Goal: Task Accomplishment & Management: Use online tool/utility

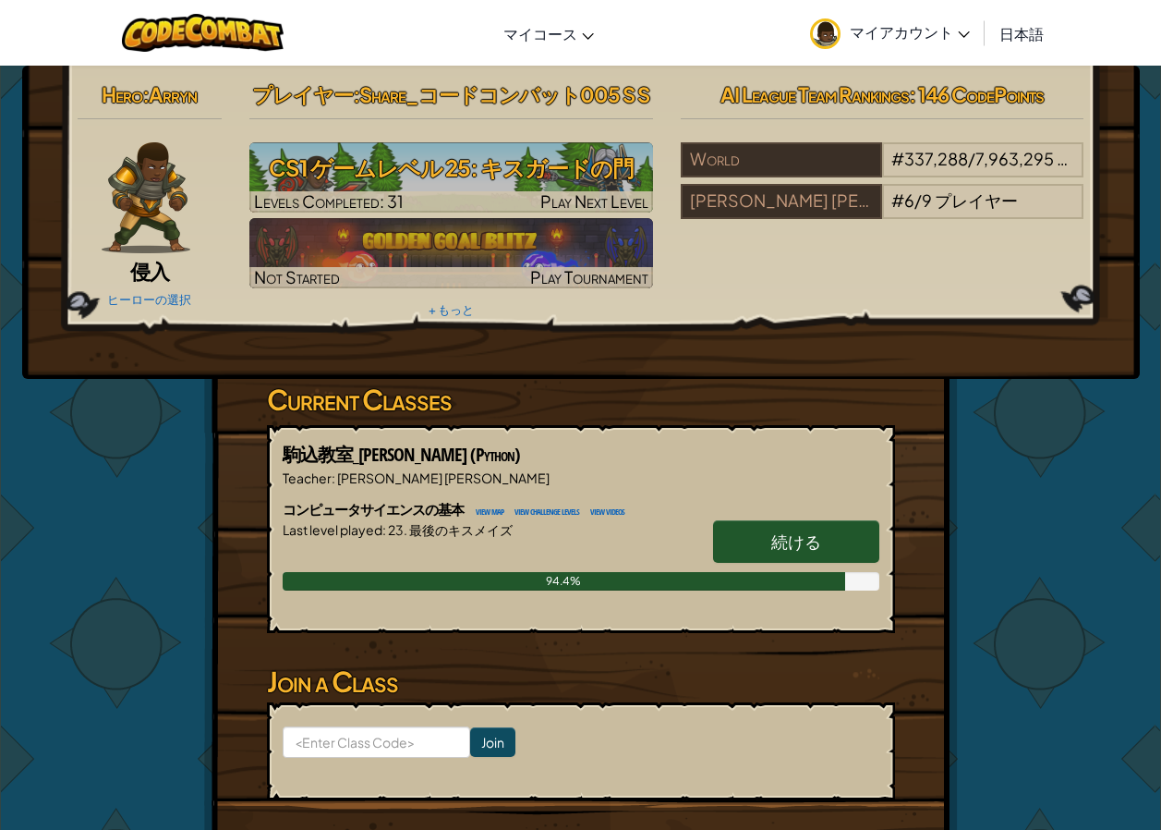
scroll to position [185, 0]
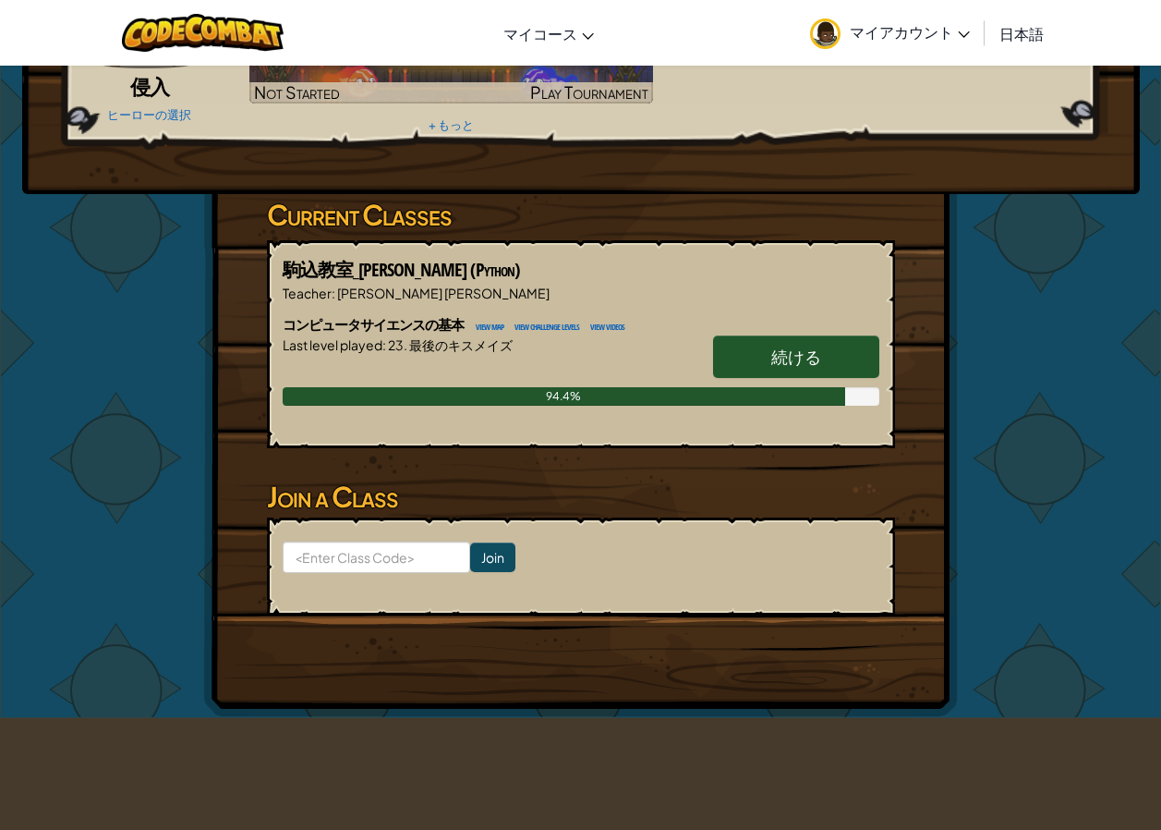
click at [788, 363] on span "続ける" at bounding box center [796, 356] width 50 height 21
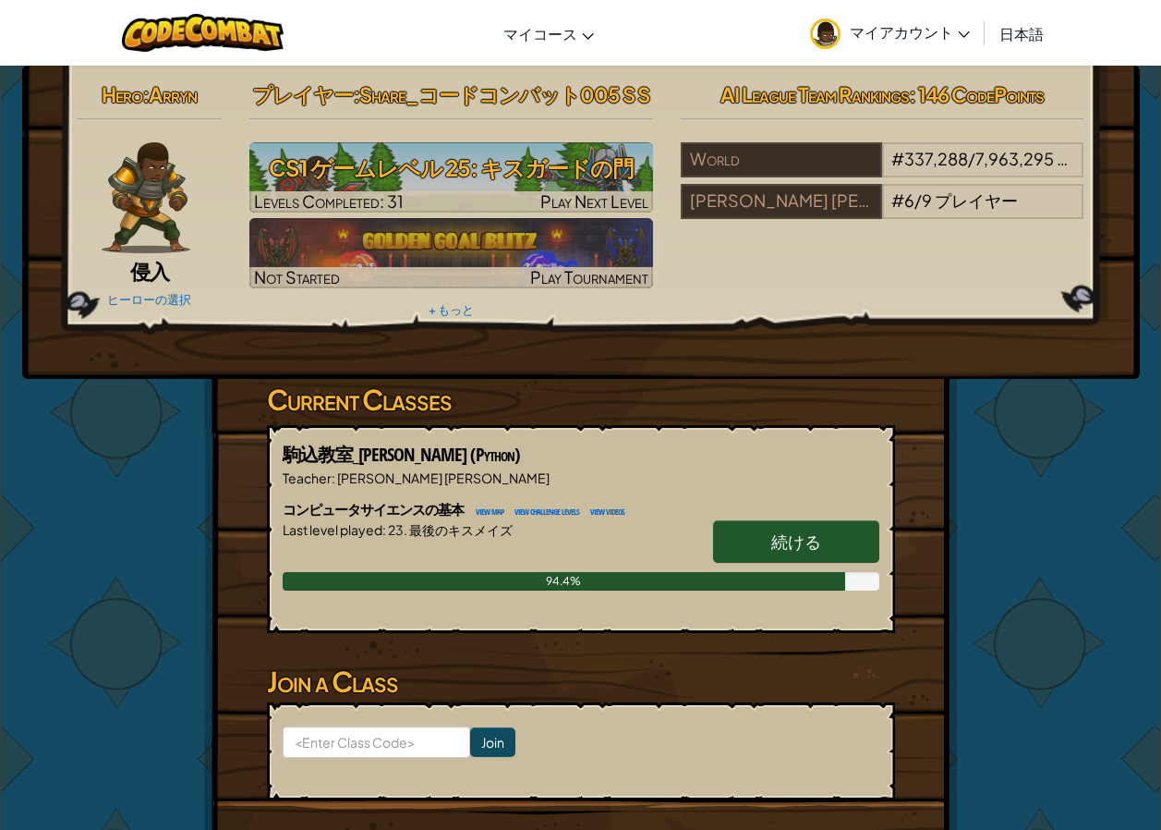
click at [858, 538] on link "続ける" at bounding box center [796, 541] width 166 height 43
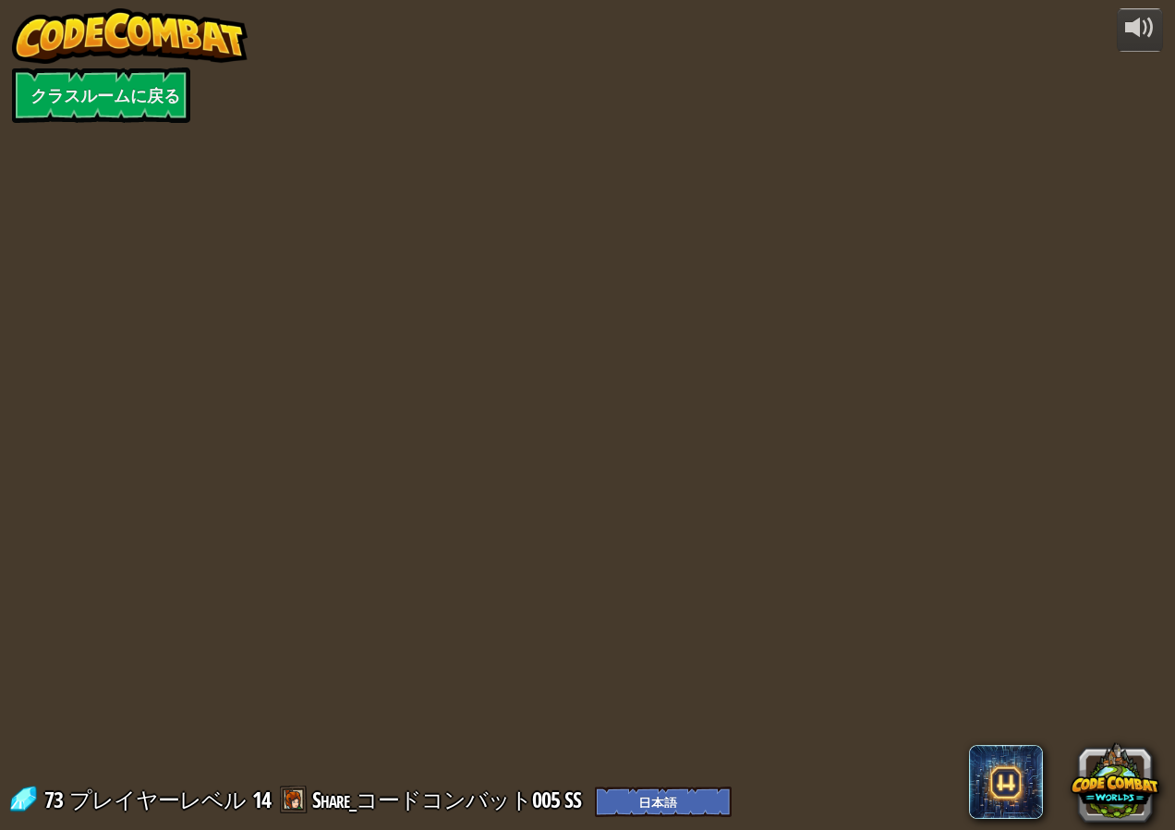
select select "ja"
click at [856, 541] on div "powered by クラスルームに戻る 73 プレイヤーレベル 14 Share_コードコンバット005 SS English ([GEOGRAPHIC_D…" at bounding box center [587, 415] width 1175 height 830
select select "ja"
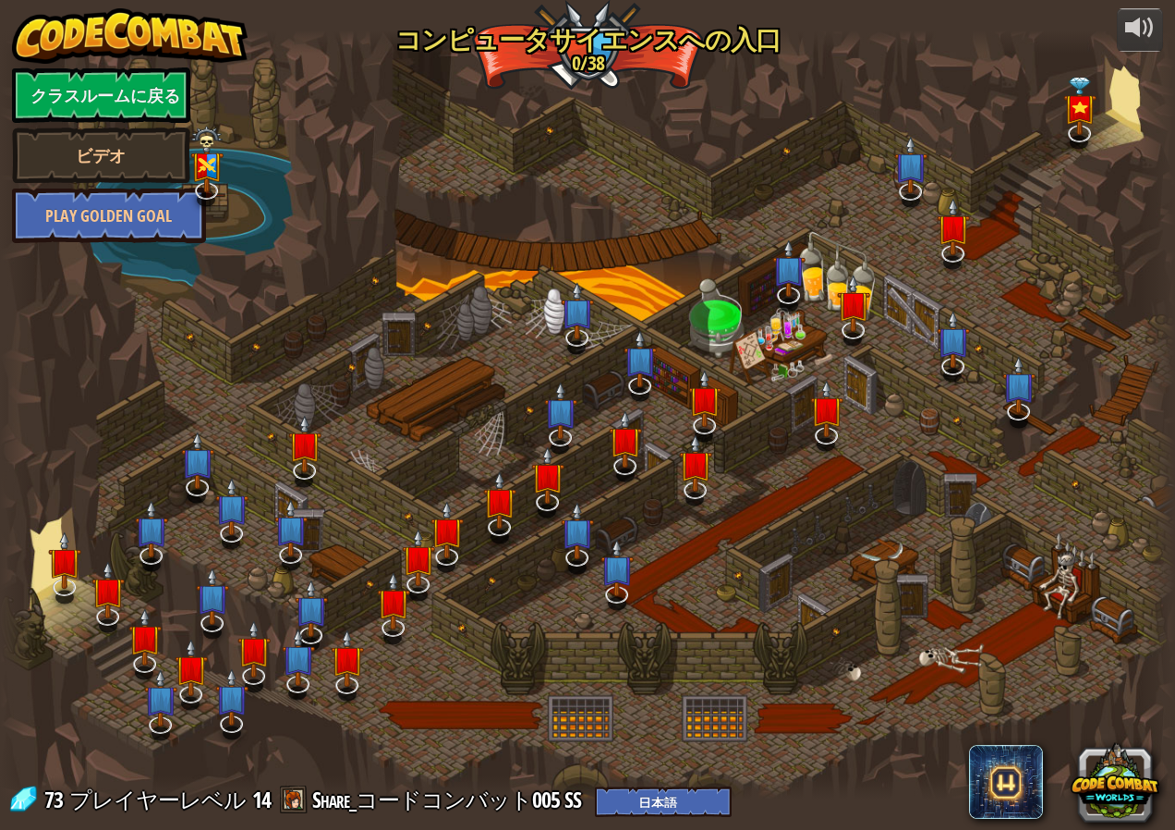
select select "ja"
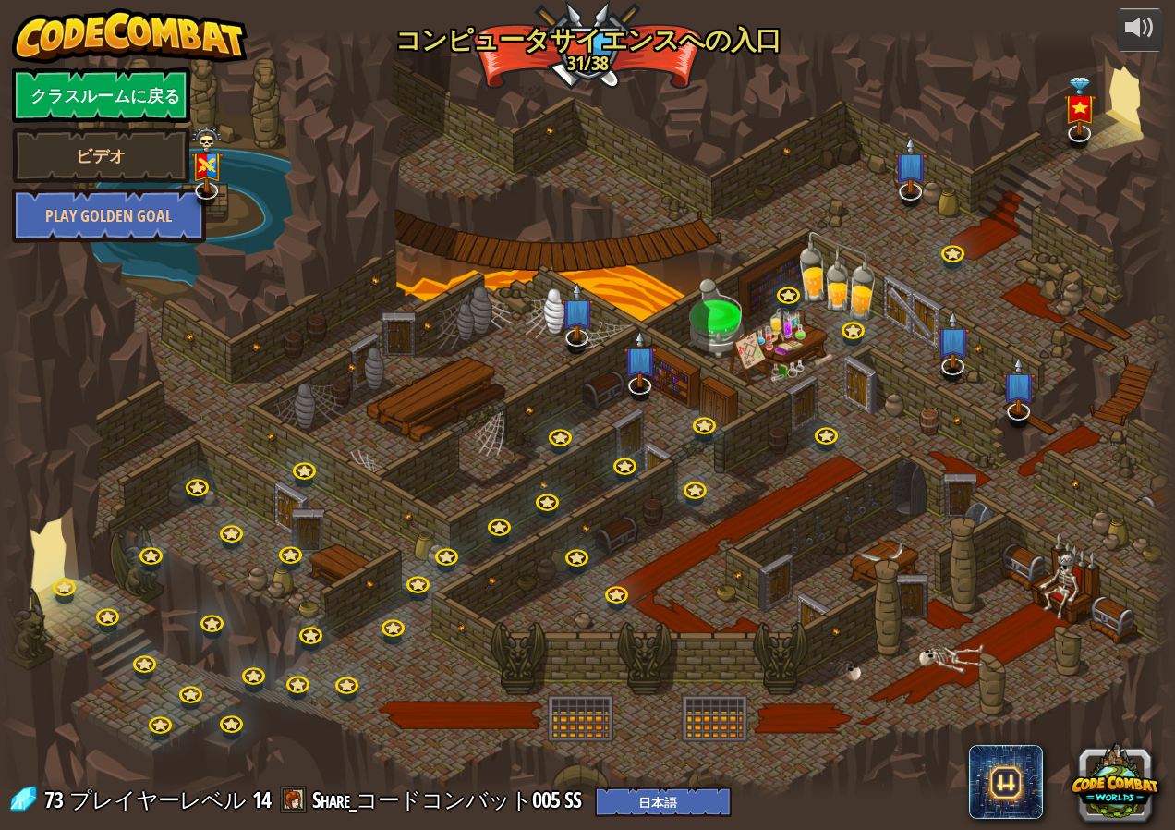
select select "ja"
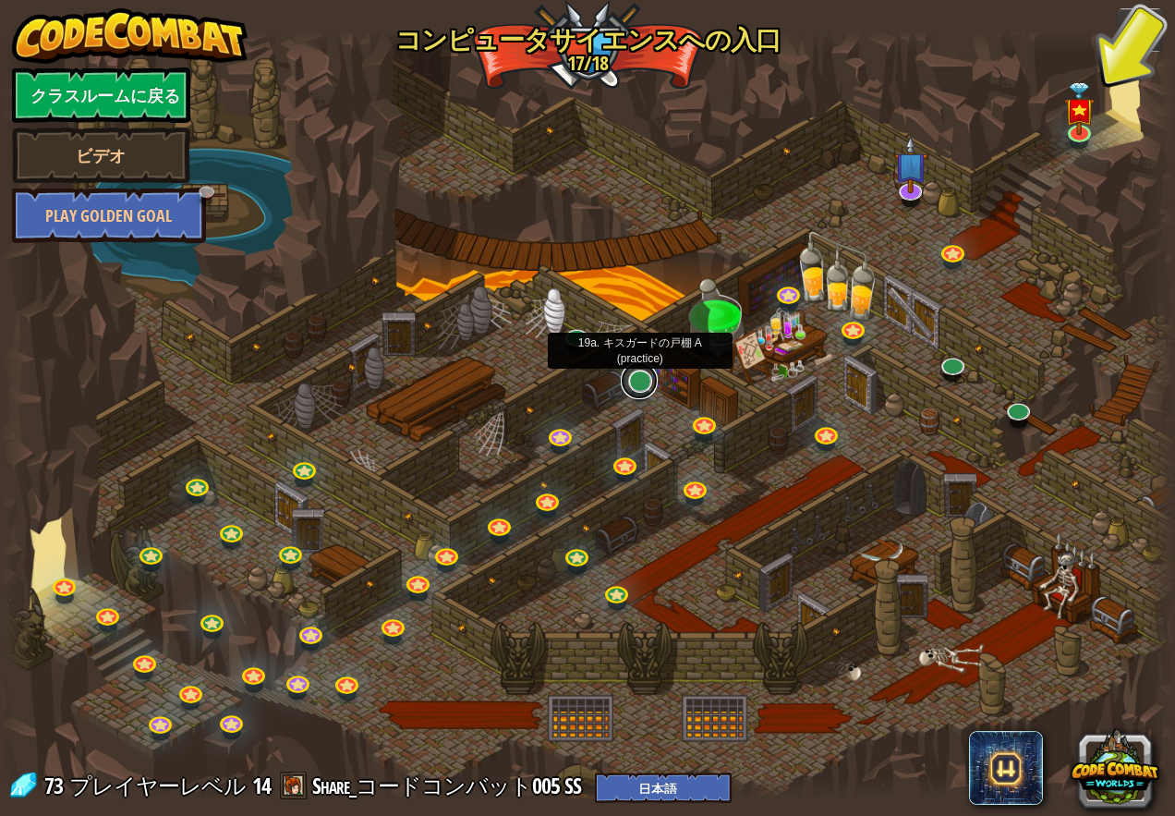
click at [623, 387] on link at bounding box center [639, 380] width 37 height 37
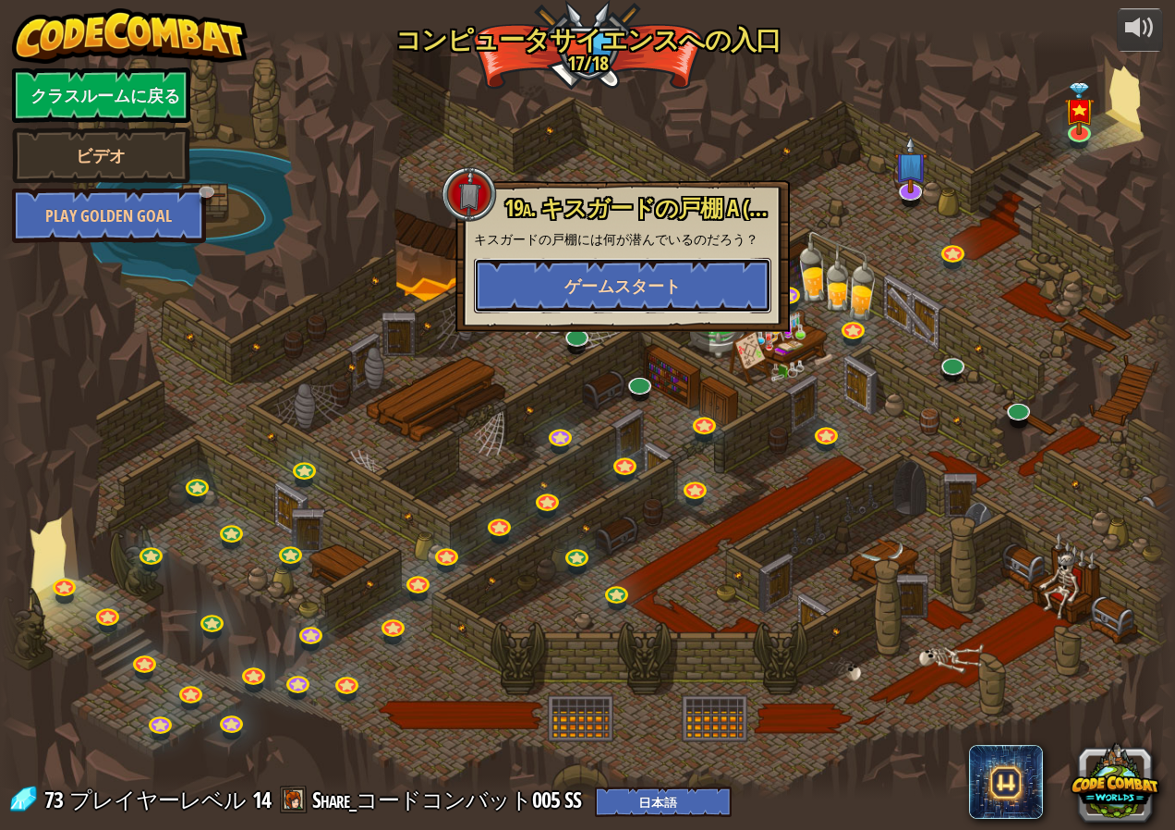
click at [626, 299] on button "ゲームスタート" at bounding box center [623, 285] width 298 height 55
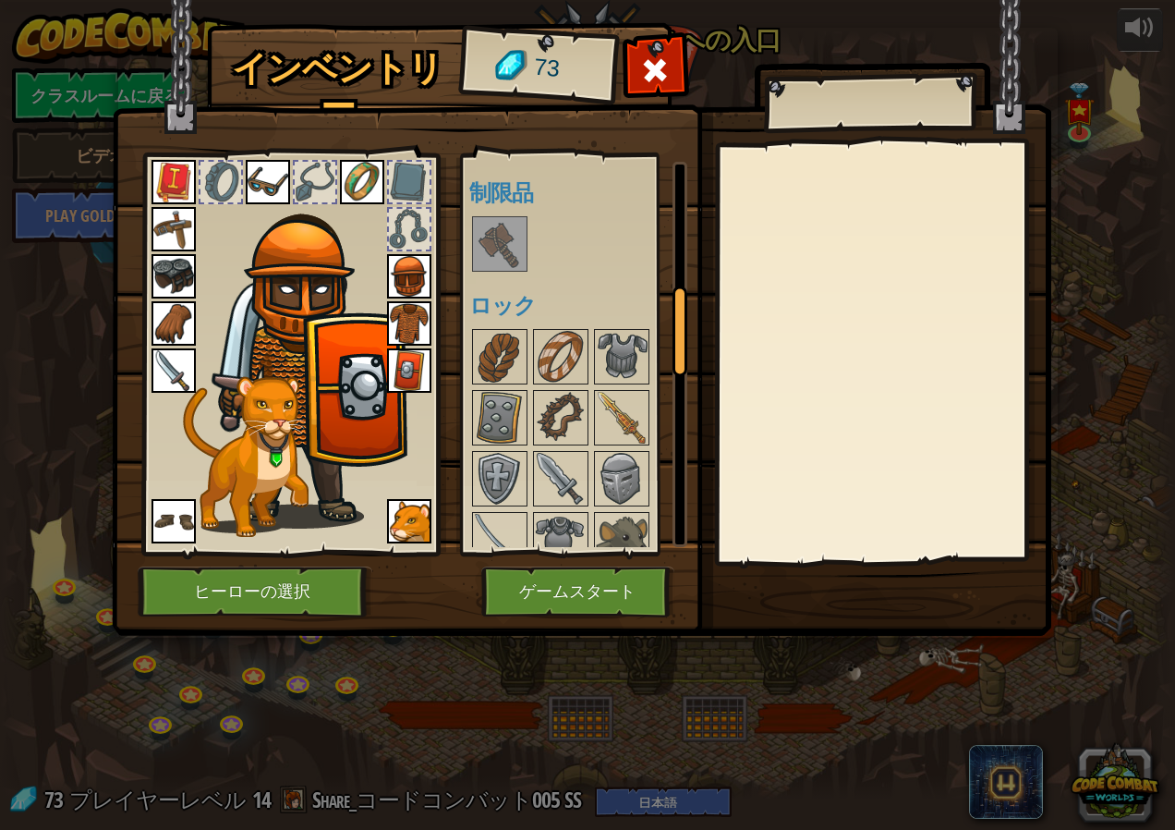
scroll to position [370, 0]
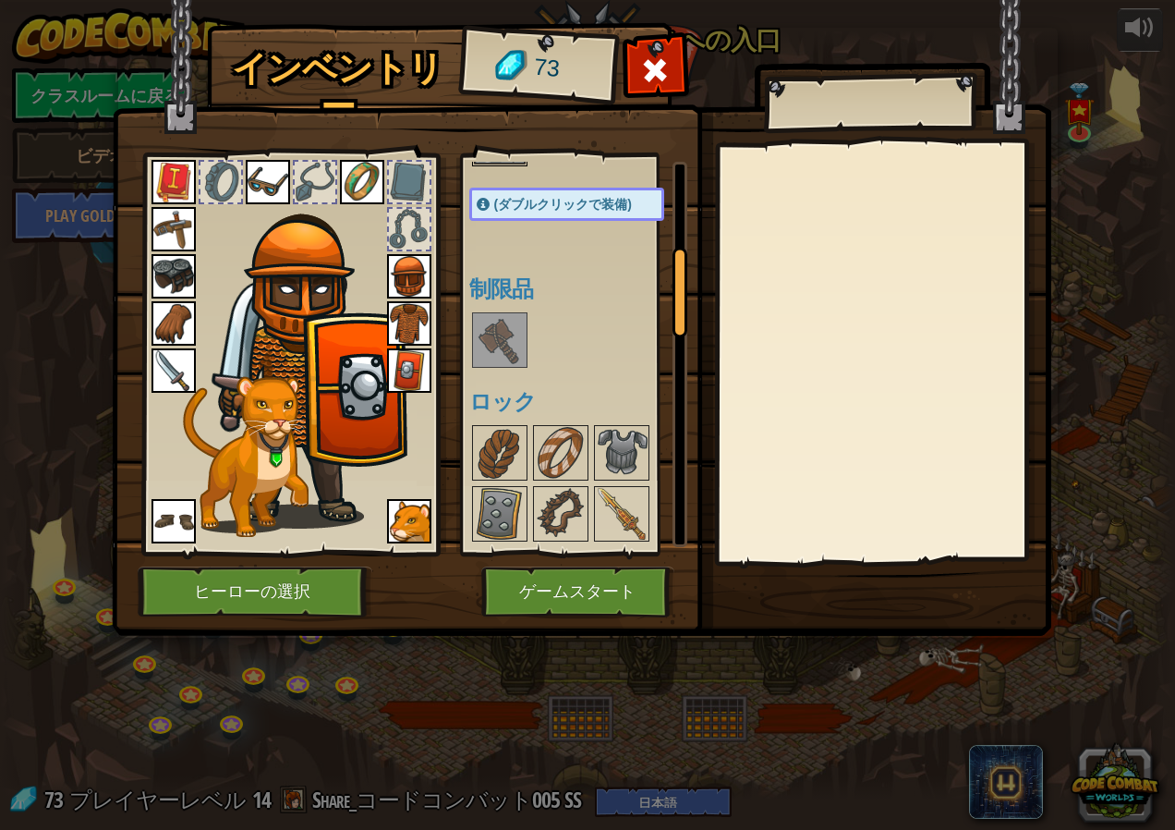
click at [510, 335] on img at bounding box center [500, 340] width 52 height 52
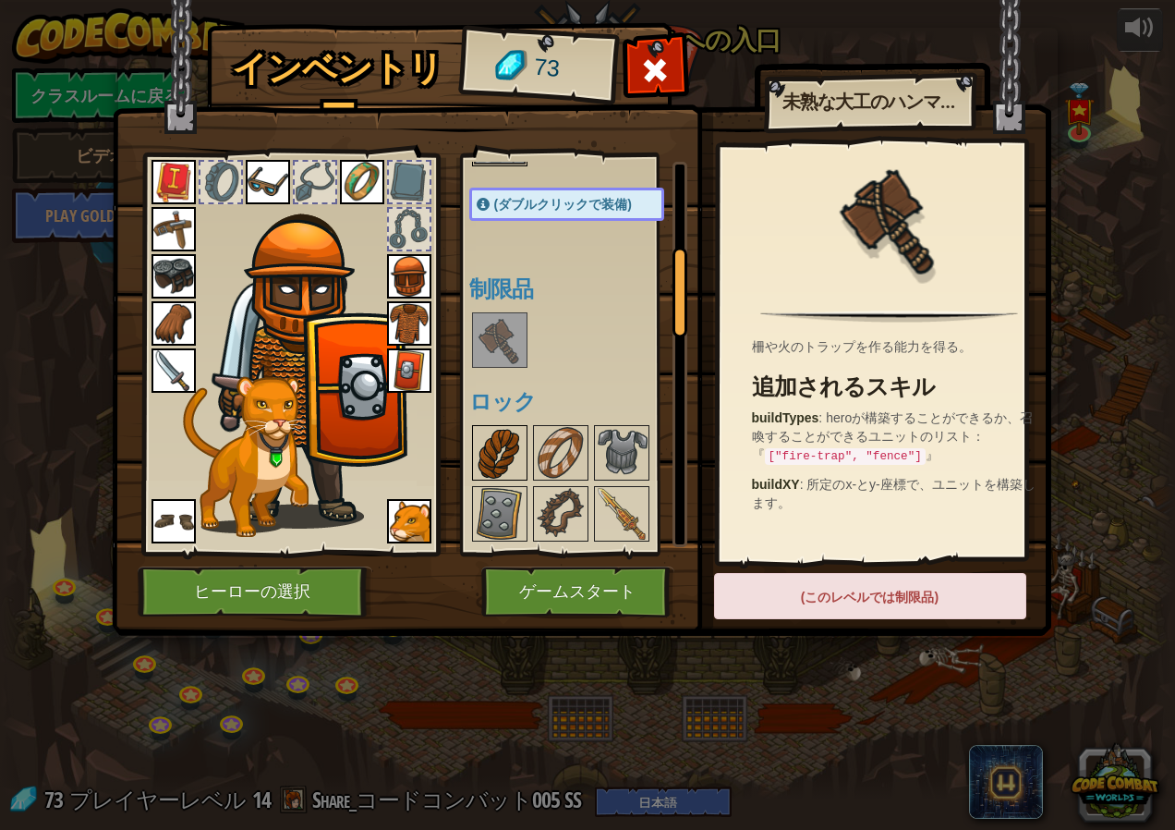
click at [495, 453] on img at bounding box center [500, 453] width 52 height 52
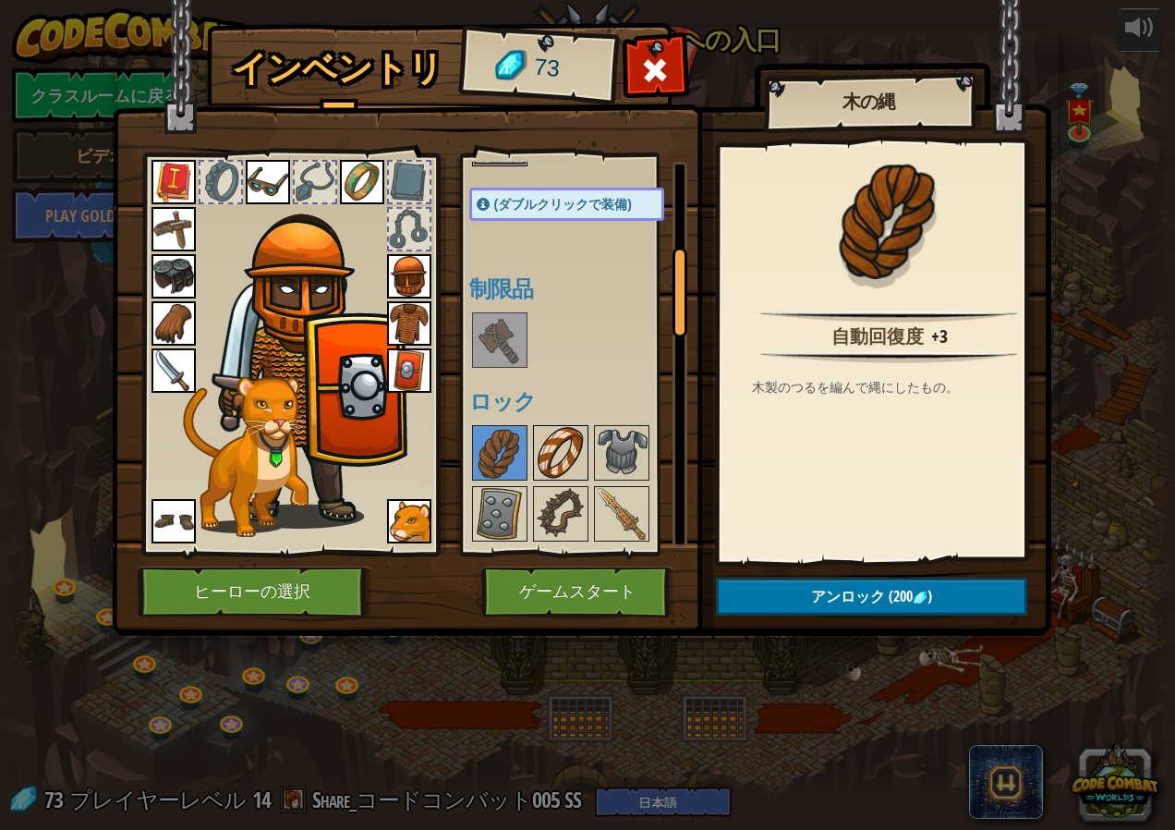
click at [533, 461] on div at bounding box center [560, 452] width 55 height 55
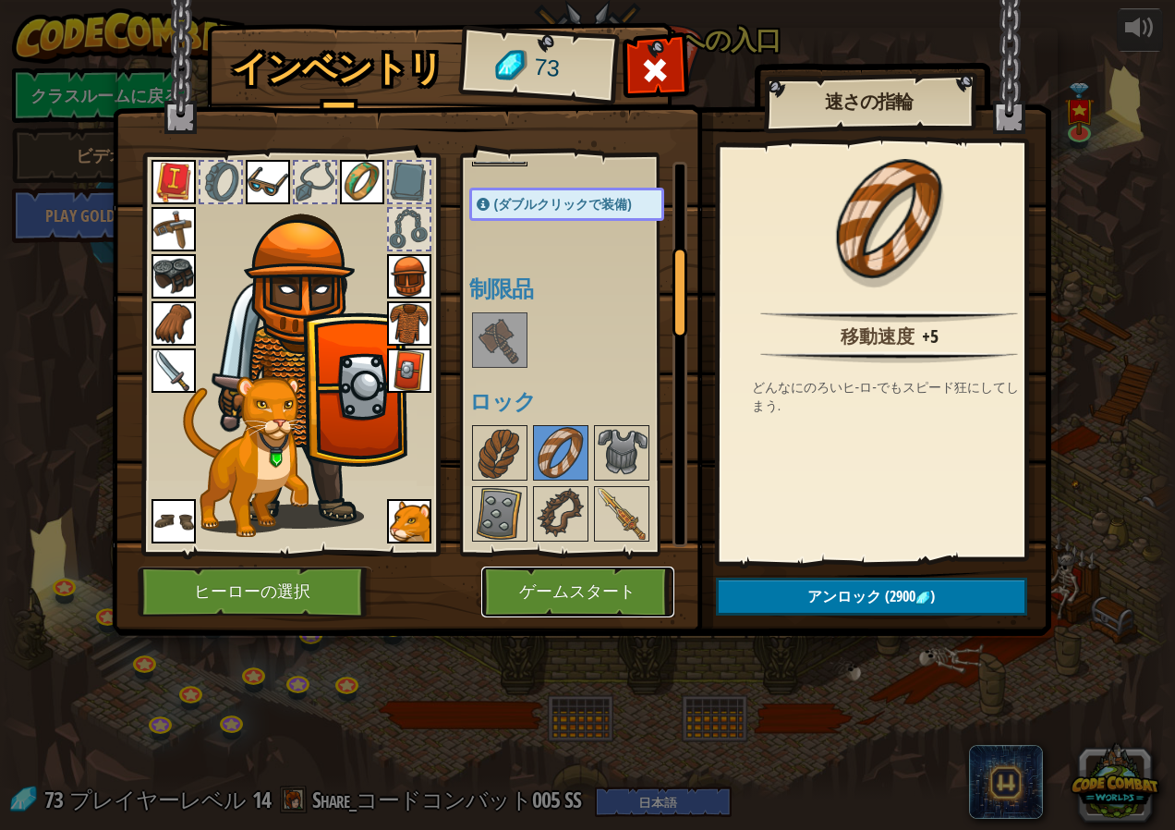
click at [561, 585] on button "ゲームスタート" at bounding box center [577, 591] width 193 height 51
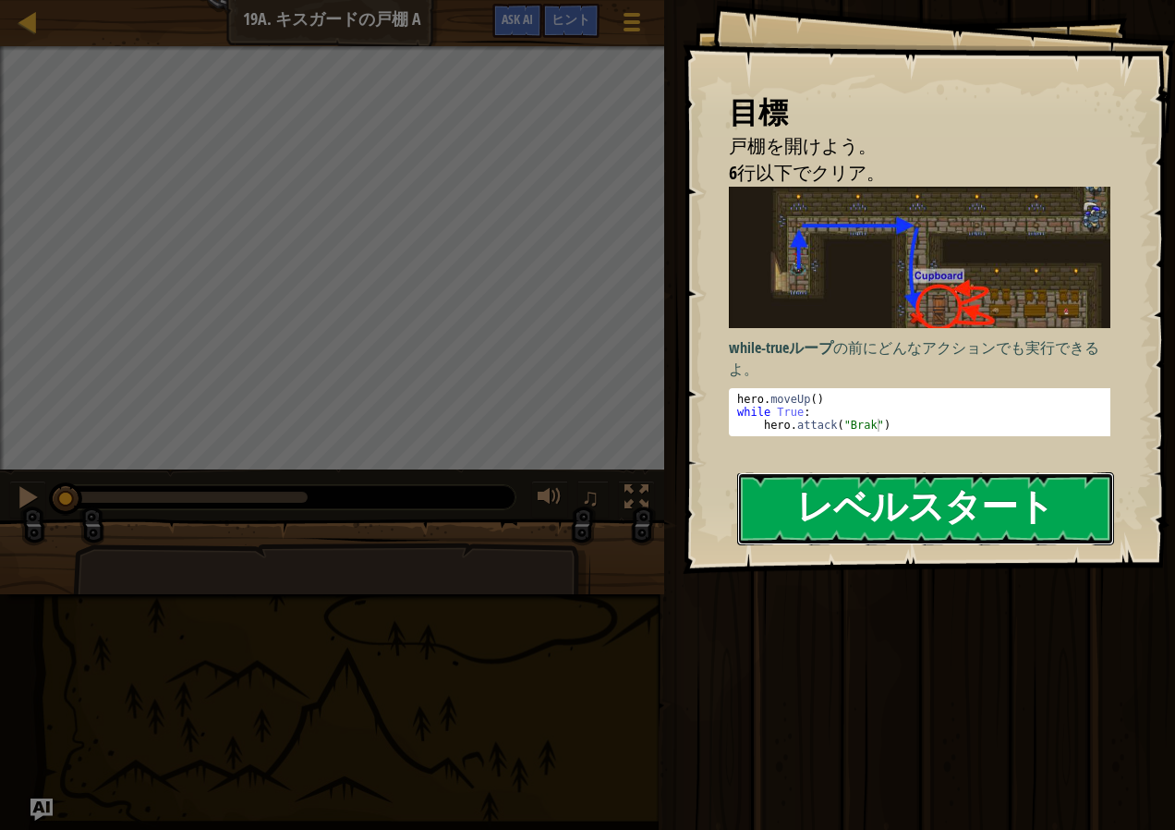
click at [793, 513] on button "レベルスタート" at bounding box center [925, 508] width 377 height 73
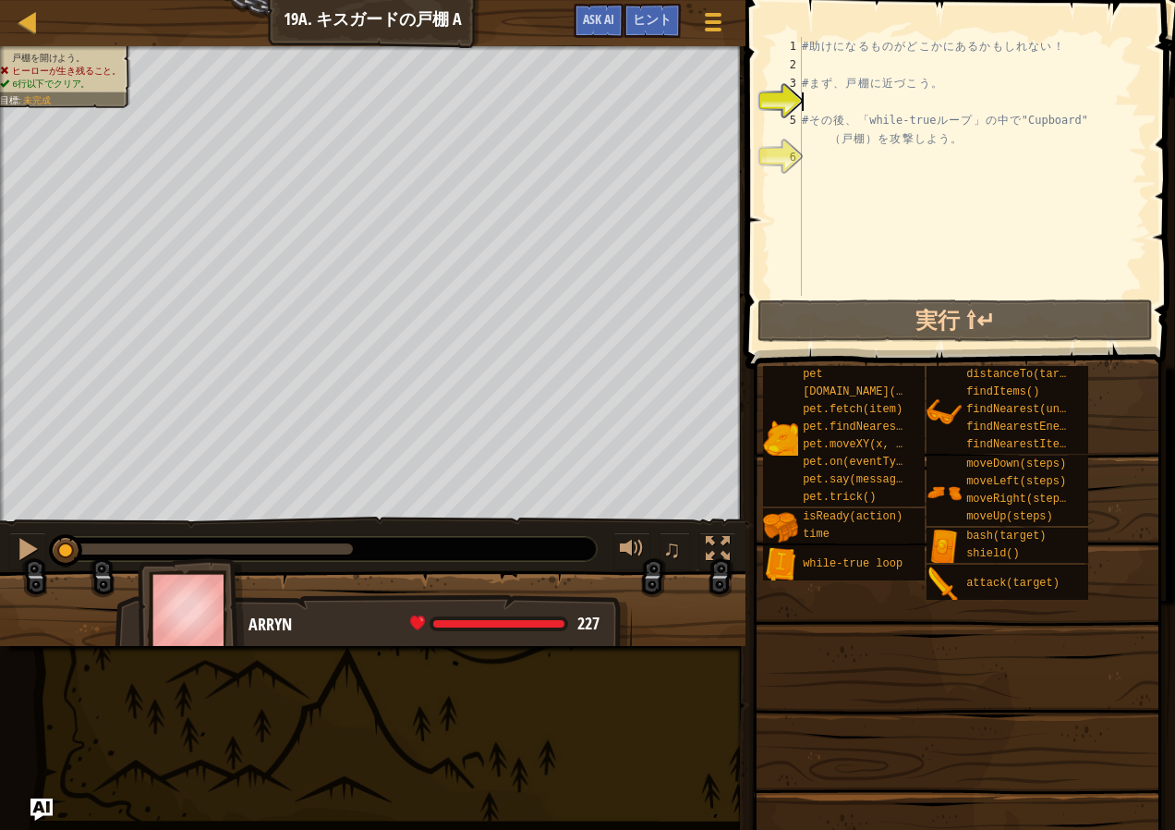
type textarea "h"
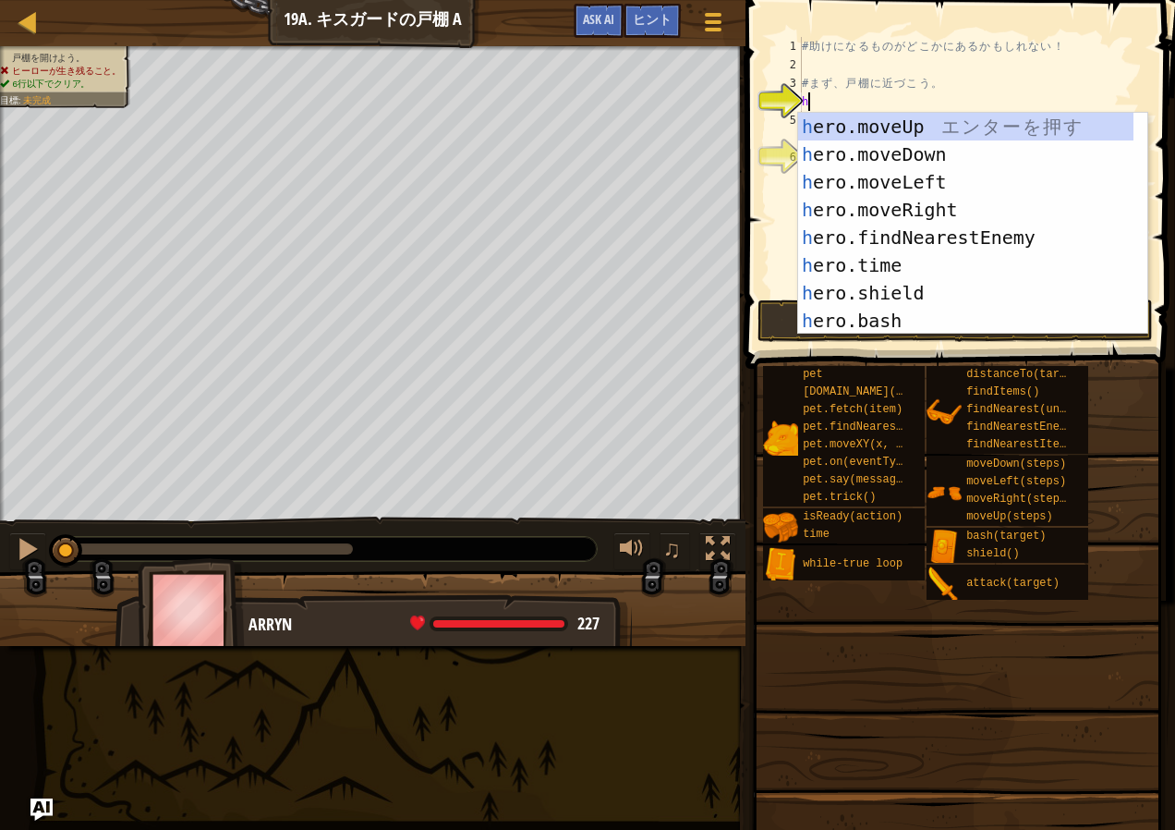
scroll to position [8, 0]
click at [935, 160] on div "h ero.moveUp エ ン タ ー を 押 す h ero.moveDown エ ン タ ー を 押 す h ero.moveLeft エ ン タ ー …" at bounding box center [965, 251] width 335 height 277
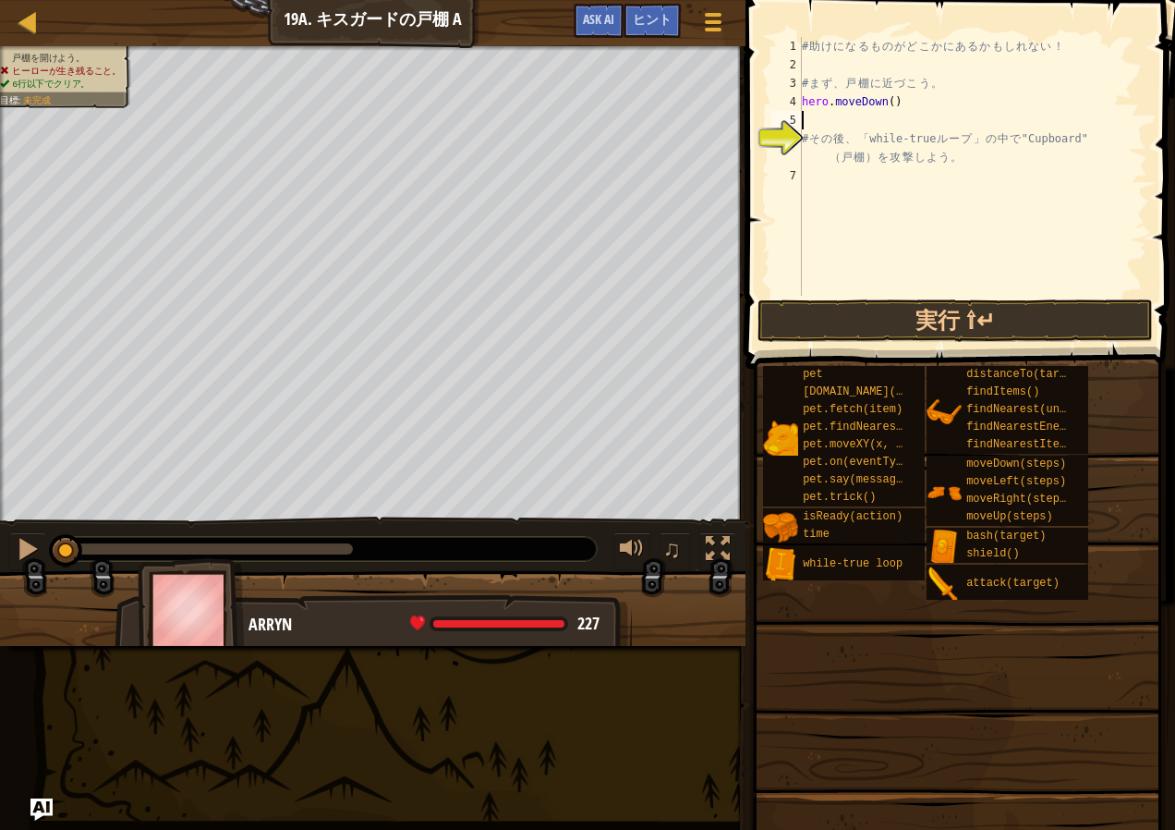
type textarea "h"
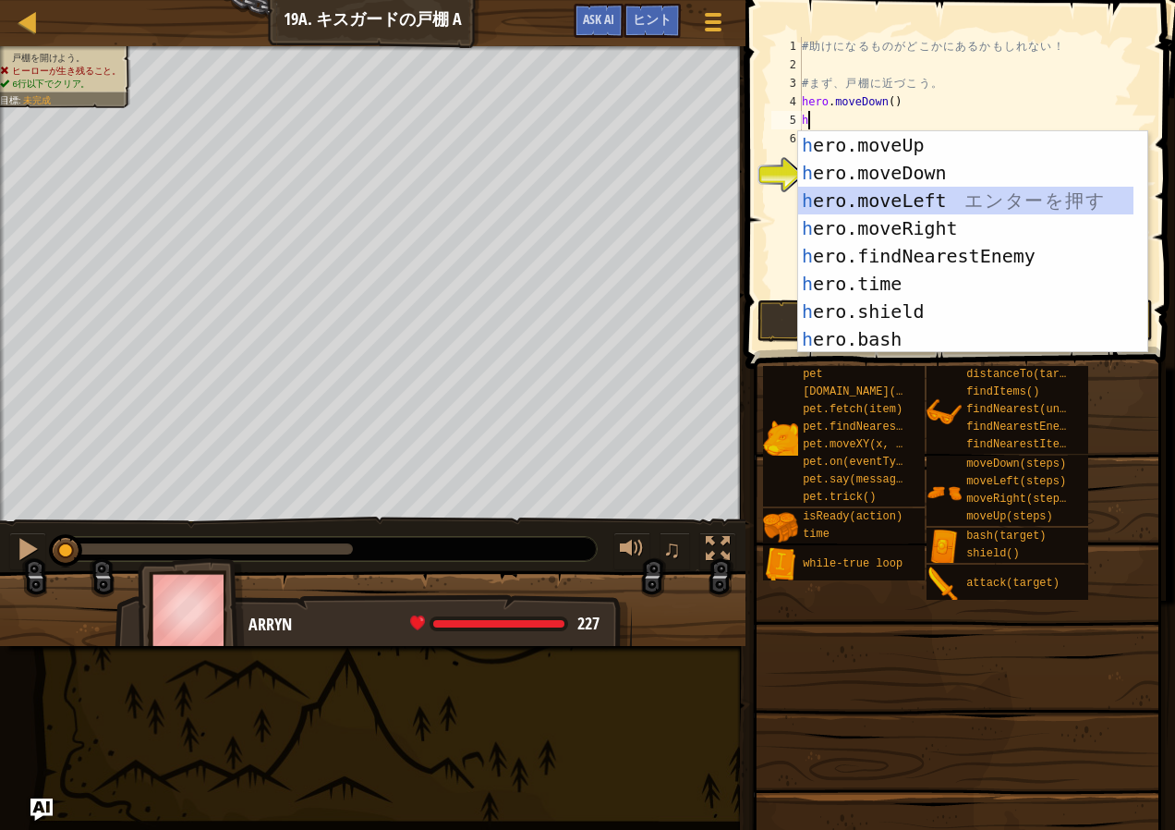
click at [918, 193] on div "h ero.moveUp エ ン タ ー を 押 す h ero.moveDown エ ン タ ー を 押 す h ero.moveLeft エ ン タ ー …" at bounding box center [965, 269] width 335 height 277
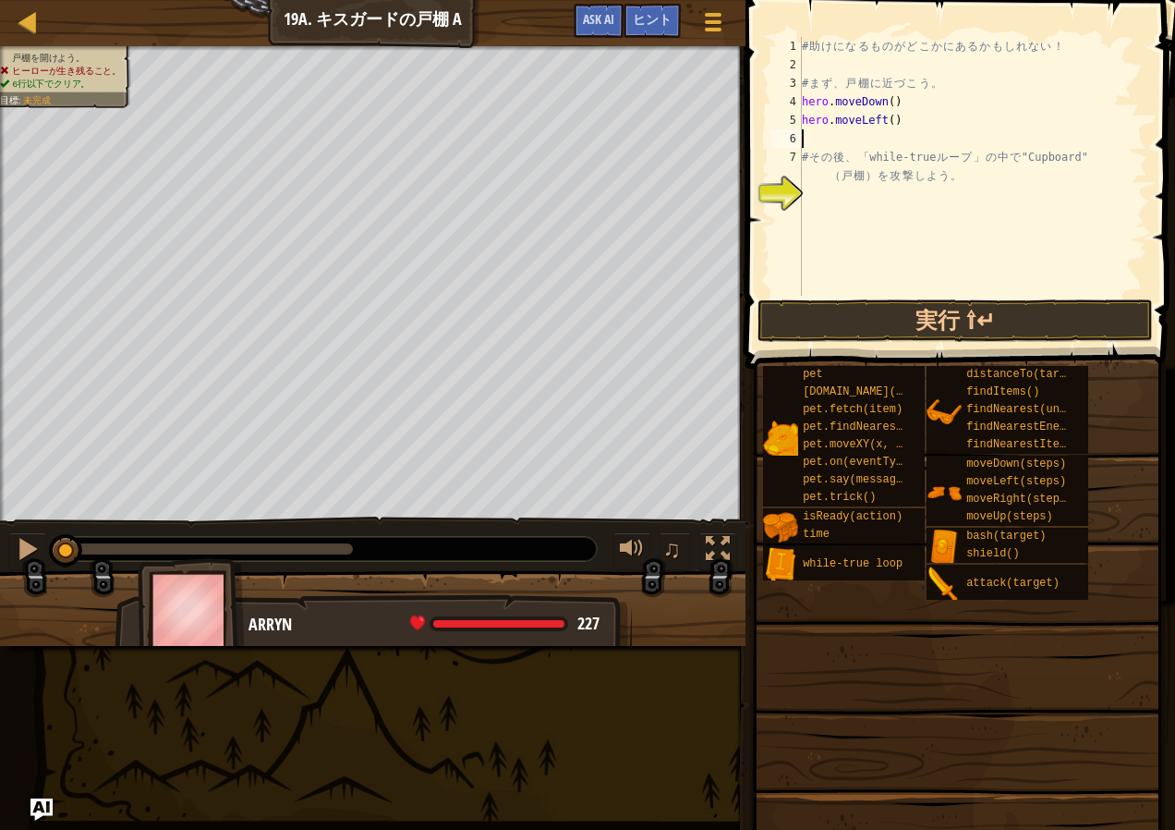
click at [932, 122] on div "# 助 け に な る も の が ど こ か に あ る か も し れ な い ！ # ま ず 、 戸 棚 に 近 づ こ う 。 hero . move…" at bounding box center [972, 185] width 349 height 296
type textarea "hero.moveLeft(2)"
click at [866, 140] on div "# 助 け に な る も の が ど こ か に あ る か も し れ な い ！ # ま ず 、 戸 棚 に 近 づ こ う 。 hero . move…" at bounding box center [972, 185] width 349 height 296
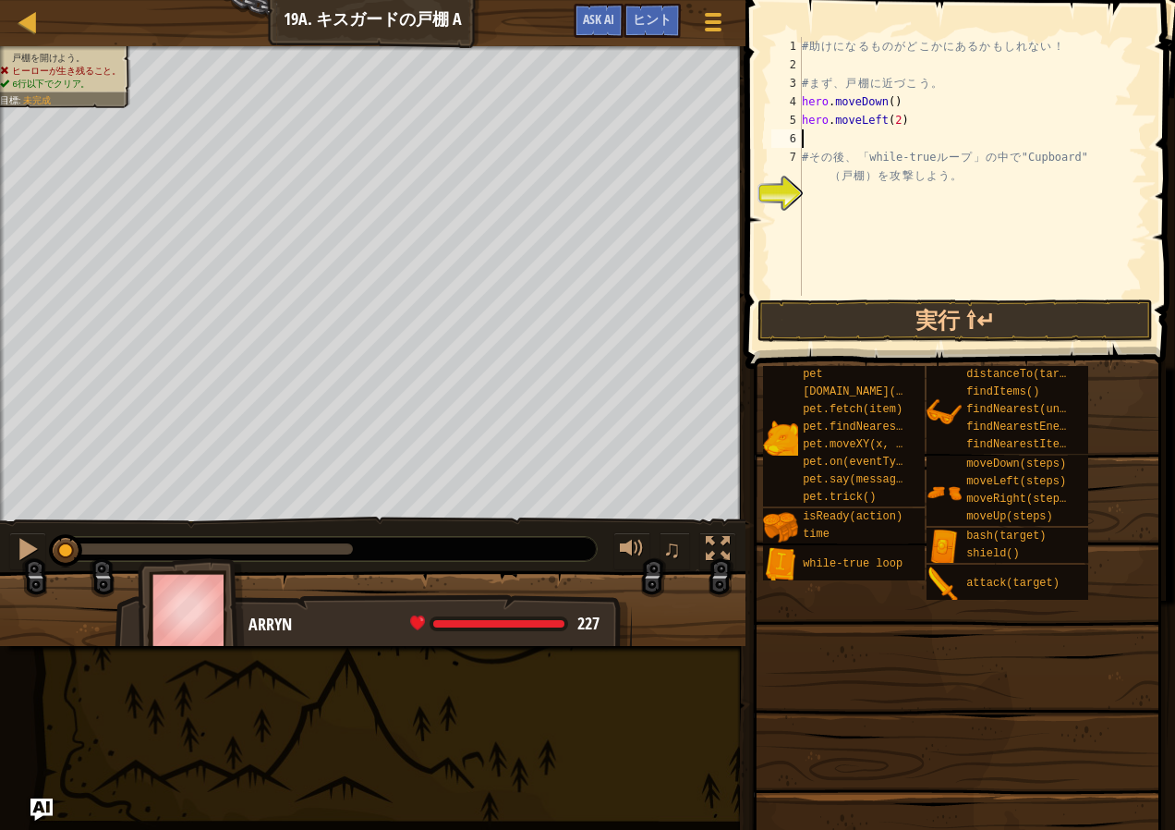
type textarea "h"
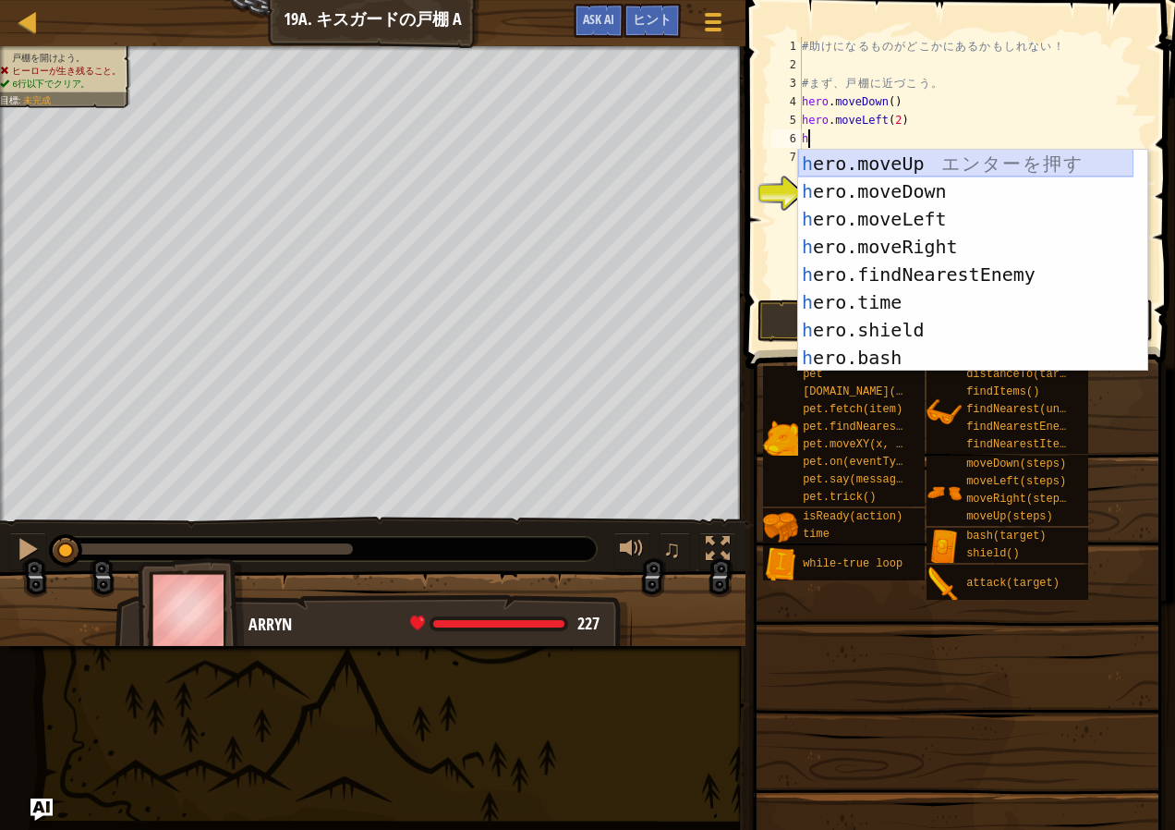
click at [937, 164] on div "h ero.moveUp エ ン タ ー を 押 す h ero.moveDown エ ン タ ー を 押 す h ero.moveLeft エ ン タ ー …" at bounding box center [965, 288] width 335 height 277
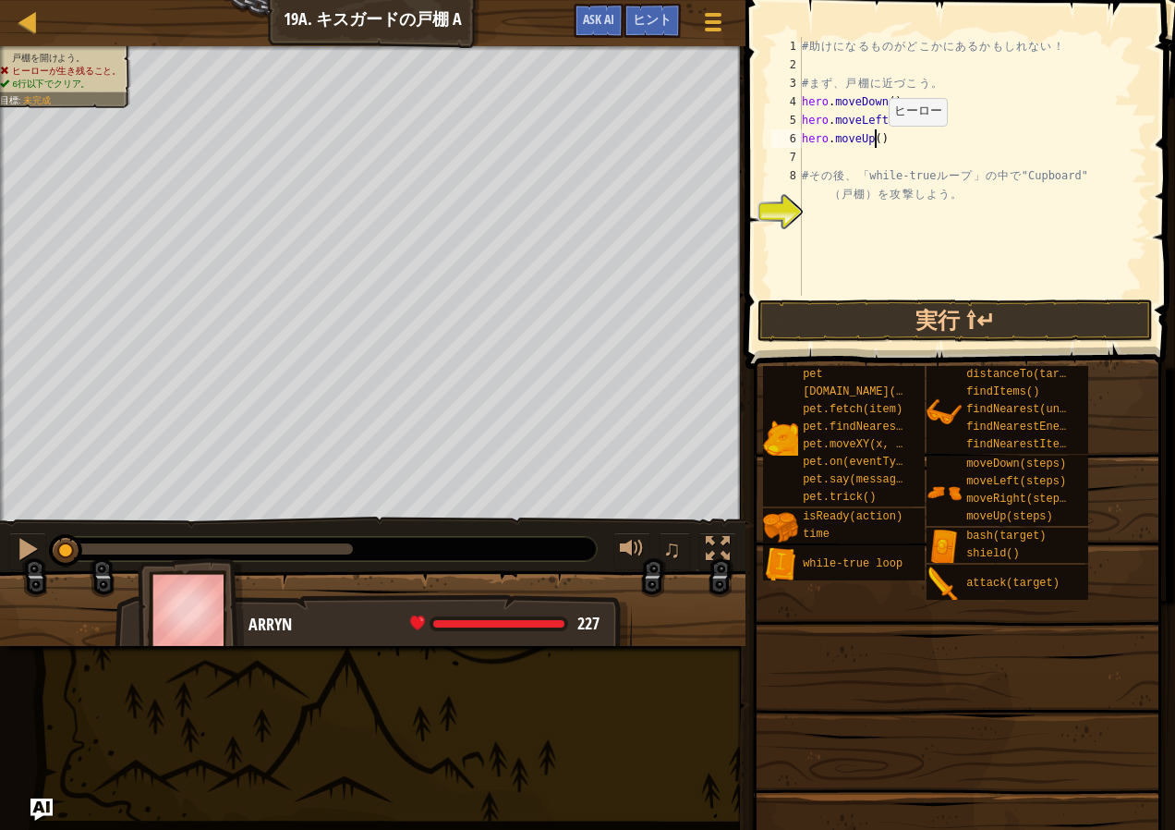
click at [871, 143] on div "# 助 け に な る も の が ど こ か に あ る か も し れ な い ！ # ま ず 、 戸 棚 に 近 づ こ う 。 hero . move…" at bounding box center [972, 185] width 349 height 296
click at [796, 149] on div "7" at bounding box center [786, 157] width 30 height 18
type textarea "# その後、「while-trueループ」の中で "Cupboard" （戸棚）を攻撃しよう。"
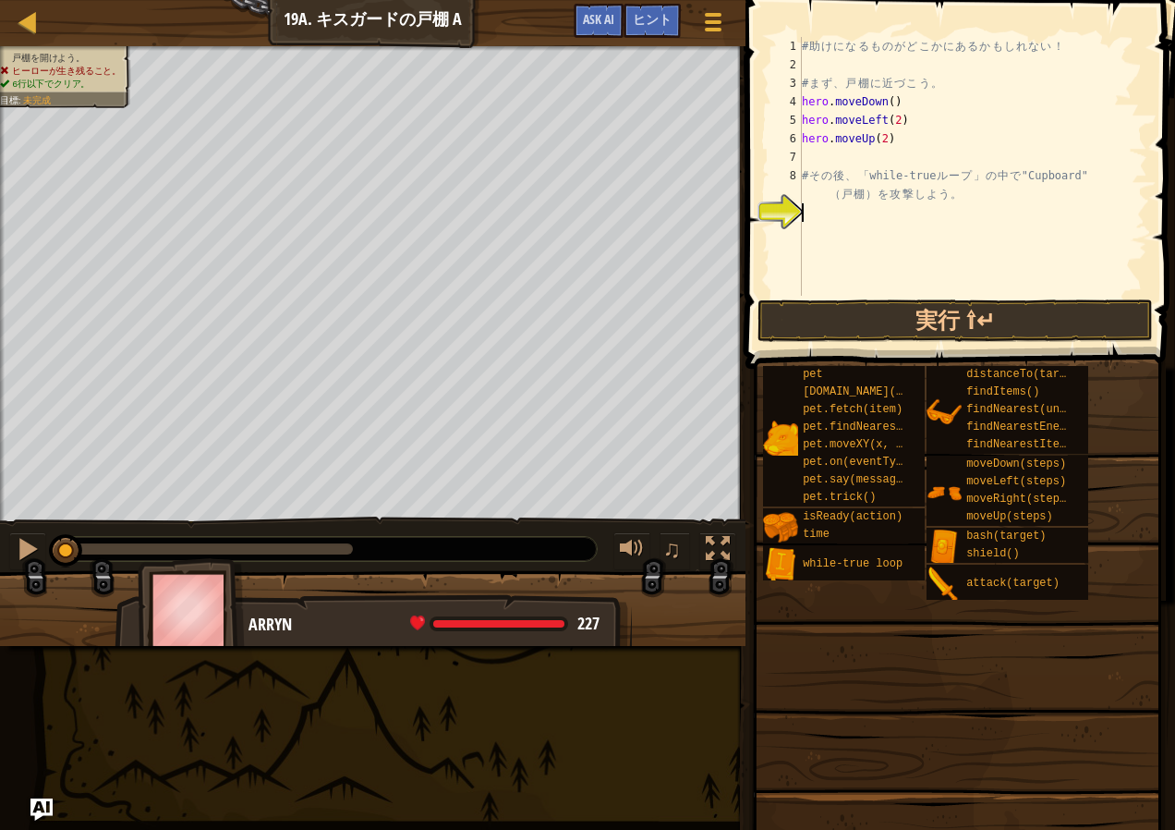
click at [816, 207] on div "# 助 け に な る も の が ど こ か に あ る か も し れ な い ！ # ま ず 、 戸 棚 に 近 づ こ う 。 hero . move…" at bounding box center [972, 185] width 349 height 296
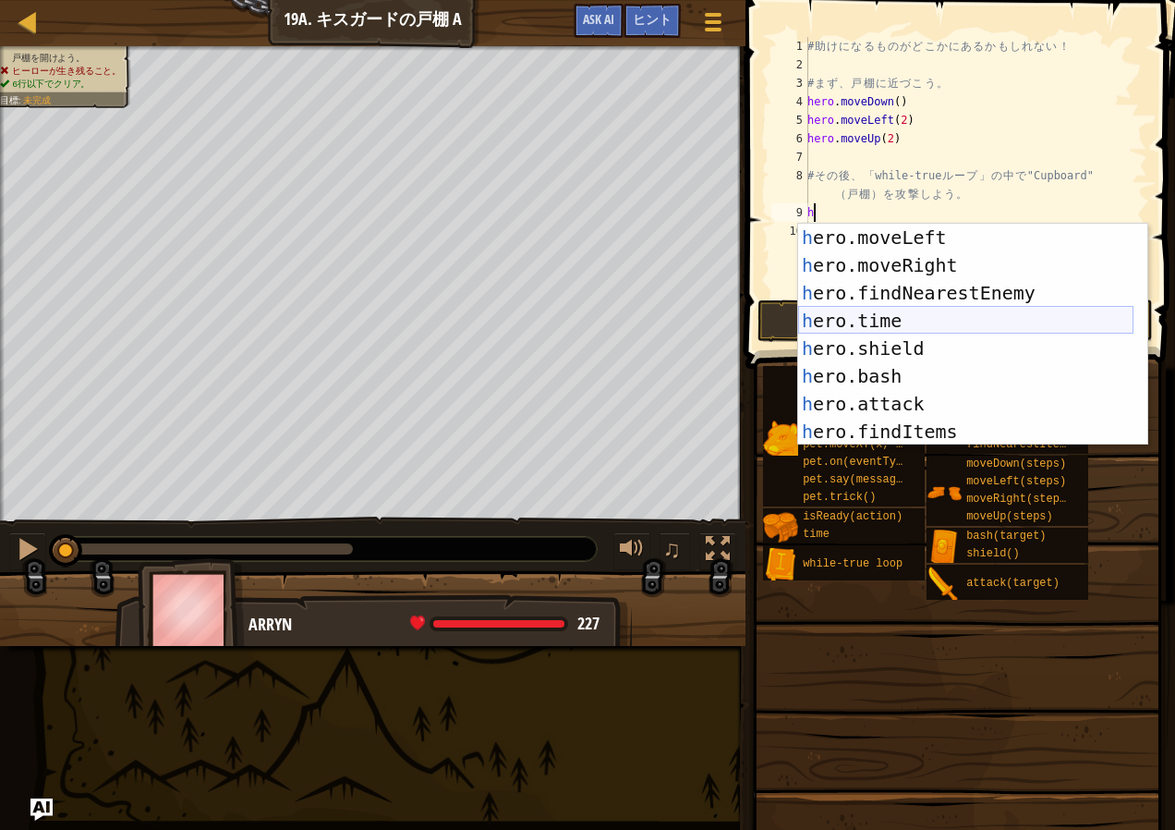
scroll to position [166, 0]
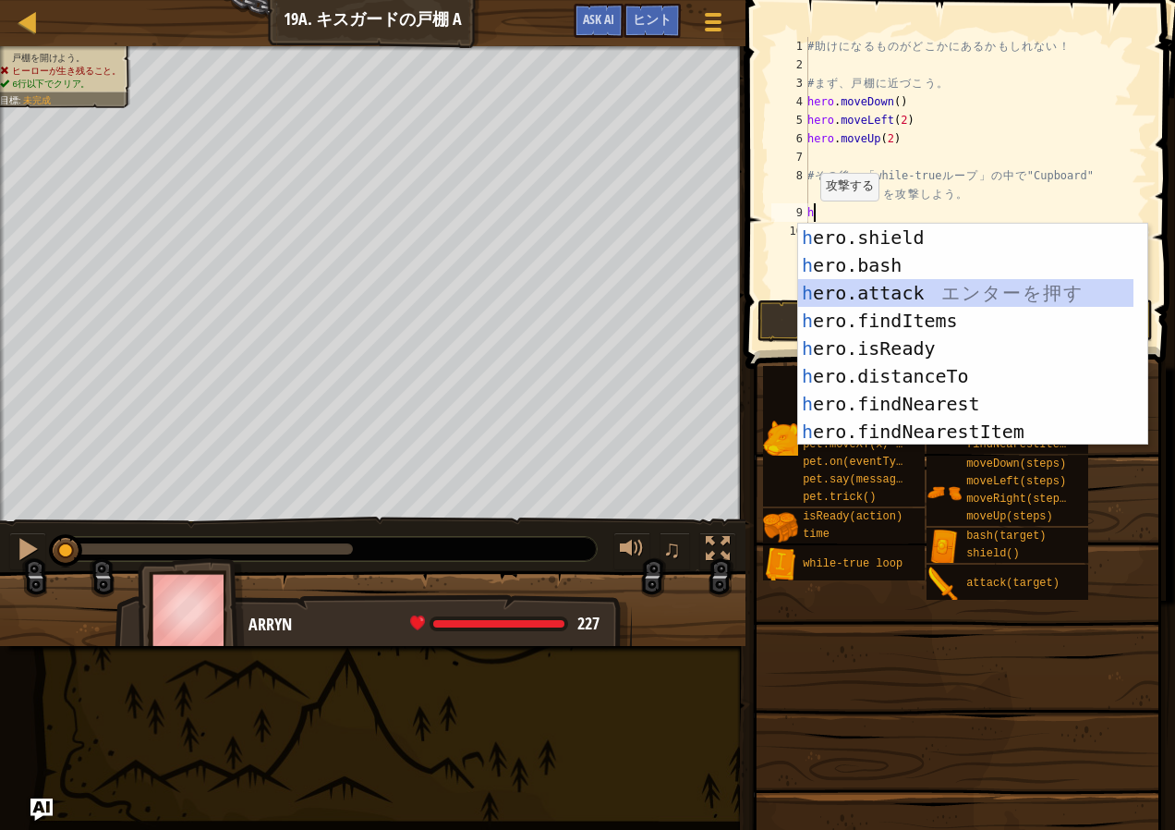
click at [872, 301] on div "h ero.shield エ ン タ ー を 押 す h ero.bash エ ン タ ー を 押 す h ero.attack エ ン タ ー を 押 す …" at bounding box center [965, 362] width 335 height 277
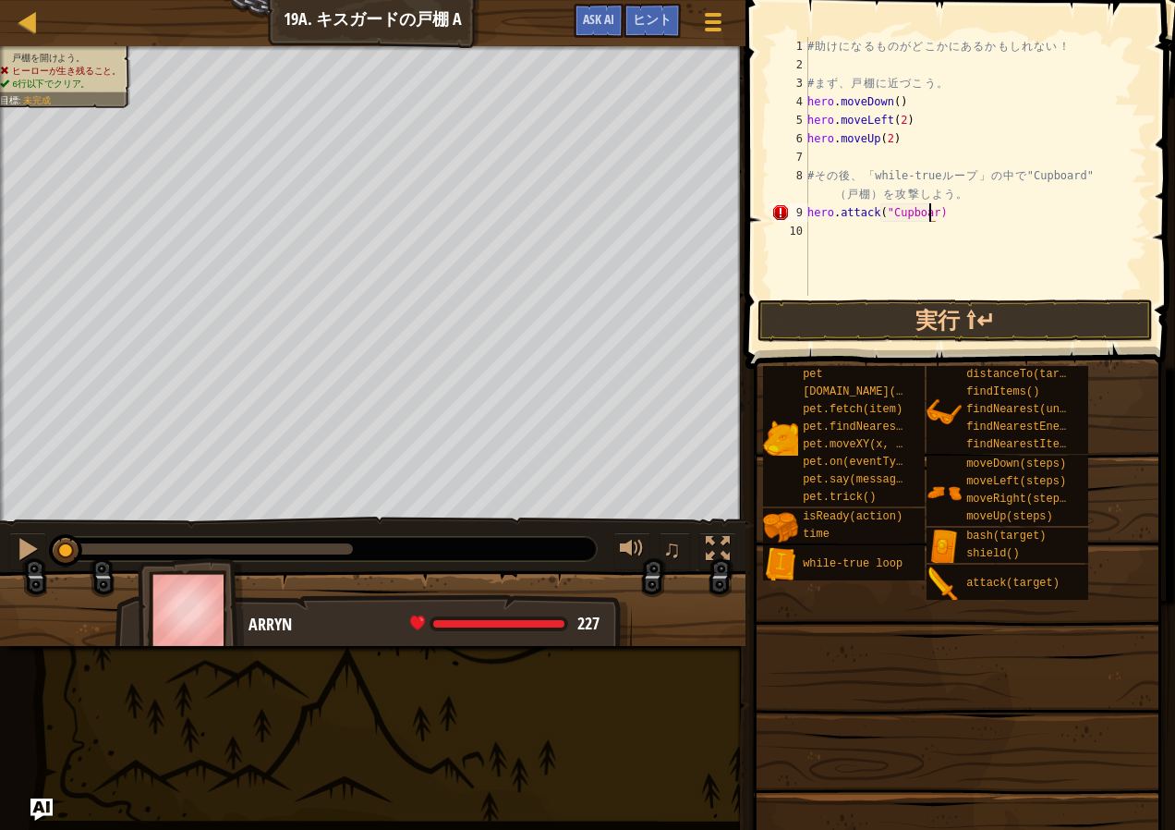
scroll to position [8, 10]
type textarea "hero.attack("Cupboard")"
drag, startPoint x: 958, startPoint y: 218, endPoint x: 791, endPoint y: 212, distance: 167.4
click at [791, 212] on div "hero.attack("Cupboard") 1 2 3 4 5 6 7 8 9 10 # 助 け に な る も の が ど こ か に あ る か も …" at bounding box center [958, 166] width 380 height 259
click at [966, 223] on div "# 助 け に な る も の が ど こ か に あ る か も し れ な い ！ # ま ず 、 戸 棚 に 近 づ こ う 。 hero . move…" at bounding box center [976, 185] width 344 height 296
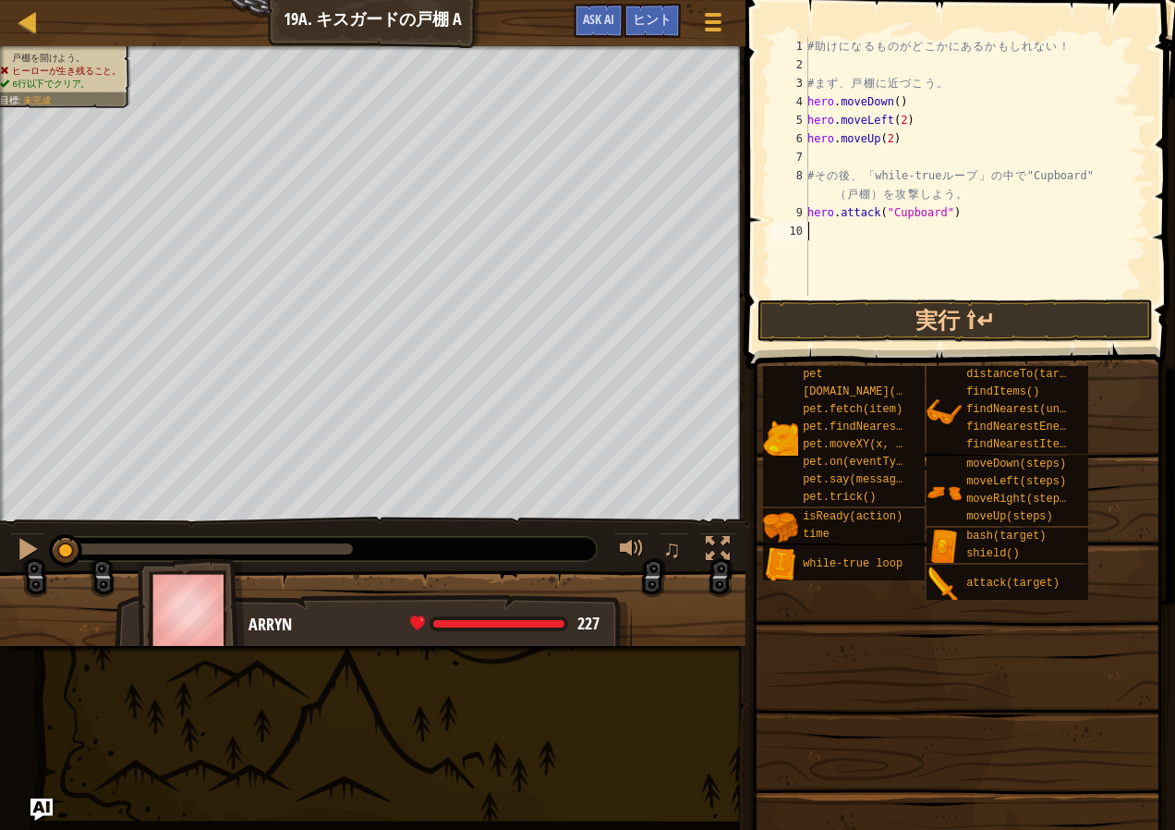
scroll to position [8, 0]
click at [807, 222] on div "10" at bounding box center [789, 231] width 37 height 18
click at [808, 220] on div "# 助 け に な る も の が ど こ か に あ る か も し れ な い ！ # ま ず 、 戸 棚 に 近 づ こ う 。 hero . move…" at bounding box center [976, 185] width 344 height 296
type textarea "hero.attack("Cupboard")"
click at [809, 217] on div "# 助 け に な る も の が ど こ か に あ る か も し れ な い ！ # ま ず 、 戸 棚 に 近 づ こ う 。 hero . move…" at bounding box center [976, 166] width 344 height 259
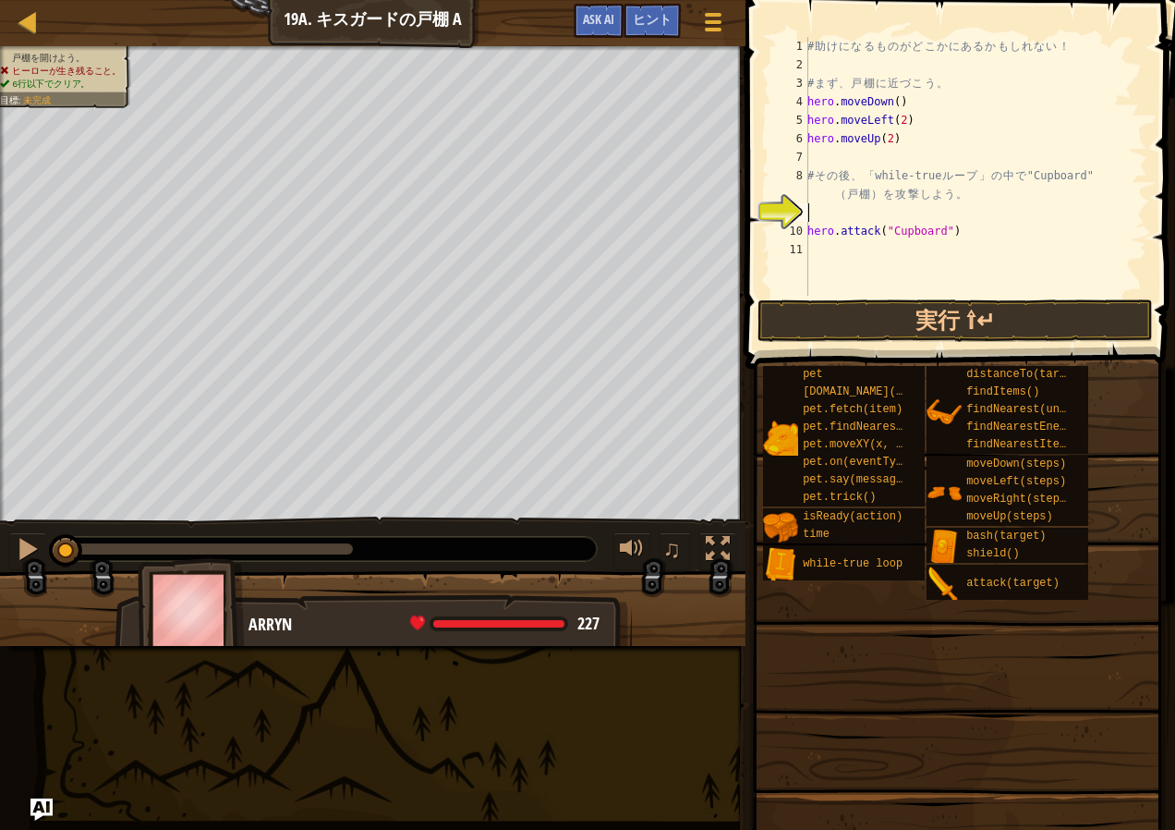
click at [823, 217] on div "# 助 け に な る も の が ど こ か に あ る か も し れ な い ！ # ま ず 、 戸 棚 に 近 づ こ う 。 hero . move…" at bounding box center [976, 185] width 344 height 296
type textarea "h"
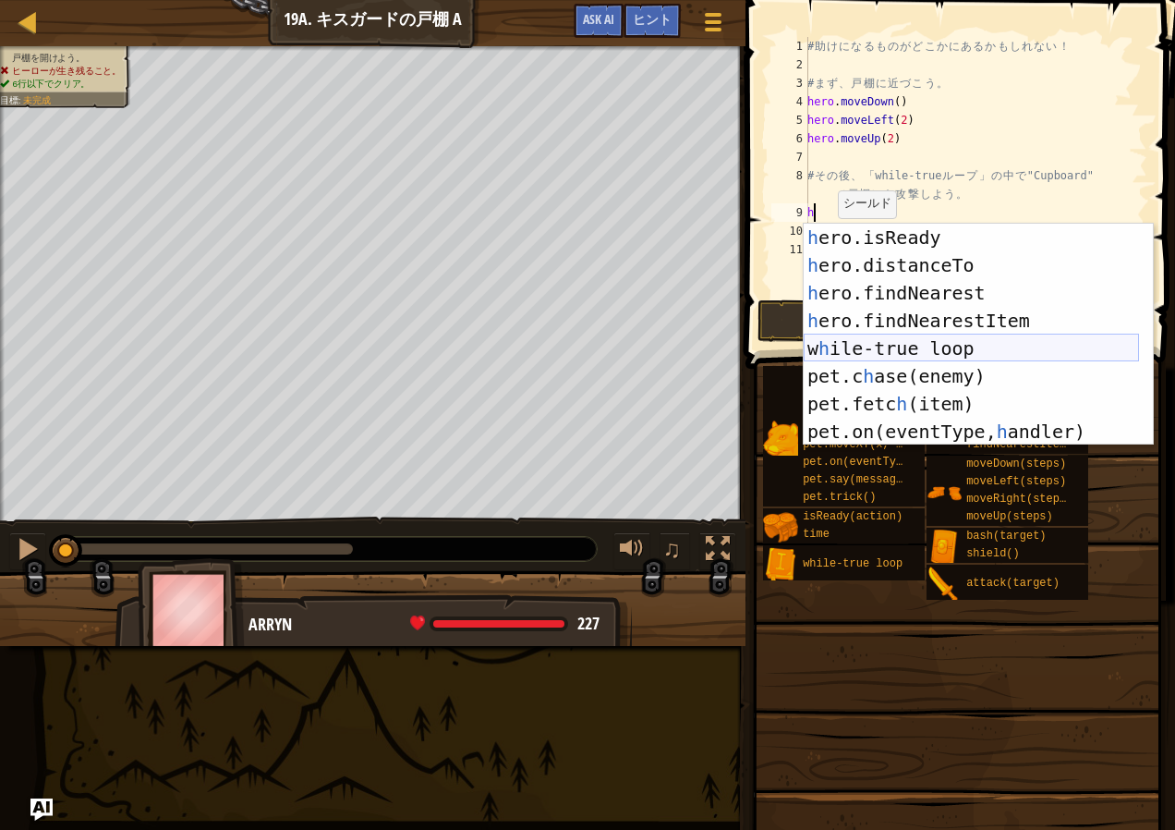
scroll to position [222, 0]
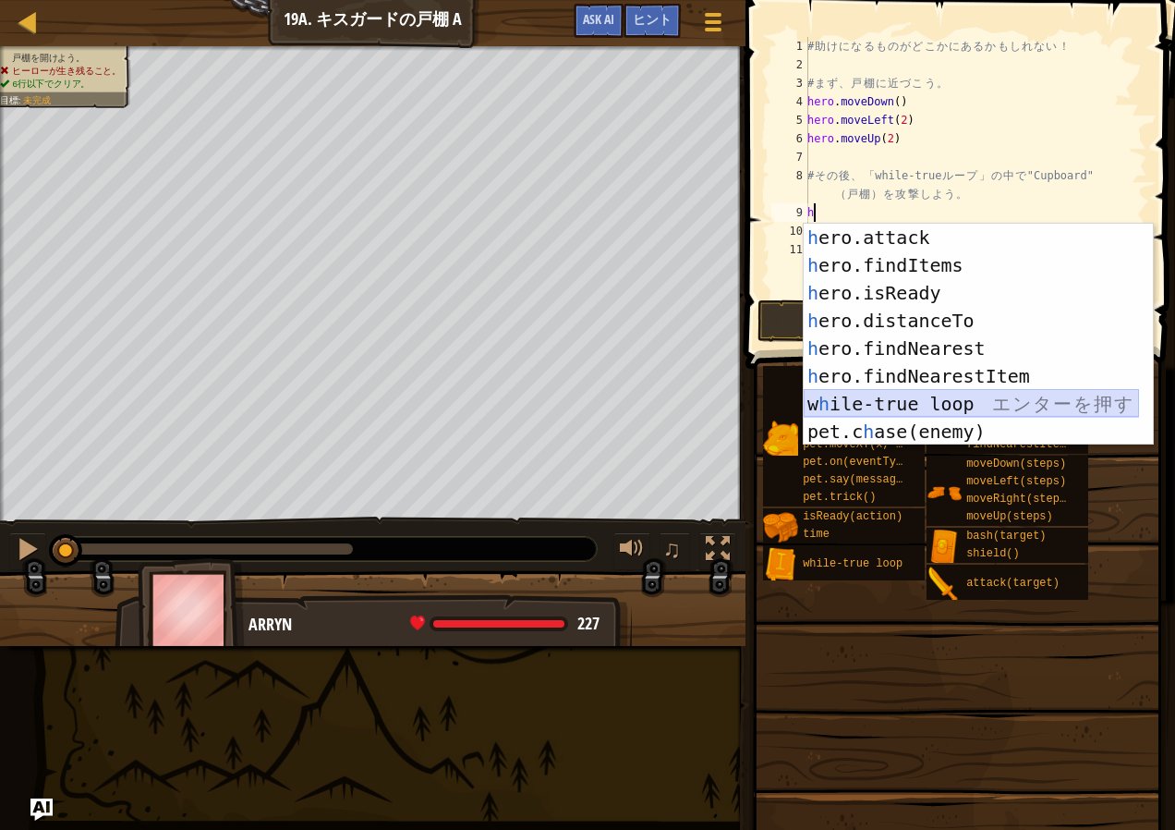
click at [885, 396] on div "h ero.attack エ ン タ ー を 押 す h ero.findItems エ ン タ ー を 押 す h ero.isReady エ ン タ ー …" at bounding box center [971, 362] width 335 height 277
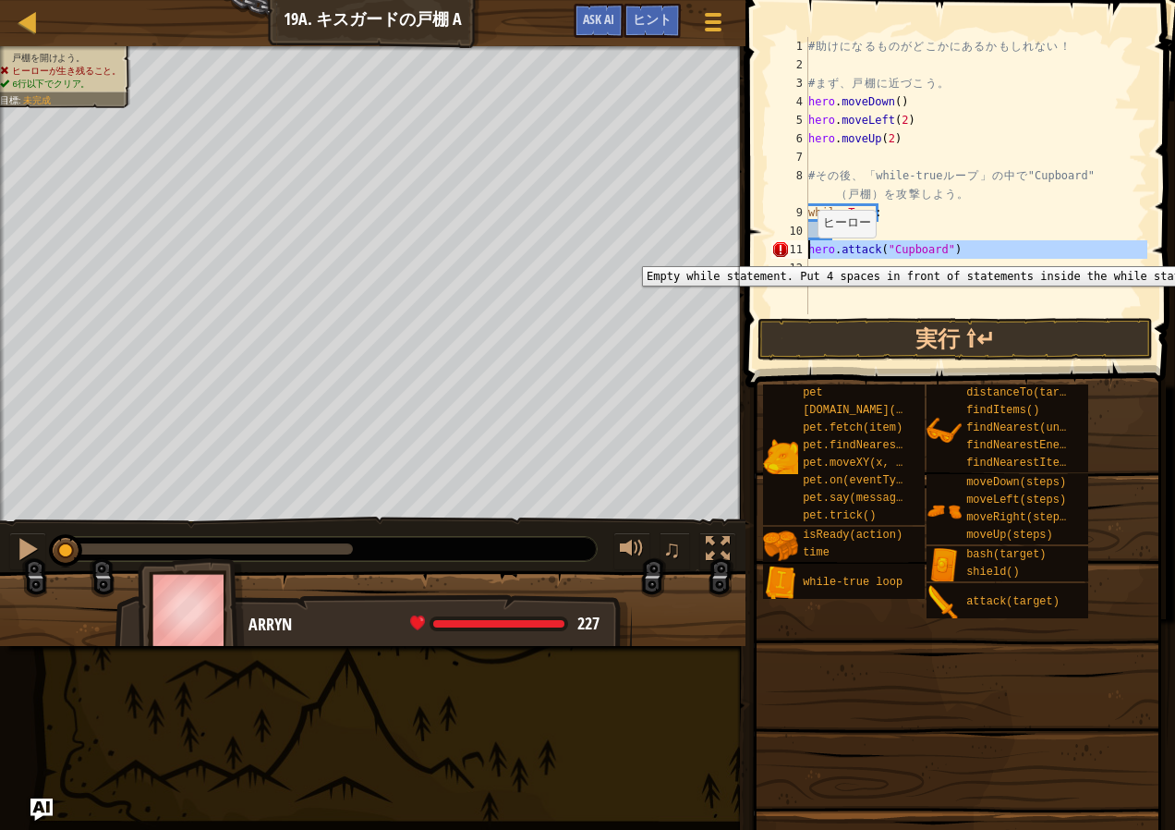
click at [804, 252] on div "11" at bounding box center [789, 249] width 37 height 18
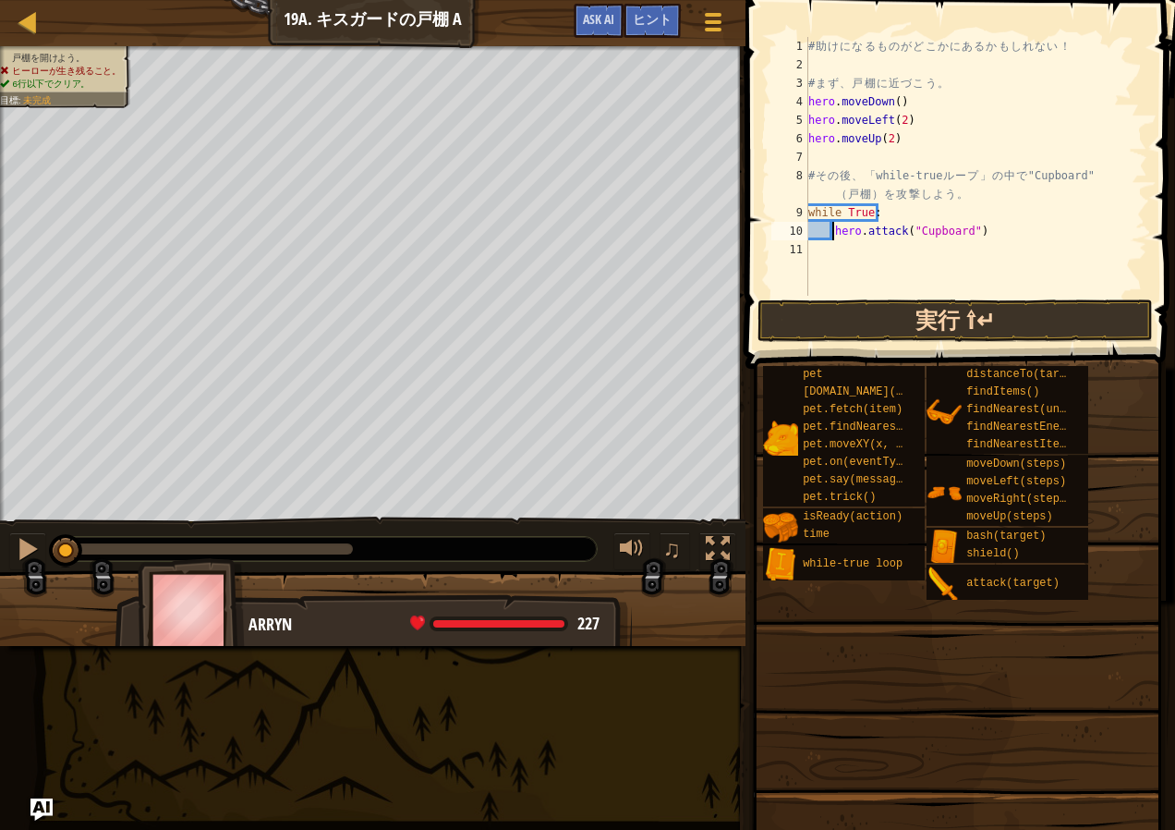
type textarea "hero.attack("Cupboard")"
click at [994, 323] on button "実行 ⇧↵" at bounding box center [955, 320] width 395 height 43
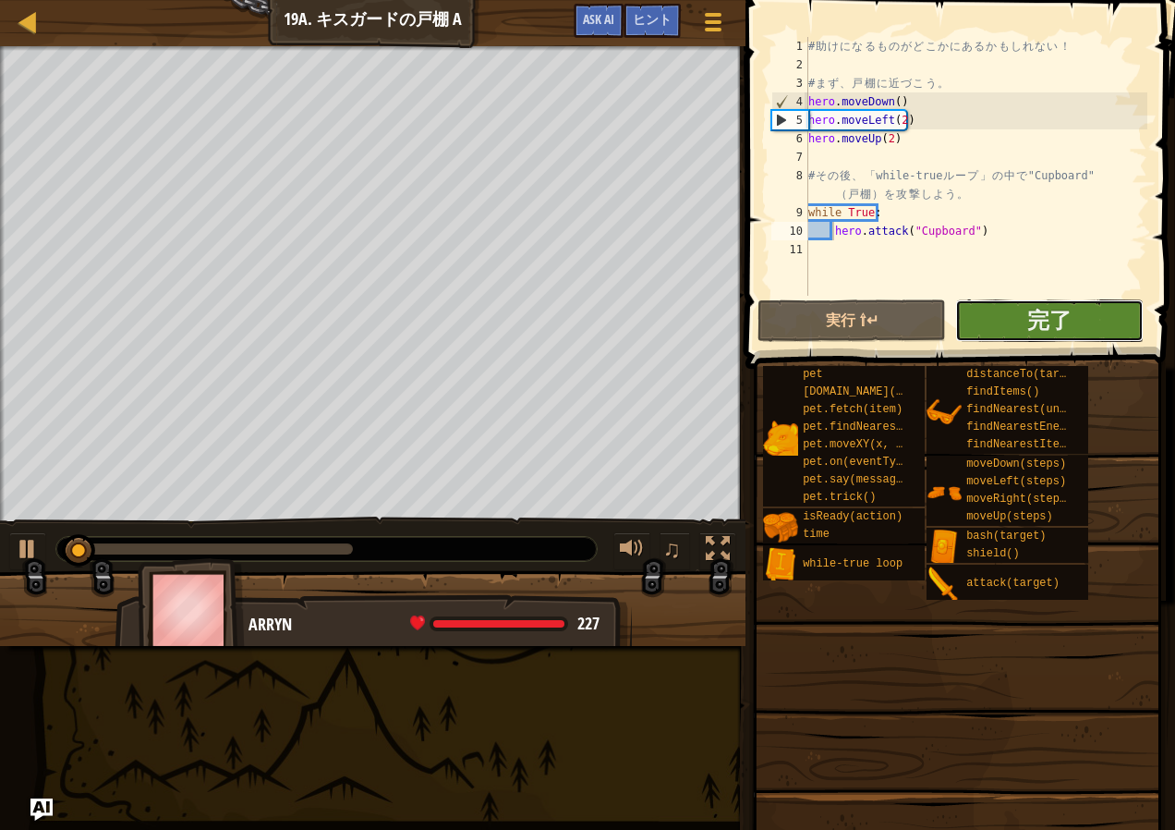
click at [996, 323] on button "完了" at bounding box center [1049, 320] width 188 height 43
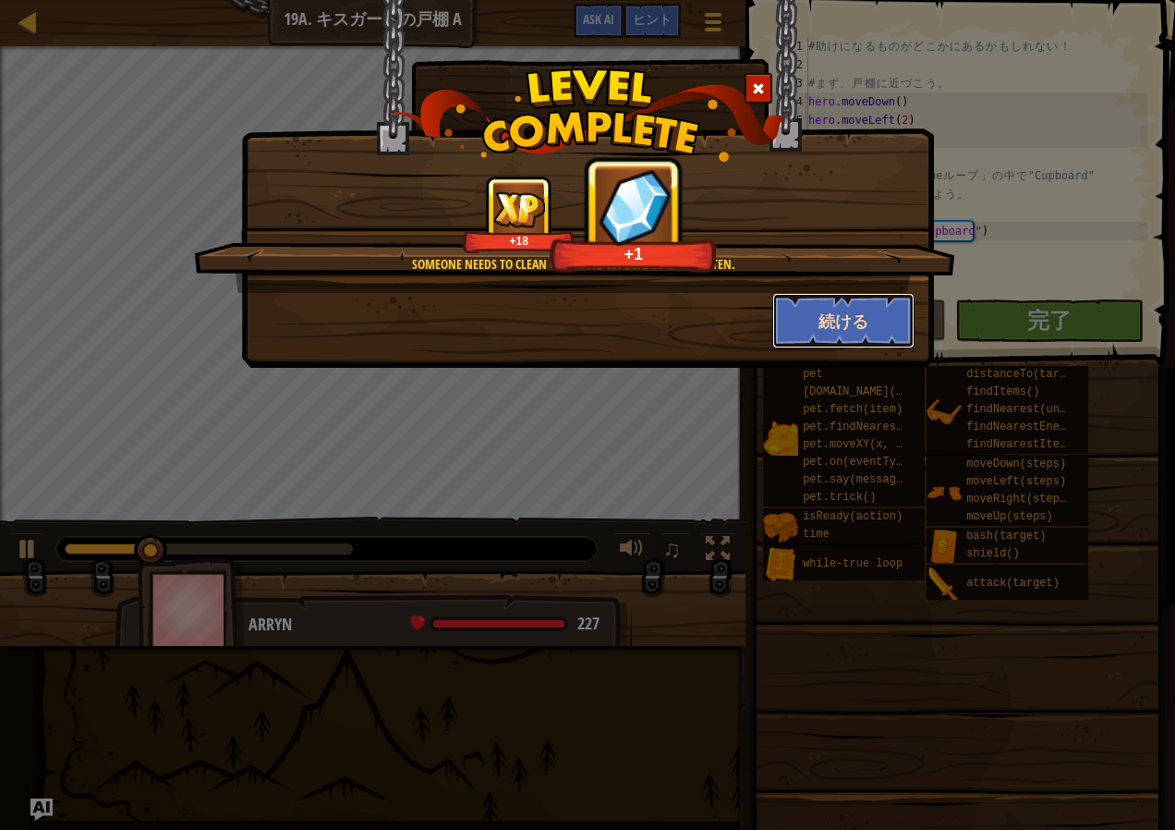
click at [869, 330] on button "続ける" at bounding box center [843, 320] width 143 height 55
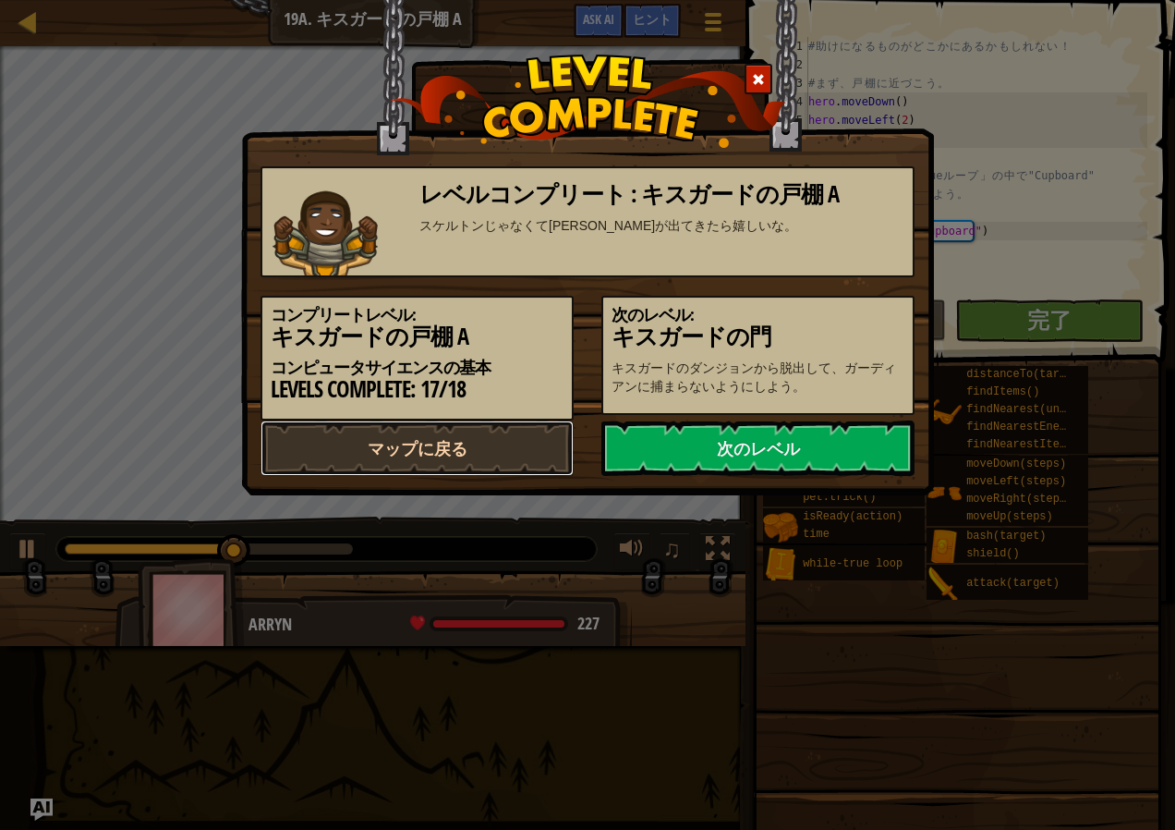
click at [530, 471] on link "マップに戻る" at bounding box center [417, 447] width 313 height 55
select select "ja"
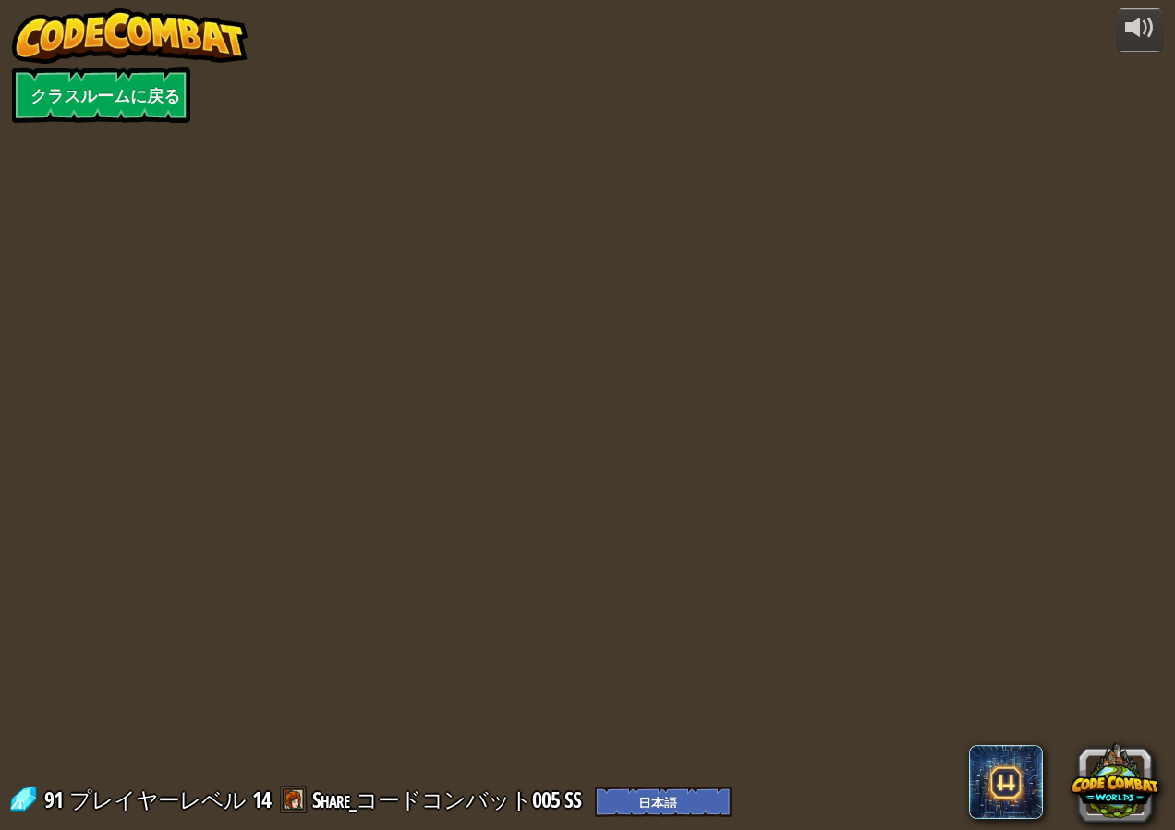
select select "ja"
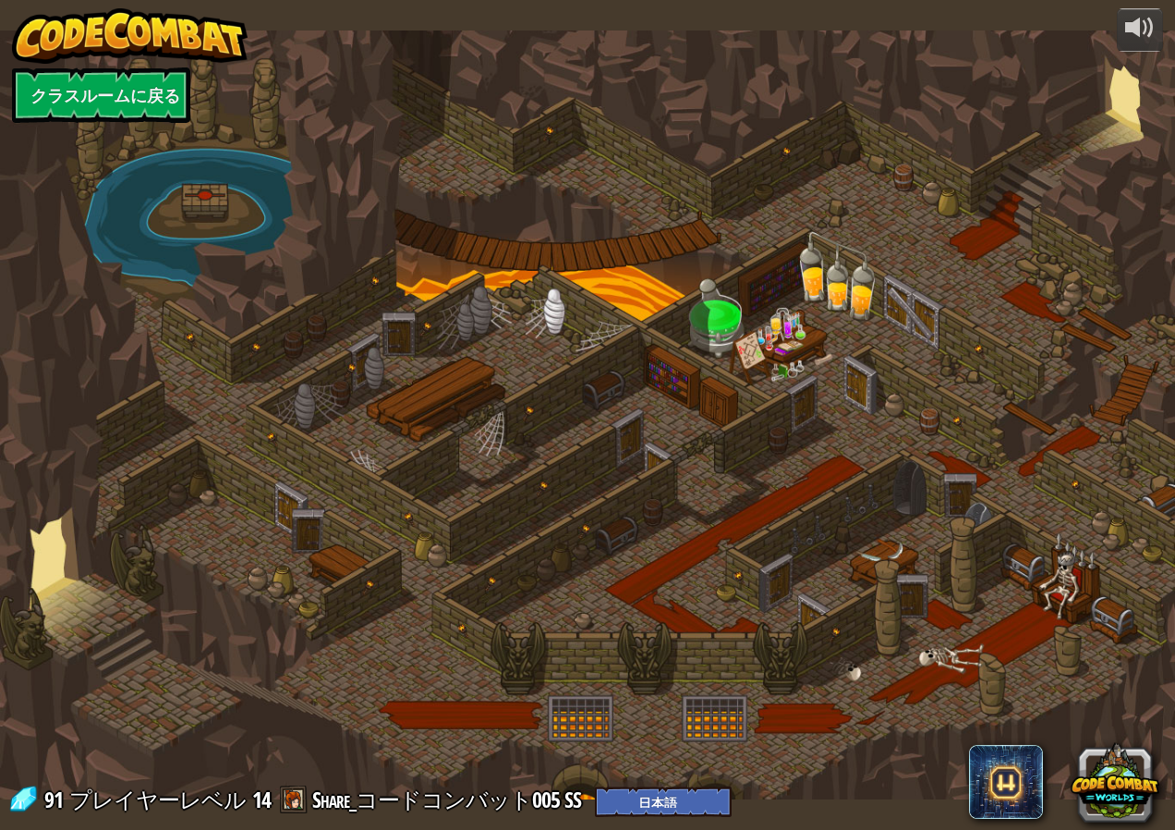
select select "ja"
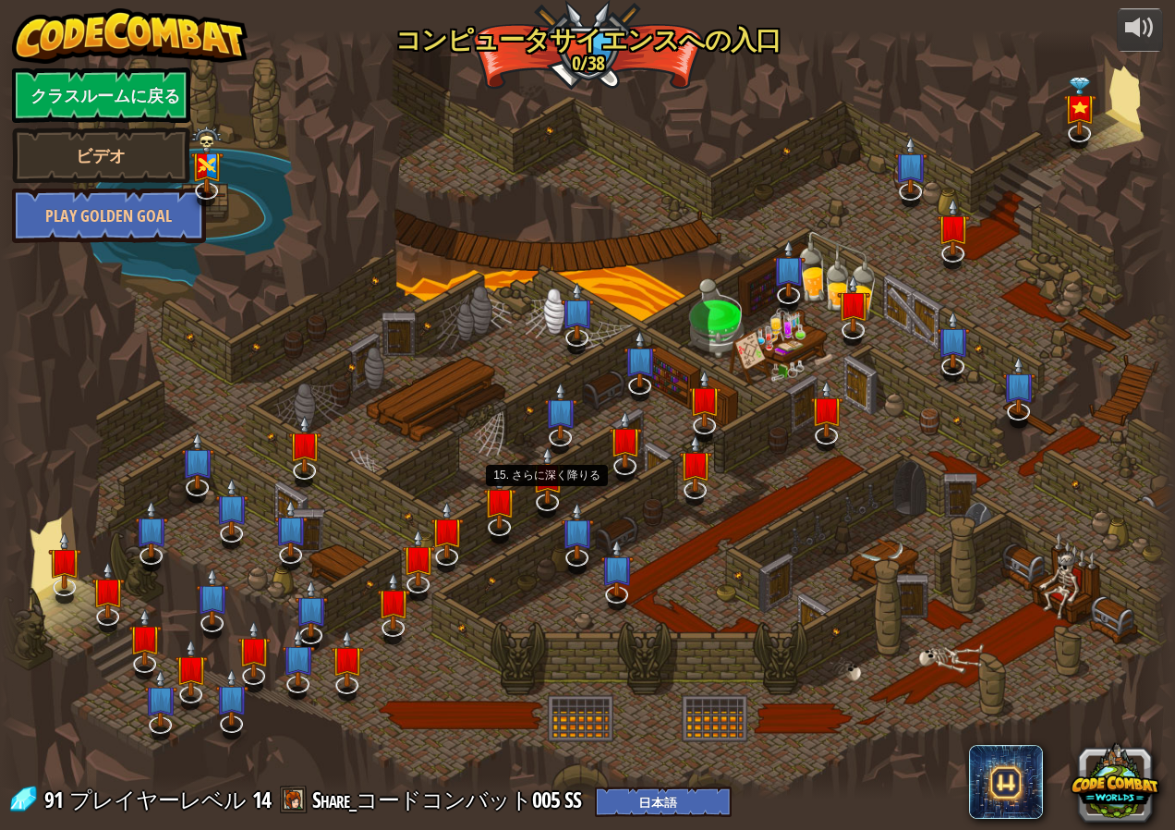
select select "ja"
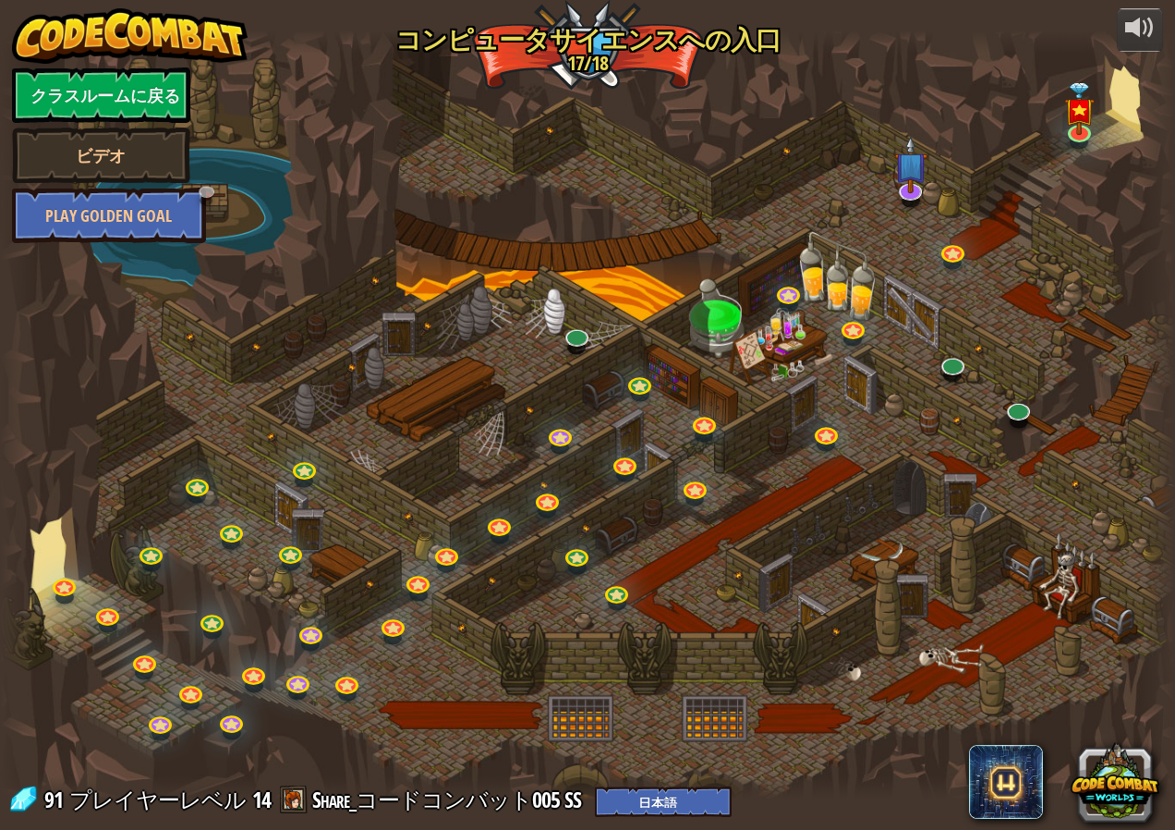
select select "ja"
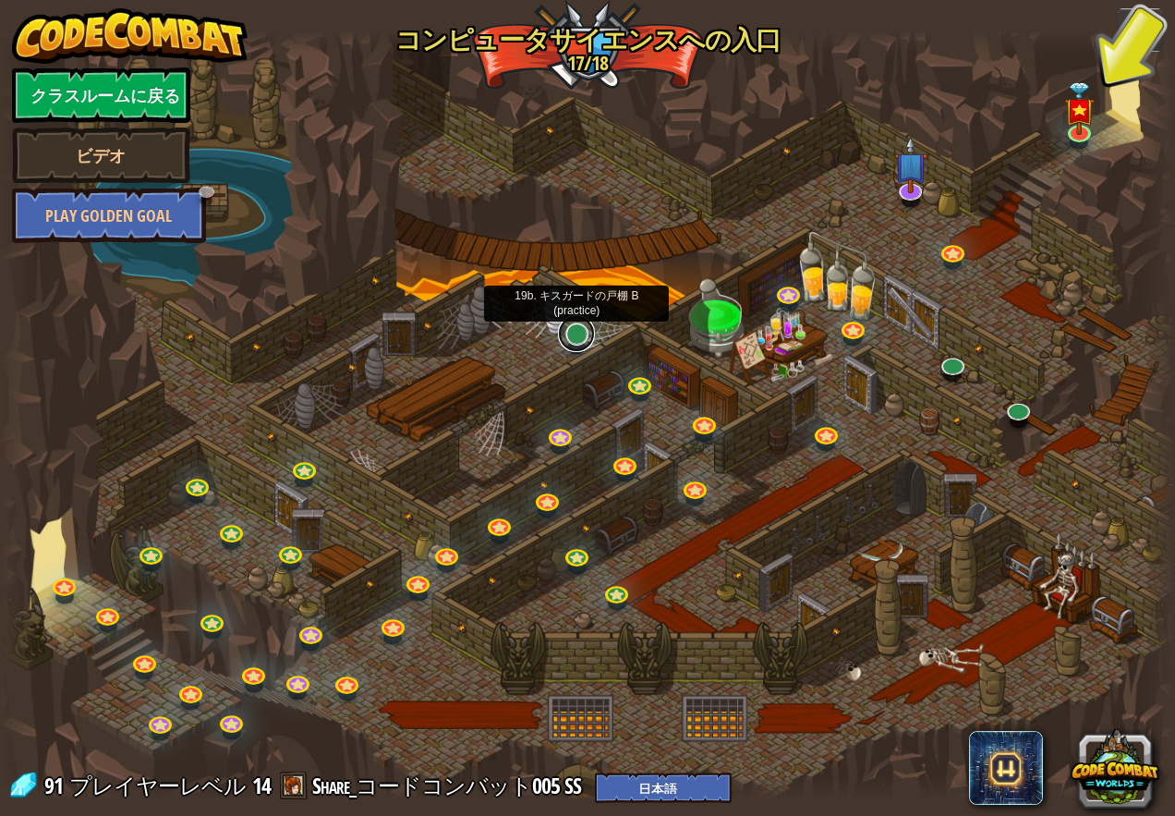
click at [560, 330] on link at bounding box center [576, 333] width 37 height 37
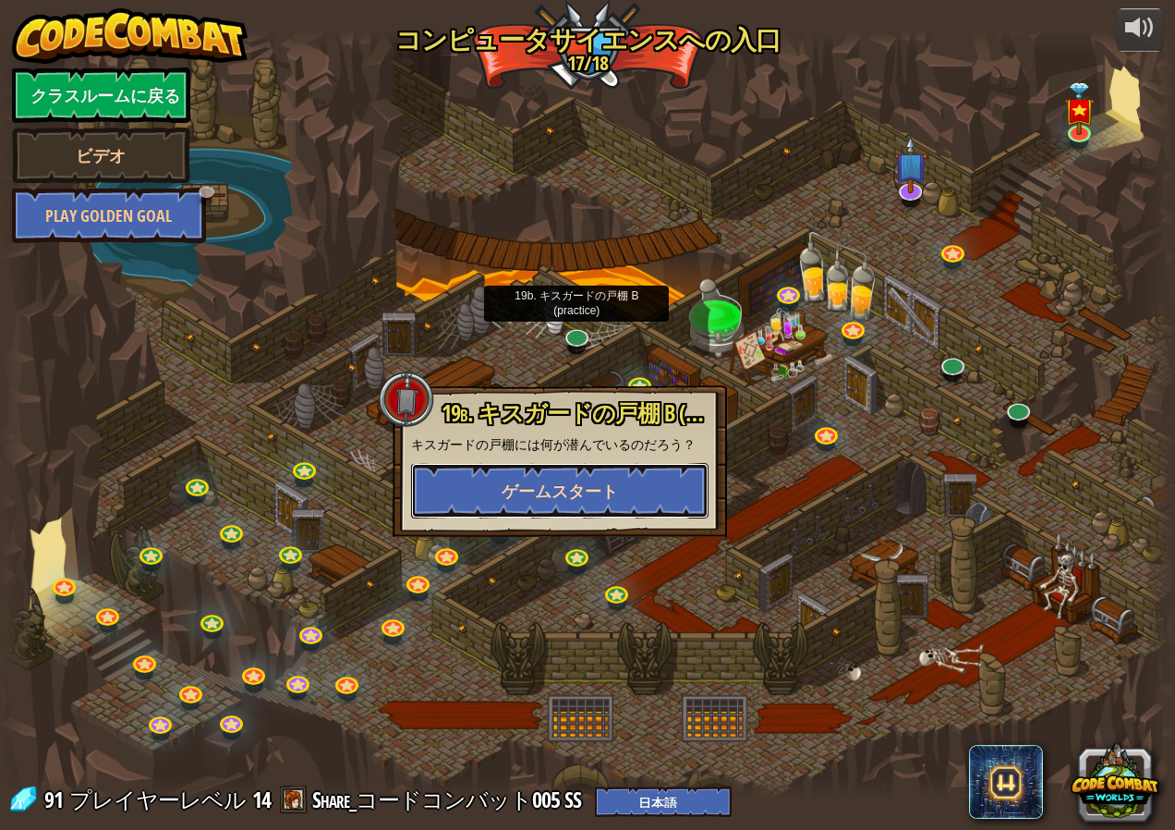
click at [556, 479] on button "ゲームスタート" at bounding box center [560, 490] width 298 height 55
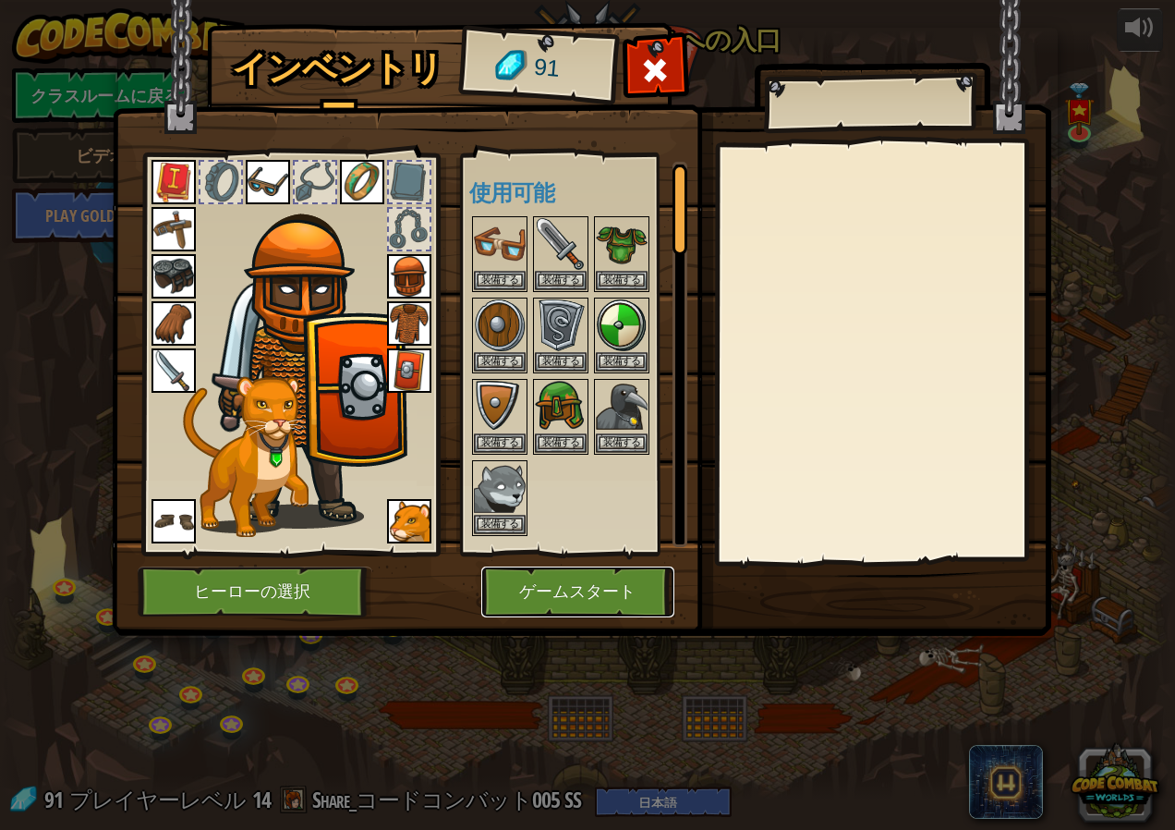
click at [509, 589] on button "ゲームスタート" at bounding box center [577, 591] width 193 height 51
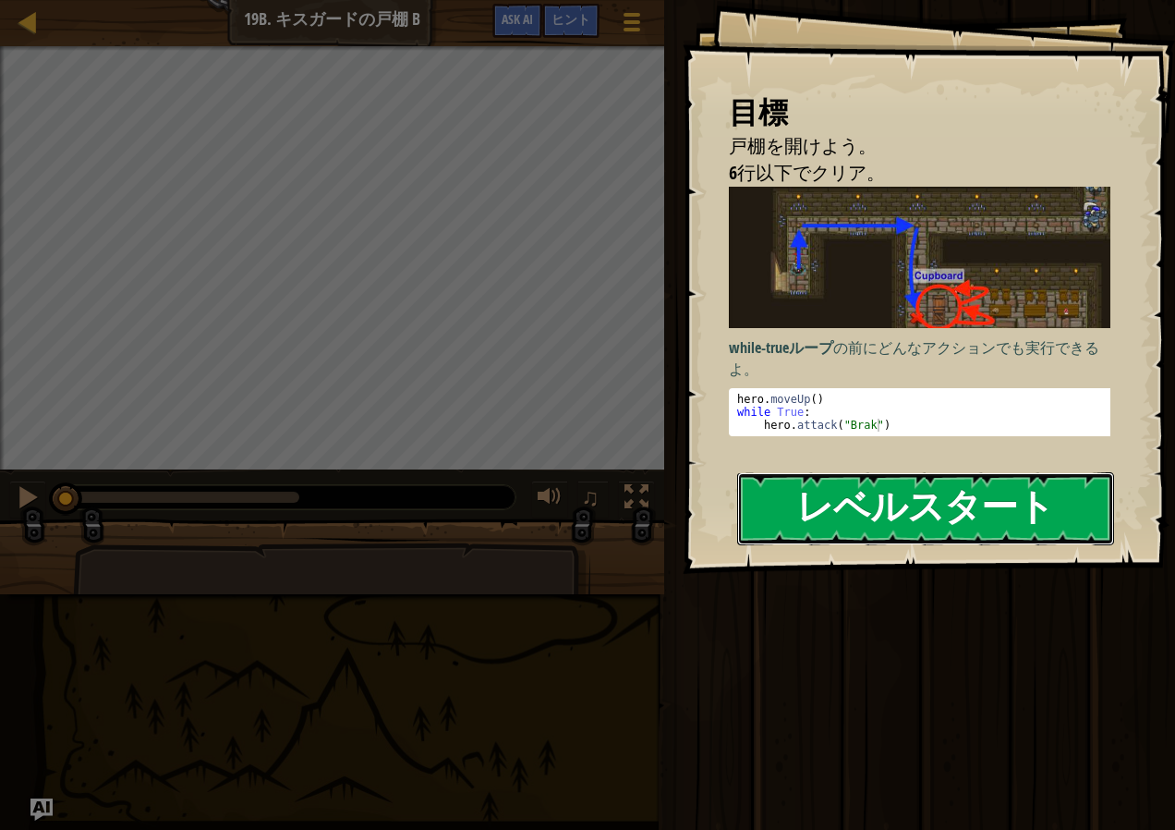
click at [869, 516] on button "レベルスタート" at bounding box center [925, 508] width 377 height 73
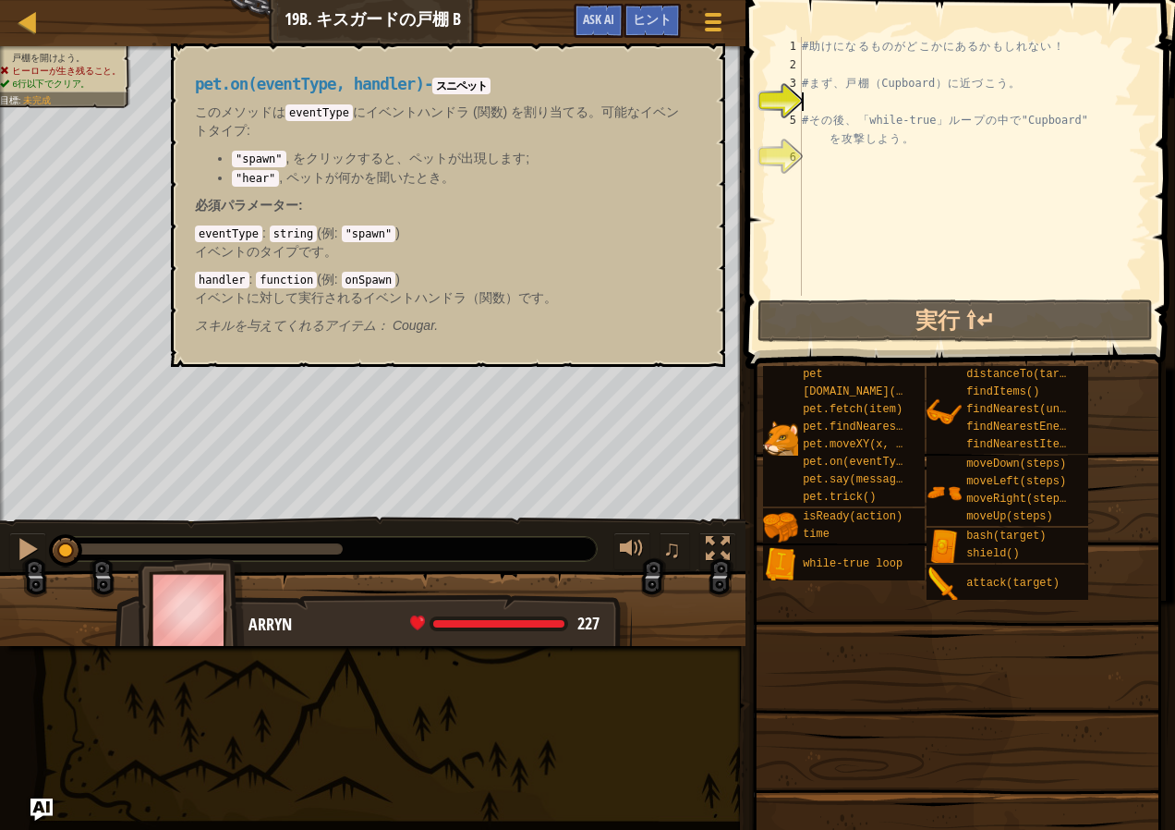
type textarea "h"
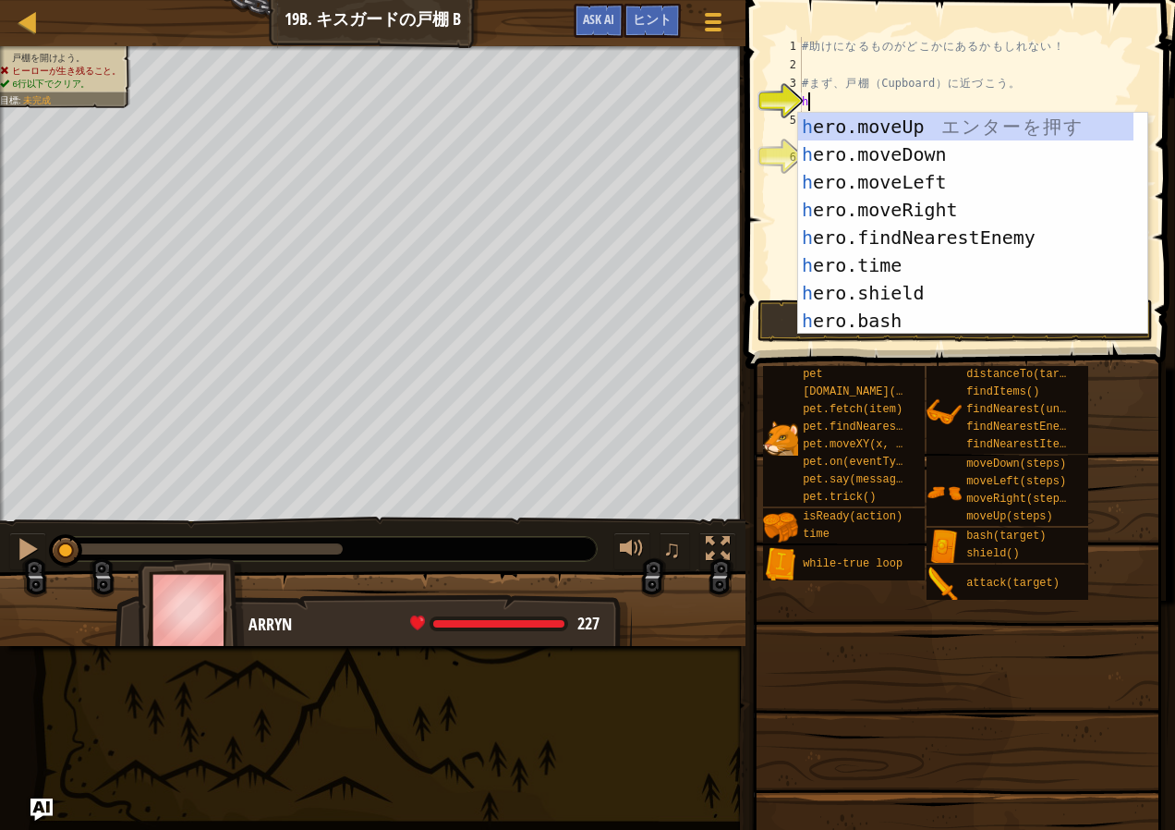
scroll to position [8, 0]
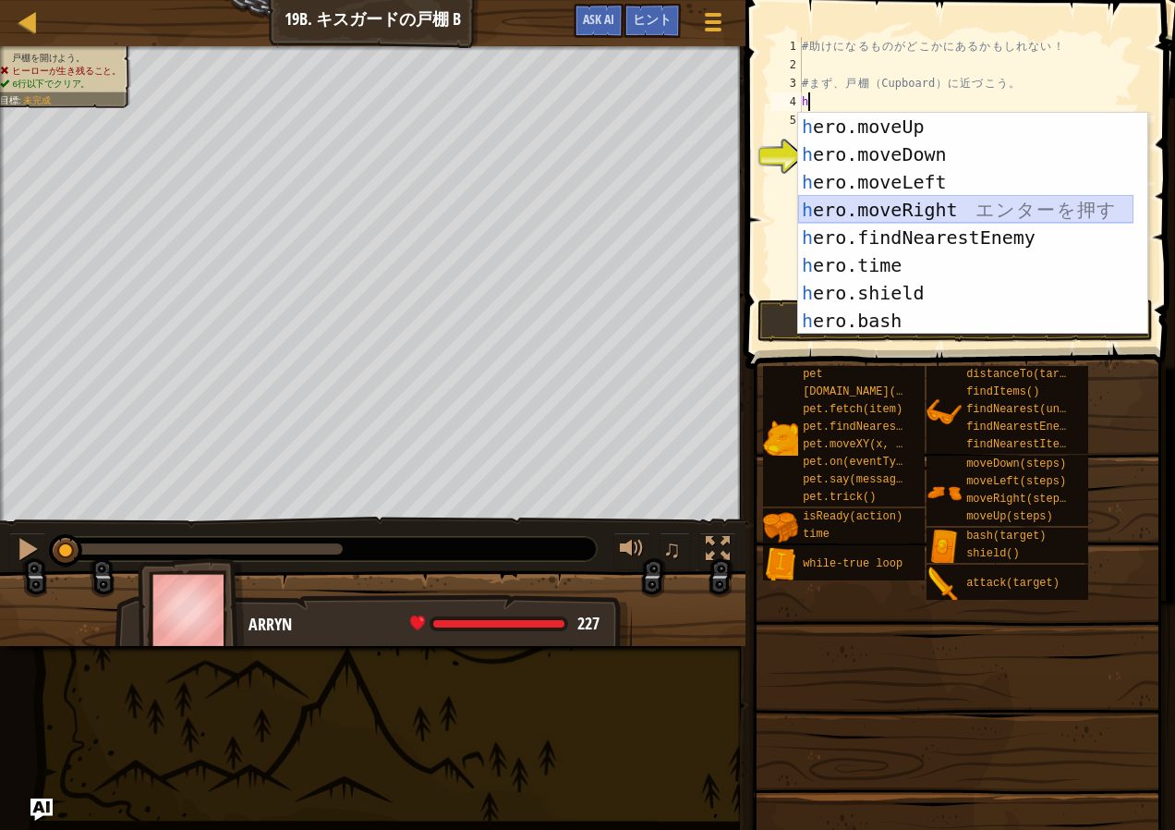
click at [891, 202] on div "h ero.moveUp エ ン タ ー を 押 す h ero.moveDown エ ン タ ー を 押 す h ero.moveLeft エ ン タ ー …" at bounding box center [965, 251] width 335 height 277
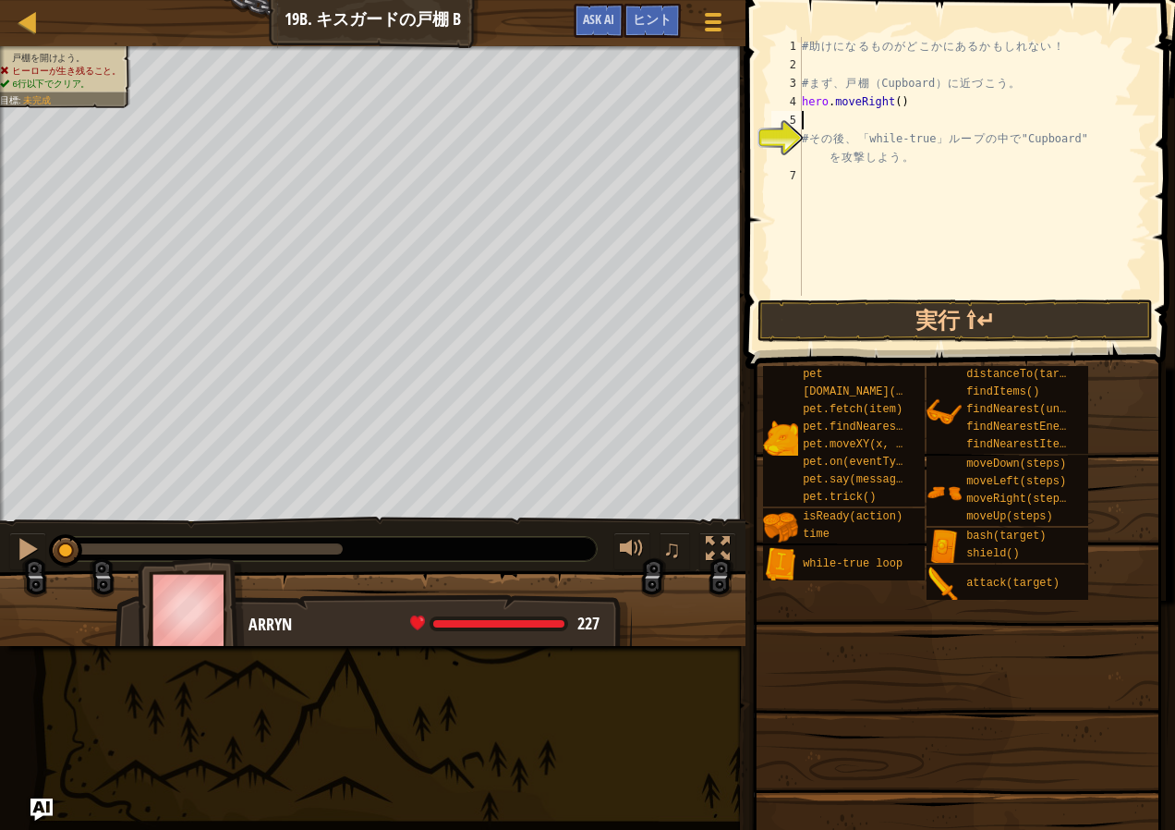
type textarea "h"
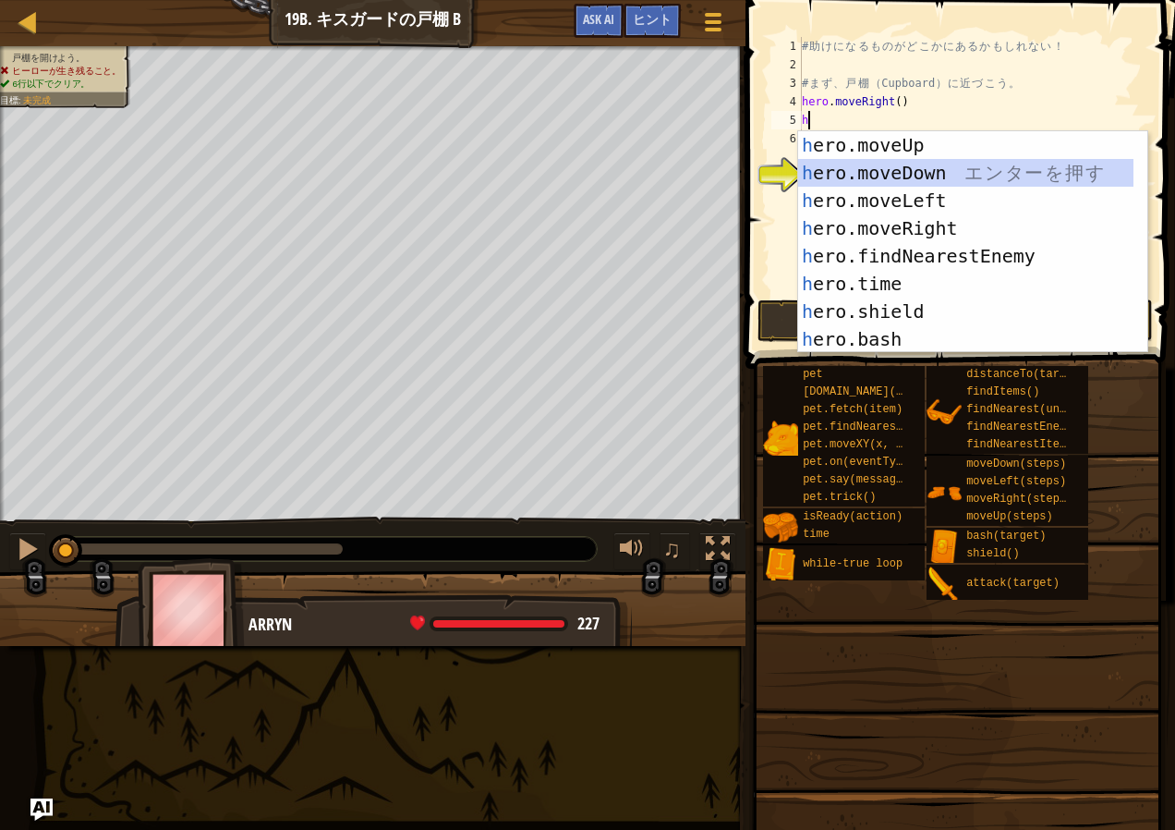
click at [879, 172] on div "h ero.moveUp エ ン タ ー を 押 す h ero.moveDown エ ン タ ー を 押 す h ero.moveLeft エ ン タ ー …" at bounding box center [965, 269] width 335 height 277
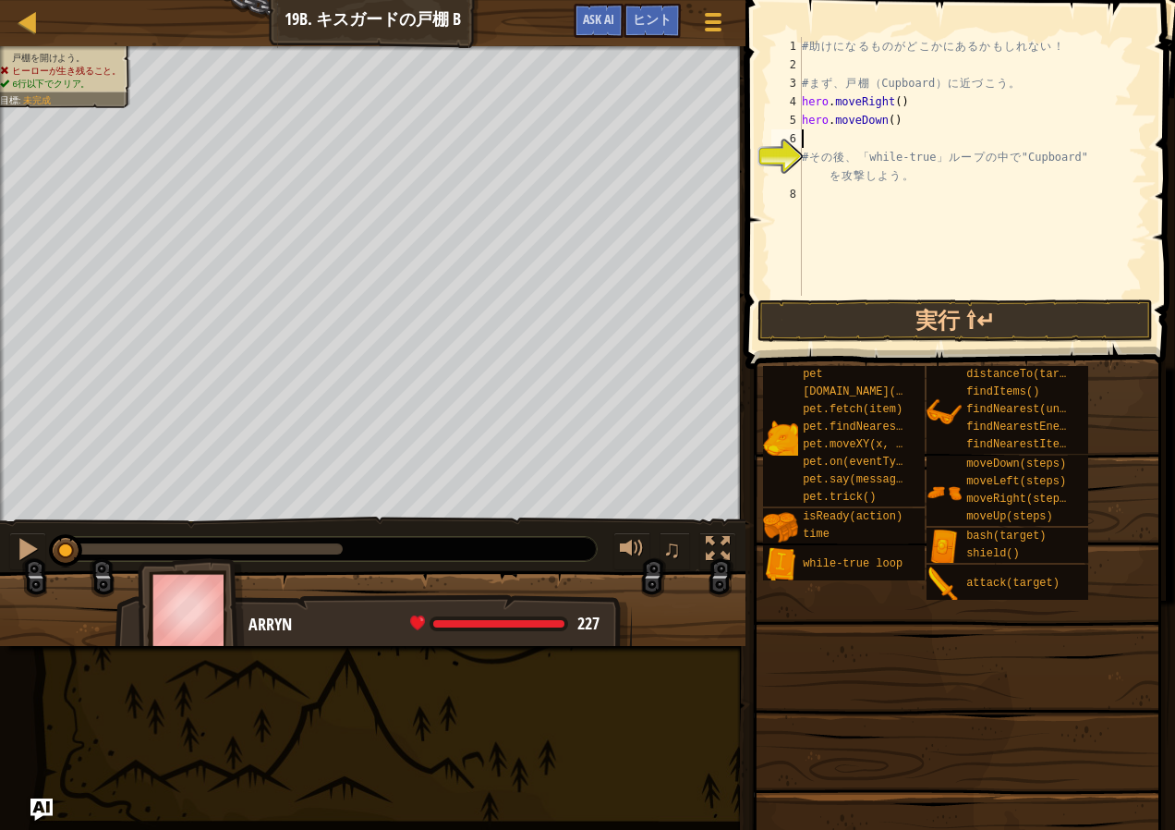
type textarea "h"
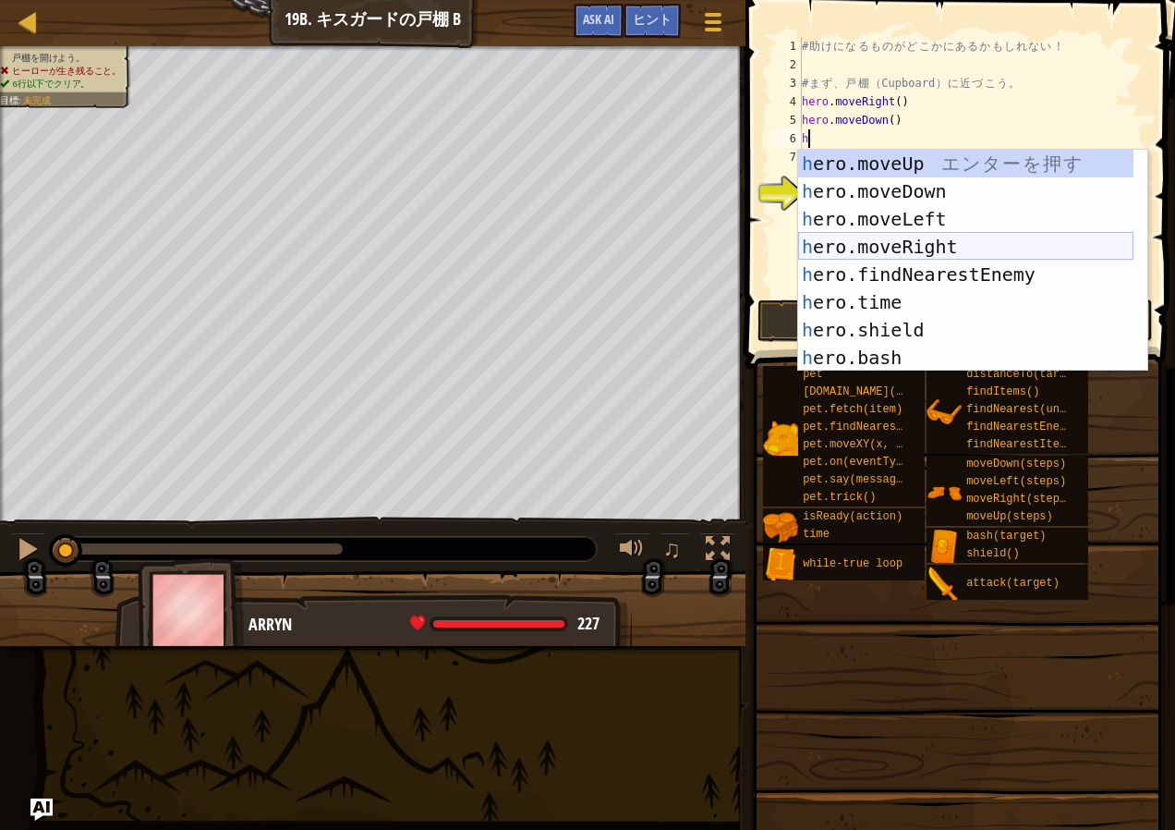
click at [921, 250] on div "h ero.moveUp エ ン タ ー を 押 す h ero.moveDown エ ン タ ー を 押 す h ero.moveLeft エ ン タ ー …" at bounding box center [965, 288] width 335 height 277
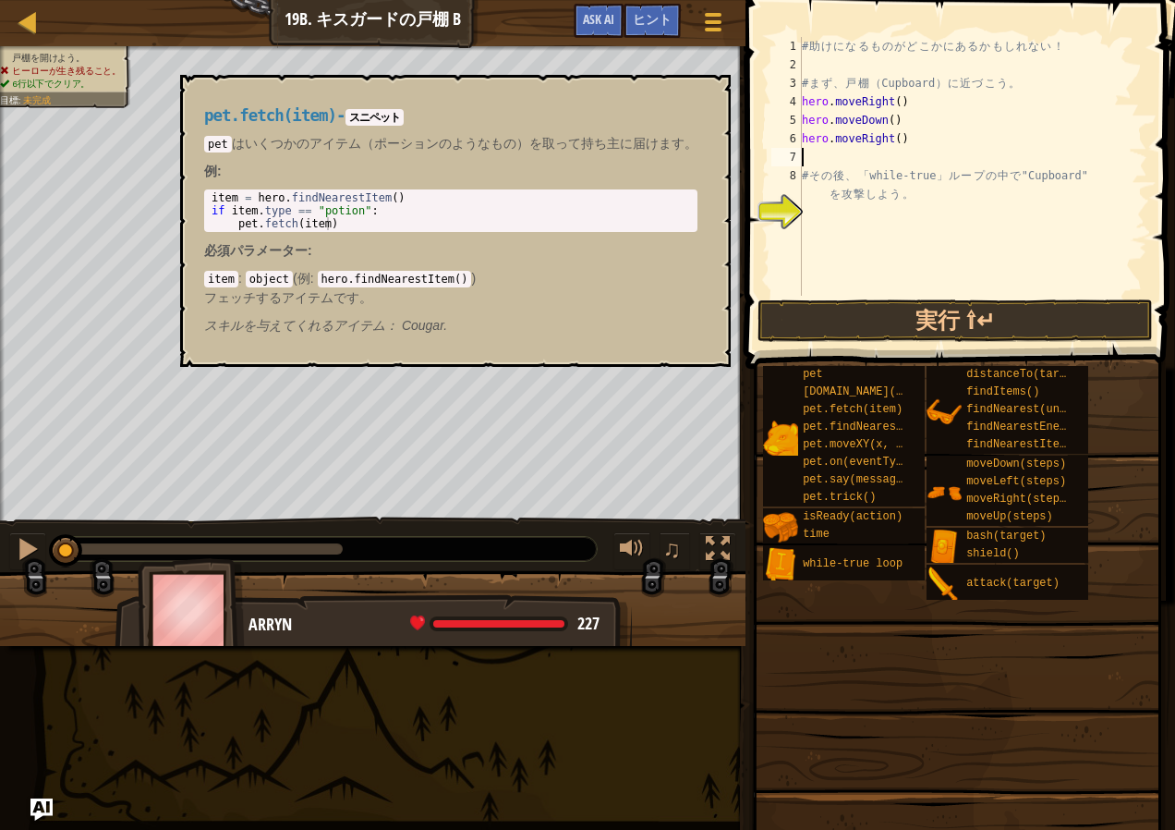
type textarea "h"
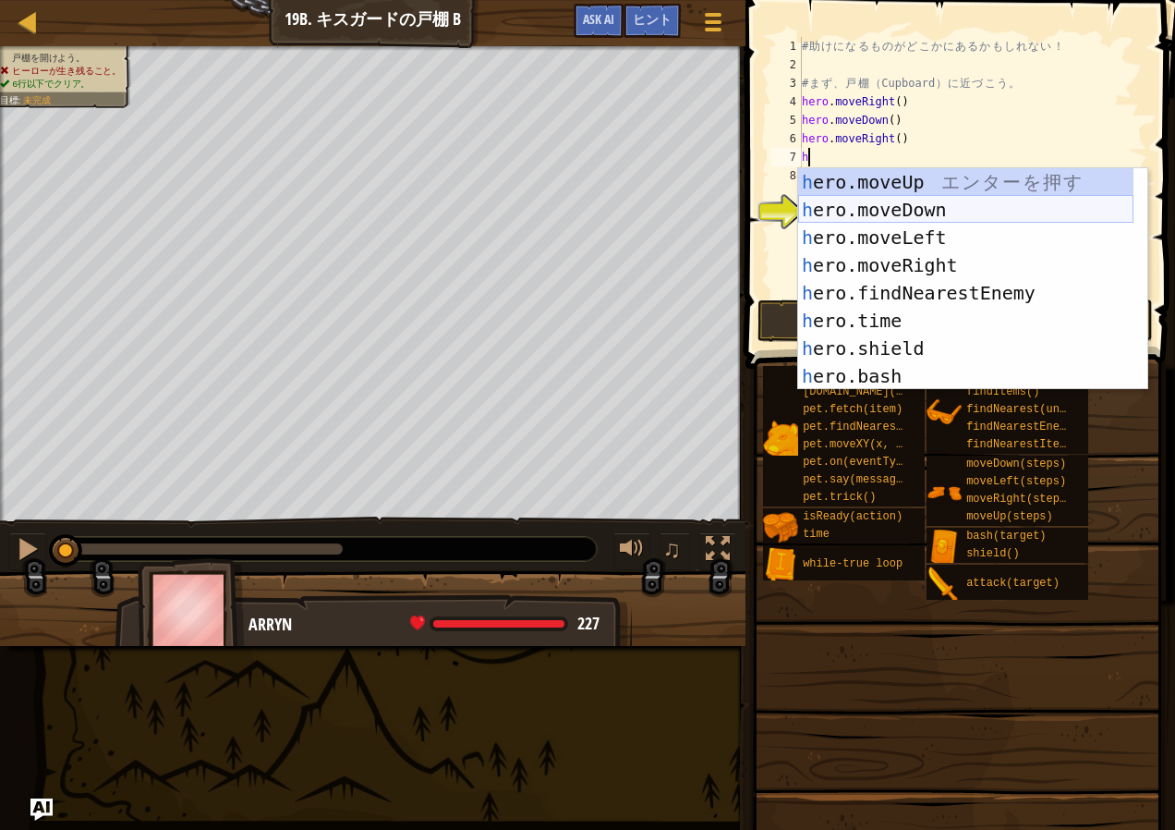
click at [890, 213] on div "h ero.moveUp エ ン タ ー を 押 す h ero.moveDown エ ン タ ー を 押 す h ero.moveLeft エ ン タ ー …" at bounding box center [965, 306] width 335 height 277
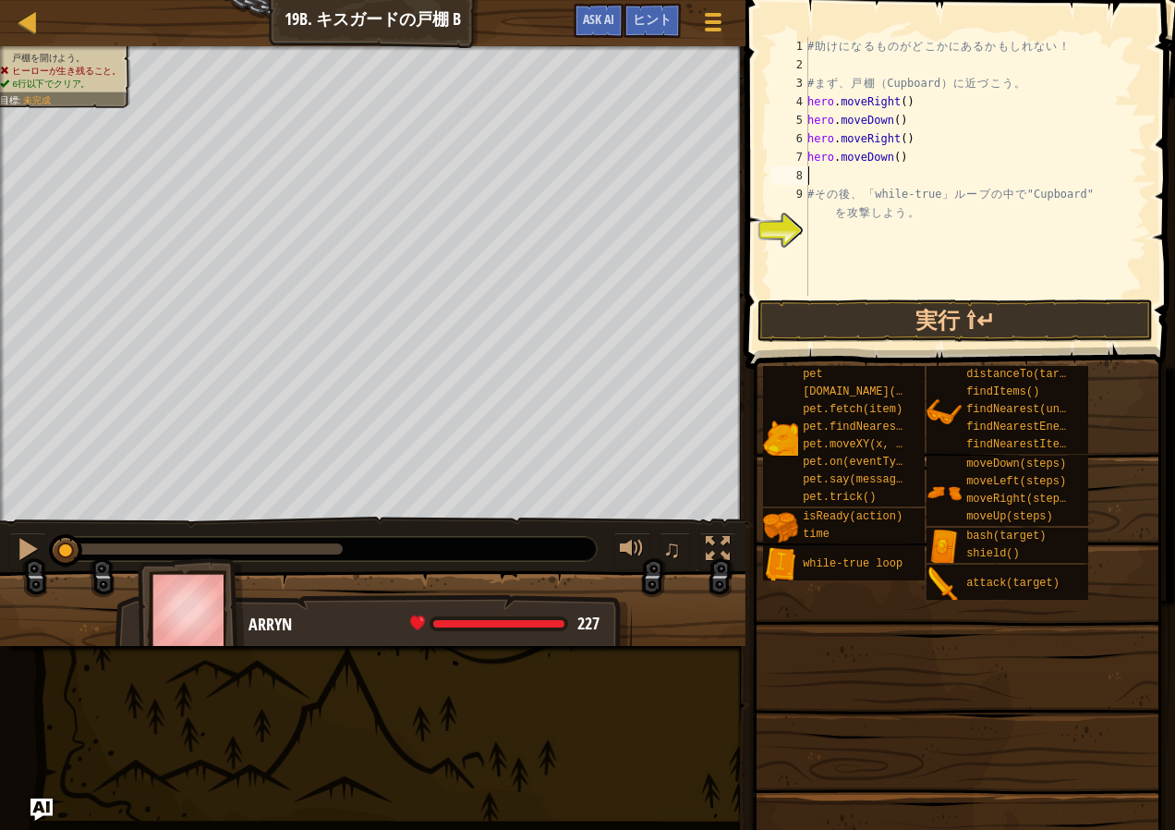
click at [901, 175] on div "# 助 け に な る も の が ど こ か に あ る か も し れ な い ！ # ま ず 、 戸 棚 （ Cupboard ） に 近 づ こ う …" at bounding box center [976, 185] width 344 height 296
type textarea "hero.moveDown(2)"
click at [821, 224] on div "# 助 け に な る も の が ど こ か に あ る か も し れ な い ！ # ま ず 、 戸 棚 （ Cupboard ） に 近 づ こ う …" at bounding box center [972, 185] width 349 height 296
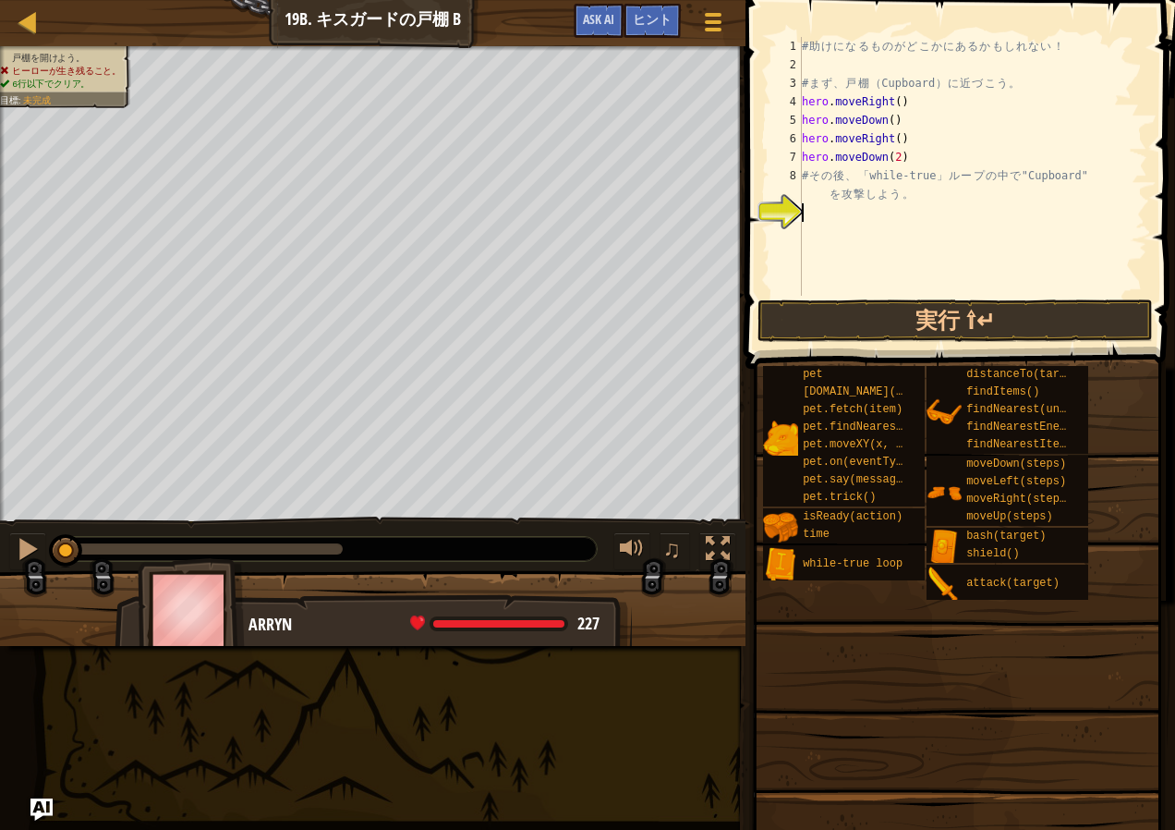
type textarea "h"
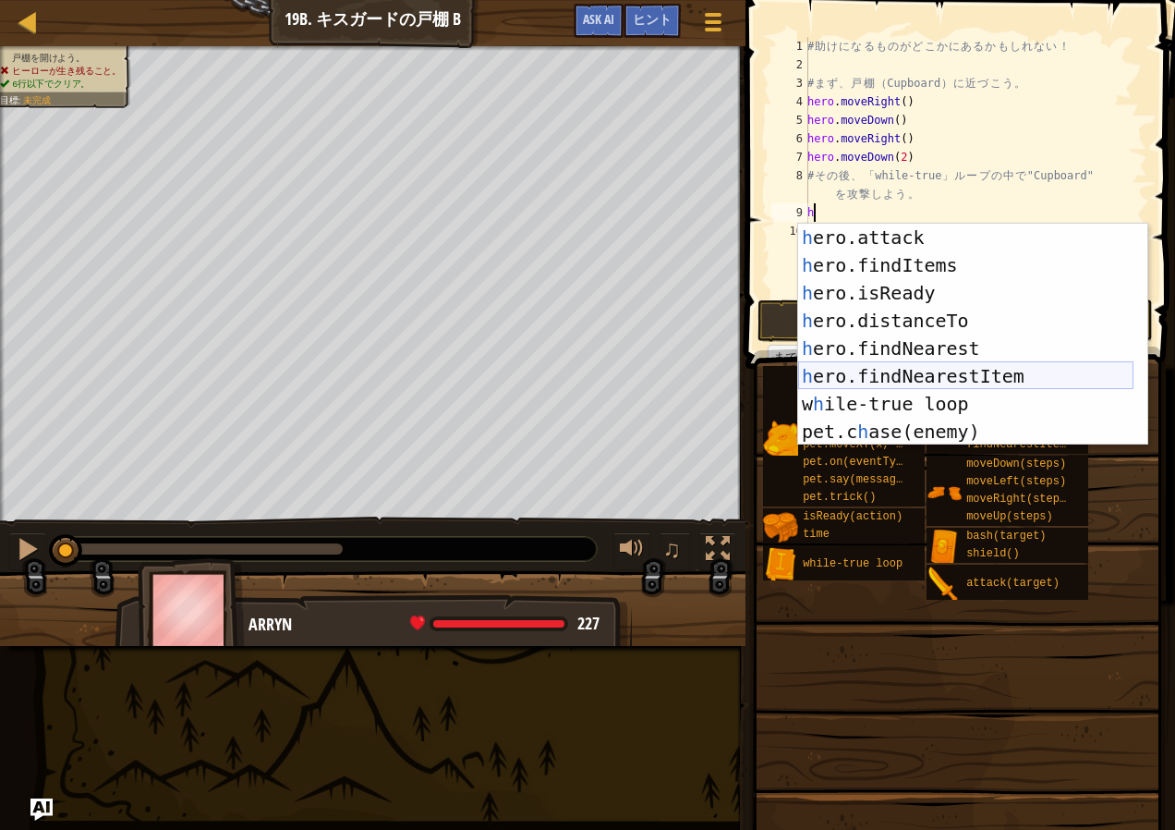
scroll to position [277, 0]
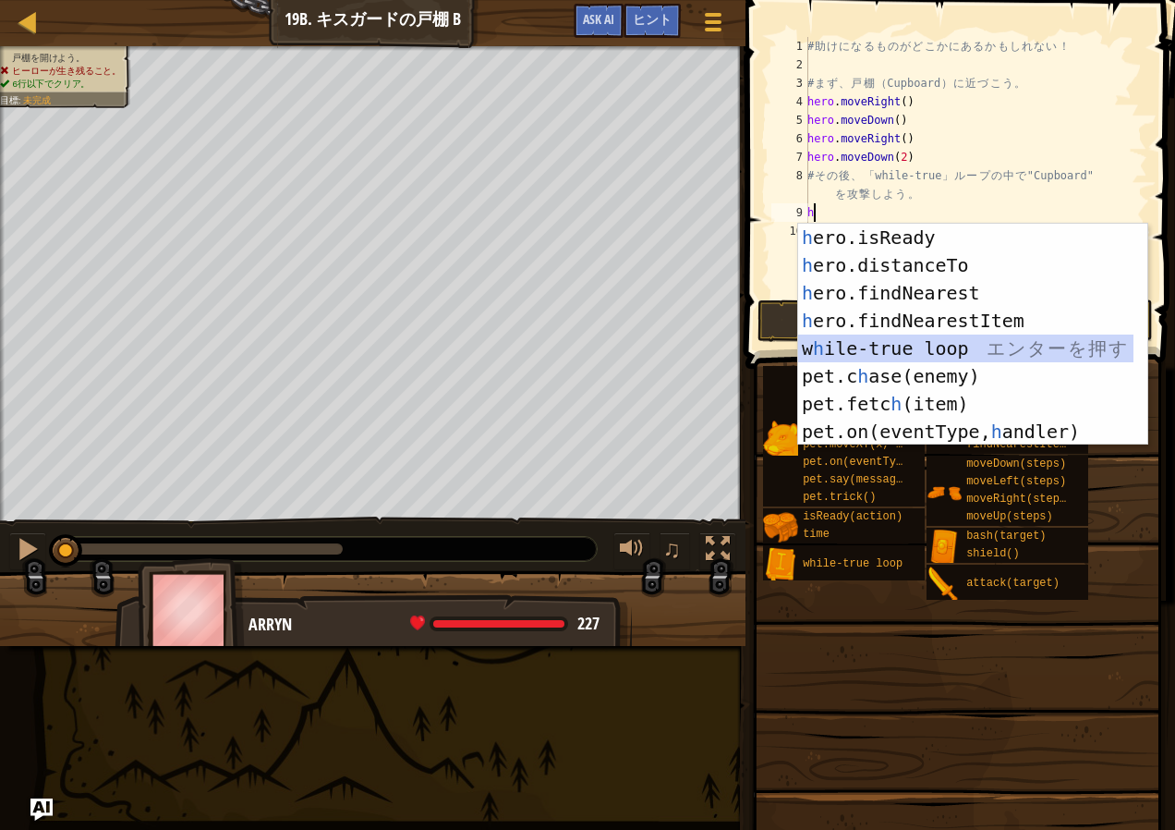
click at [917, 350] on div "h ero.isReady エ ン タ ー を 押 す h ero.distanceTo エ ン タ ー を 押 す h ero.findNearest エ …" at bounding box center [965, 362] width 335 height 277
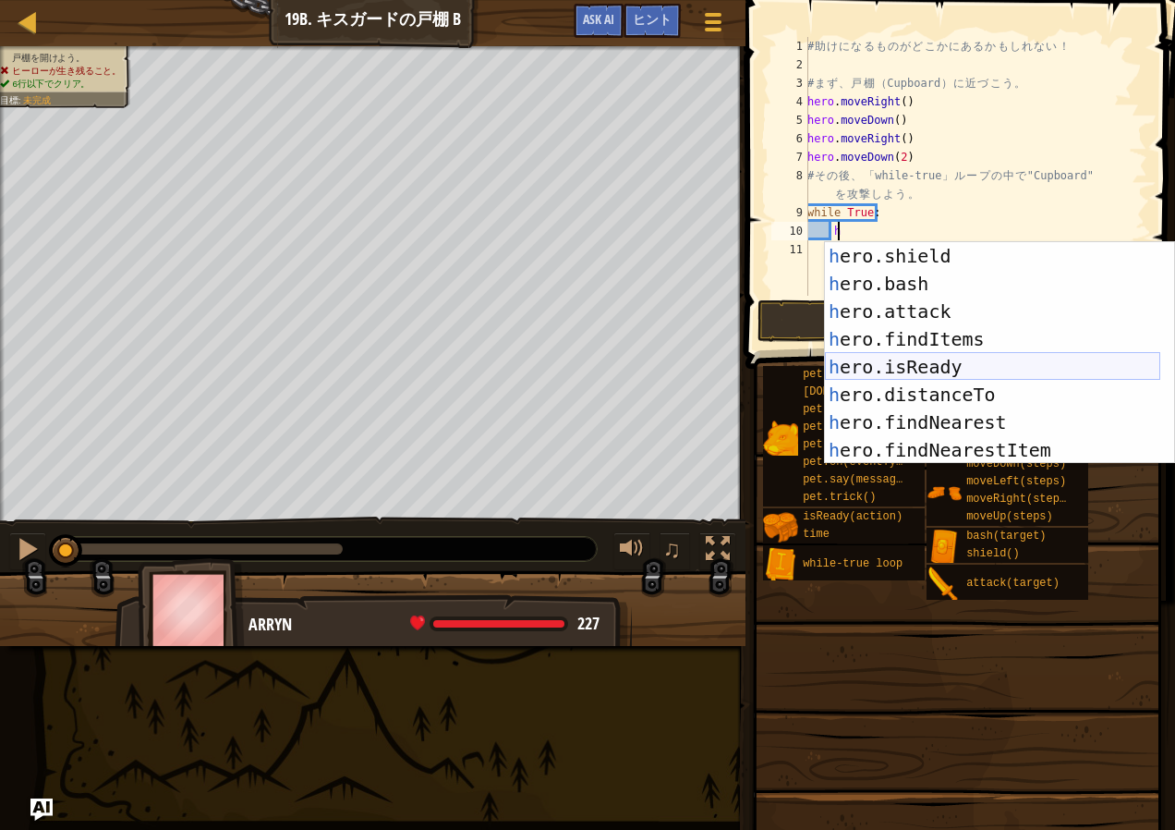
scroll to position [166, 0]
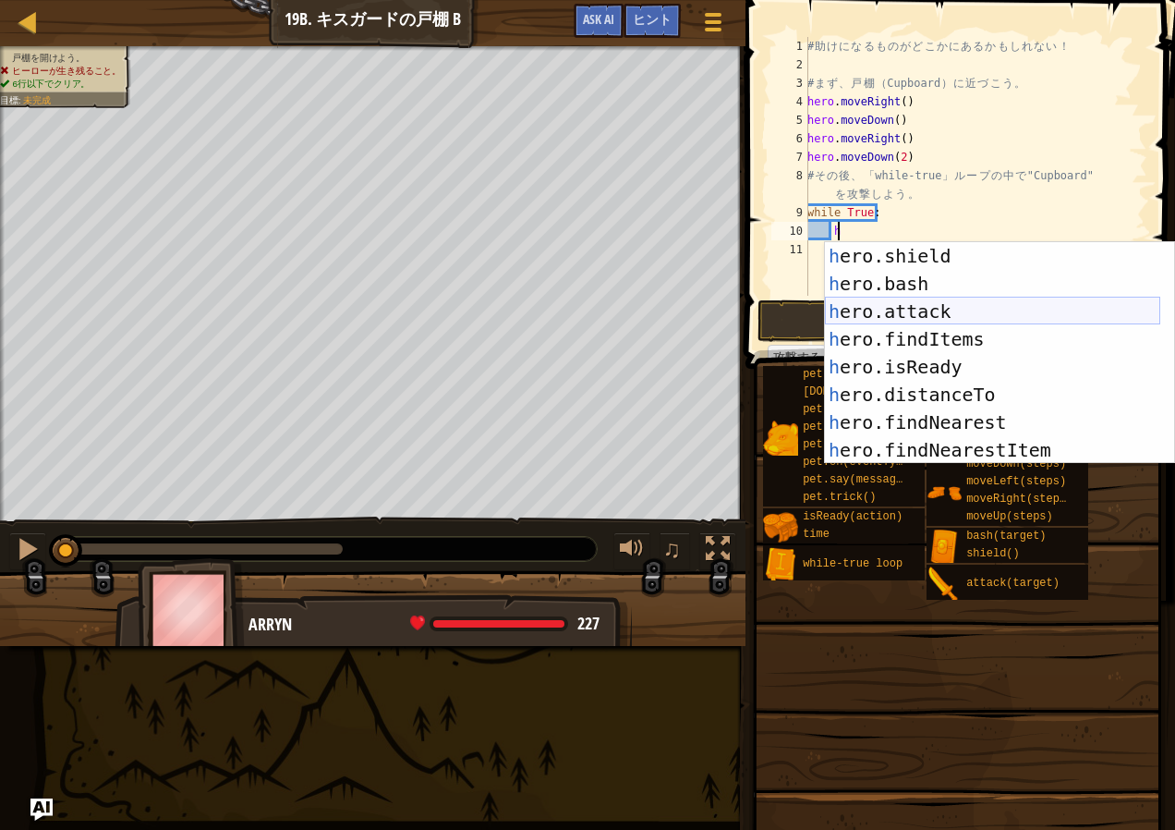
click at [912, 308] on div "h ero.shield エ ン タ ー を 押 す h ero.bash エ ン タ ー を 押 す h ero.attack エ ン タ ー を 押 す …" at bounding box center [992, 380] width 335 height 277
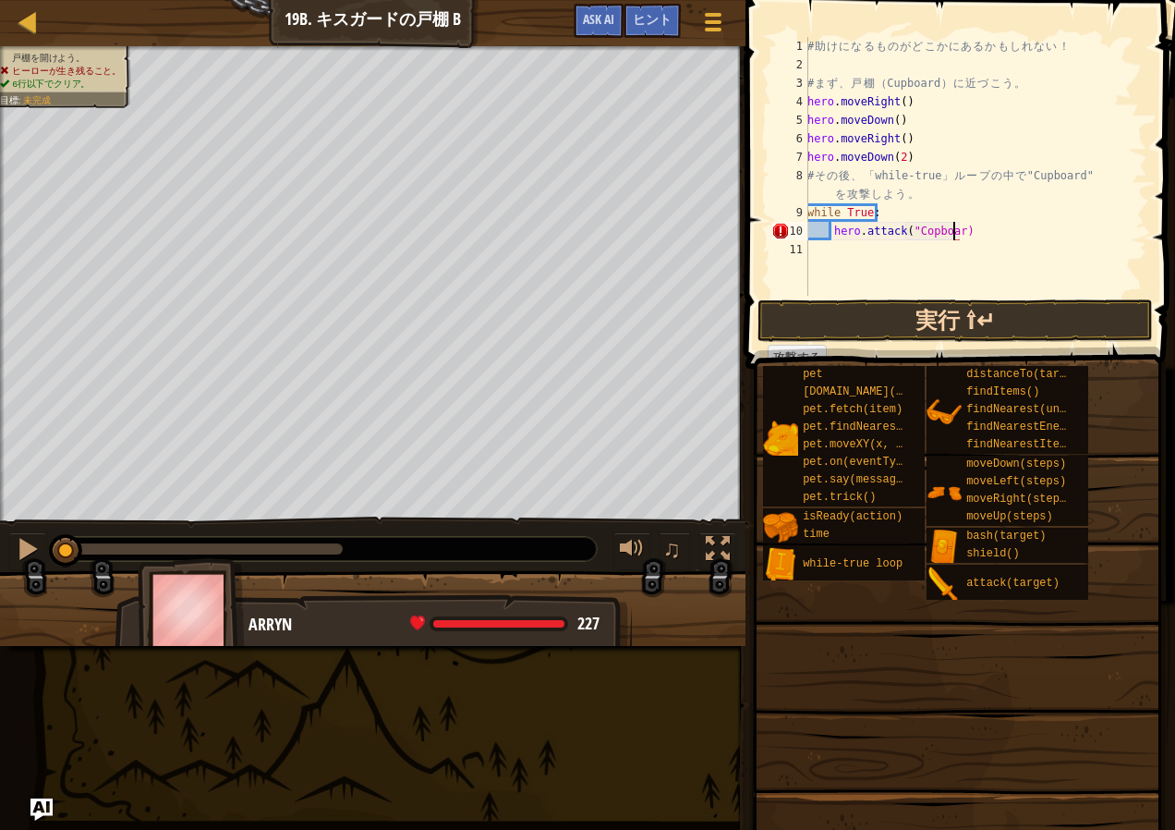
scroll to position [8, 12]
type textarea "hero.attack("Copboard")"
click at [884, 313] on button "実行 ⇧↵" at bounding box center [955, 320] width 395 height 43
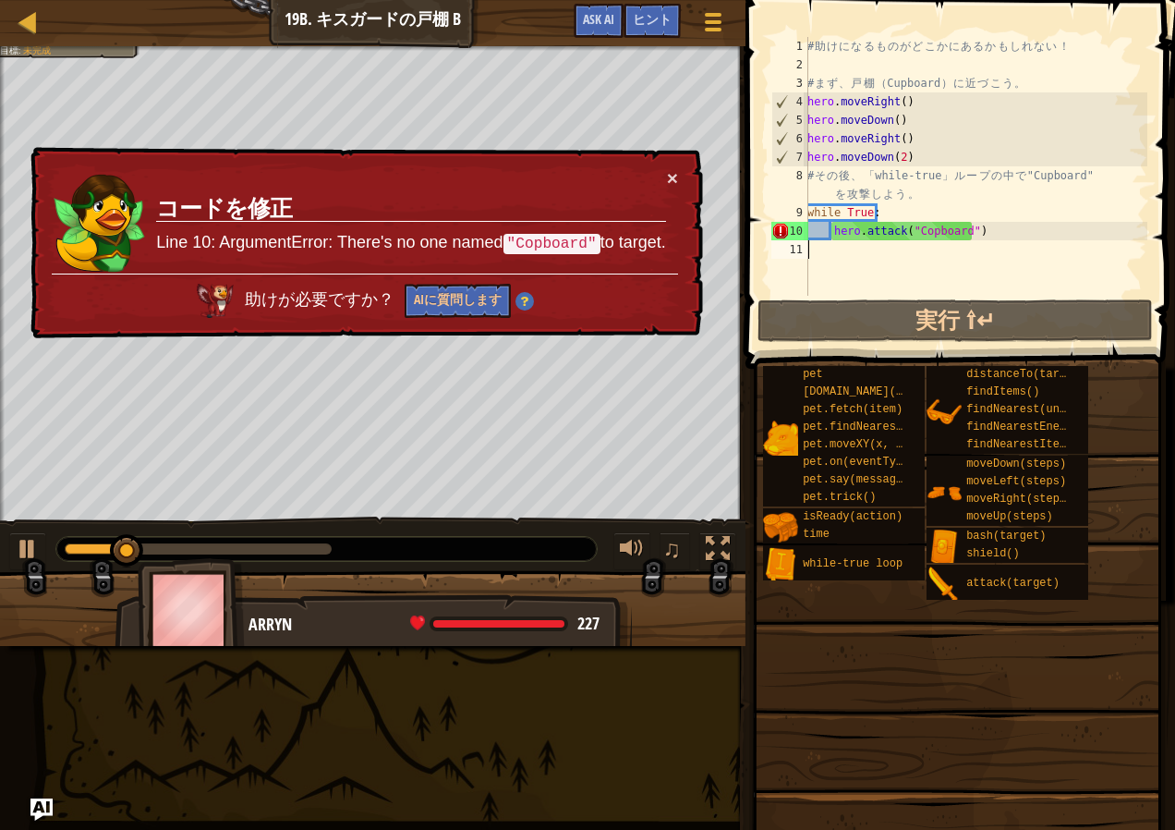
click at [921, 242] on div "# 助 け に な る も の が ど こ か に あ る か も し れ な い ！ # ま ず 、 戸 棚 （ Cupboard ） に 近 づ こ う …" at bounding box center [976, 185] width 344 height 296
click at [922, 237] on div "# 助 け に な る も の が ど こ か に あ る か も し れ な い ！ # ま ず 、 戸 棚 （ Cupboard ） に 近 づ こ う …" at bounding box center [976, 185] width 344 height 296
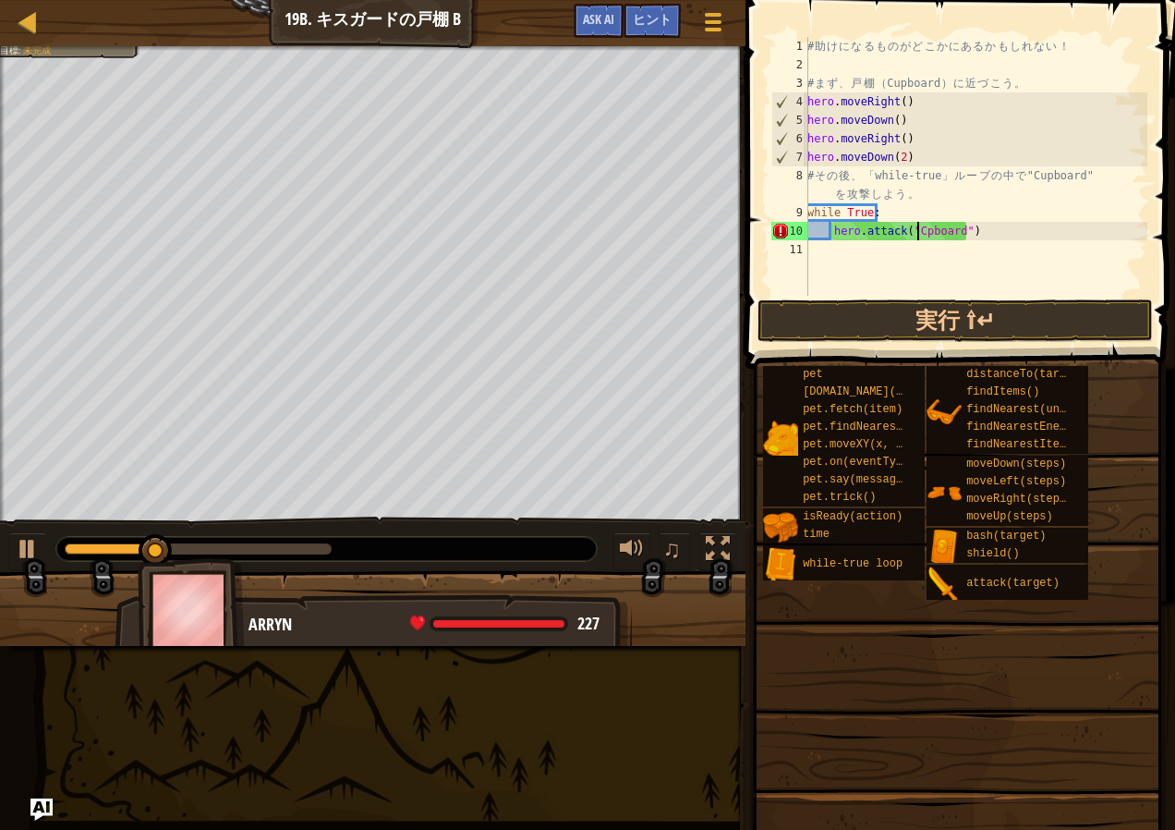
scroll to position [8, 9]
type textarea "hero.attack("Cupboard")"
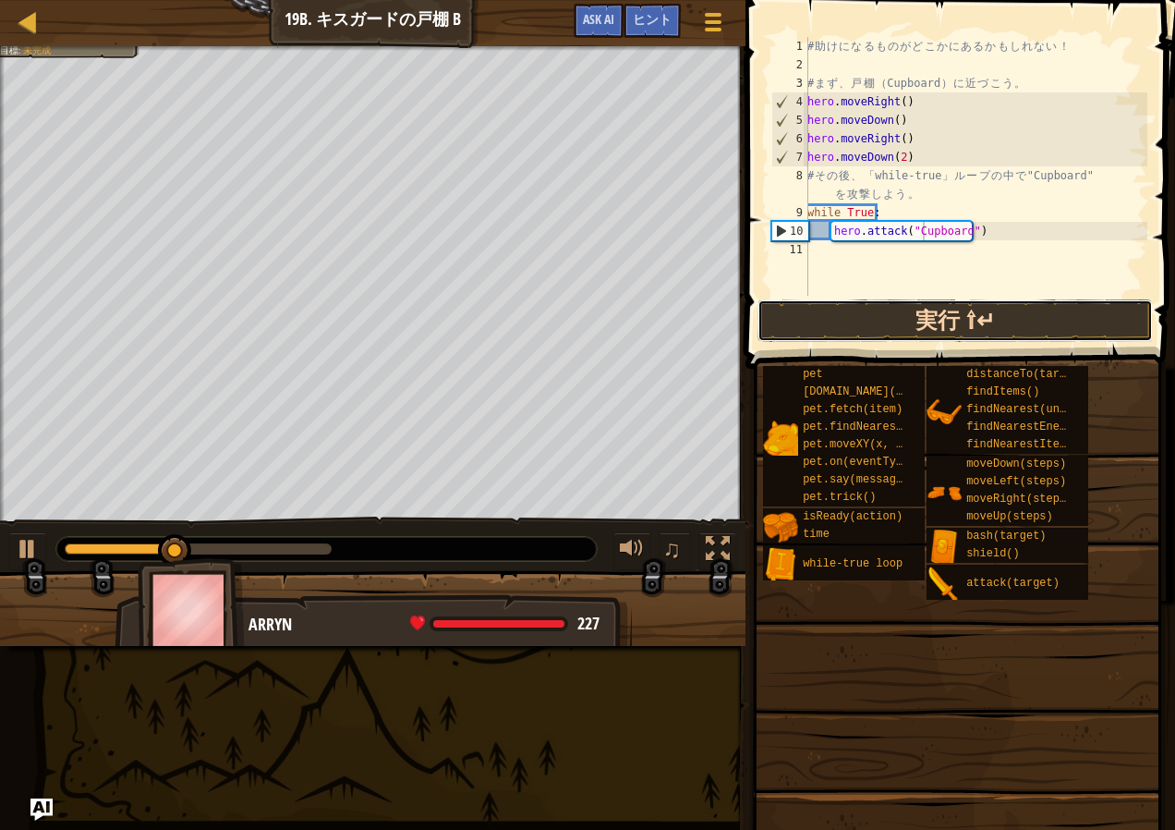
click at [972, 318] on button "実行 ⇧↵" at bounding box center [955, 320] width 395 height 43
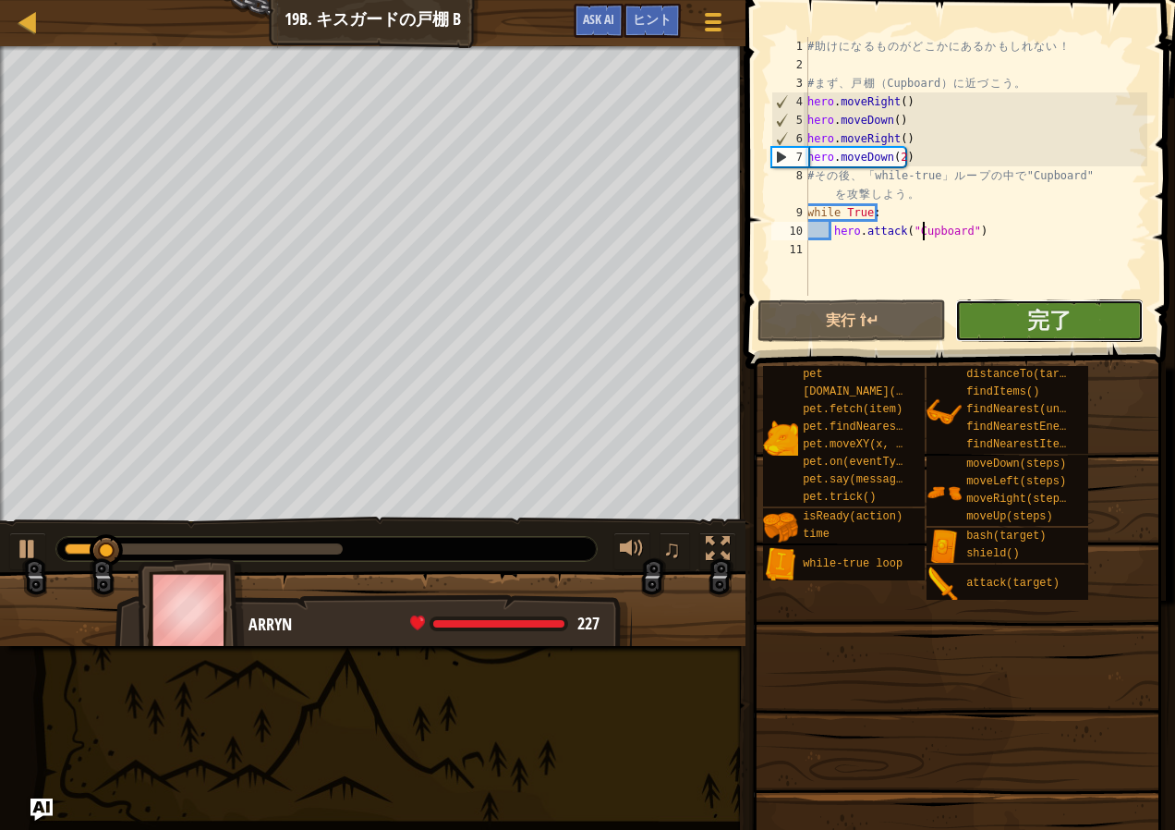
click at [1013, 313] on button "完了" at bounding box center [1049, 320] width 188 height 43
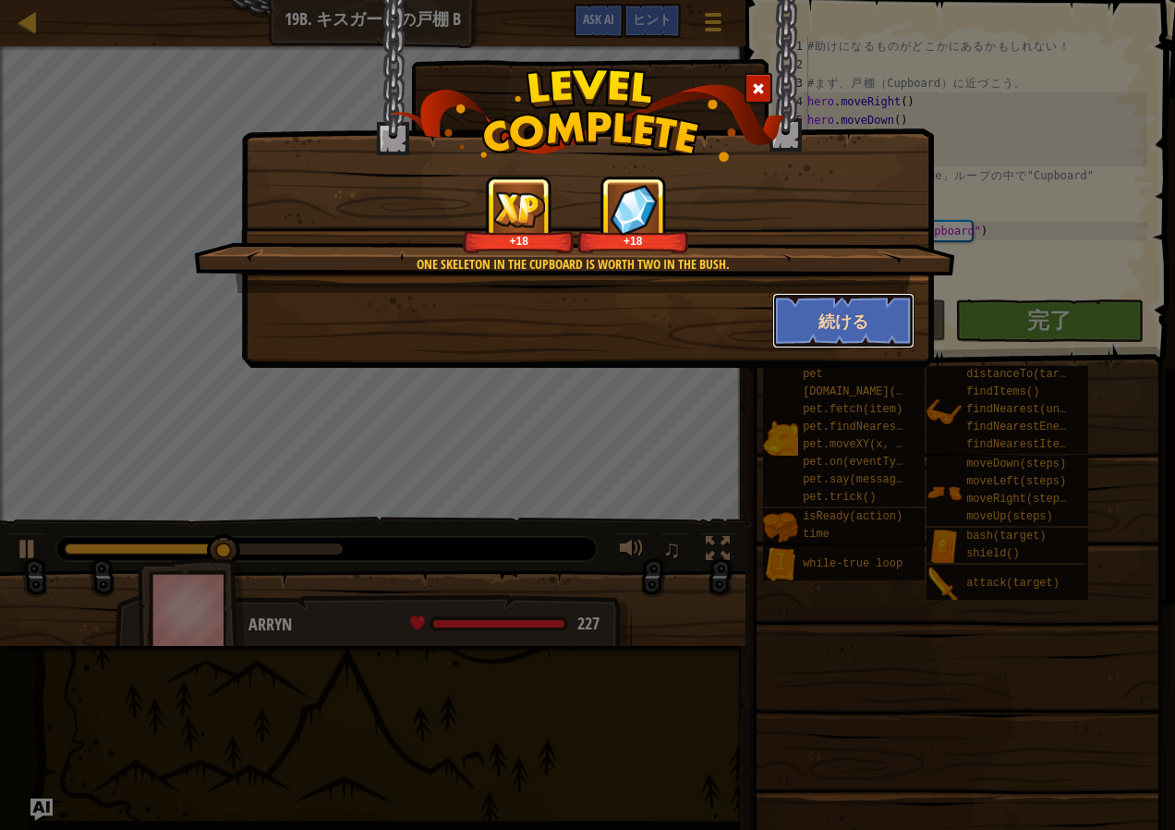
click at [827, 331] on button "続ける" at bounding box center [843, 320] width 143 height 55
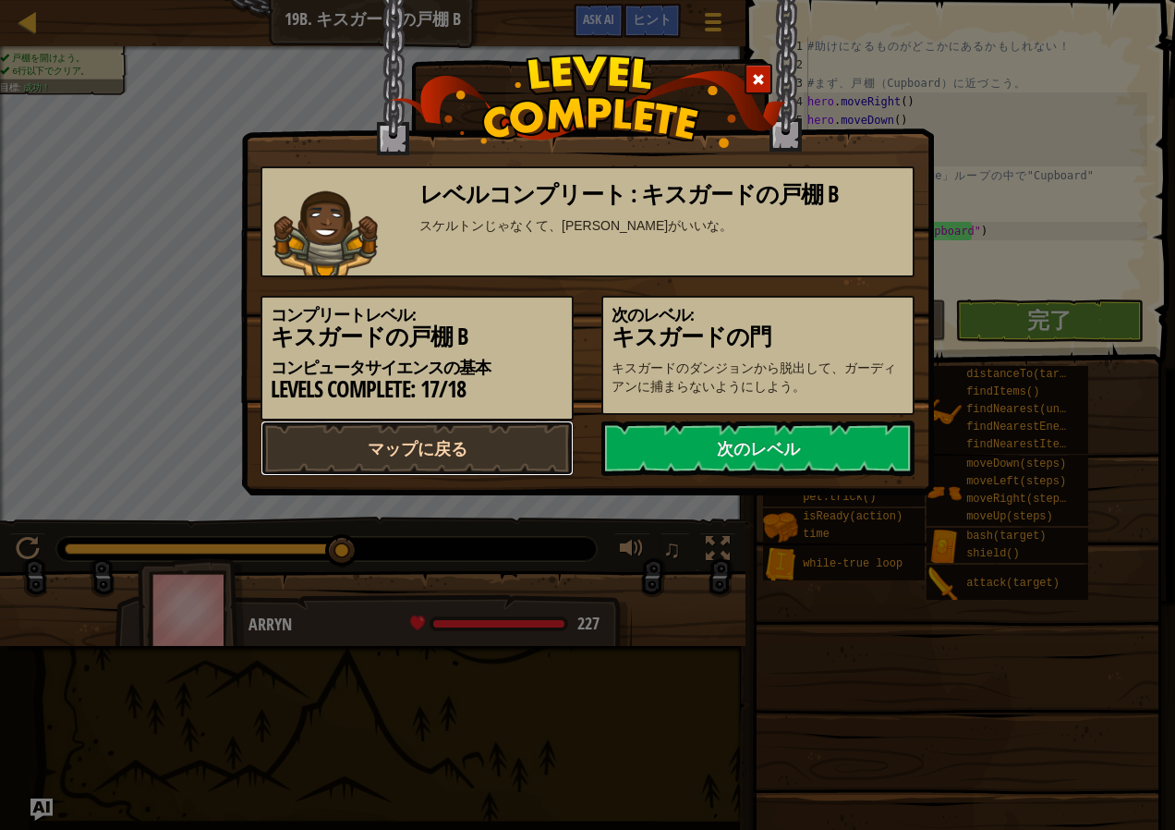
click at [557, 462] on link "マップに戻る" at bounding box center [417, 447] width 313 height 55
select select "ja"
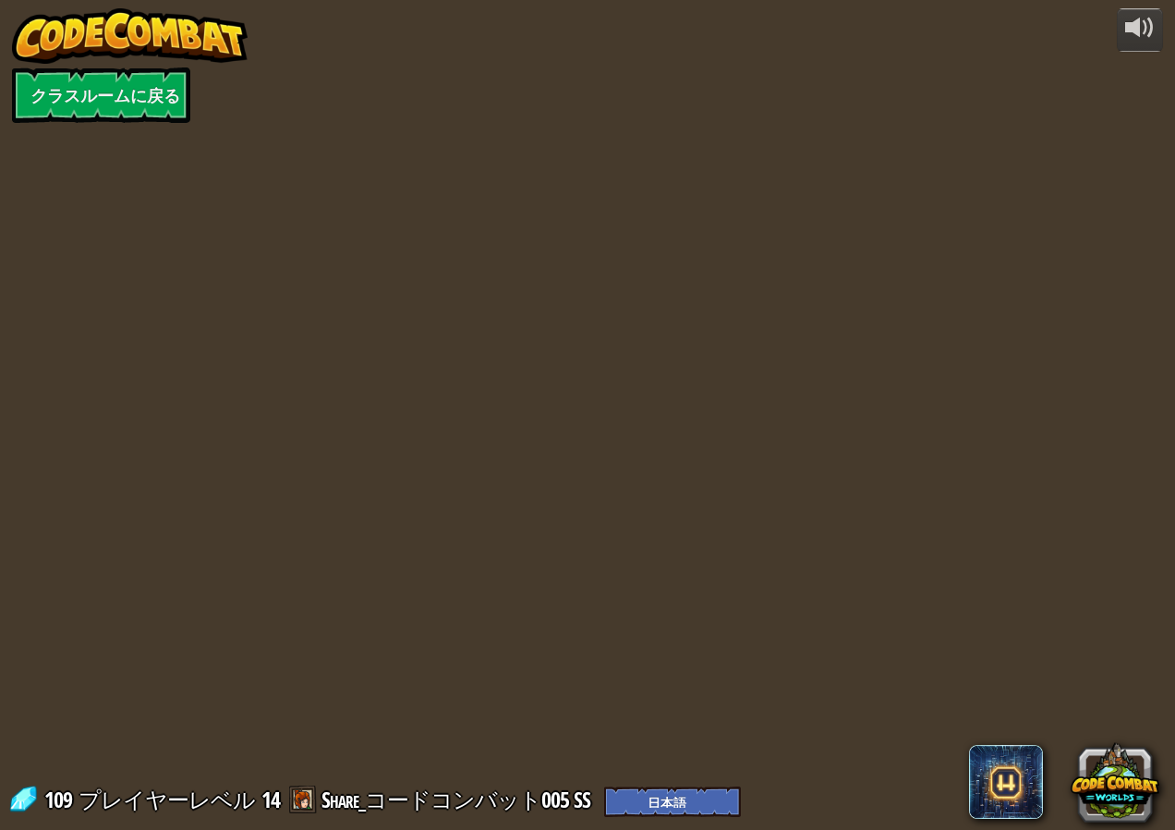
select select "ja"
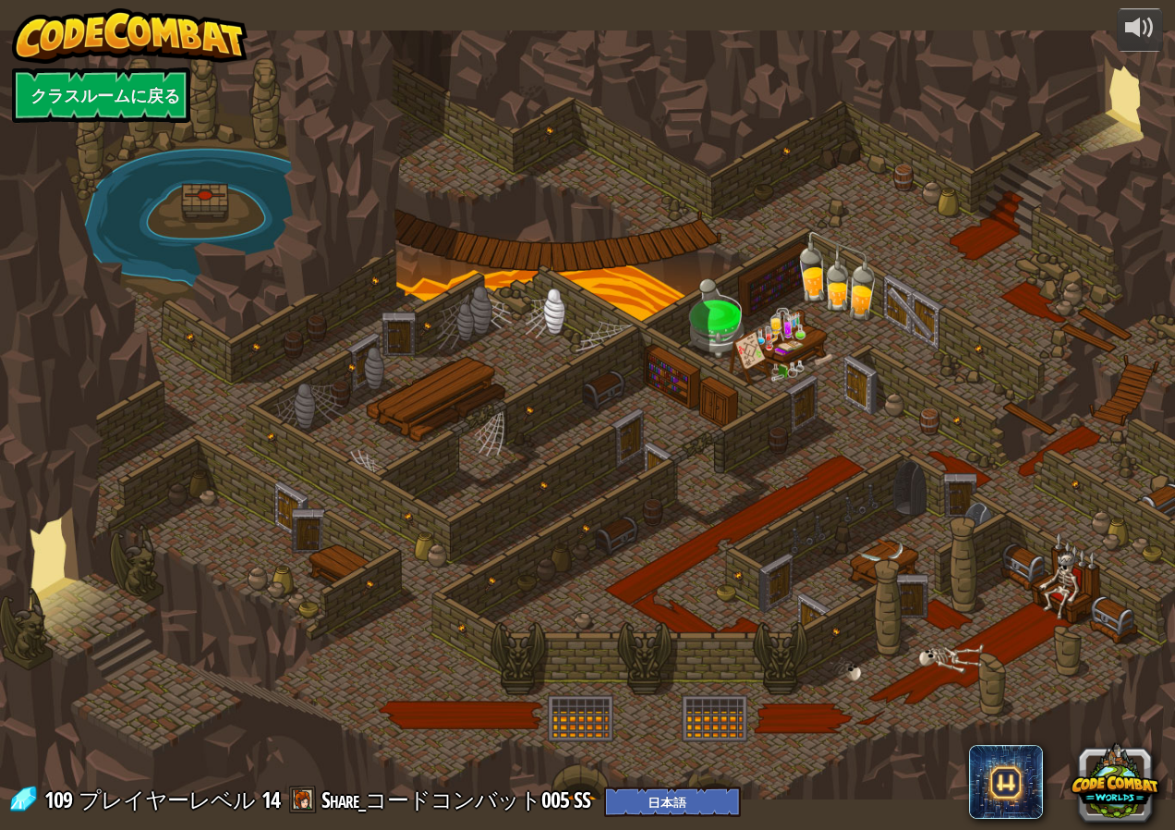
select select "ja"
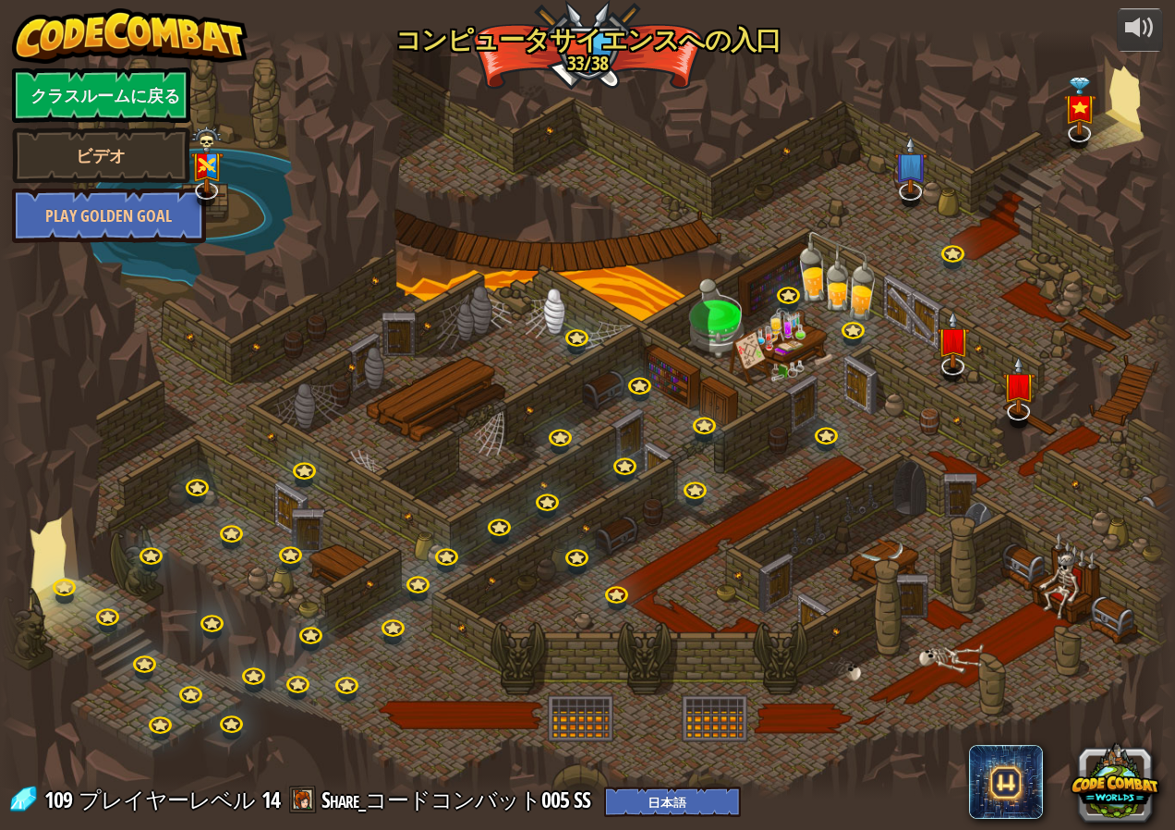
select select "ja"
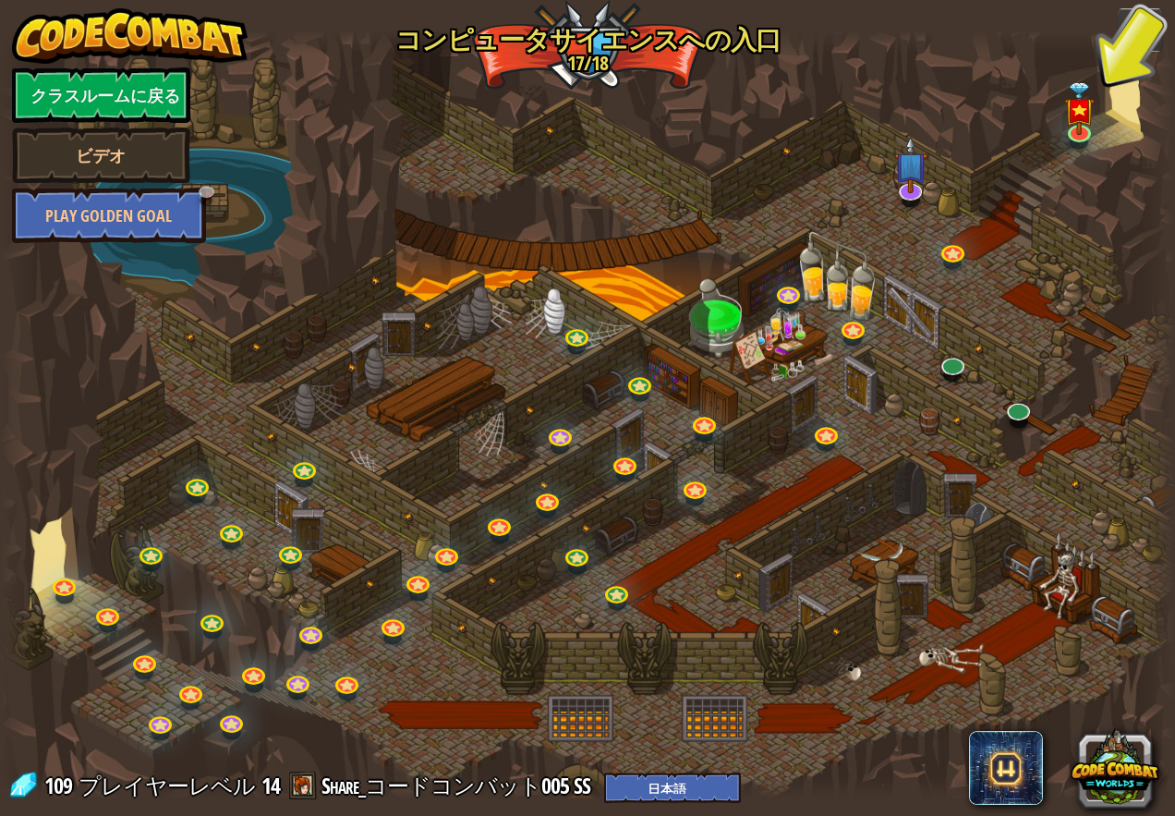
click at [1076, 586] on div at bounding box center [587, 414] width 1175 height 768
click at [1091, 617] on div at bounding box center [587, 414] width 1175 height 768
click at [882, 575] on div at bounding box center [587, 414] width 1175 height 768
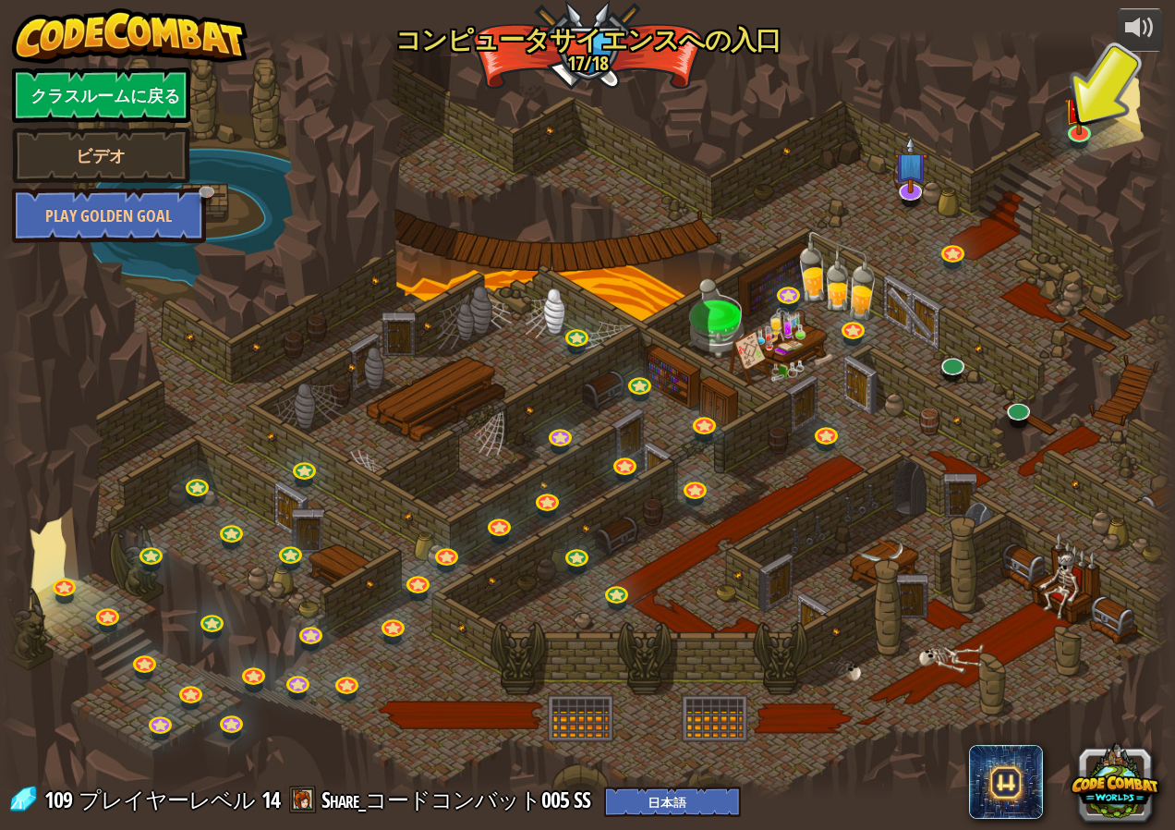
click at [913, 525] on div at bounding box center [587, 414] width 1175 height 768
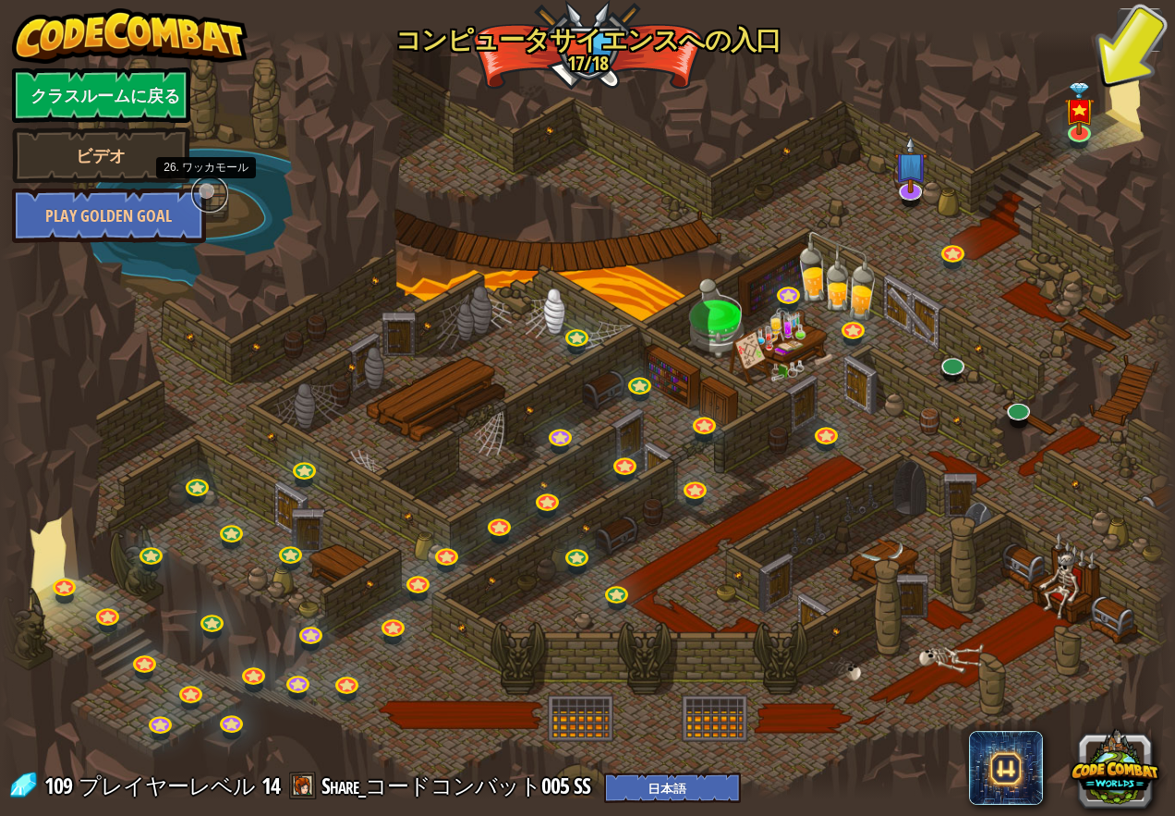
click at [221, 202] on link at bounding box center [209, 194] width 37 height 37
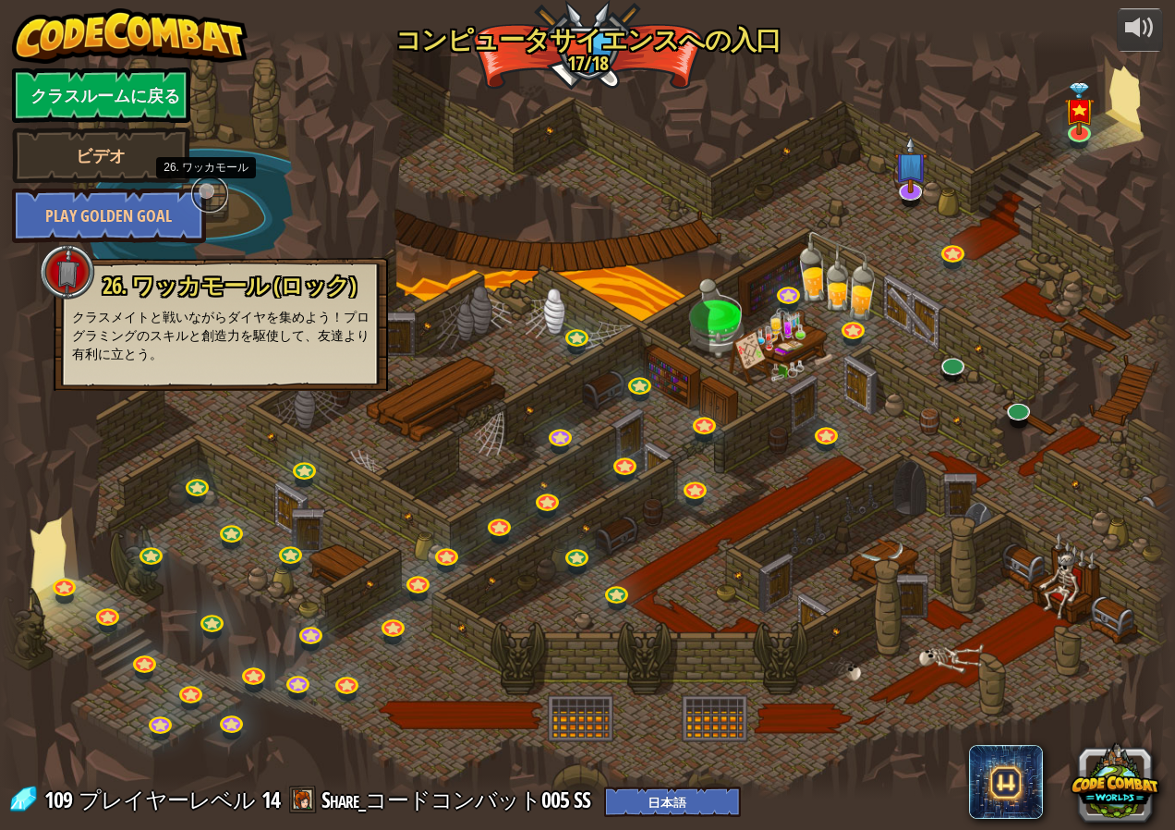
click at [212, 192] on link at bounding box center [209, 194] width 37 height 37
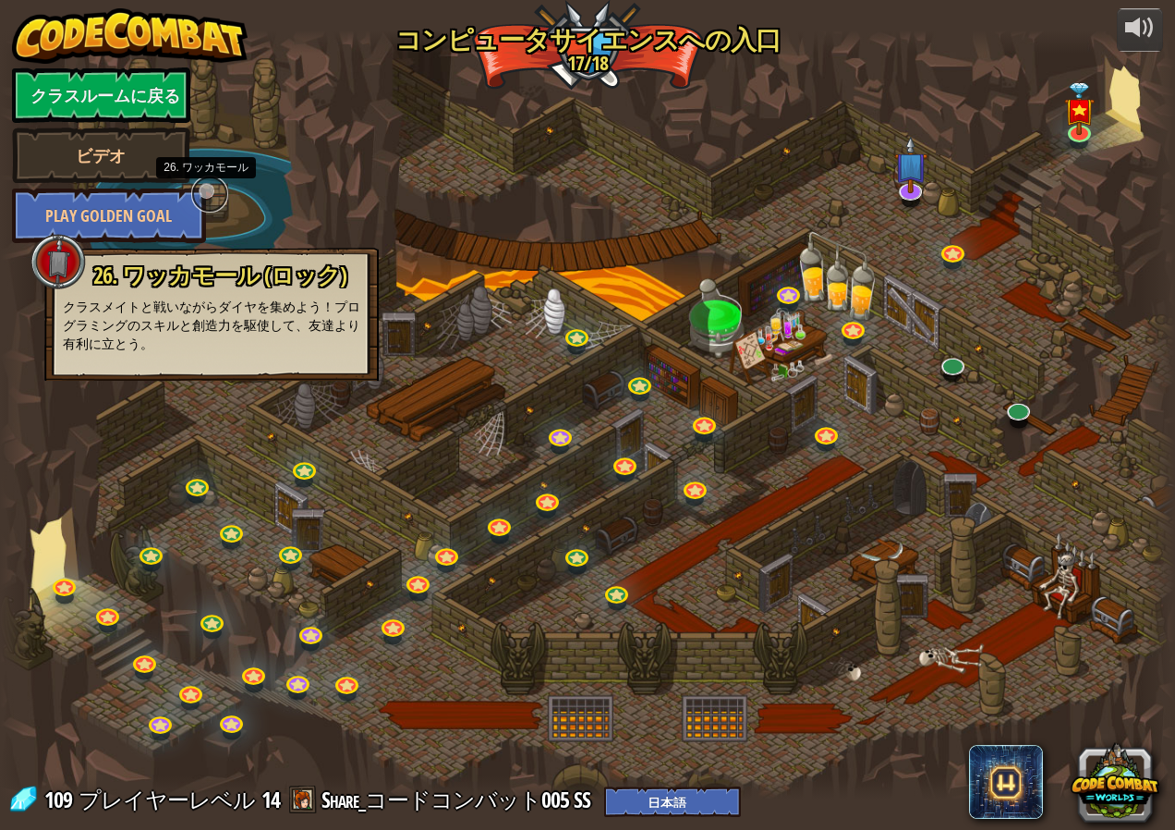
click at [212, 189] on link at bounding box center [209, 194] width 37 height 37
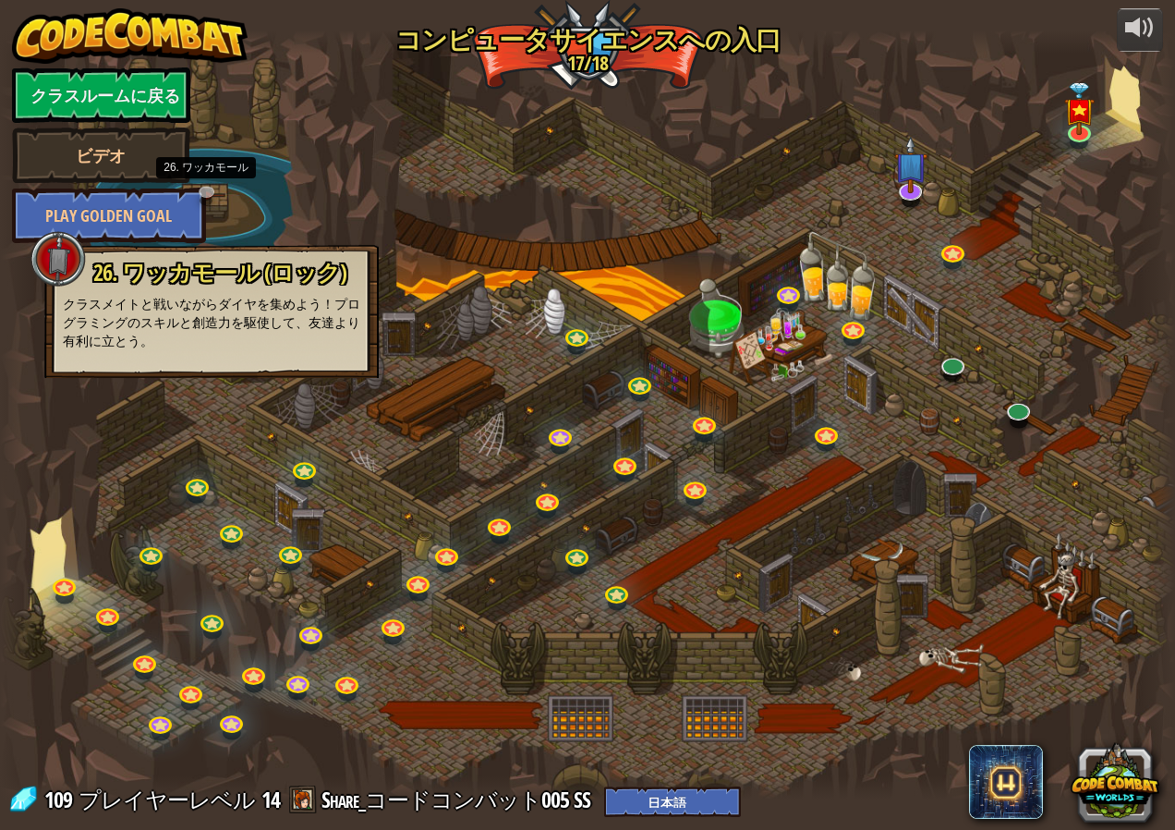
click at [452, 430] on div at bounding box center [587, 414] width 1175 height 768
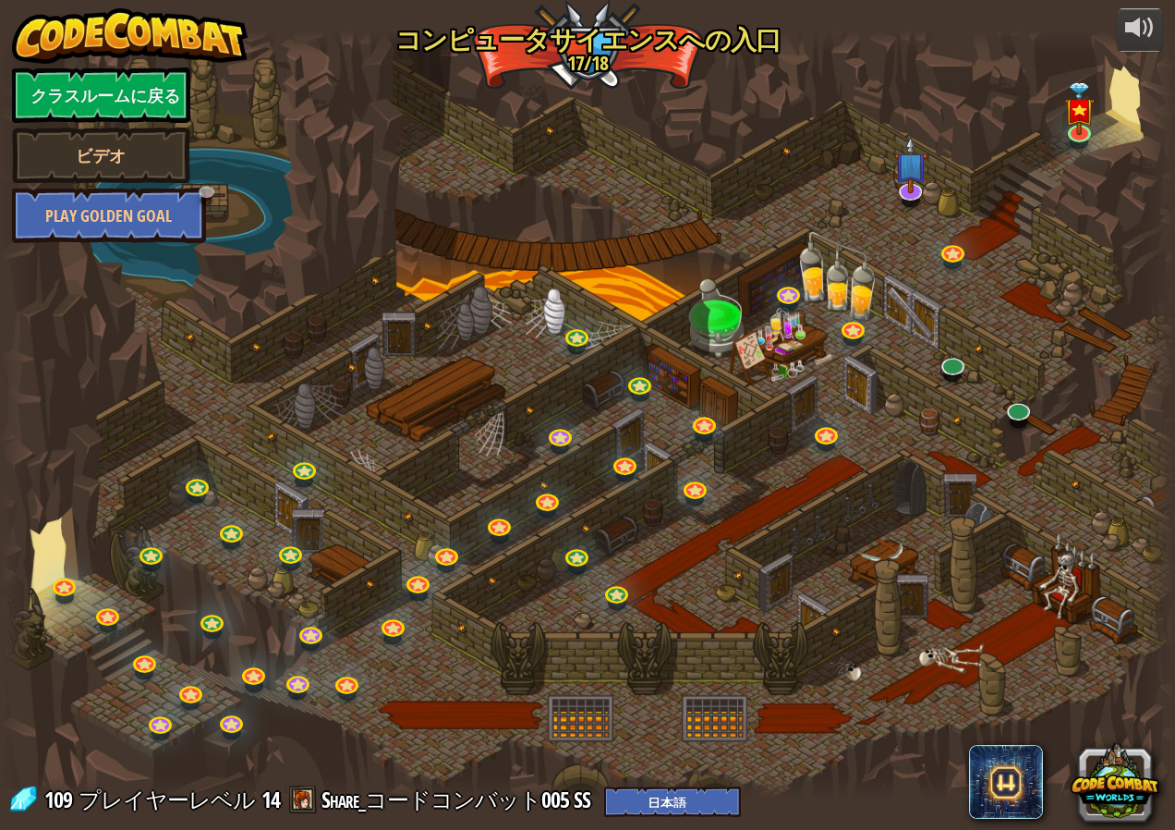
click at [426, 388] on div at bounding box center [587, 414] width 1175 height 768
click at [208, 198] on link at bounding box center [209, 194] width 37 height 37
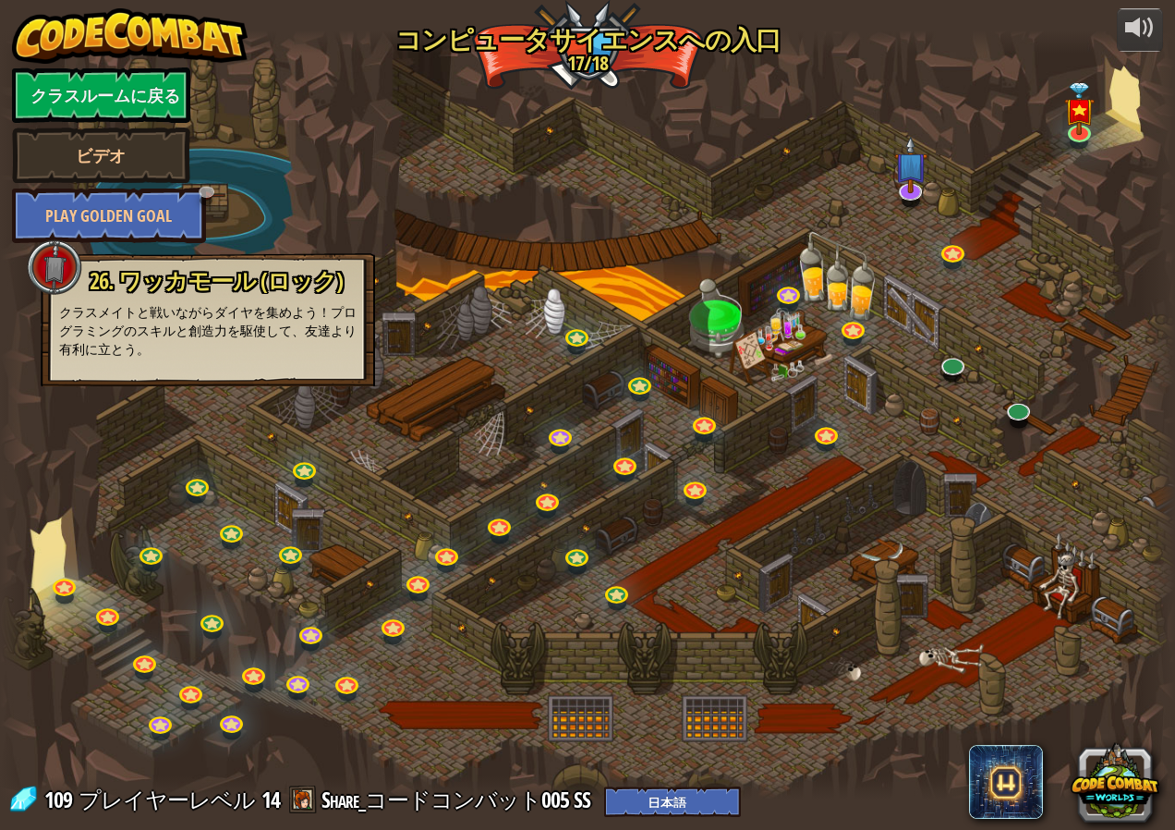
click at [218, 438] on div at bounding box center [587, 414] width 1175 height 768
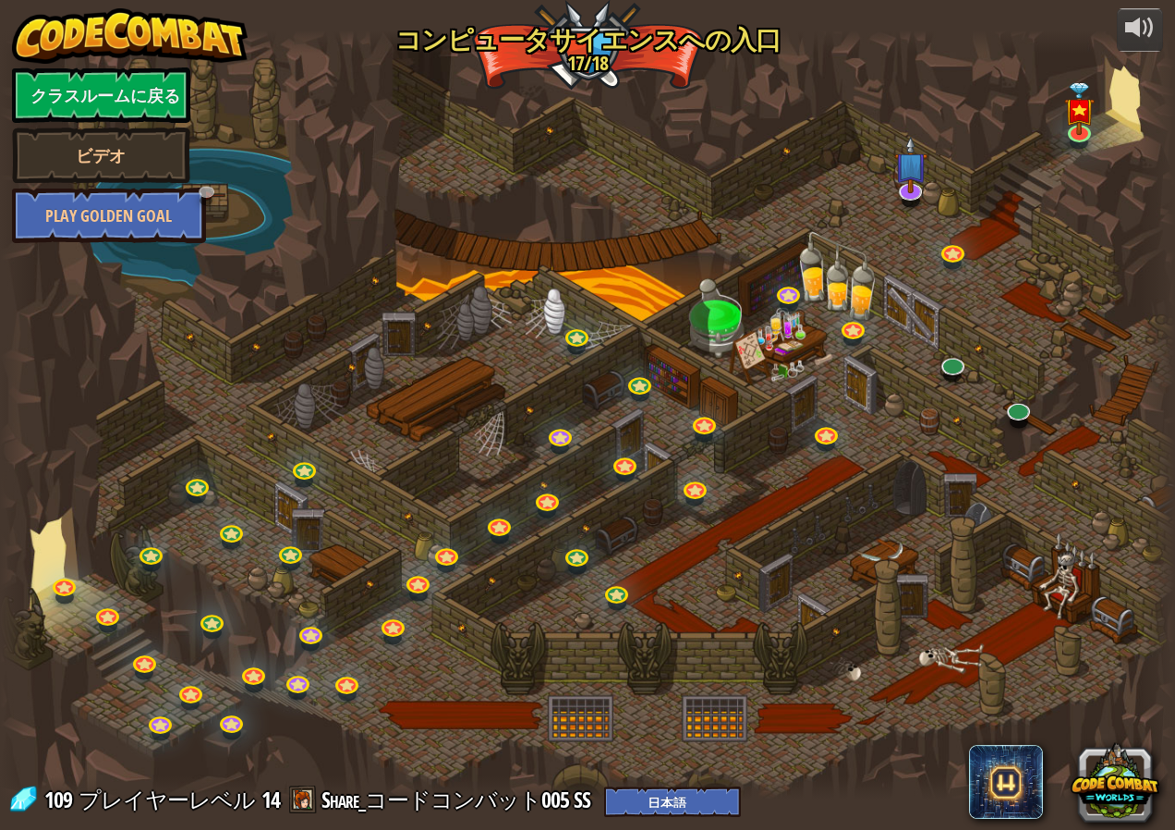
click at [218, 385] on div at bounding box center [587, 414] width 1175 height 768
click at [943, 359] on link at bounding box center [952, 361] width 37 height 37
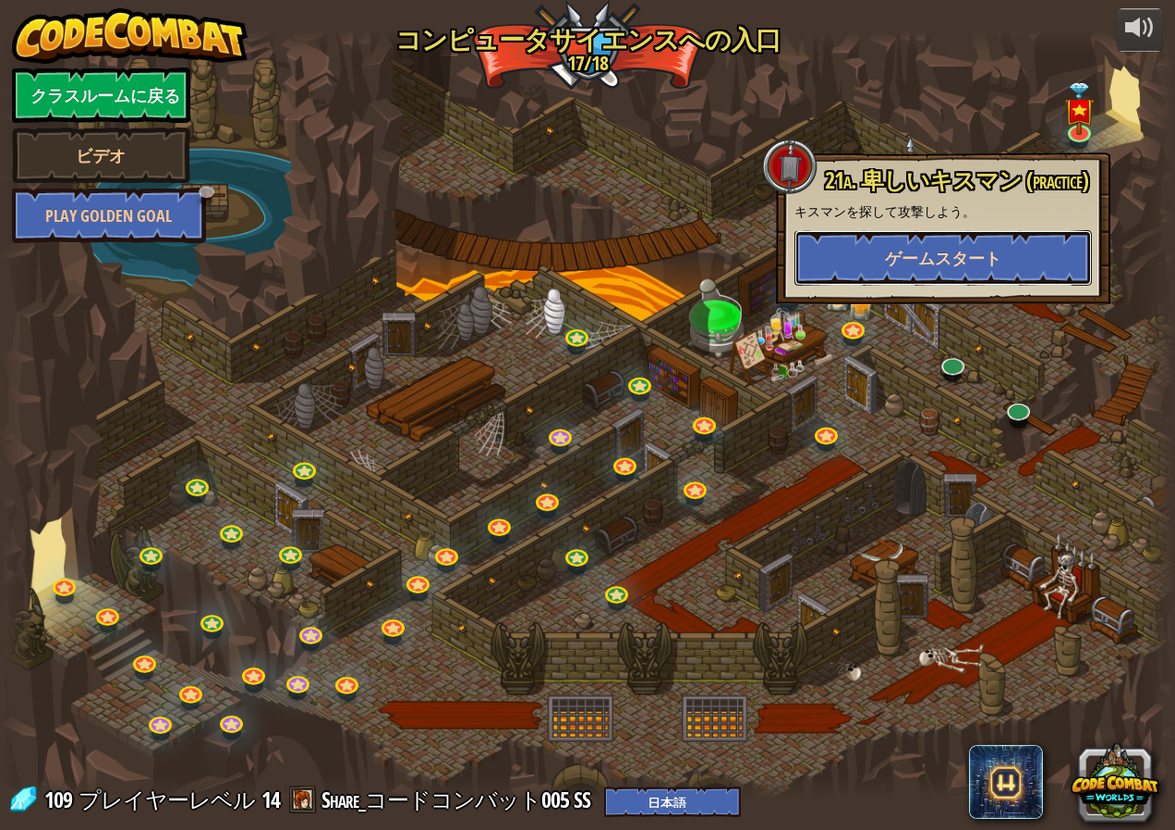
click at [938, 269] on span "ゲームスタート" at bounding box center [943, 258] width 116 height 23
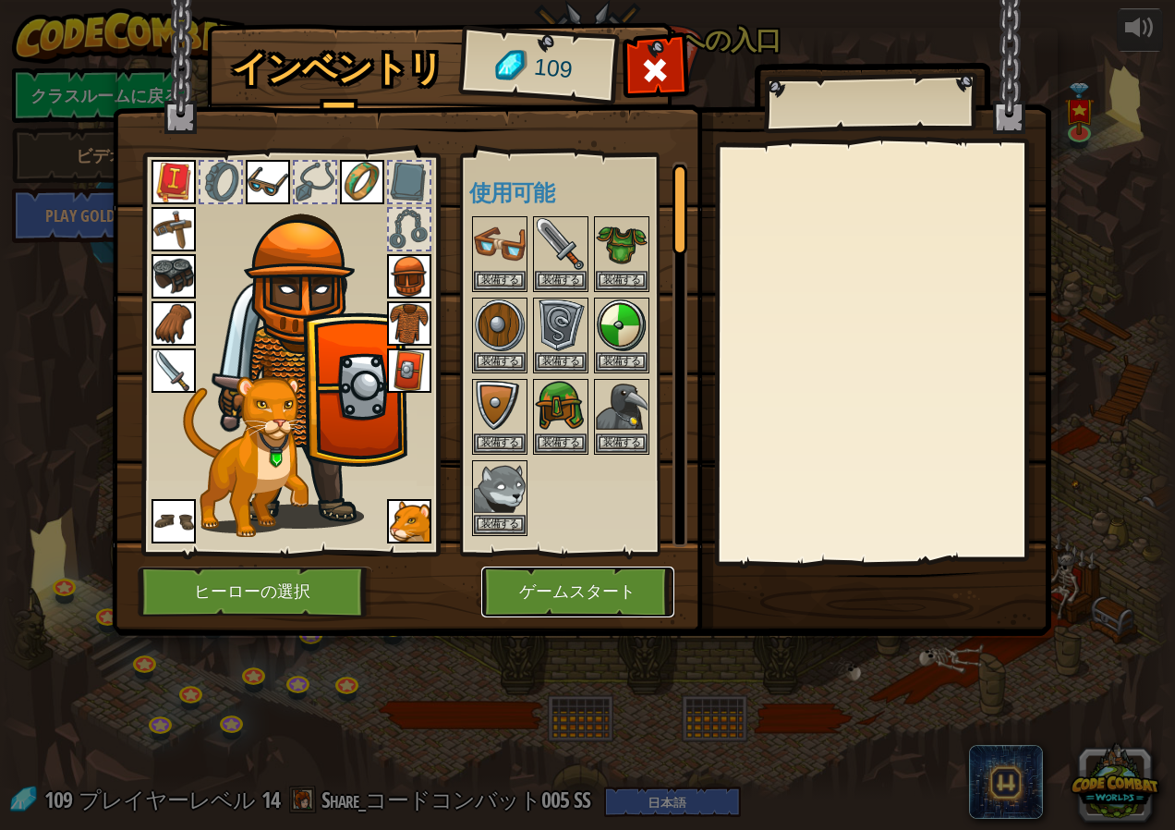
click at [560, 585] on button "ゲームスタート" at bounding box center [577, 591] width 193 height 51
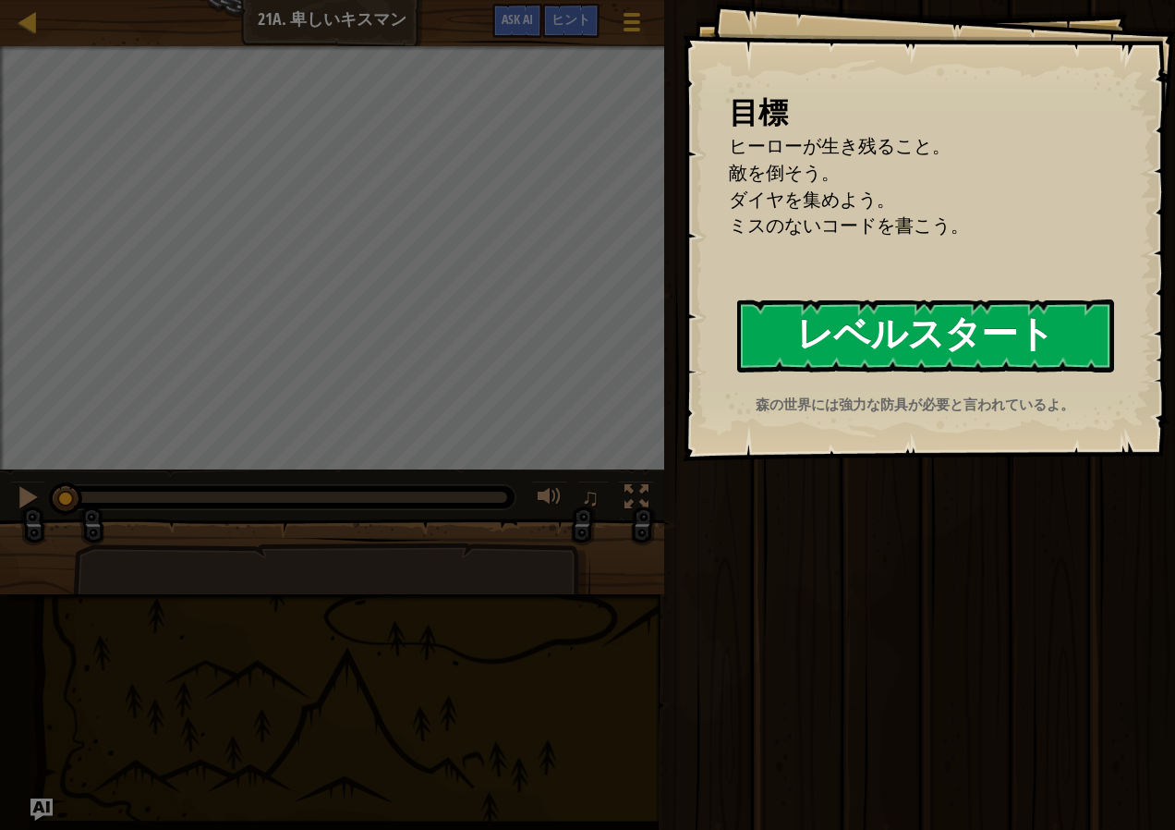
click at [958, 347] on button "レベルスタート" at bounding box center [925, 335] width 377 height 73
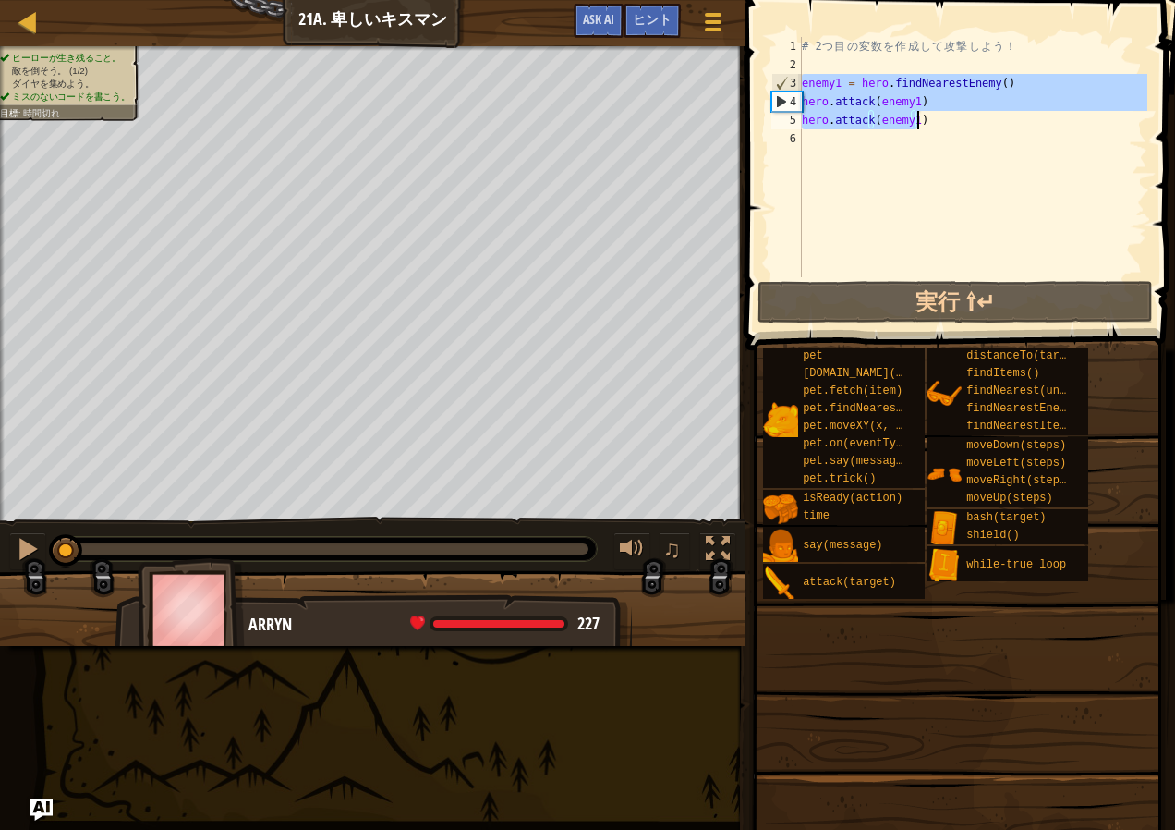
drag, startPoint x: 803, startPoint y: 81, endPoint x: 923, endPoint y: 125, distance: 127.7
click at [923, 125] on div "# 2 つ 目 の 変 数 を [PERSON_NAME] し て 攻 撃 し よ う ！ enemy1 = hero . findNearestEnemy …" at bounding box center [972, 175] width 349 height 277
type textarea "hero.attack(enemy1) hero.attack(enemy1)"
click at [821, 149] on div "# 2 つ 目 の 変 数 を [PERSON_NAME] し て 攻 撃 し よ う ！ enemy1 = hero . findNearestEnemy …" at bounding box center [972, 175] width 349 height 277
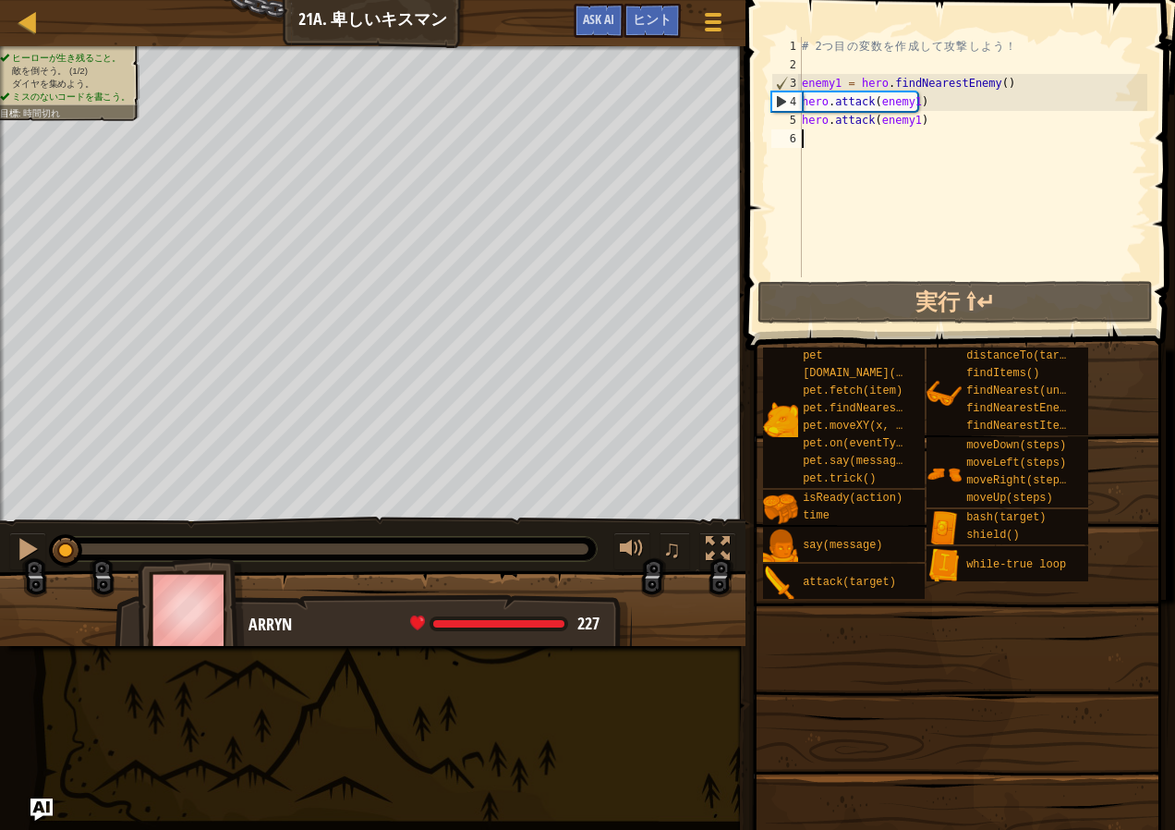
type textarea "h"
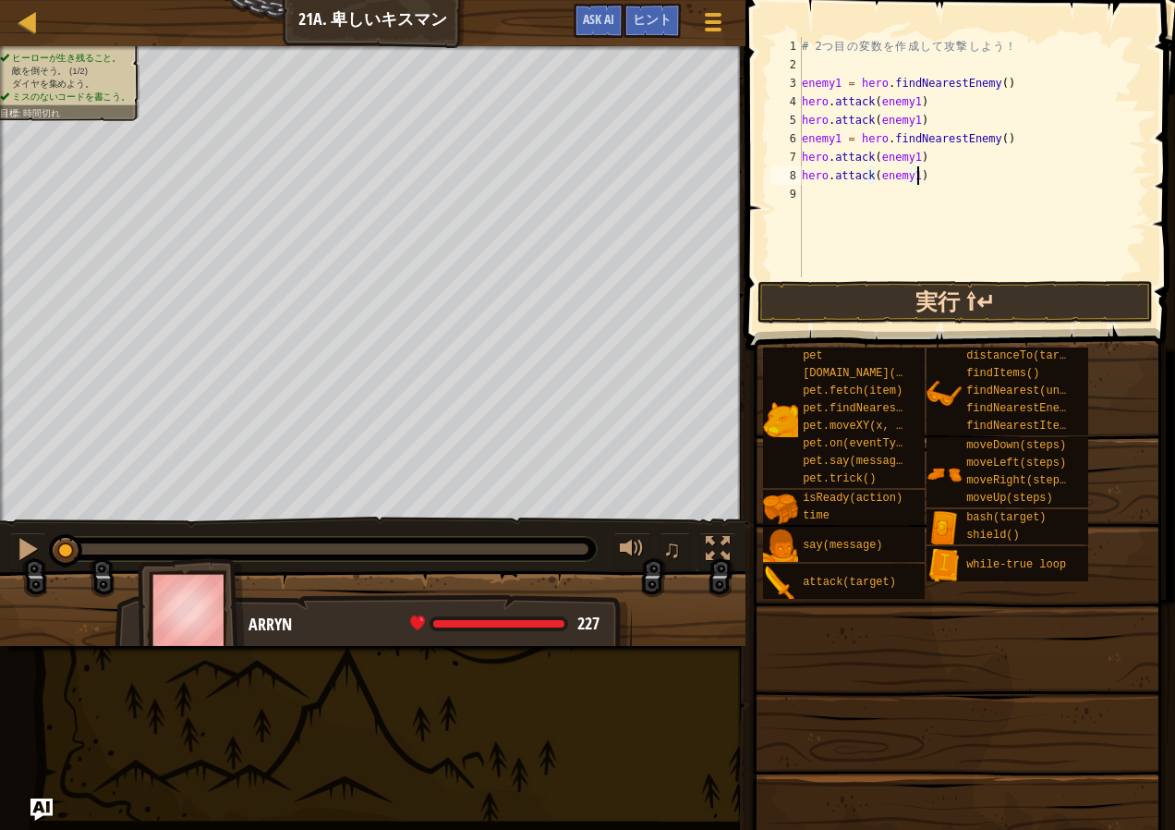
type textarea "hero.attack(enemy1)"
click at [946, 318] on button "実行 ⇧↵" at bounding box center [955, 302] width 395 height 43
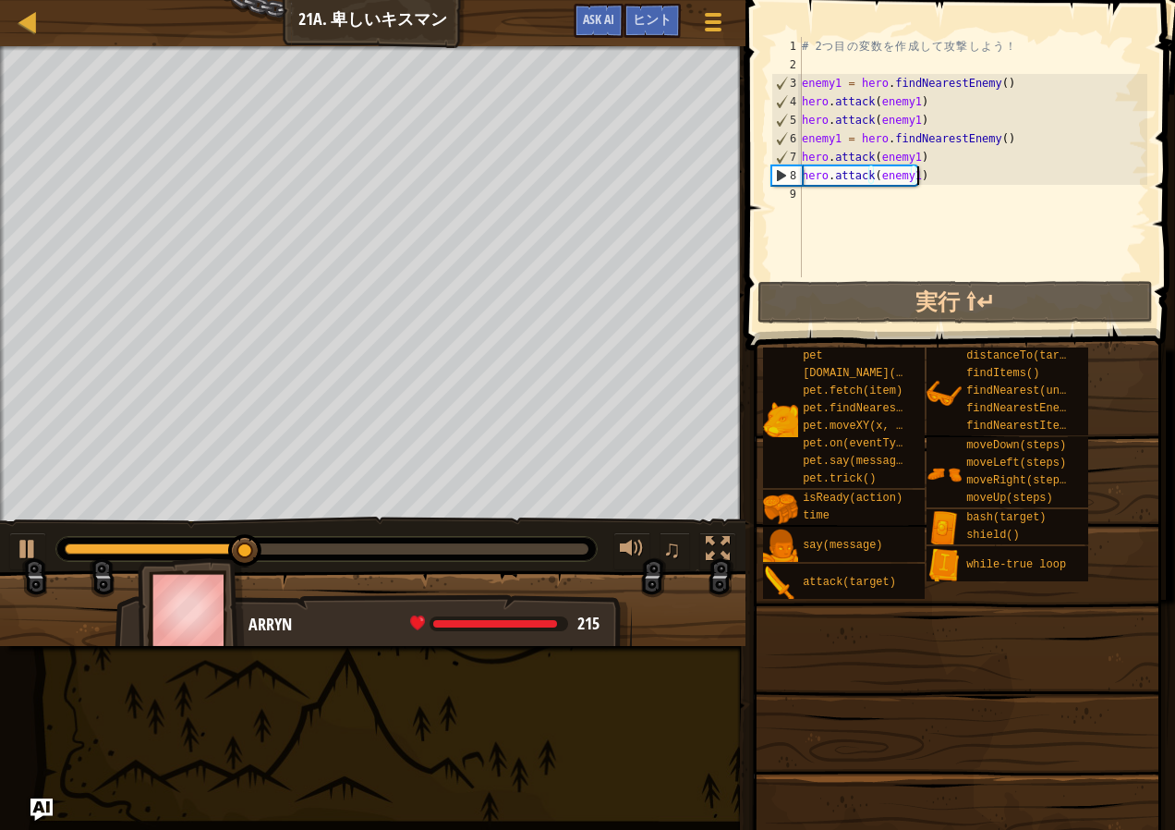
click at [872, 204] on div "# 2 つ 目 の 変 数 を [PERSON_NAME] し て 攻 撃 し よ う ！ enemy1 = hero . findNearestEnemy …" at bounding box center [972, 175] width 349 height 277
type textarea "h"
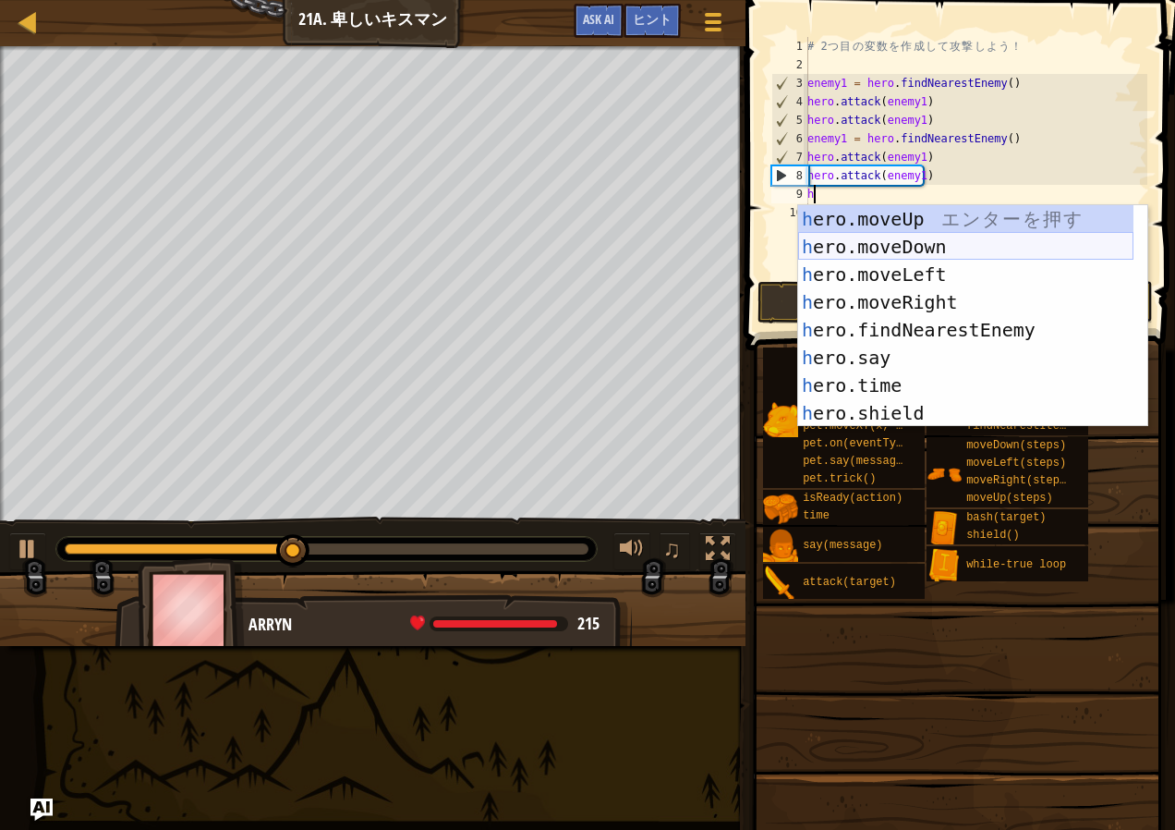
click at [894, 244] on div "h ero.moveUp エ ン タ ー を 押 す h ero.moveDown エ ン タ ー を 押 す h ero.moveLeft エ ン タ ー …" at bounding box center [965, 343] width 335 height 277
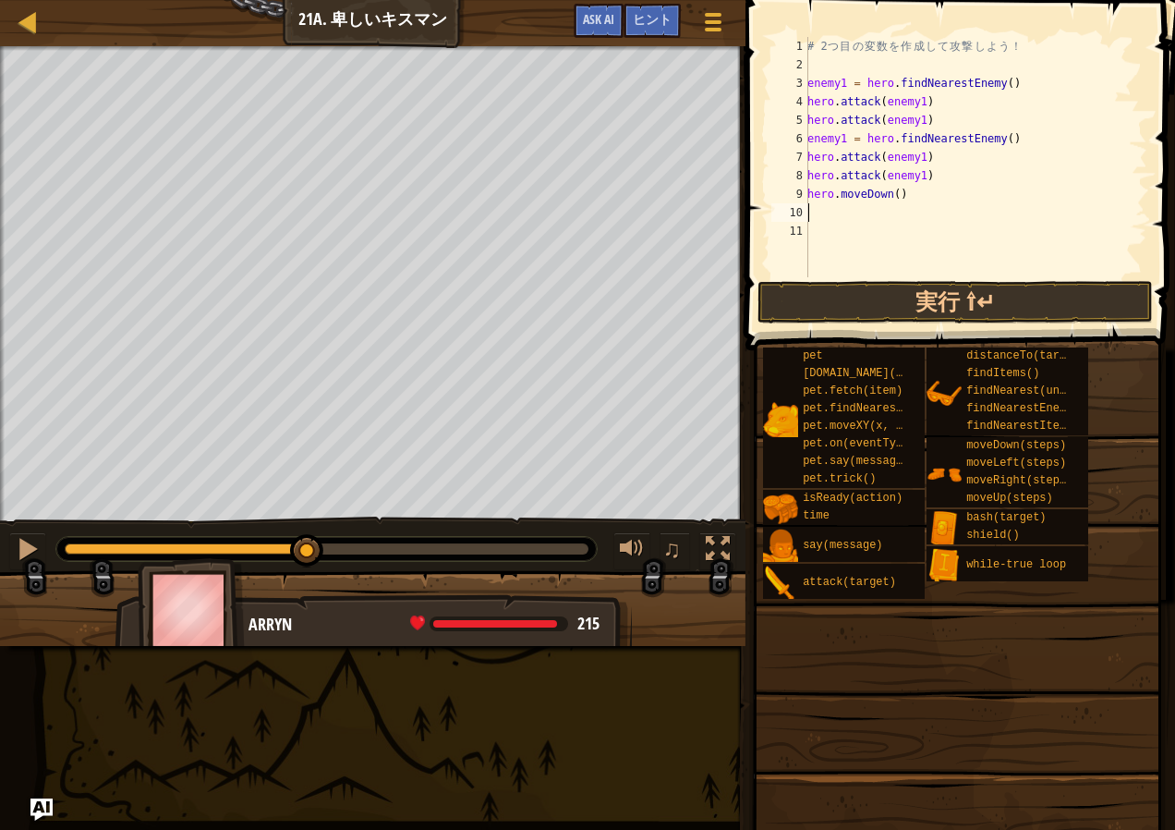
type textarea "h"
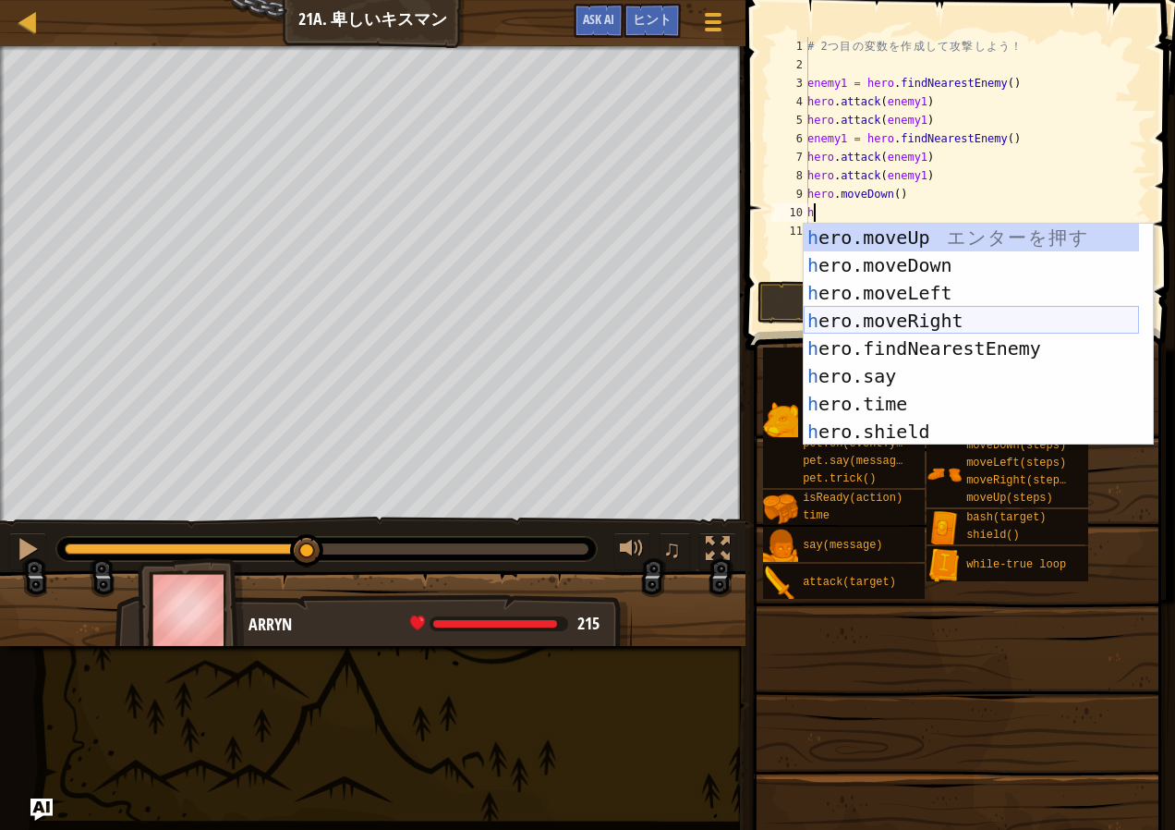
click at [878, 321] on div "h ero.moveUp エ ン タ ー を 押 す h ero.moveDown エ ン タ ー を 押 す h ero.moveLeft エ ン タ ー …" at bounding box center [971, 362] width 335 height 277
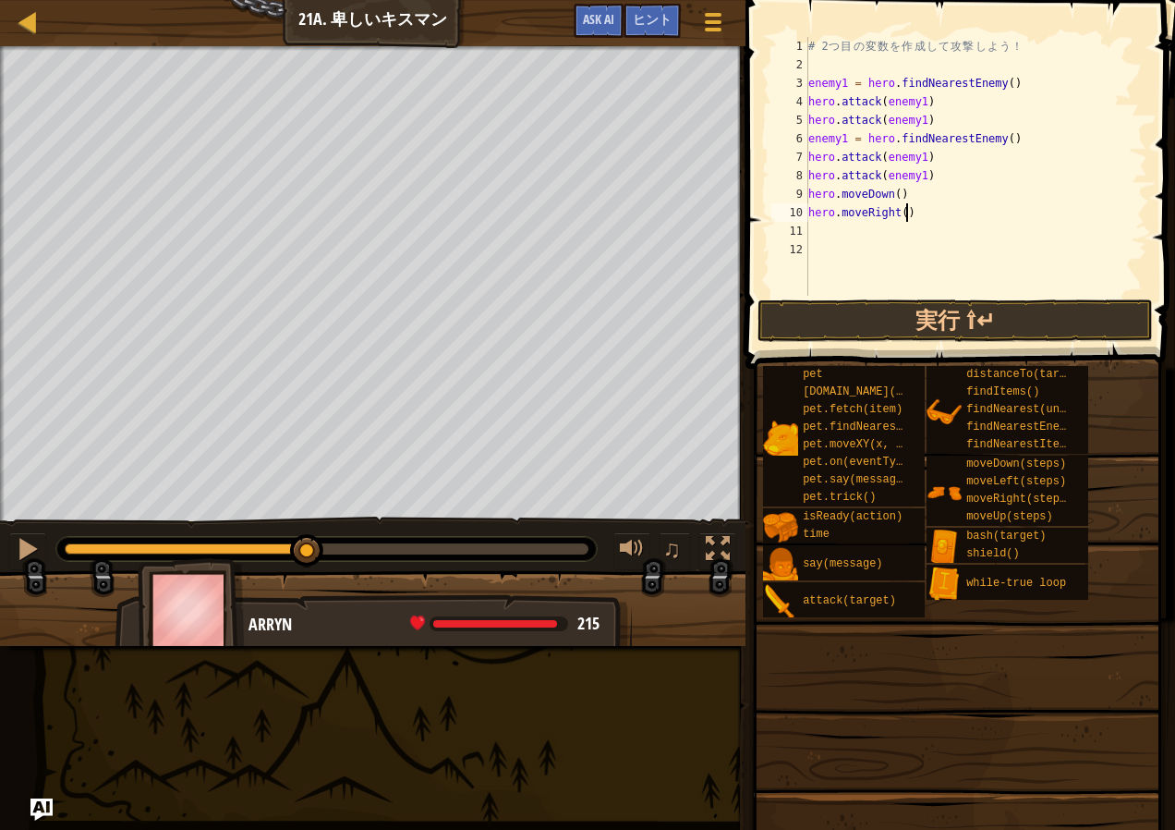
click at [921, 208] on div "# 2 つ 目 の 変 数 を [PERSON_NAME] し て 攻 撃 し よ う ！ enemy1 = hero . findNearestEnemy …" at bounding box center [977, 185] width 344 height 296
type textarea "hero.moveRight(2)"
click at [1070, 359] on span at bounding box center [957, 619] width 417 height 547
click at [1060, 322] on button "実行 ⇧↵" at bounding box center [955, 320] width 395 height 43
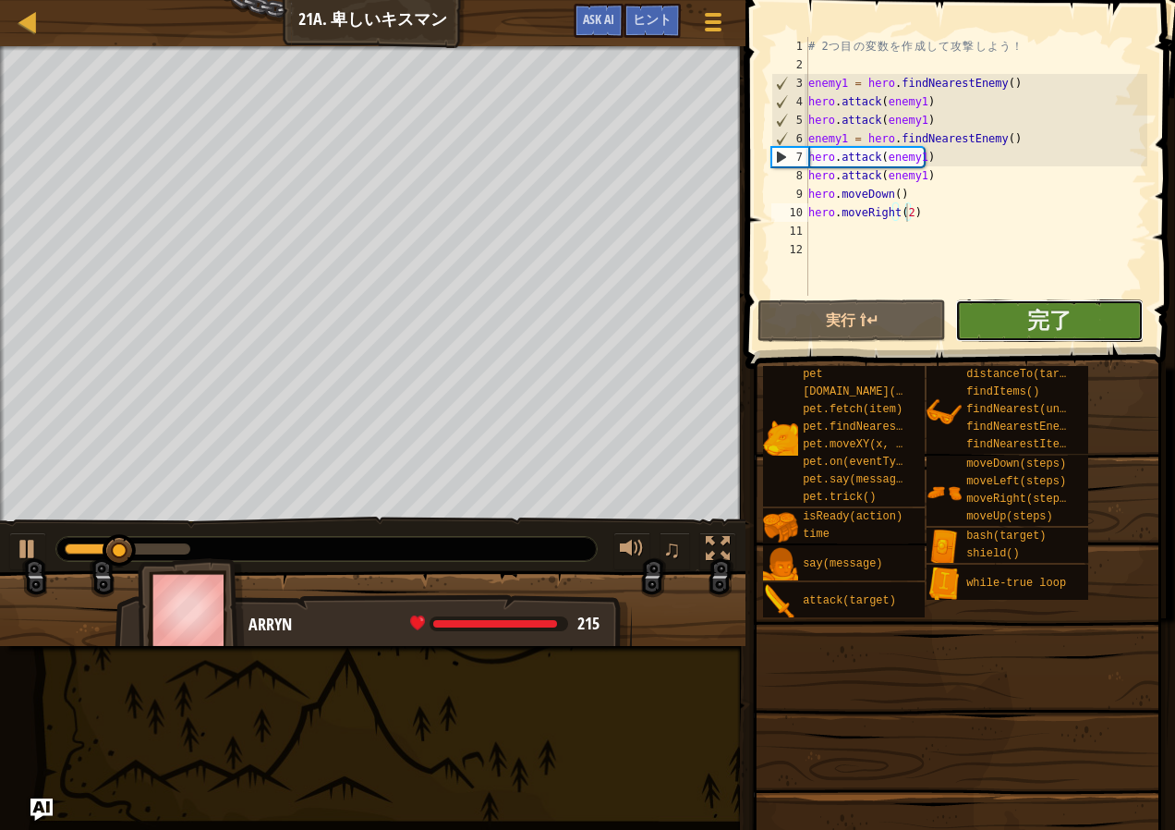
click at [1074, 312] on button "完了" at bounding box center [1049, 320] width 188 height 43
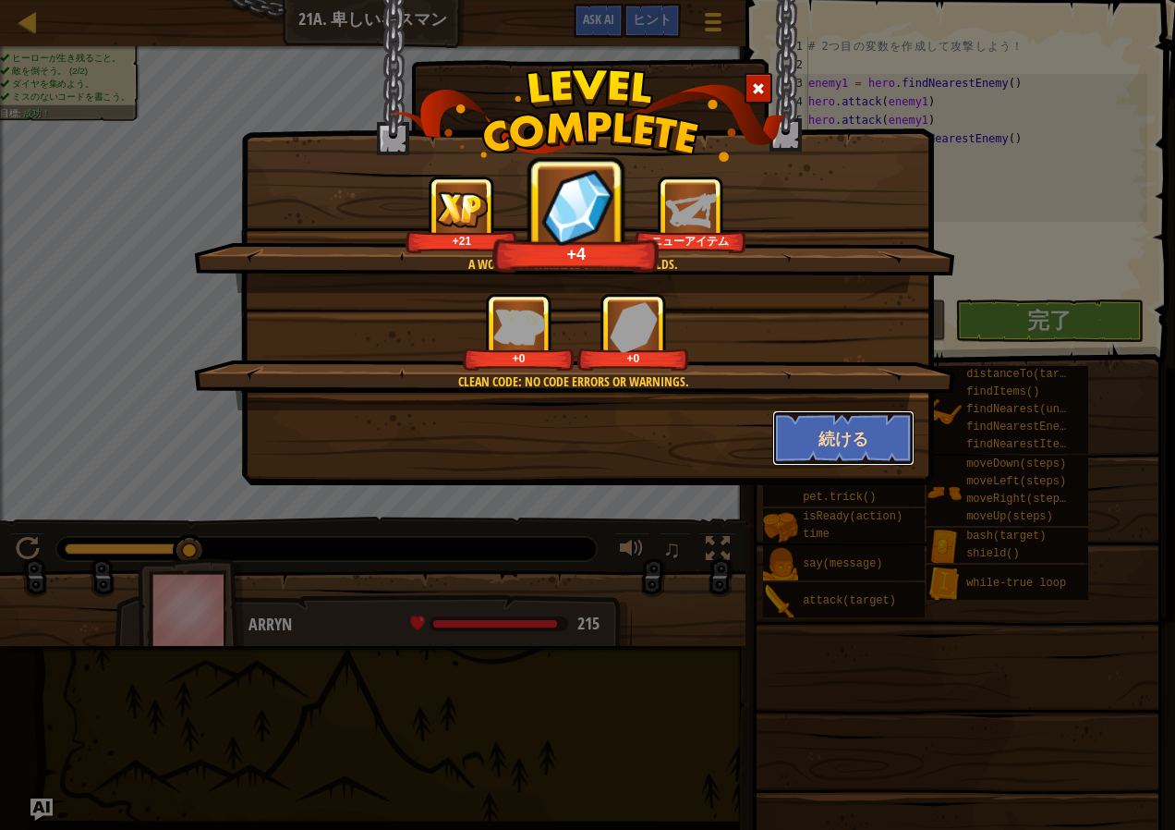
click at [826, 447] on button "続ける" at bounding box center [843, 437] width 143 height 55
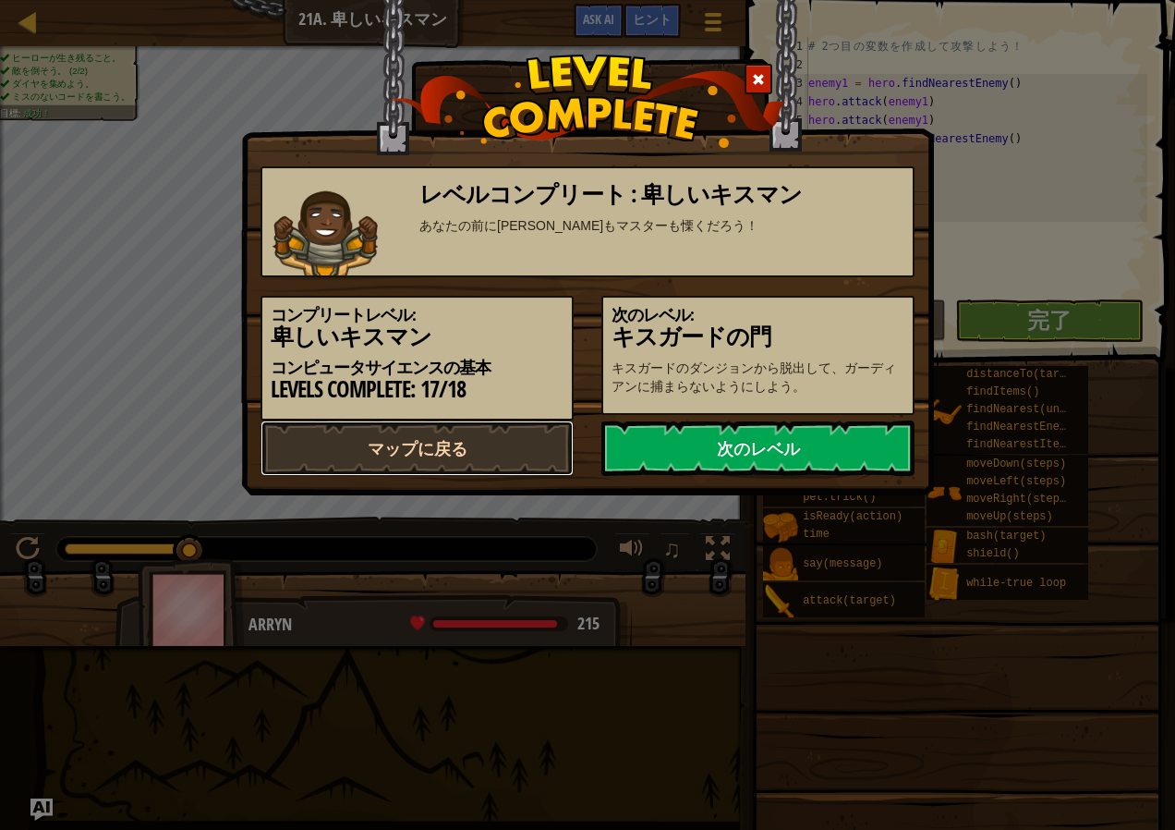
click at [442, 465] on link "マップに戻る" at bounding box center [417, 447] width 313 height 55
select select "ja"
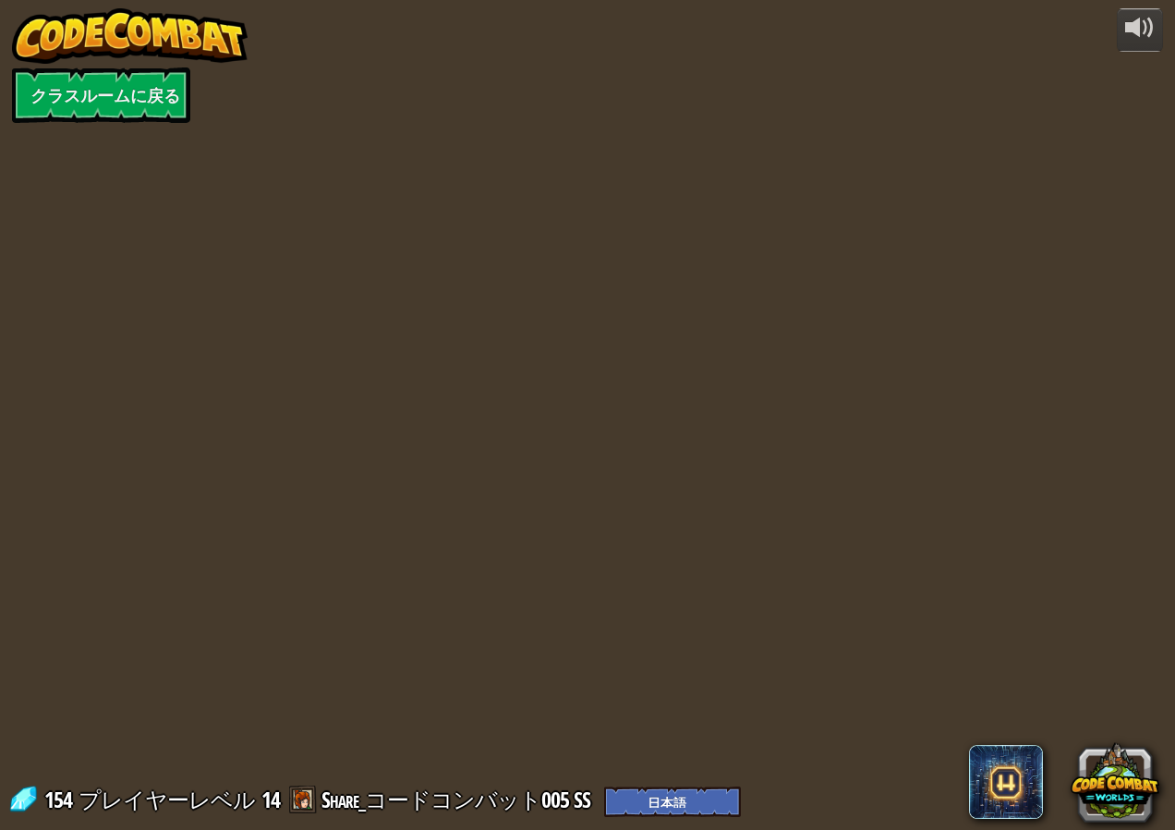
select select "ja"
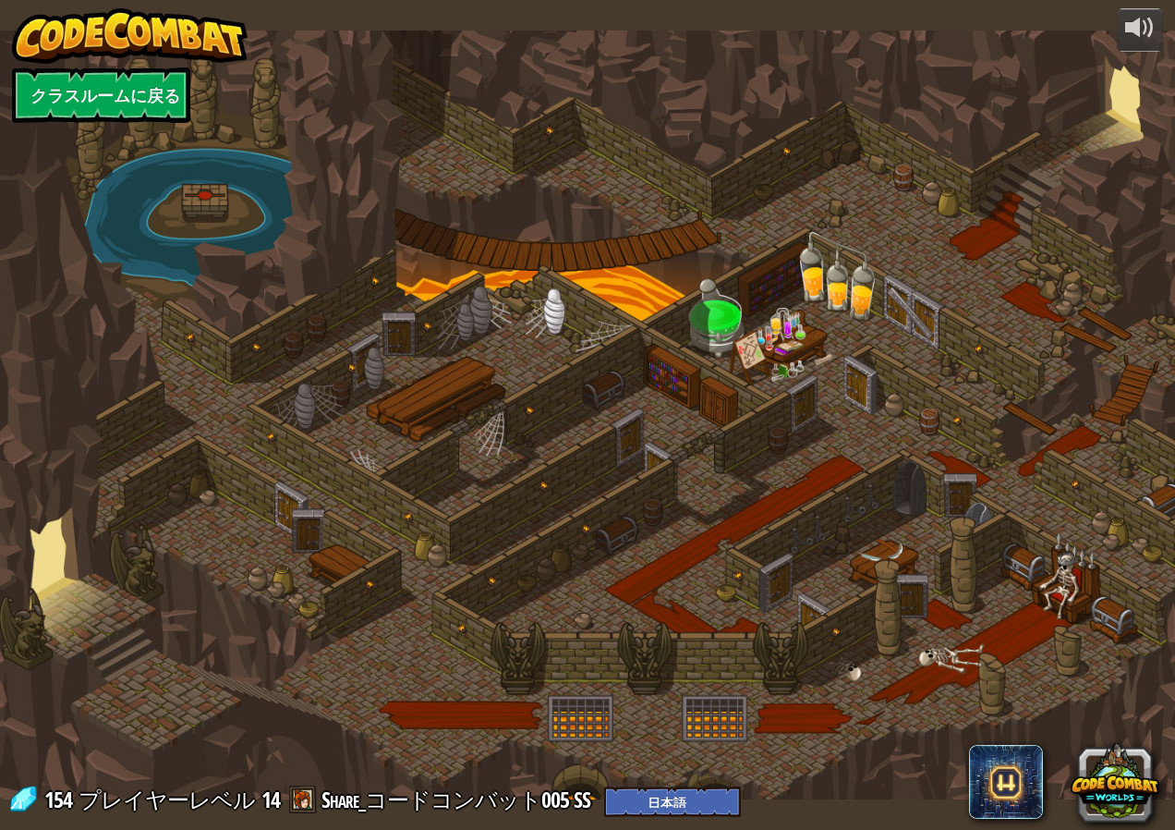
select select "ja"
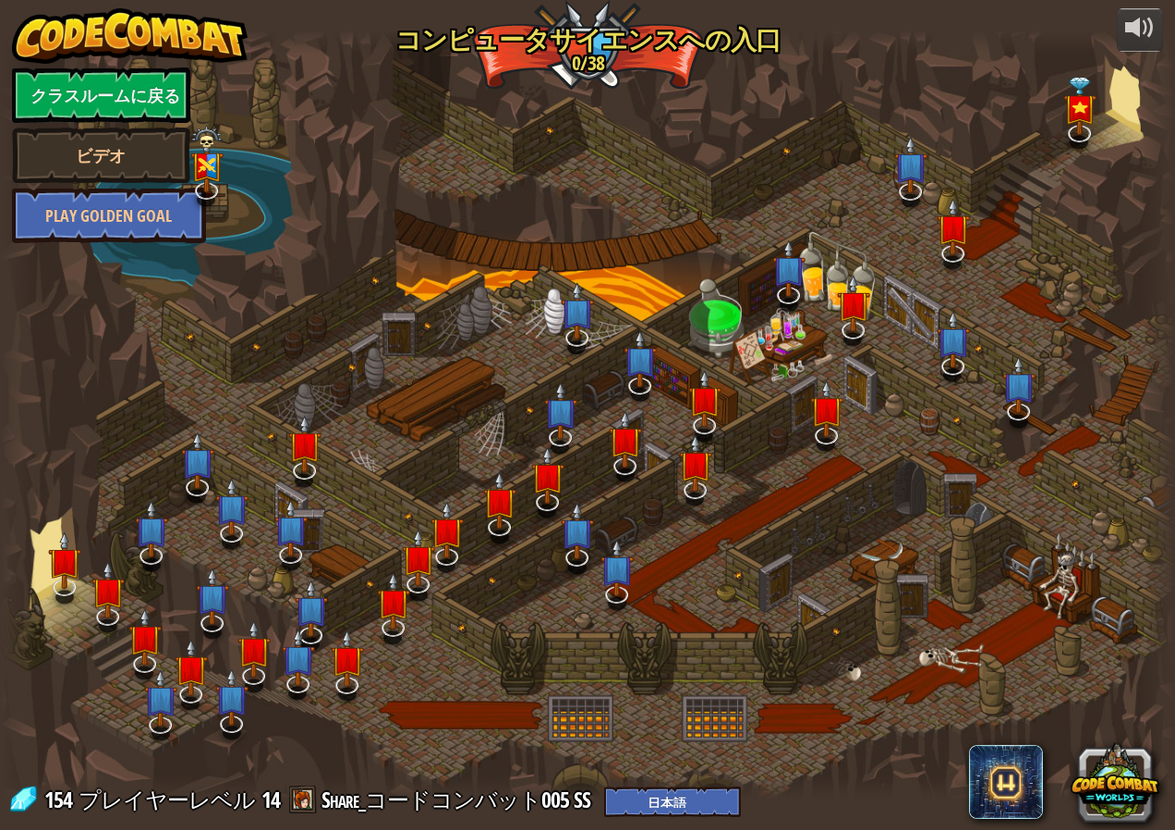
select select "ja"
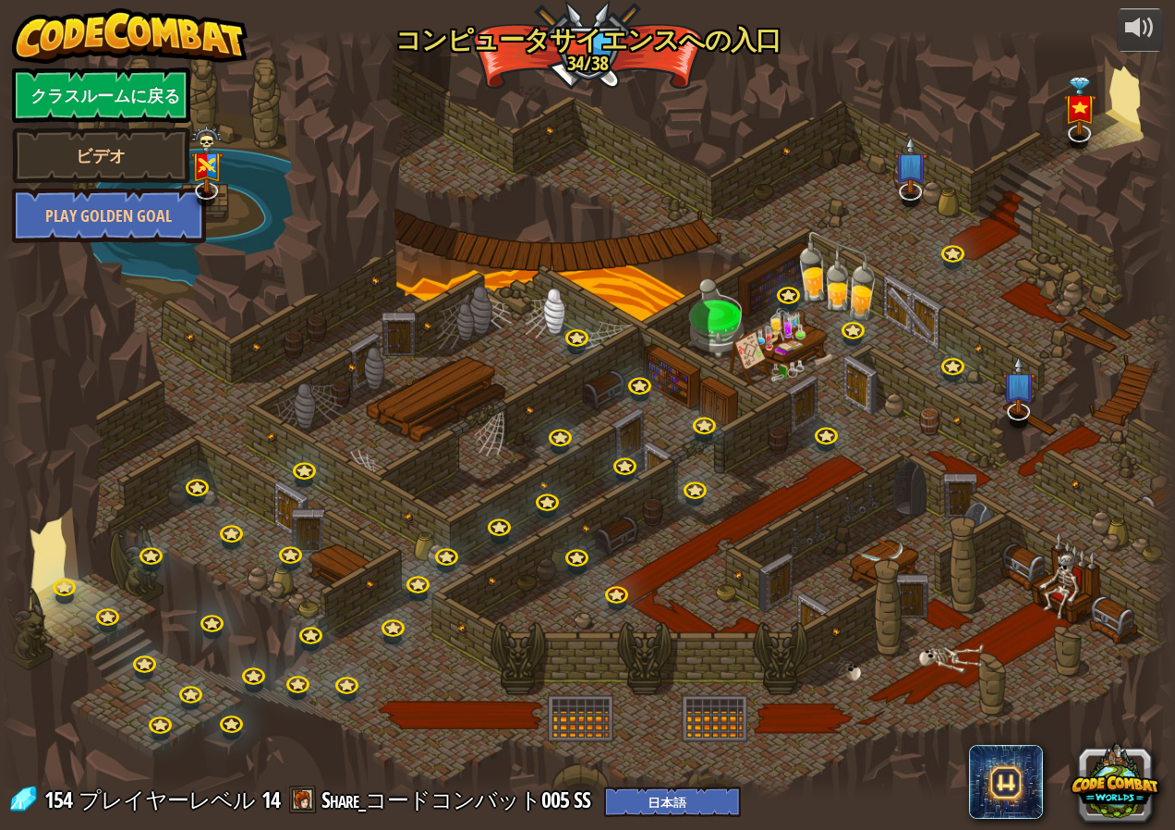
select select "ja"
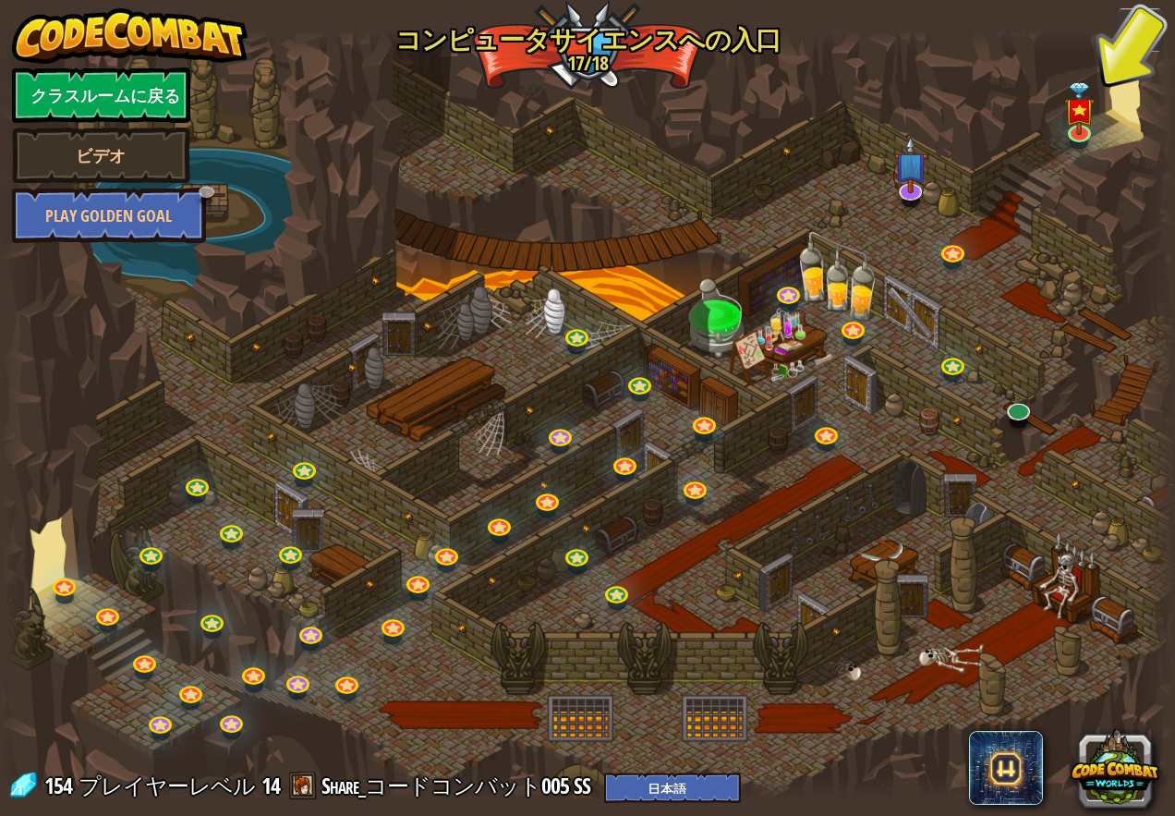
drag, startPoint x: 1124, startPoint y: 373, endPoint x: 1136, endPoint y: 443, distance: 71.4
click at [1136, 442] on div at bounding box center [587, 414] width 1175 height 768
click at [1140, 467] on div at bounding box center [1157, 414] width 35 height 768
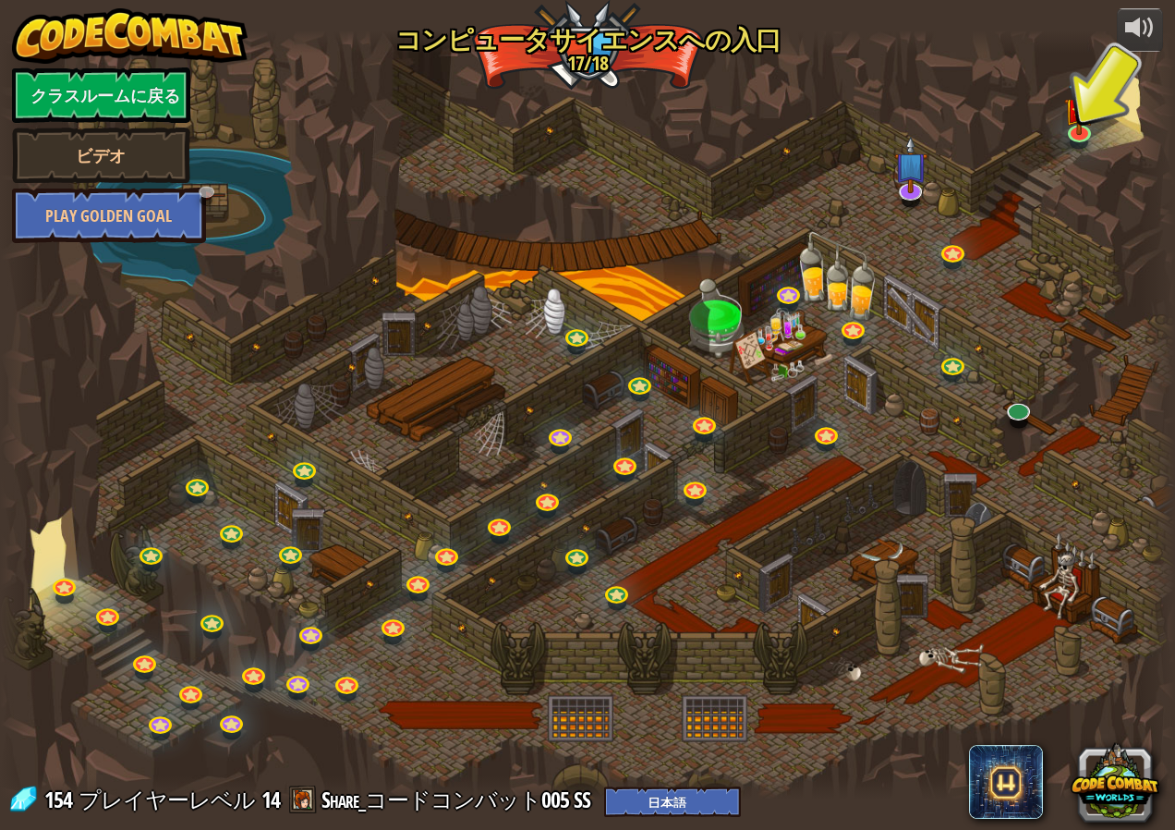
click at [1118, 501] on div at bounding box center [587, 414] width 1175 height 768
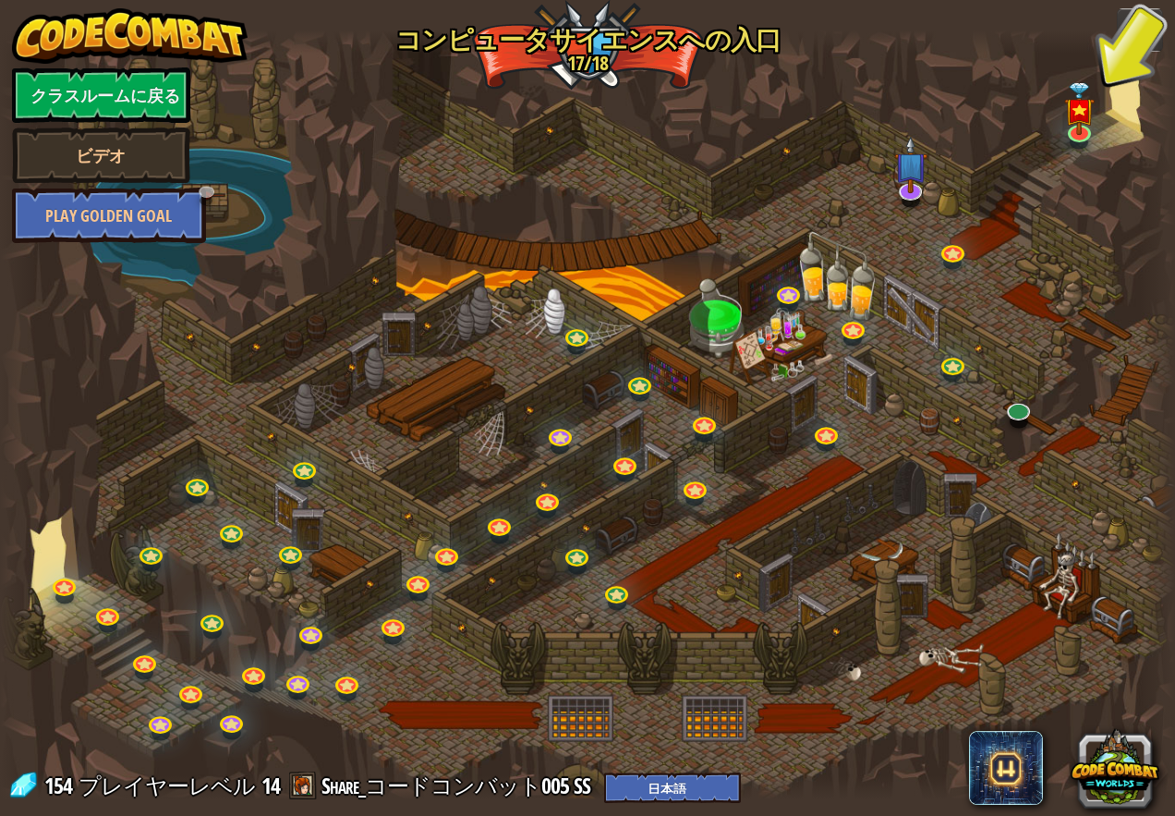
drag, startPoint x: 1125, startPoint y: 534, endPoint x: 1121, endPoint y: 550, distance: 16.4
click at [1123, 550] on div at bounding box center [587, 414] width 1175 height 768
drag, startPoint x: 1110, startPoint y: 562, endPoint x: 1101, endPoint y: 555, distance: 10.5
click at [1101, 555] on div at bounding box center [587, 414] width 1175 height 768
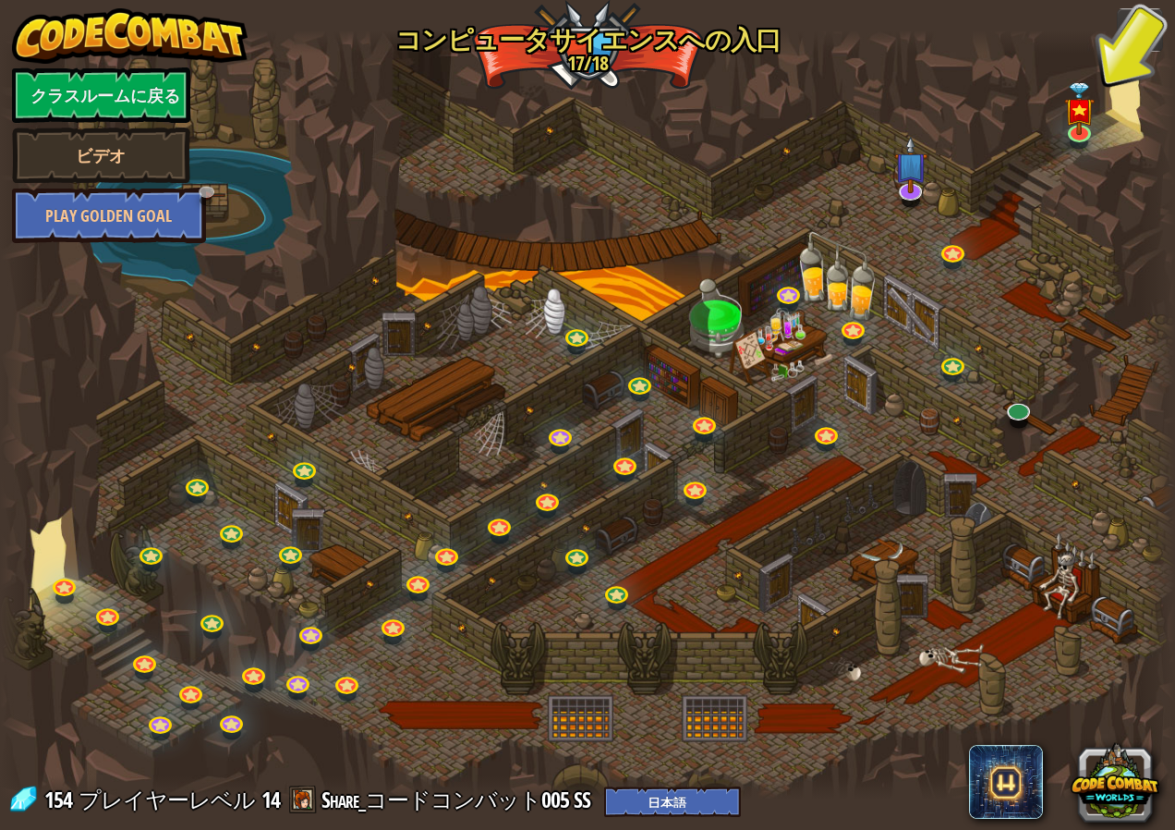
click at [912, 546] on div at bounding box center [587, 414] width 1175 height 768
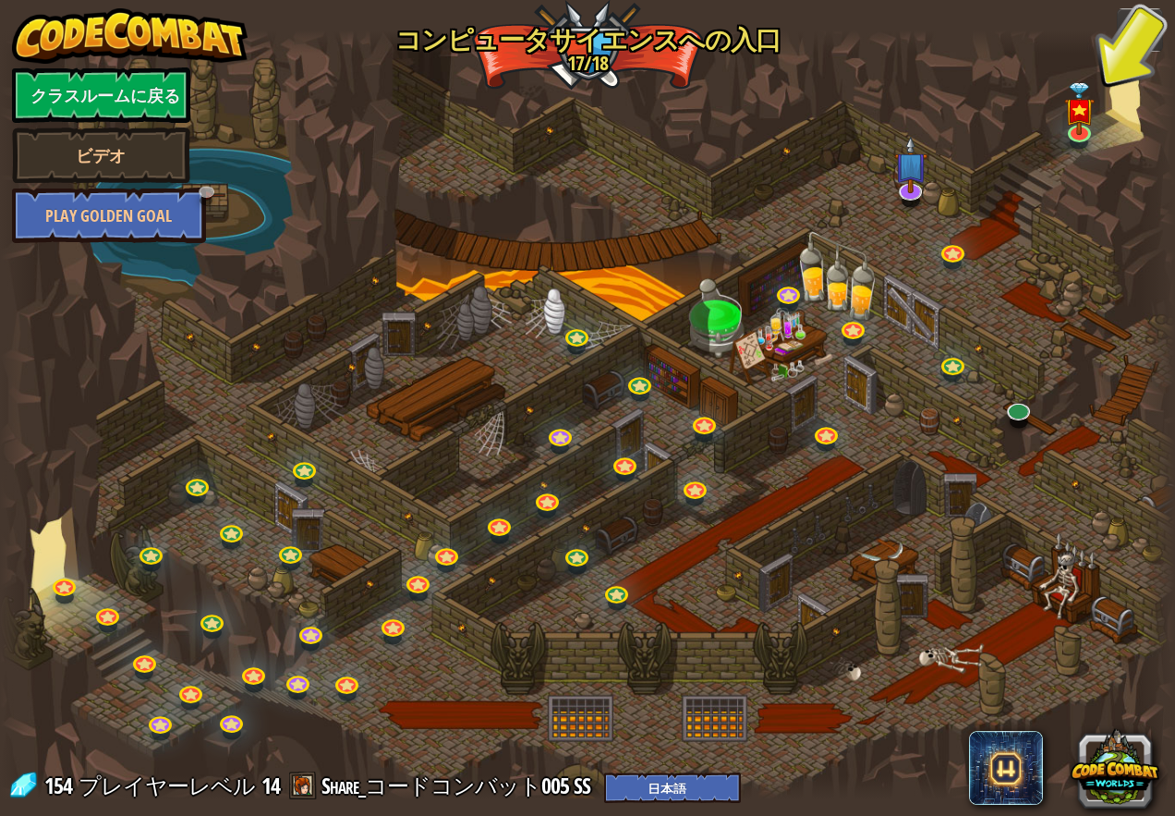
drag, startPoint x: 840, startPoint y: 580, endPoint x: 816, endPoint y: 594, distance: 27.7
click at [816, 594] on div at bounding box center [587, 414] width 1175 height 768
drag, startPoint x: 828, startPoint y: 580, endPoint x: 845, endPoint y: 573, distance: 19.0
click at [845, 573] on div at bounding box center [587, 414] width 1175 height 768
drag, startPoint x: 893, startPoint y: 557, endPoint x: 914, endPoint y: 554, distance: 20.5
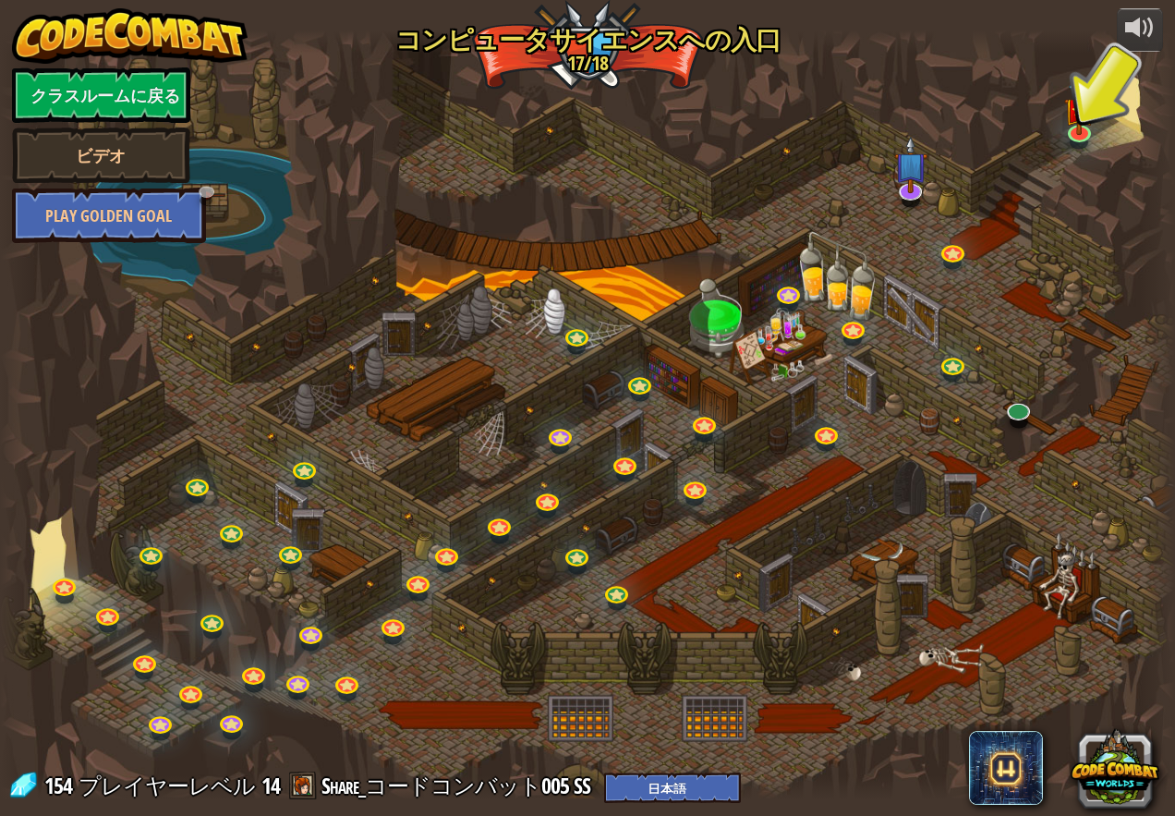
click at [914, 554] on div at bounding box center [587, 414] width 1175 height 768
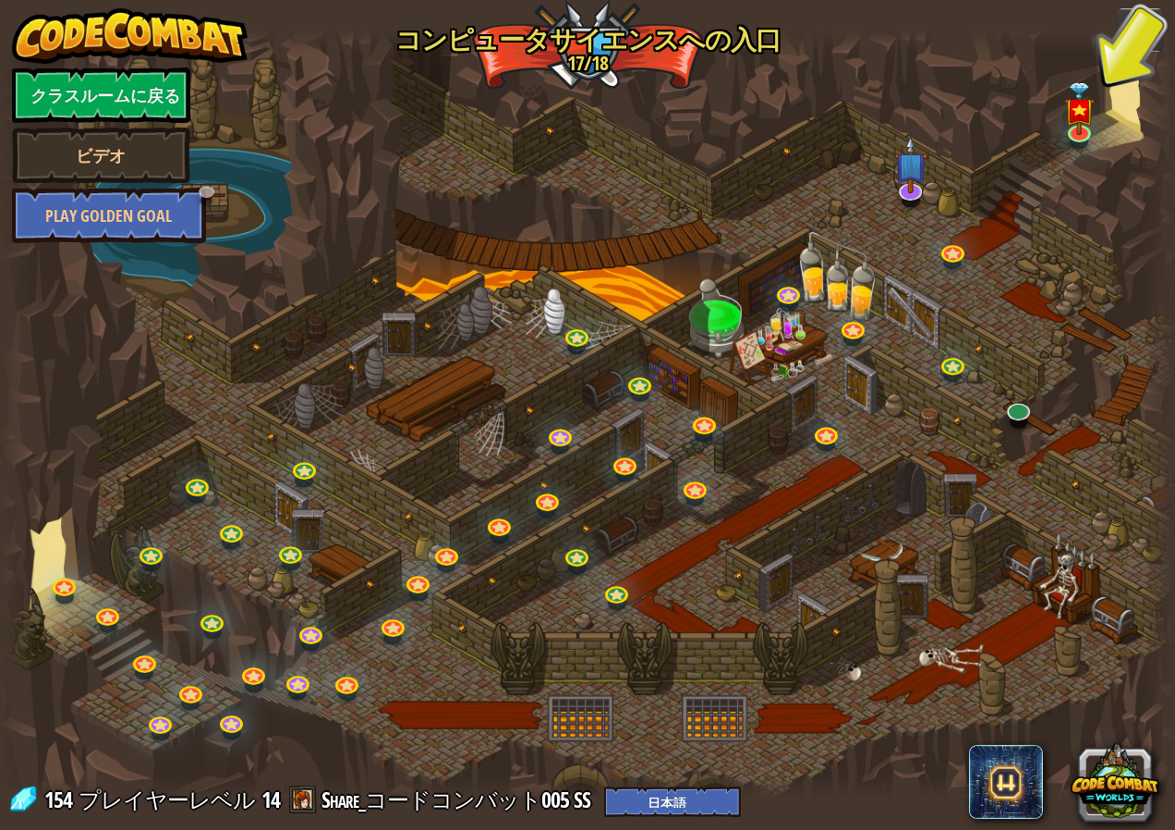
drag, startPoint x: 968, startPoint y: 550, endPoint x: 990, endPoint y: 564, distance: 25.4
click at [969, 550] on div at bounding box center [587, 414] width 1175 height 768
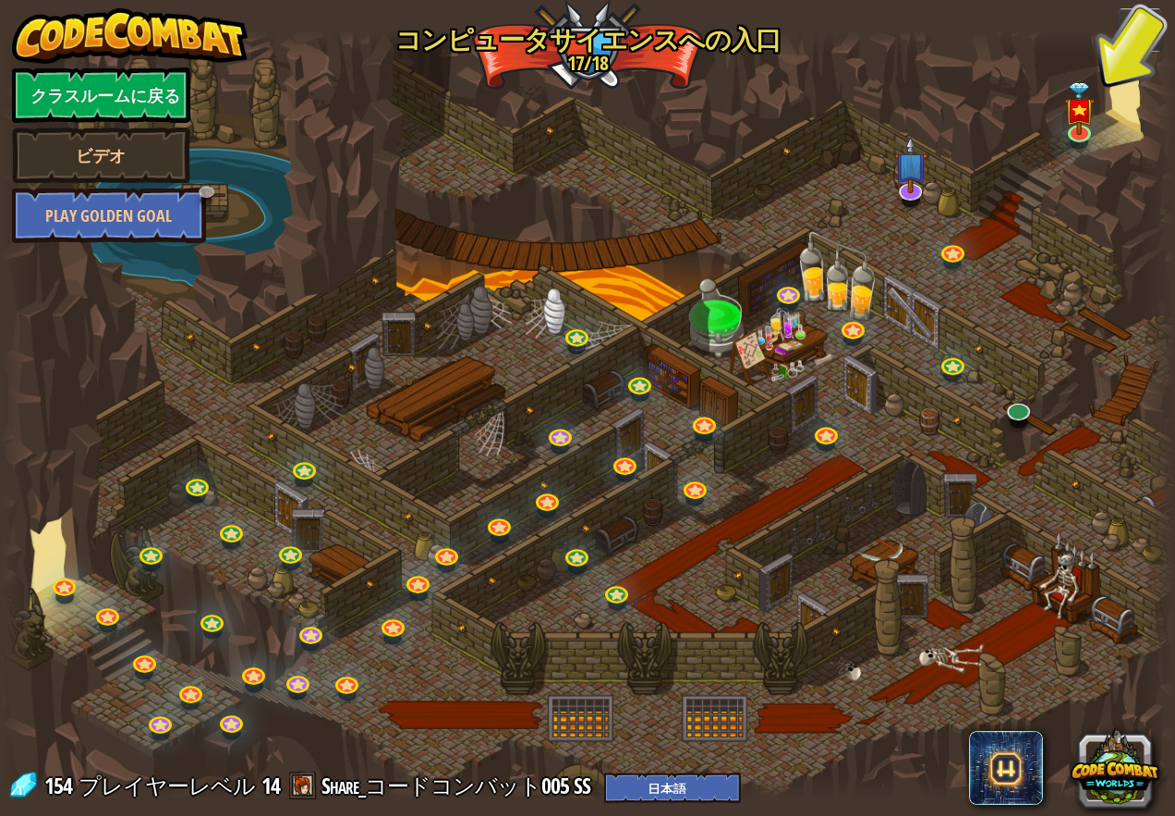
drag, startPoint x: 990, startPoint y: 564, endPoint x: 996, endPoint y: 571, distance: 9.8
click at [993, 568] on div at bounding box center [587, 414] width 1175 height 768
drag, startPoint x: 1015, startPoint y: 599, endPoint x: 1008, endPoint y: 607, distance: 11.1
click at [1014, 601] on div at bounding box center [587, 414] width 1175 height 768
drag, startPoint x: 978, startPoint y: 648, endPoint x: 926, endPoint y: 675, distance: 59.5
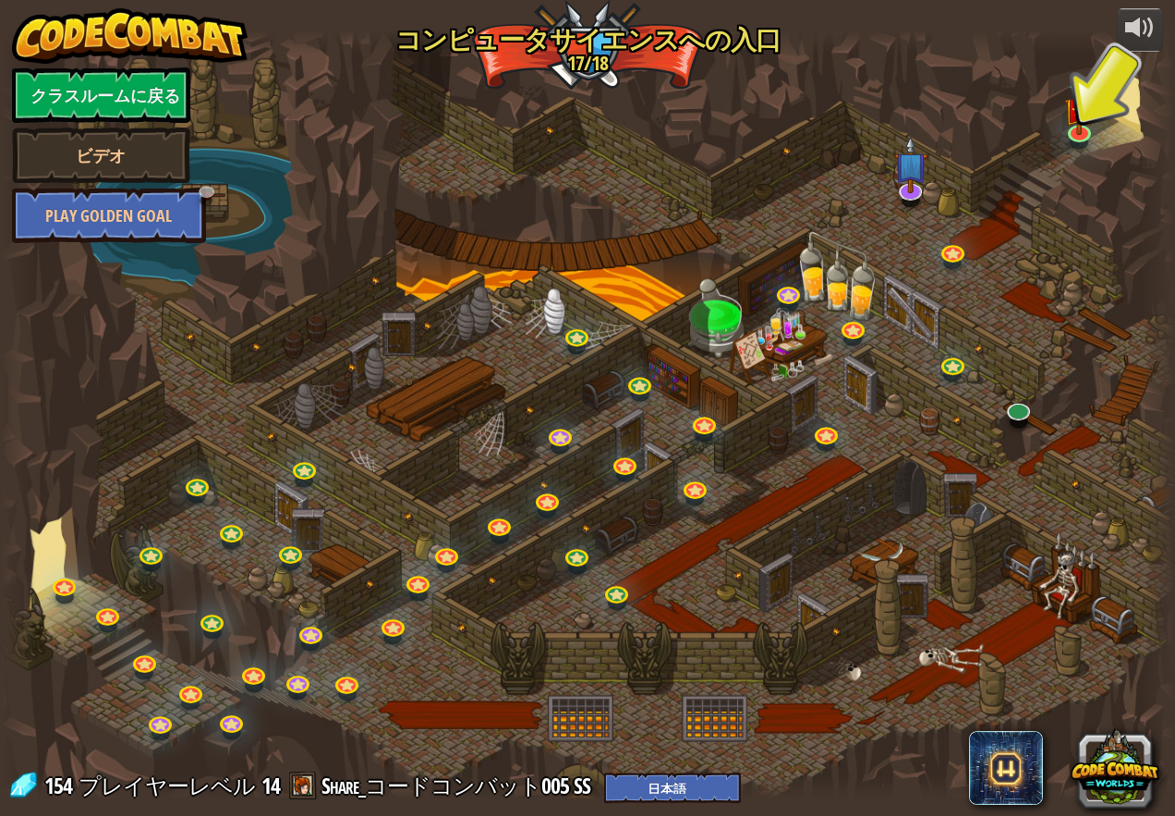
click at [964, 655] on div at bounding box center [587, 414] width 1175 height 768
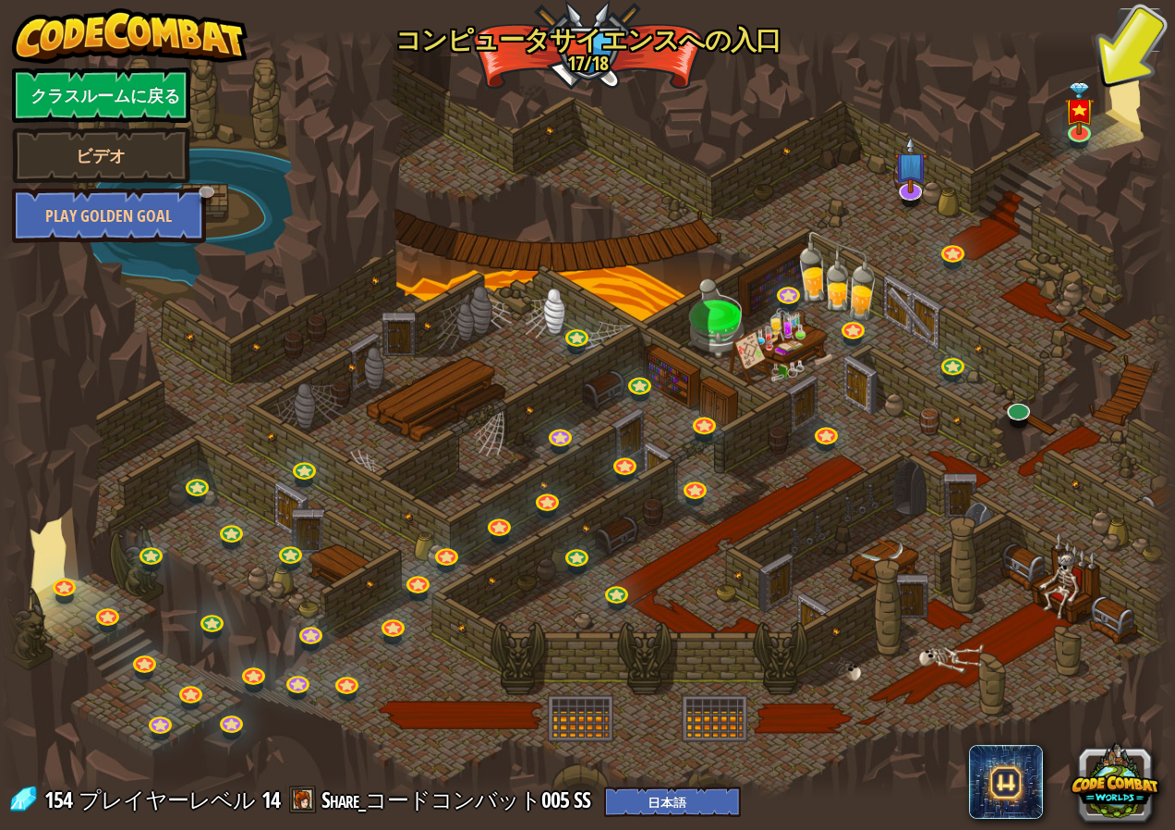
drag, startPoint x: 926, startPoint y: 675, endPoint x: 915, endPoint y: 678, distance: 11.4
click at [920, 677] on div at bounding box center [587, 414] width 1175 height 768
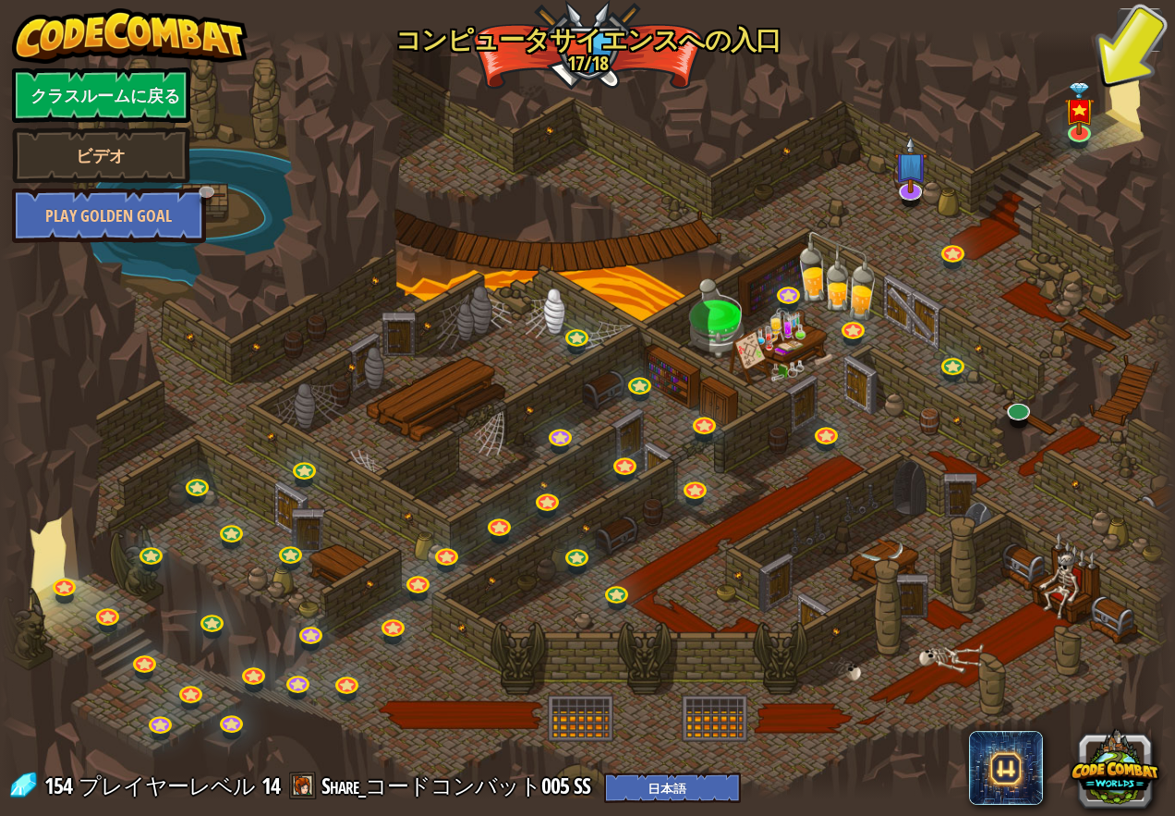
drag, startPoint x: 896, startPoint y: 691, endPoint x: 841, endPoint y: 692, distance: 55.4
click at [842, 692] on div at bounding box center [587, 414] width 1175 height 768
drag, startPoint x: 819, startPoint y: 701, endPoint x: 762, endPoint y: 706, distance: 56.5
click at [808, 703] on div at bounding box center [587, 414] width 1175 height 768
drag, startPoint x: 759, startPoint y: 707, endPoint x: 734, endPoint y: 712, distance: 26.5
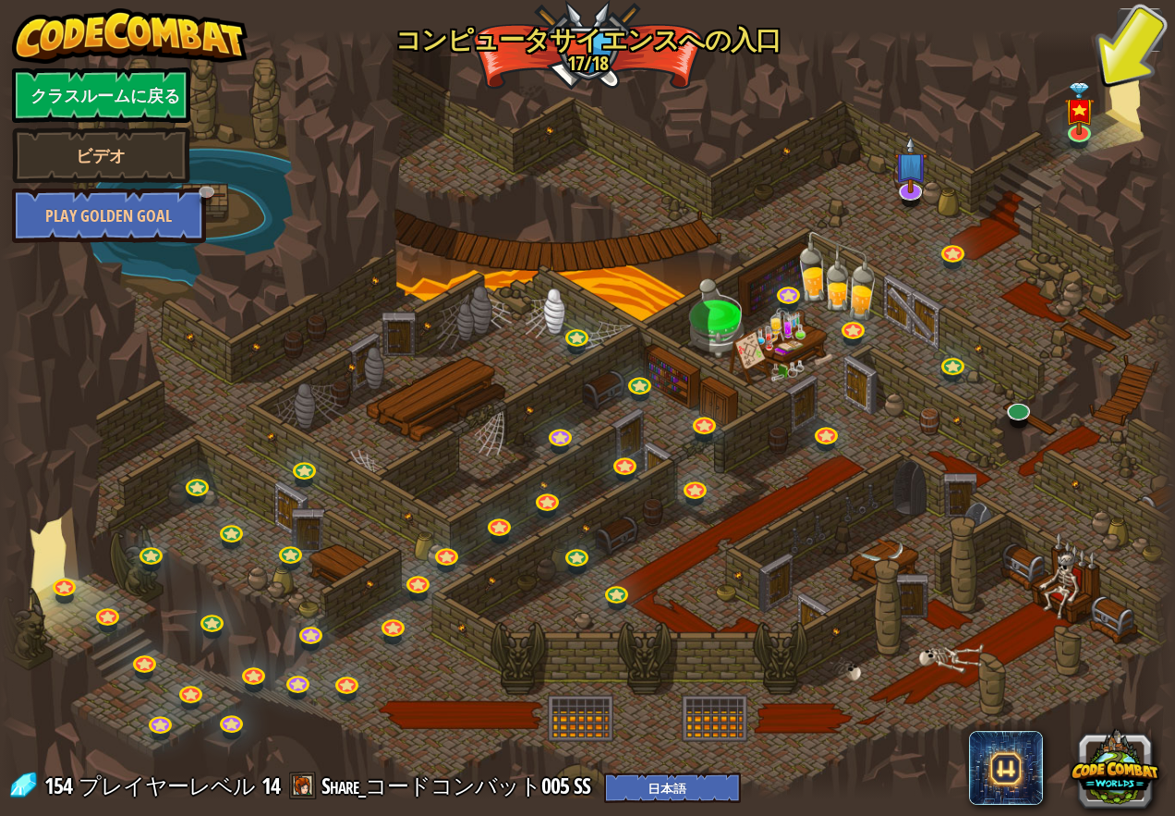
click at [735, 712] on div at bounding box center [587, 414] width 1175 height 768
drag, startPoint x: 693, startPoint y: 708, endPoint x: 665, endPoint y: 709, distance: 27.7
click at [674, 710] on div at bounding box center [587, 414] width 1175 height 768
click at [614, 715] on div at bounding box center [587, 414] width 1175 height 768
drag, startPoint x: 607, startPoint y: 711, endPoint x: 285, endPoint y: 683, distance: 323.7
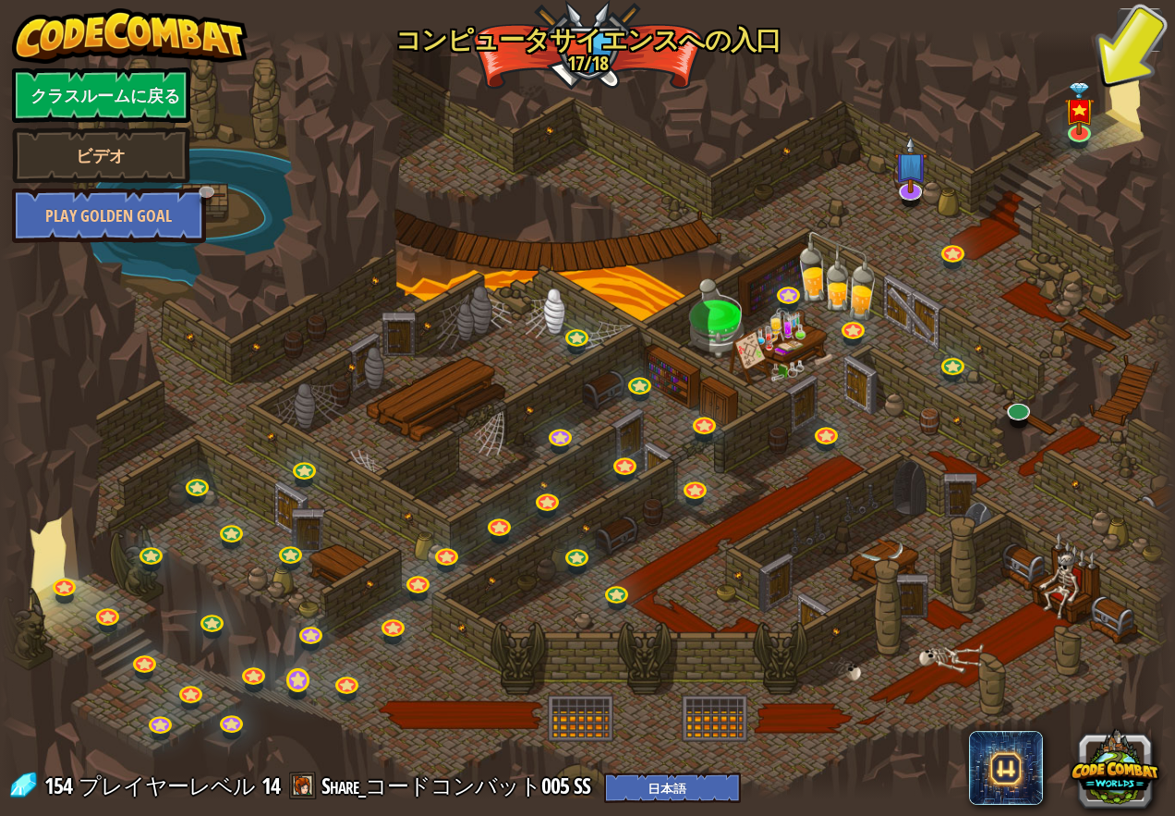
click at [285, 683] on div "25. キスガードの門 キスガードのダンジョンから脱出して、ガーディアンに捕まらないようにしよう。 ゲームスタート 26. ワッカモール (ロック) クラスメ…" at bounding box center [587, 414] width 1175 height 768
click at [285, 683] on link at bounding box center [298, 680] width 37 height 37
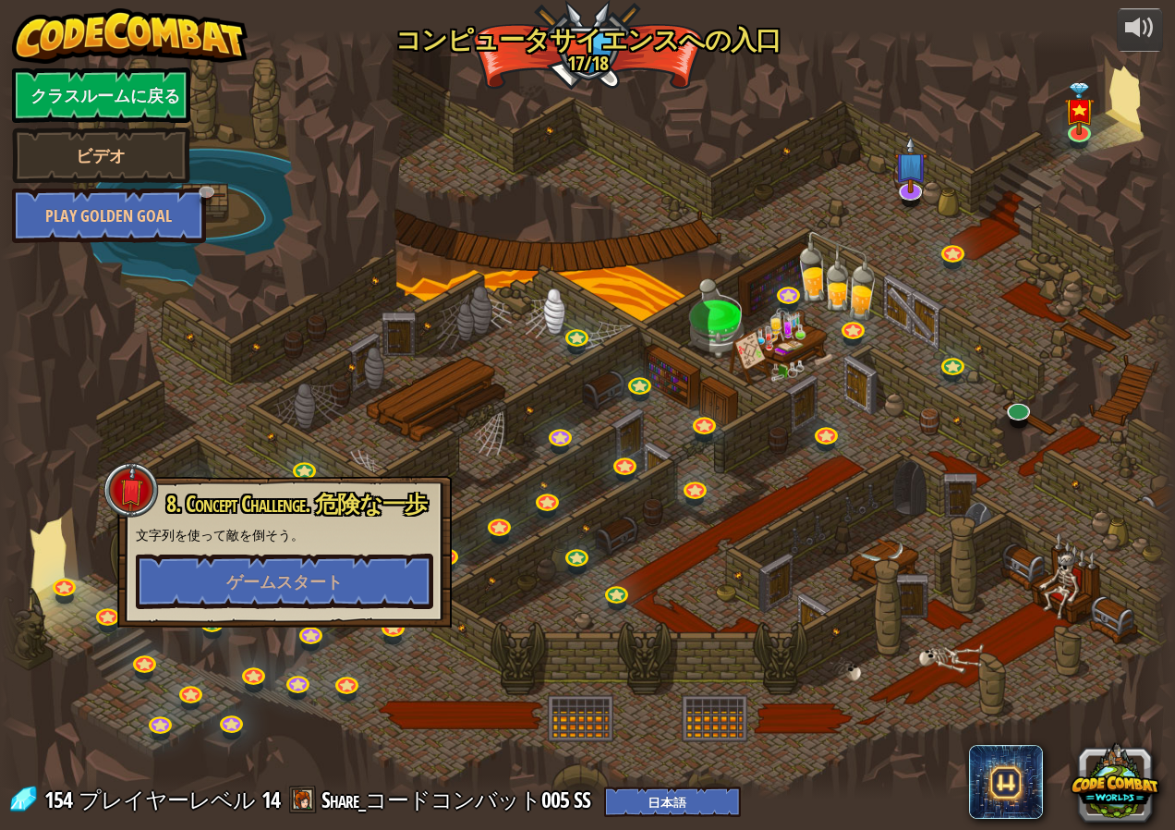
click at [429, 682] on div at bounding box center [587, 414] width 1175 height 768
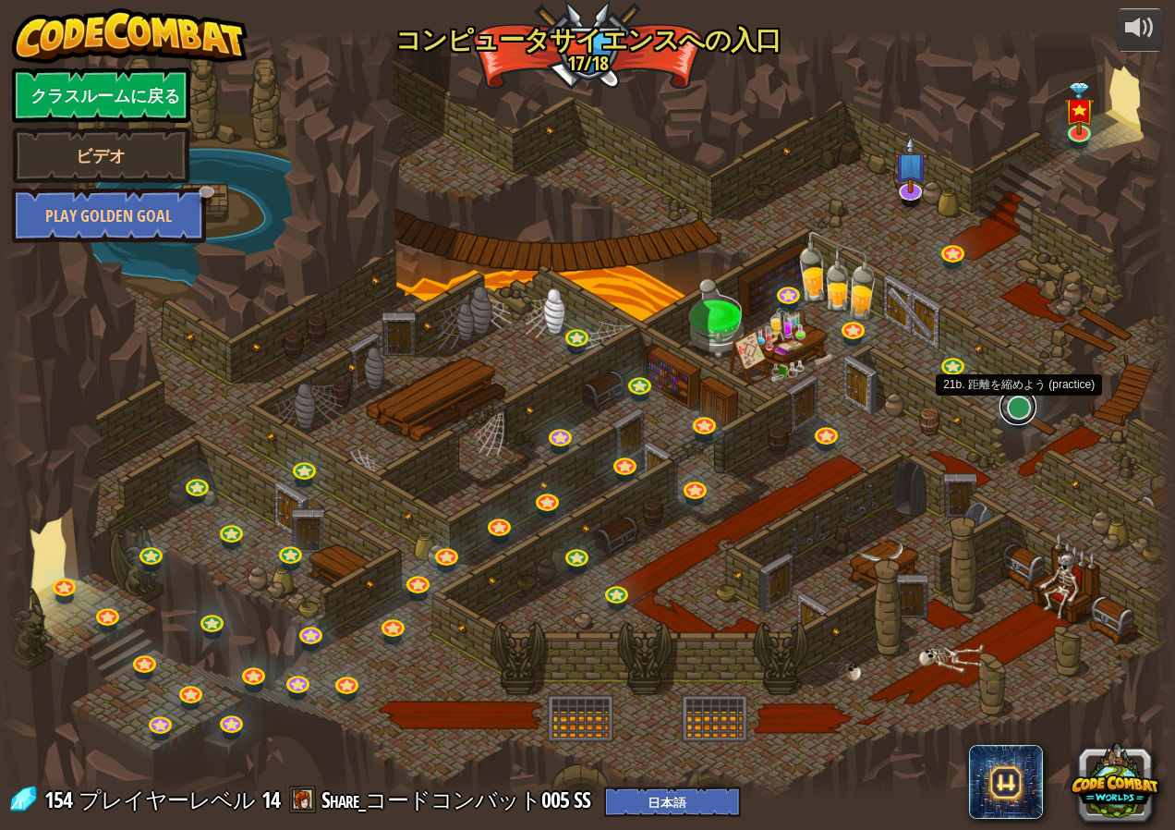
click at [1002, 410] on link at bounding box center [1018, 406] width 37 height 37
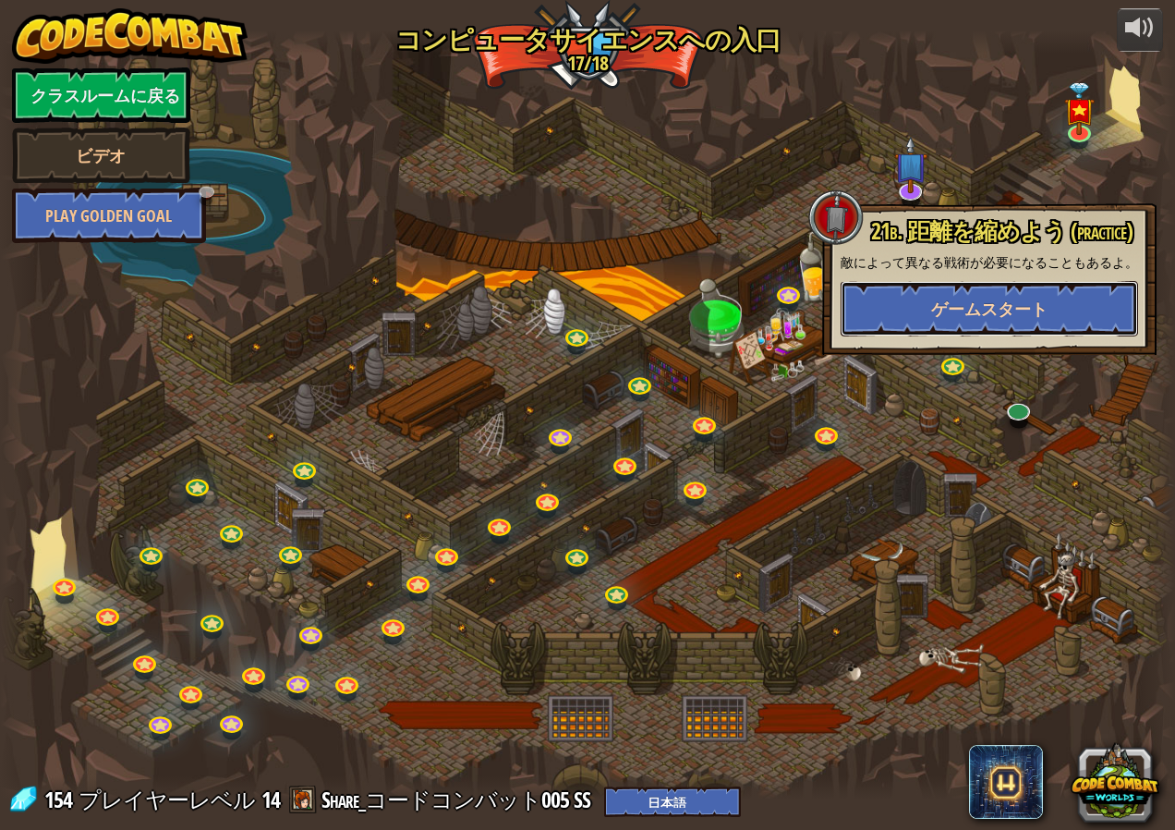
click at [1031, 312] on span "ゲームスタート" at bounding box center [989, 309] width 116 height 23
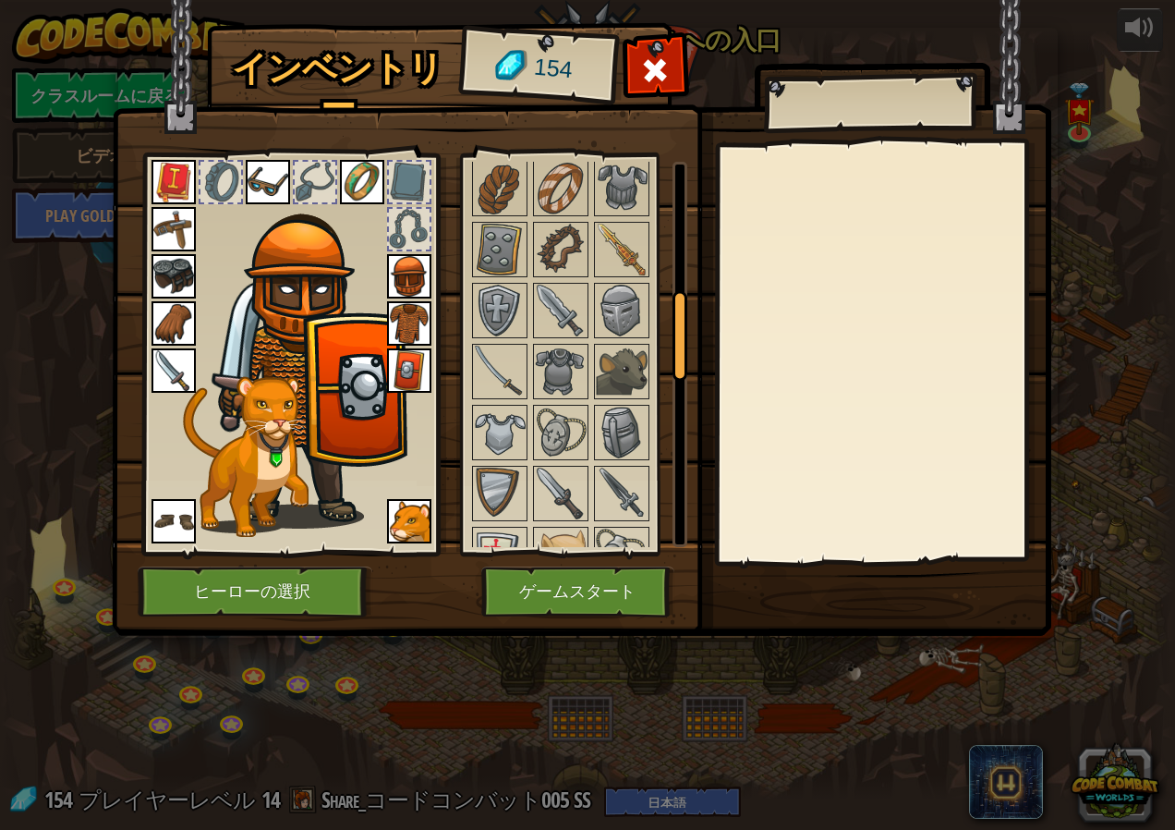
scroll to position [512, 0]
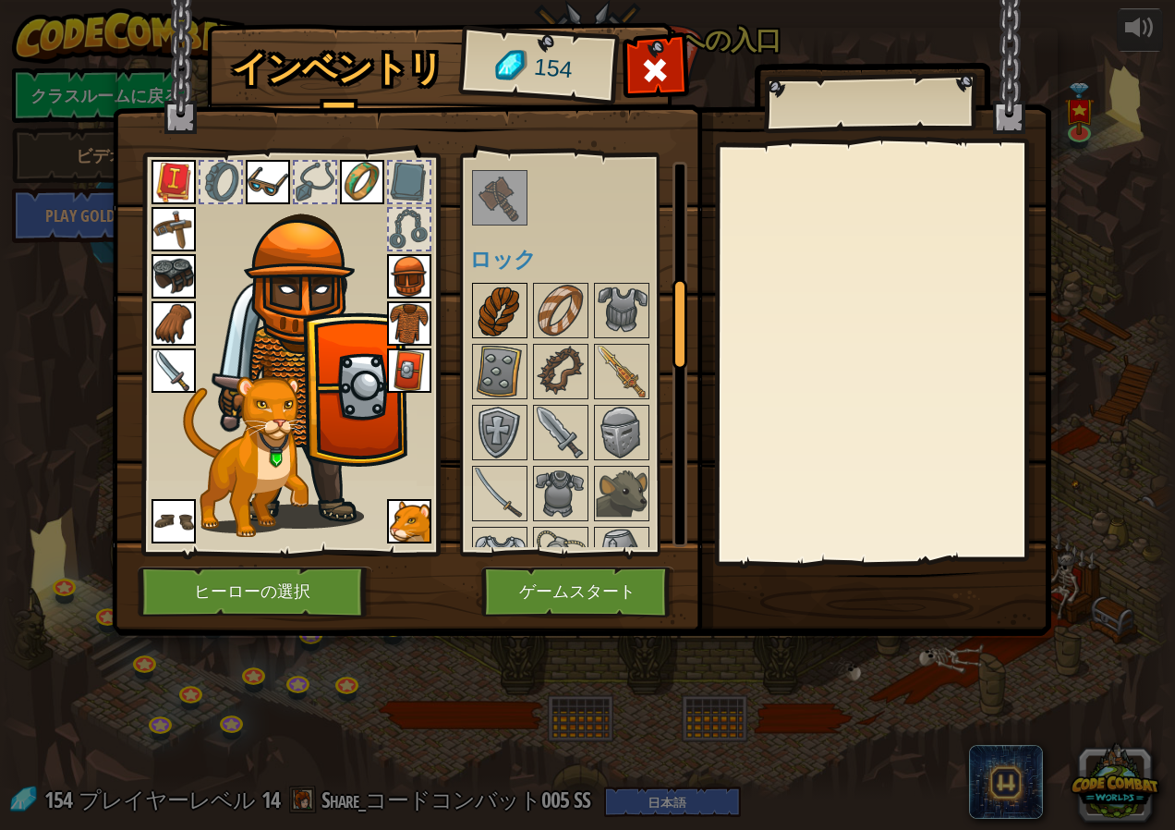
click at [486, 317] on img at bounding box center [500, 311] width 52 height 52
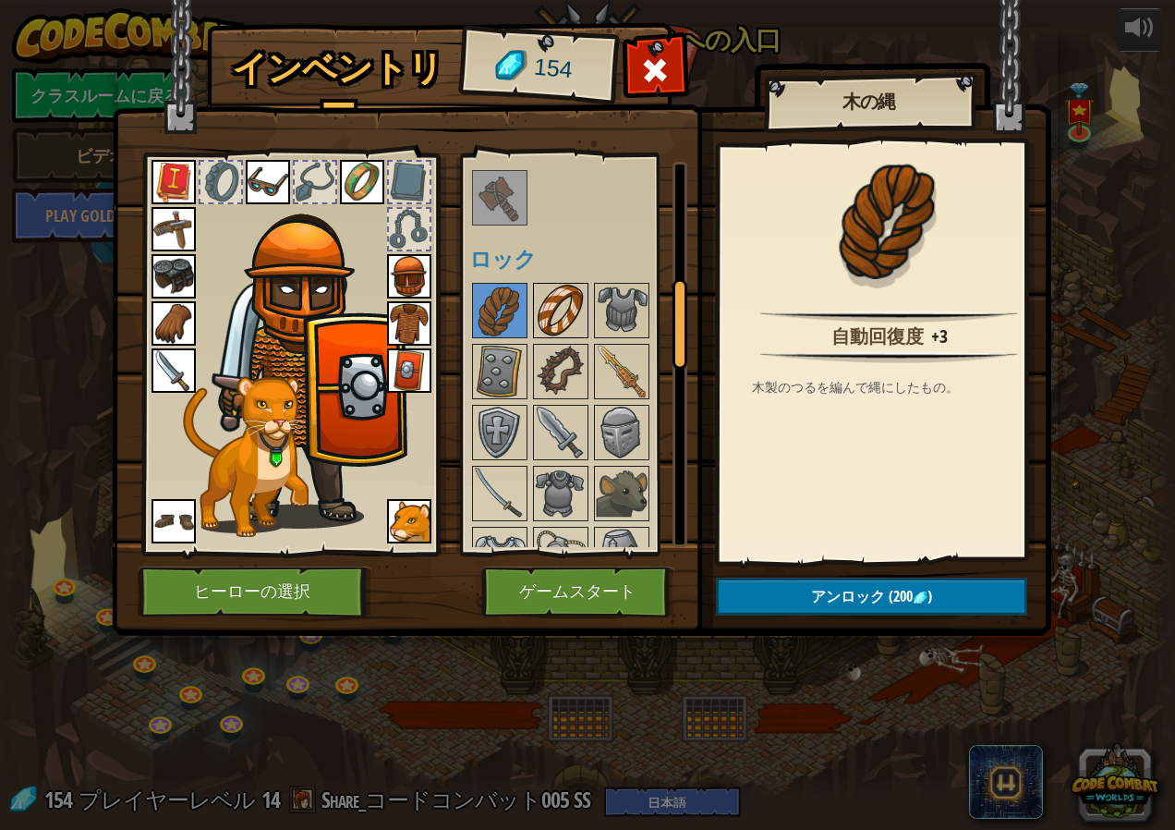
click at [568, 326] on img at bounding box center [561, 311] width 52 height 52
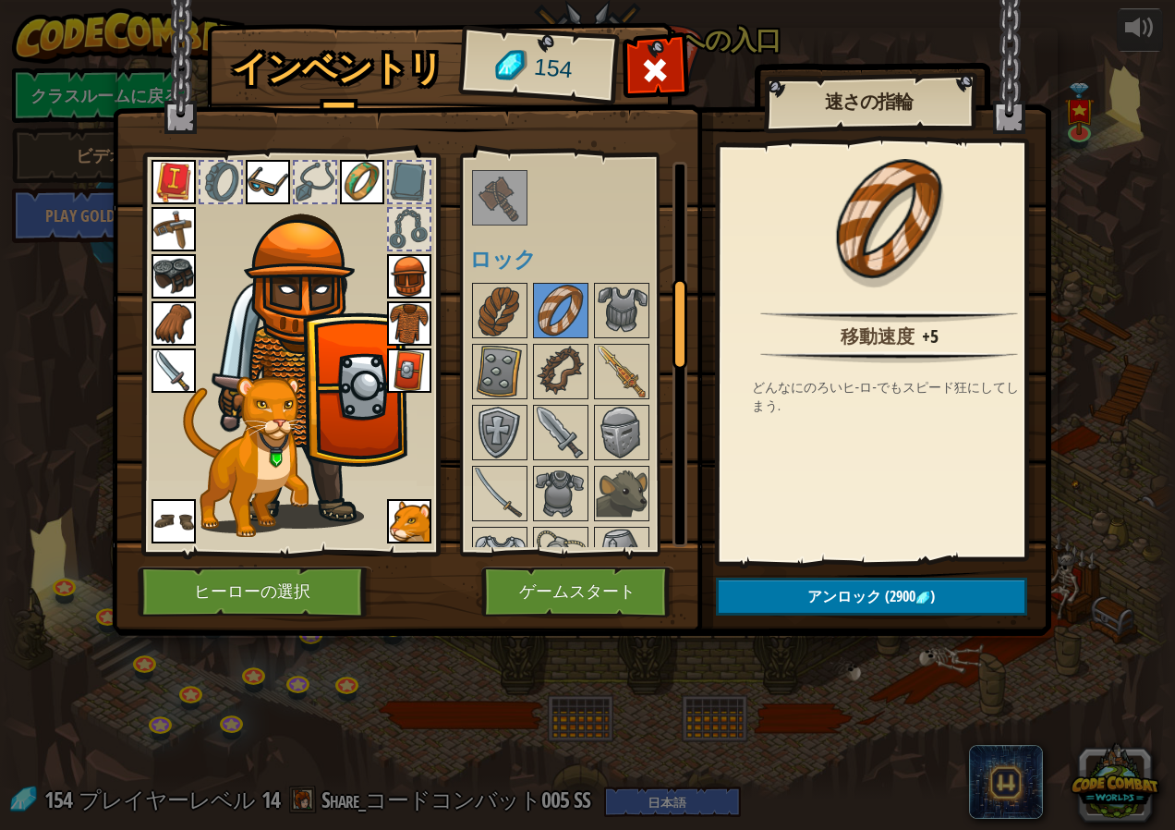
click at [619, 343] on div at bounding box center [585, 829] width 232 height 1098
drag, startPoint x: 611, startPoint y: 274, endPoint x: 614, endPoint y: 301, distance: 27.0
click at [613, 286] on div "使用可能 装備する 装備する 装備する 装備する 装備する 装備する 装備する 装備する 装備する 装備する 装備する 装備する 装備する 装備する 装備する…" at bounding box center [585, 354] width 232 height 385
click at [616, 302] on img at bounding box center [622, 311] width 52 height 52
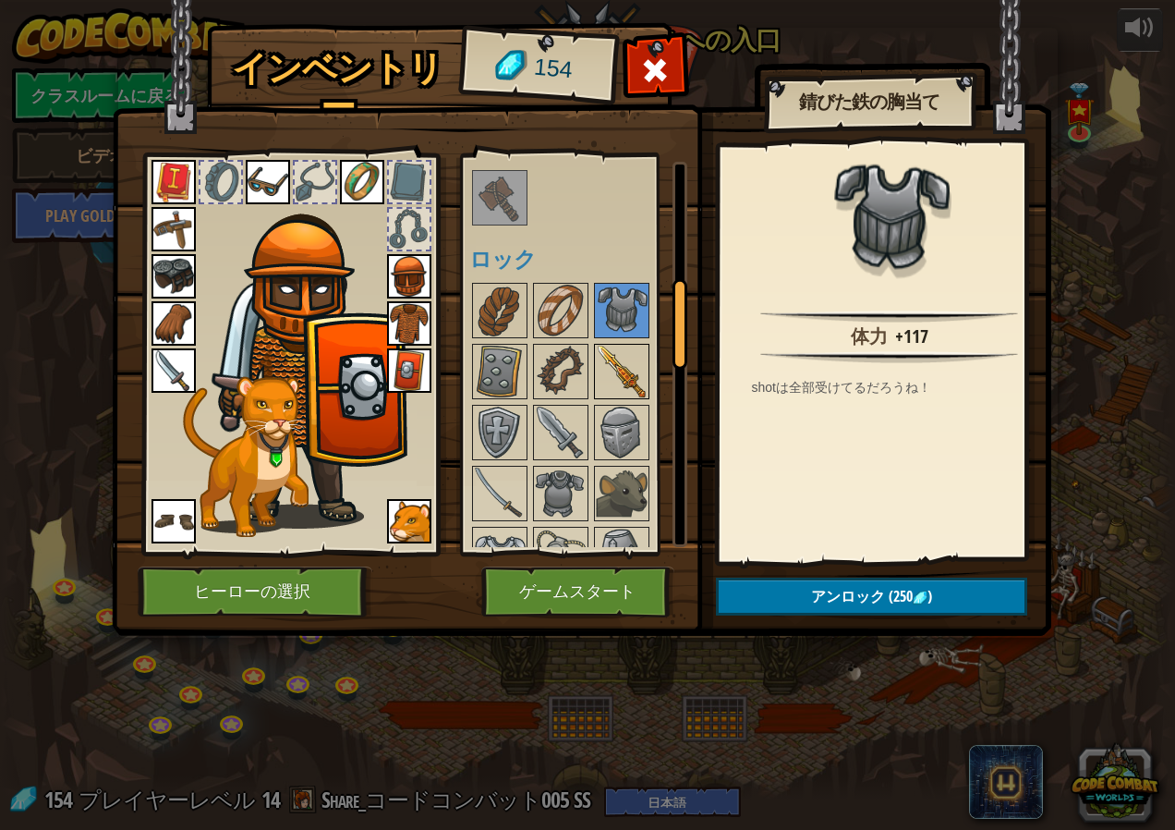
click at [611, 392] on img at bounding box center [622, 372] width 52 height 52
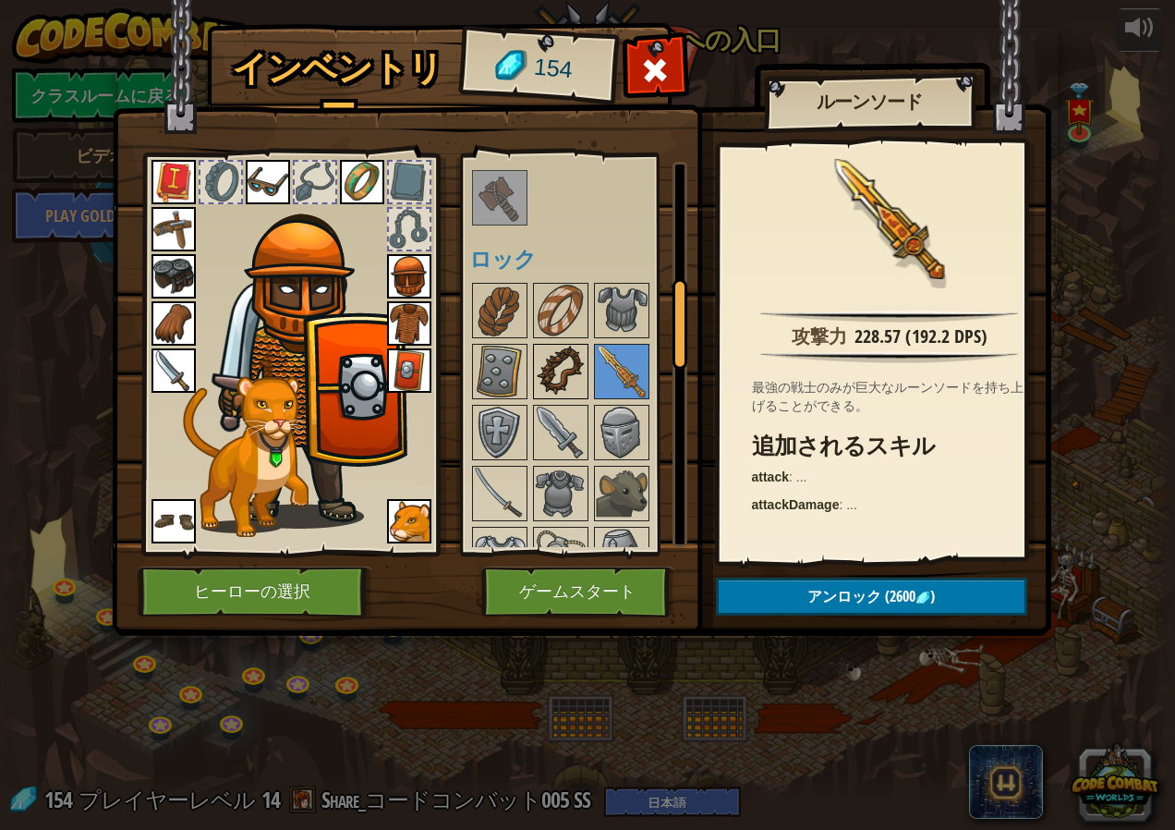
click at [554, 381] on img at bounding box center [561, 372] width 52 height 52
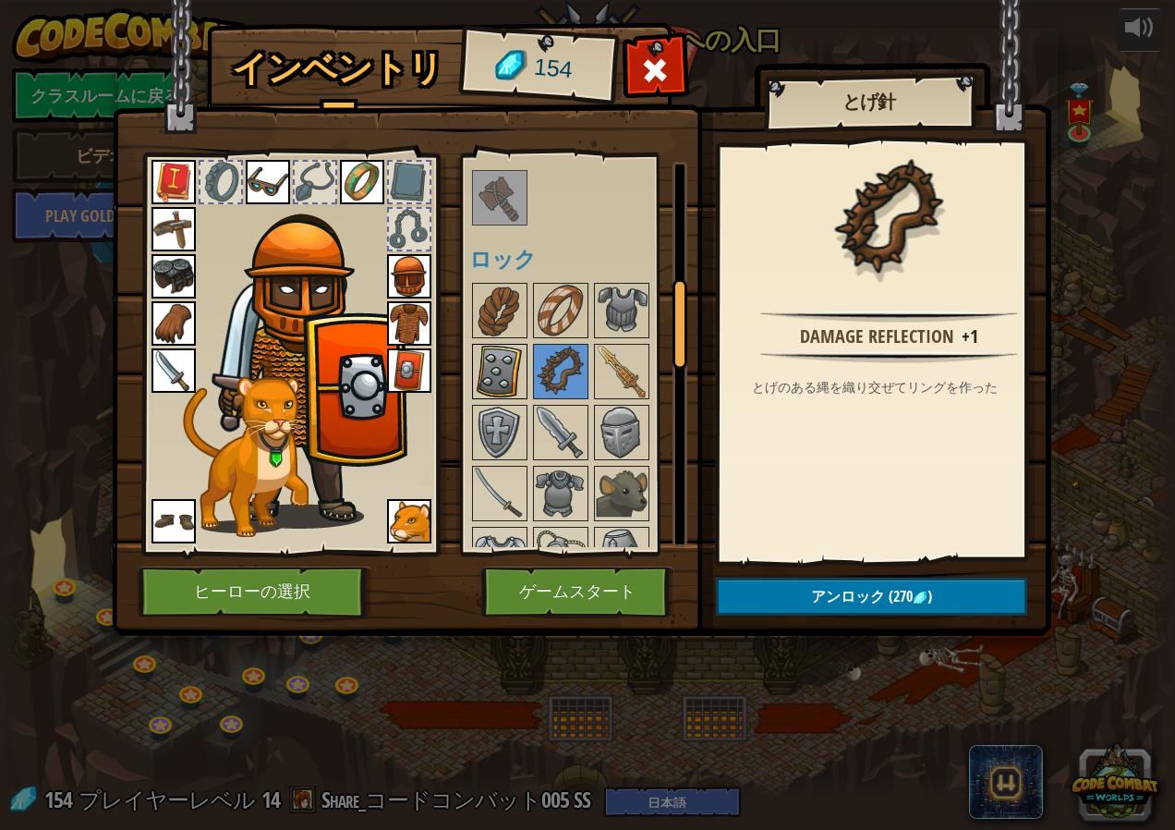
click at [489, 381] on img at bounding box center [500, 372] width 52 height 52
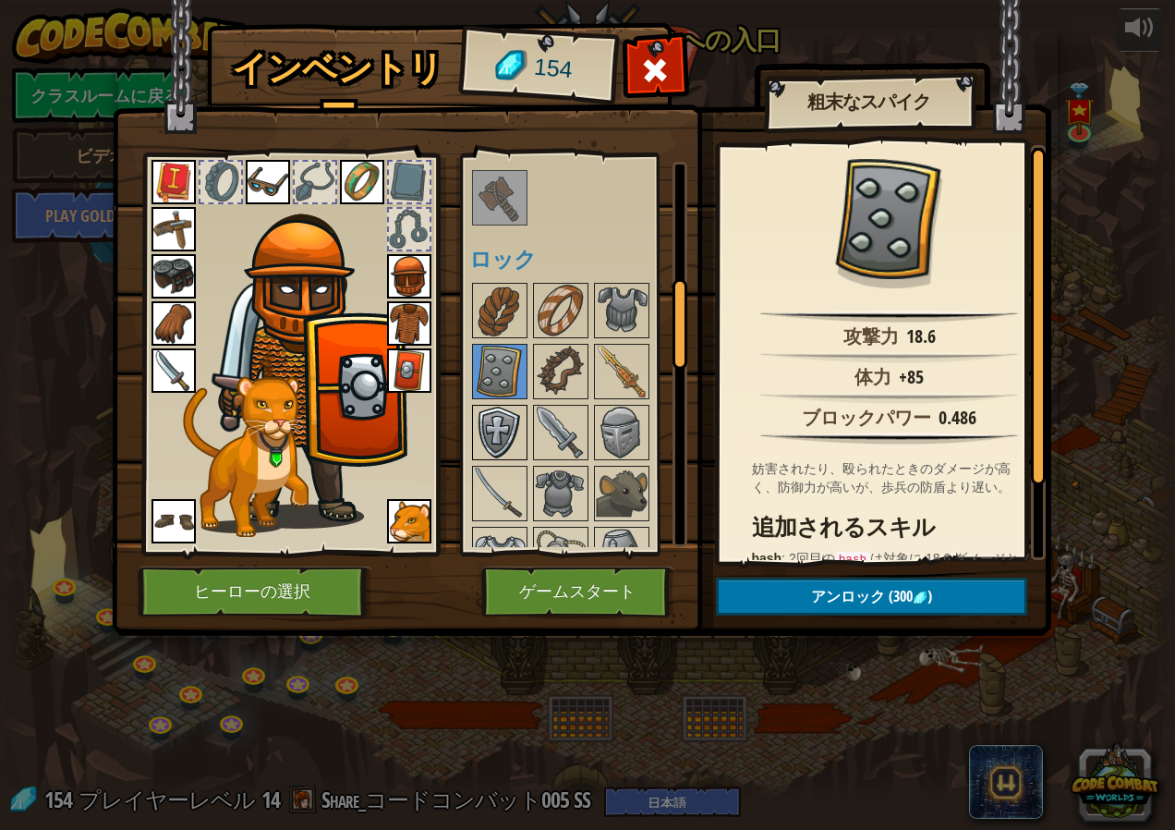
click at [487, 432] on img at bounding box center [500, 433] width 52 height 52
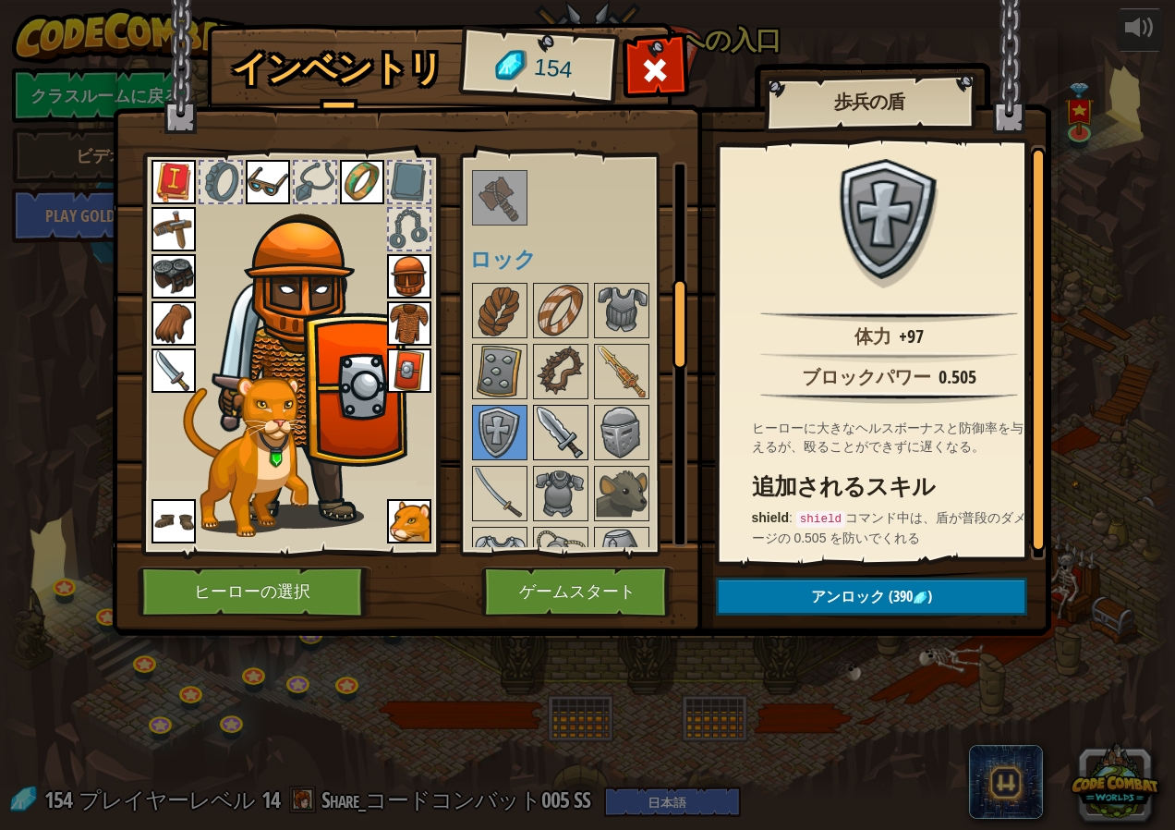
click at [569, 439] on img at bounding box center [561, 433] width 52 height 52
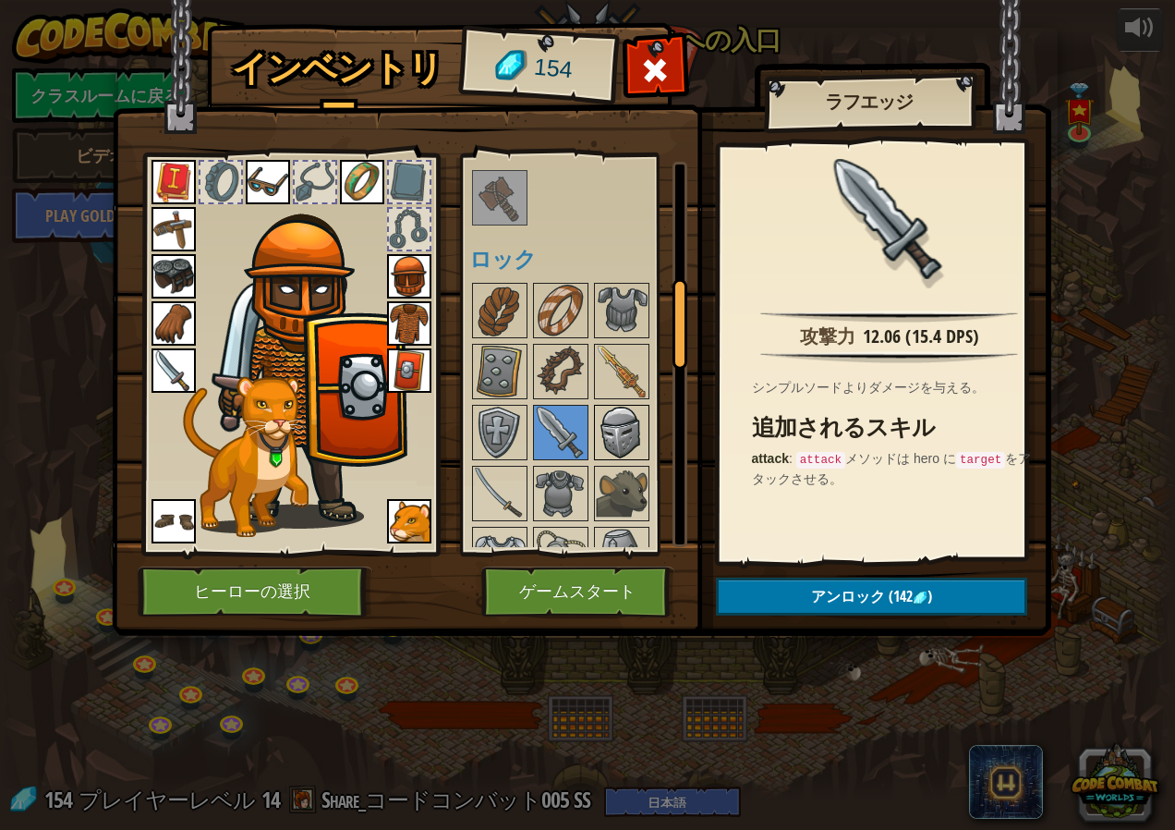
drag, startPoint x: 601, startPoint y: 439, endPoint x: 602, endPoint y: 429, distance: 10.2
click at [602, 438] on img at bounding box center [622, 433] width 52 height 52
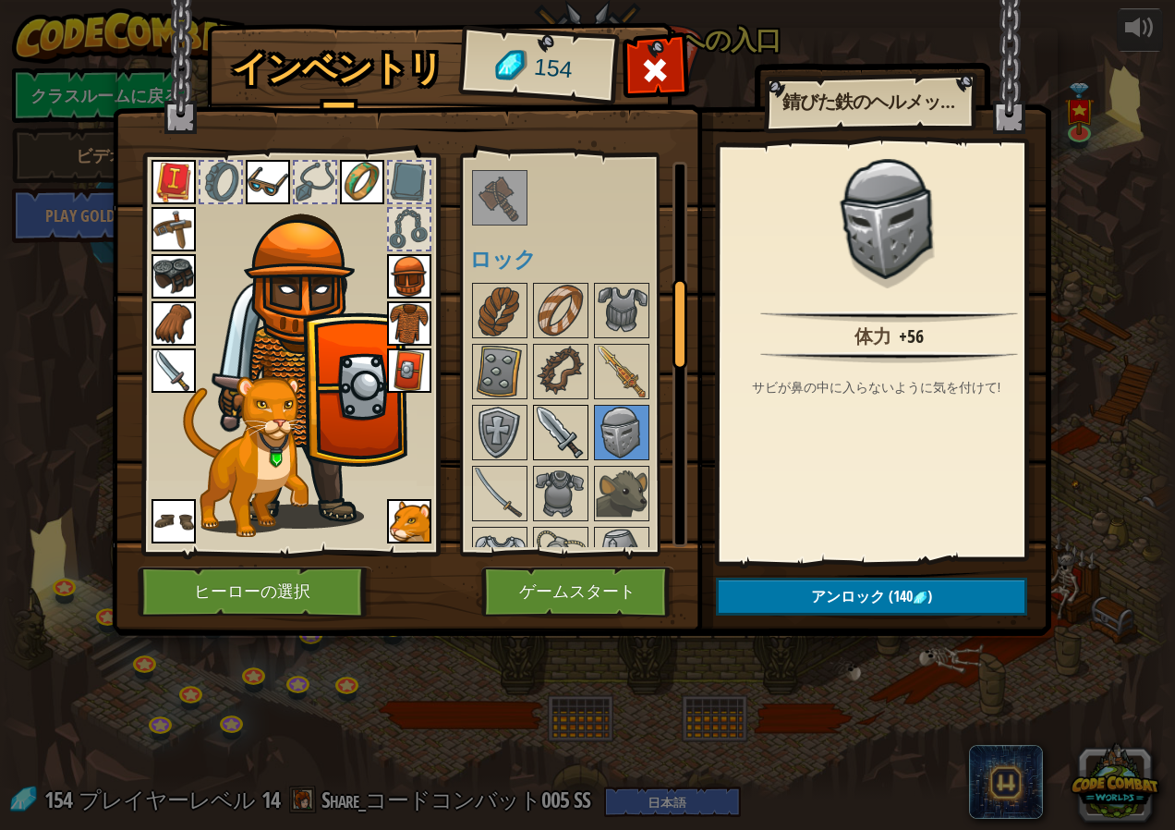
click at [569, 423] on img at bounding box center [561, 433] width 52 height 52
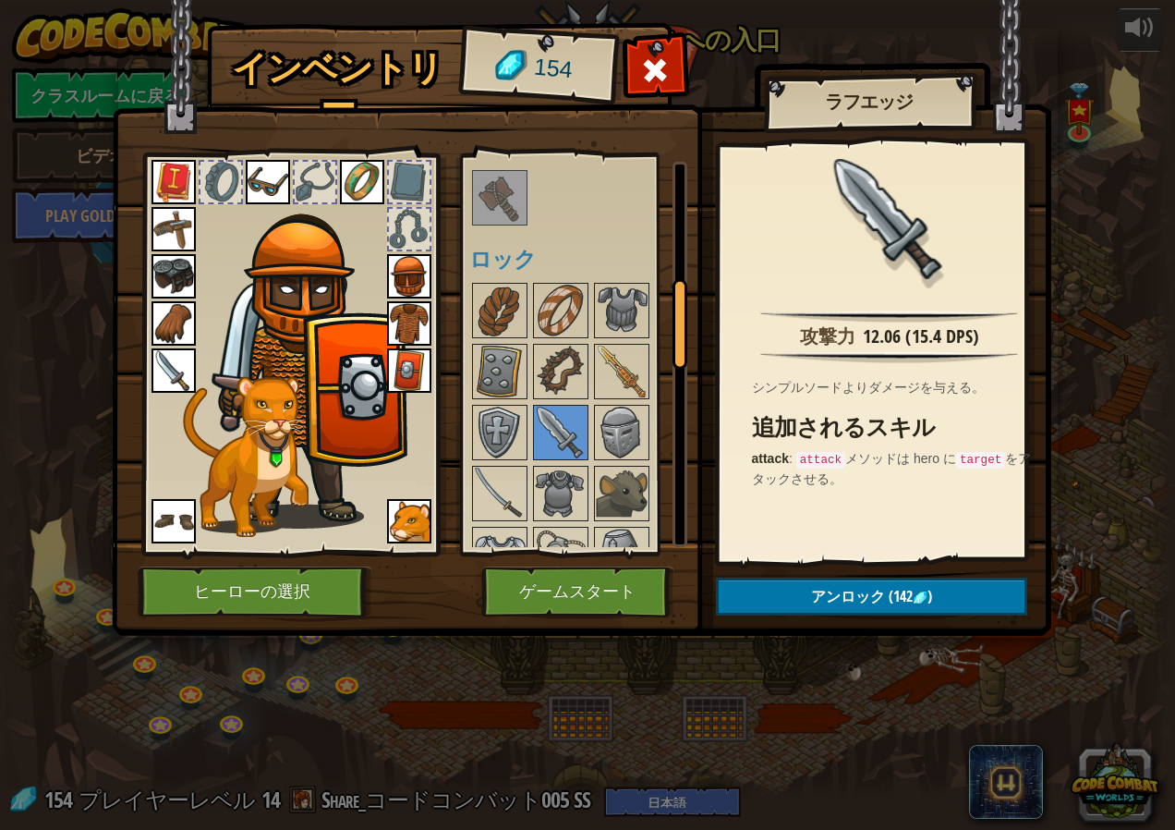
click at [152, 351] on img at bounding box center [174, 370] width 44 height 44
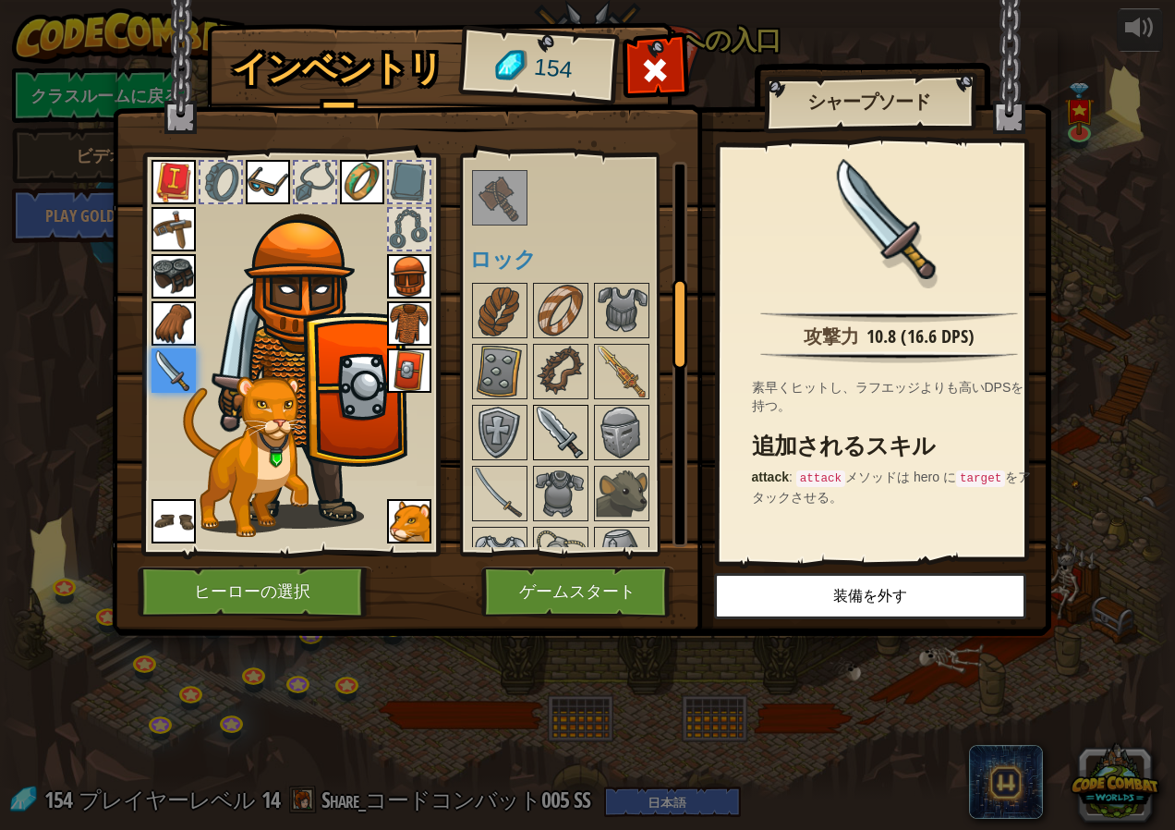
click at [565, 453] on img at bounding box center [561, 433] width 52 height 52
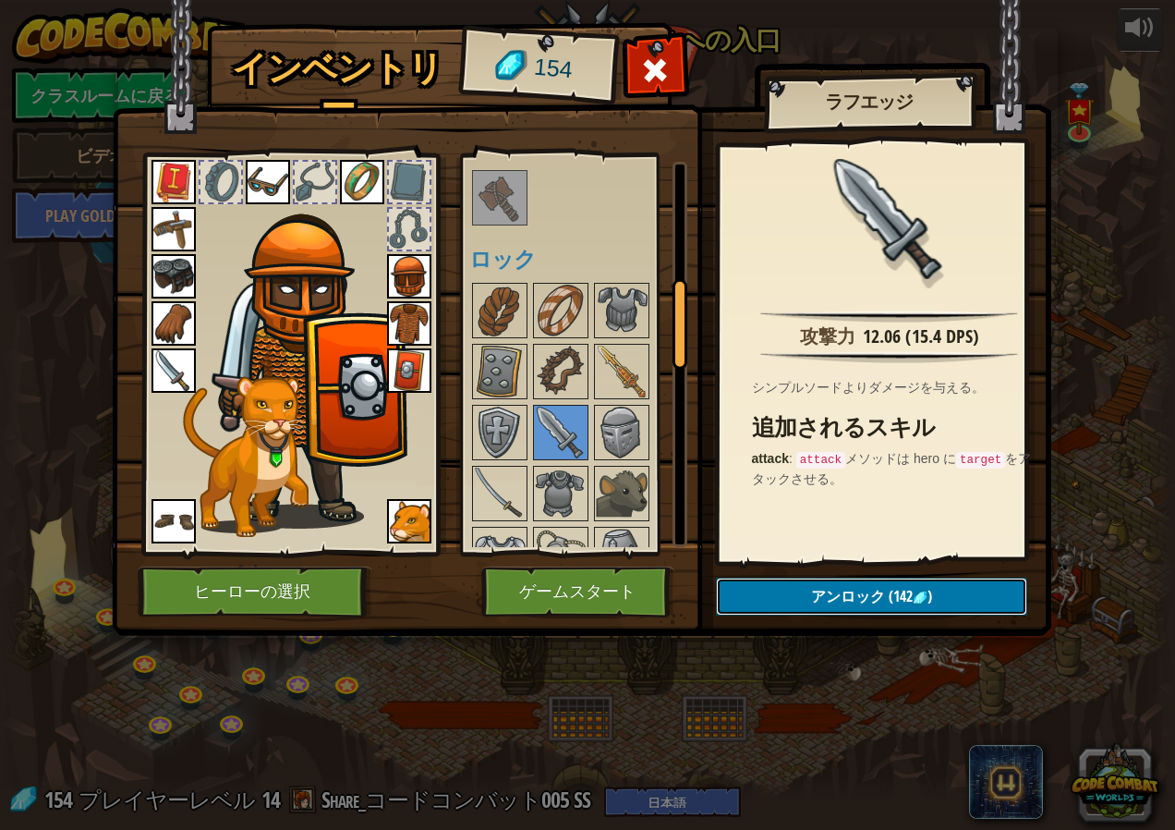
click at [744, 591] on button "アンロック (142 )" at bounding box center [871, 596] width 311 height 38
click at [751, 594] on button "ロックを解除？" at bounding box center [871, 596] width 311 height 38
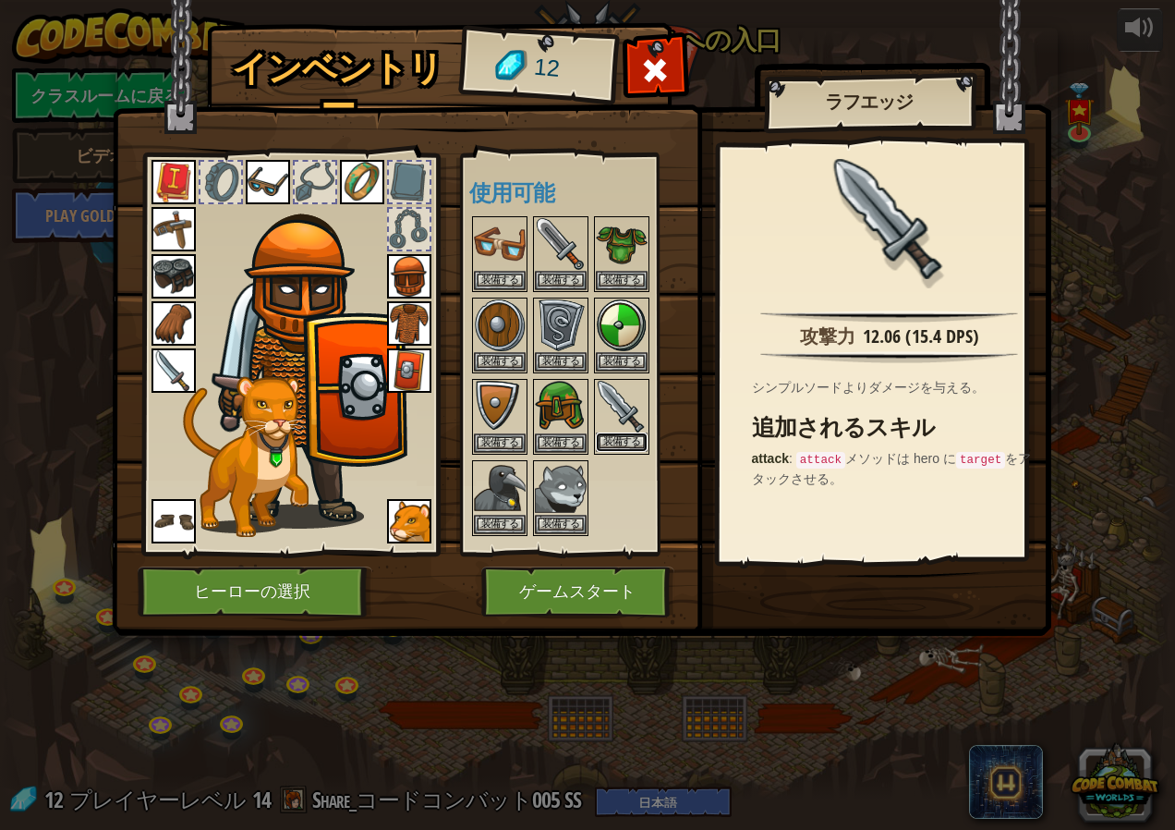
click at [607, 443] on button "装備する" at bounding box center [622, 441] width 52 height 19
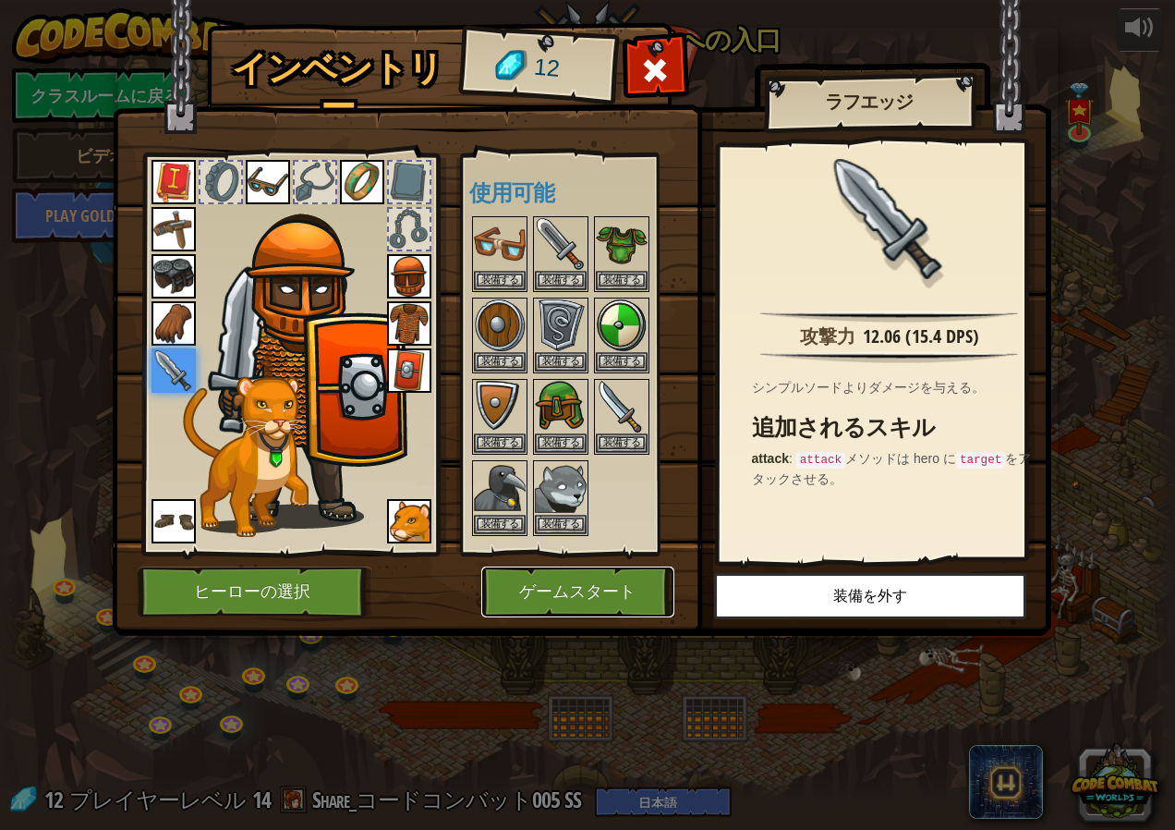
click at [580, 596] on button "ゲームスタート" at bounding box center [577, 591] width 193 height 51
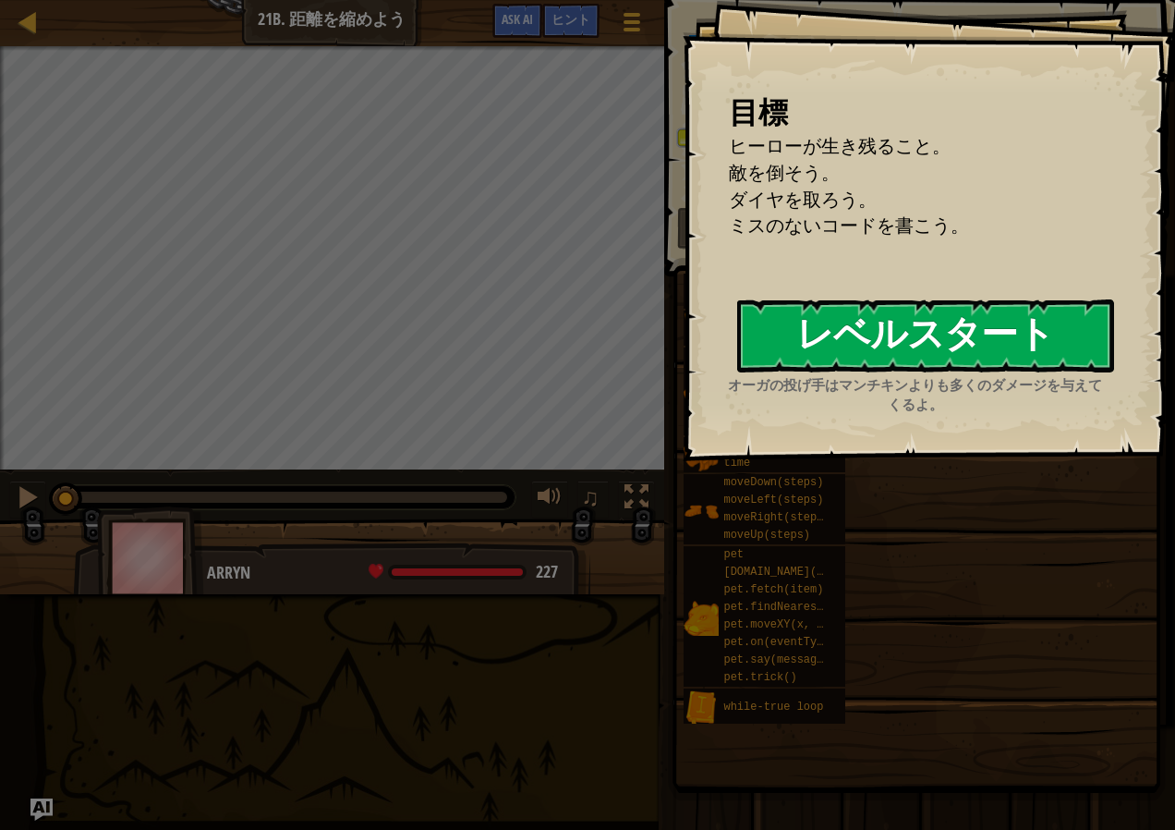
click at [895, 369] on button "レベルスタート" at bounding box center [925, 335] width 377 height 73
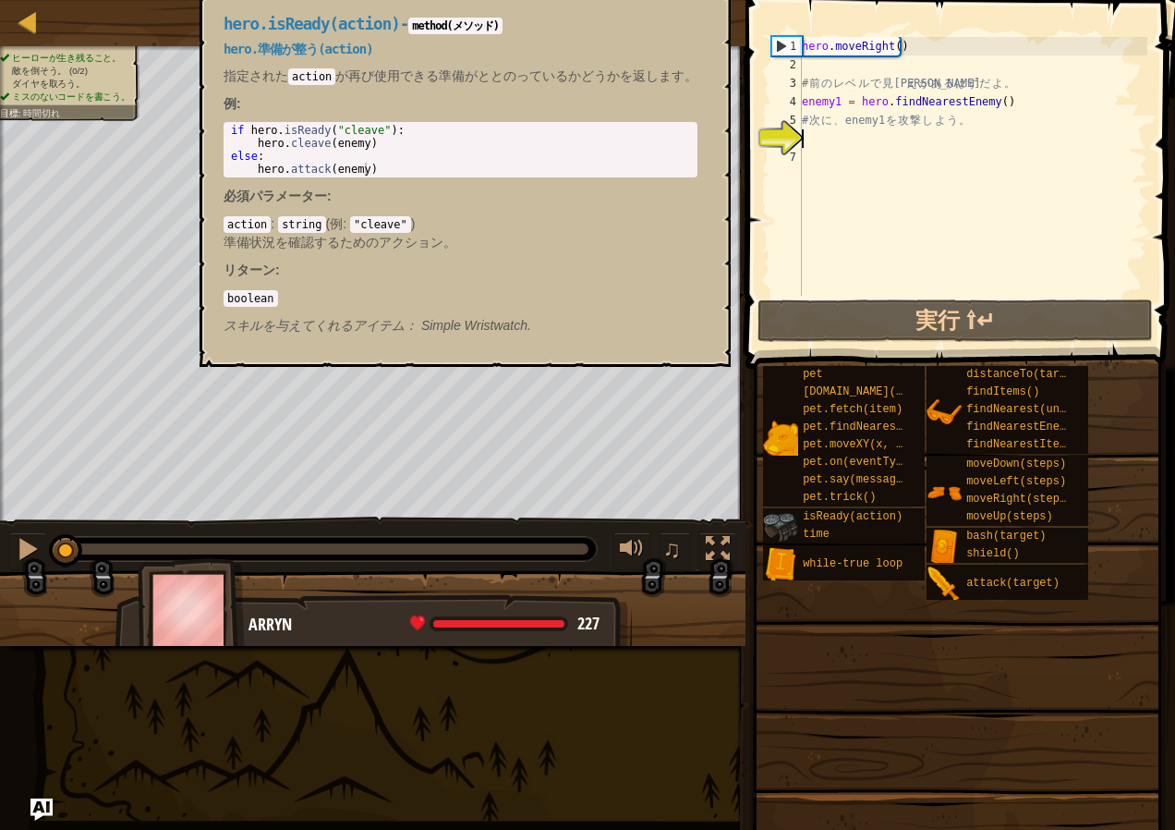
type textarea "j"
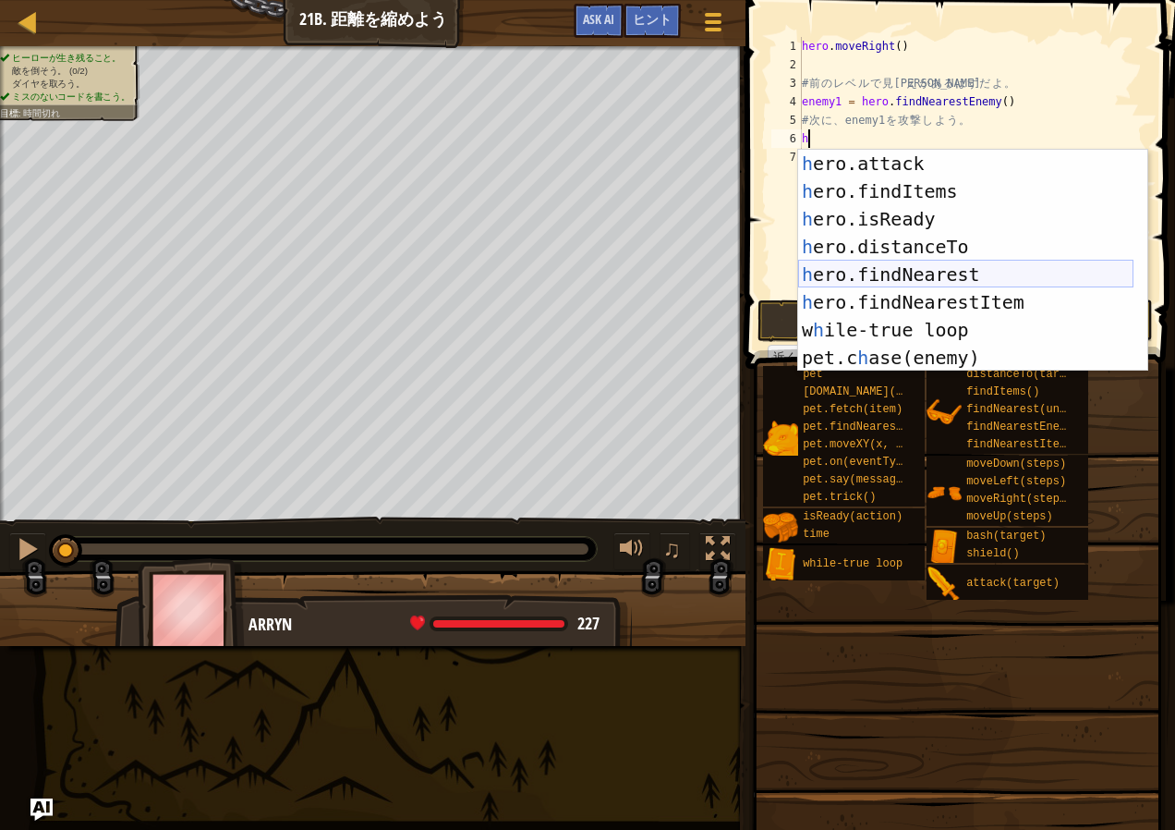
scroll to position [222, 0]
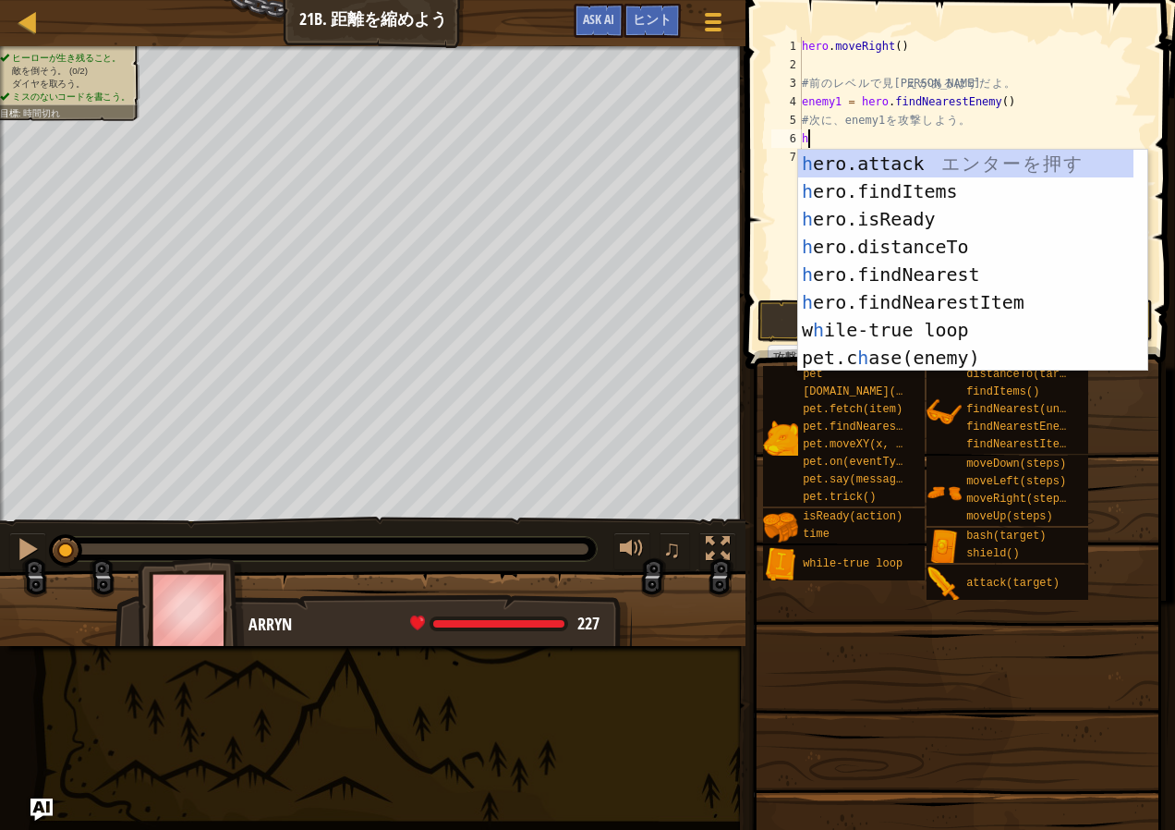
click at [899, 166] on div "h ero.attack エ ン タ ー を 押 す h ero.findItems エ ン タ ー を 押 す h ero.isReady エ ン タ ー …" at bounding box center [965, 288] width 335 height 277
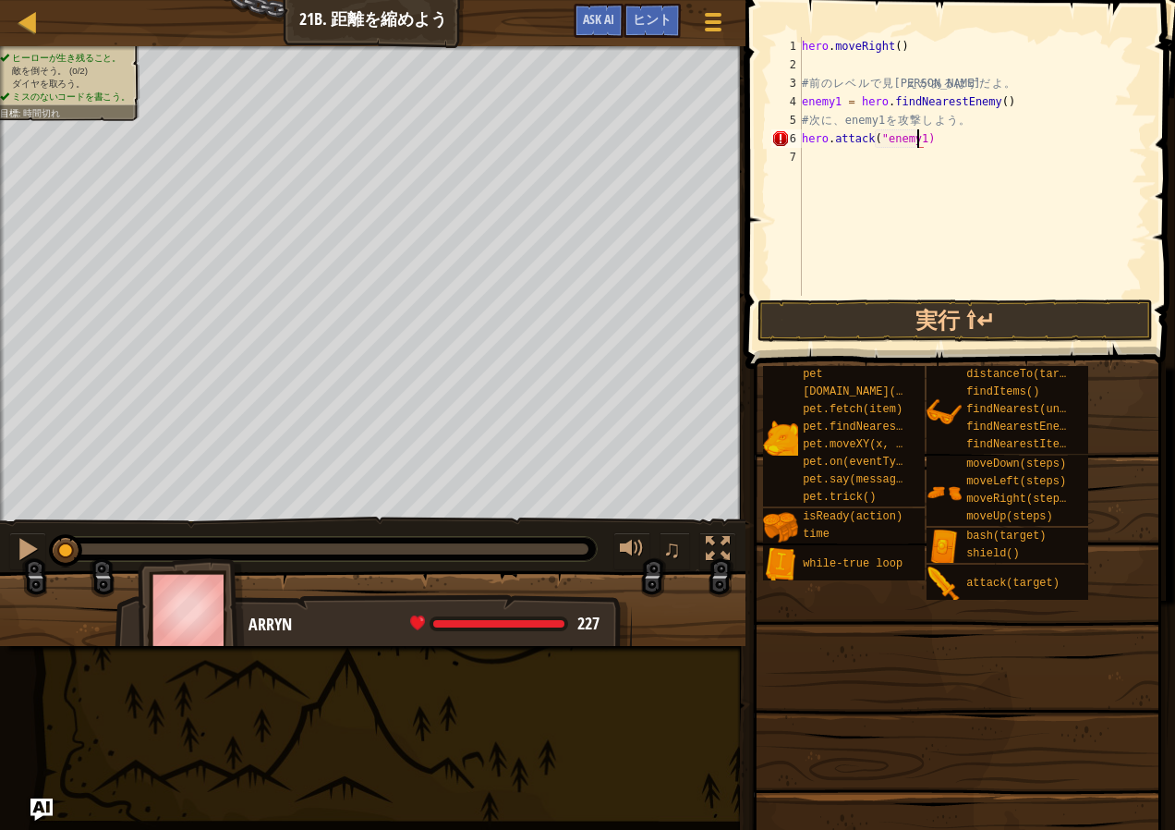
scroll to position [8, 9]
drag, startPoint x: 945, startPoint y: 152, endPoint x: 783, endPoint y: 144, distance: 162.8
click at [783, 144] on div "hero.attack("enemy1") 1 2 3 4 5 6 7 hero . moveRight ( ) # 前 の レ ベ ル で 見 覚 え が …" at bounding box center [958, 166] width 380 height 259
type textarea "C"
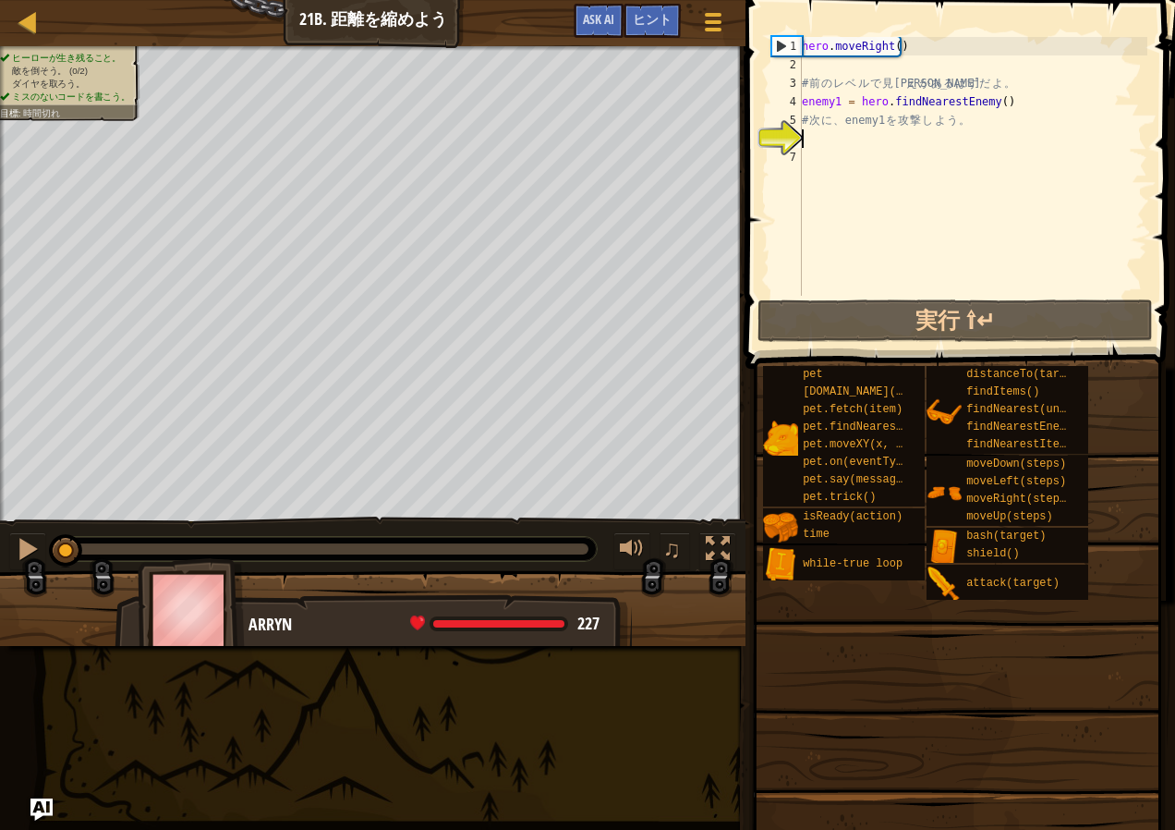
type textarea "V"
drag, startPoint x: 1016, startPoint y: 99, endPoint x: 765, endPoint y: 91, distance: 251.4
click at [776, 109] on div "1 2 3 4 5 6 7 hero . moveRight ( ) # 前 の レ ベ ル で 見 覚 え が あ る は ず だ よ 。 enemy1 =…" at bounding box center [958, 166] width 380 height 259
type textarea "enemy1 = hero.findNearestEnemy()"
click at [823, 144] on div "hero . moveRight ( ) # 前 の レ ベ ル で 見 覚 え が あ る は ず だ よ 。 enemy1 = hero . findNe…" at bounding box center [972, 185] width 349 height 296
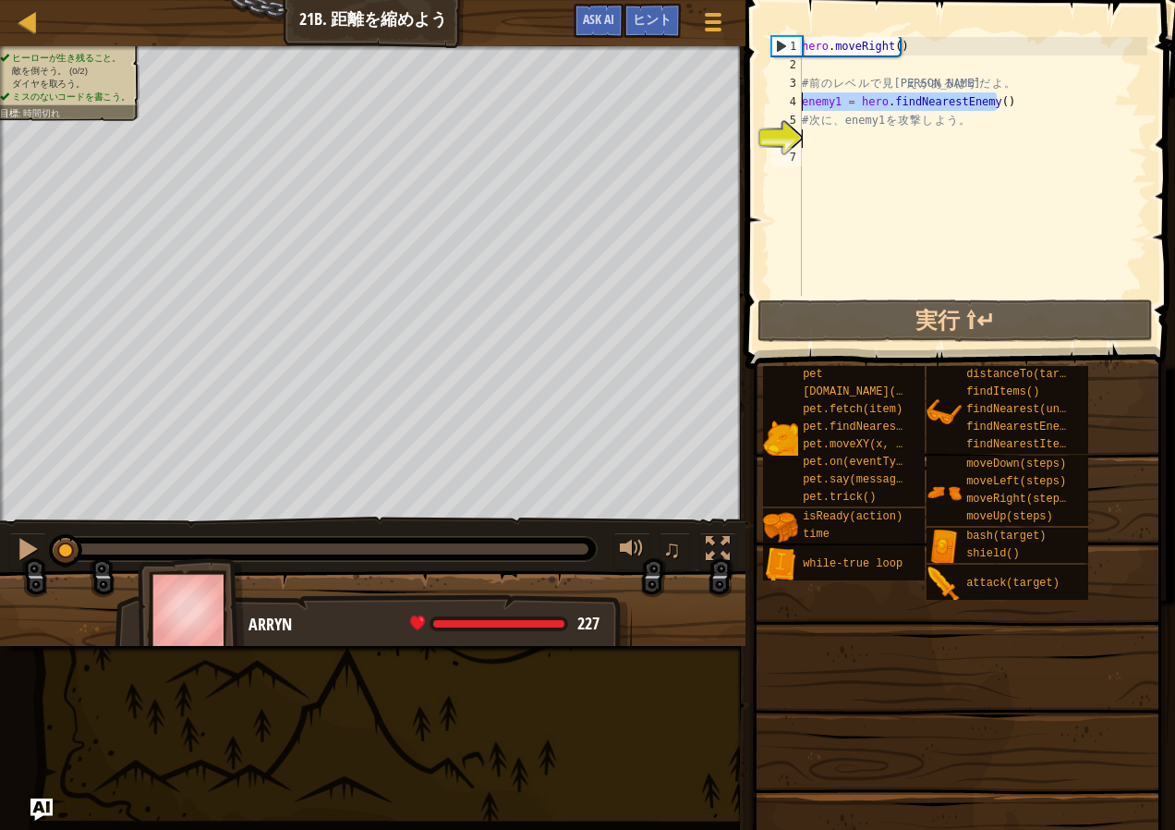
click at [816, 148] on div "hero . moveRight ( ) # 前 の レ ベ ル で 見 覚 え が あ る は ず だ よ 。 enemy1 = hero . findNe…" at bounding box center [972, 185] width 349 height 296
click at [822, 133] on div "hero . moveRight ( ) # 前 の レ ベ ル で 見 覚 え が あ る は ず だ よ 。 enemy1 = hero . findNe…" at bounding box center [972, 185] width 349 height 296
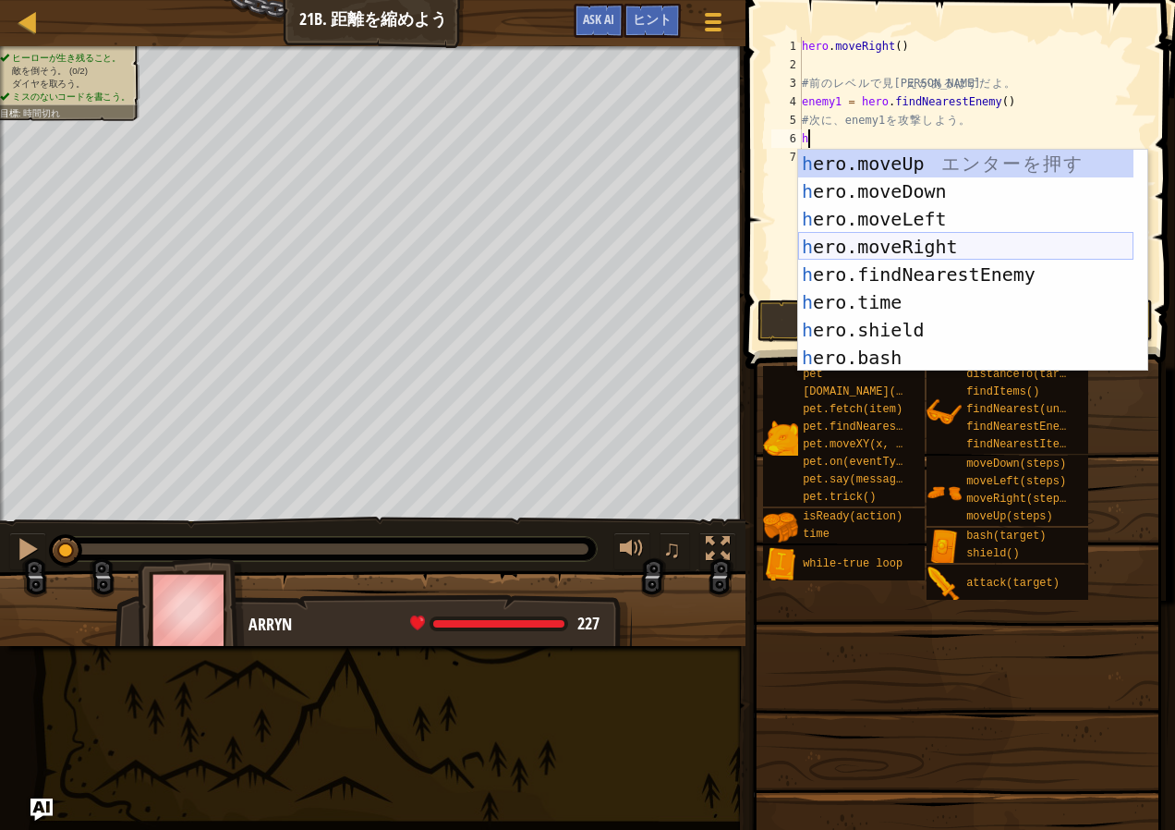
scroll to position [166, 0]
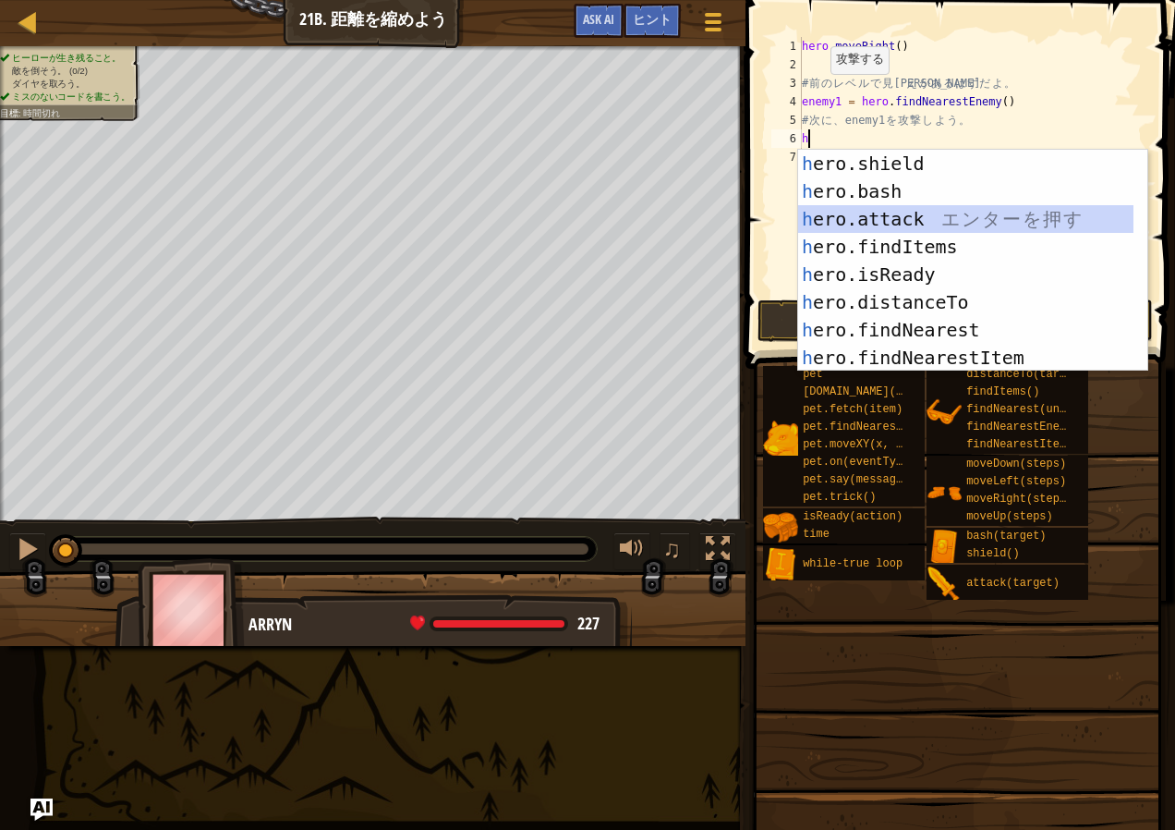
click at [868, 218] on div "h ero.shield エ ン タ ー を 押 す h ero.bash エ ン タ ー を 押 す h ero.attack エ ン タ ー を 押 す …" at bounding box center [965, 288] width 335 height 277
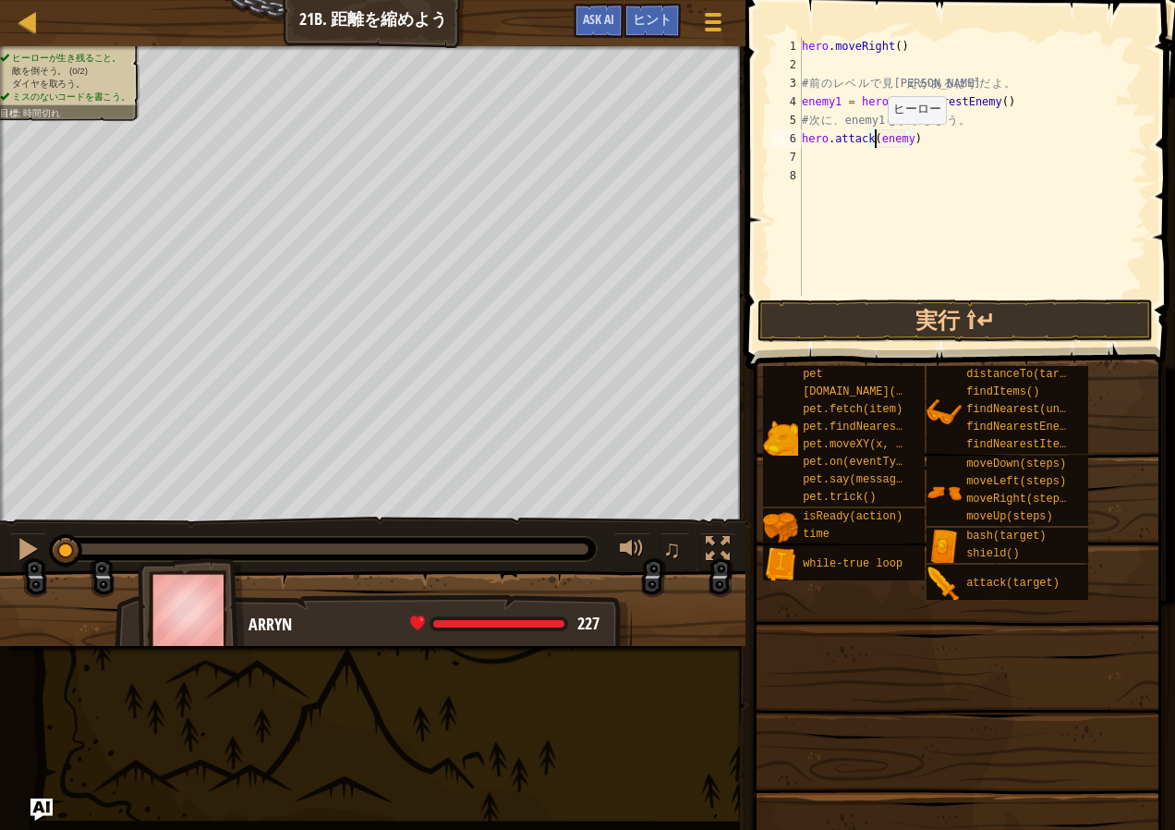
click at [872, 142] on div "hero . moveRight ( ) # 前 の レ ベ ル で 見 覚 え が あ る は ず だ よ 。 enemy1 = hero . findNe…" at bounding box center [972, 185] width 349 height 296
click at [910, 139] on div "hero . moveRight ( ) # 前 の レ ベ ル で 見 覚 え が あ る は ず だ よ 。 enemy1 = hero . findNe…" at bounding box center [972, 185] width 349 height 296
click at [913, 139] on div "hero . moveRight ( ) # 前 の レ ベ ル で 見 覚 え が あ る は ず だ よ 。 enemy1 = hero . findNe…" at bounding box center [972, 166] width 349 height 259
drag, startPoint x: 925, startPoint y: 142, endPoint x: 877, endPoint y: 139, distance: 48.2
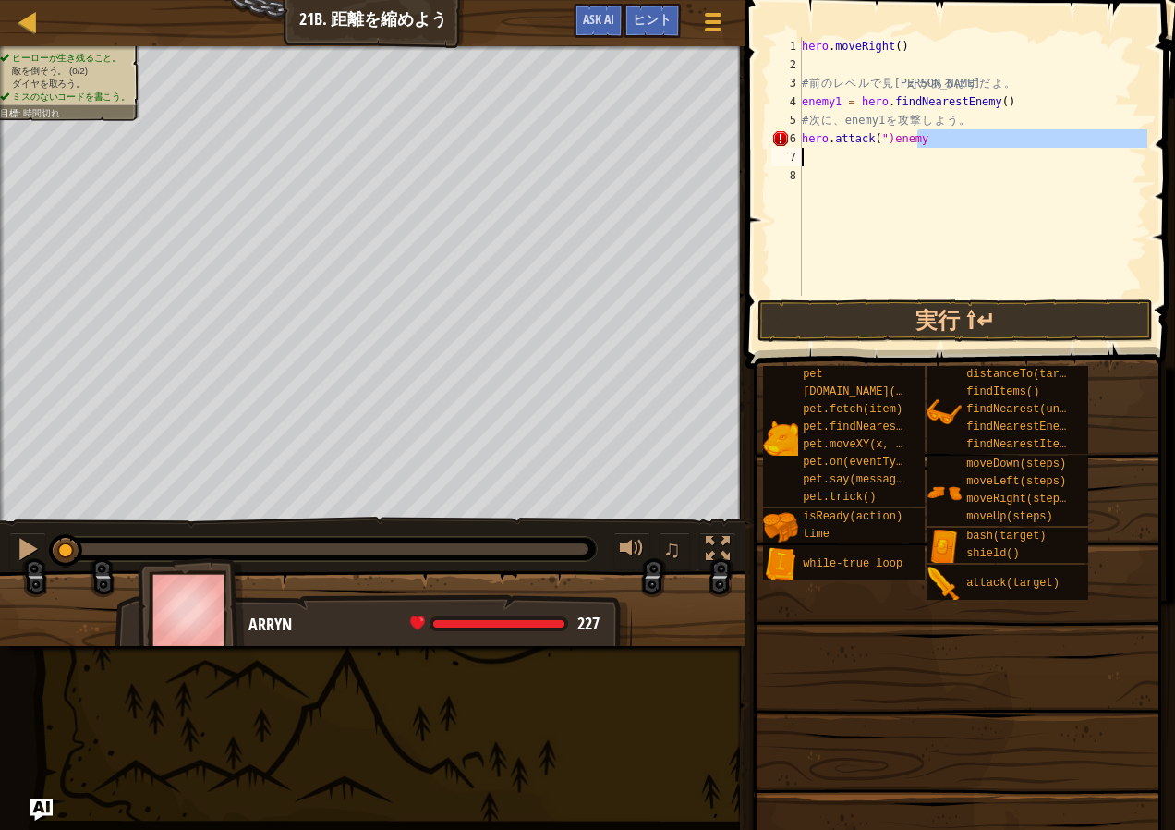
click at [877, 140] on div "hero . moveRight ( ) # 前 の レ ベ ル で 見 覚 え が あ る は ず だ よ 。 enemy1 = hero . findNe…" at bounding box center [972, 185] width 349 height 296
click at [882, 138] on div "hero . moveRight ( ) # 前 の レ ベ ル で 見 覚 え が あ る は ず だ よ 。 enemy1 = hero . findNe…" at bounding box center [972, 166] width 349 height 259
click at [886, 138] on div "hero . moveRight ( ) # 前 の レ ベ ル で 見 覚 え が あ る は ず だ よ 。 enemy1 = hero . findNe…" at bounding box center [972, 185] width 349 height 296
type textarea "hero.attack("enemy"
click at [948, 154] on div "hero . moveRight ( ) # 前 の レ ベ ル で 見 覚 え が あ る は ず だ よ 。 enemy1 = hero . findNe…" at bounding box center [972, 185] width 349 height 296
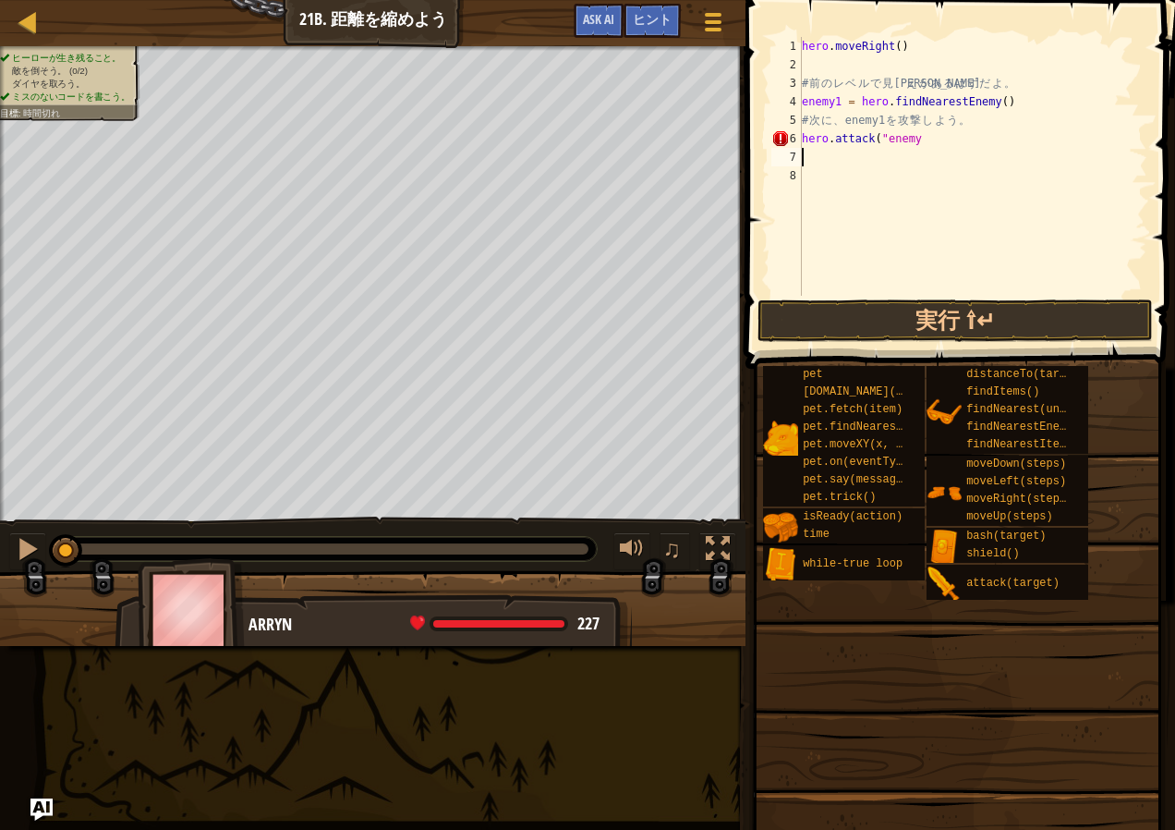
scroll to position [8, 0]
click at [934, 135] on div "hero . moveRight ( ) # 前 の レ ベ ル で 見 覚 え が あ る は ず だ よ 。 enemy1 = hero . findNe…" at bounding box center [972, 185] width 349 height 296
type textarea "hero.attack("enemy1")"
drag, startPoint x: 944, startPoint y: 133, endPoint x: 803, endPoint y: 132, distance: 141.4
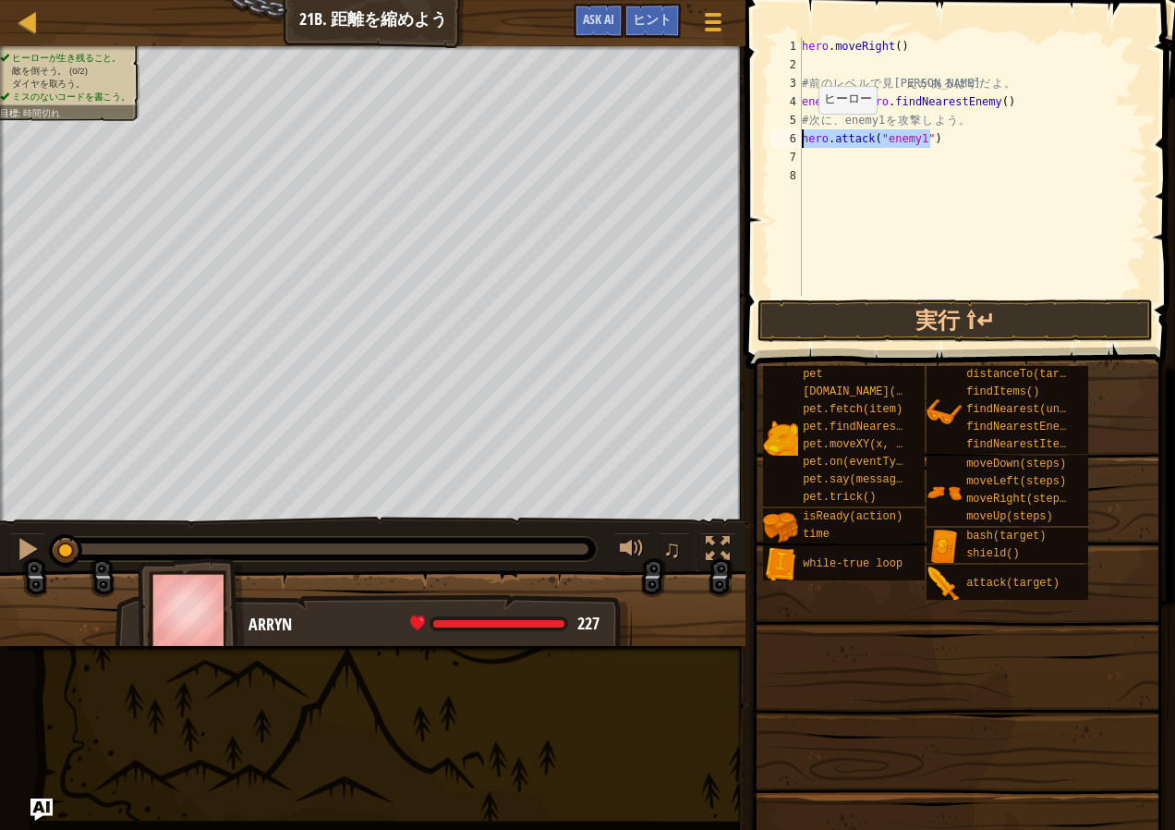
click at [803, 132] on div "hero . moveRight ( ) # 前 の レ ベ ル で 見 覚 え が あ る は ず だ よ 。 enemy1 = hero . findNe…" at bounding box center [972, 185] width 349 height 296
click at [826, 161] on div "hero . moveRight ( ) # 前 の レ ベ ル で 見 覚 え が あ る は ず だ よ 。 enemy1 = hero . findNe…" at bounding box center [972, 185] width 349 height 296
click at [838, 167] on div "hero . moveRight ( ) # 前 の レ ベ ル で 見 覚 え が あ る は ず だ よ 。 enemy1 = hero . findNe…" at bounding box center [972, 185] width 349 height 296
click at [839, 167] on div "hero . moveRight ( ) # 前 の レ ベ ル で 見 覚 え が あ る は ず だ よ 。 enemy1 = hero . findNe…" at bounding box center [972, 185] width 349 height 296
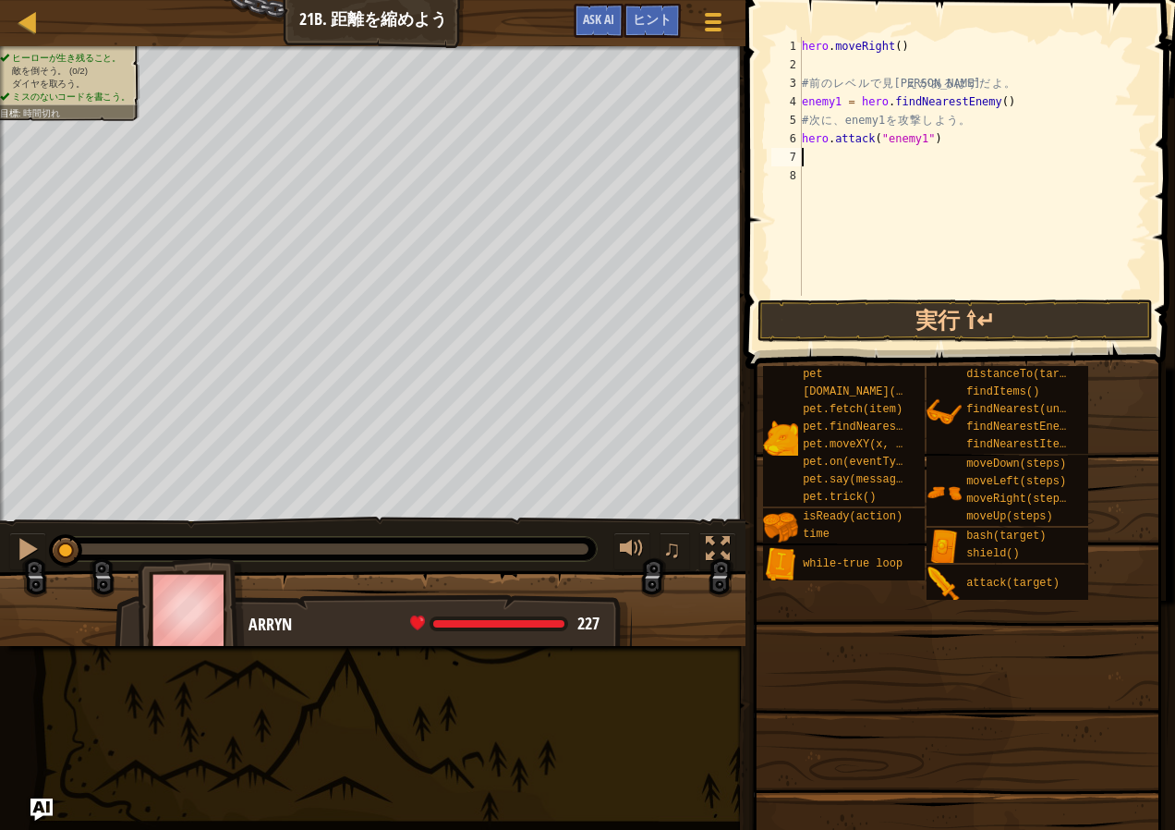
click at [839, 160] on div "hero . moveRight ( ) # 前 の レ ベ ル で 見 覚 え が あ る は ず だ よ 。 enemy1 = hero . findNe…" at bounding box center [972, 185] width 349 height 296
paste textarea "hero.attack("enemy1")"
type textarea "hero.attack("enemy1")"
click at [814, 177] on div "hero . moveRight ( ) # 前 の レ ベ ル で 見 覚 え が あ る は ず だ よ 。 enemy1 = hero . findNe…" at bounding box center [972, 185] width 349 height 296
click at [939, 294] on div "hero . moveRight ( ) # 前 の レ ベ ル で 見 覚 え が あ る は ず だ よ 。 enemy1 = hero . findNe…" at bounding box center [972, 185] width 349 height 296
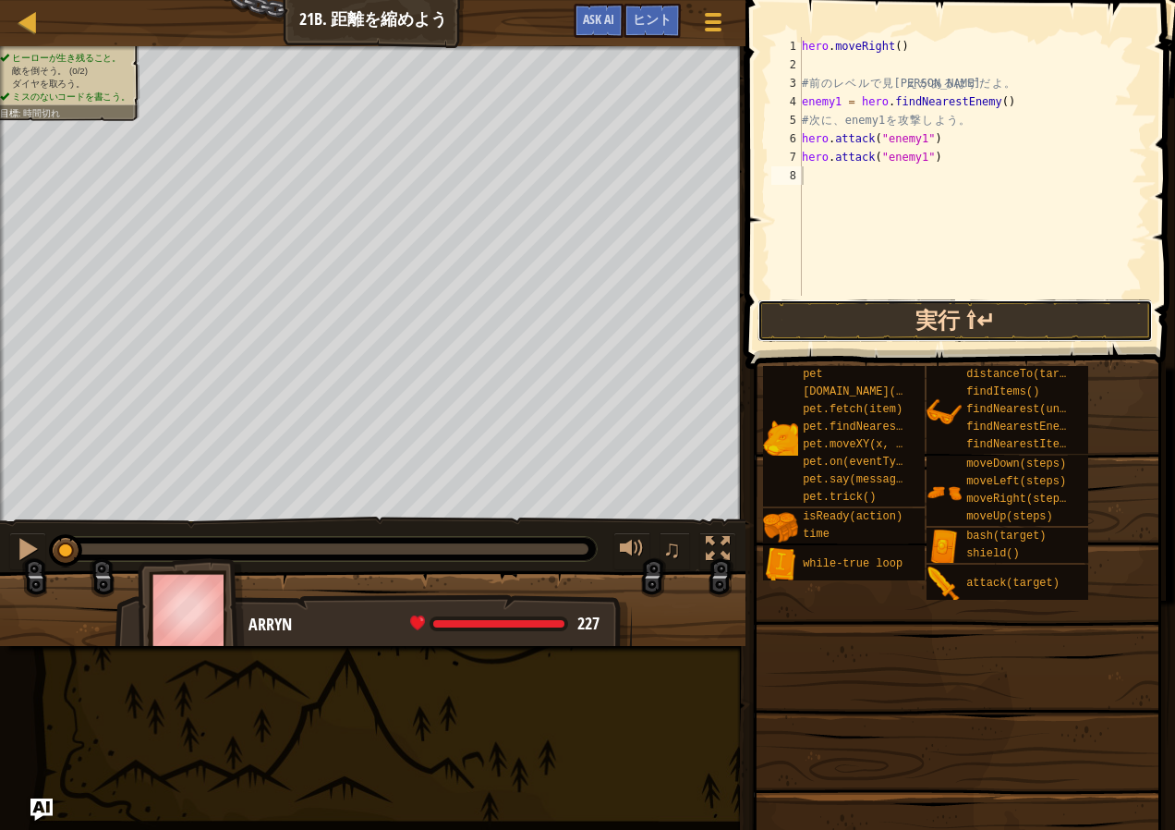
click at [944, 309] on button "実行 ⇧↵" at bounding box center [955, 320] width 395 height 43
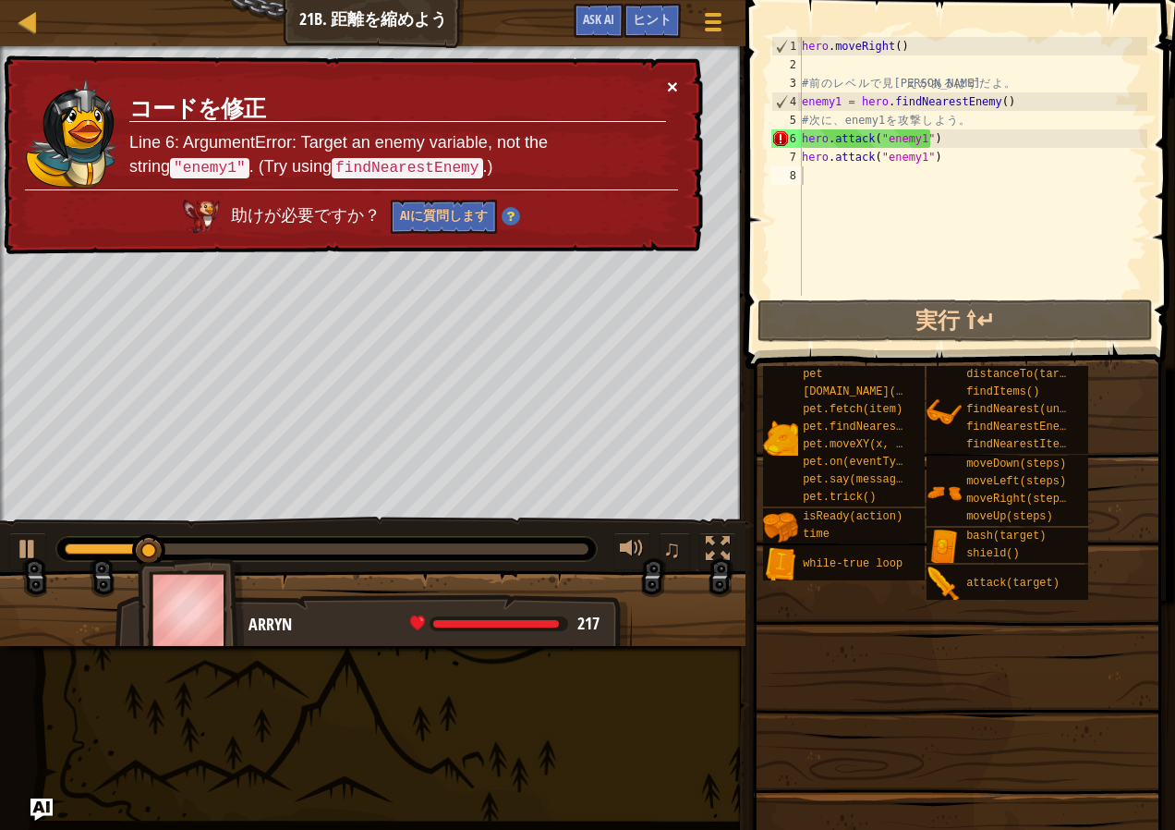
click at [667, 77] on button "×" at bounding box center [672, 86] width 11 height 19
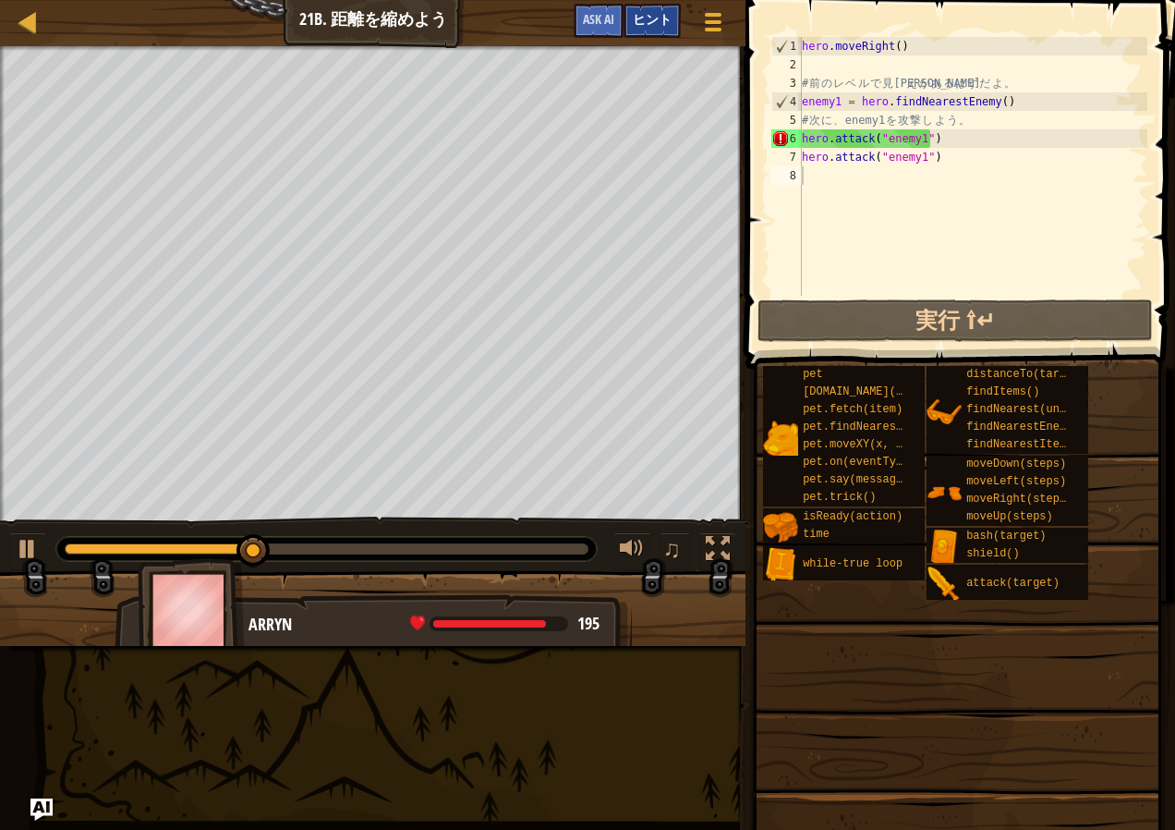
click at [635, 18] on span "ヒント" at bounding box center [652, 19] width 39 height 18
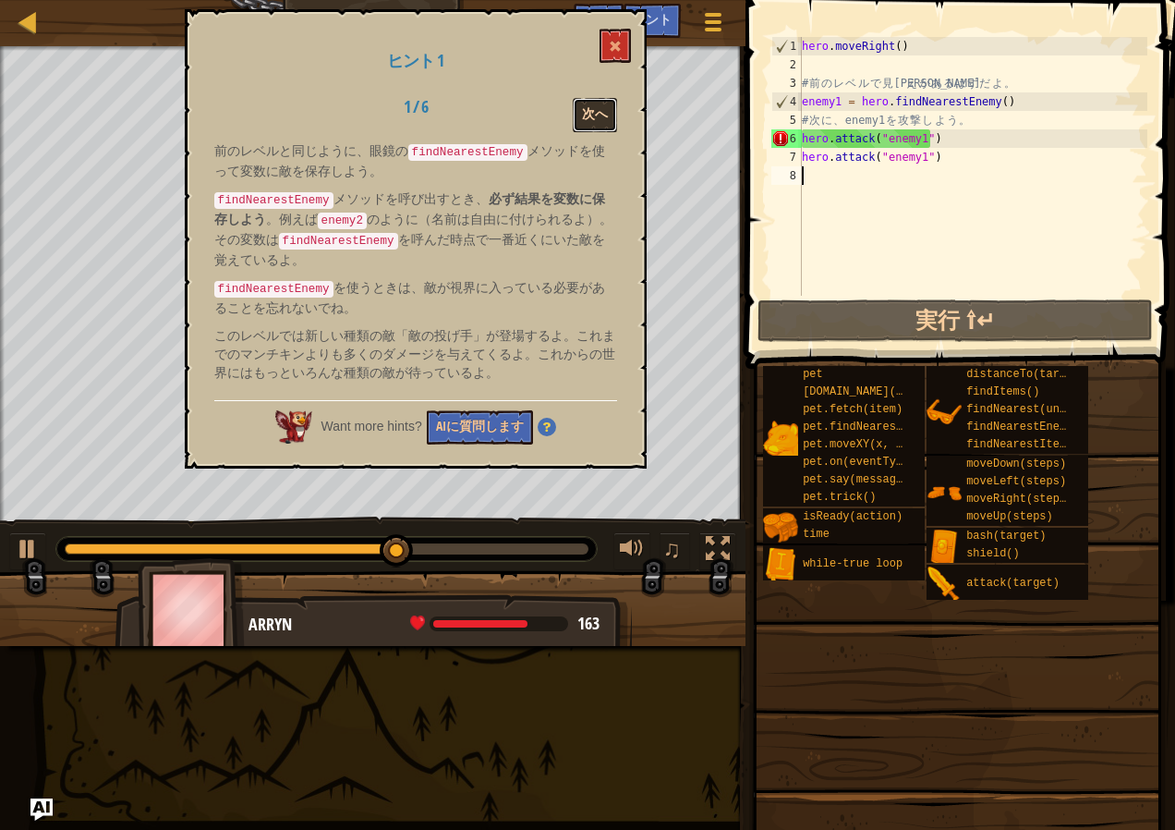
click at [588, 115] on button "次へ" at bounding box center [595, 115] width 44 height 34
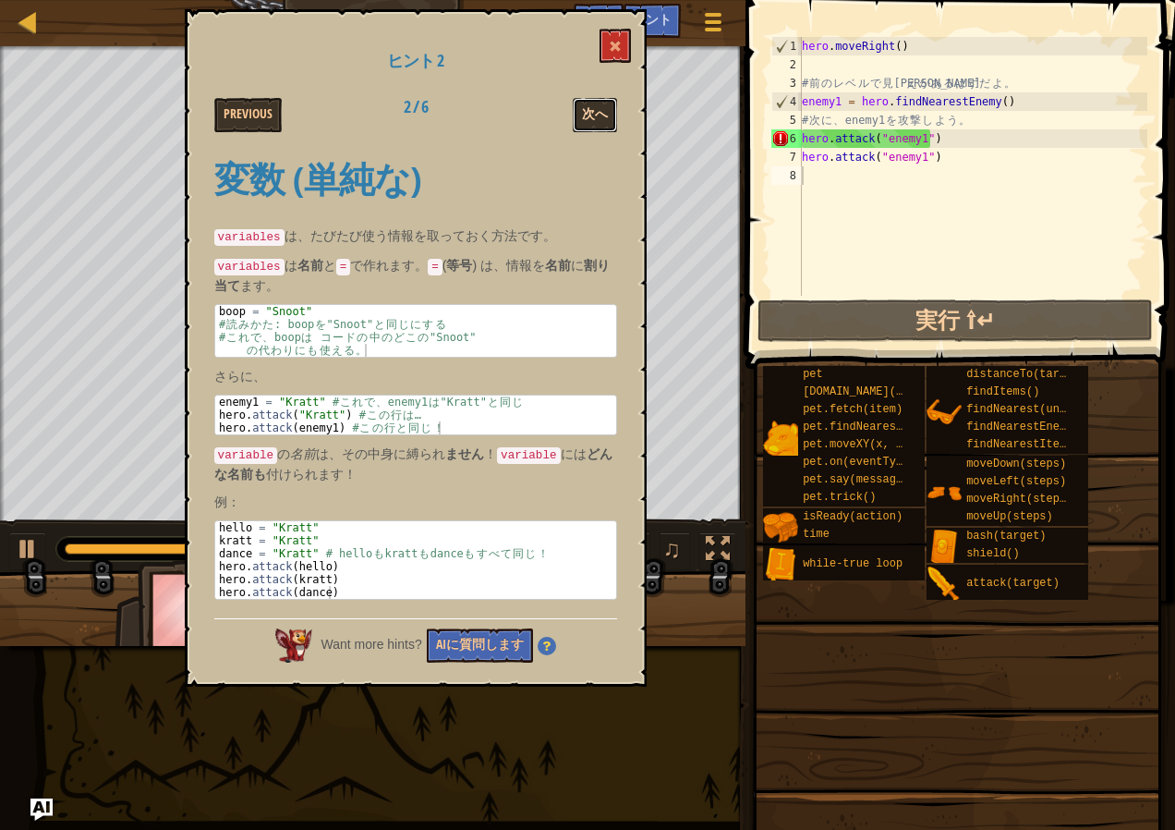
click at [605, 108] on button "次へ" at bounding box center [595, 115] width 44 height 34
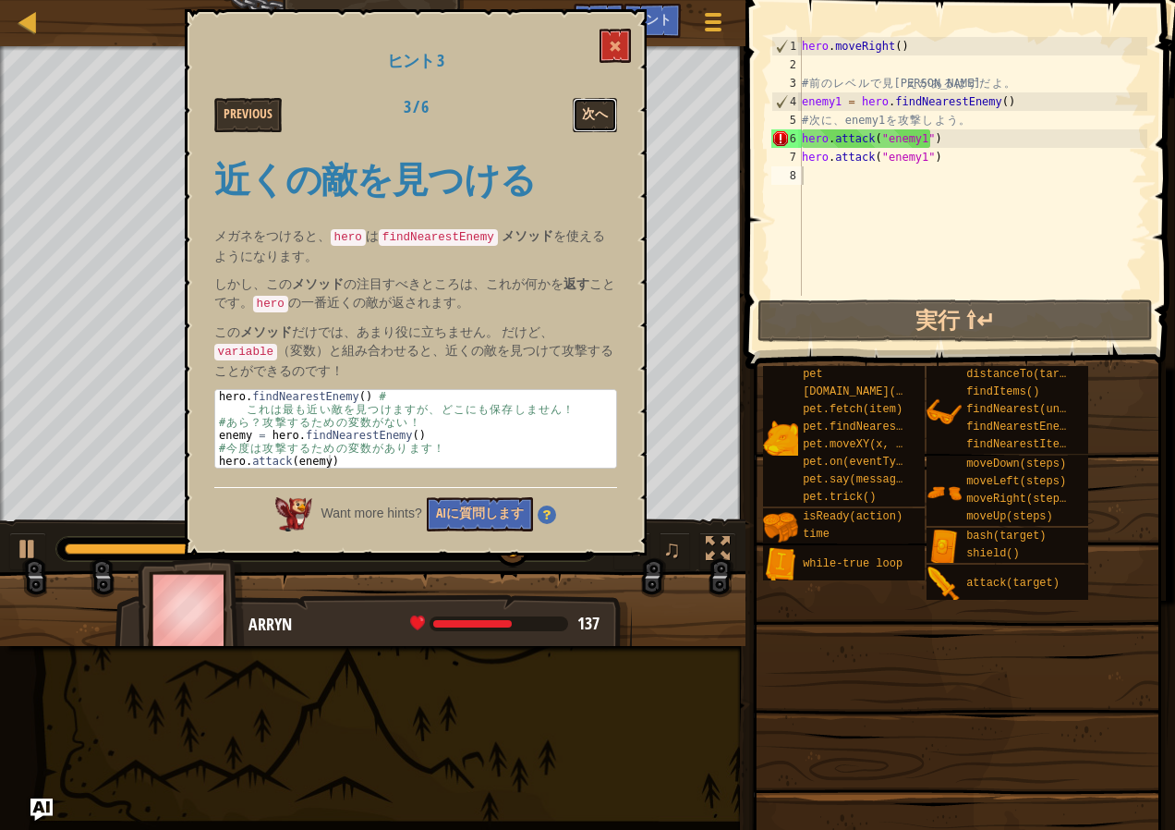
click at [604, 108] on button "次へ" at bounding box center [595, 115] width 44 height 34
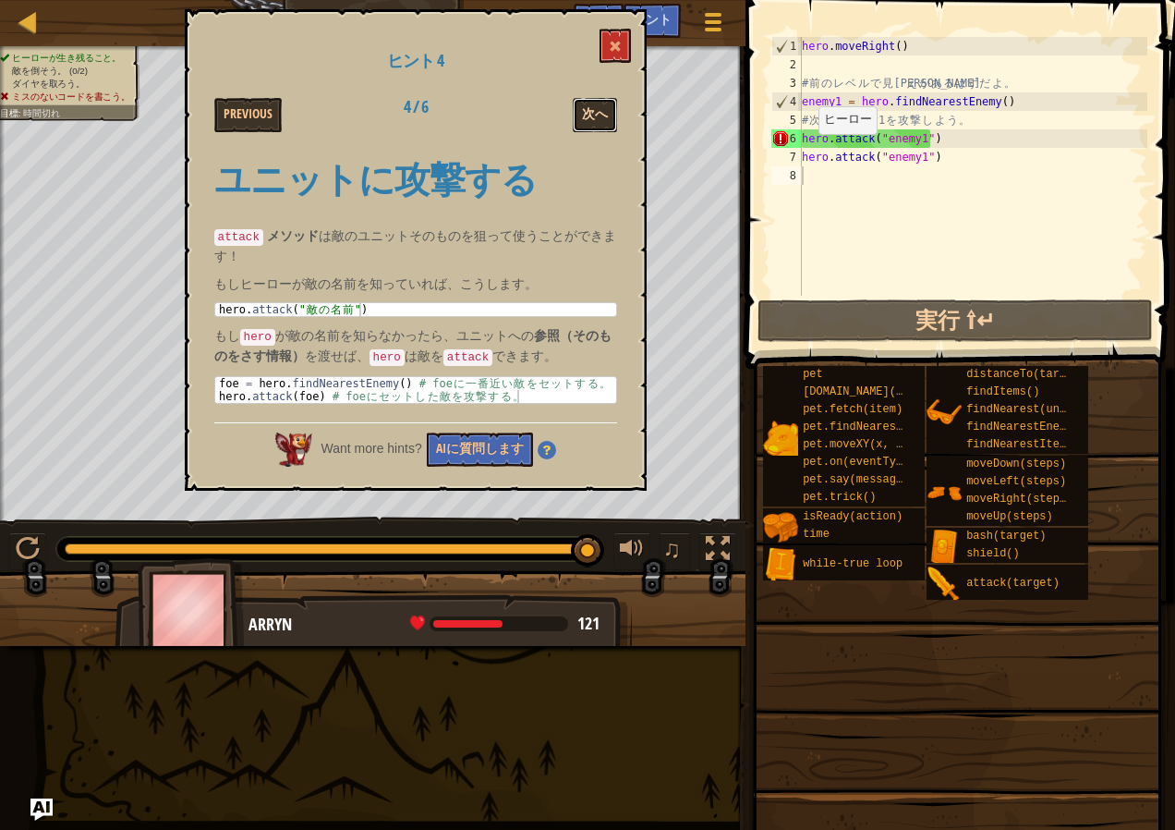
click at [599, 104] on button "次へ" at bounding box center [595, 115] width 44 height 34
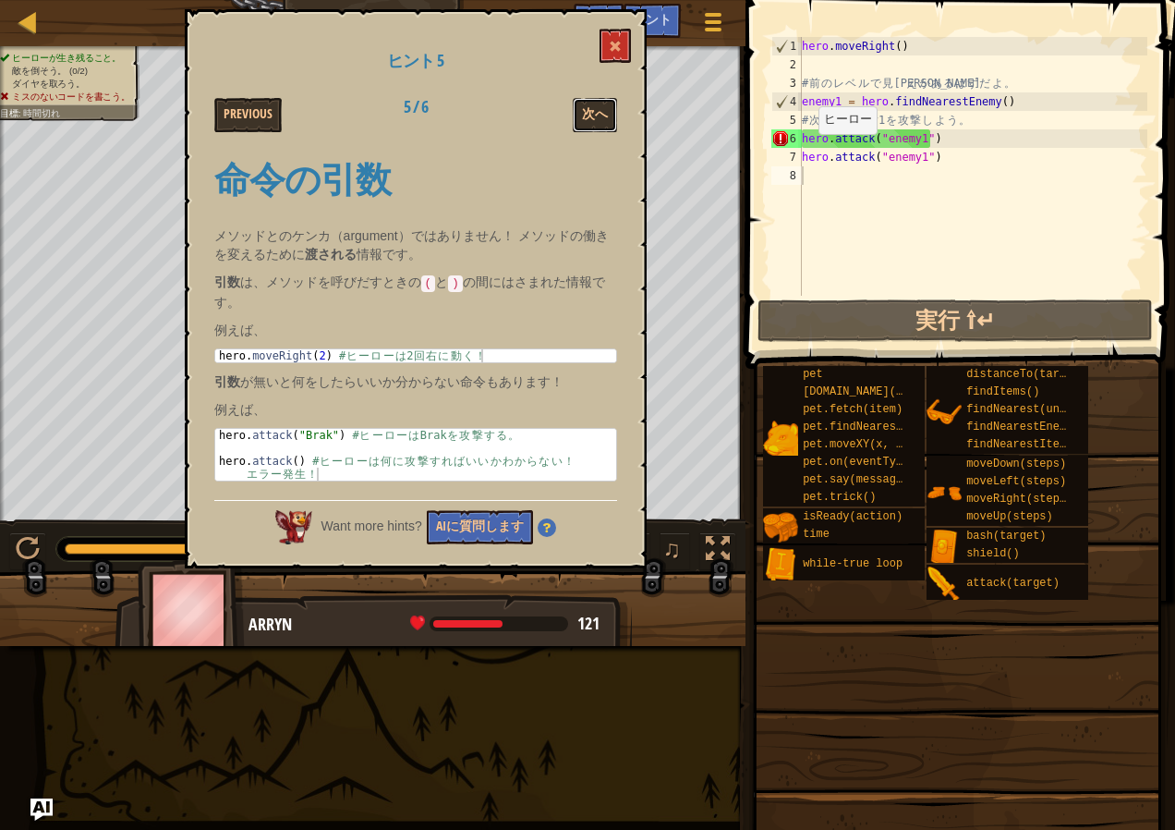
click at [599, 104] on button "次へ" at bounding box center [595, 115] width 44 height 34
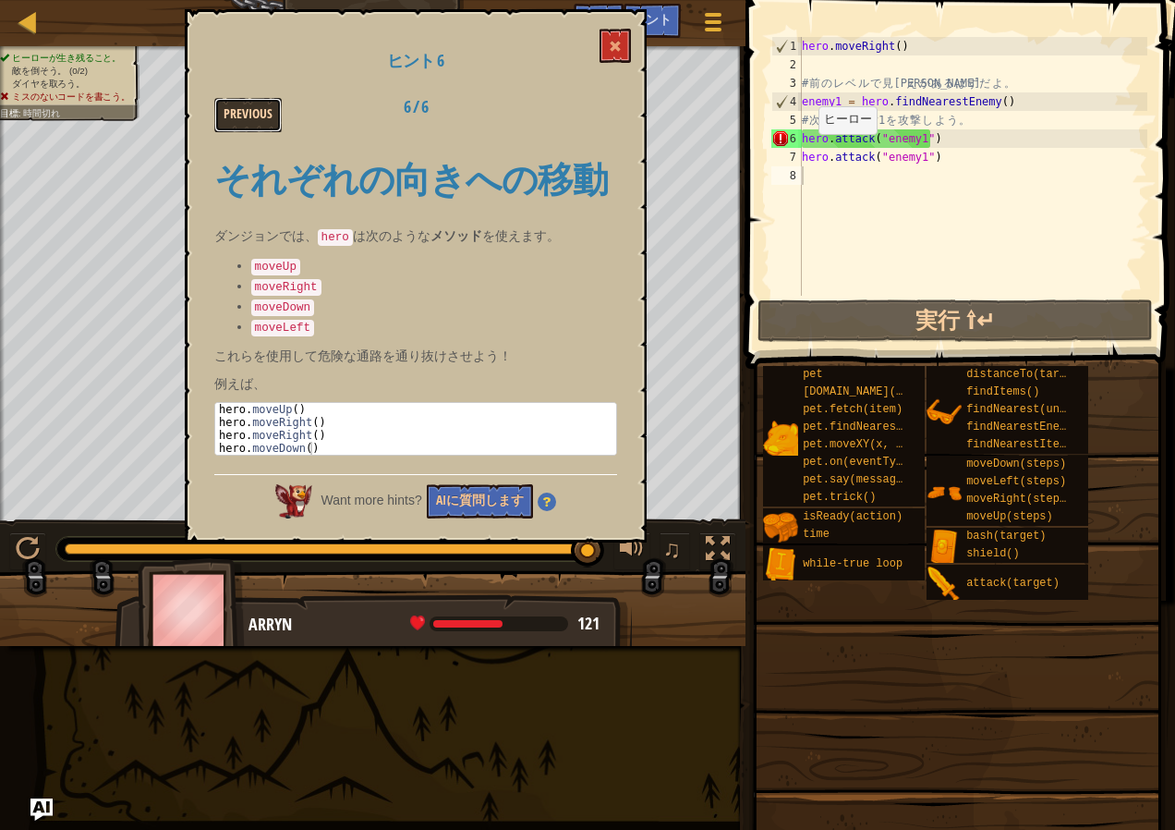
click at [272, 104] on button "Previous" at bounding box center [247, 115] width 67 height 34
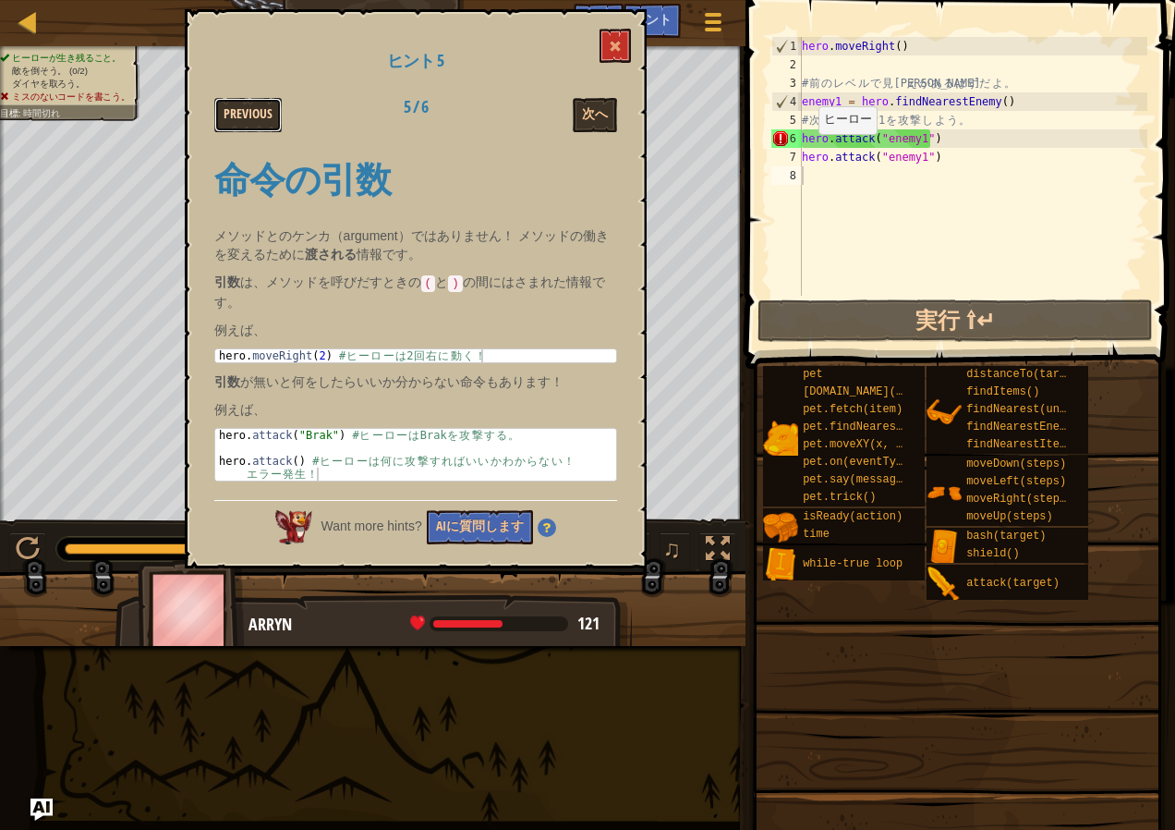
click at [268, 102] on button "Previous" at bounding box center [247, 115] width 67 height 34
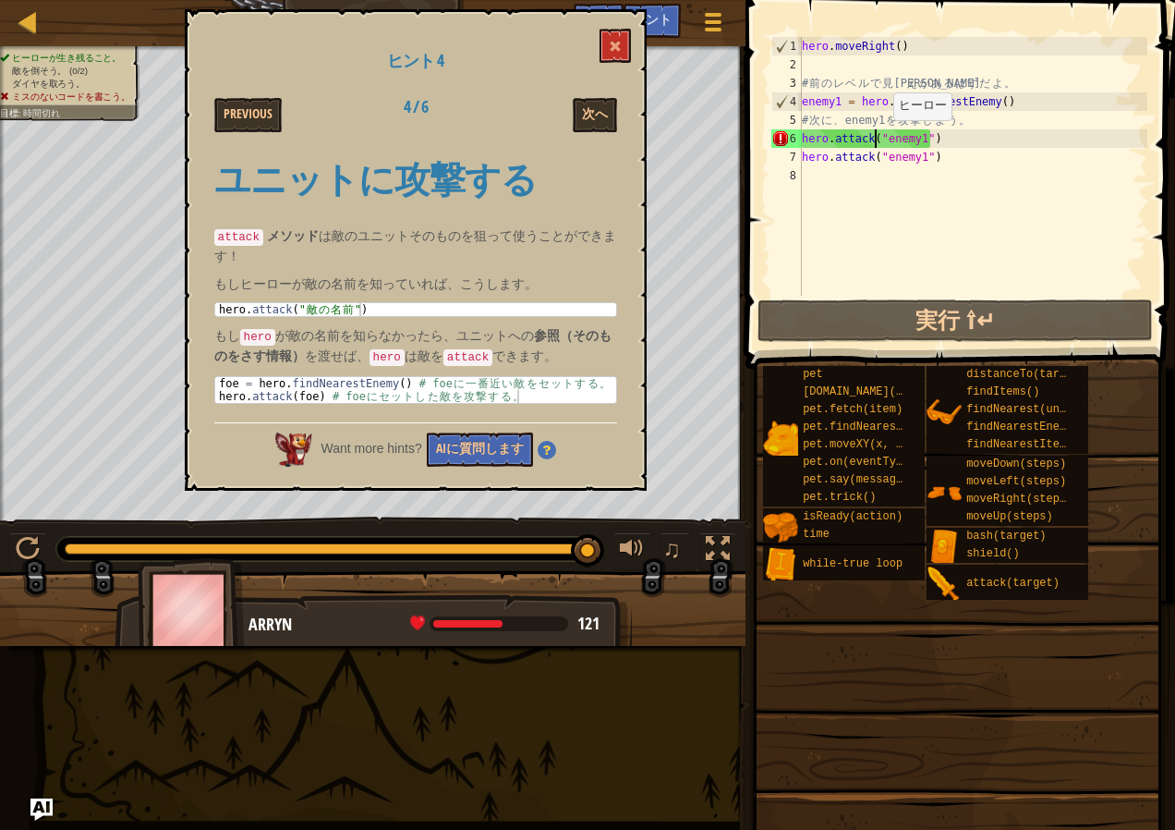
click at [878, 139] on div "hero . moveRight ( ) # 前 の レ ベ ル で 見 覚 え が あ る は ず だ よ 。 enemy1 = hero . findNe…" at bounding box center [972, 185] width 349 height 296
click at [880, 139] on div "hero . moveRight ( ) # 前 の レ ベ ル で 見 覚 え が あ る は ず だ よ 。 enemy1 = hero . findNe…" at bounding box center [972, 185] width 349 height 296
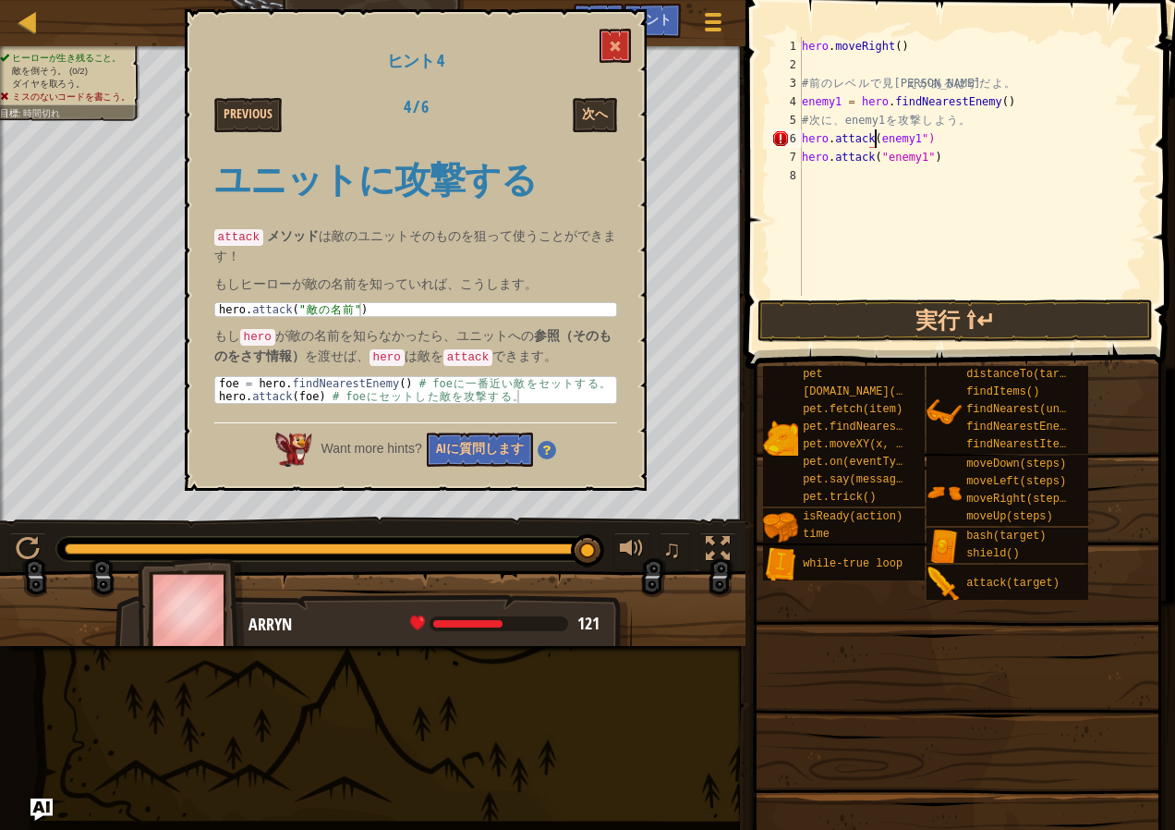
click at [918, 137] on div "hero . moveRight ( ) # 前 の レ ベ ル で 見 覚 え が あ る は ず だ よ 。 enemy1 = hero . findNe…" at bounding box center [972, 185] width 349 height 296
click at [921, 158] on div "hero . moveRight ( ) # 前 の レ ベ ル で 見 覚 え が あ る は ず だ よ 。 enemy1 = hero . findNe…" at bounding box center [972, 185] width 349 height 296
click at [882, 158] on div "hero . moveRight ( ) # 前 の レ ベ ル で 見 覚 え が あ る は ず だ よ 。 enemy1 = hero . findNe…" at bounding box center [972, 185] width 349 height 296
type textarea "hero.attack(enemy1)"
click at [601, 43] on button at bounding box center [615, 46] width 31 height 34
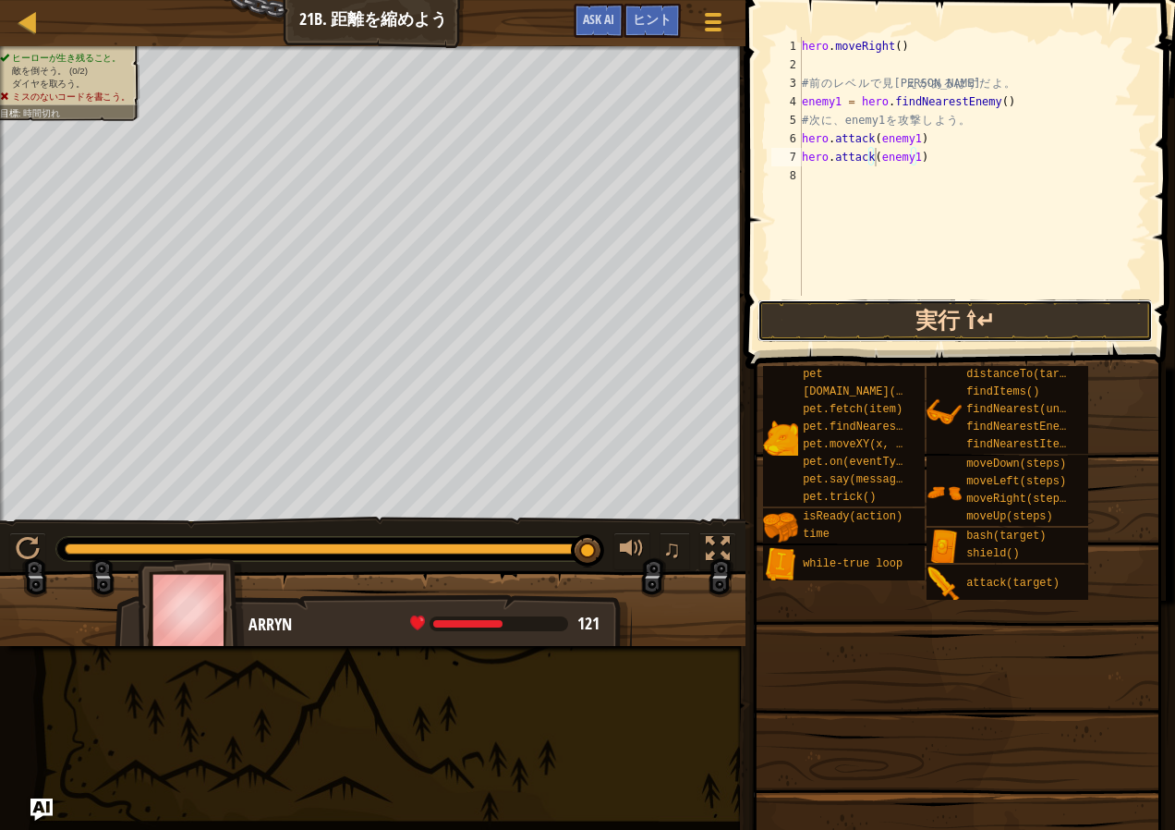
click at [984, 313] on button "実行 ⇧↵" at bounding box center [955, 320] width 395 height 43
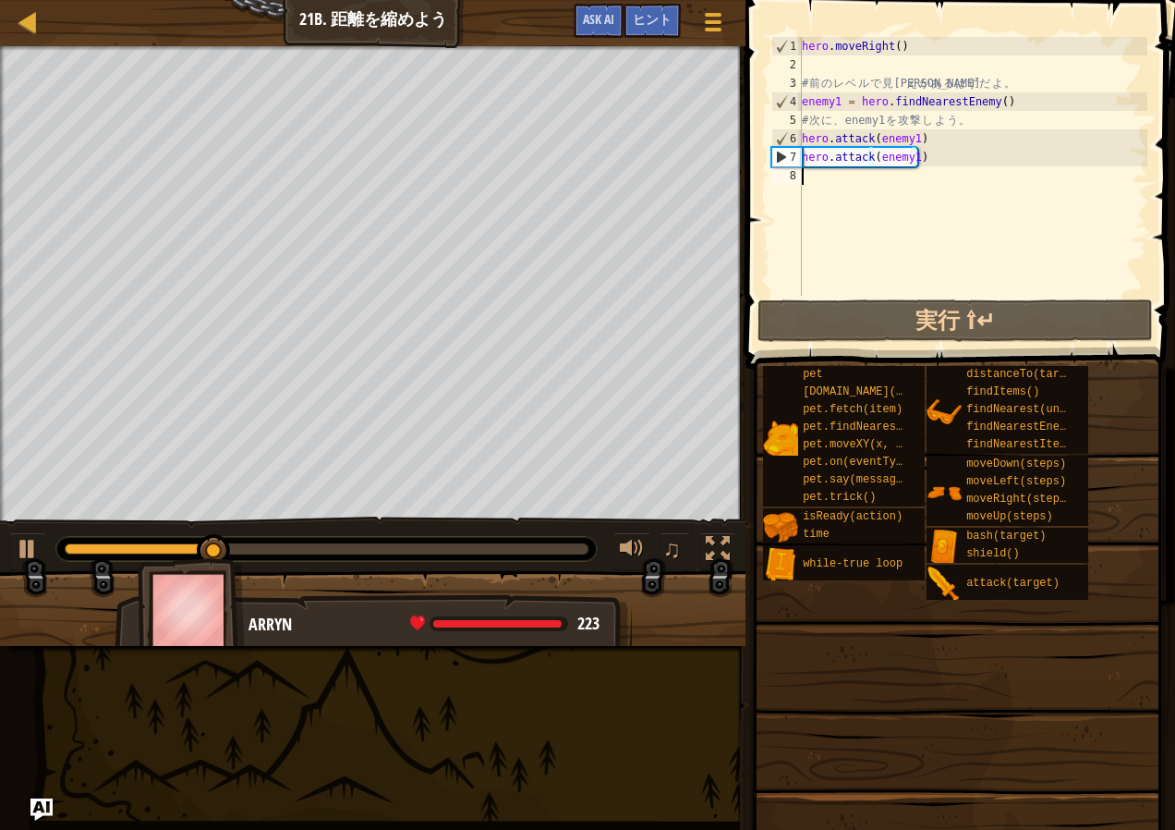
click at [829, 184] on div "hero . moveRight ( ) # 前 の レ ベ ル で 見 覚 え が あ る は ず だ よ 。 enemy1 = hero . findNe…" at bounding box center [972, 185] width 349 height 296
type textarea "h"
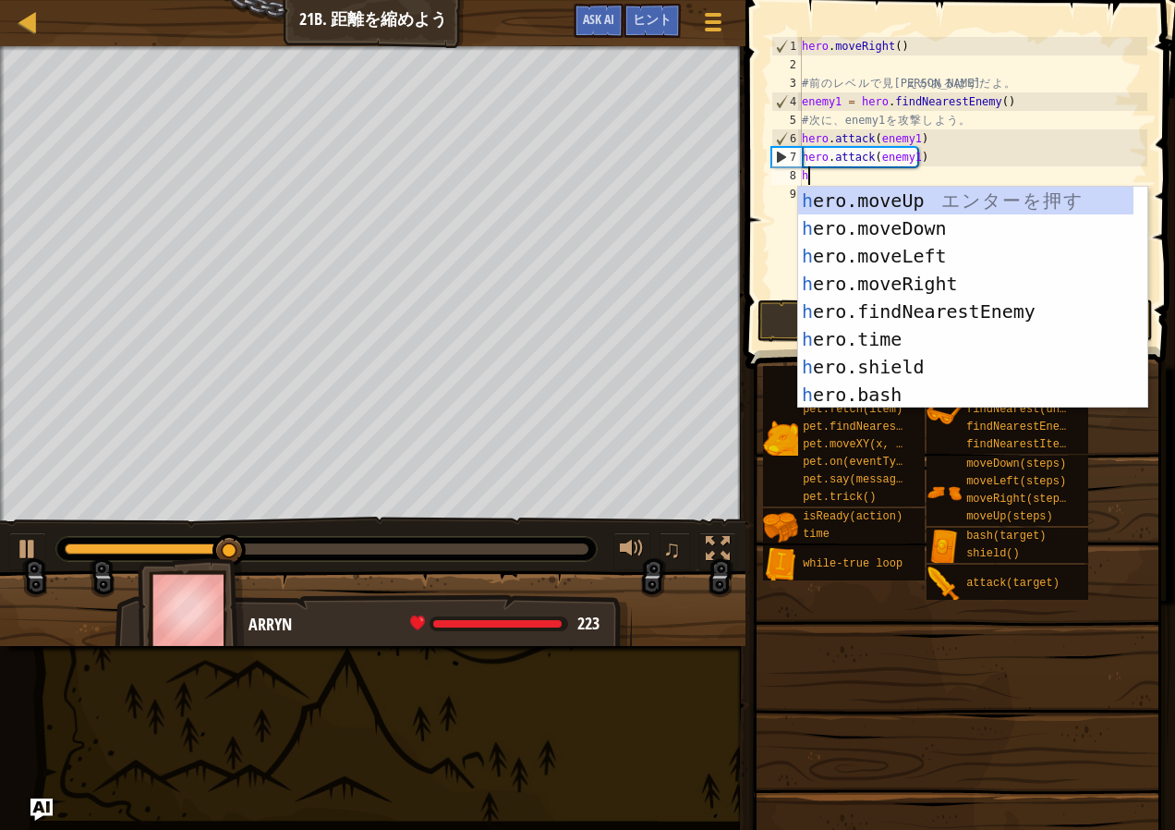
scroll to position [0, 0]
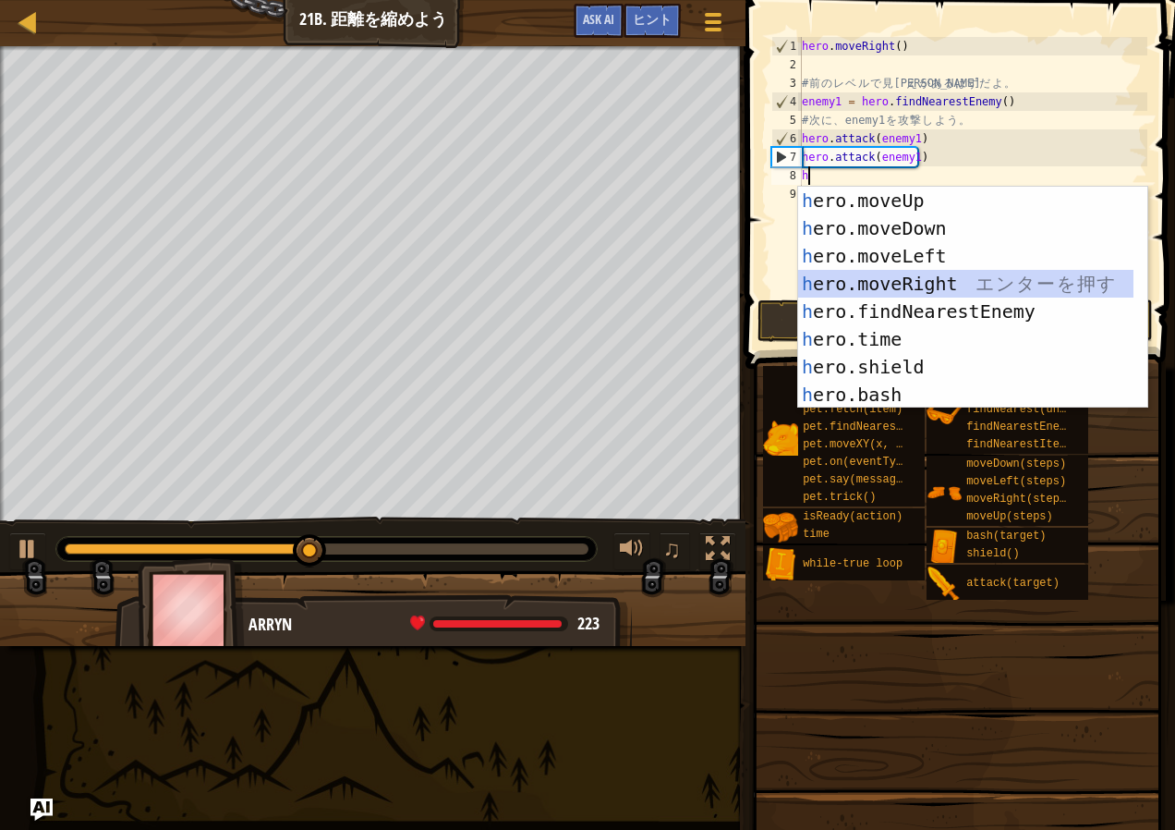
click at [881, 274] on div "h ero.moveUp エ ン タ ー を 押 す h ero.moveDown エ ン タ ー を 押 す h ero.moveLeft エ ン タ ー …" at bounding box center [965, 325] width 335 height 277
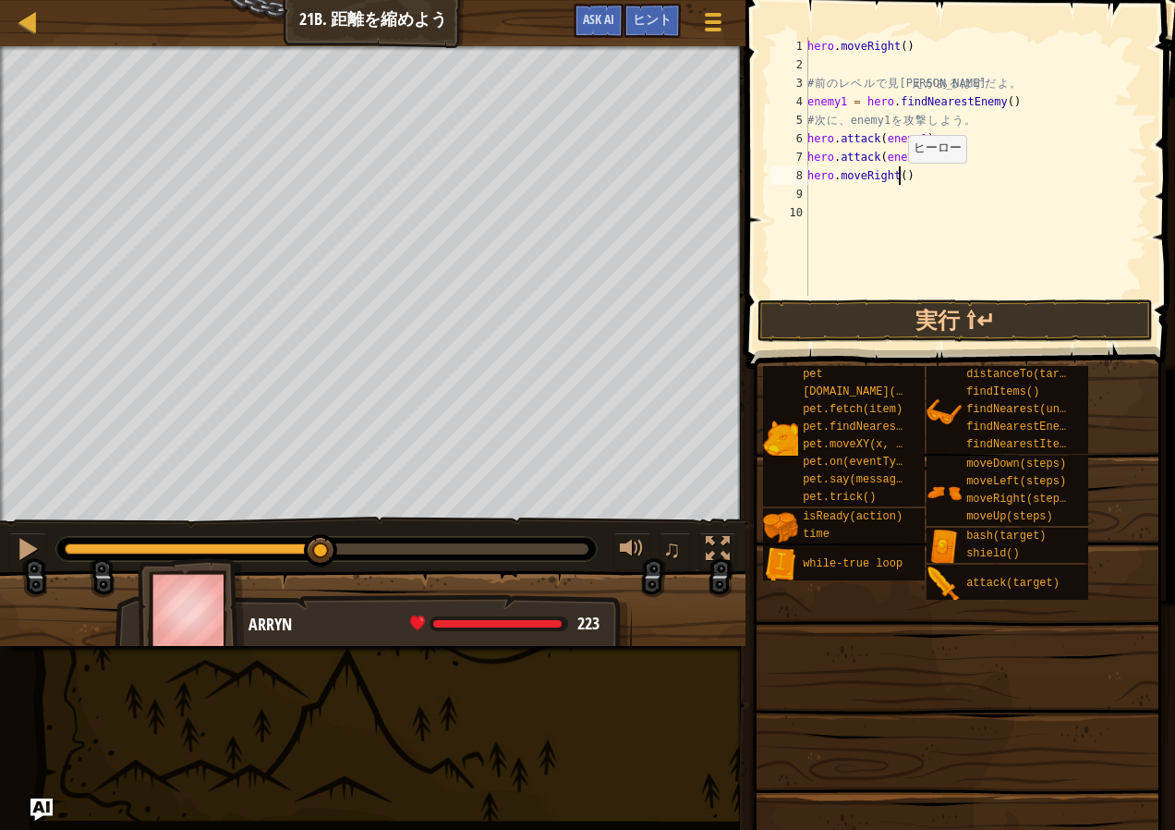
click at [898, 181] on div "hero . moveRight ( ) # 前 の レ ベ ル で 見 覚 え が あ る は ず だ よ 。 enemy1 = hero . findNe…" at bounding box center [976, 185] width 344 height 296
click at [808, 44] on div "1" at bounding box center [789, 46] width 37 height 18
type textarea "hero.moveRight()"
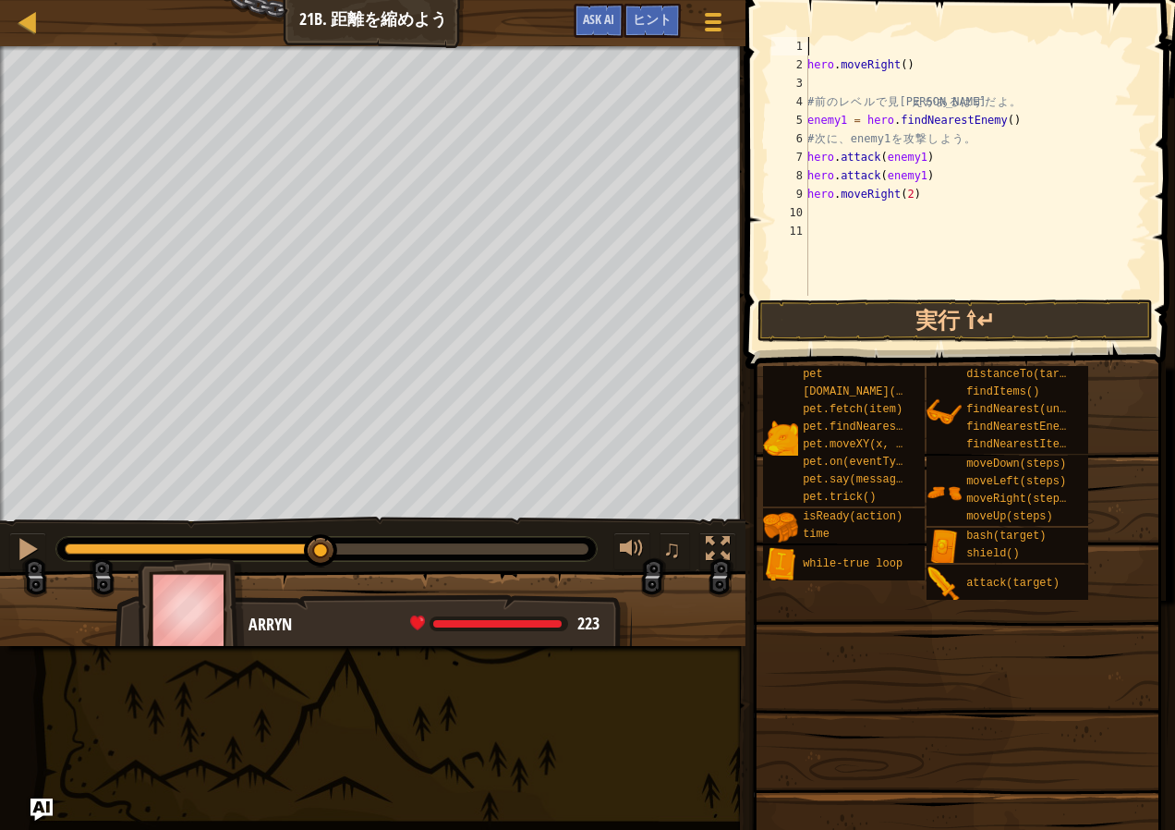
click at [824, 55] on div "hero . moveRight ( ) # 前 の レ ベ ル で 見 覚 え が あ る は ず だ よ 。 enemy1 = hero . findNe…" at bounding box center [976, 185] width 344 height 296
type textarea "h"
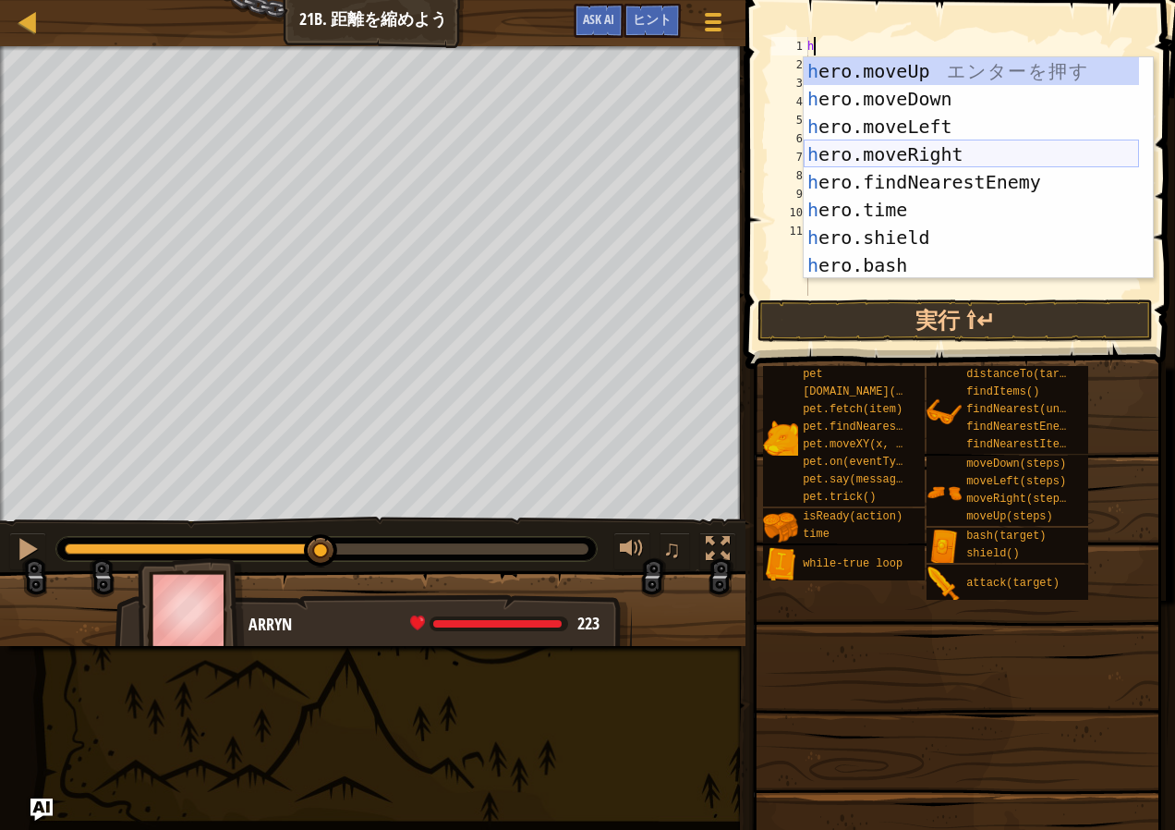
scroll to position [277, 0]
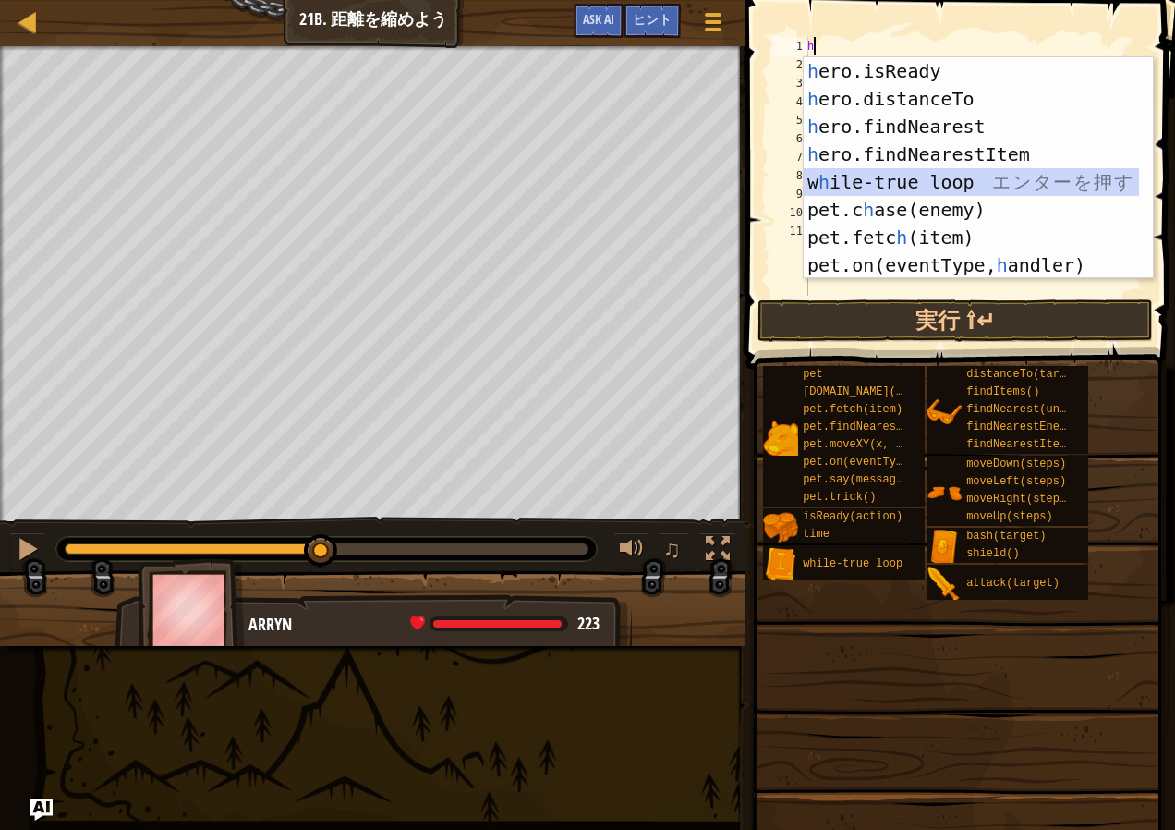
click at [885, 176] on div "h ero.isReady エ ン タ ー を 押 す h ero.distanceTo エ ン タ ー を 押 す h ero.findNearest エ …" at bounding box center [971, 195] width 335 height 277
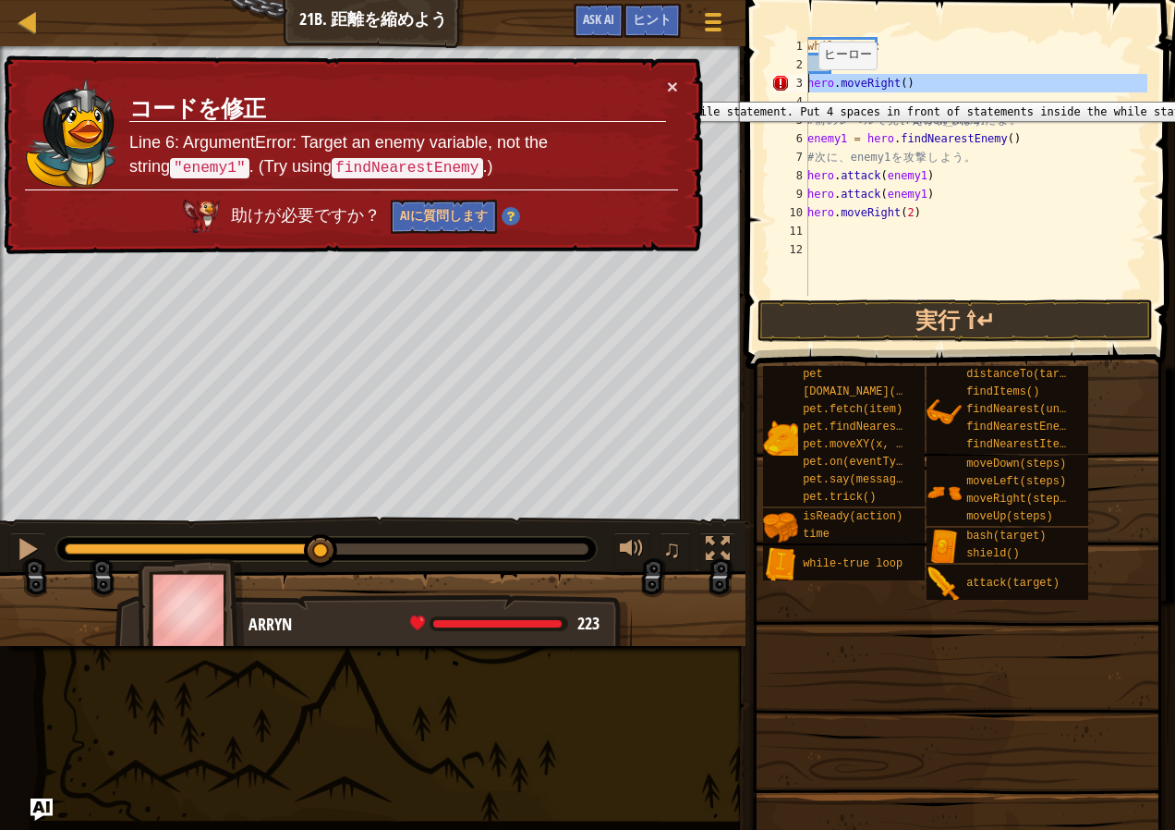
click at [808, 88] on div "3" at bounding box center [789, 83] width 37 height 18
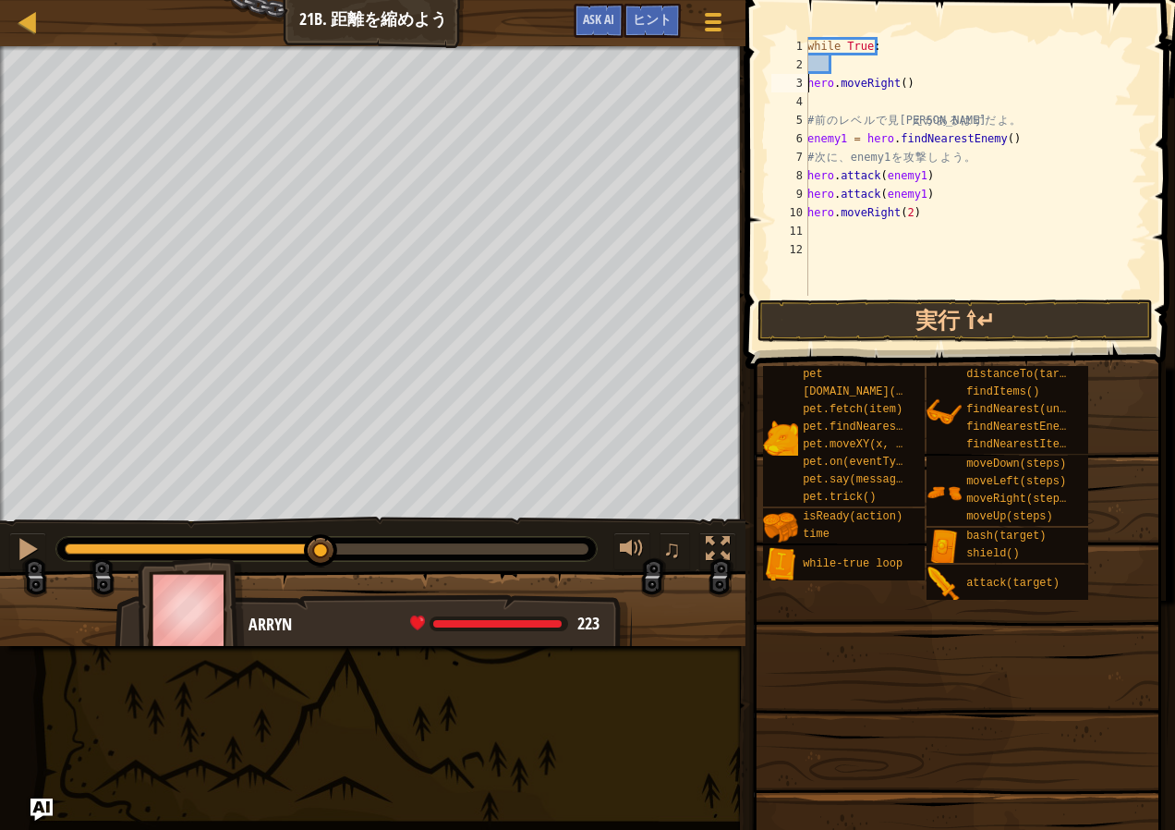
type textarea "hero.moveRight()"
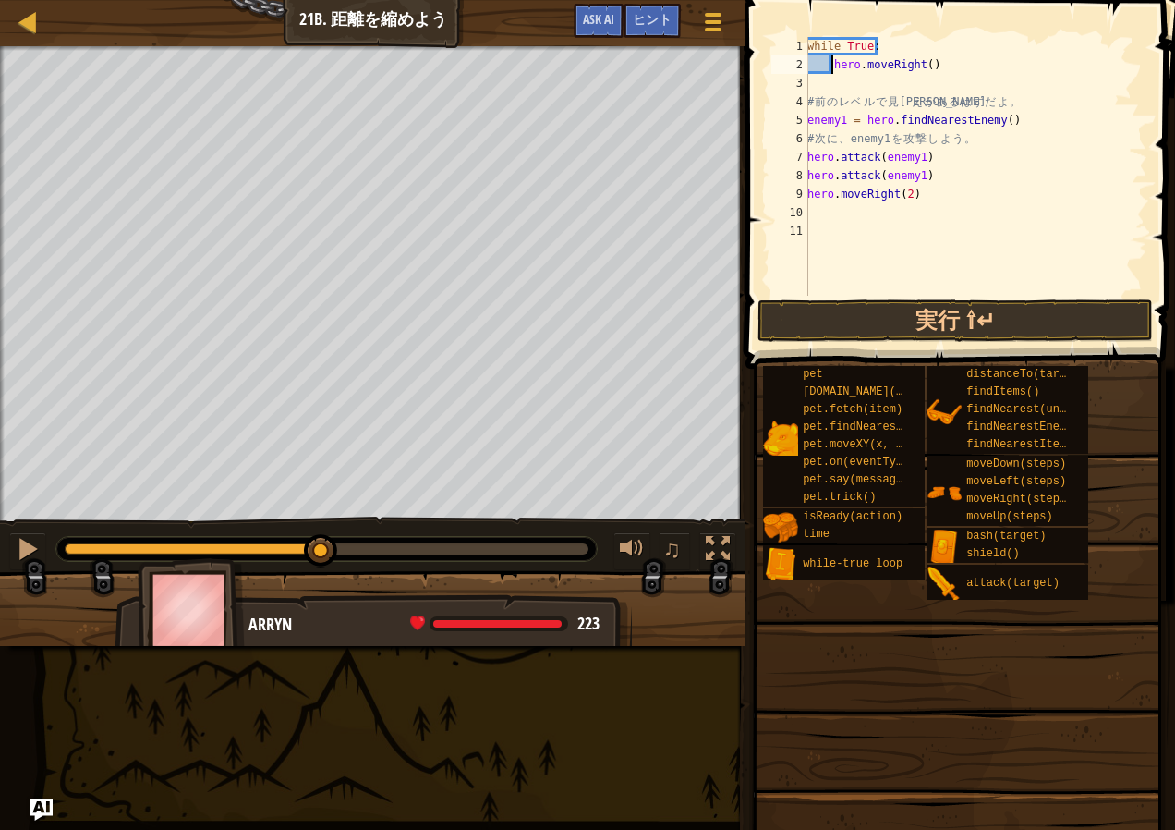
click at [815, 88] on div "while True : hero . moveRight ( ) # 前 の レ ベ ル で 見 覚 え が あ る は ず だ よ 。 enemy1 = …" at bounding box center [976, 185] width 344 height 296
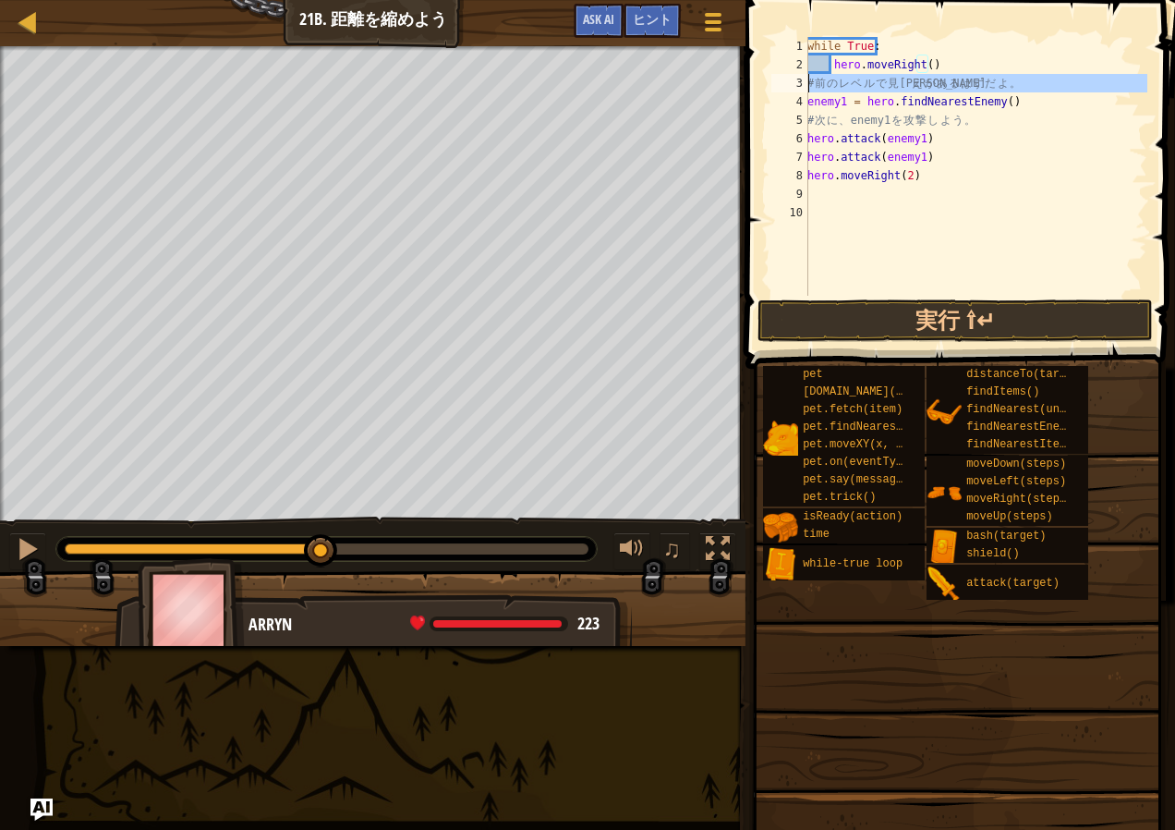
click at [804, 83] on div "3" at bounding box center [789, 83] width 37 height 18
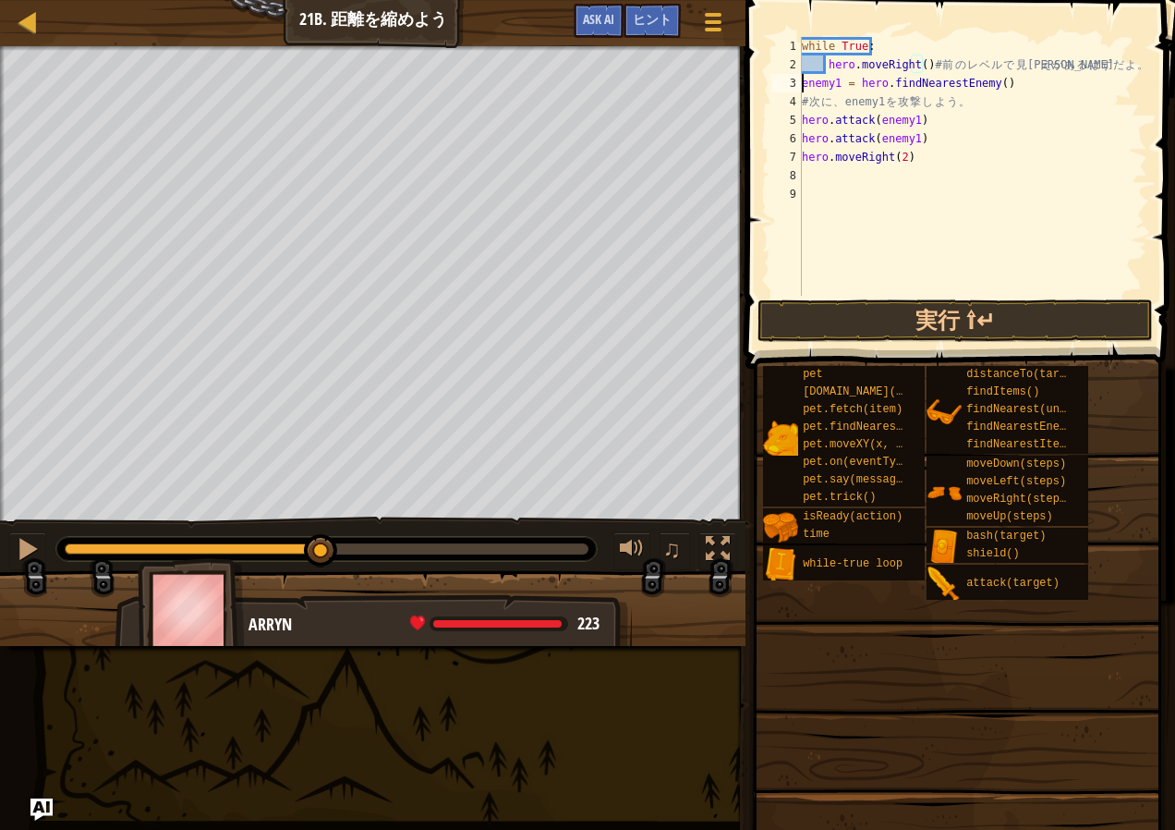
click at [802, 83] on div "while True : hero . moveRight ( ) # 前 の レ ベ ル で 見 覚 え が あ る は ず だ よ 。 enemy1 = …" at bounding box center [972, 185] width 349 height 296
click at [803, 103] on div "while True : hero . moveRight ( ) enemy1 = hero . findNearestEnemy ( ) # 次 に 、 …" at bounding box center [972, 185] width 349 height 296
click at [982, 115] on div "while True : hero . moveRight ( ) enemy1 = hero . findNearestEnemy ( ) # 次 に 、 …" at bounding box center [972, 185] width 349 height 296
click at [986, 106] on div "while True : hero . moveRight ( ) enemy1 = hero . findNearestEnemy ( ) # 次 に 、 …" at bounding box center [972, 185] width 349 height 296
type textarea "#"
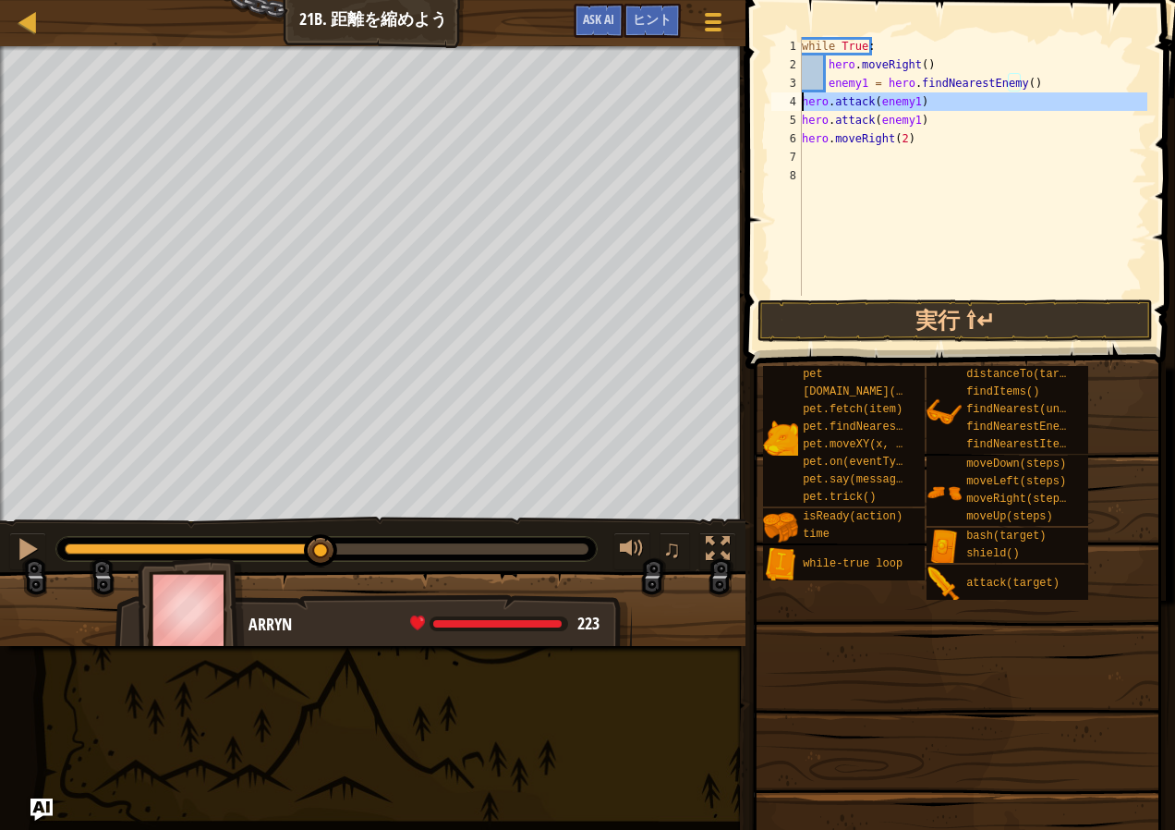
click at [800, 95] on div "4" at bounding box center [786, 101] width 30 height 18
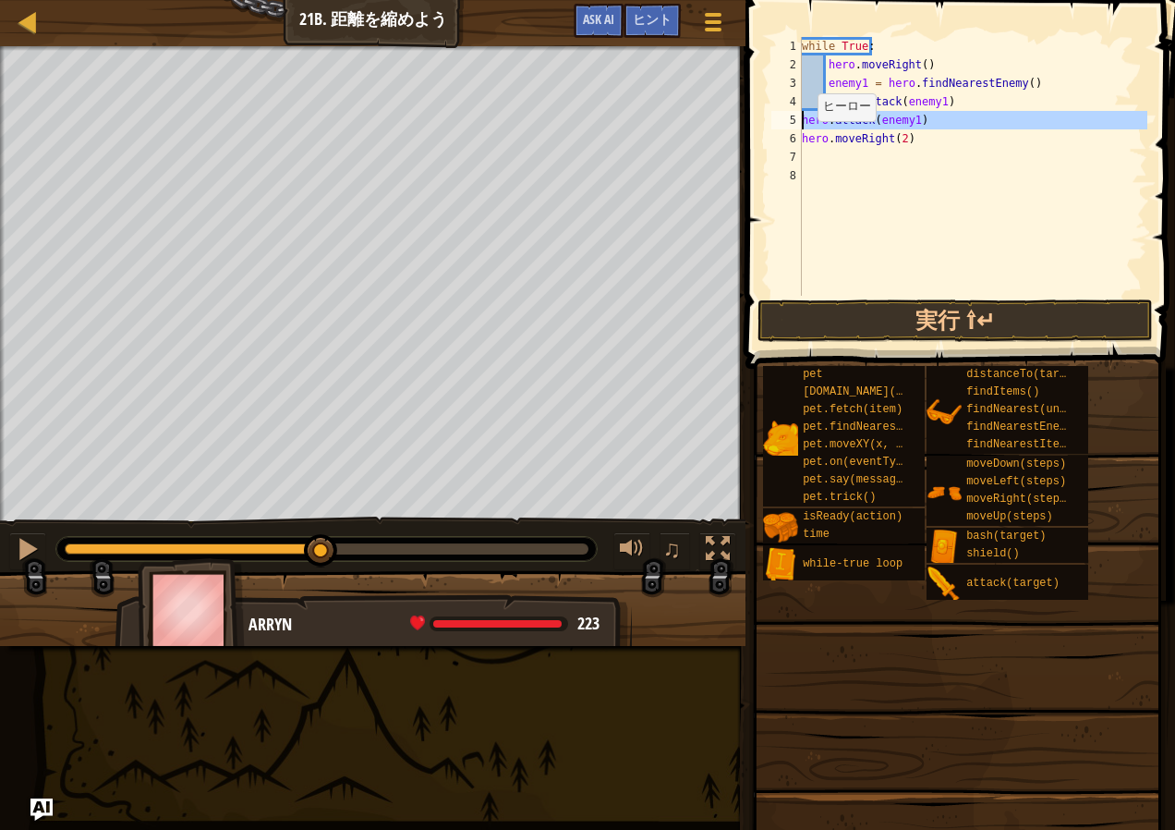
click at [796, 113] on div "5" at bounding box center [786, 120] width 30 height 18
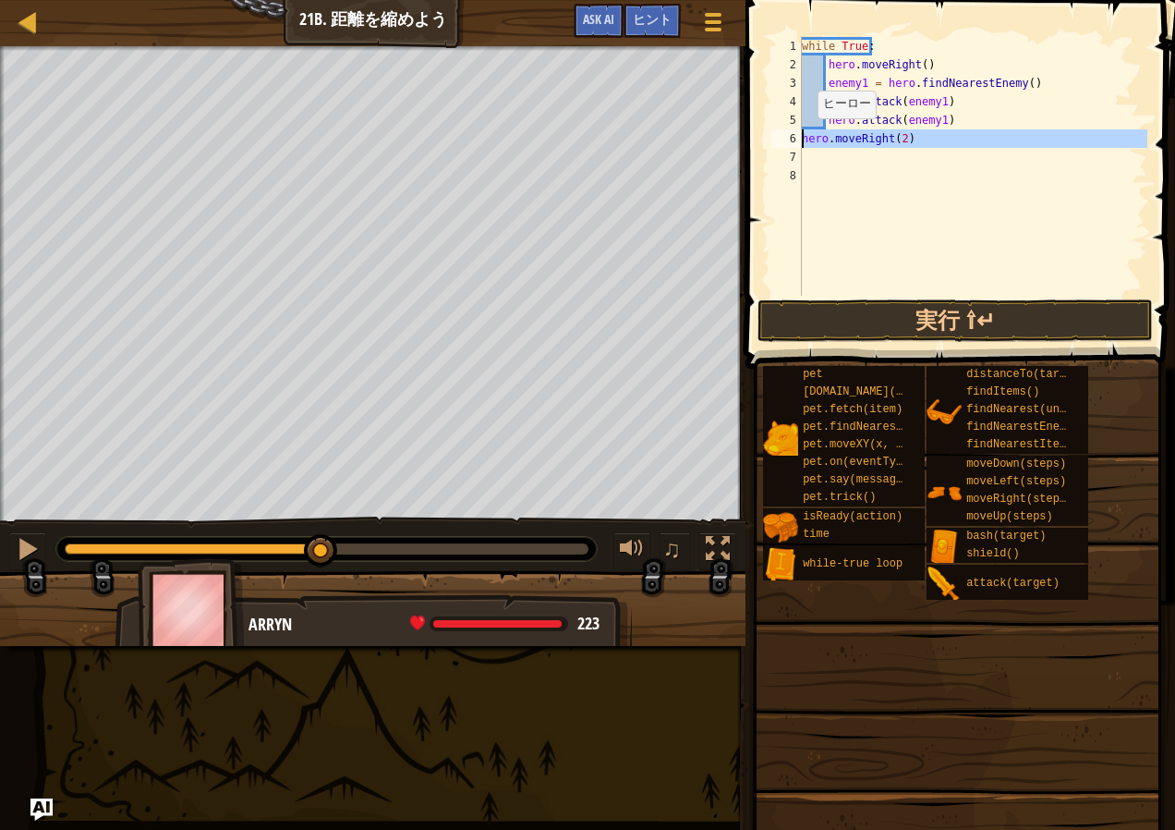
click at [800, 137] on div "6" at bounding box center [786, 138] width 30 height 18
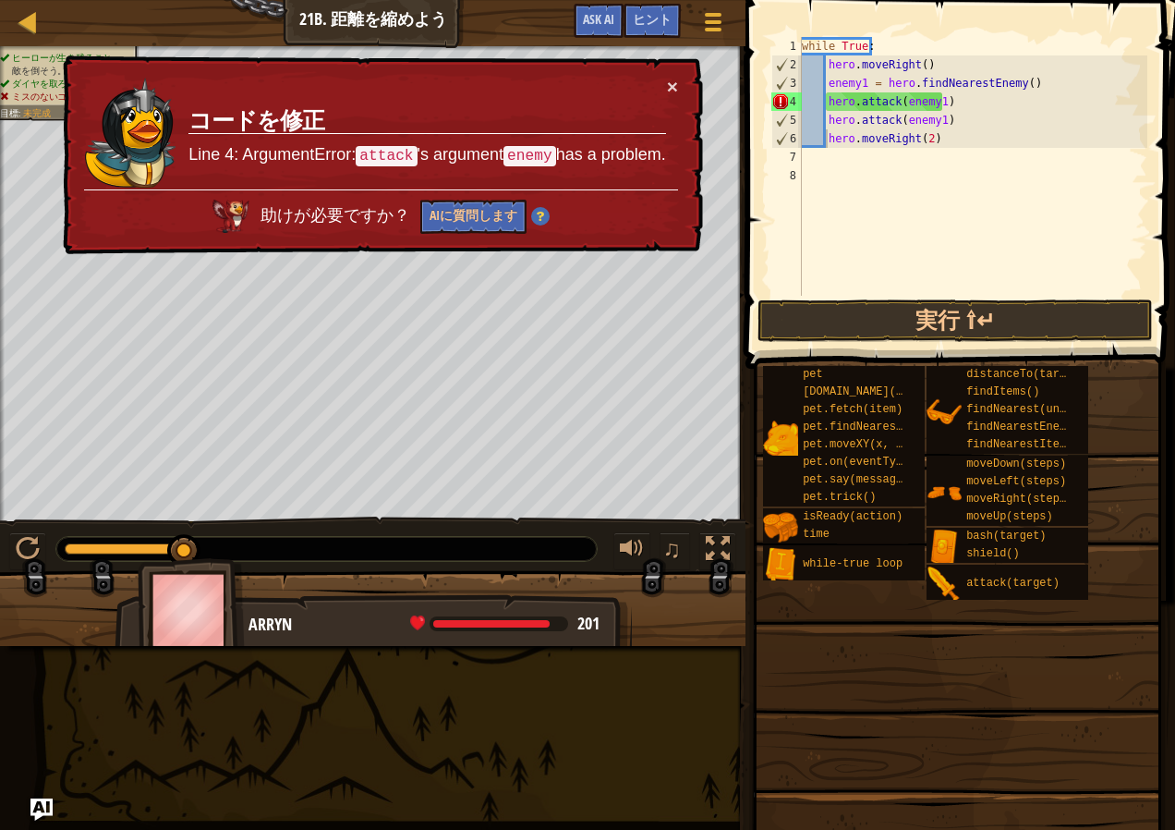
drag, startPoint x: 189, startPoint y: 153, endPoint x: 375, endPoint y: 148, distance: 185.8
click at [375, 148] on p "Line 4: ArgumentError: attack 's argument enemy has a problem." at bounding box center [427, 155] width 478 height 24
click at [392, 148] on code "attack" at bounding box center [386, 156] width 61 height 20
click at [881, 324] on button "実行 ⇧↵" at bounding box center [955, 320] width 395 height 43
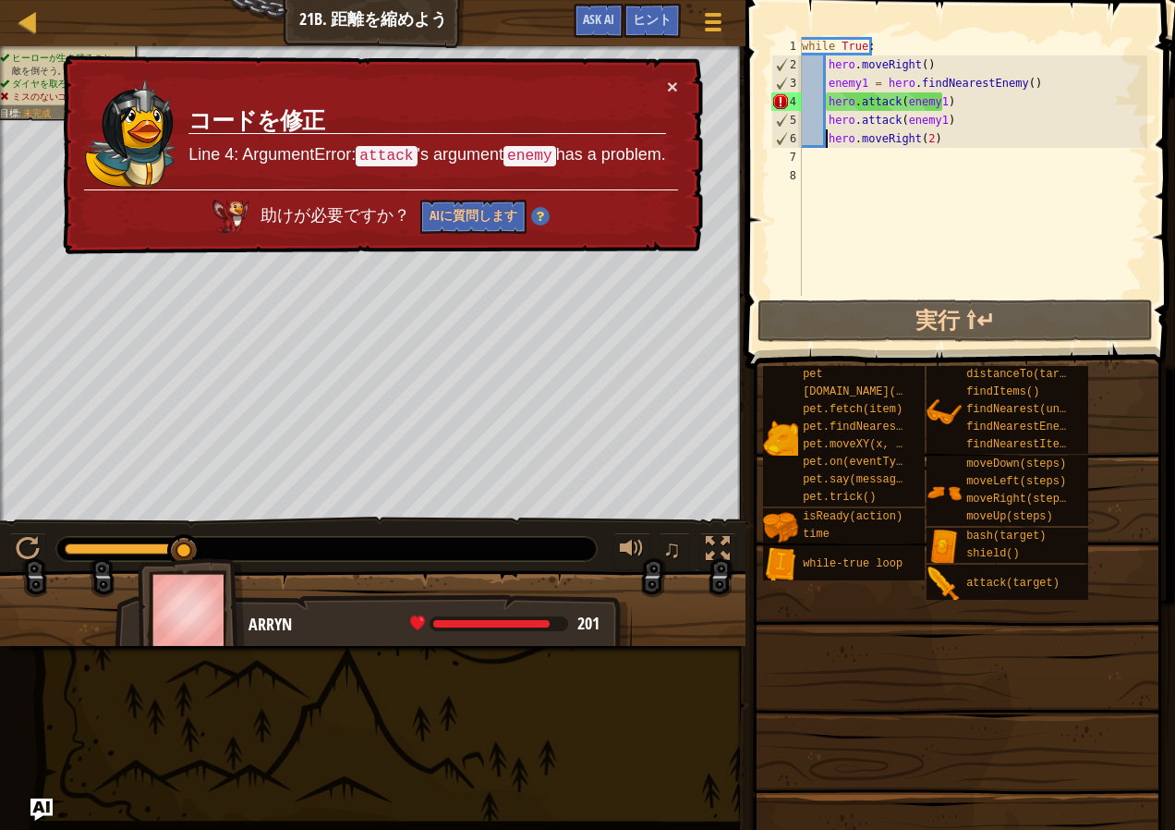
click at [921, 147] on div "while True : hero . moveRight ( ) enemy1 = hero . findNearestEnemy ( ) hero . a…" at bounding box center [972, 185] width 349 height 296
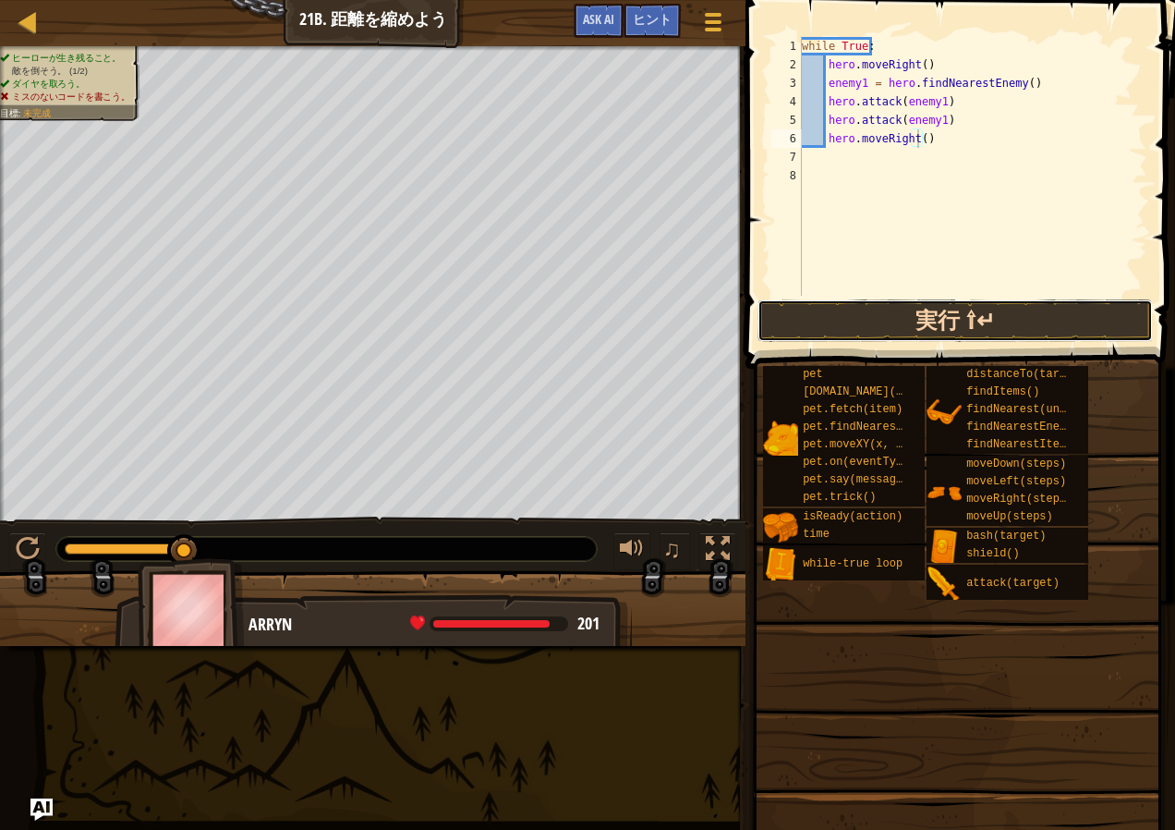
click at [971, 302] on button "実行 ⇧↵" at bounding box center [955, 320] width 395 height 43
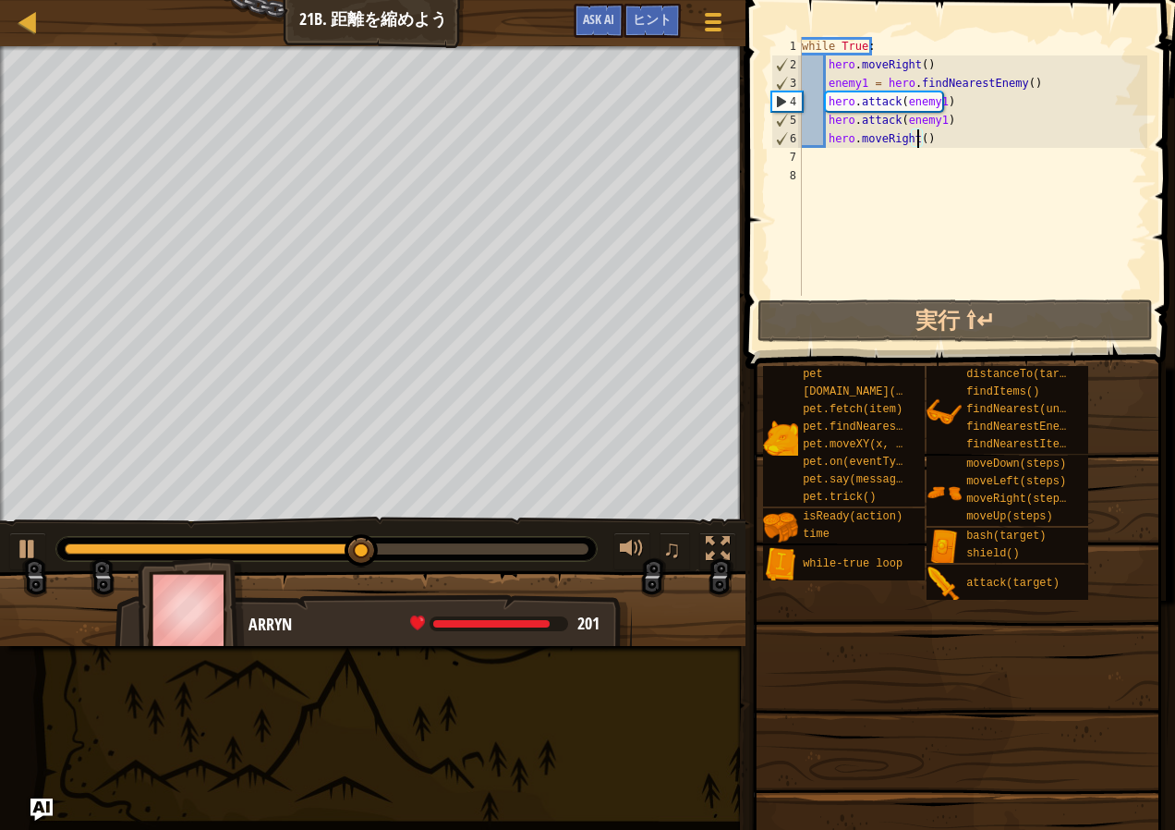
click at [891, 53] on div "while True : hero . moveRight ( ) enemy1 = hero . findNearestEnemy ( ) hero . a…" at bounding box center [972, 185] width 349 height 296
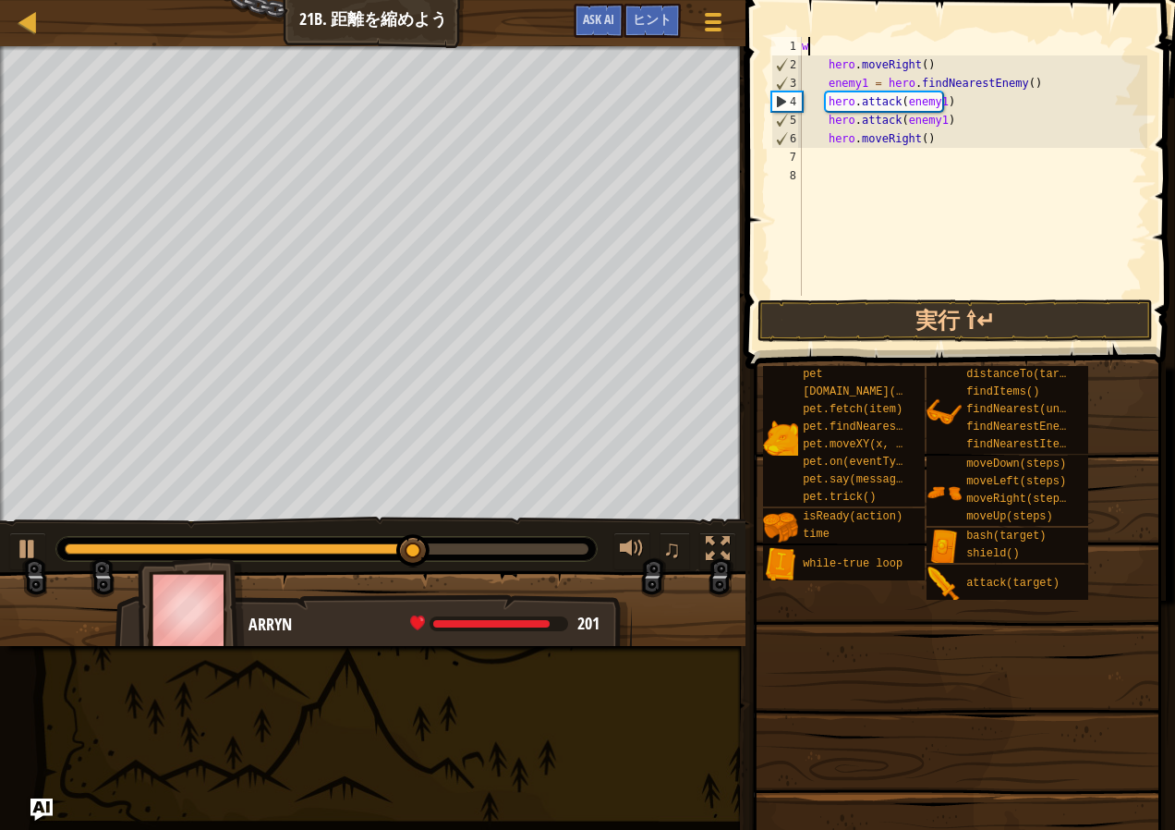
type textarea "w"
click at [918, 139] on div "hero . moveRight ( ) enemy1 = hero . findNearestEnemy ( ) hero . attack ( enemy…" at bounding box center [972, 185] width 349 height 296
type textarea "hero.moveRight(2)"
click at [853, 166] on div "hero . moveRight ( ) enemy1 = hero . findNearestEnemy ( ) hero . attack ( enemy…" at bounding box center [972, 185] width 349 height 296
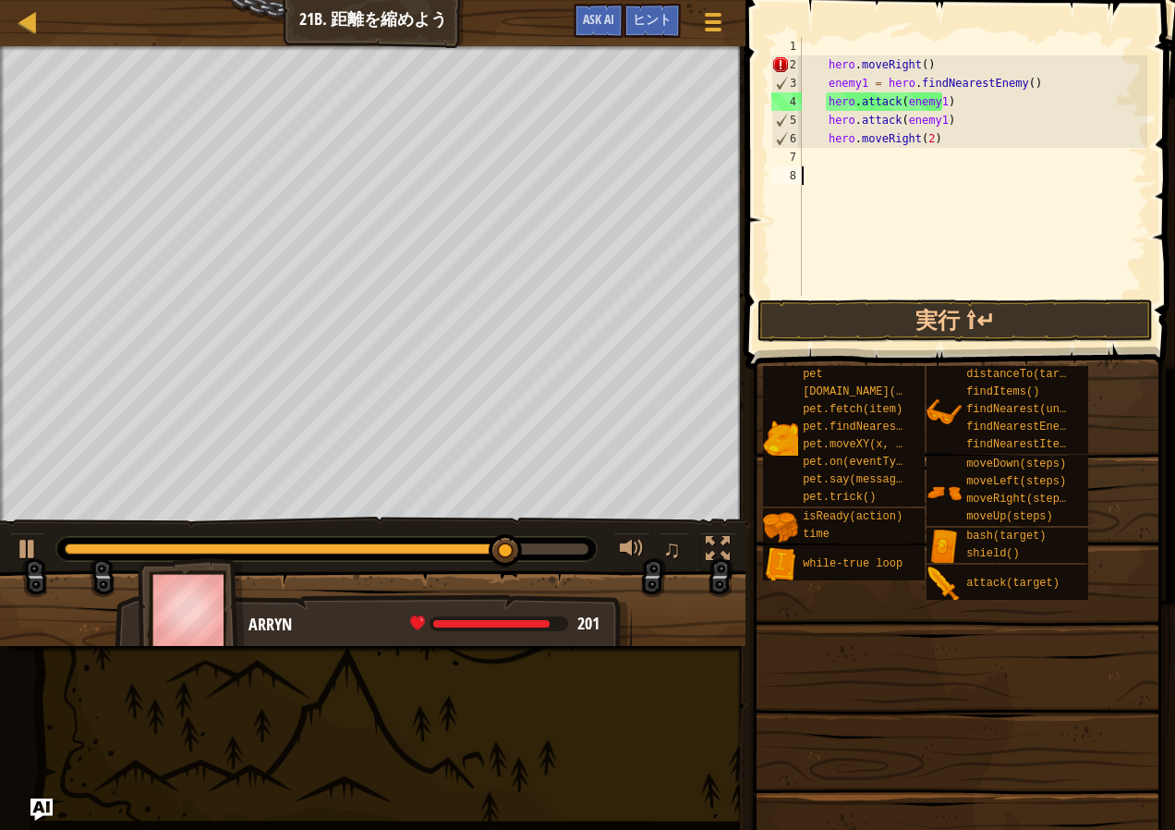
scroll to position [8, 0]
click at [857, 161] on div "hero . moveRight ( ) enemy1 = hero . findNearestEnemy ( ) hero . attack ( enemy…" at bounding box center [972, 185] width 349 height 296
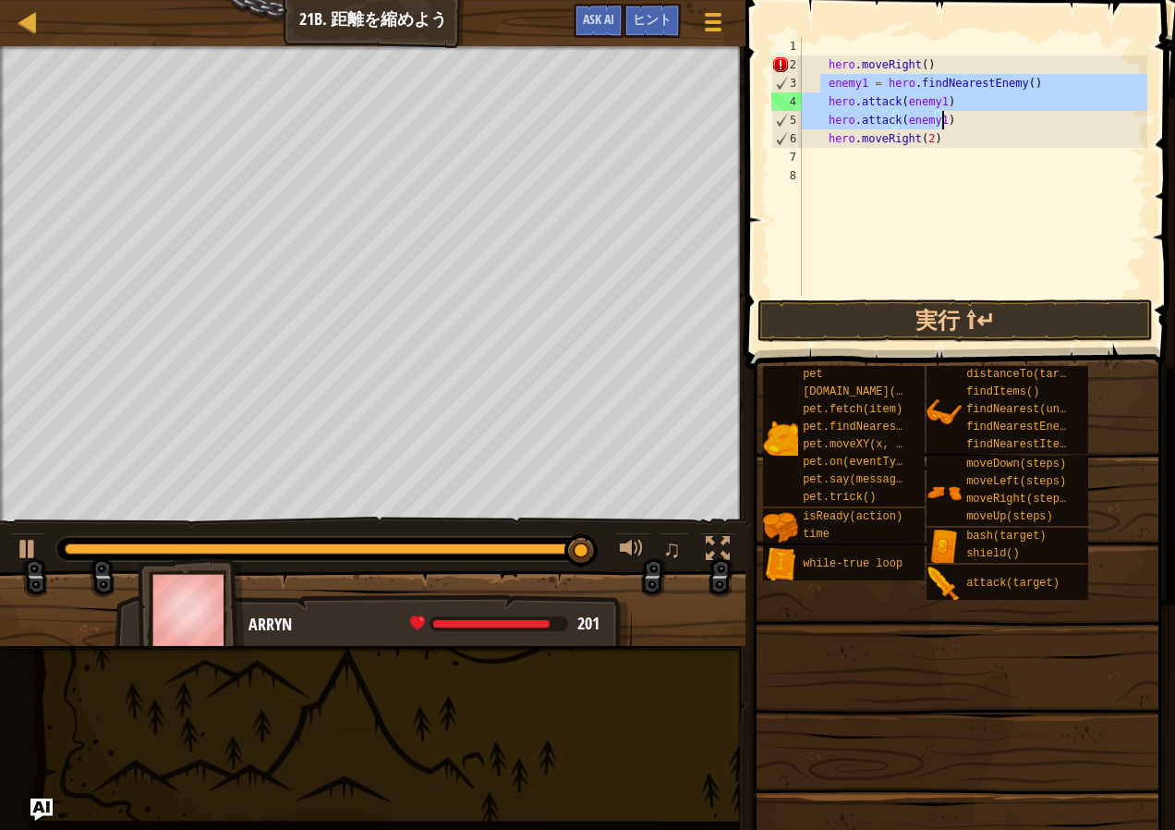
drag, startPoint x: 821, startPoint y: 81, endPoint x: 966, endPoint y: 126, distance: 150.8
click at [966, 126] on div "hero . moveRight ( ) enemy1 = hero . findNearestEnemy ( ) hero . attack ( enemy…" at bounding box center [972, 185] width 349 height 296
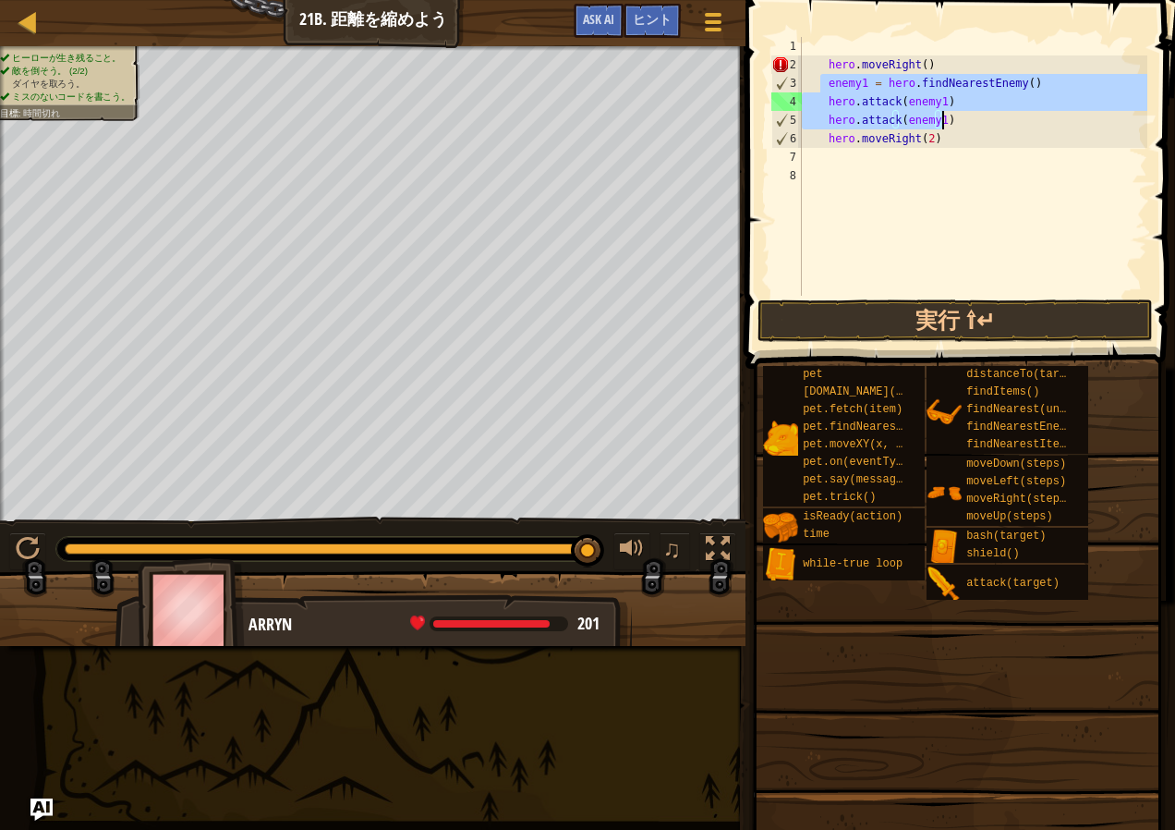
drag, startPoint x: 816, startPoint y: 83, endPoint x: 830, endPoint y: 85, distance: 14.0
click at [817, 83] on div "hero . moveRight ( ) enemy1 = hero . findNearestEnemy ( ) hero . attack ( enemy…" at bounding box center [972, 185] width 349 height 296
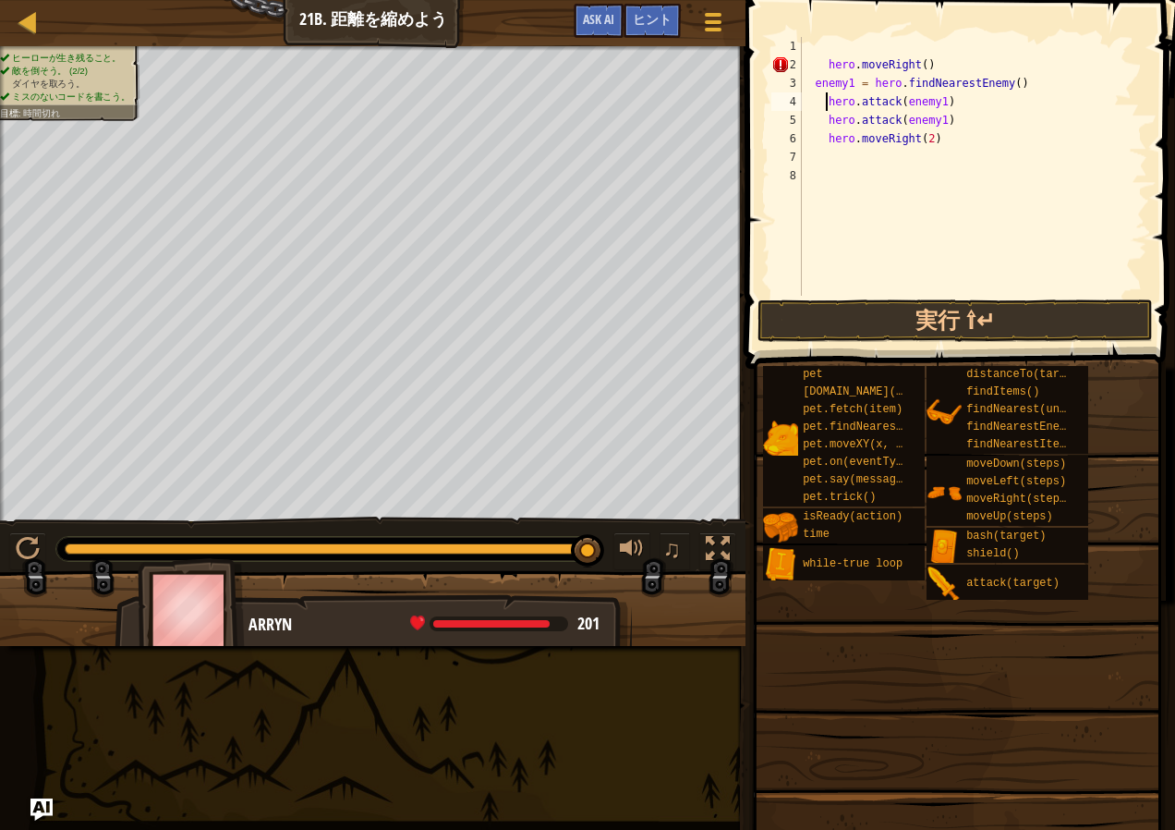
click at [826, 107] on div "hero . moveRight ( ) enemy1 = hero . findNearestEnemy ( ) hero . attack ( enemy…" at bounding box center [972, 185] width 349 height 296
click at [827, 124] on div "hero . moveRight ( ) enemy1 = hero . findNearestEnemy ( ) hero . attack ( enemy…" at bounding box center [972, 185] width 349 height 296
click at [828, 144] on div "hero . moveRight ( ) enemy1 = hero . findNearestEnemy ( ) hero . attack ( enemy…" at bounding box center [972, 185] width 349 height 296
click at [824, 70] on div "hero . moveRight ( ) enemy1 = hero . findNearestEnemy ( ) hero . attack ( enemy…" at bounding box center [972, 185] width 349 height 296
click at [810, 86] on div "hero . moveRight ( ) enemy1 = hero . findNearestEnemy ( ) hero . attack ( enemy…" at bounding box center [972, 185] width 349 height 296
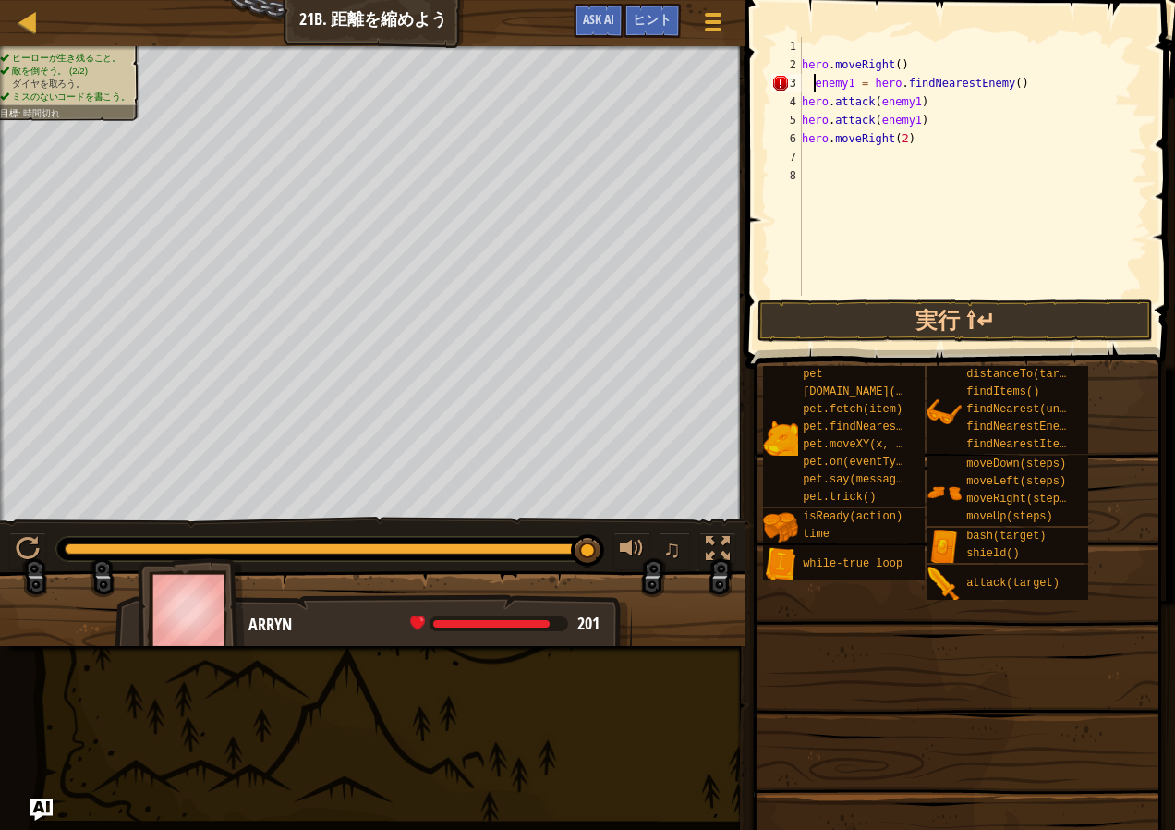
click at [815, 87] on div "hero . moveRight ( ) enemy1 = hero . findNearestEnemy ( ) hero . attack ( enemy…" at bounding box center [972, 185] width 349 height 296
type textarea "enemy1 = hero.findNearestEnemy()"
click at [837, 154] on div "hero . moveRight ( ) enemy1 = hero . findNearestEnemy ( ) hero . attack ( enemy…" at bounding box center [972, 185] width 349 height 296
paste textarea "hero.attack(enemy1)"
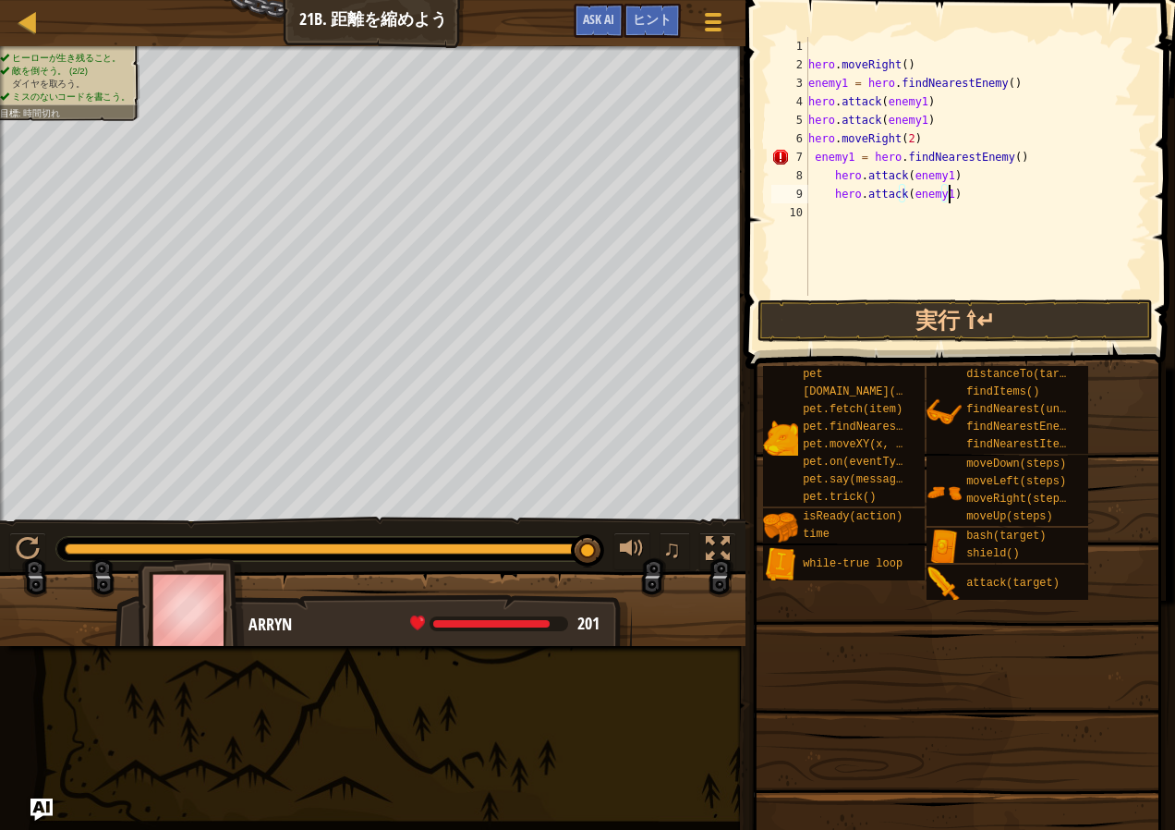
click at [828, 183] on div "hero . moveRight ( ) enemy1 = hero . findNearestEnemy ( ) hero . attack ( enemy…" at bounding box center [976, 185] width 343 height 296
click at [812, 165] on div "hero . moveRight ( ) enemy1 = hero . findNearestEnemy ( ) hero . attack ( enemy…" at bounding box center [976, 185] width 343 height 296
click at [832, 198] on div "hero . moveRight ( ) enemy1 = hero . findNearestEnemy ( ) hero . attack ( enemy…" at bounding box center [976, 185] width 343 height 296
type textarea "hero.attack(enemy1)"
click at [926, 291] on div "hero . moveRight ( ) enemy1 = hero . findNearestEnemy ( ) hero . attack ( enemy…" at bounding box center [976, 185] width 343 height 296
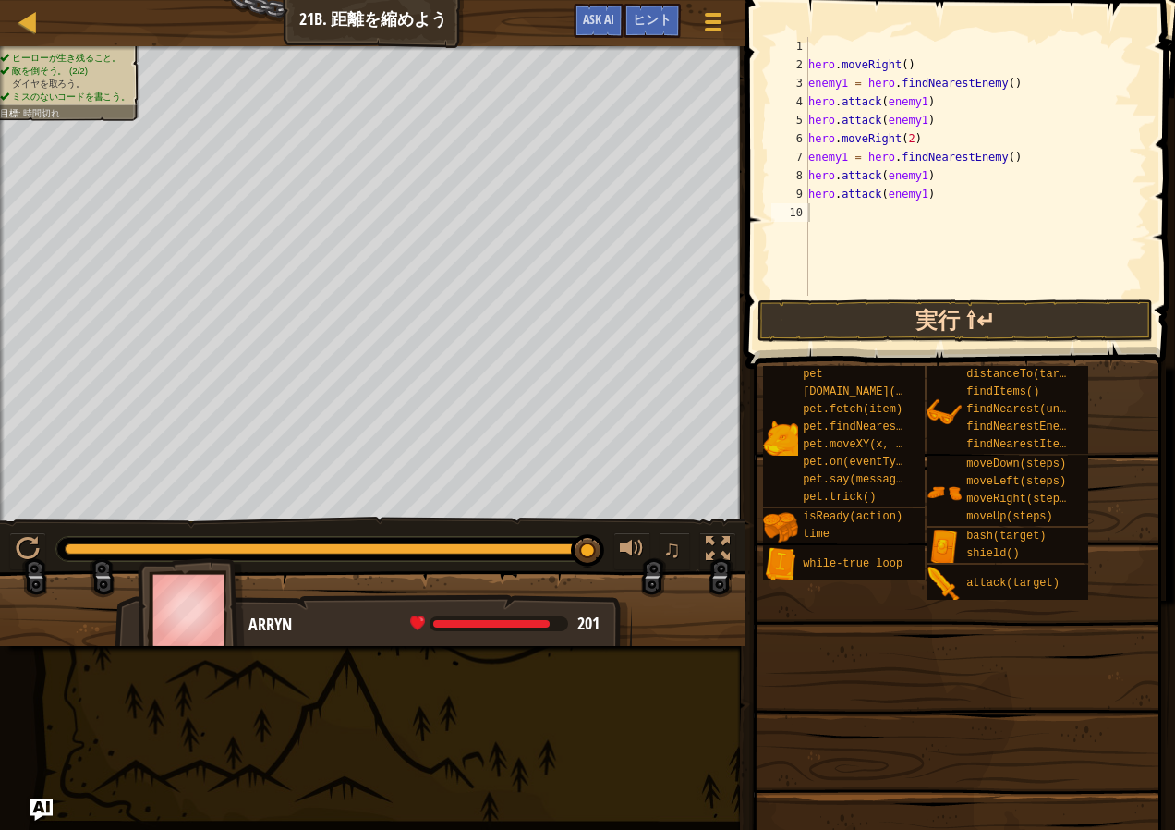
click at [932, 299] on div "1 2 3 4 5 6 7 8 9 10 hero . moveRight ( ) enemy1 = hero . findNearestEnemy ( ) …" at bounding box center [957, 220] width 435 height 423
click at [932, 310] on button "実行 ⇧↵" at bounding box center [955, 320] width 395 height 43
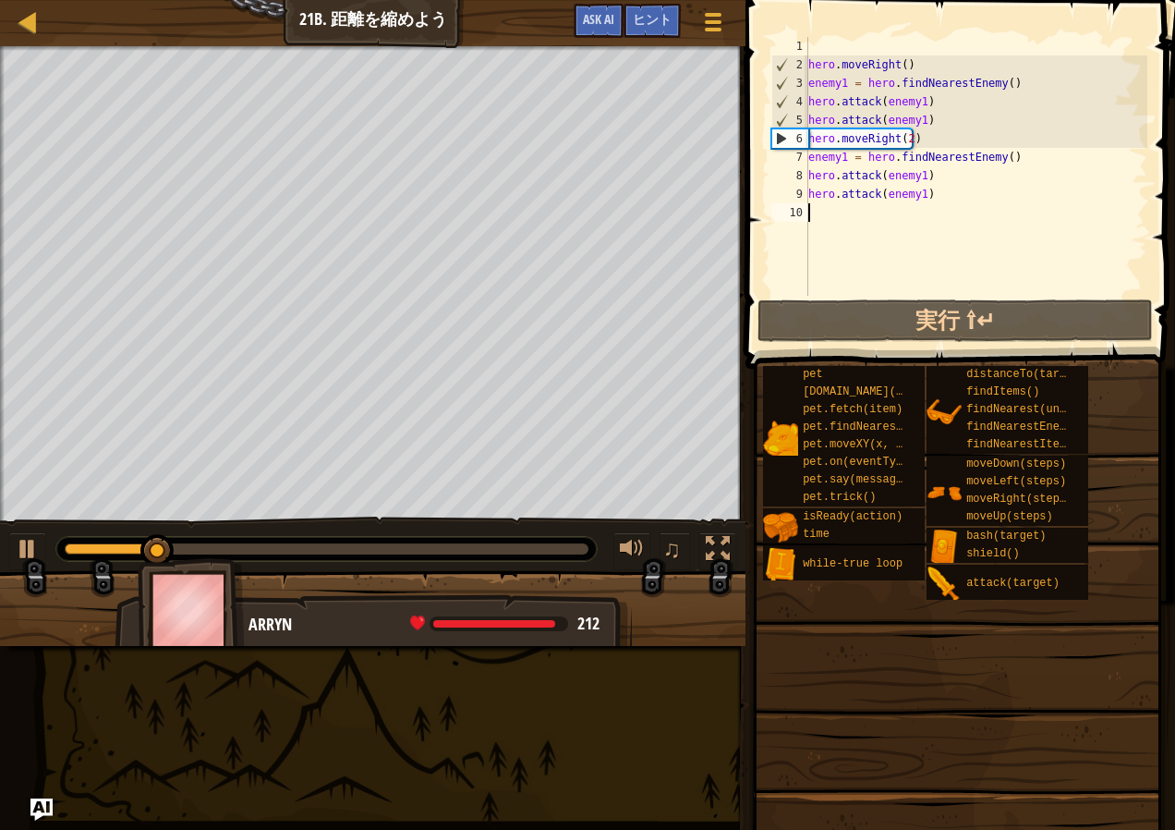
type textarea "h"
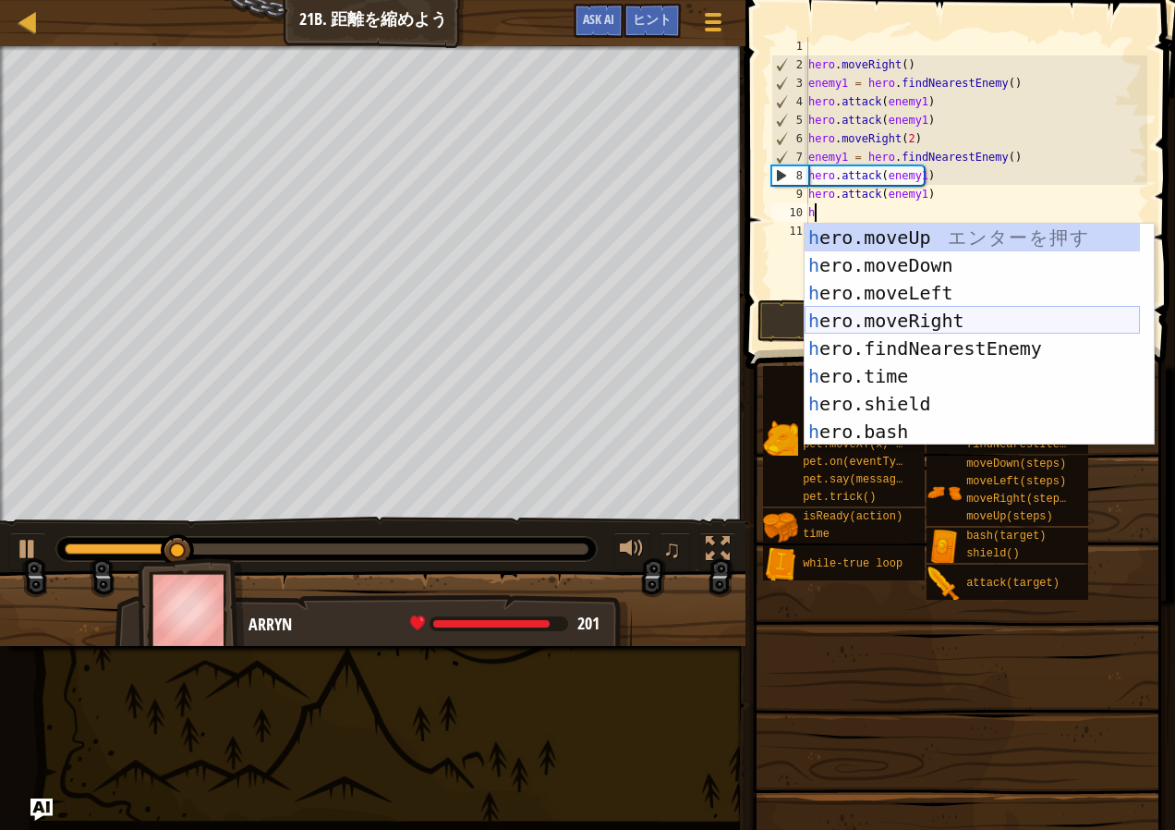
click at [918, 312] on div "h ero.moveUp エ ン タ ー を 押 す h ero.moveDown エ ン タ ー を 押 す h ero.moveLeft エ ン タ ー …" at bounding box center [972, 362] width 335 height 277
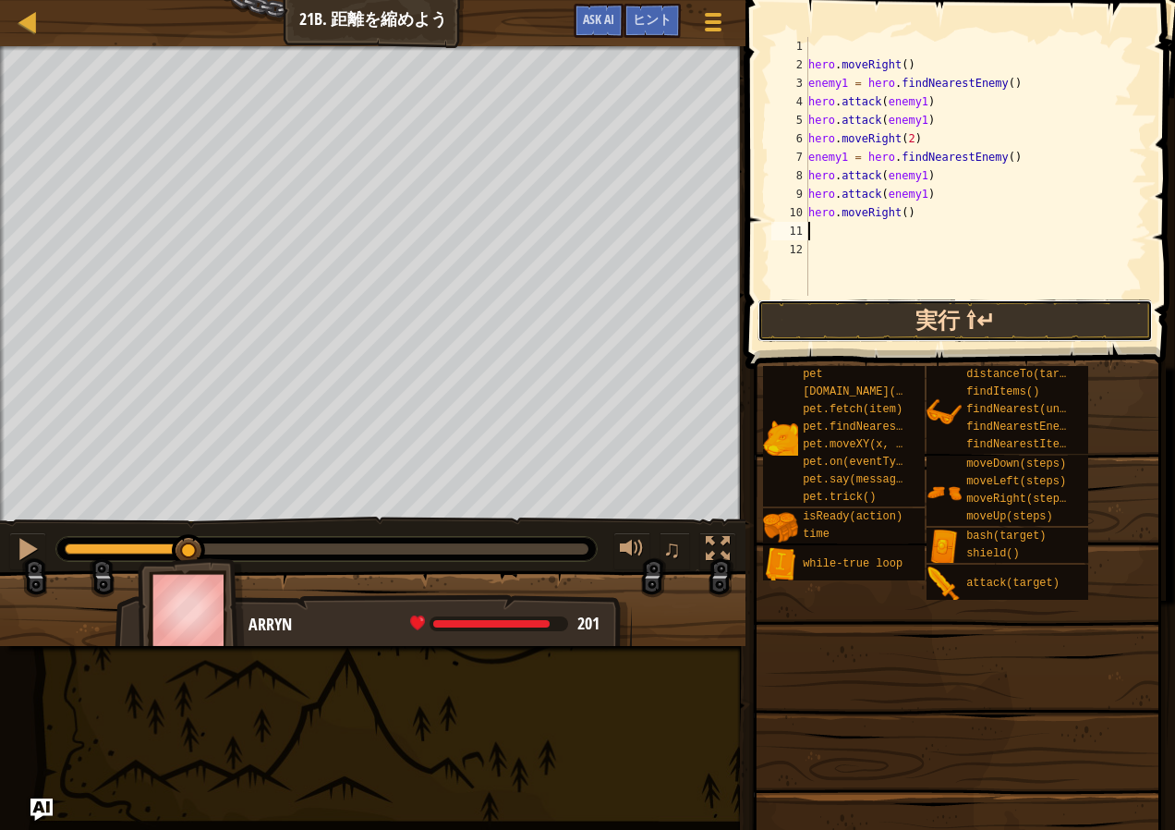
click at [1017, 326] on button "実行 ⇧↵" at bounding box center [955, 320] width 395 height 43
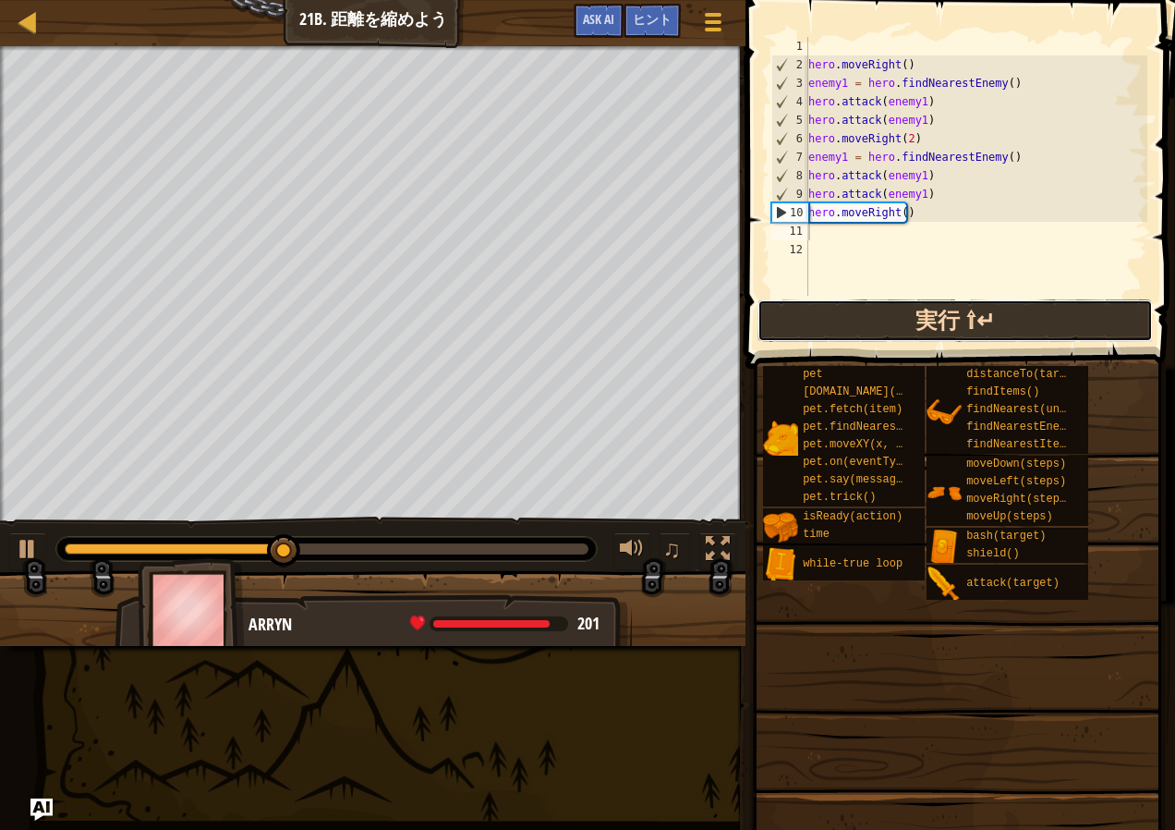
click at [910, 318] on button "実行 ⇧↵" at bounding box center [955, 320] width 395 height 43
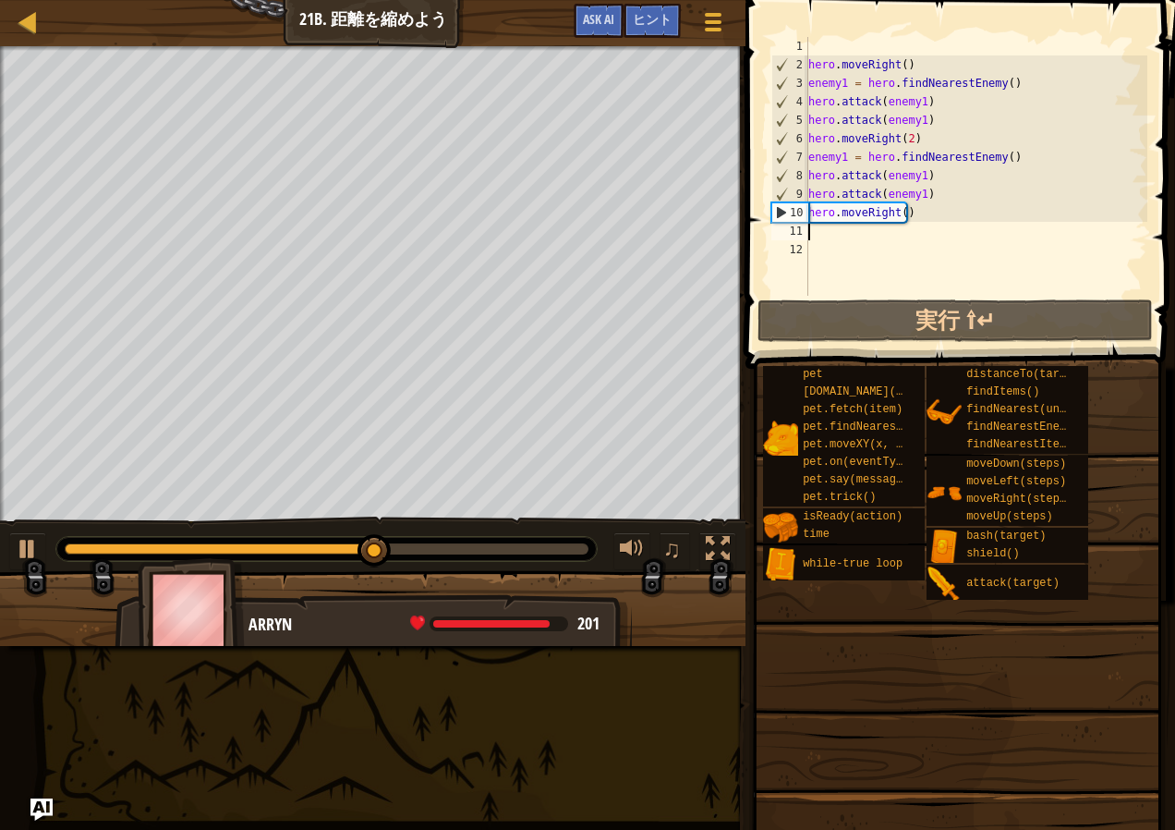
click at [924, 191] on div "hero . moveRight ( ) enemy1 = hero . findNearestEnemy ( ) hero . attack ( enemy…" at bounding box center [976, 185] width 343 height 296
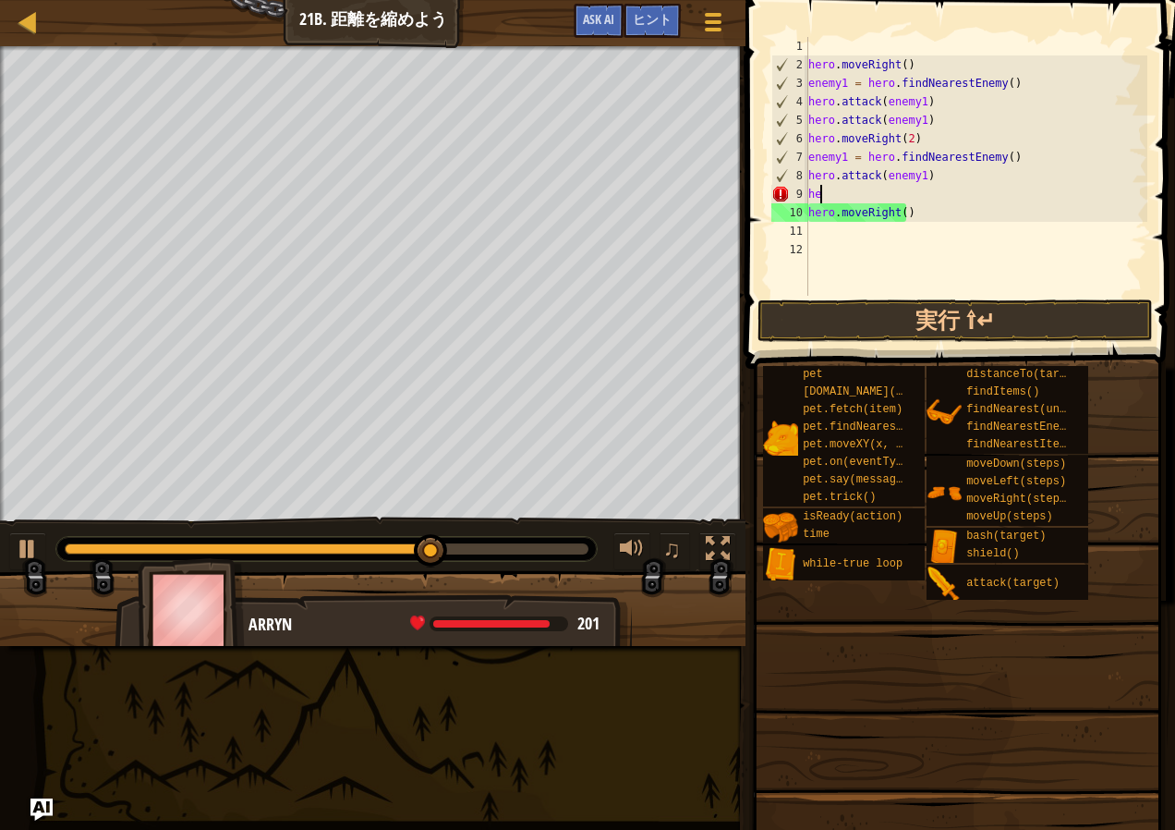
type textarea "h"
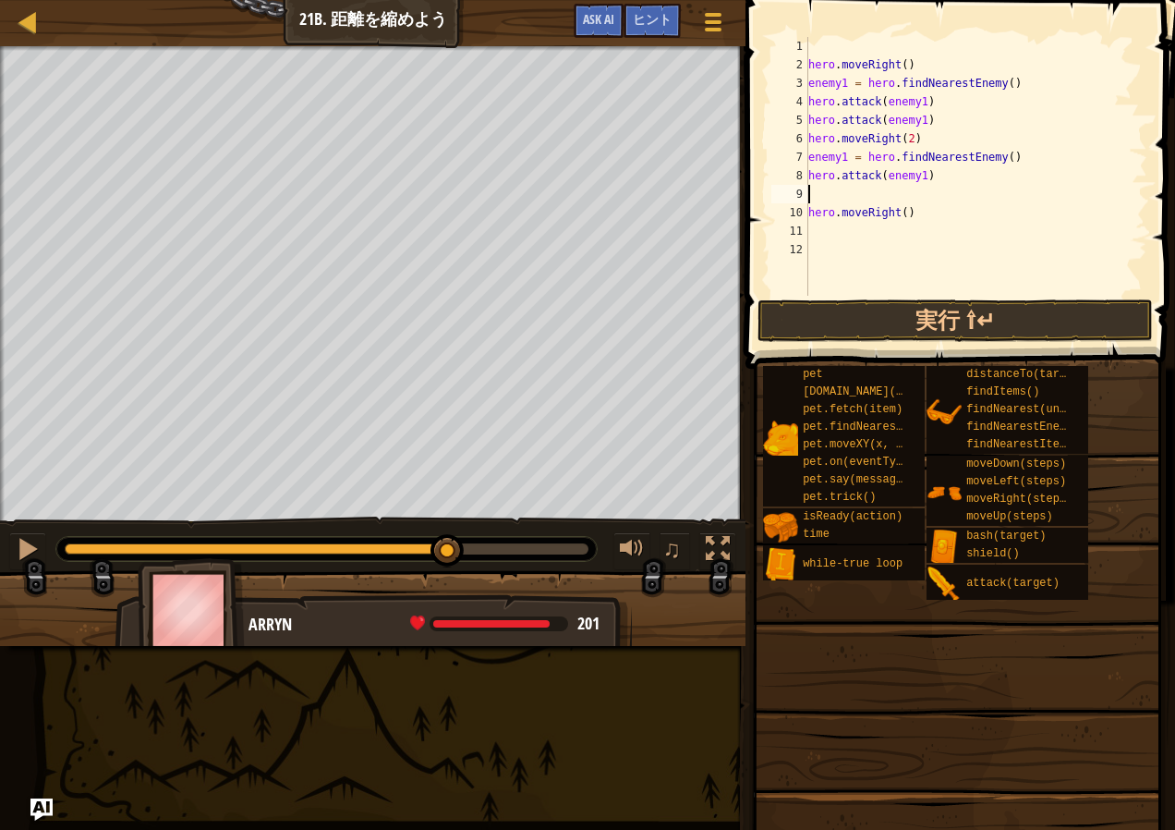
type textarea "hero.attack(enemy1)"
click at [951, 305] on button "実行 ⇧↵" at bounding box center [955, 320] width 395 height 43
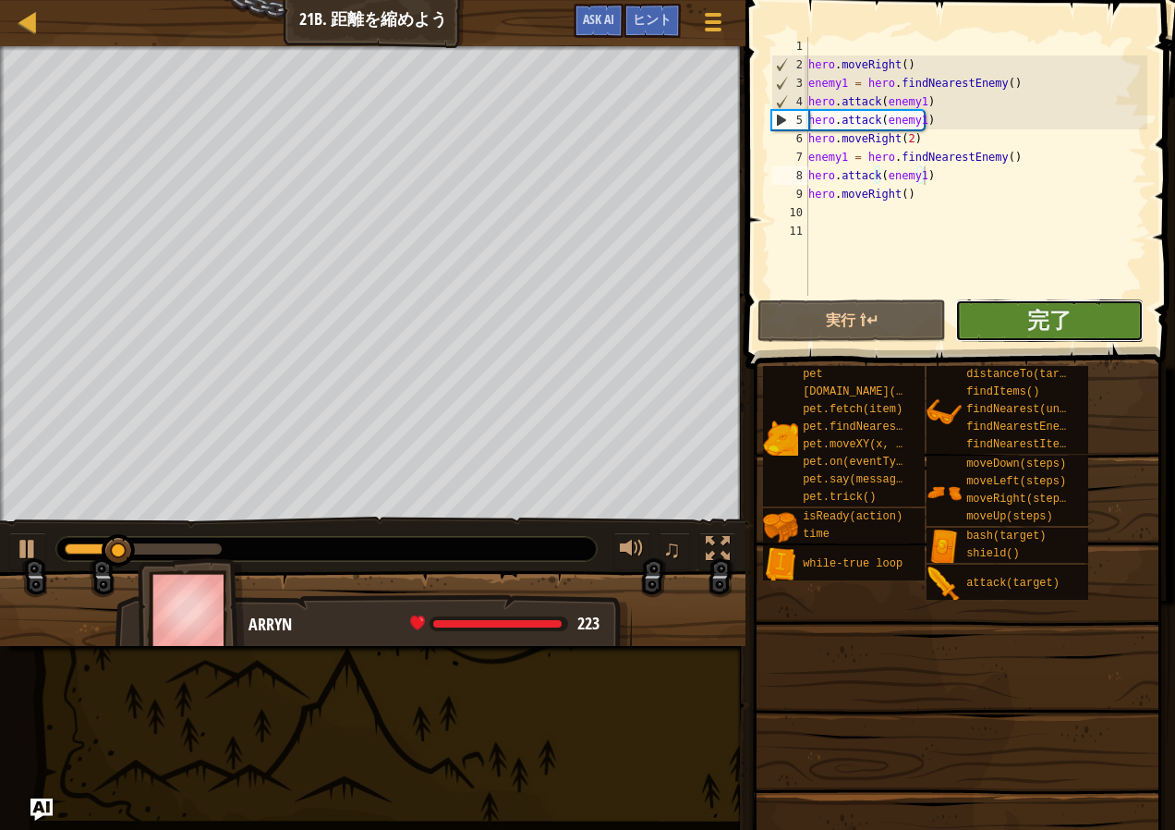
click at [994, 329] on button "完了" at bounding box center [1049, 320] width 188 height 43
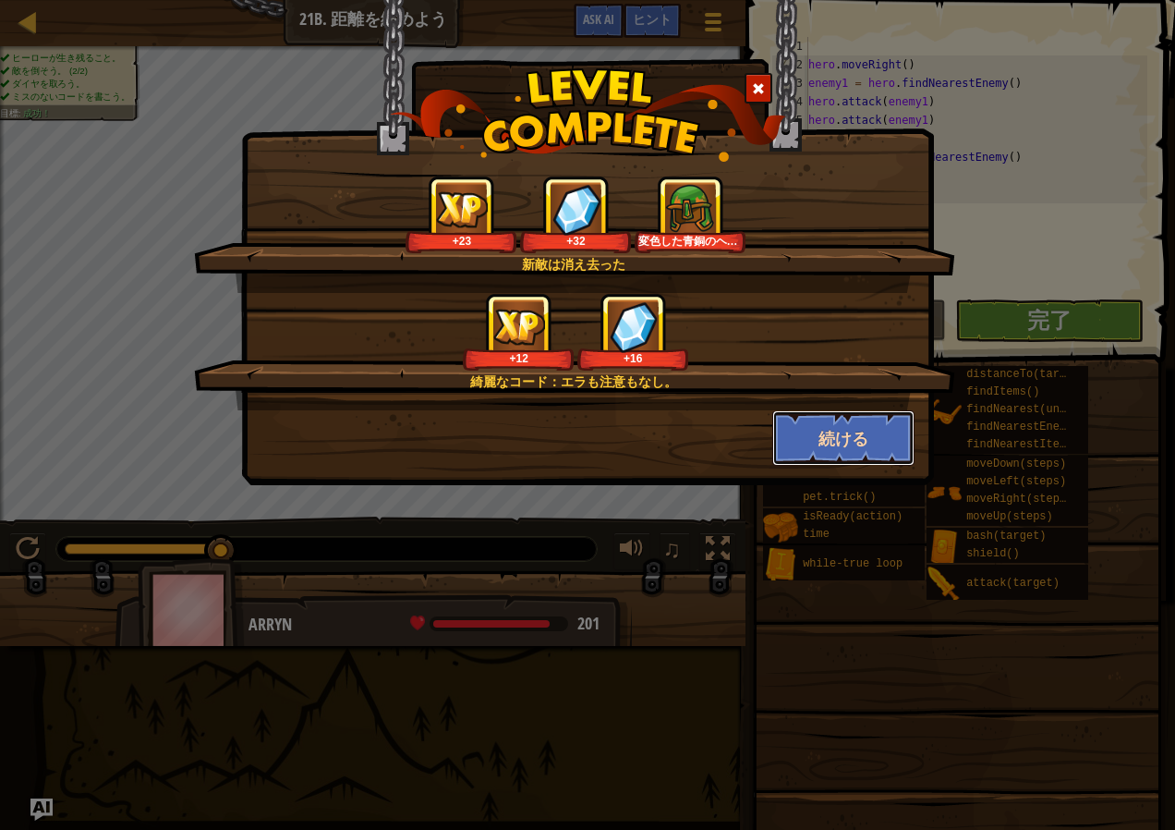
click at [856, 445] on button "続ける" at bounding box center [843, 437] width 143 height 55
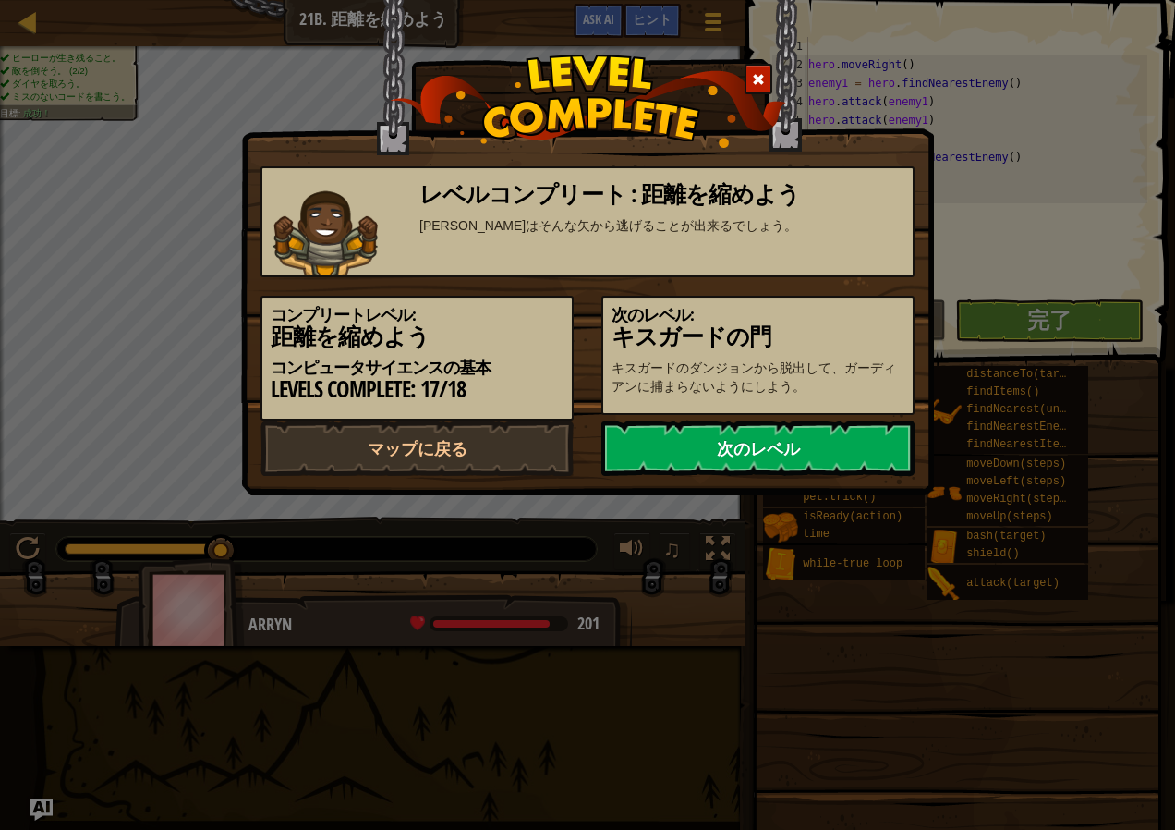
click at [840, 474] on link "次のレベル" at bounding box center [757, 447] width 313 height 55
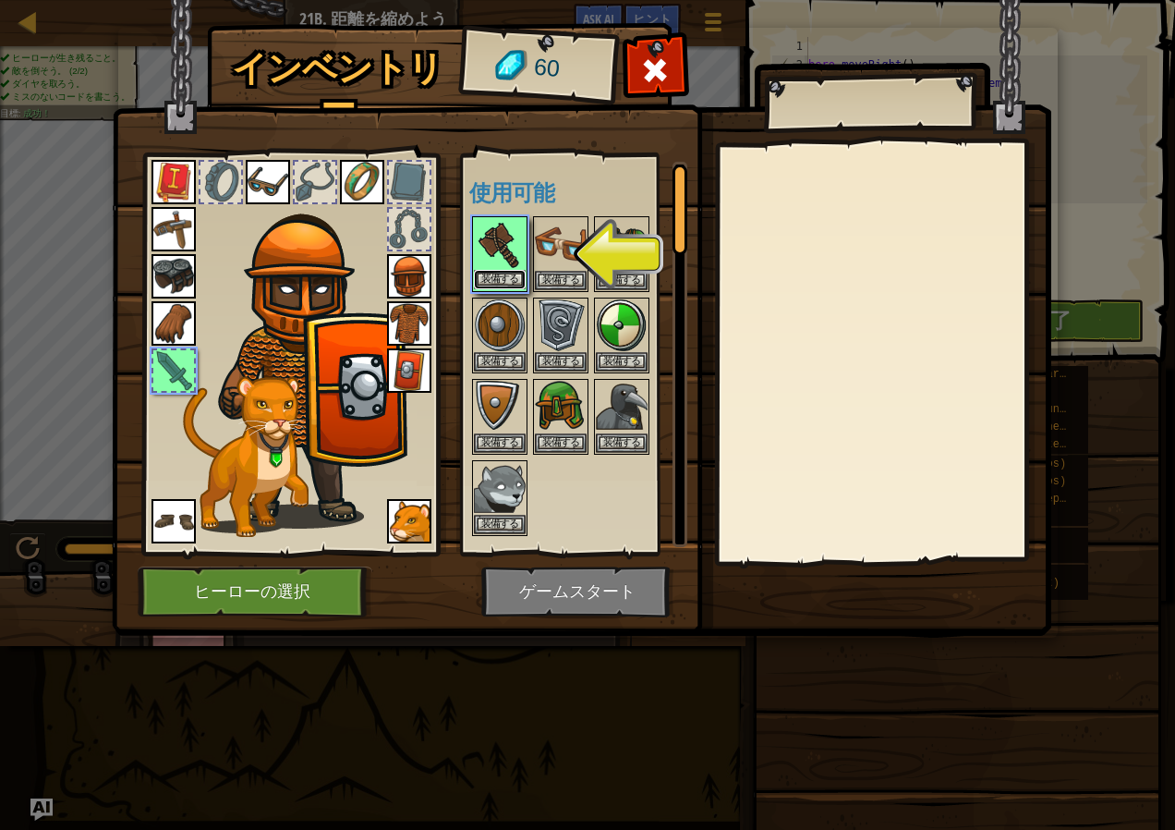
click at [516, 273] on button "装備する" at bounding box center [500, 279] width 52 height 19
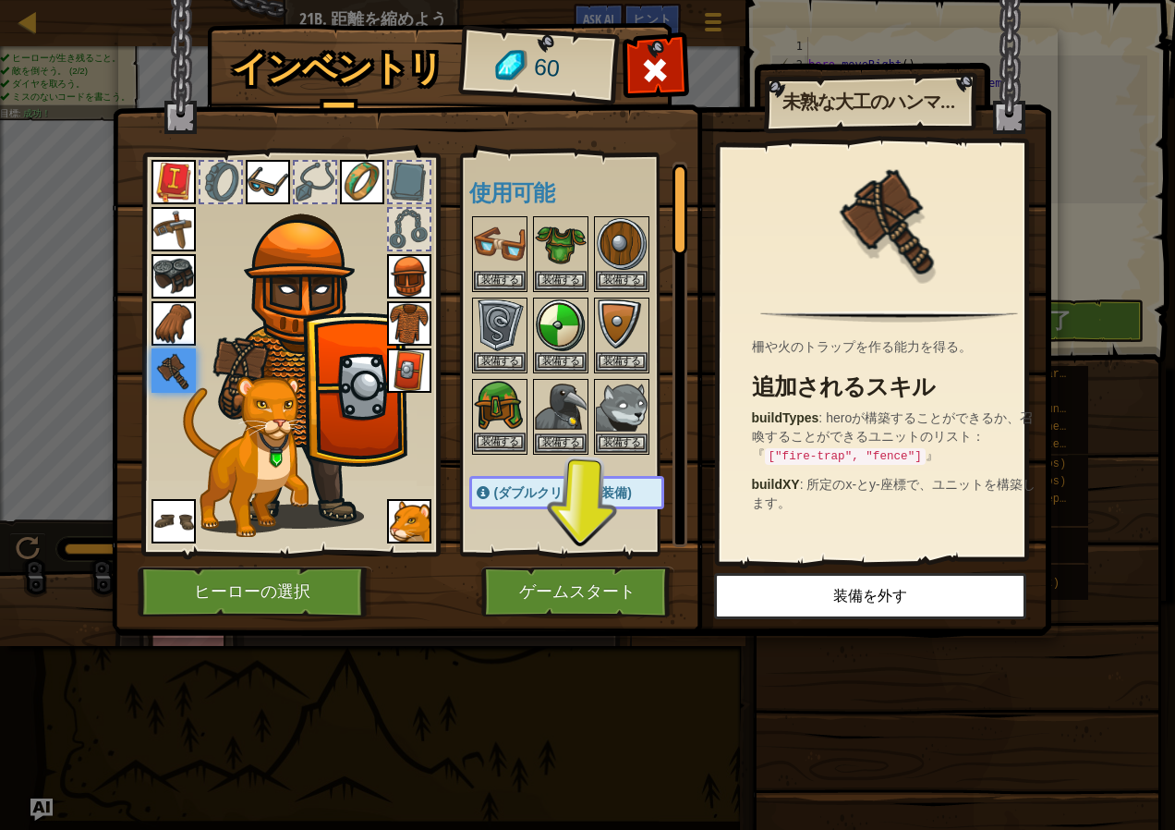
click at [492, 400] on img at bounding box center [500, 407] width 52 height 52
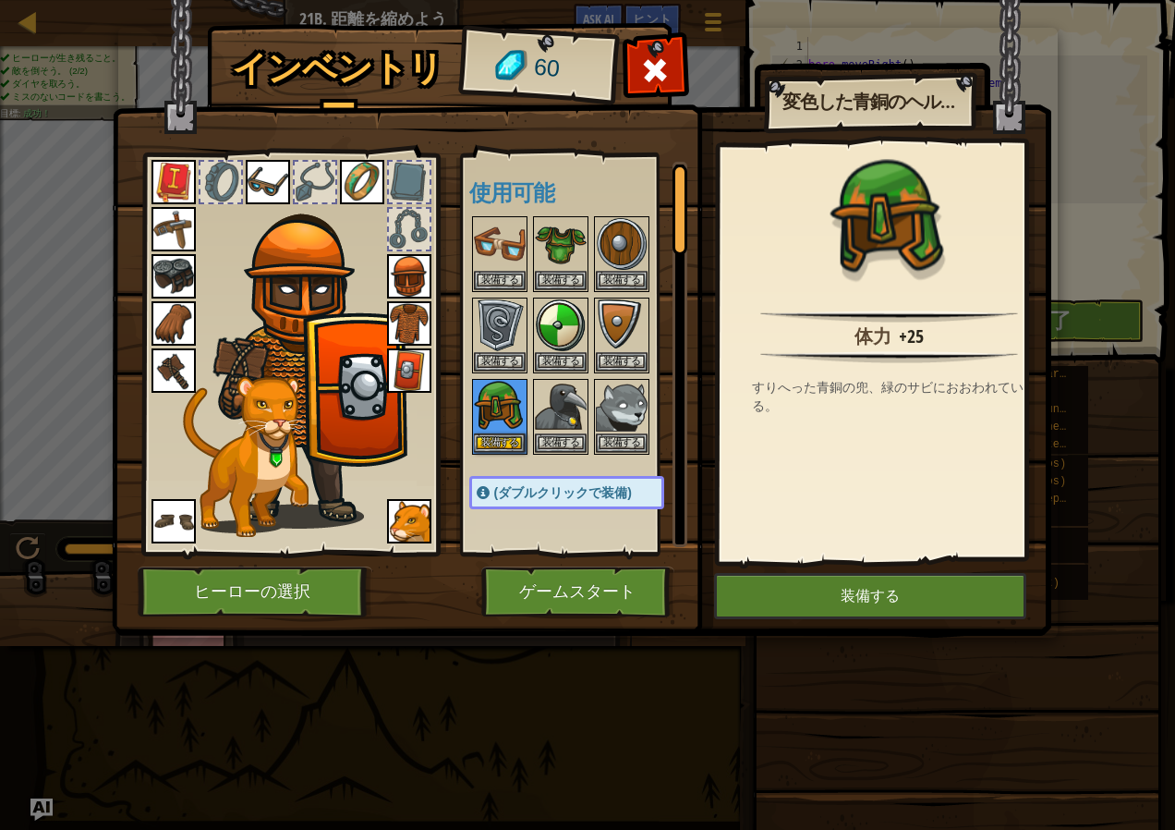
click at [393, 272] on img at bounding box center [409, 276] width 44 height 44
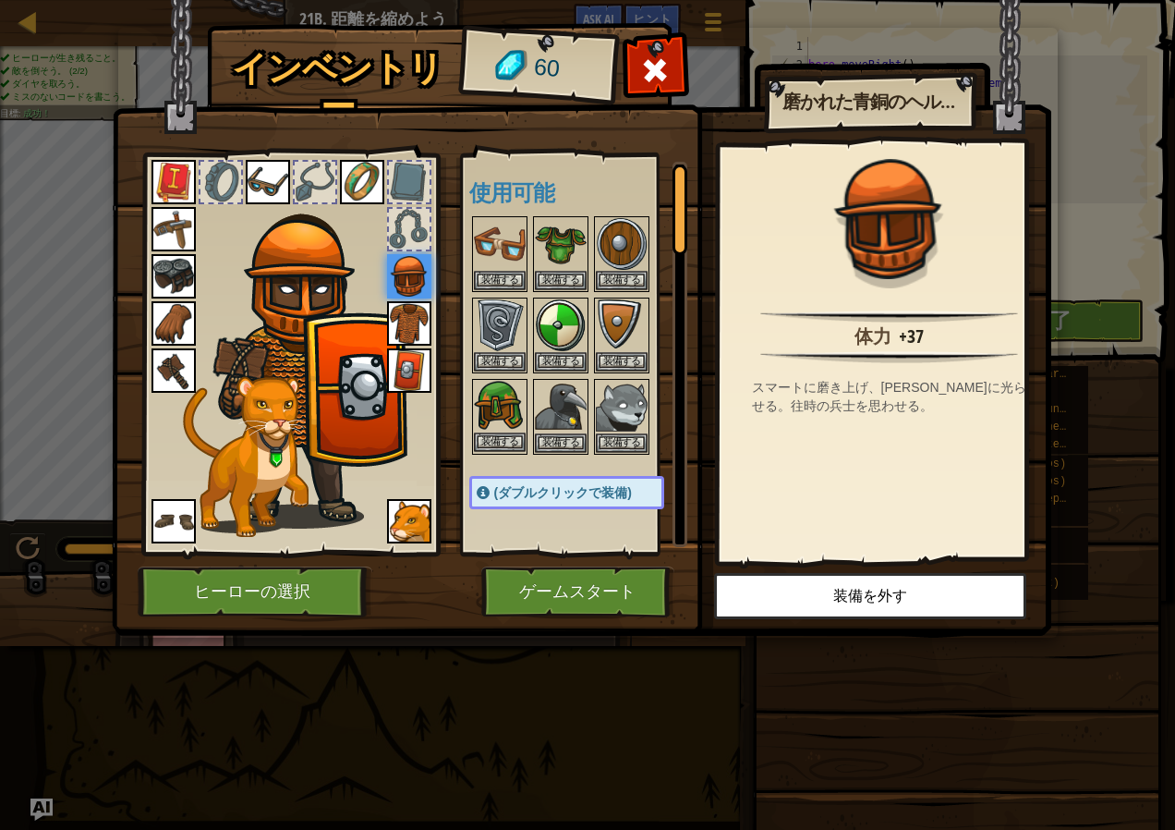
click at [480, 407] on img at bounding box center [500, 407] width 52 height 52
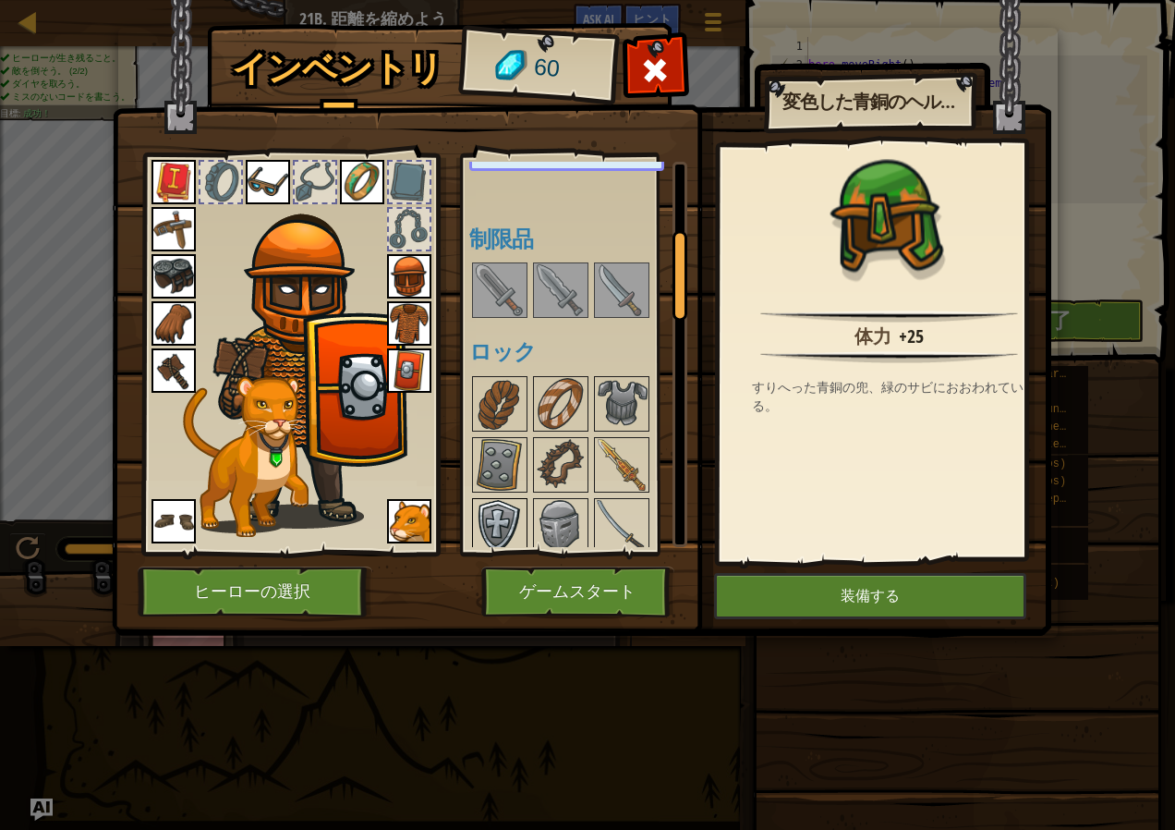
scroll to position [277, 0]
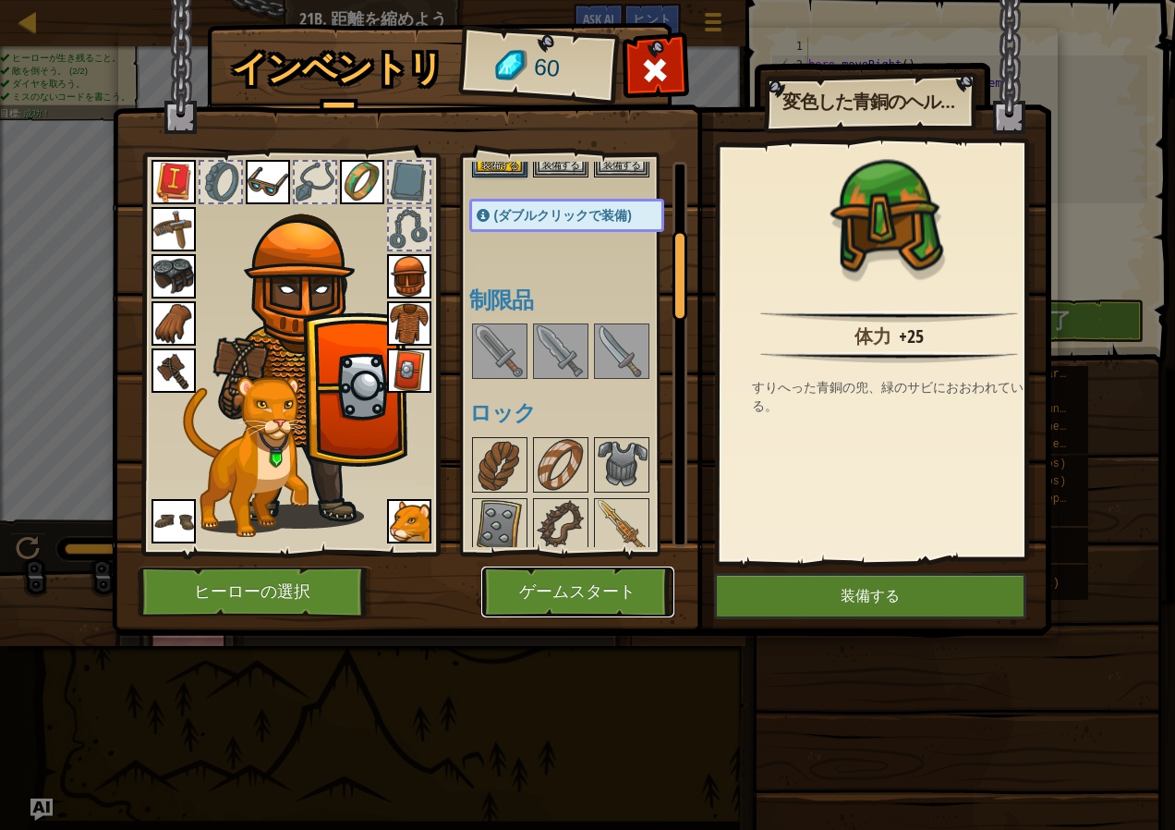
click at [522, 583] on button "ゲームスタート" at bounding box center [577, 591] width 193 height 51
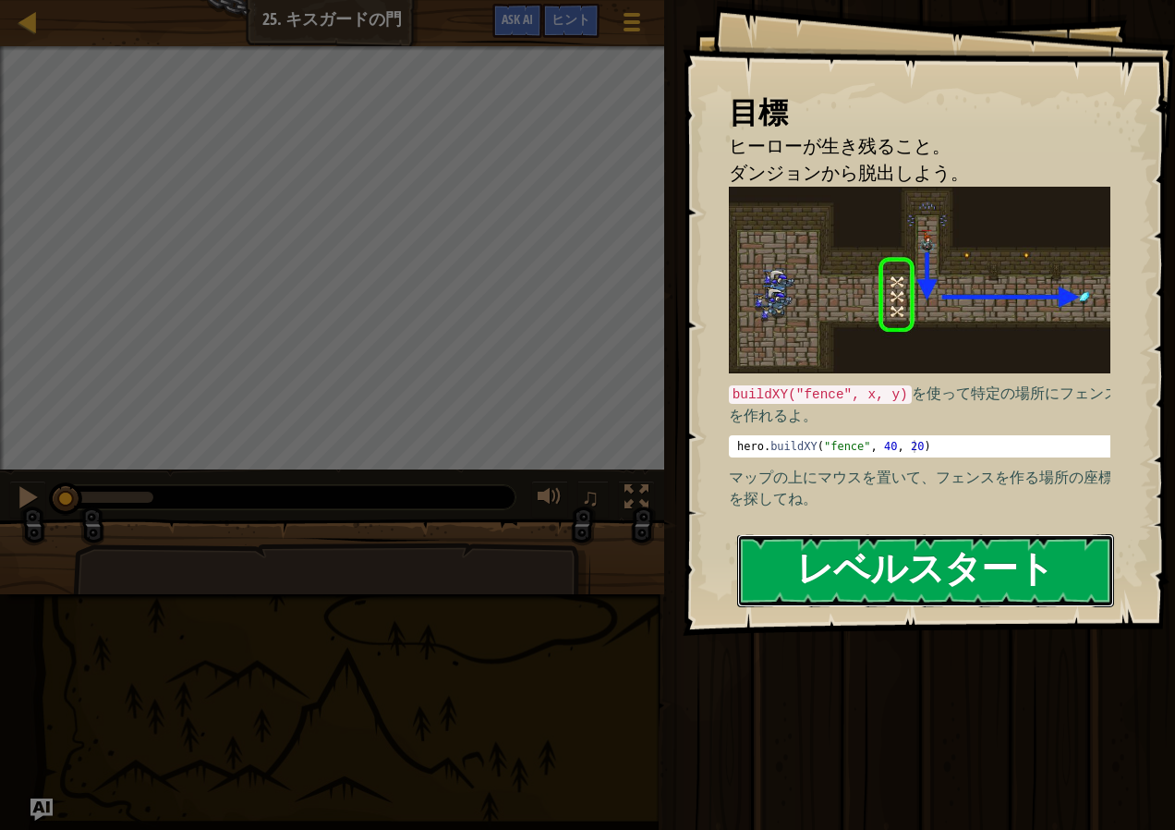
click at [884, 577] on button "レベルスタート" at bounding box center [925, 570] width 377 height 73
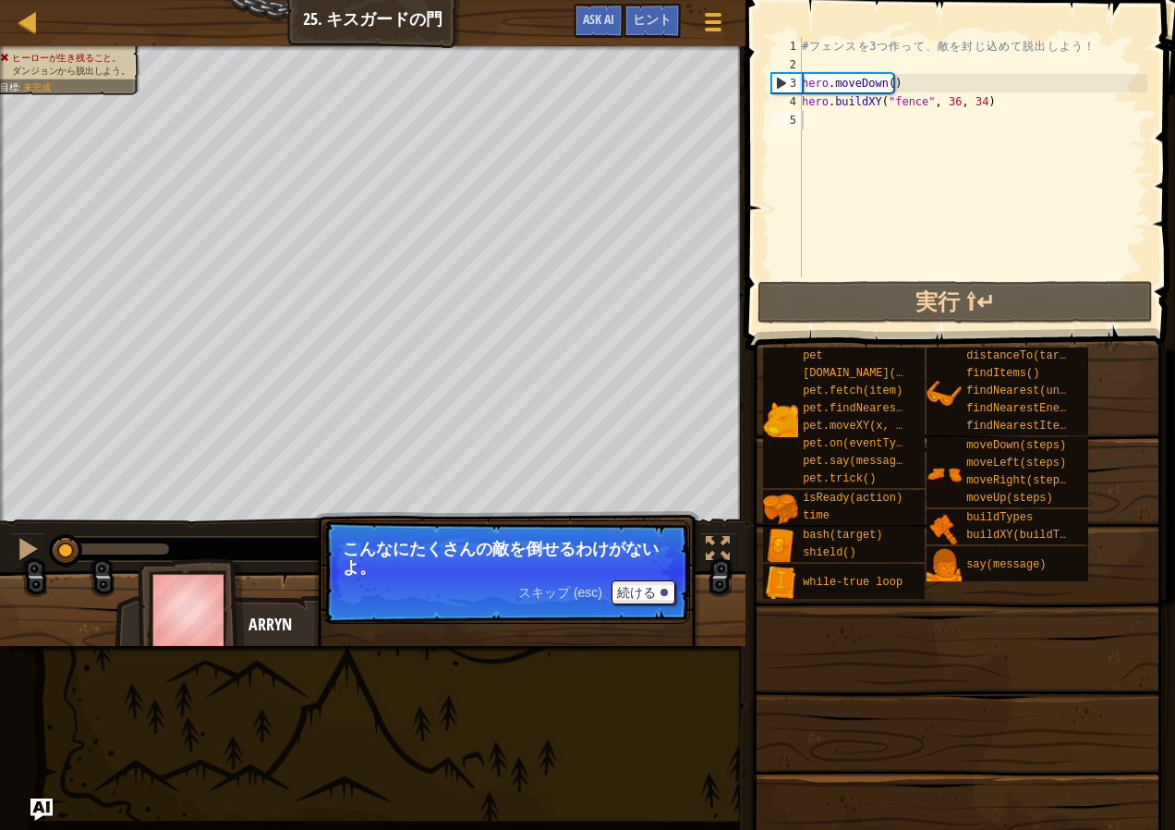
click at [636, 579] on p "スキップ (esc) 続ける こんなにたくさんの敵を倒せるわけがないよ。" at bounding box center [506, 571] width 367 height 103
click at [639, 592] on button "続ける" at bounding box center [644, 592] width 64 height 24
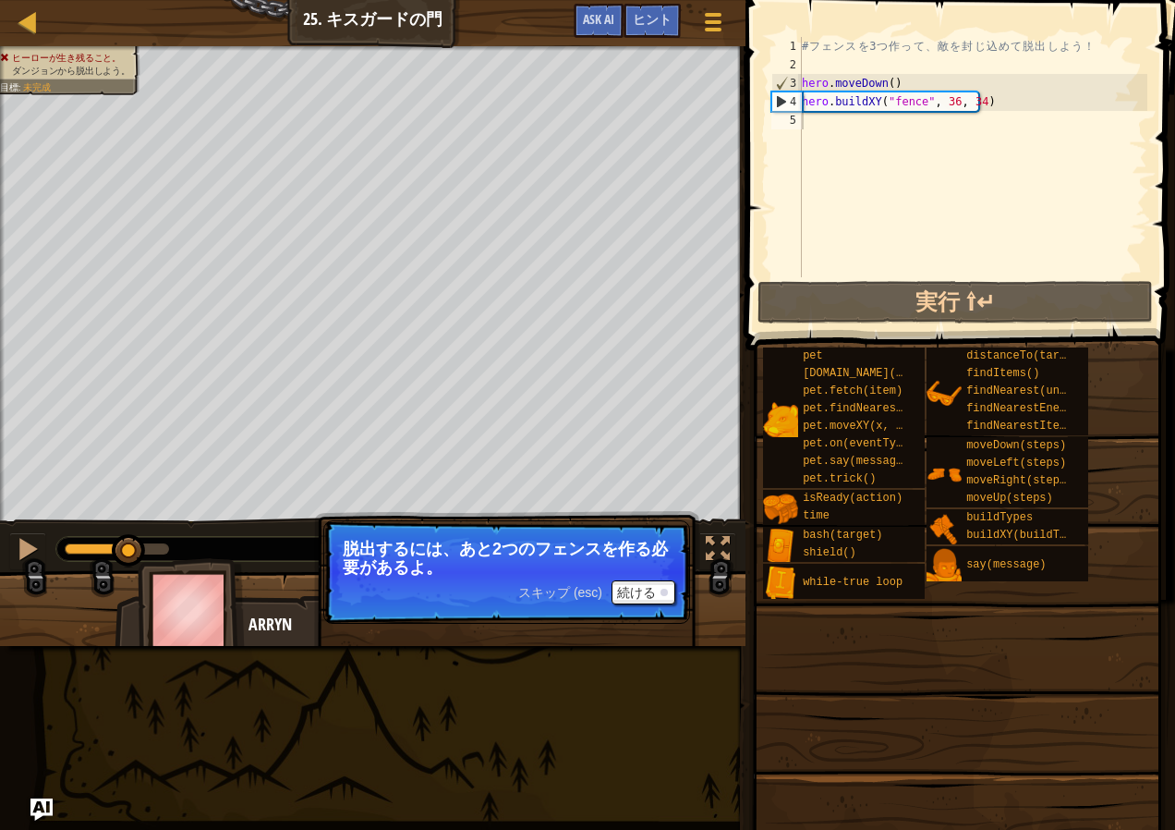
click at [405, 550] on p "脱出するには、あと2つのフェンスを作る必要があるよ。" at bounding box center [507, 558] width 328 height 37
click at [643, 597] on button "続ける" at bounding box center [644, 592] width 64 height 24
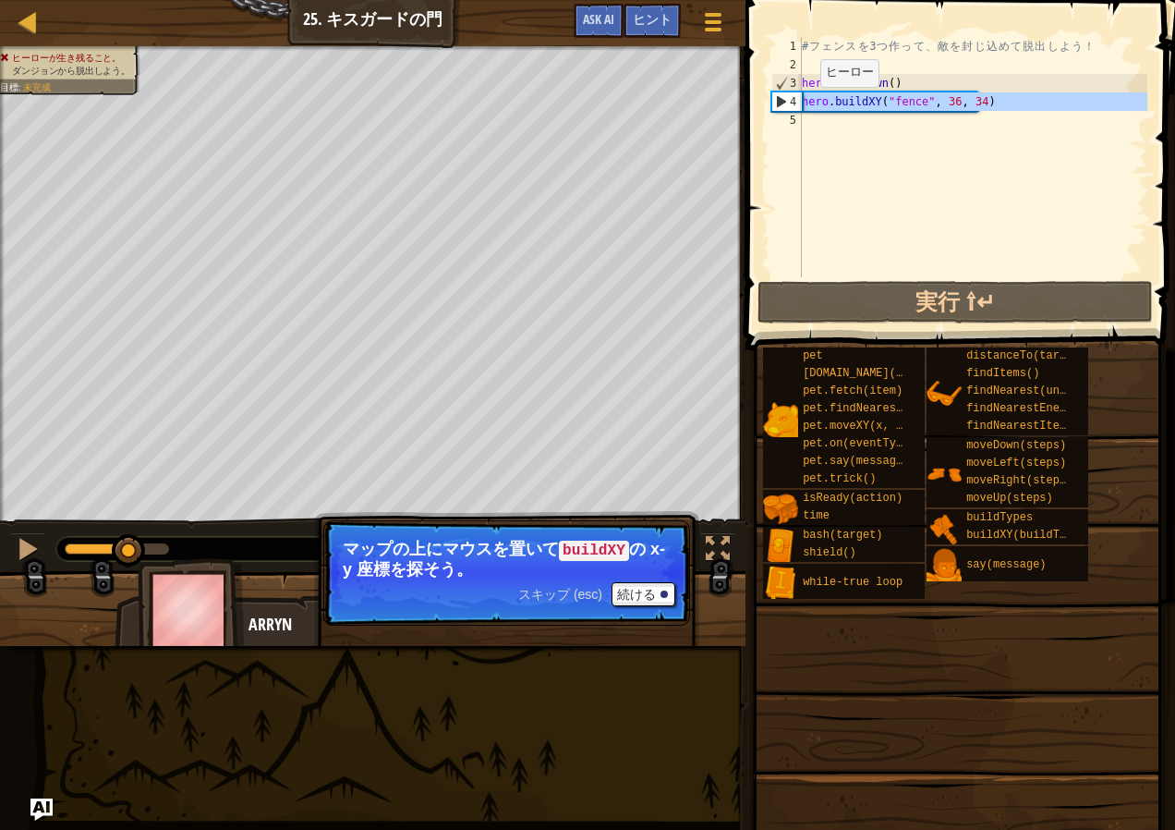
drag, startPoint x: 986, startPoint y: 111, endPoint x: 788, endPoint y: 107, distance: 197.8
click at [788, 107] on div "1 2 3 4 5 # フ ェ ン ス を 3 つ 作 っ て 、 敵 を 封 じ 込 め て 脱 出 し よ う ！ hero . moveDown ( )…" at bounding box center [958, 157] width 380 height 240
type textarea "hero.buildXY("fence", 36, 34)"
click at [901, 131] on div "# フ ェ ン ス を 3 つ 作 っ て 、 敵 を 封 じ 込 め て 脱 出 し よ う ！ hero . moveDown ( ) hero . bu…" at bounding box center [972, 157] width 349 height 240
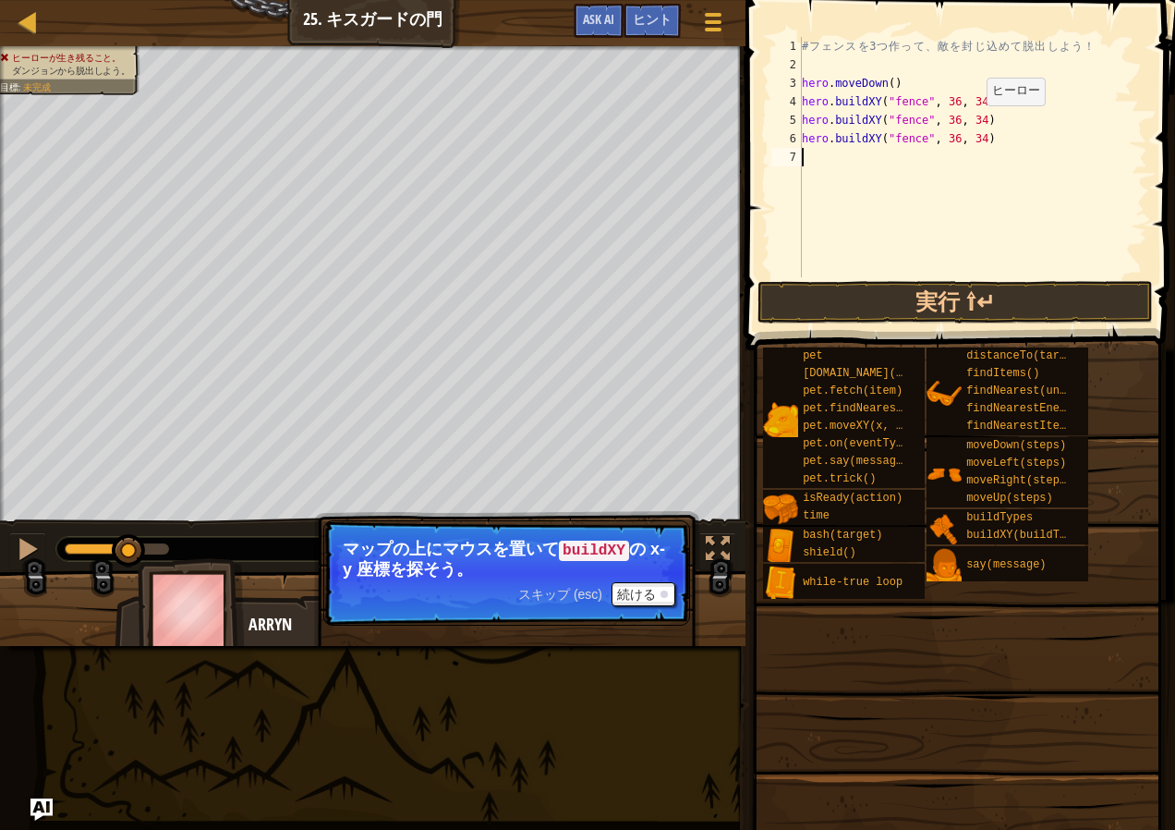
click at [971, 124] on div "# フ ェ ン ス を 3 つ 作 っ て 、 敵 を 封 じ 込 め て 脱 出 し よ う ！ hero . moveDown ( ) hero . bu…" at bounding box center [972, 175] width 349 height 277
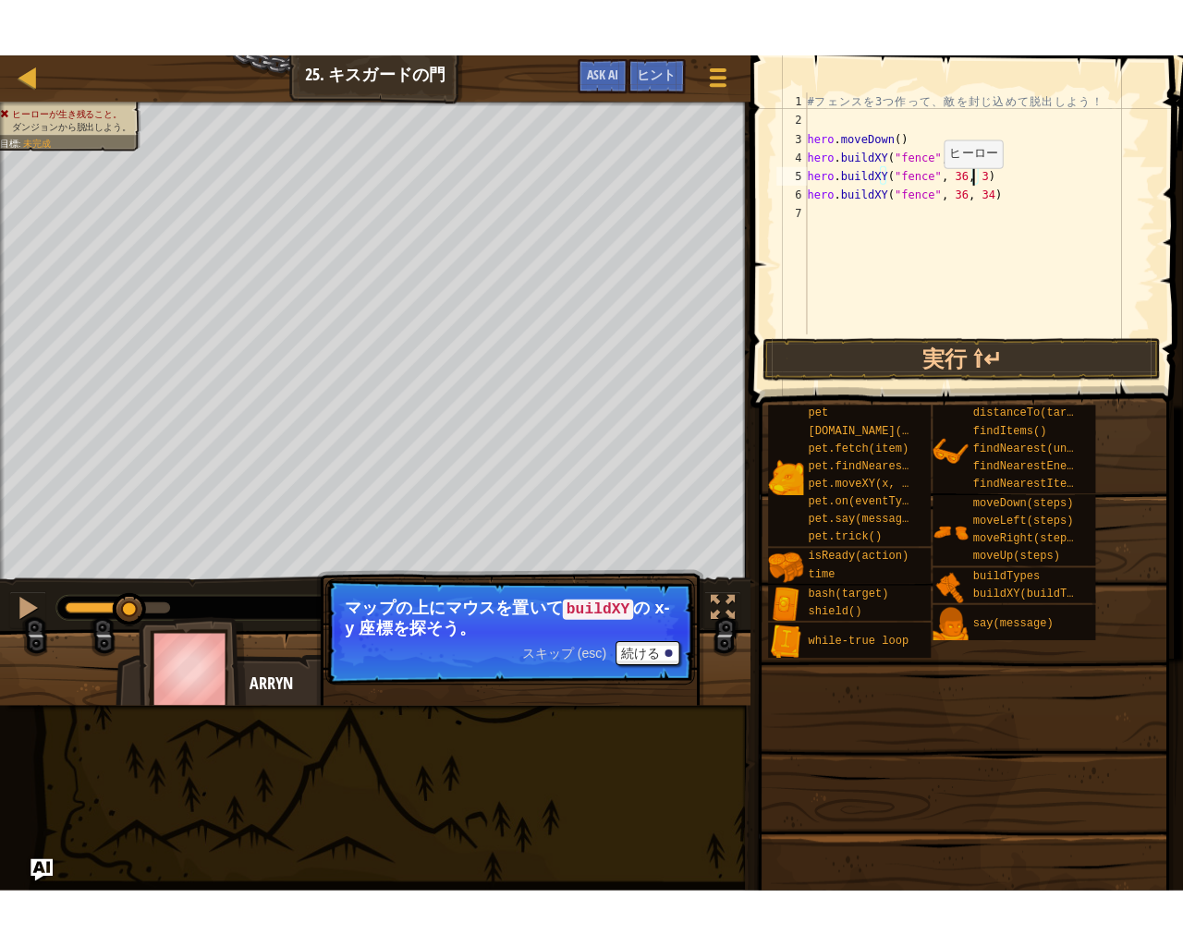
scroll to position [8, 13]
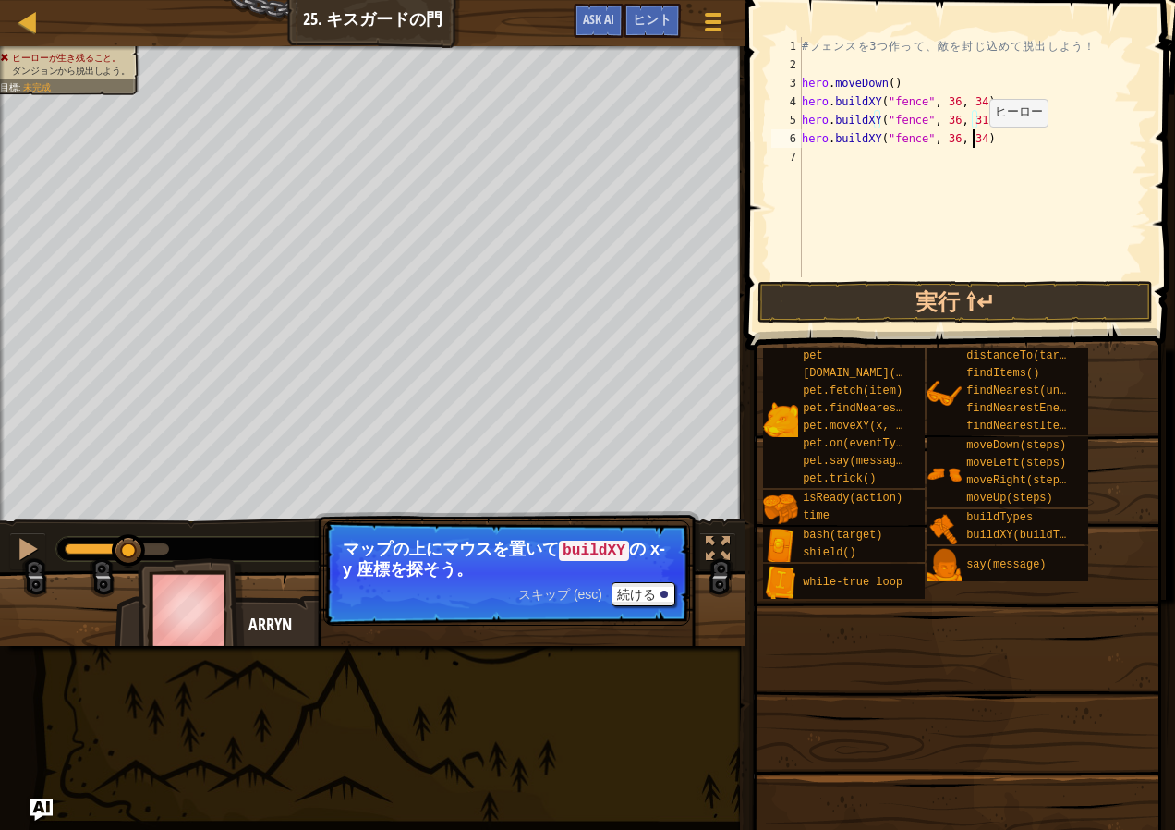
click at [974, 145] on div "# フ ェ ン ス を 3 つ 作 っ て 、 敵 を 封 じ 込 め て 脱 出 し よ う ！ hero . moveDown ( ) hero . bu…" at bounding box center [972, 175] width 349 height 277
type textarea "hero.buildXY("fence", 36, 28)"
click at [969, 291] on button "実行 ⇧↵" at bounding box center [955, 302] width 395 height 43
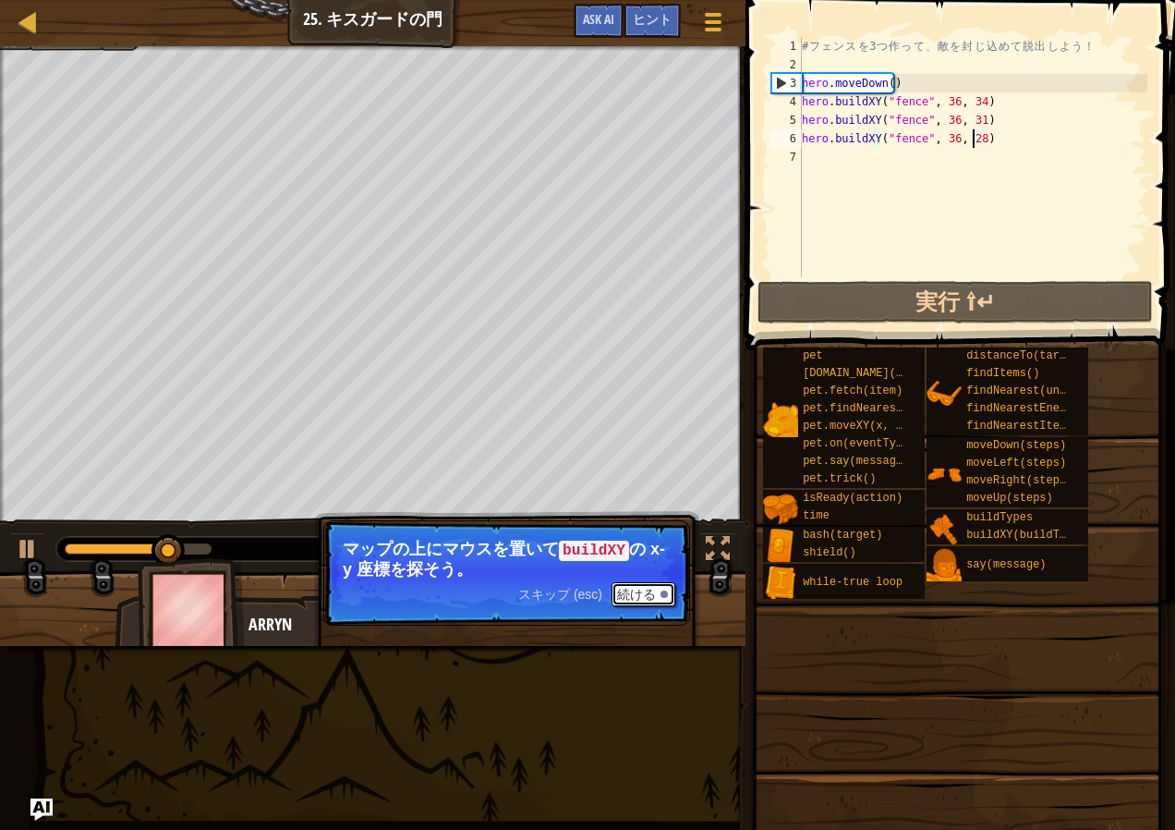
click at [650, 594] on button "続ける" at bounding box center [644, 594] width 64 height 24
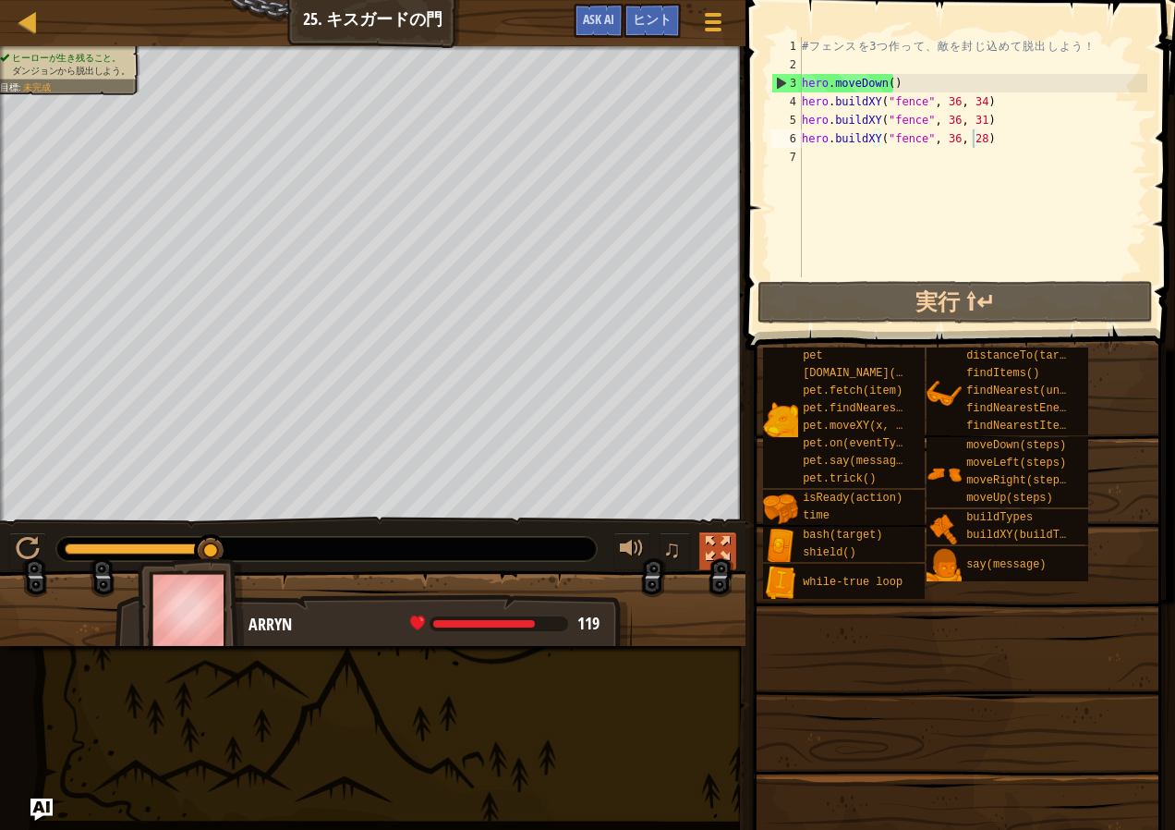
click at [707, 553] on div at bounding box center [718, 549] width 24 height 24
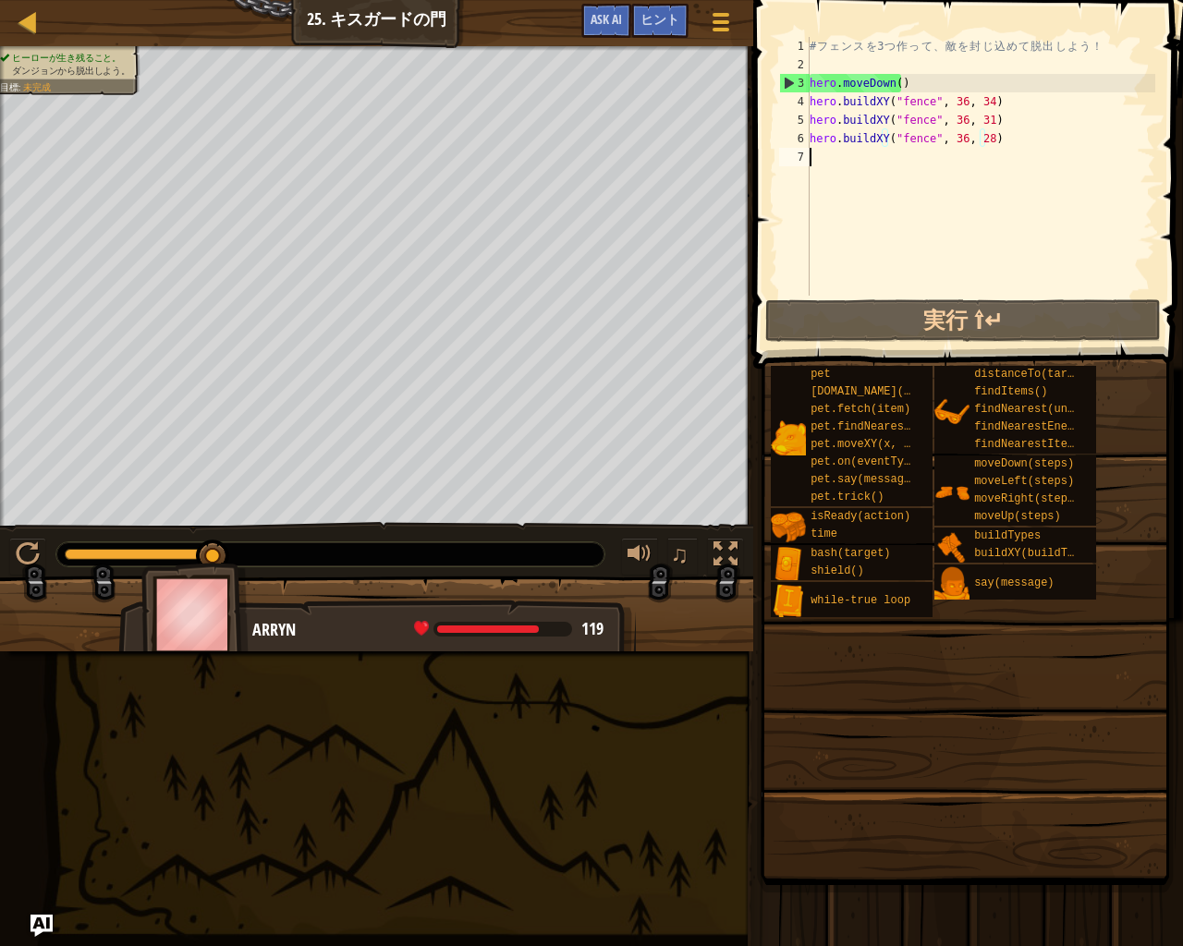
click at [858, 165] on div "# フ ェ ン ス を 3 つ 作 っ て 、 敵 を 封 じ 込 め て 脱 出 し よ う ！ hero . moveDown ( ) hero . bu…" at bounding box center [980, 185] width 349 height 296
type textarea "h"
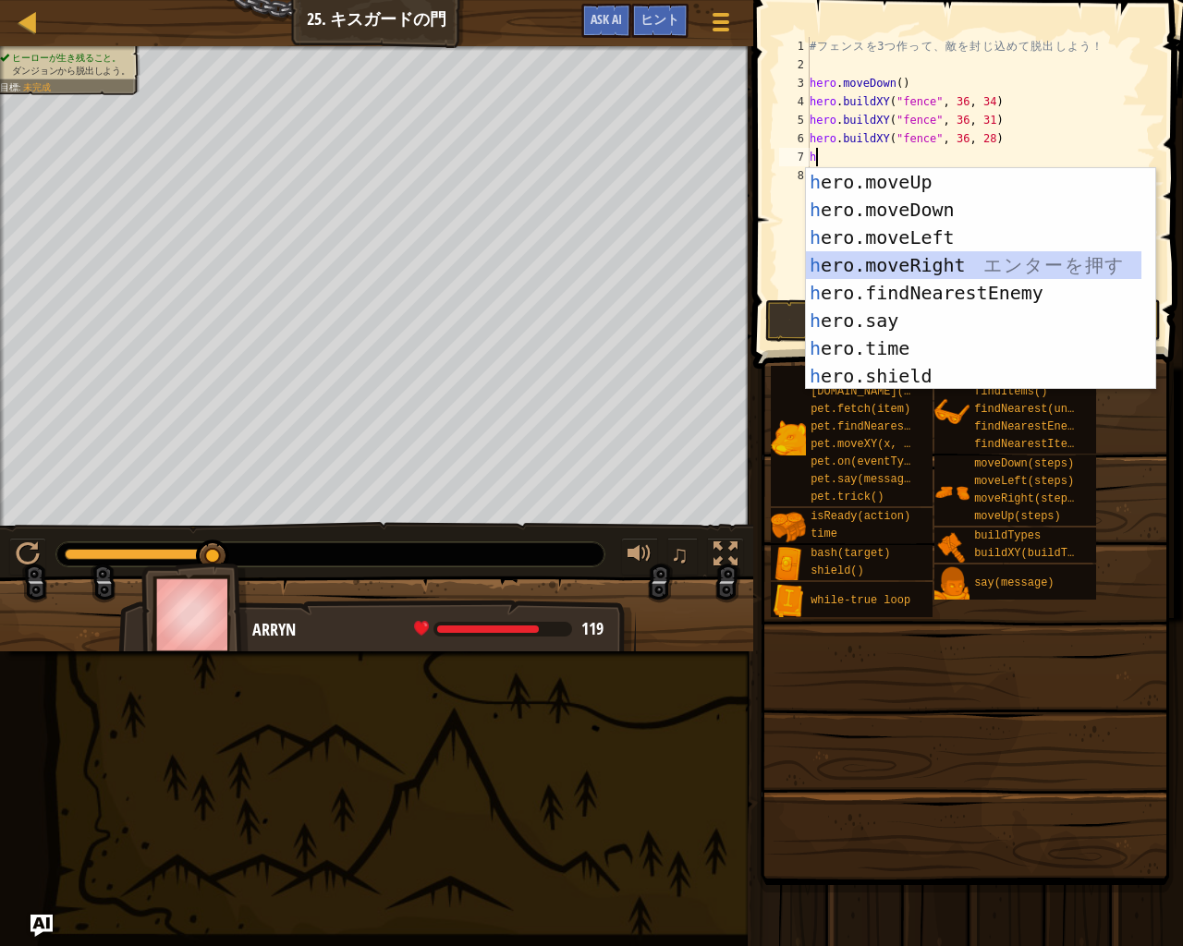
click at [945, 257] on div "h ero.moveUp エ ン タ ー を 押 す h ero.moveDown エ ン タ ー を 押 す h ero.moveLeft エ ン タ ー …" at bounding box center [973, 306] width 335 height 277
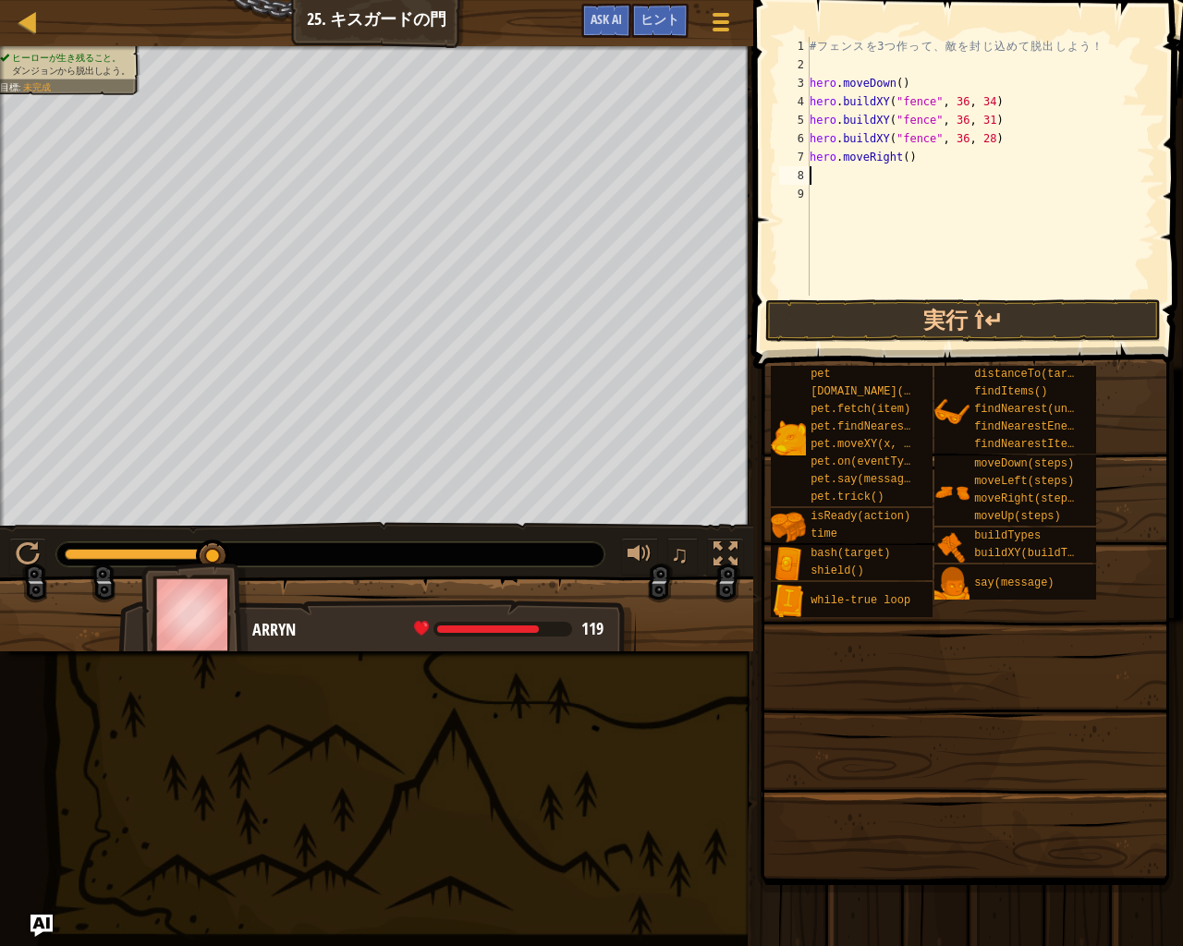
click at [918, 161] on div "# フ ェ ン ス を 3 つ 作 っ て 、 敵 を 封 じ 込 め て 脱 出 し よ う ！ hero . moveDown ( ) hero . bu…" at bounding box center [980, 185] width 349 height 296
type textarea "hero.moveRight(4)"
click at [967, 312] on button "実行 ⇧↵" at bounding box center [962, 320] width 395 height 43
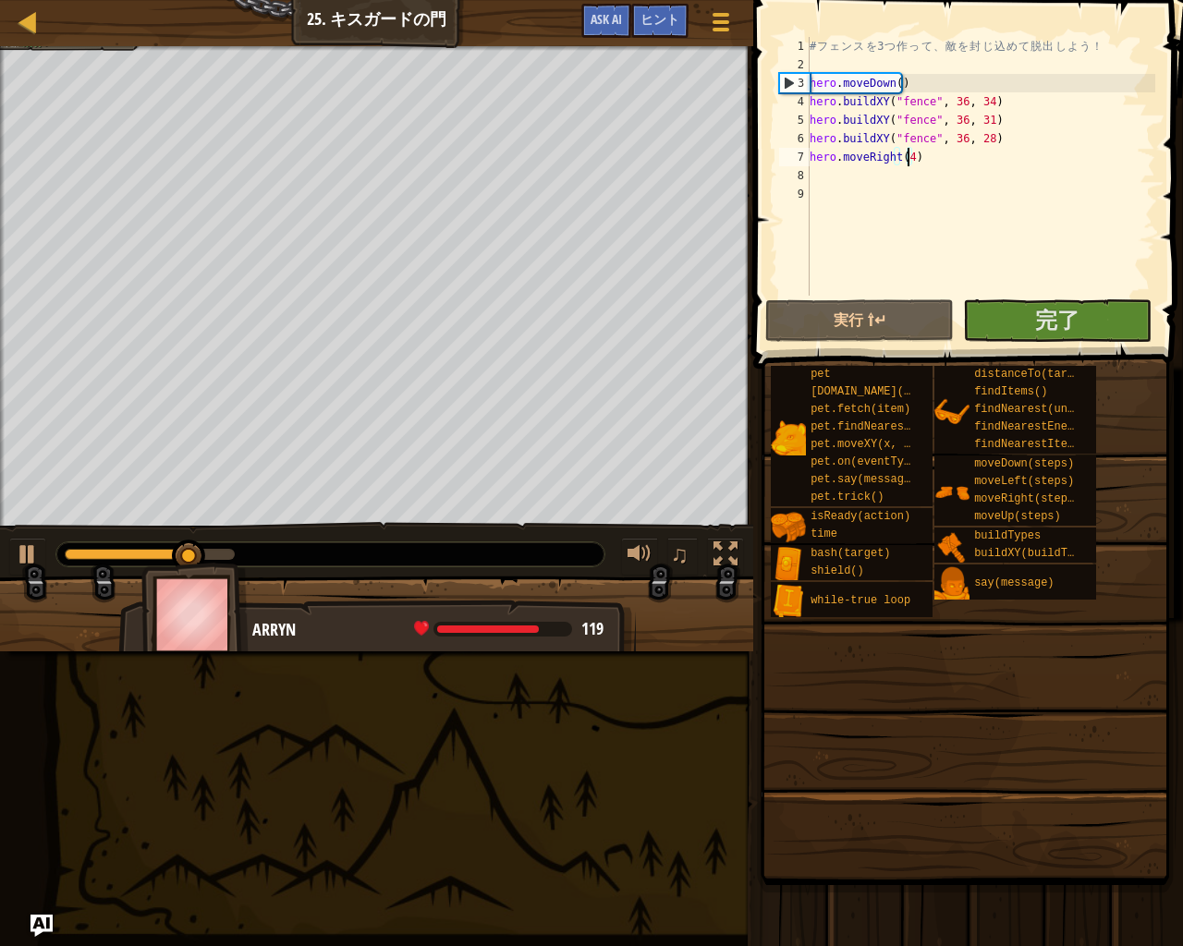
click at [1110, 352] on span at bounding box center [965, 619] width 417 height 547
click at [1103, 332] on button "完了" at bounding box center [1057, 320] width 188 height 43
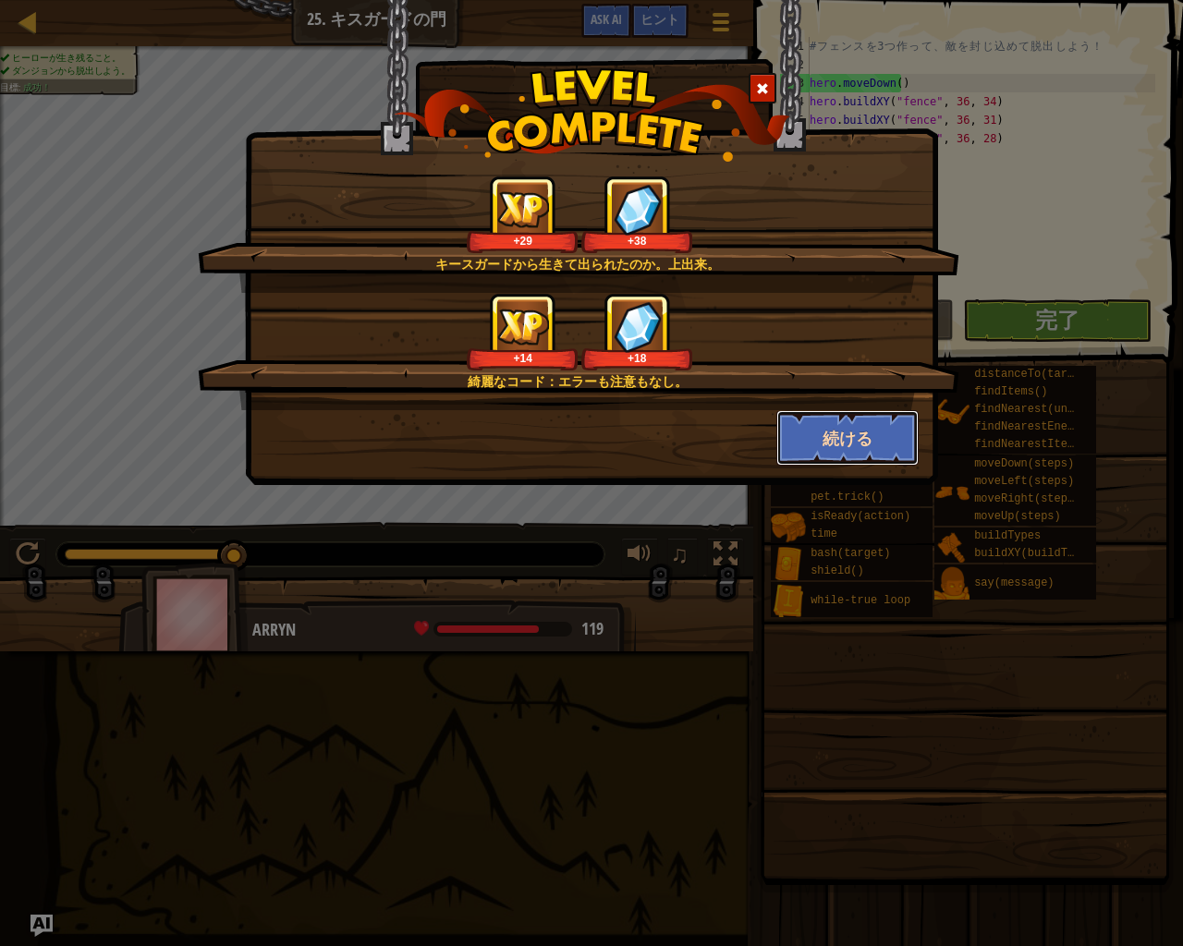
click at [881, 441] on button "続ける" at bounding box center [847, 437] width 143 height 55
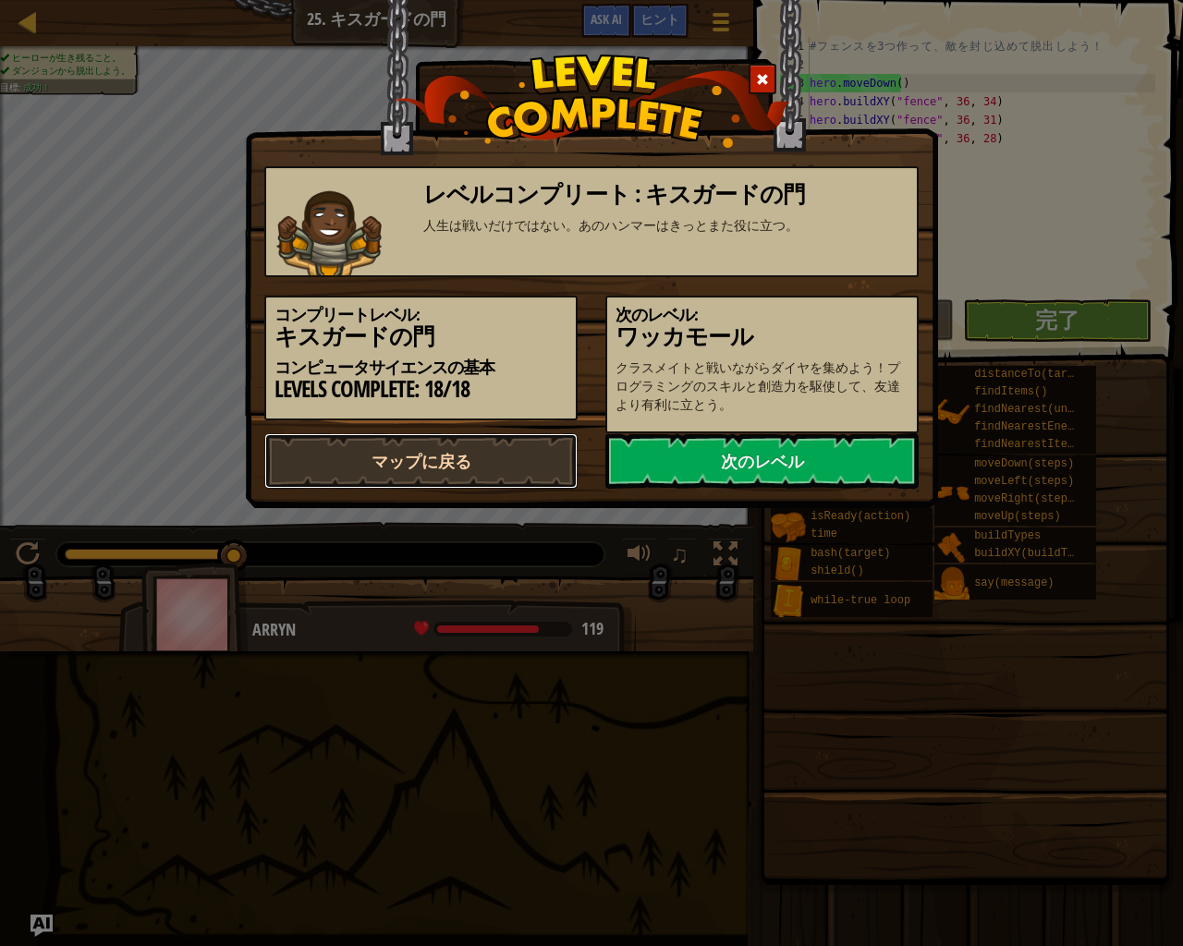
click at [527, 457] on link "マップに戻る" at bounding box center [420, 460] width 313 height 55
select select "ja"
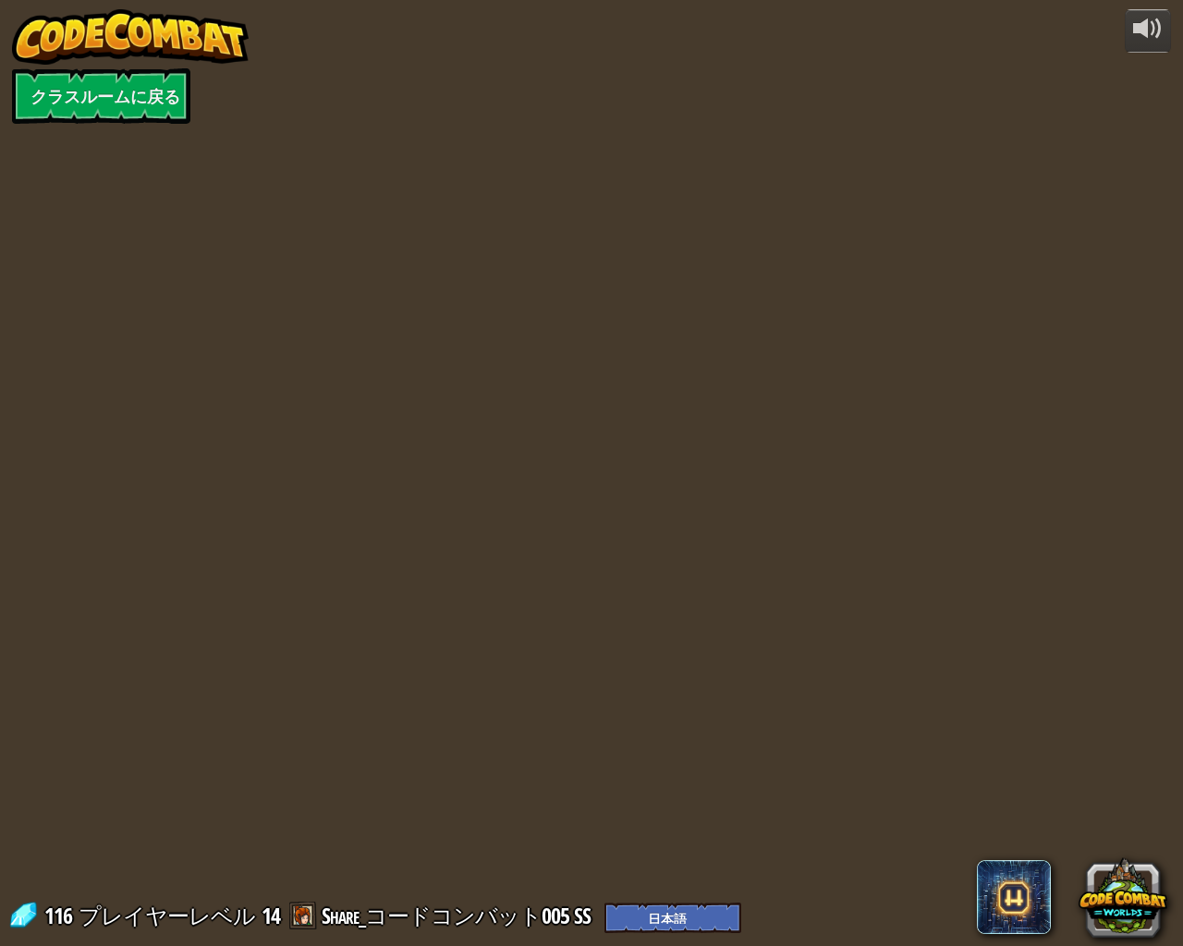
select select "ja"
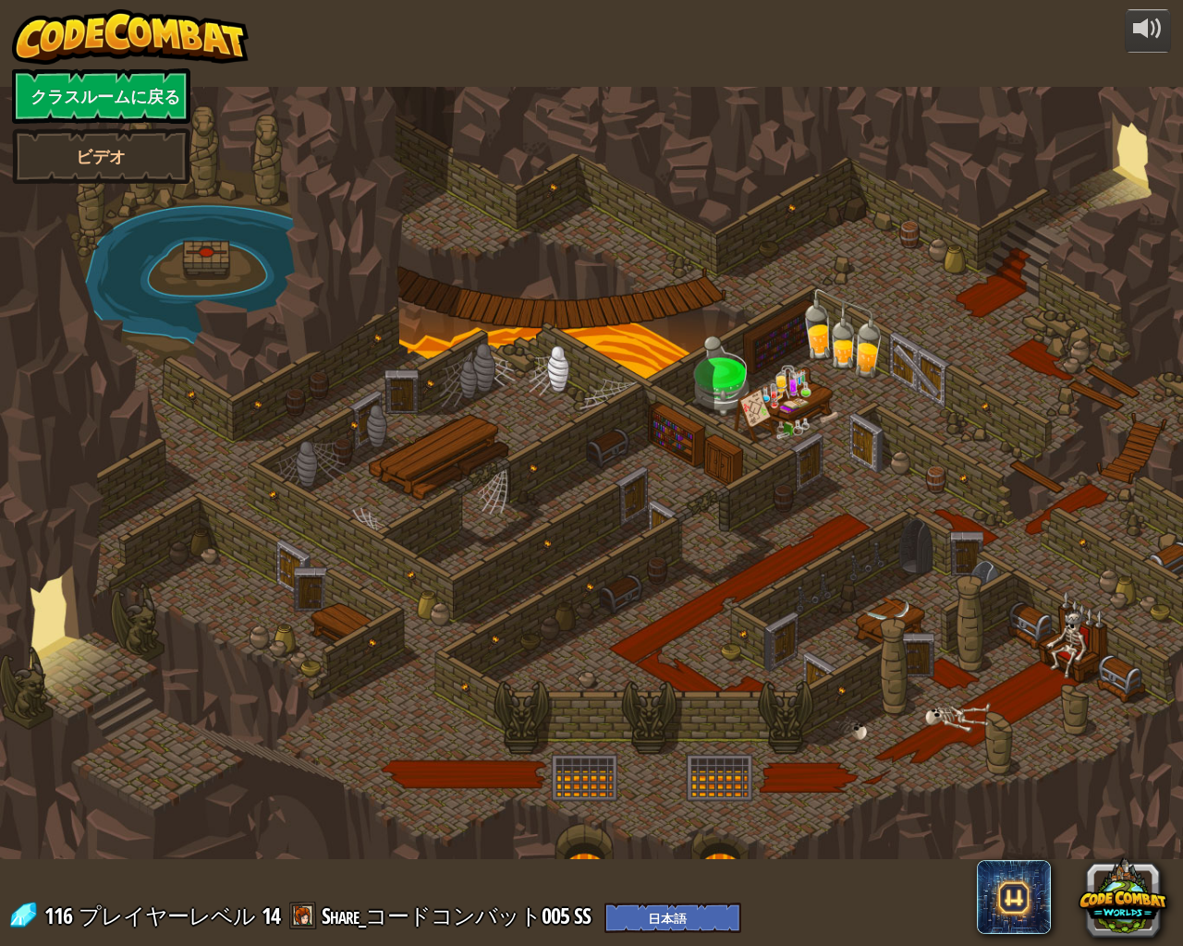
select select "ja"
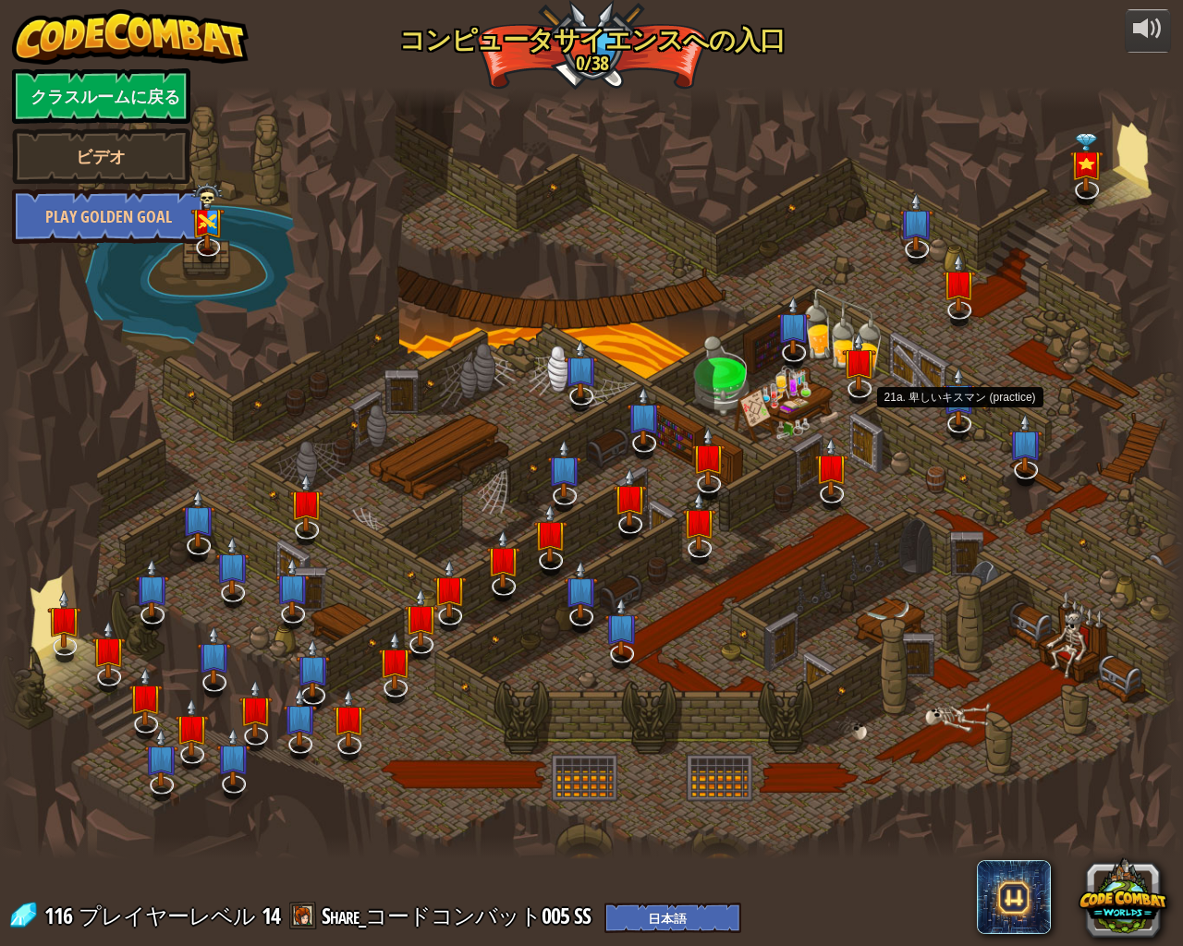
select select "ja"
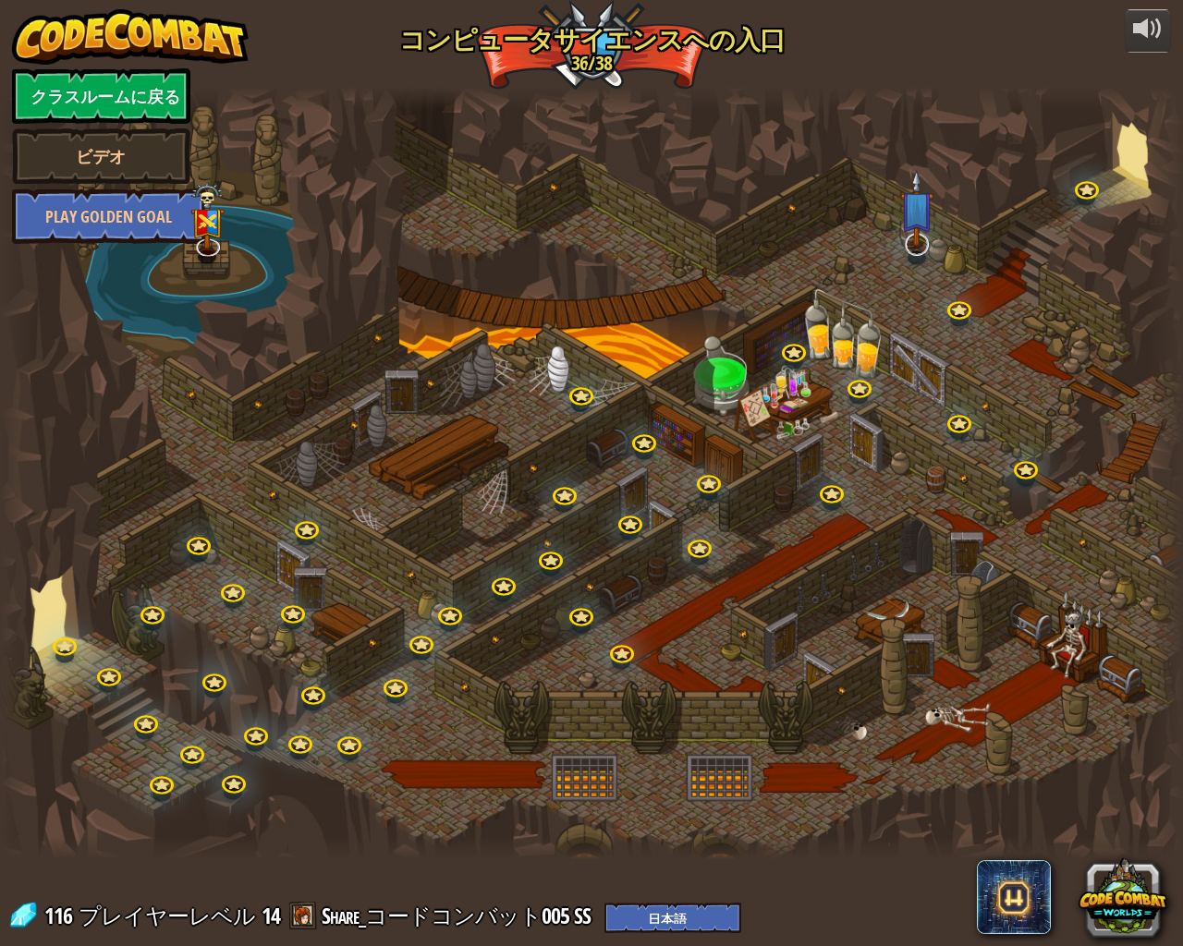
select select "ja"
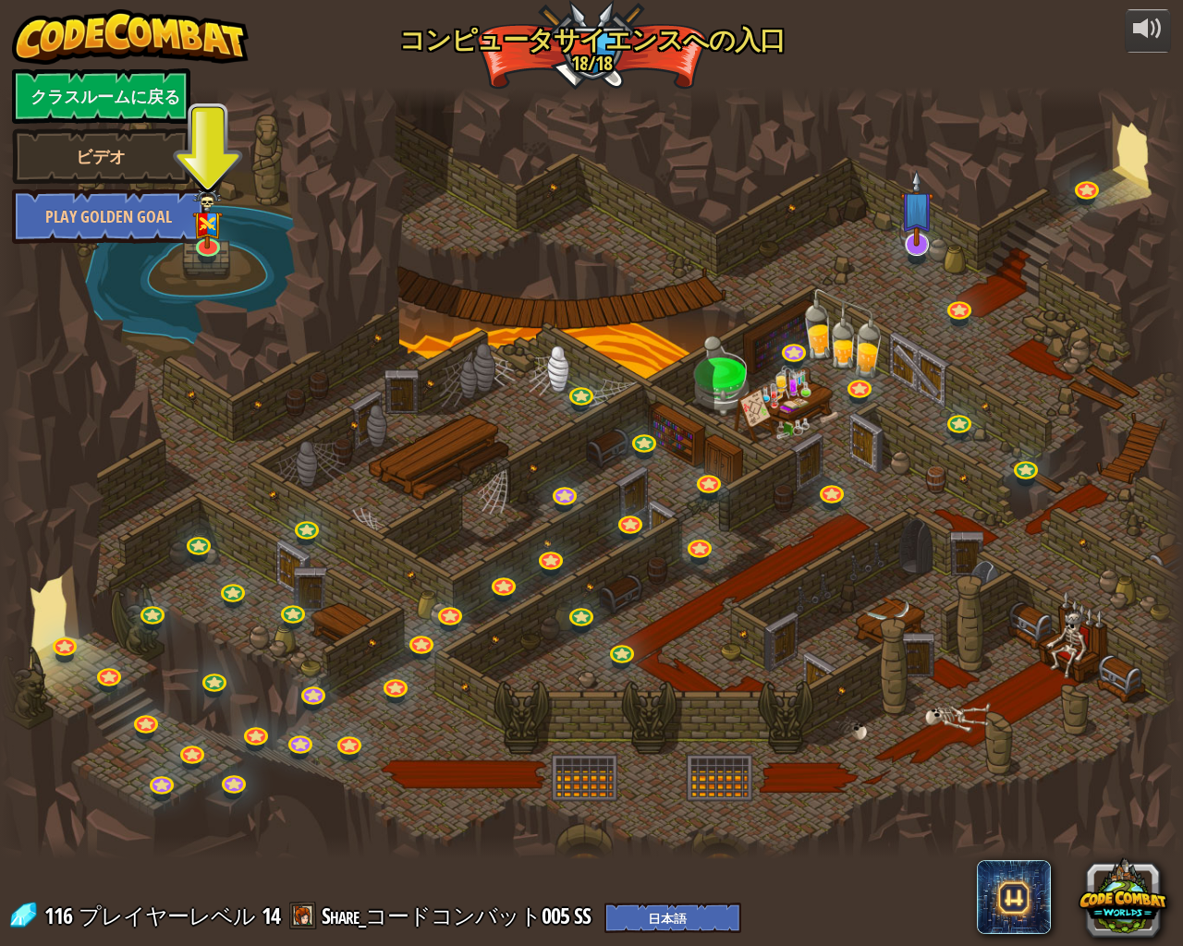
click at [915, 242] on img at bounding box center [917, 208] width 34 height 78
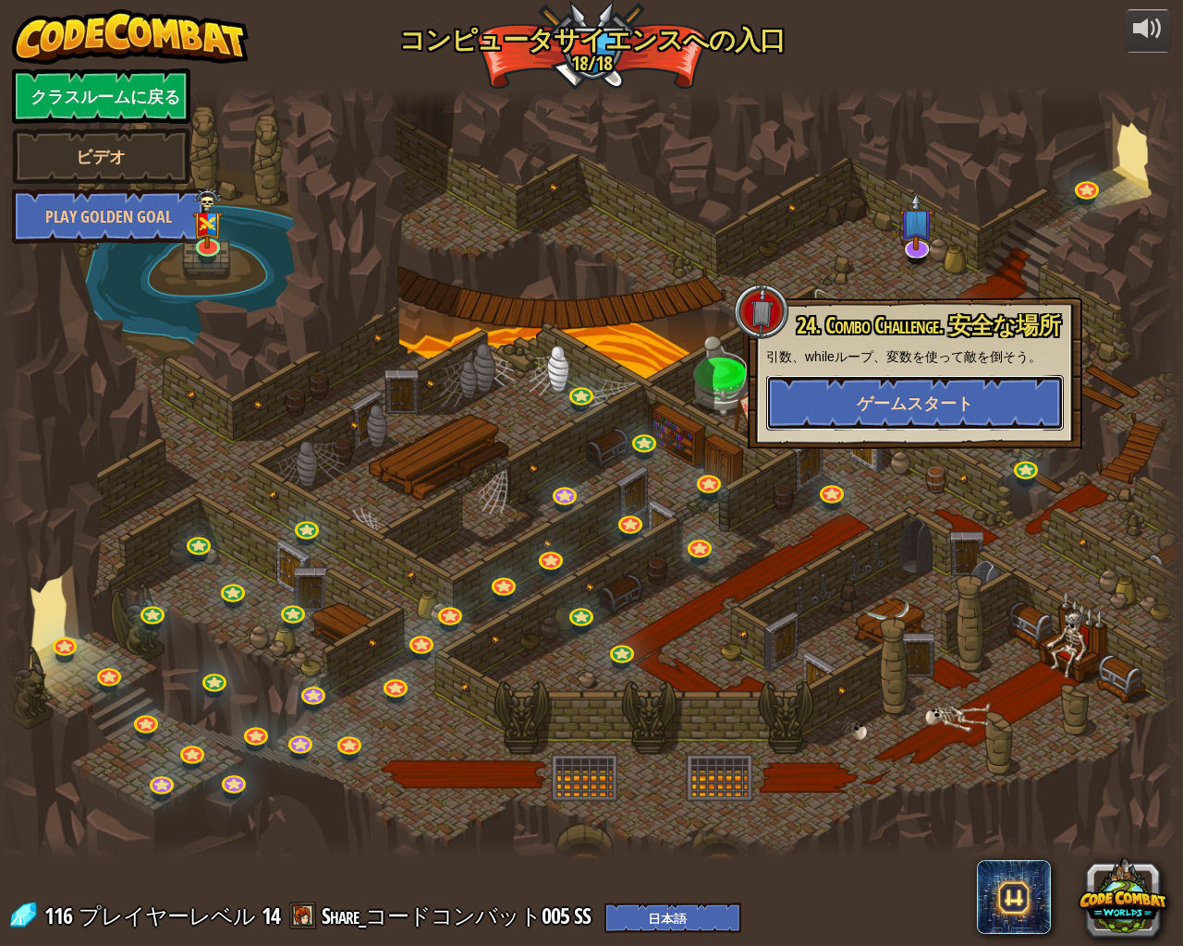
click at [932, 394] on span "ゲームスタート" at bounding box center [914, 403] width 116 height 23
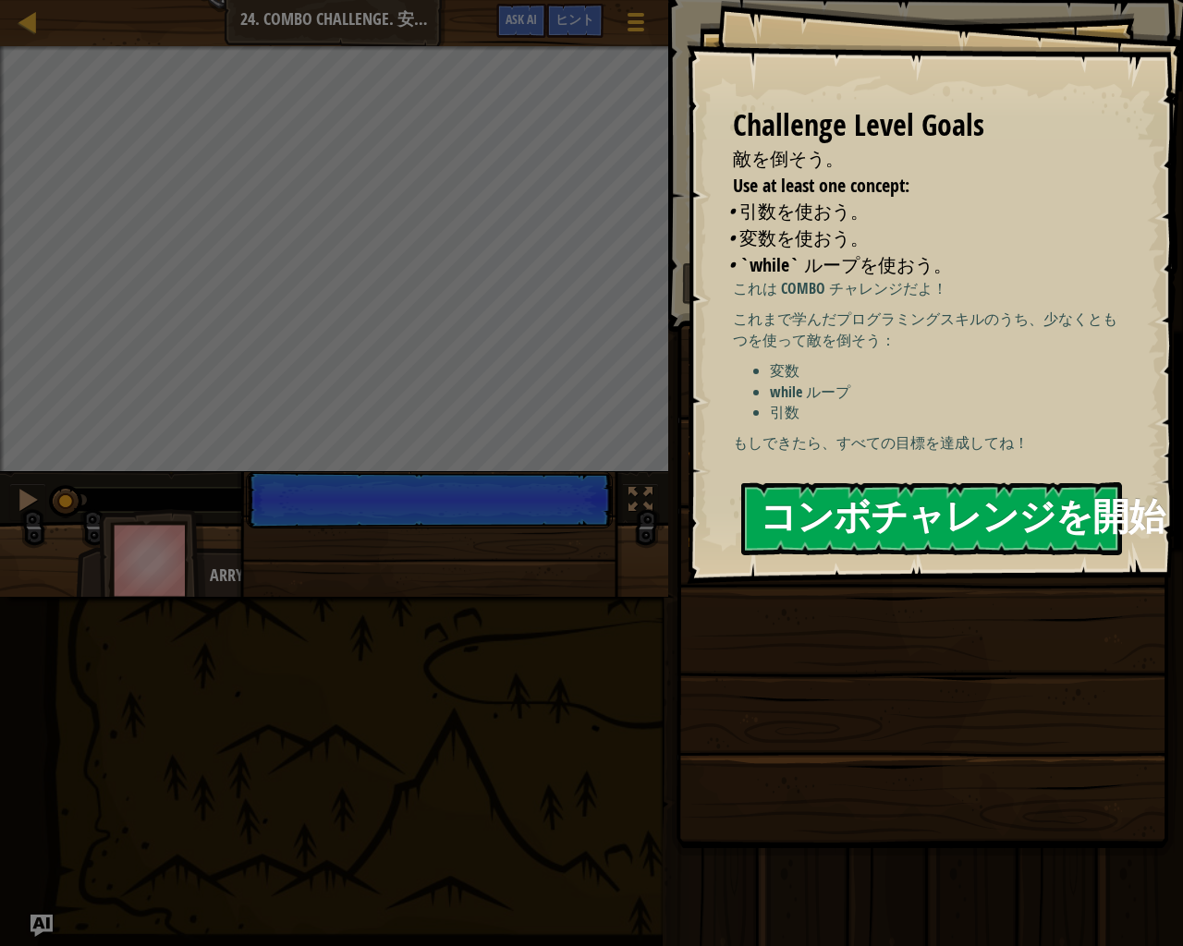
click at [868, 517] on button "コンボチャレンジを開始" at bounding box center [931, 518] width 381 height 73
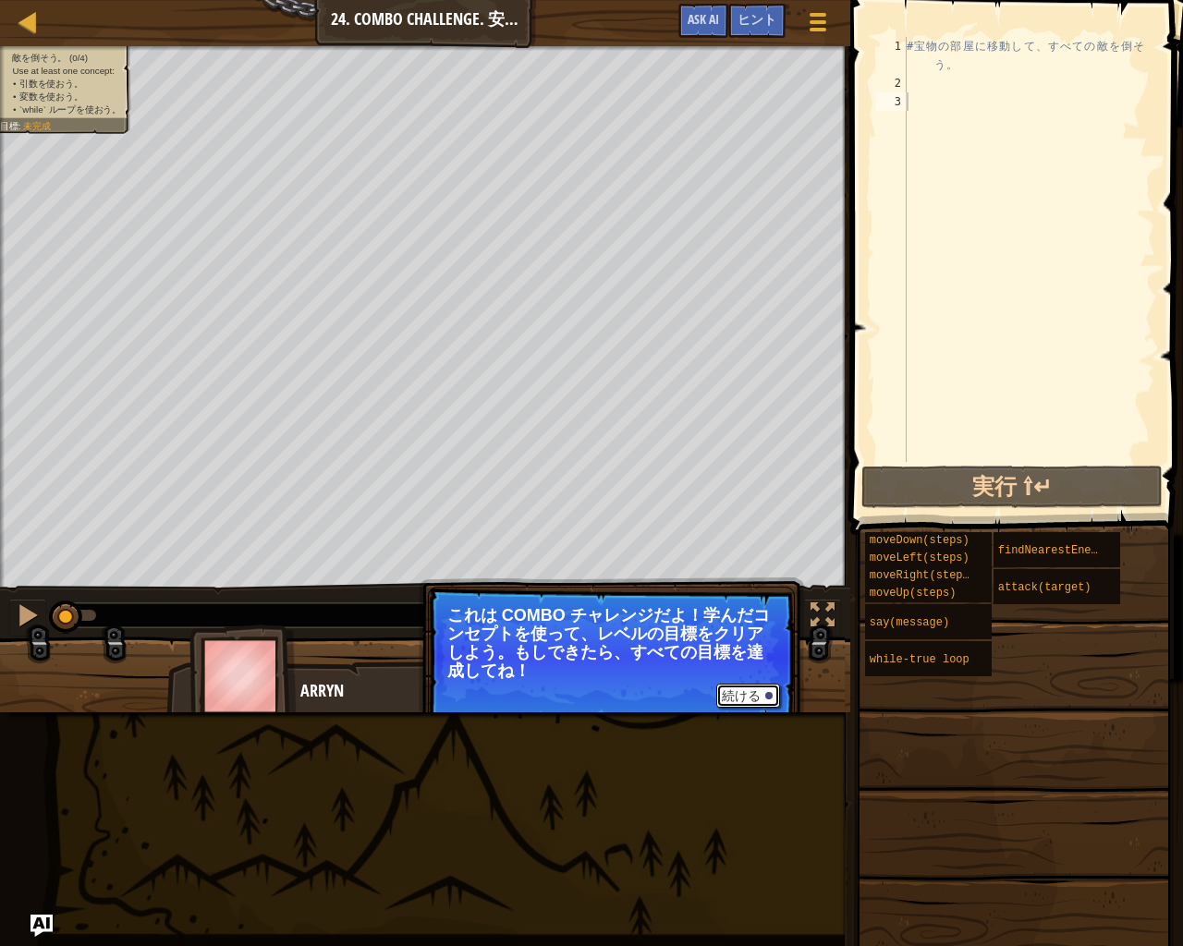
click at [763, 697] on button "続ける" at bounding box center [748, 696] width 64 height 24
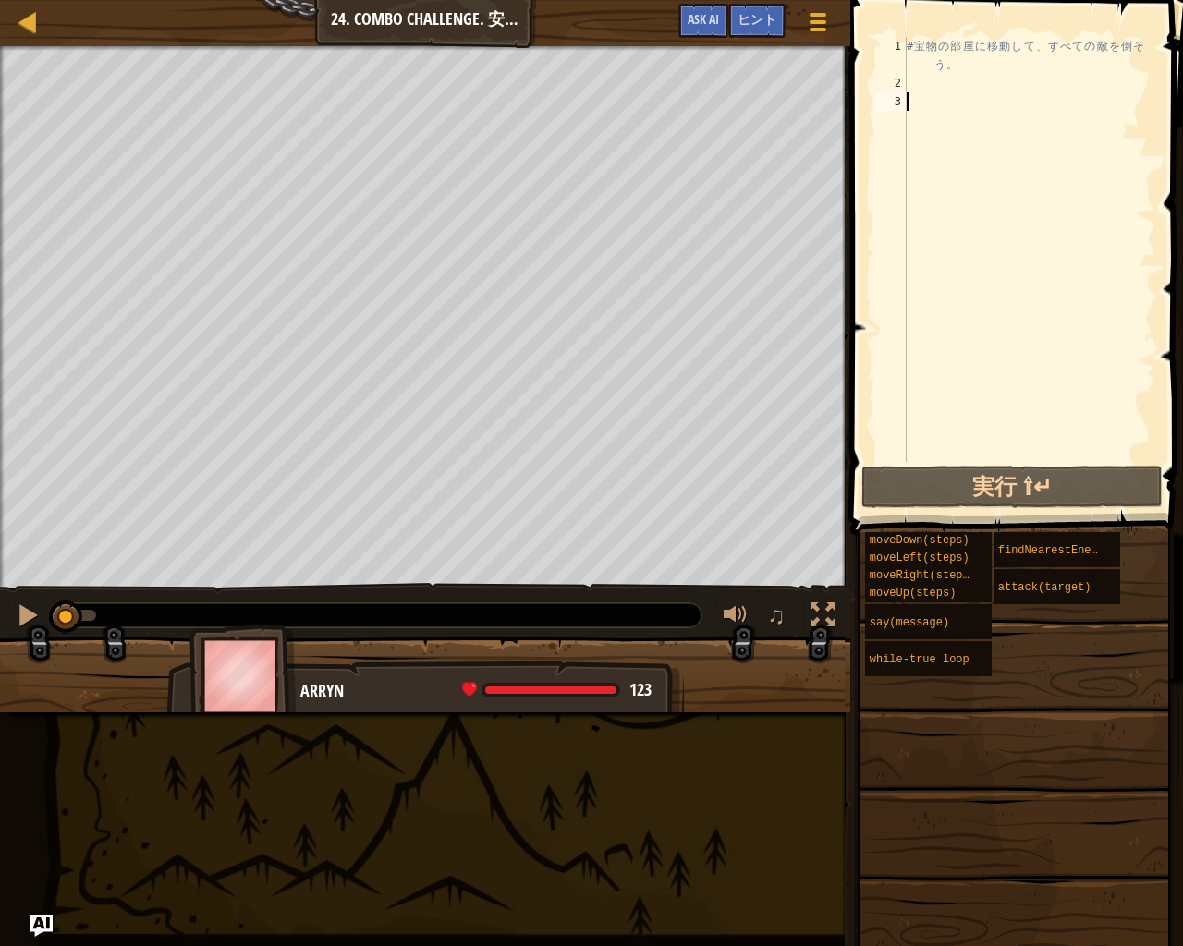
click at [974, 103] on div "# 宝 物 の 部 屋 に 移 動 し て 、 す べ て の 敵 を 倒 そ う 。" at bounding box center [1029, 277] width 252 height 480
click at [971, 90] on div "# 宝 物 の 部 屋 に 移 動 し て 、 す べ て の 敵 を 倒 そ う 。" at bounding box center [1029, 277] width 252 height 480
type textarea "h"
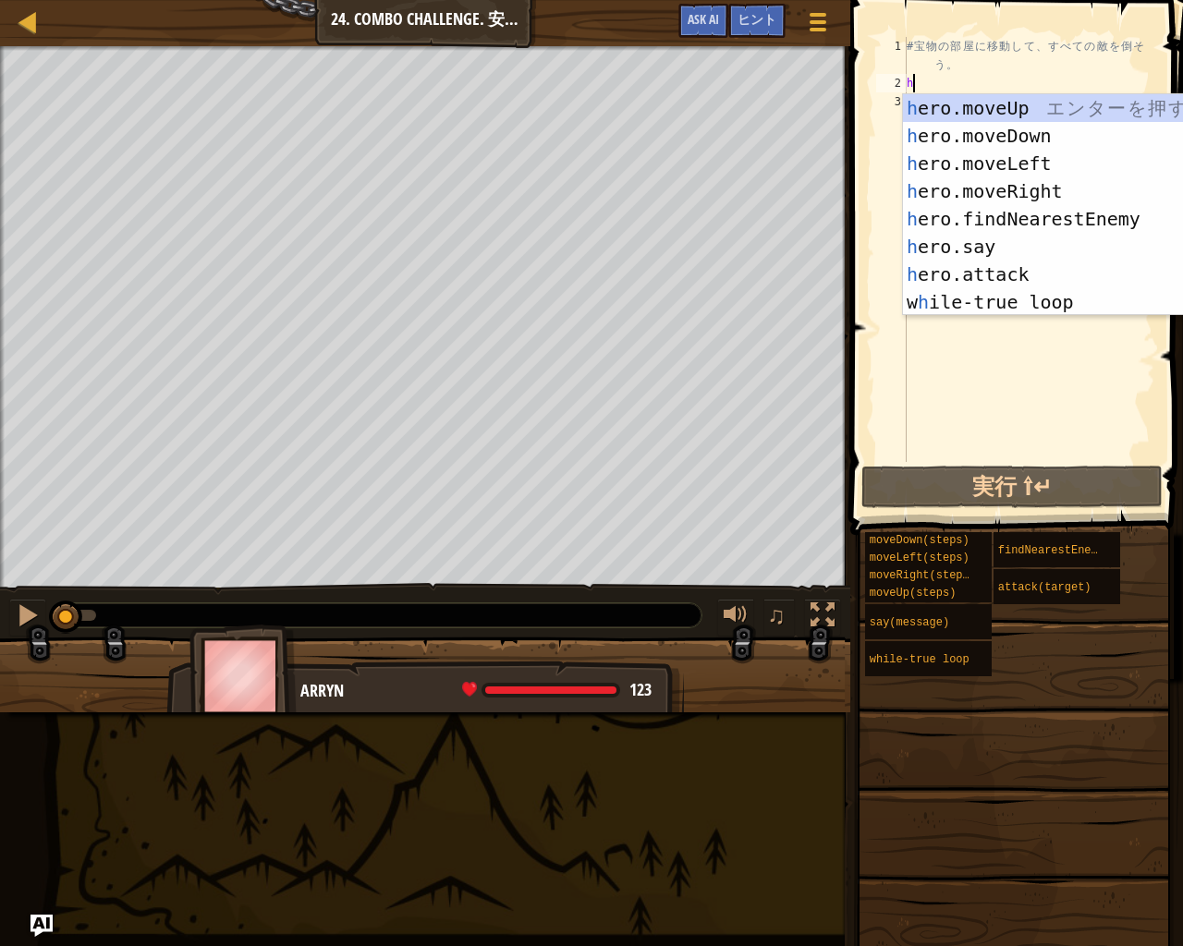
scroll to position [8, 0]
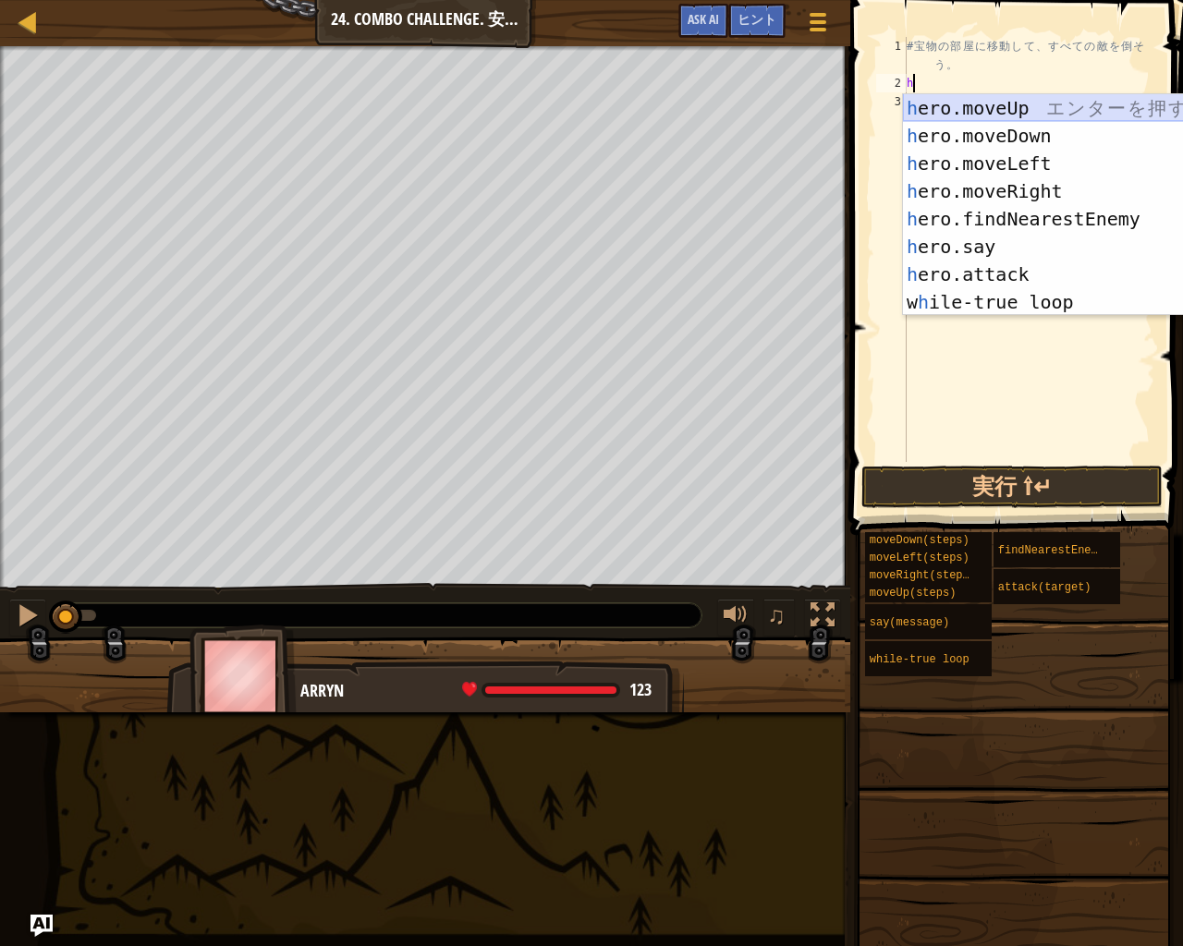
click at [1011, 105] on div "h ero.moveUp エ ン タ ー を 押 す h ero.moveDown エ ン タ ー を 押 す h ero.moveLeft エ ン タ ー …" at bounding box center [1077, 232] width 349 height 277
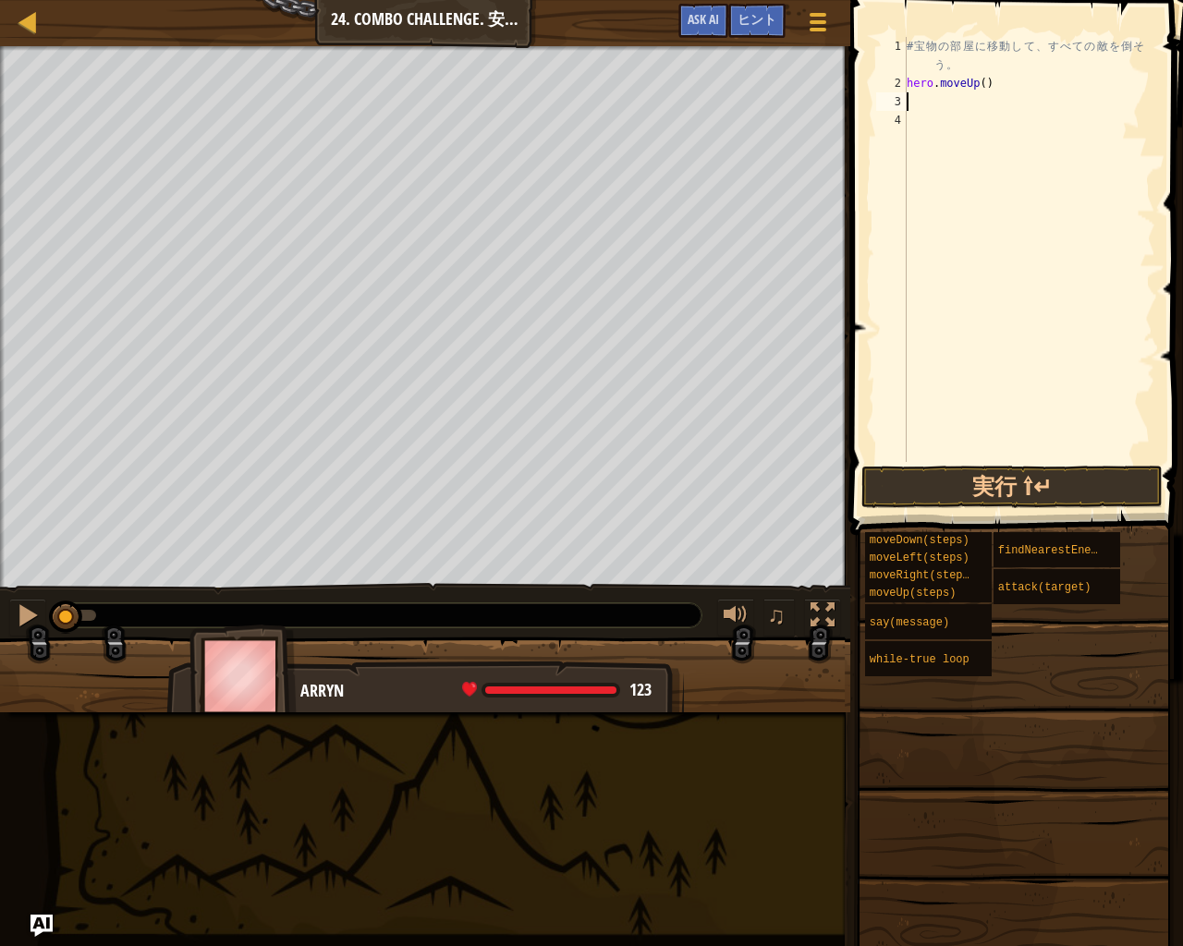
click at [1012, 91] on div "# 宝 物 の 部 屋 に 移 動 し て 、 す べ て の 敵 を 倒 そ う 。 hero . moveUp ( )" at bounding box center [1029, 277] width 252 height 480
type textarea "hero.moveUp(4)"
click at [972, 109] on div "# 宝 物 の 部 屋 に 移 動 し て 、 す べ て の 敵 を 倒 そ う 。 hero . moveUp ( 4 )" at bounding box center [1029, 277] width 252 height 480
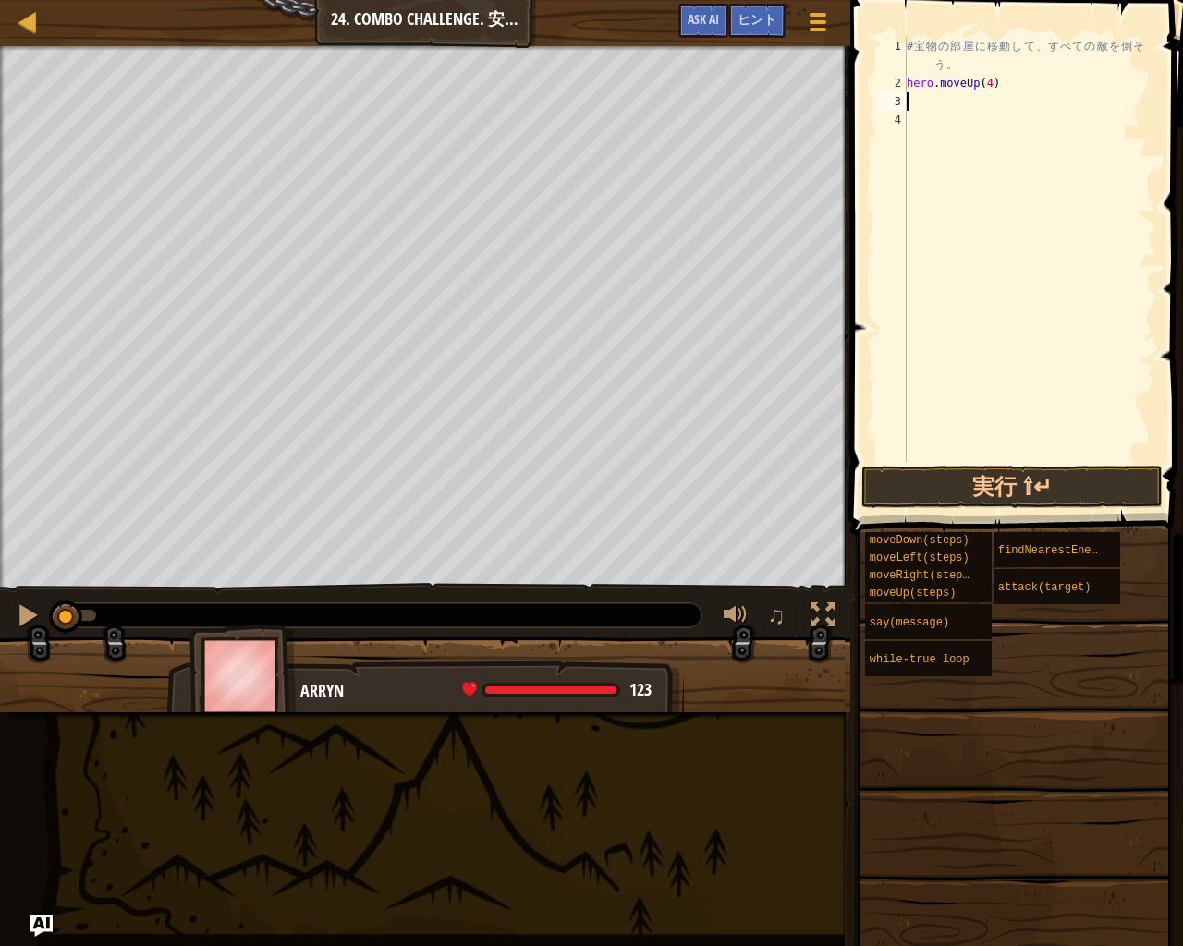
type textarea "h"
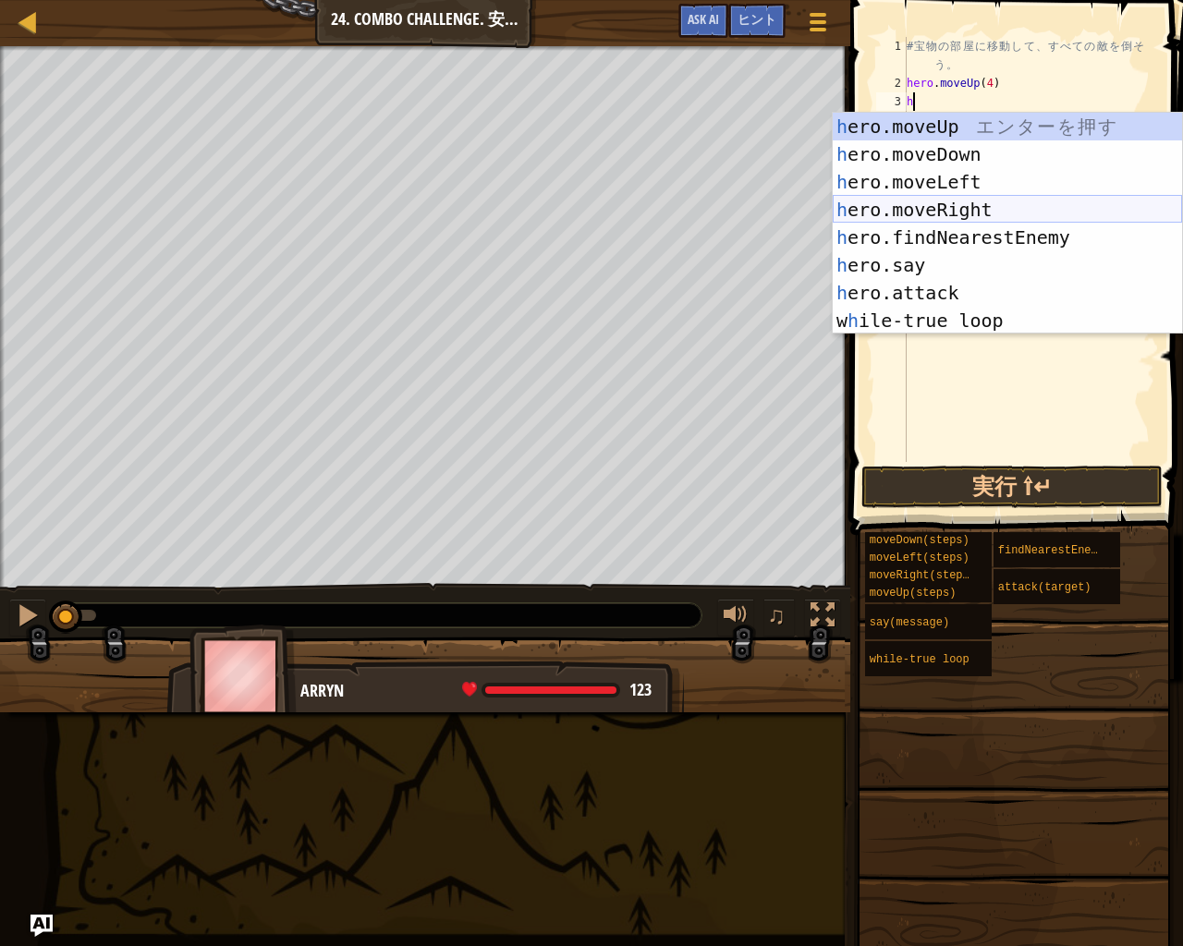
click at [1022, 204] on div "h ero.moveUp エ ン タ ー を 押 す h ero.moveDown エ ン タ ー を 押 す h ero.moveLeft エ ン タ ー …" at bounding box center [1006, 251] width 349 height 277
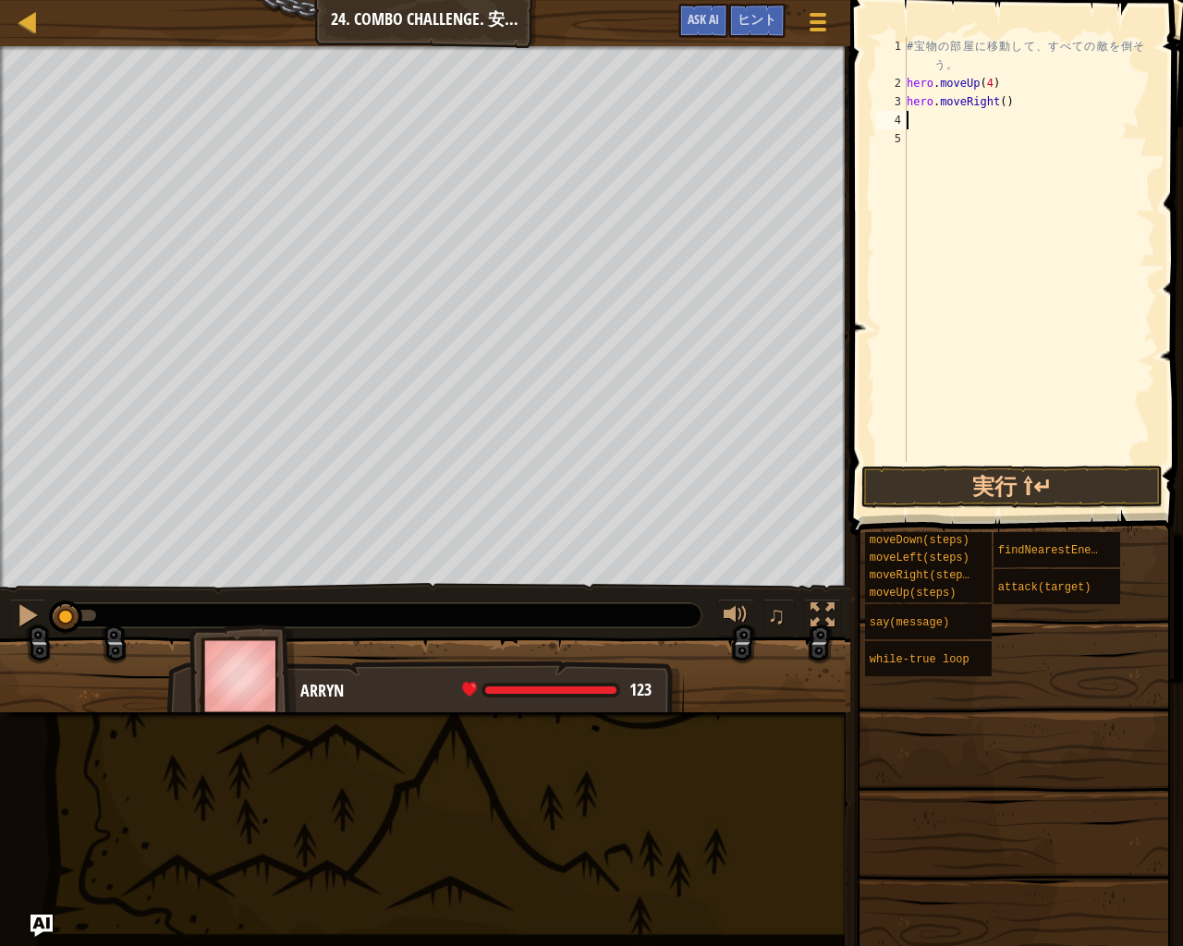
click at [1024, 112] on div "# 宝 物 の 部 屋 に 移 動 し て 、 す べ て の 敵 を 倒 そ う 。 hero . moveUp ( 4 ) hero . moveRigh…" at bounding box center [1029, 277] width 252 height 480
click at [1014, 105] on div "# 宝 物 の 部 屋 に 移 動 し て 、 す べ て の 敵 を 倒 そ う 。 hero . moveUp ( 4 ) hero . moveRigh…" at bounding box center [1029, 277] width 252 height 480
type textarea "hero.moveRight(4)"
click at [905, 115] on div "4" at bounding box center [891, 120] width 30 height 18
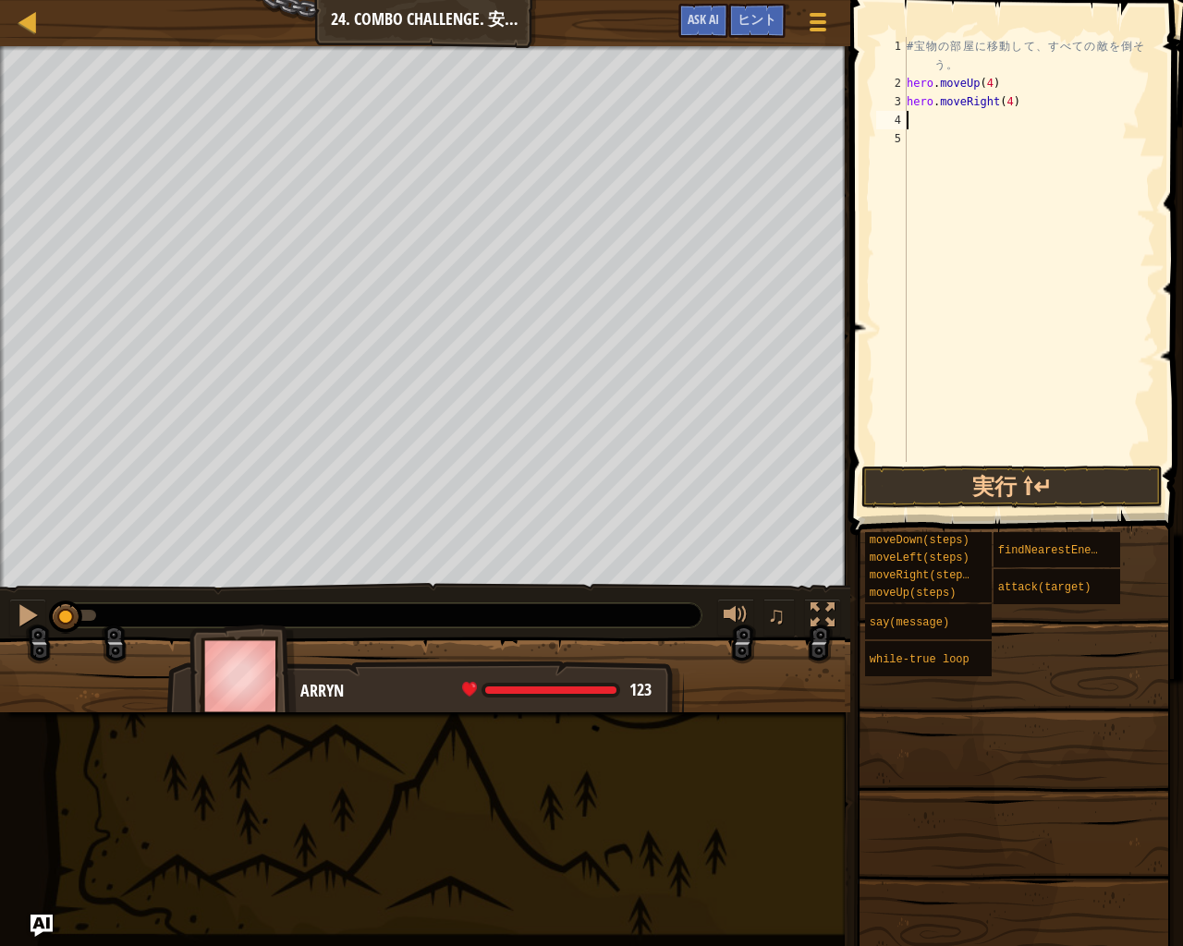
scroll to position [8, 0]
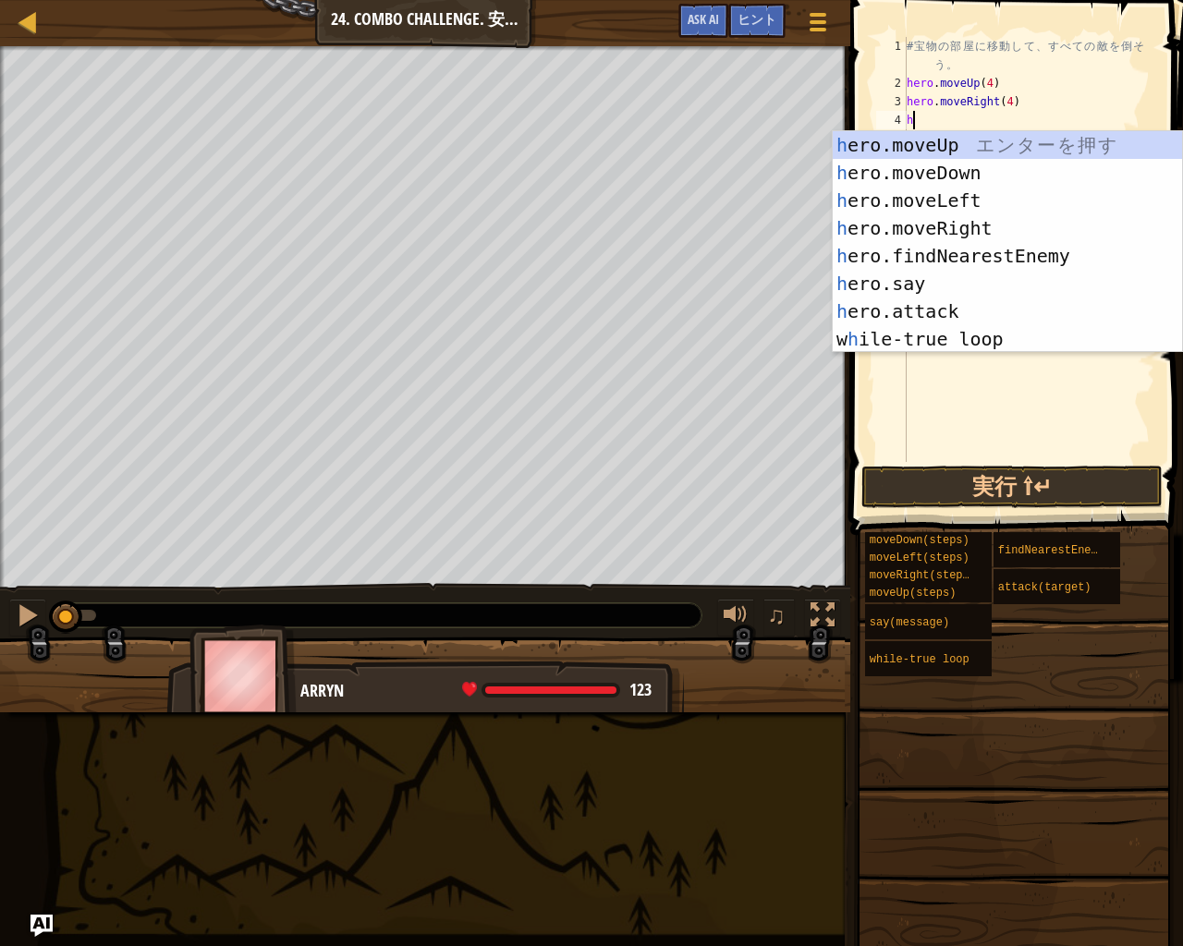
type textarea "h"
click at [967, 168] on div "h ero.moveUp エ ン タ ー を 押 す h ero.moveDown エ ン タ ー を 押 す h ero.moveLeft エ ン タ ー …" at bounding box center [1006, 269] width 349 height 277
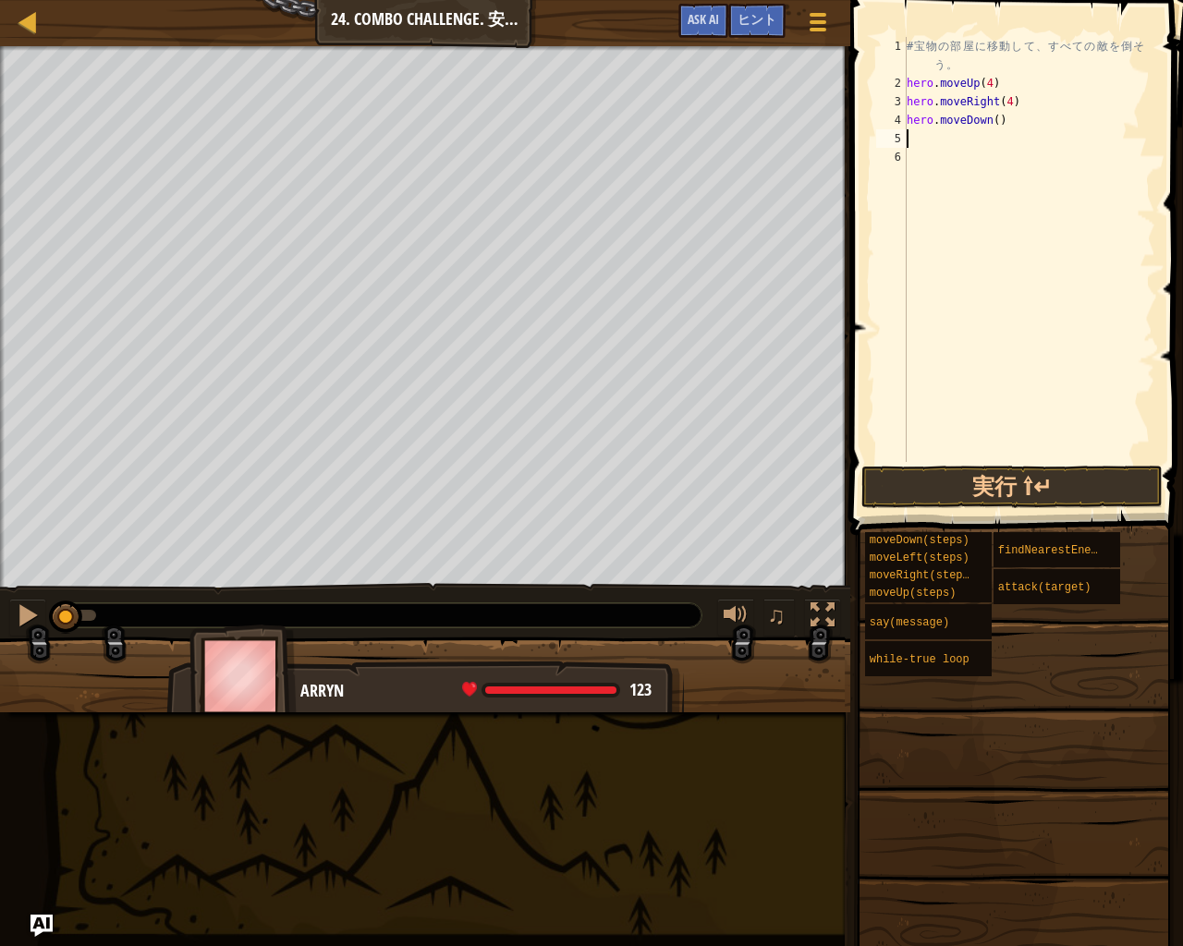
click at [998, 126] on div "# 宝 物 の 部 屋 に 移 動 し て 、 す べ て の 敵 を 倒 そ う 。 hero . moveUp ( 4 ) hero . moveRigh…" at bounding box center [1029, 277] width 252 height 480
type textarea "hero.moveDown(3)"
click at [912, 133] on div "# 宝 物 の 部 屋 に 移 動 し て 、 す べ て の 敵 を 倒 そ う 。 hero . moveUp ( 4 ) hero . moveRigh…" at bounding box center [1029, 277] width 252 height 480
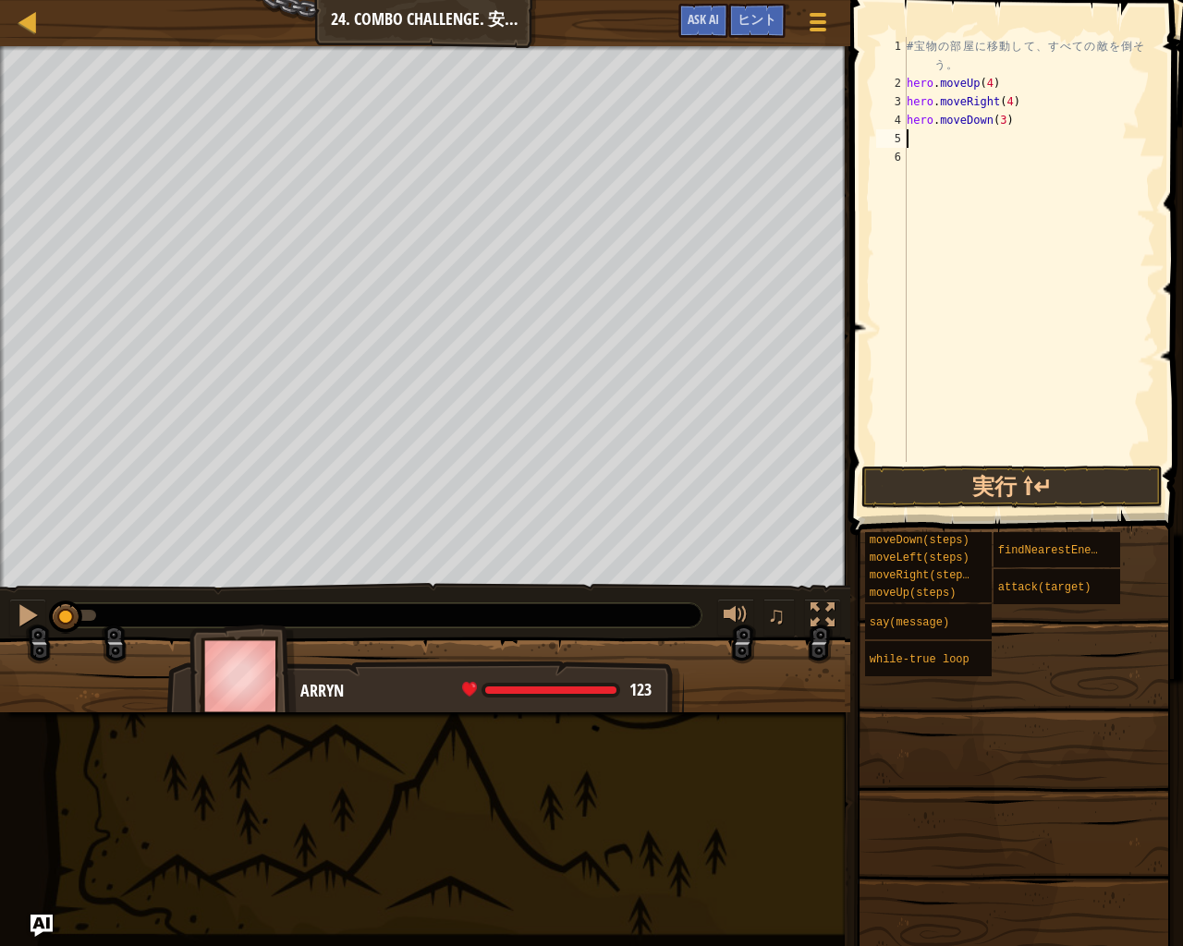
type textarea "h"
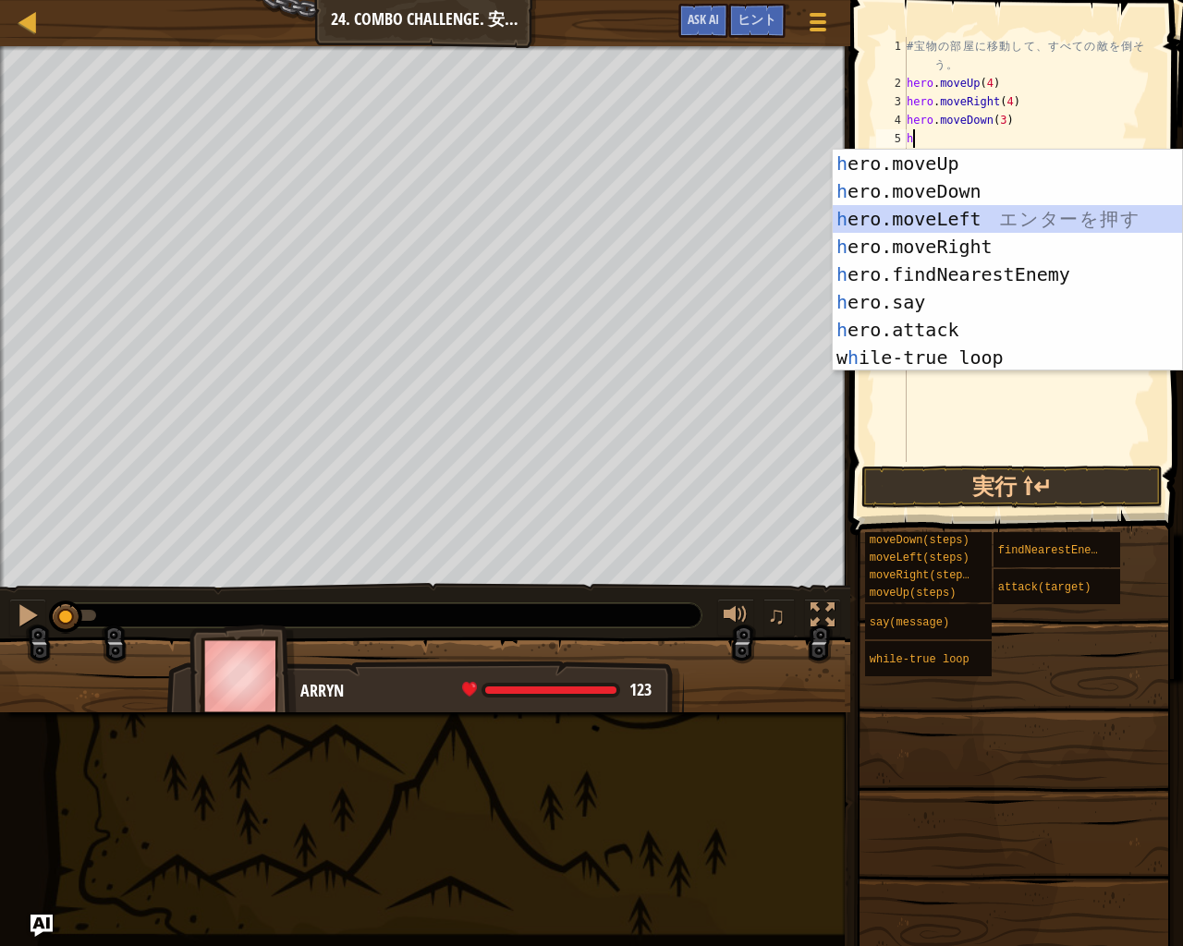
click at [1003, 220] on div "h ero.moveUp エ ン タ ー を 押 す h ero.moveDown エ ン タ ー を 押 す h ero.moveLeft エ ン タ ー …" at bounding box center [1006, 288] width 349 height 277
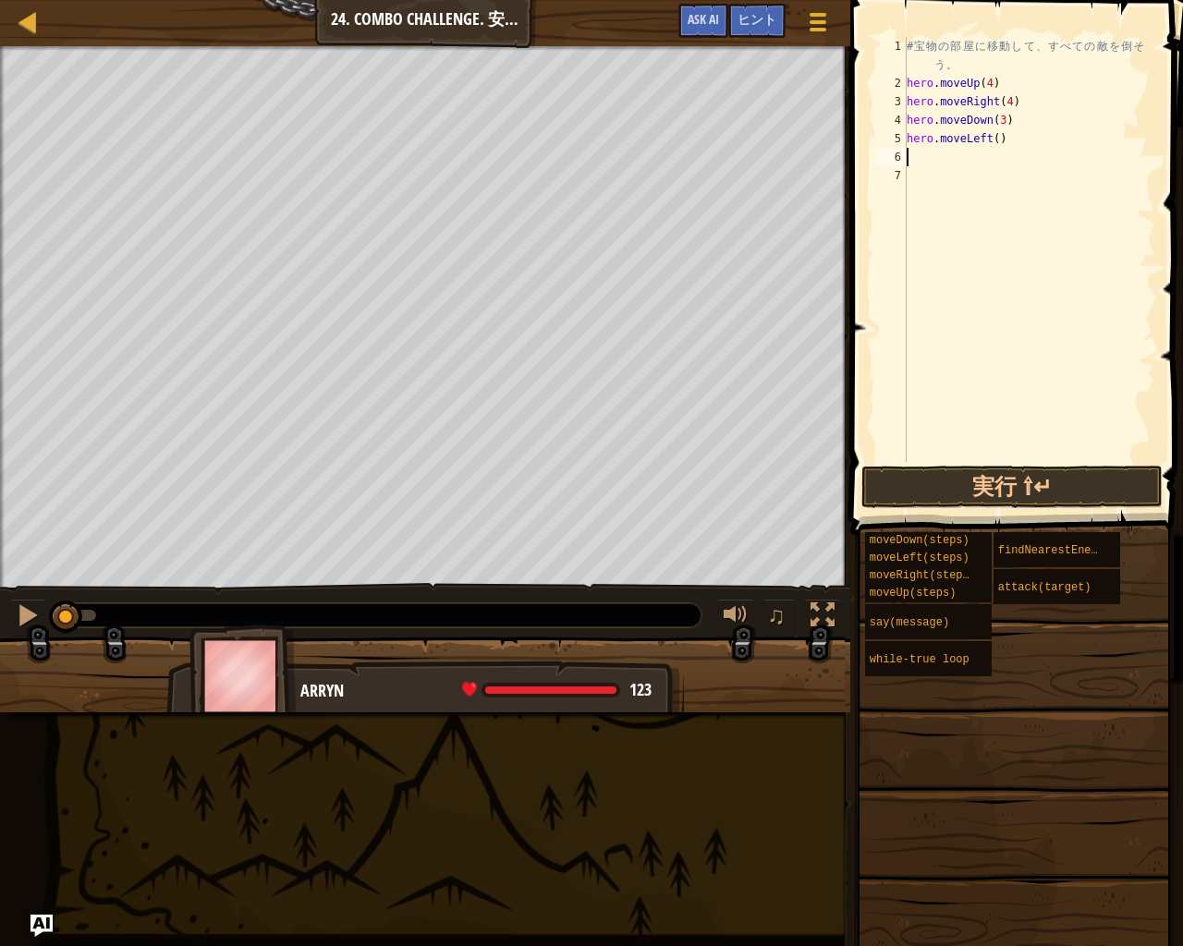
click at [1017, 143] on div "# 宝 物 の 部 屋 に 移 動 し て 、 す べ て の 敵 を 倒 そ う 。 hero . moveUp ( 4 ) hero . moveRigh…" at bounding box center [1029, 277] width 252 height 480
type textarea "hero.moveLeft(2)"
click at [942, 163] on div "# 宝 物 の 部 屋 に 移 動 し て 、 す べ て の 敵 を 倒 そ う 。 hero . moveUp ( 4 ) hero . moveRigh…" at bounding box center [1029, 277] width 252 height 480
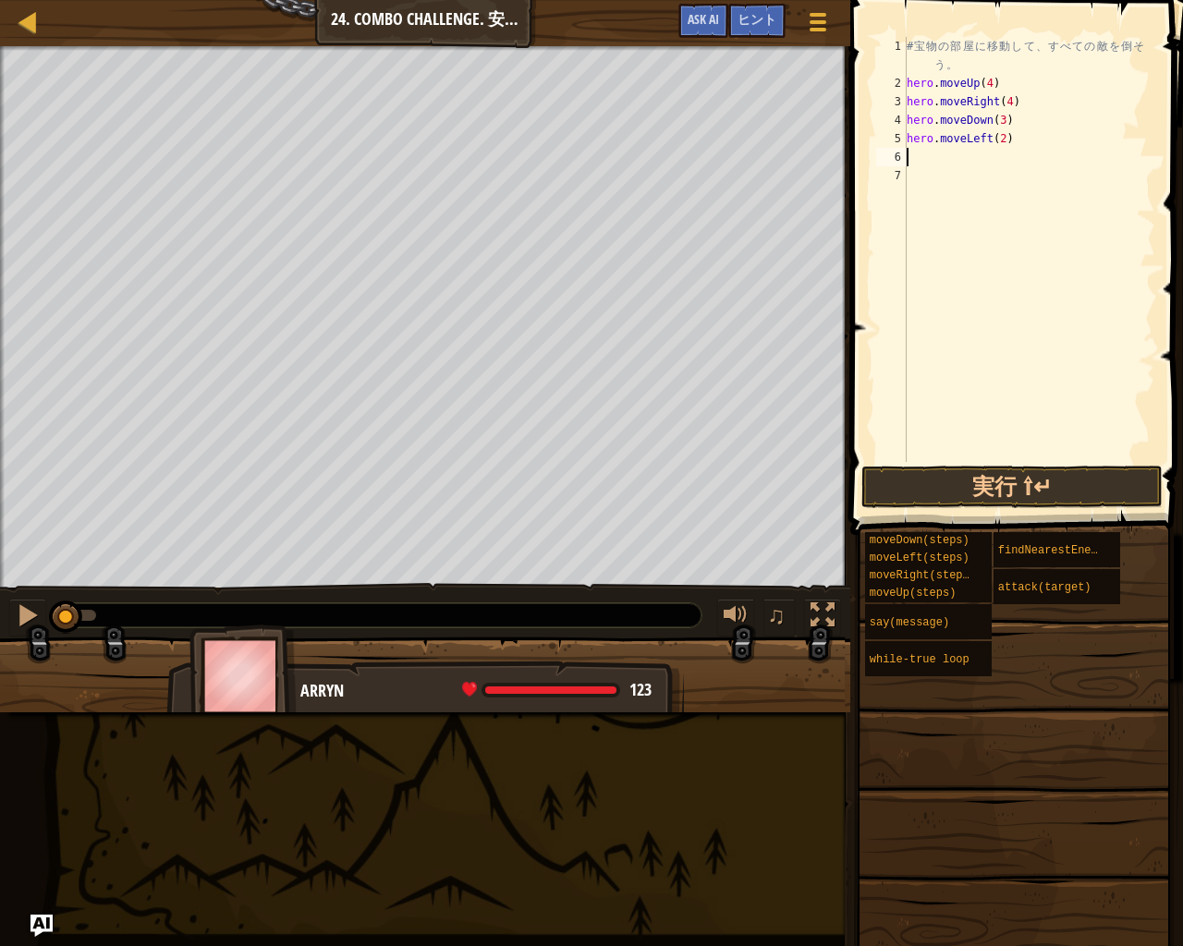
type textarea "h"
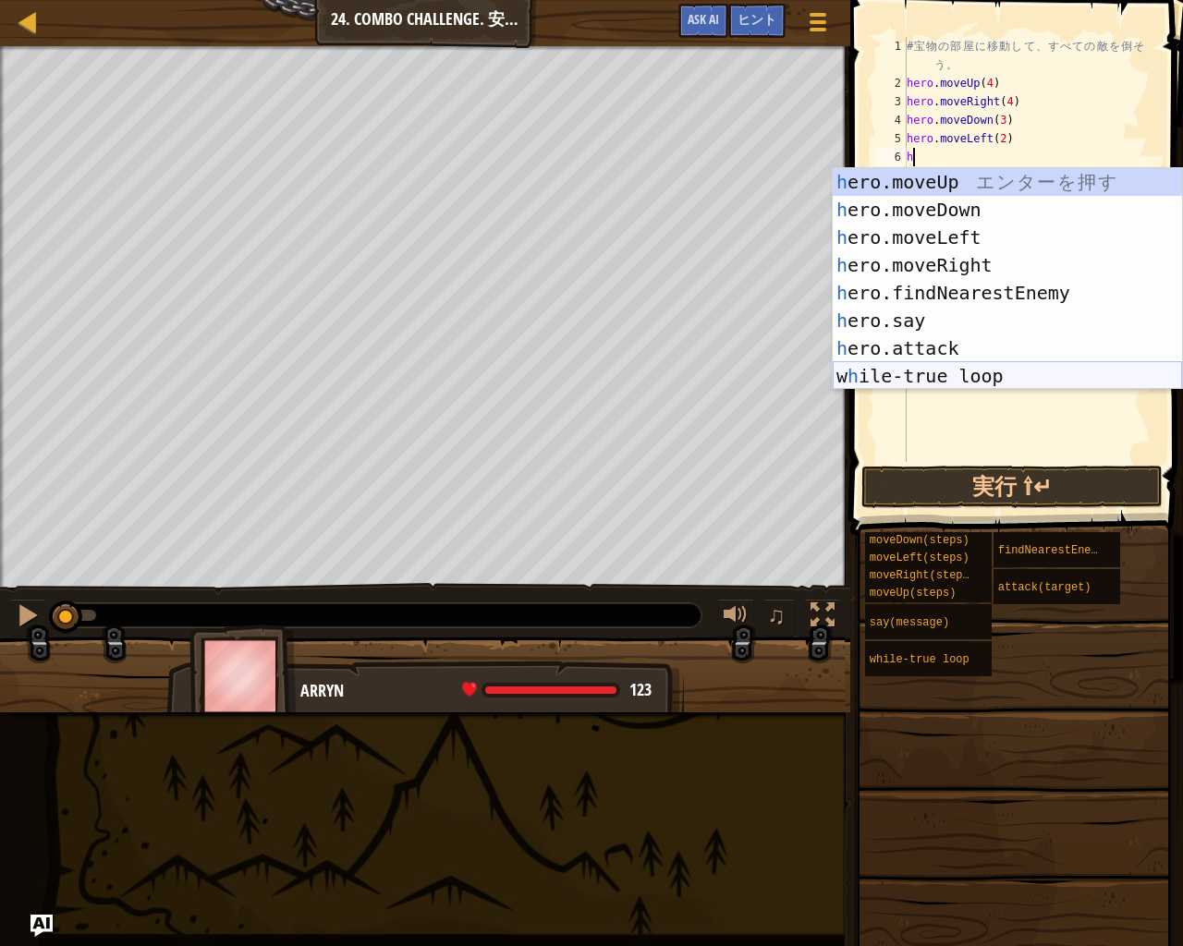
click at [983, 376] on div "h ero.moveUp エ ン タ ー を 押 す h ero.moveDown エ ン タ ー を 押 す h ero.moveLeft エ ン タ ー …" at bounding box center [1006, 306] width 349 height 277
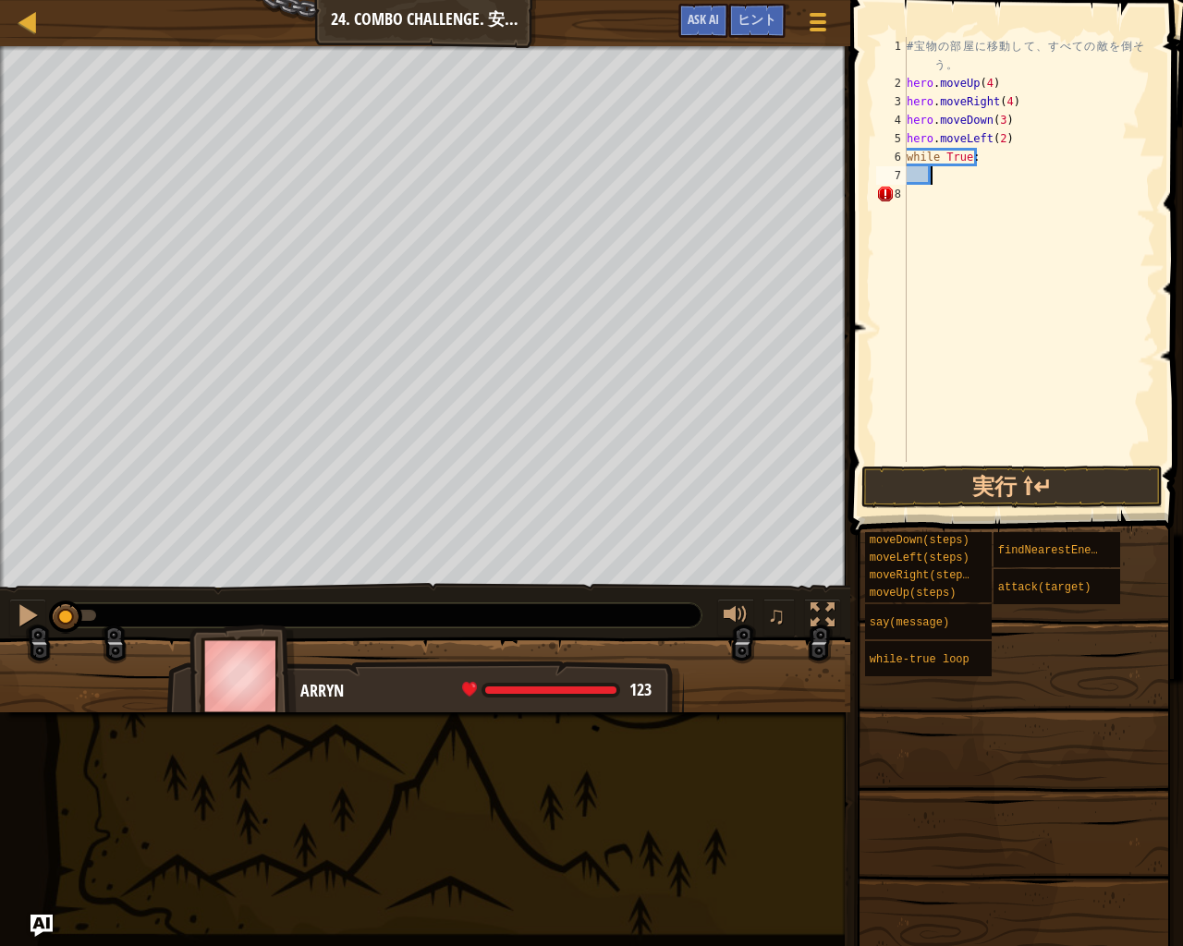
type textarea "h"
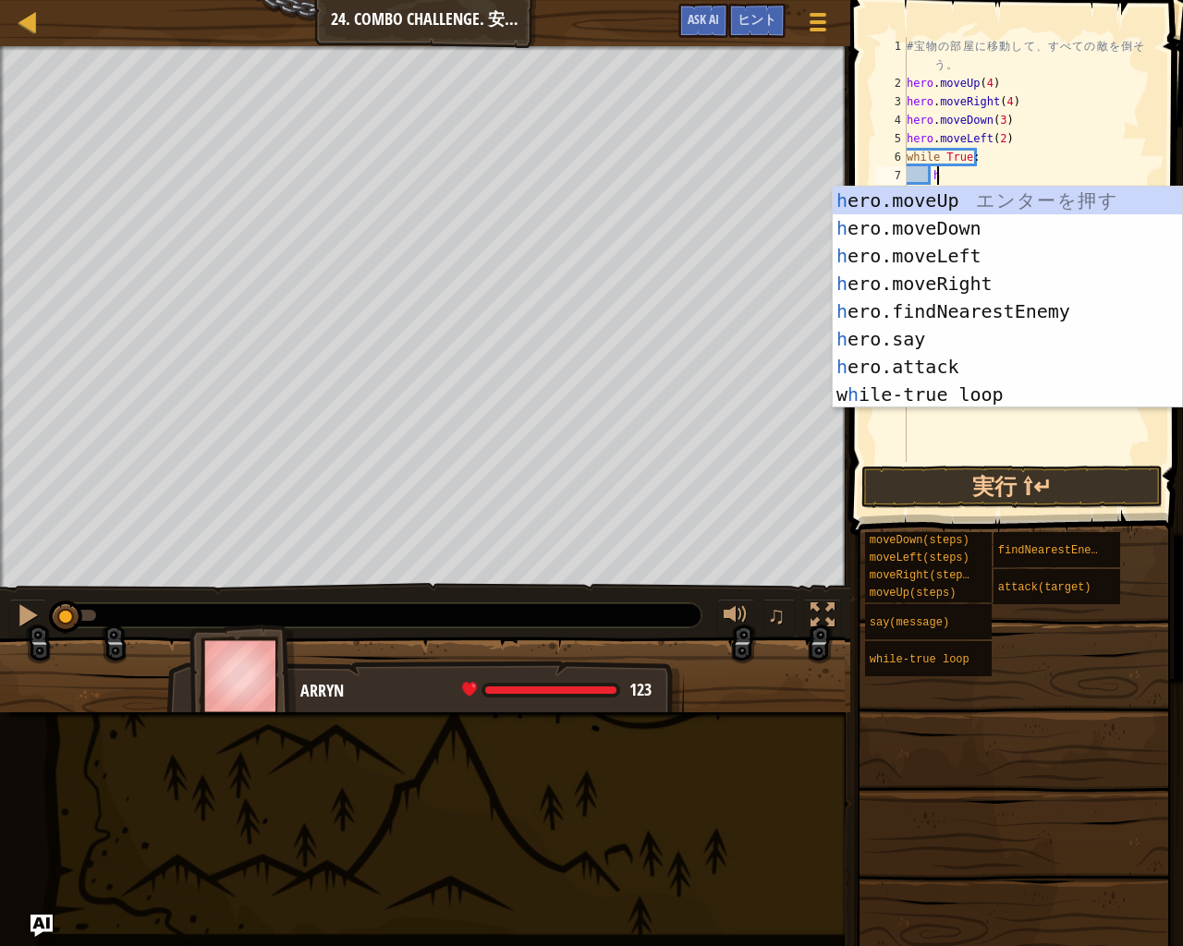
scroll to position [8, 1]
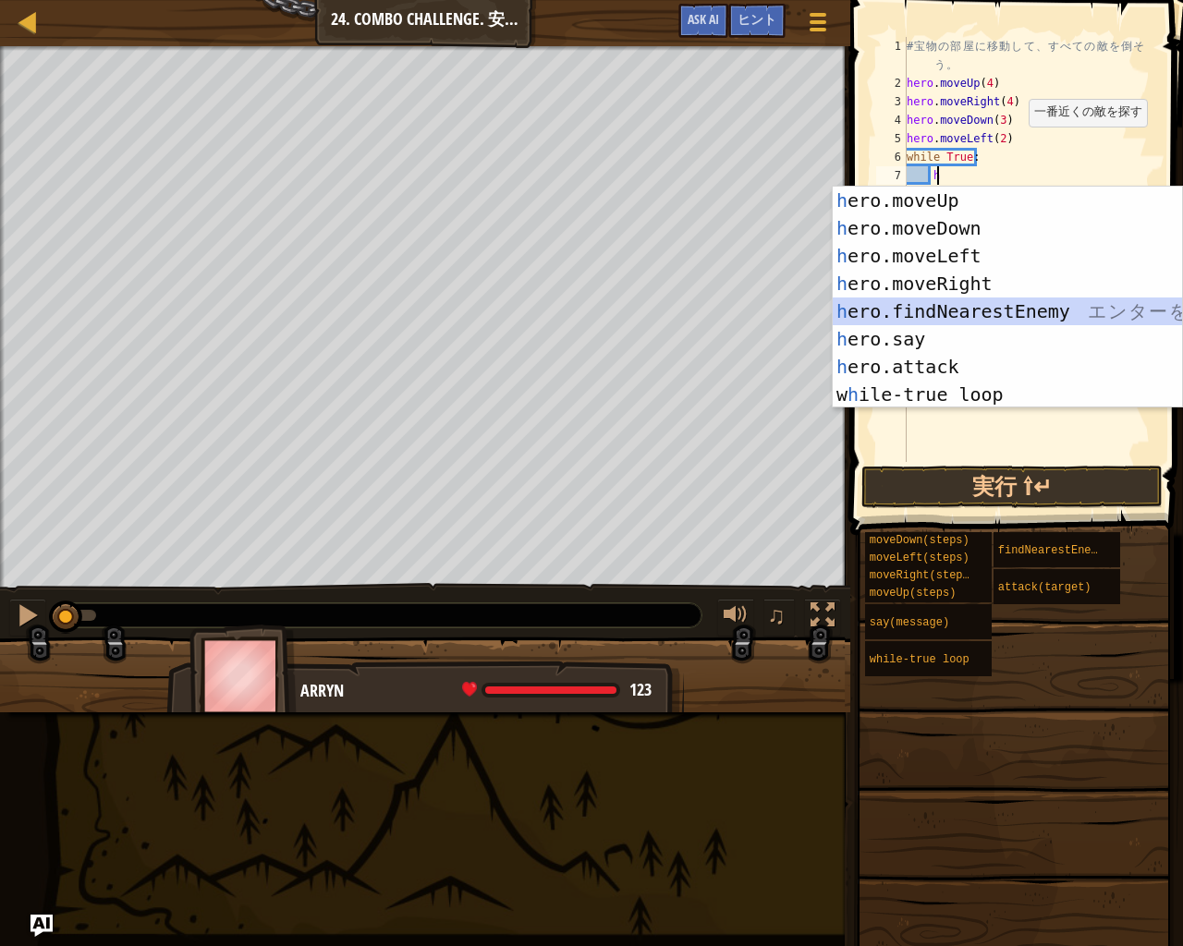
click at [982, 310] on div "h ero.moveUp エ ン タ ー を 押 す h ero.moveDown エ ン タ ー を 押 す h ero.moveLeft エ ン タ ー …" at bounding box center [1006, 325] width 349 height 277
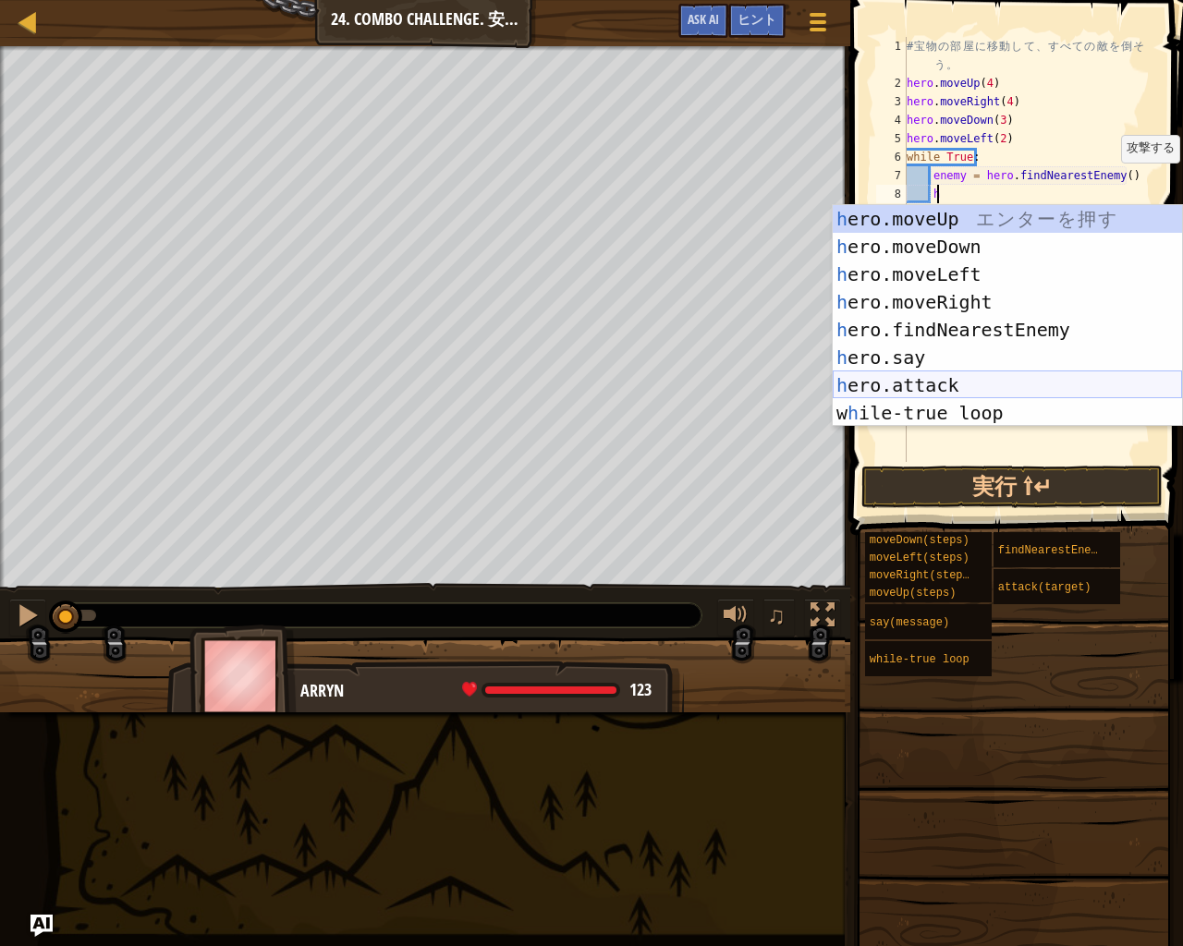
click at [975, 384] on div "h ero.moveUp エ ン タ ー を 押 す h ero.moveDown エ ン タ ー を 押 す h ero.moveLeft エ ン タ ー …" at bounding box center [1006, 343] width 349 height 277
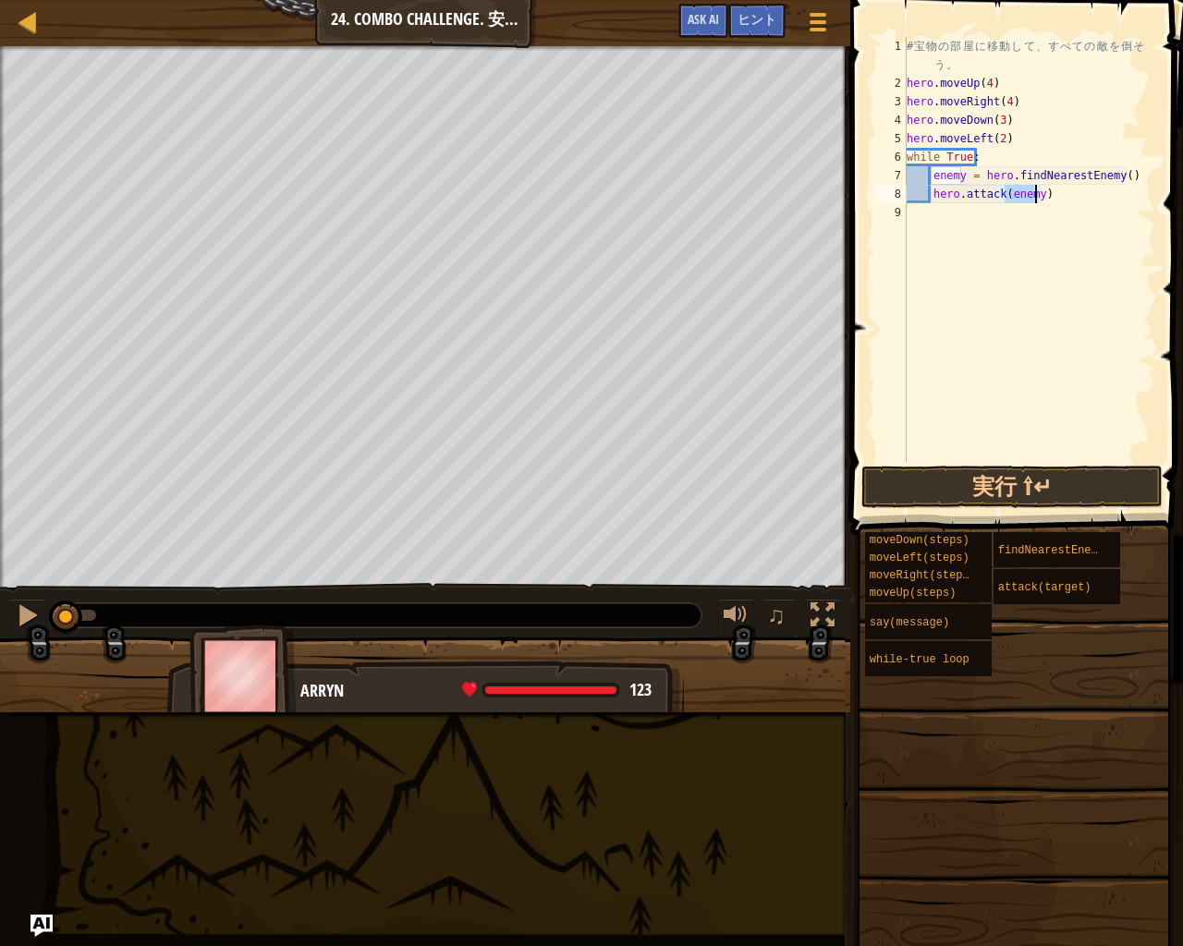
click at [1048, 200] on div "# 宝 物 の 部 屋 に 移 動 し て 、 す べ て の 敵 を 倒 そ う 。 hero . moveUp ( 4 ) hero . moveRigh…" at bounding box center [1029, 277] width 252 height 480
type textarea "hero.attack(enemy)"
click at [999, 494] on button "実行 ⇧↵" at bounding box center [1011, 487] width 301 height 43
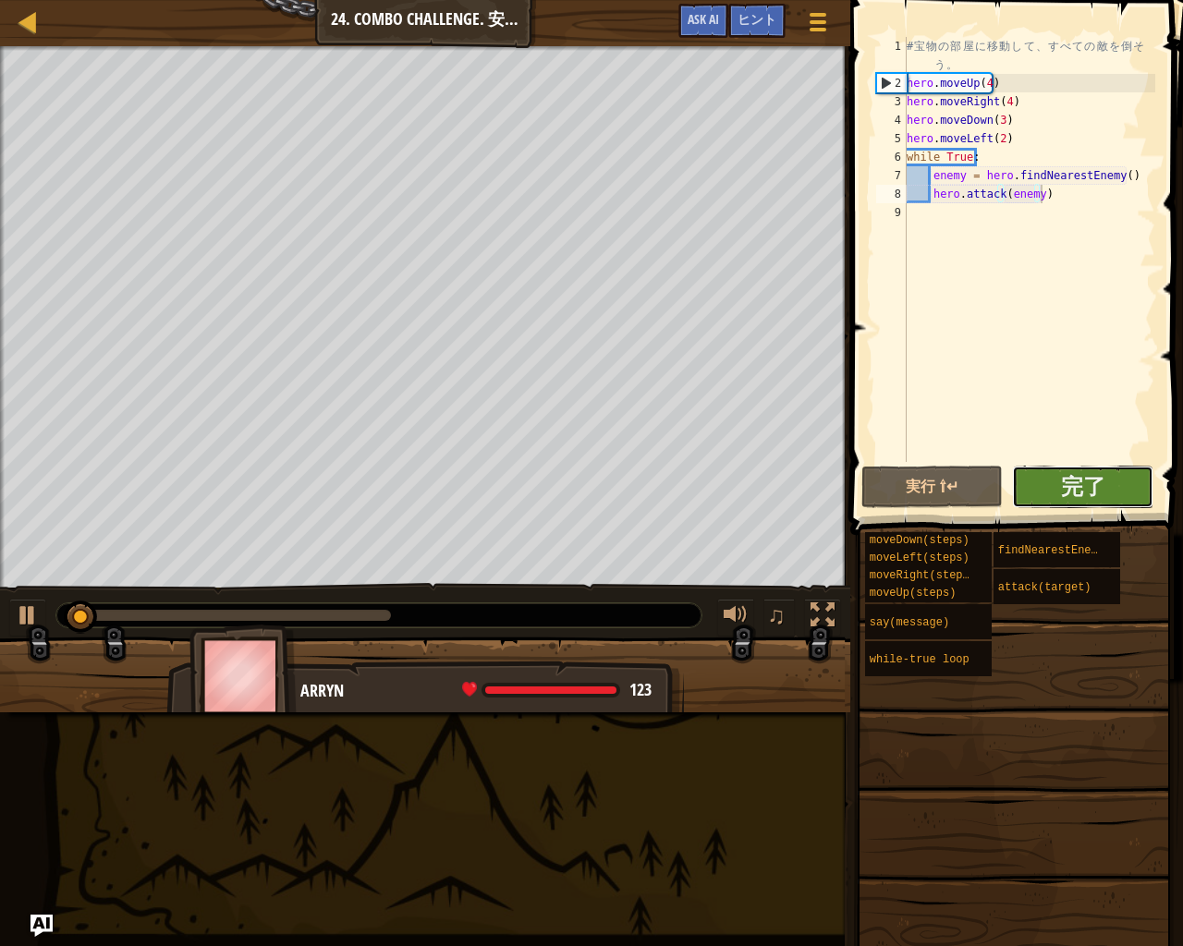
click at [1041, 482] on button "完了" at bounding box center [1082, 487] width 141 height 43
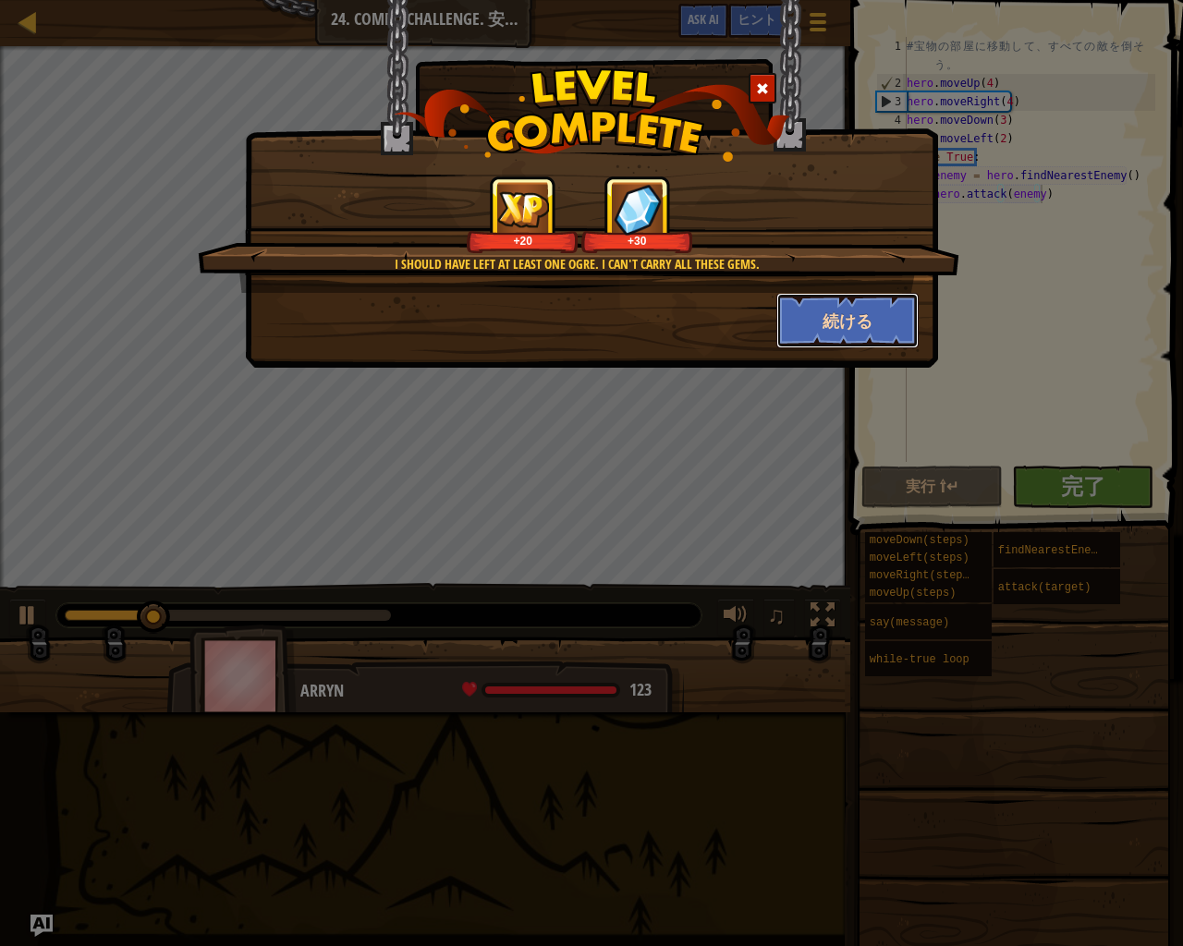
click at [867, 318] on button "続ける" at bounding box center [847, 320] width 143 height 55
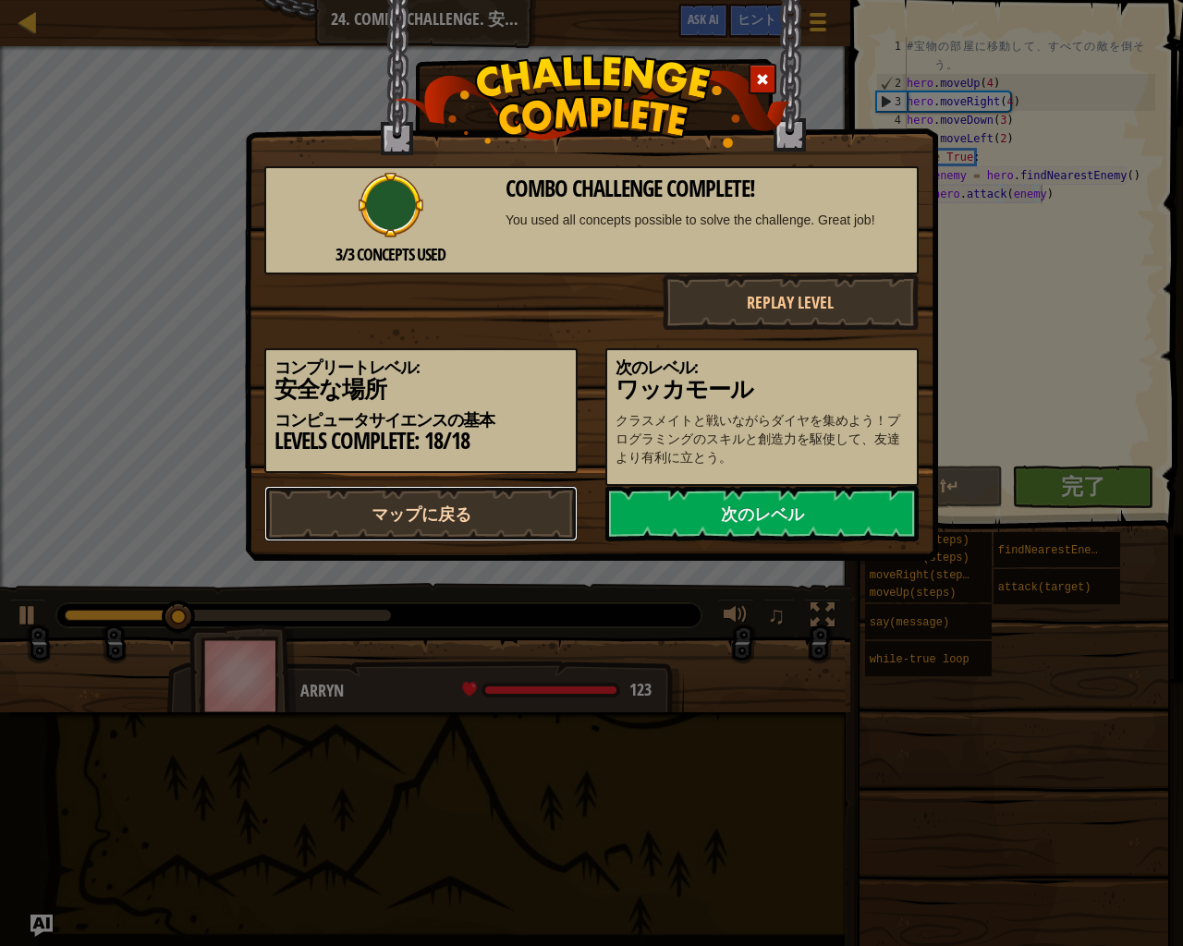
click at [423, 523] on link "マップに戻る" at bounding box center [420, 513] width 313 height 55
select select "ja"
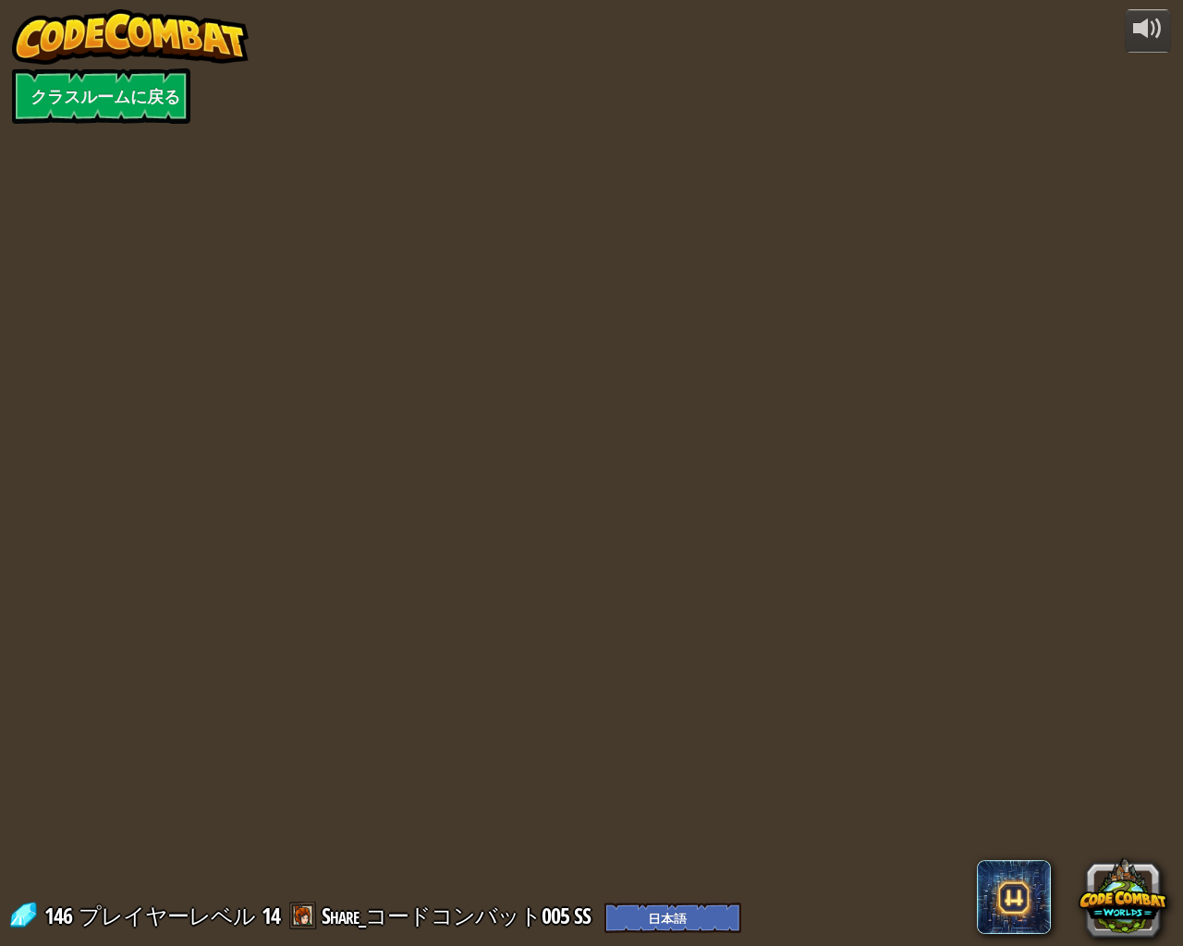
select select "ja"
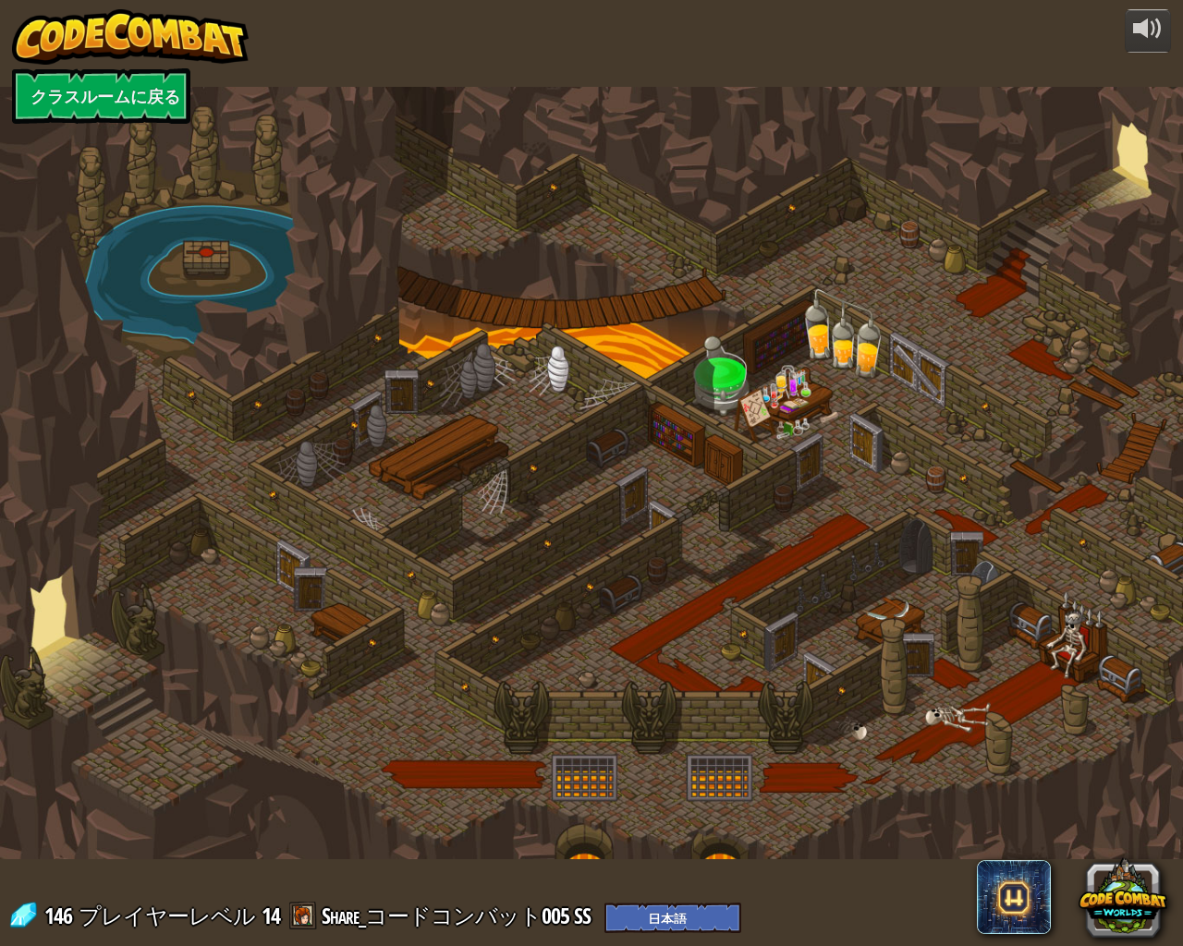
select select "ja"
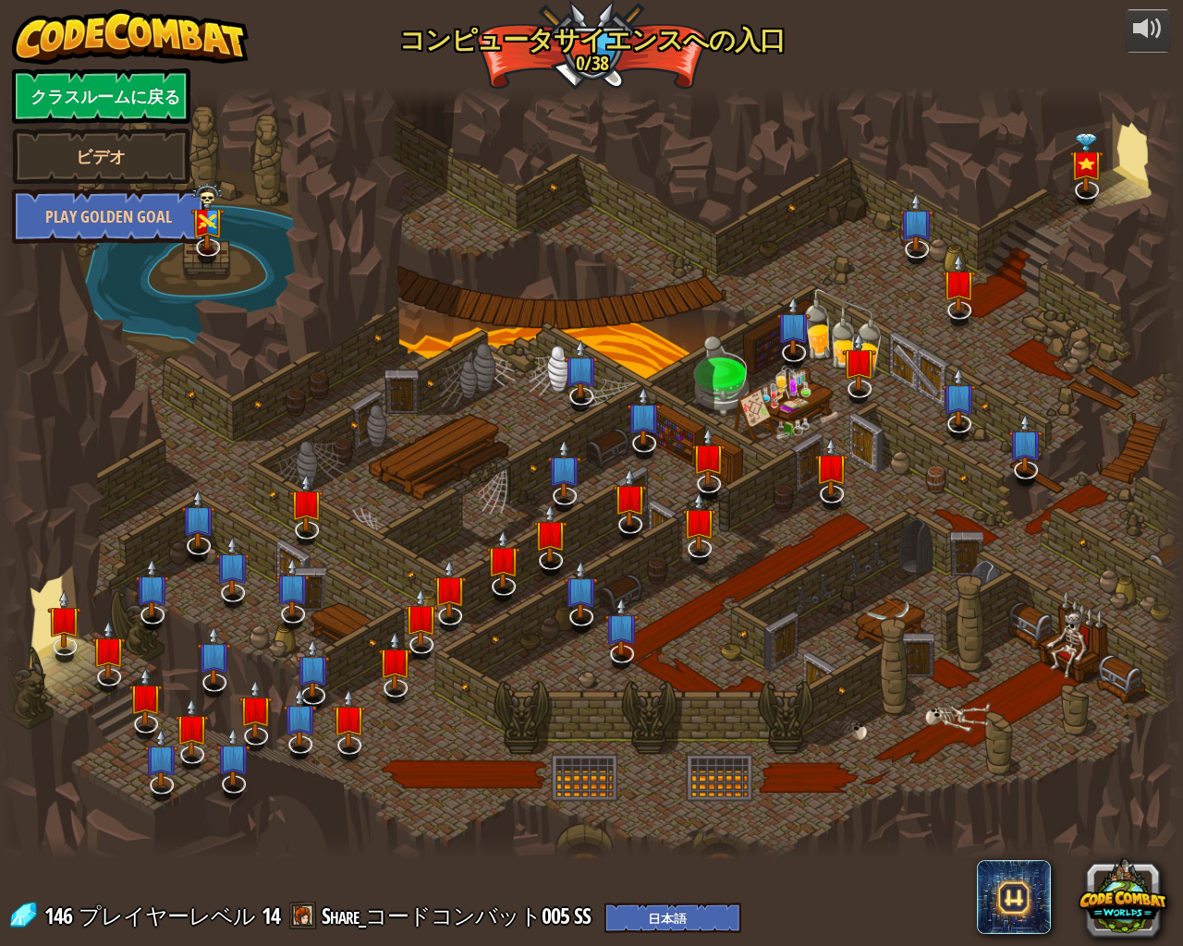
select select "ja"
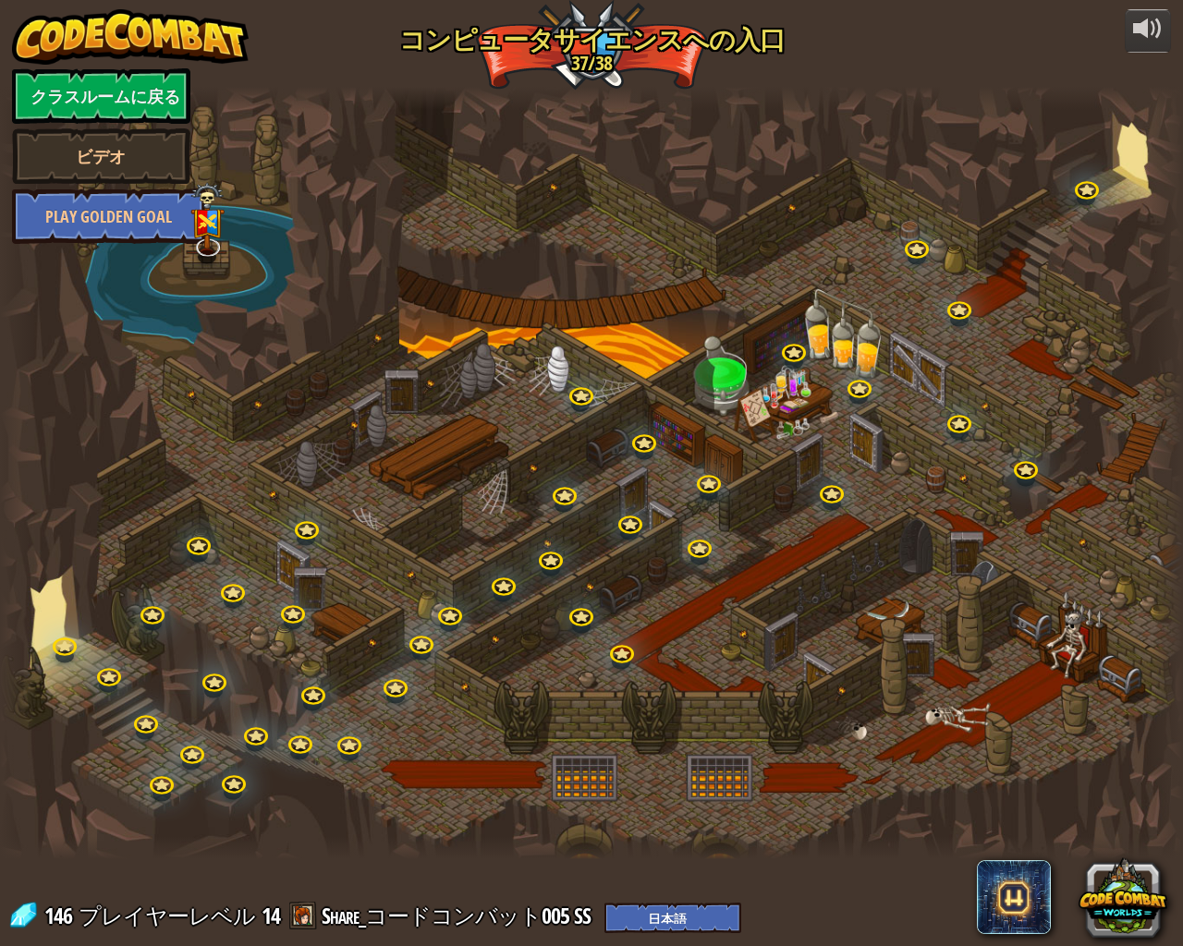
select select "ja"
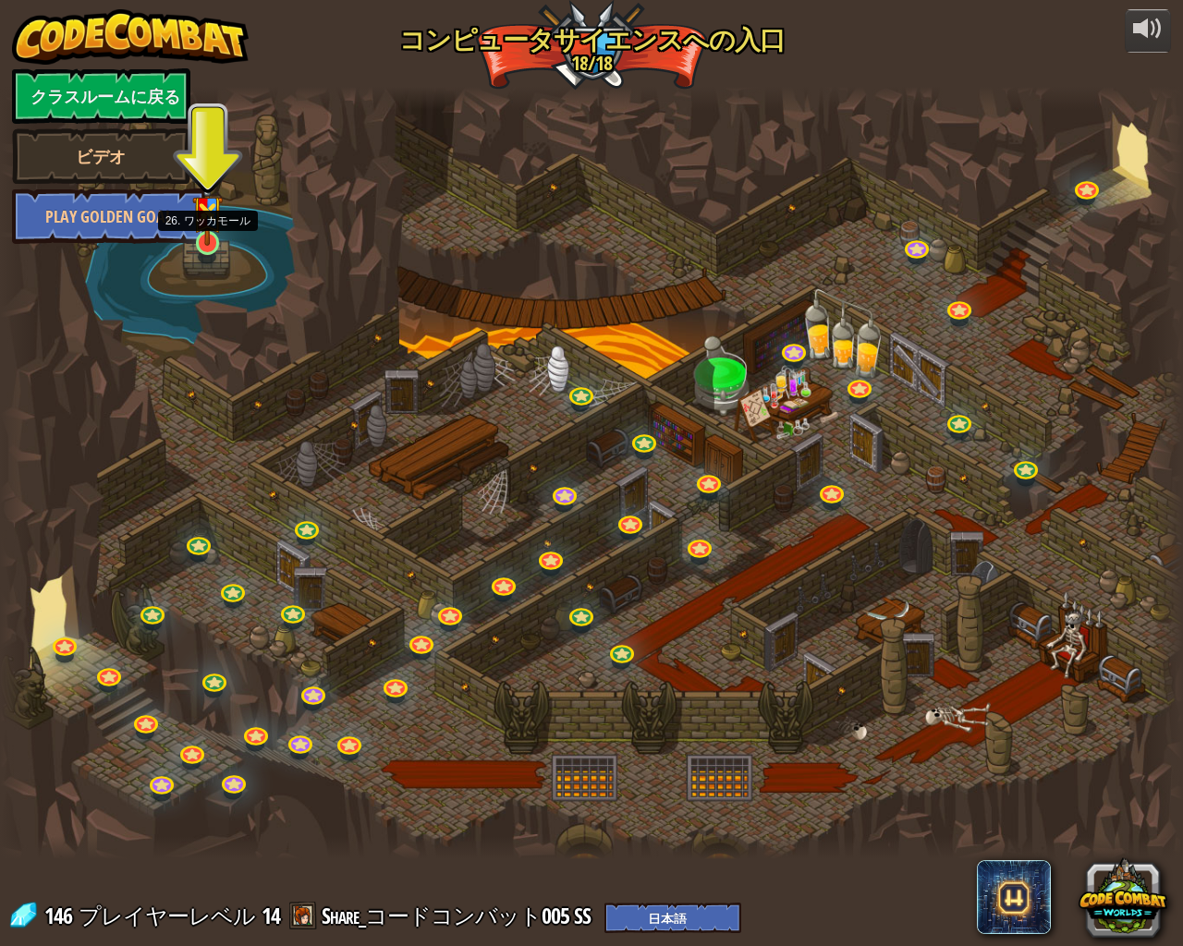
click at [203, 230] on img at bounding box center [207, 204] width 30 height 81
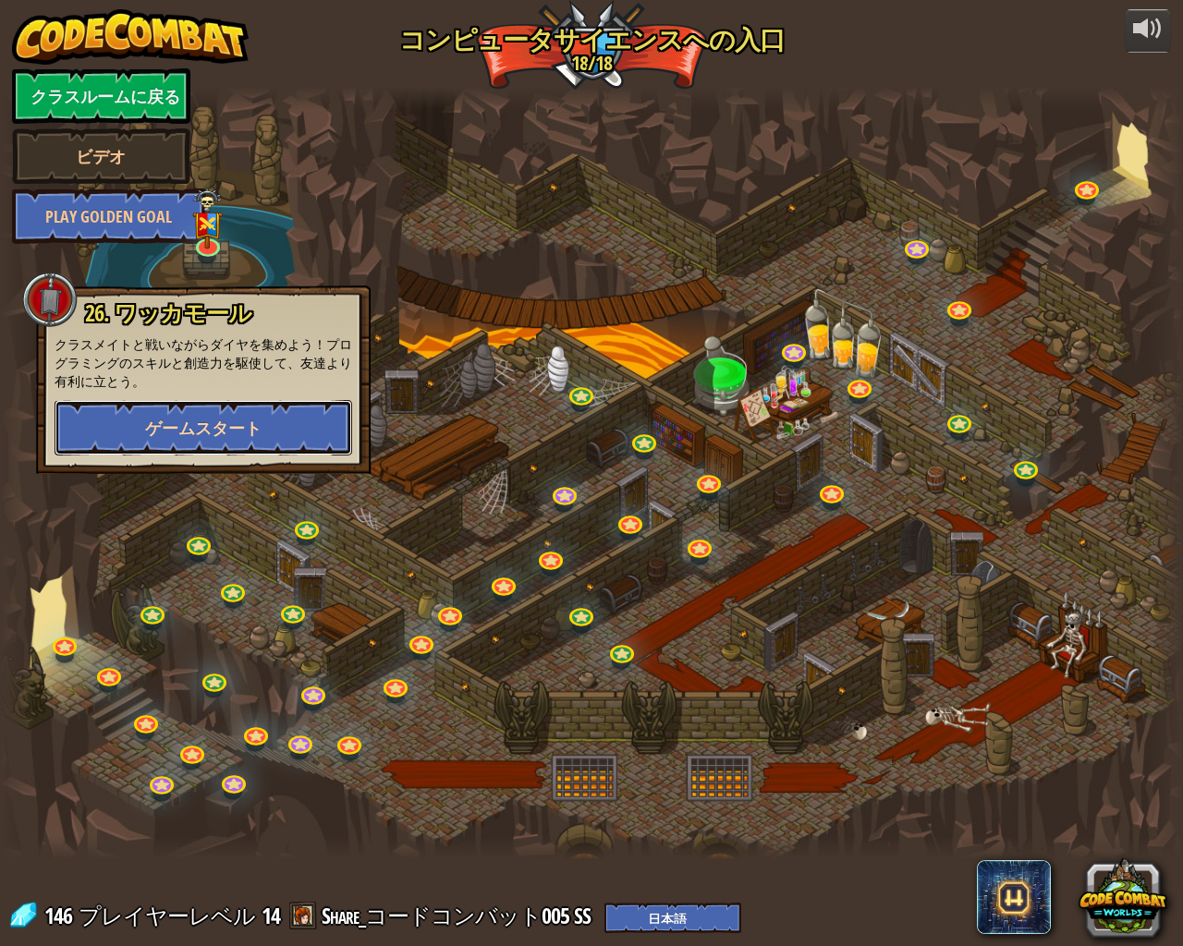
click at [150, 423] on span "ゲームスタート" at bounding box center [203, 428] width 116 height 23
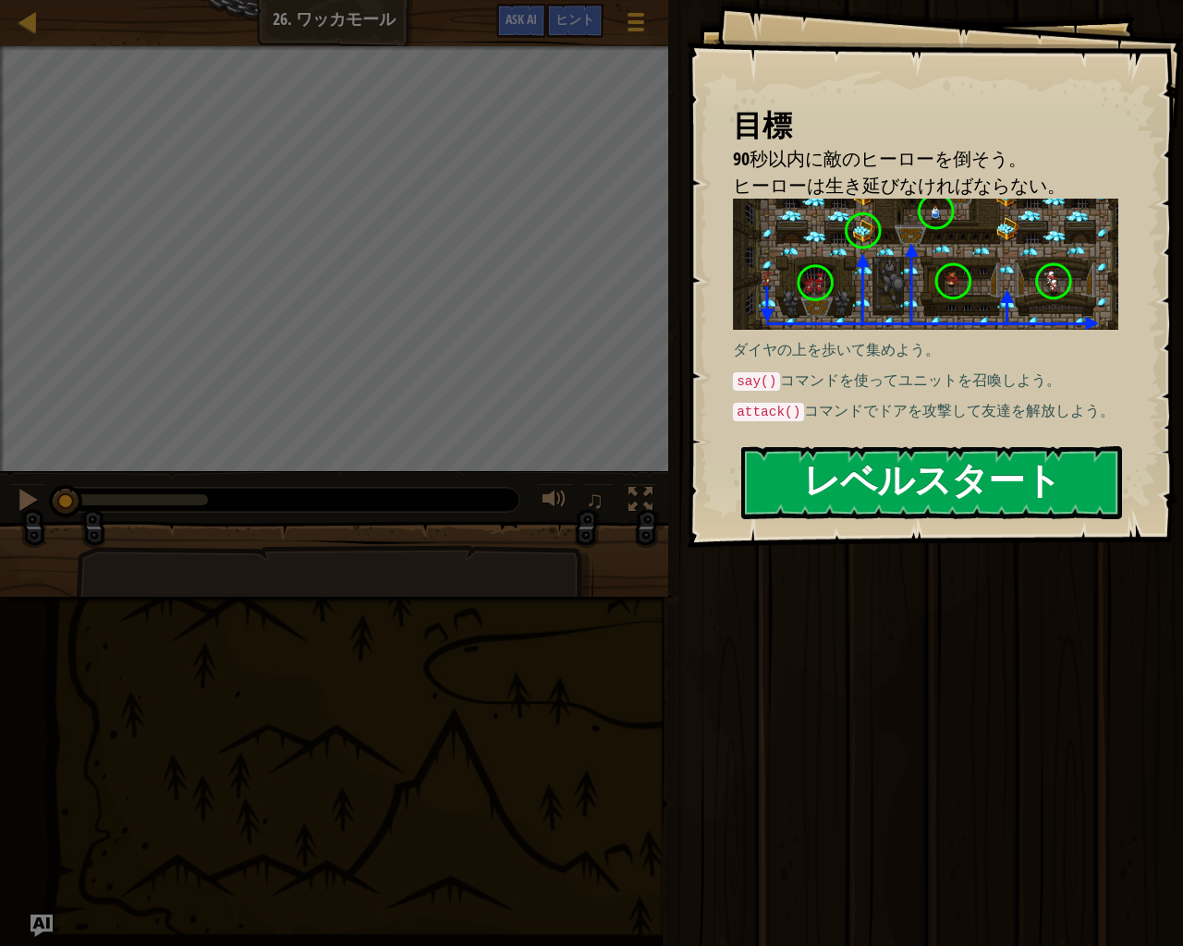
click at [815, 463] on button "レベルスタート" at bounding box center [931, 482] width 381 height 73
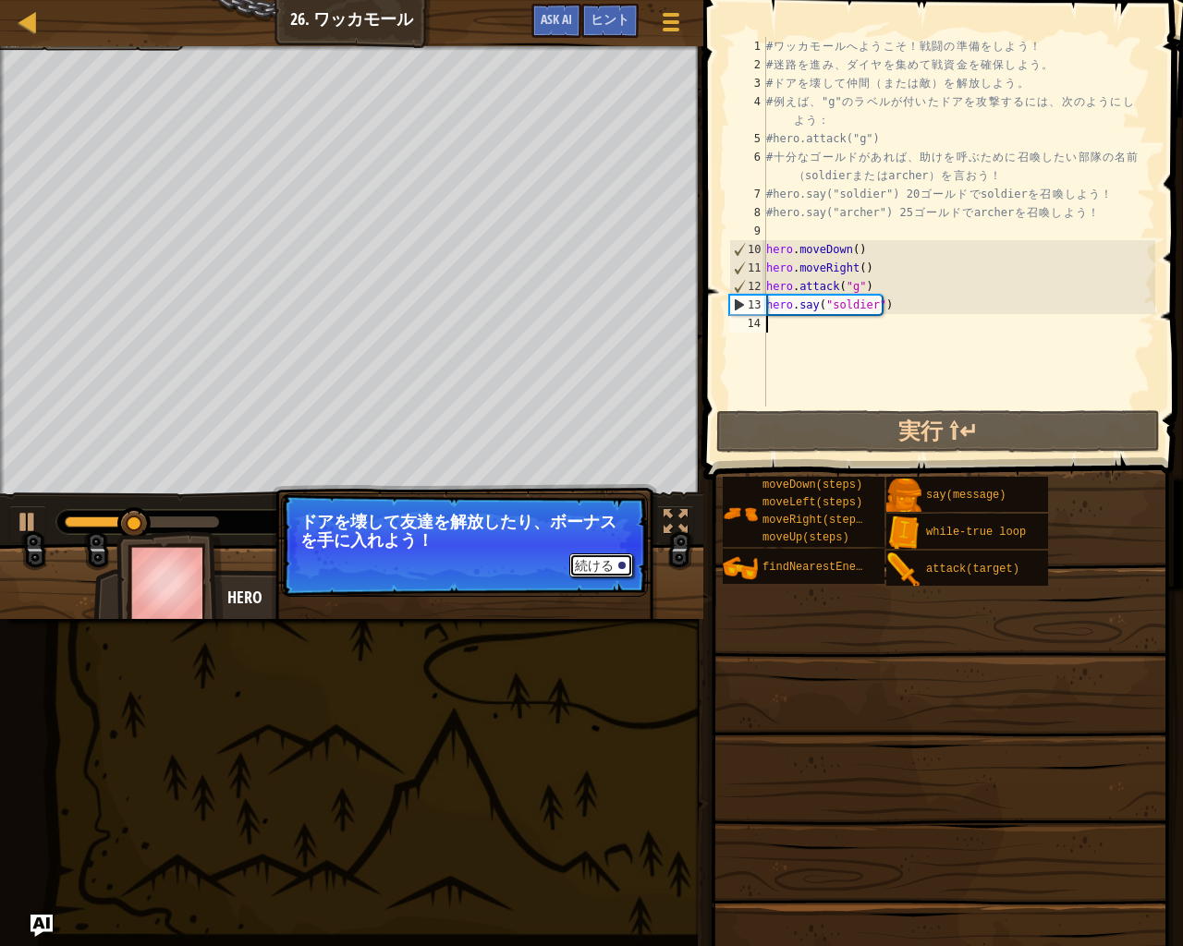
click at [582, 564] on button "続ける" at bounding box center [601, 565] width 64 height 24
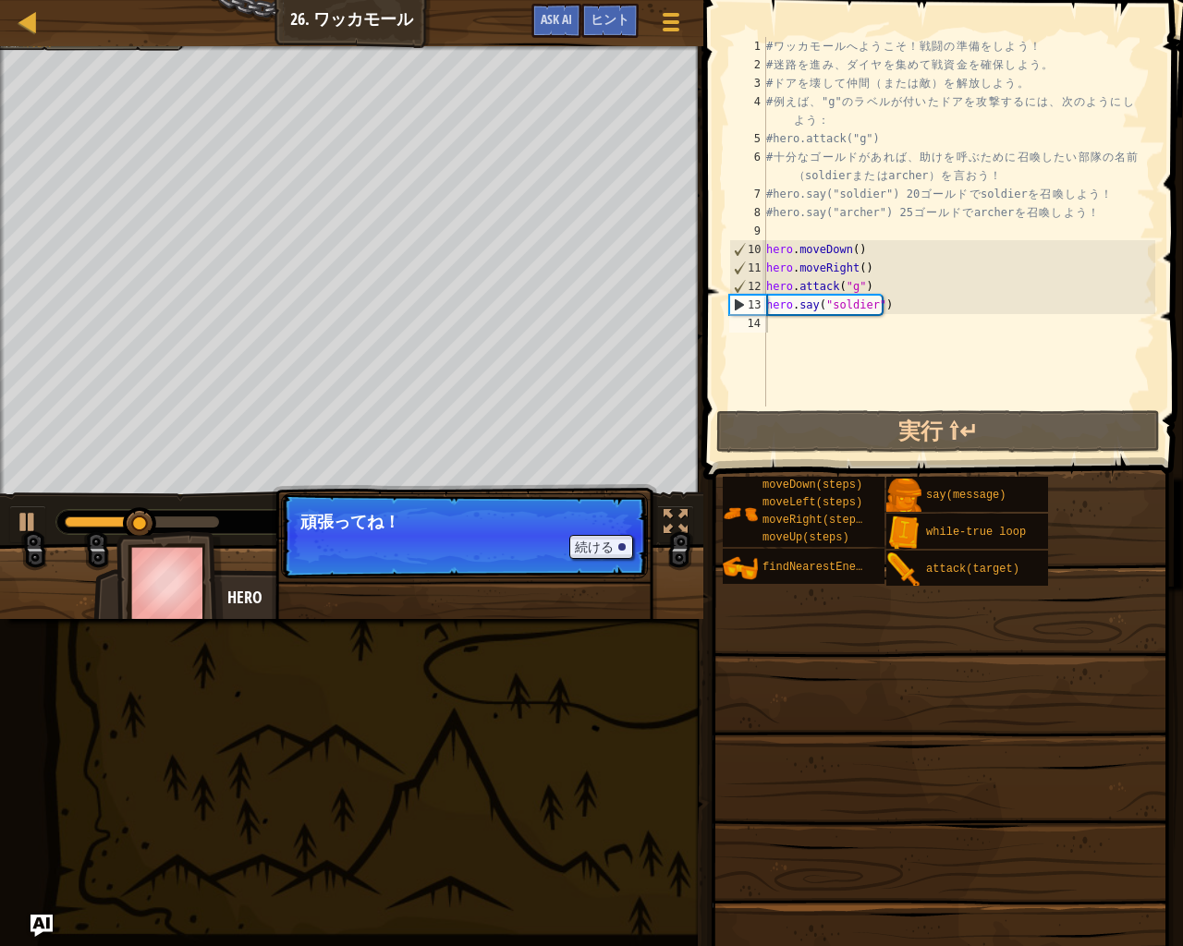
click at [582, 564] on p "続ける 頑張ってね！" at bounding box center [464, 535] width 367 height 85
click at [596, 547] on button "続ける" at bounding box center [601, 547] width 64 height 24
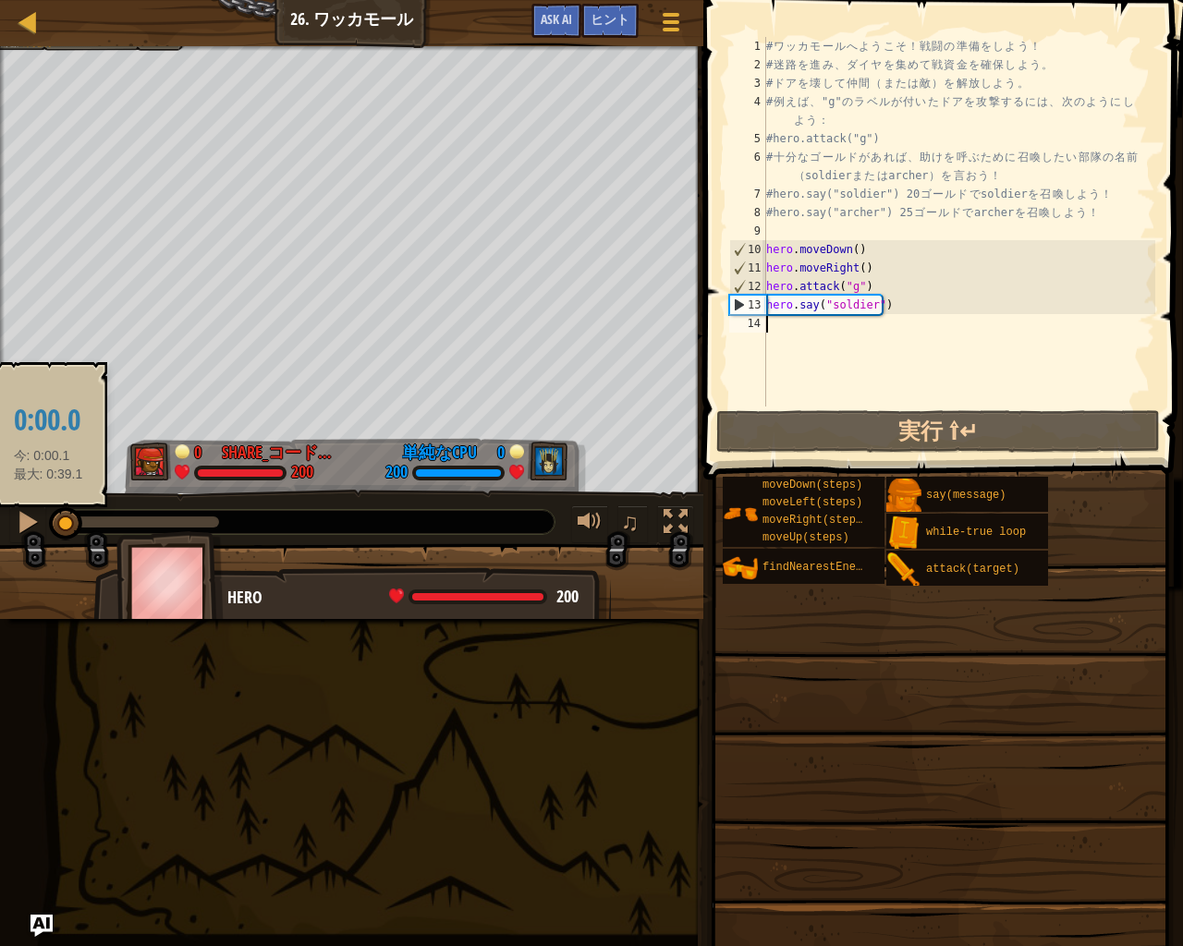
drag, startPoint x: 165, startPoint y: 512, endPoint x: 46, endPoint y: 520, distance: 119.5
click at [47, 520] on div "♫" at bounding box center [351, 517] width 703 height 55
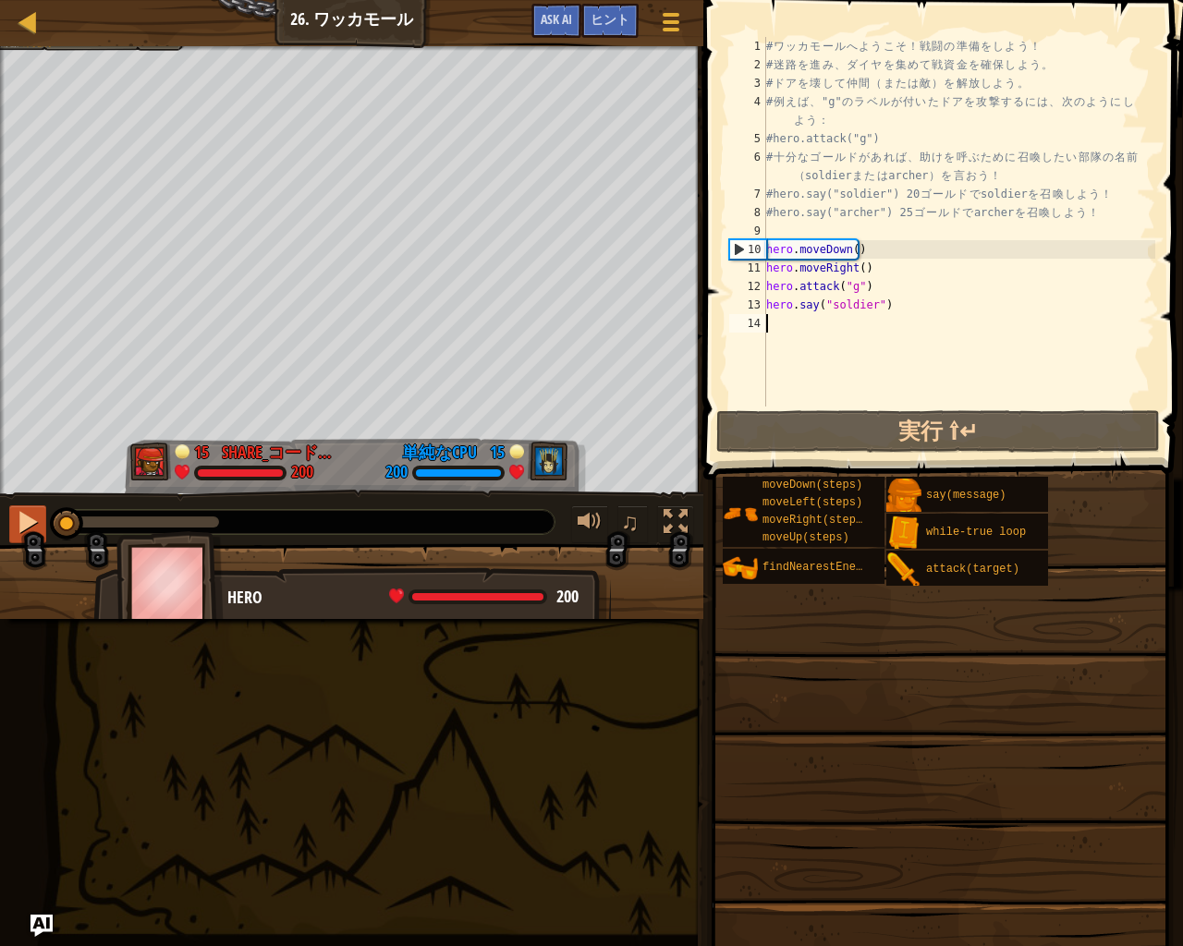
drag, startPoint x: 51, startPoint y: 517, endPoint x: 21, endPoint y: 515, distance: 29.7
click at [20, 515] on div at bounding box center [28, 522] width 24 height 24
click at [29, 515] on div at bounding box center [28, 522] width 24 height 24
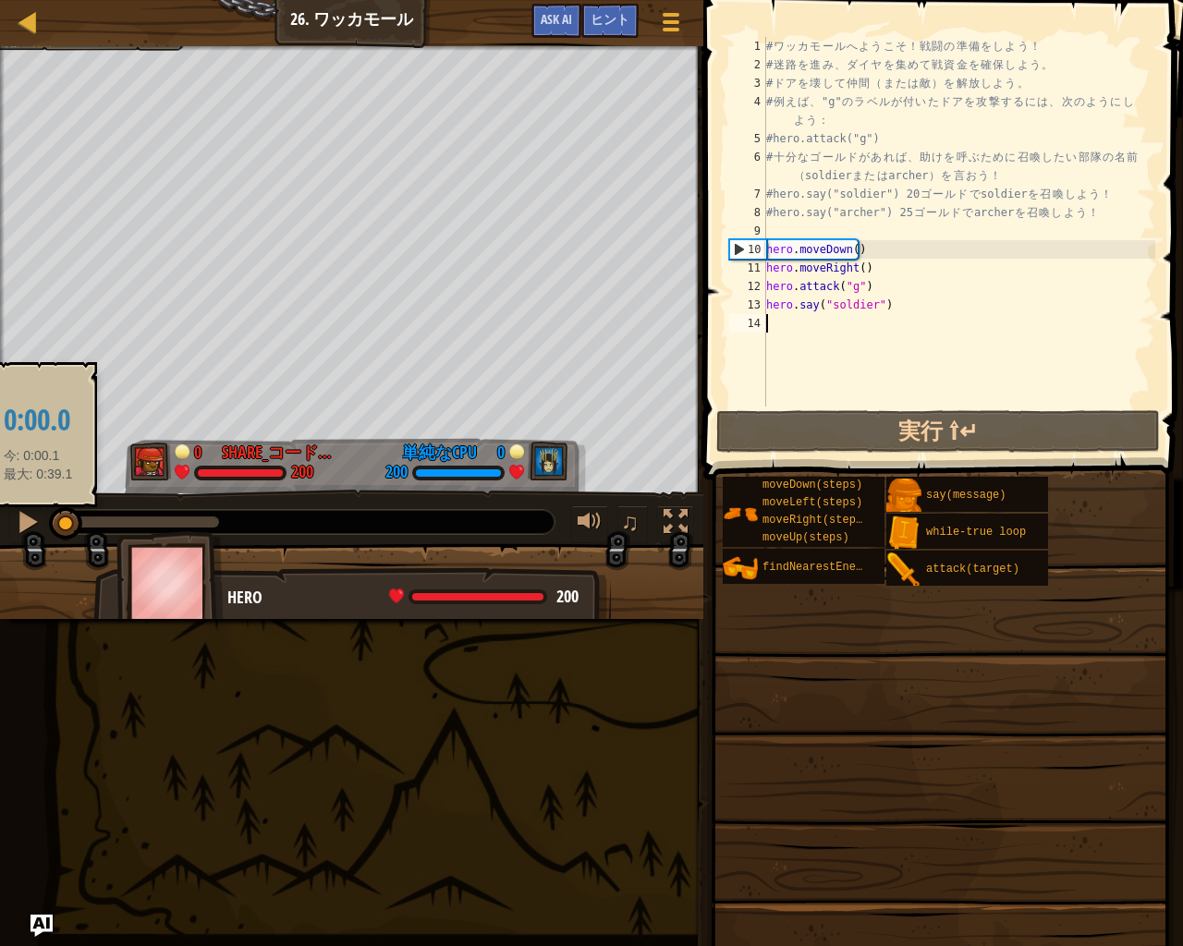
drag, startPoint x: 66, startPoint y: 523, endPoint x: 49, endPoint y: 520, distance: 16.9
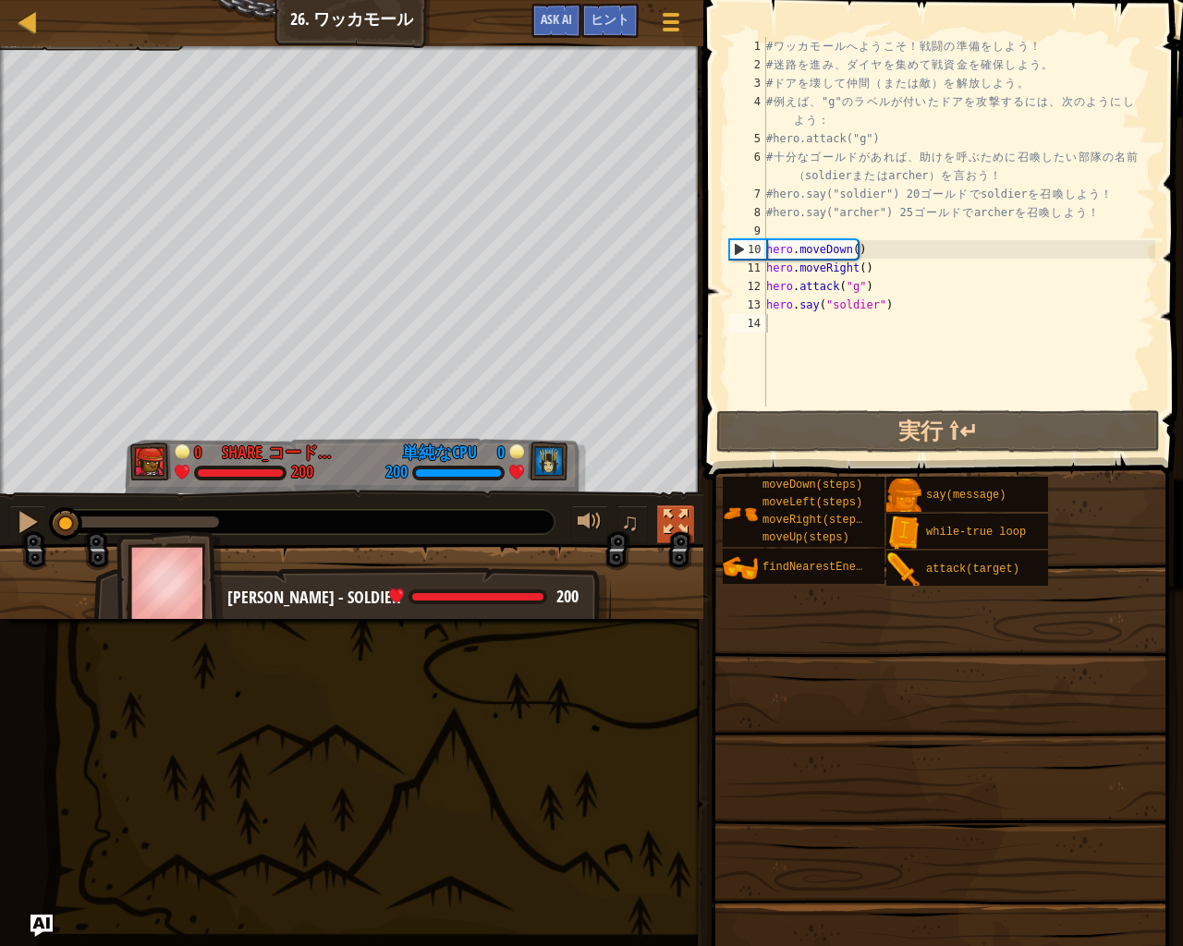
click at [669, 516] on div at bounding box center [675, 522] width 24 height 24
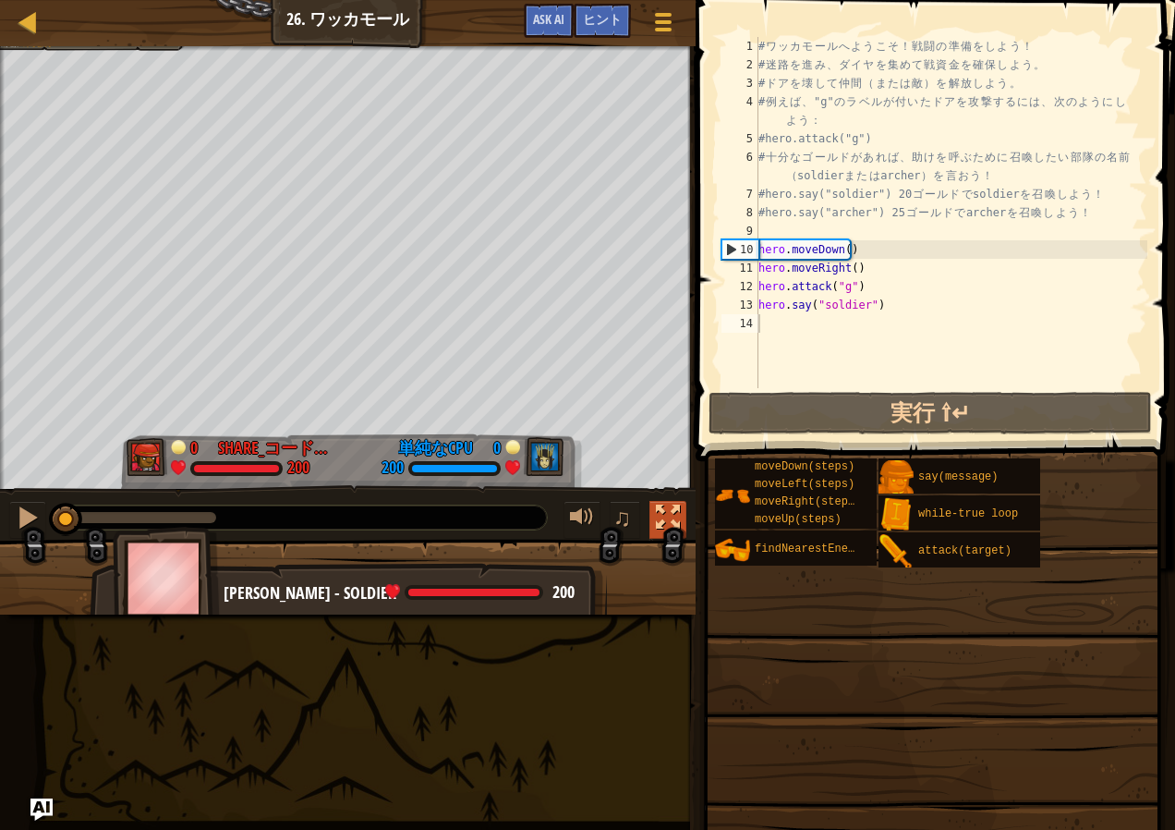
click at [655, 504] on button at bounding box center [668, 520] width 37 height 38
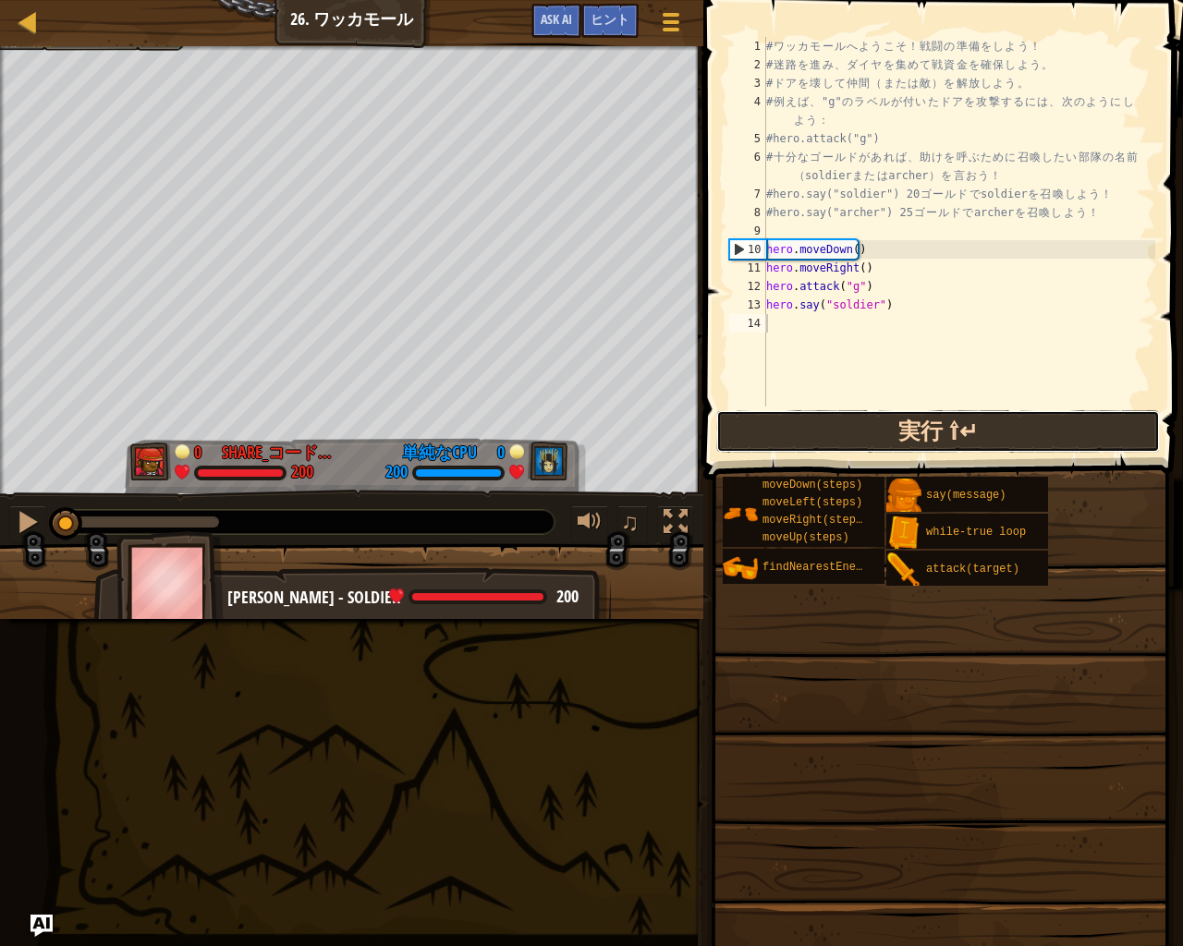
click at [784, 422] on button "実行 ⇧↵" at bounding box center [937, 431] width 443 height 43
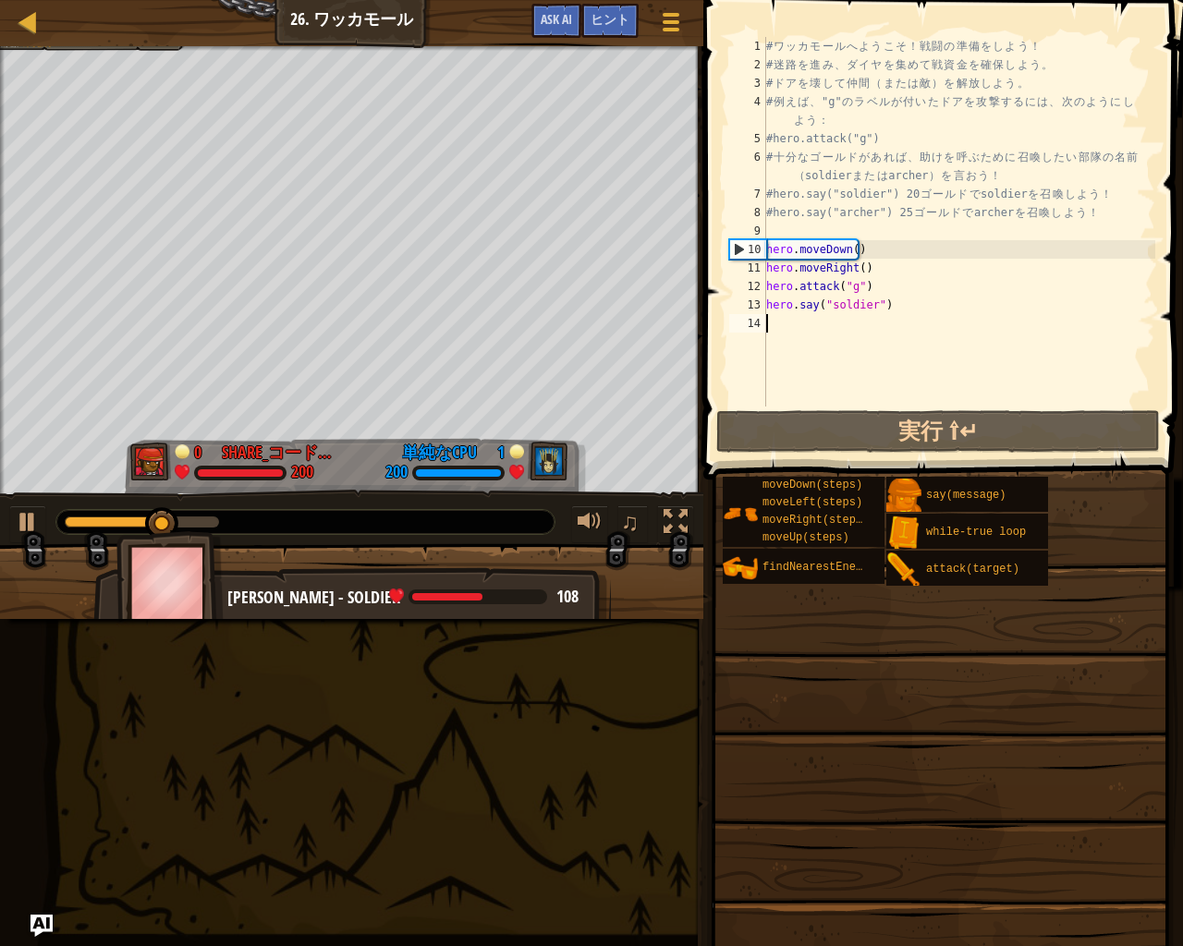
type textarea "h"
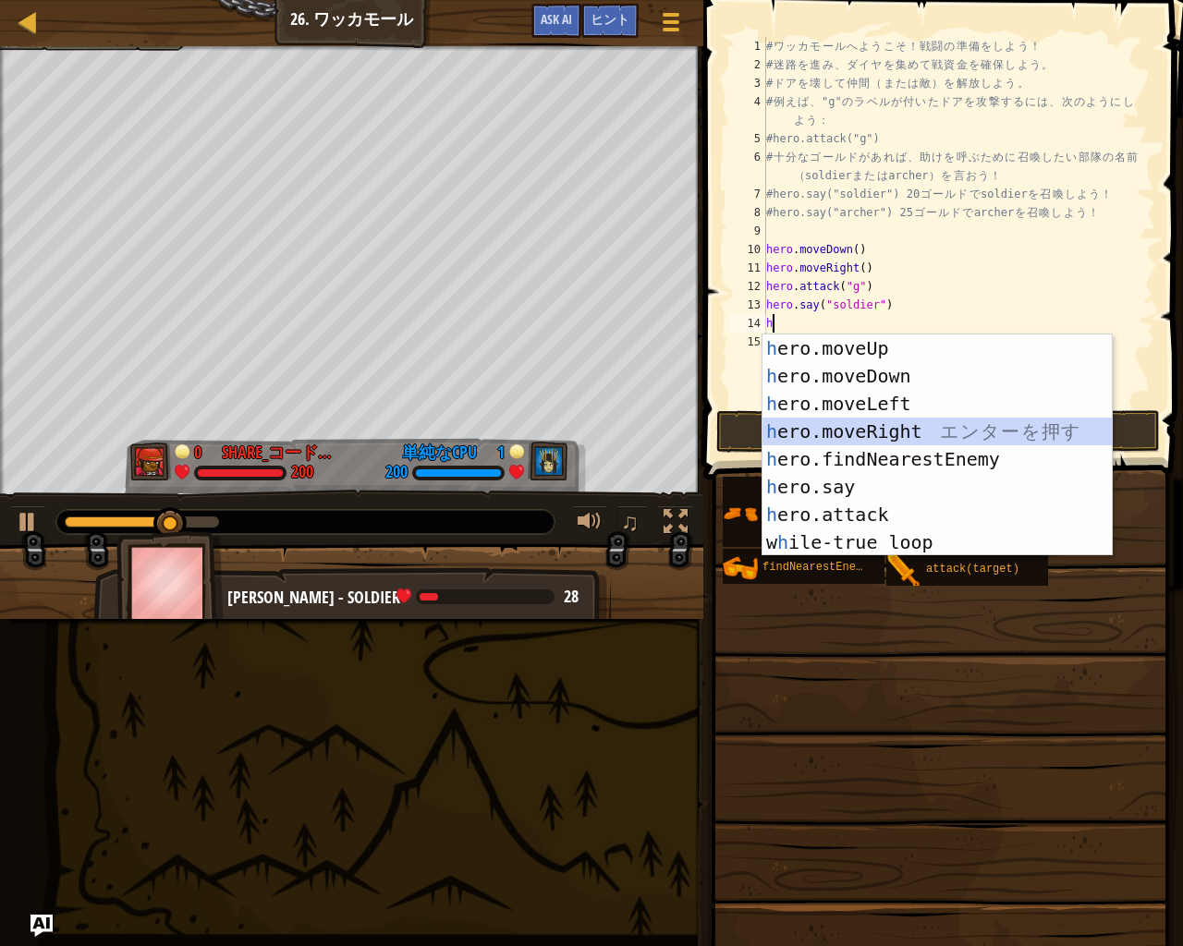
click at [840, 420] on div "h ero.moveUp エ ン タ ー を 押 す h ero.moveDown エ ン タ ー を 押 す h ero.moveLeft エ ン タ ー …" at bounding box center [936, 472] width 349 height 277
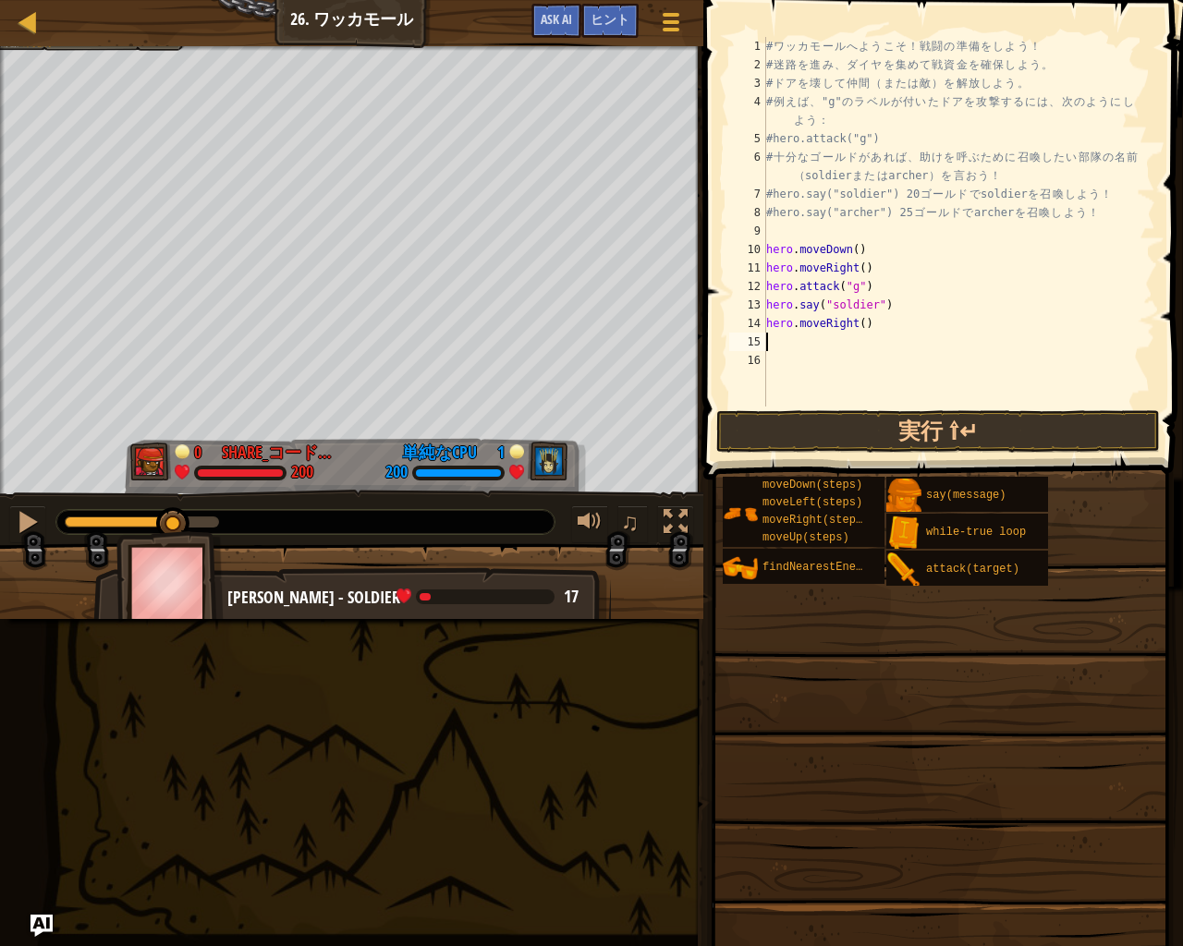
type textarea "h"
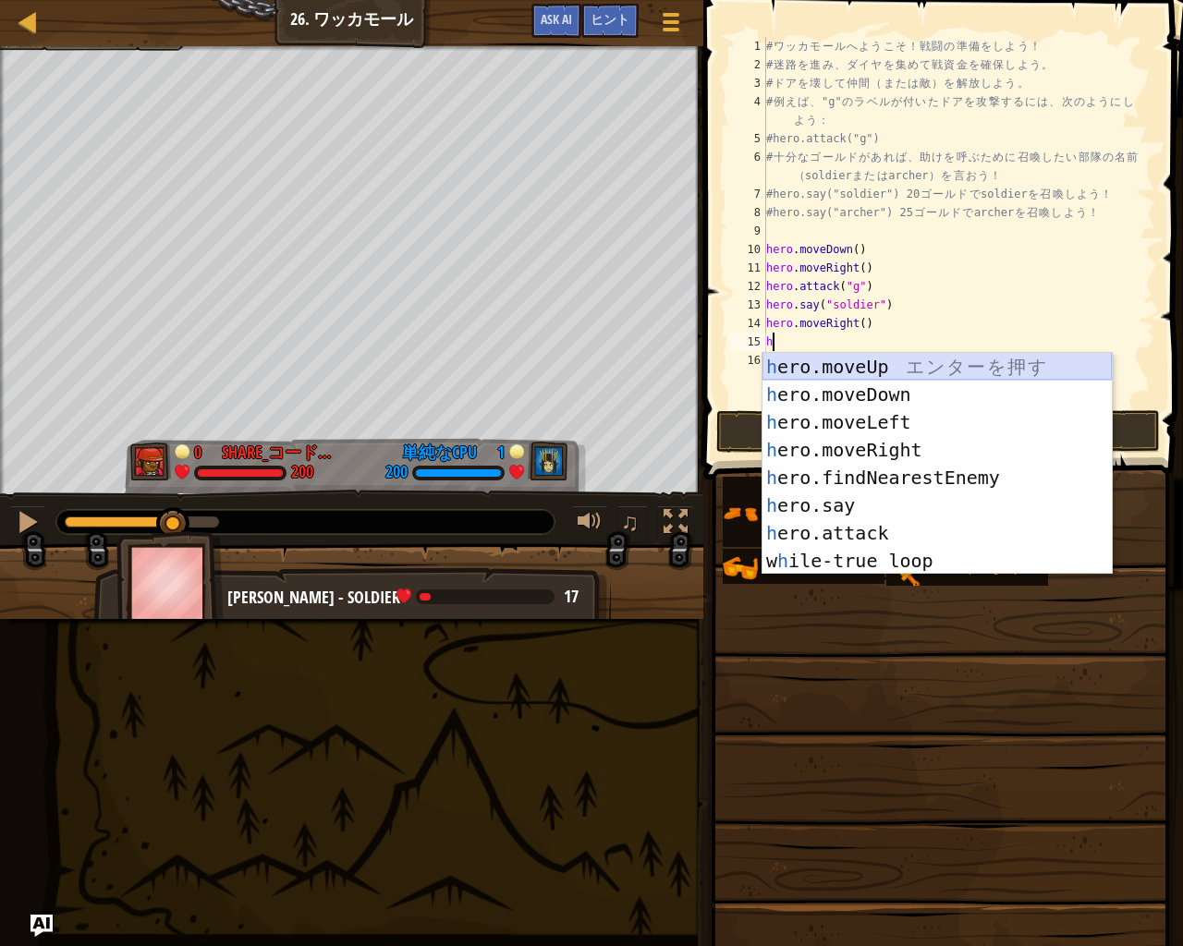
click at [848, 371] on div "h ero.moveUp エ ン タ ー を 押 す h ero.moveDown エ ン タ ー を 押 す h ero.moveLeft エ ン タ ー …" at bounding box center [936, 491] width 349 height 277
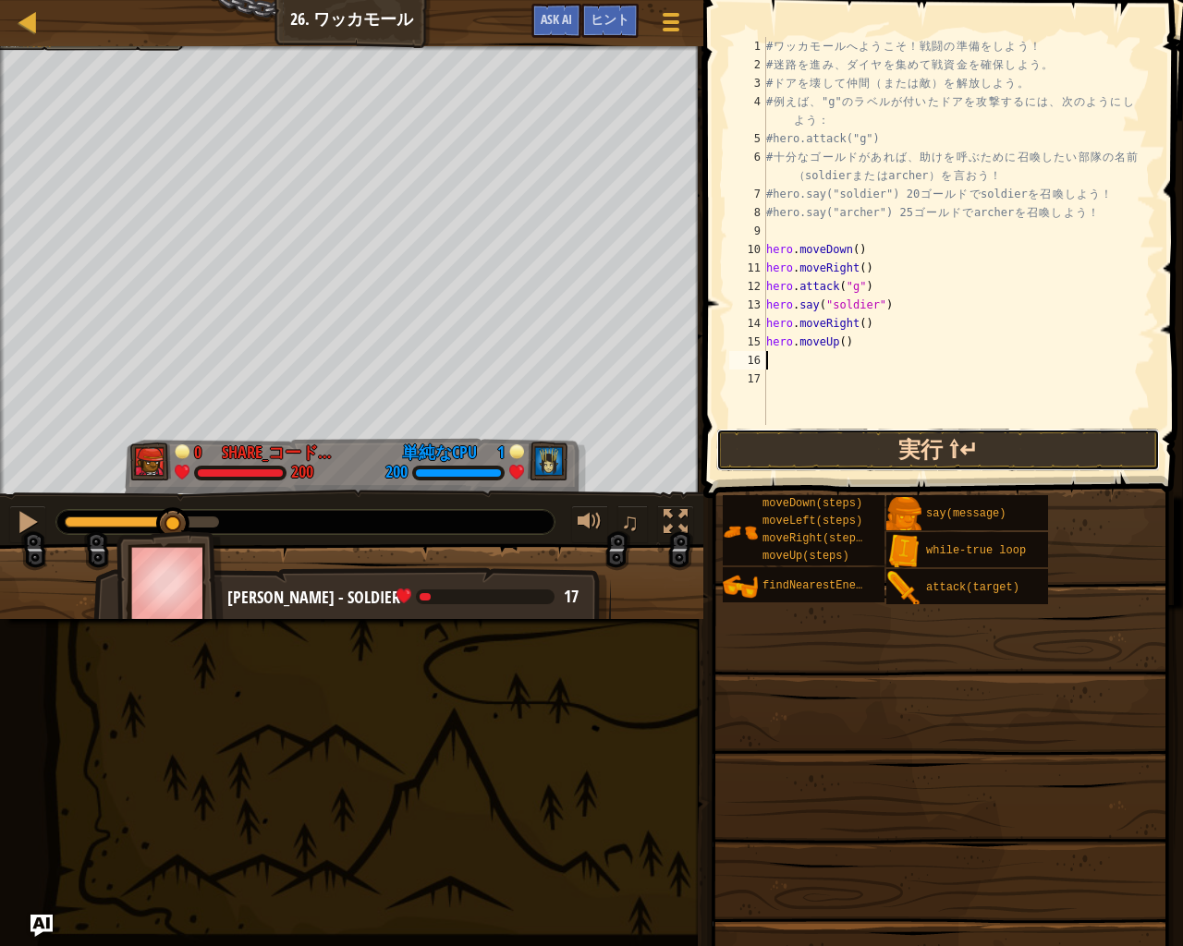
click at [884, 453] on button "実行 ⇧↵" at bounding box center [937, 450] width 443 height 43
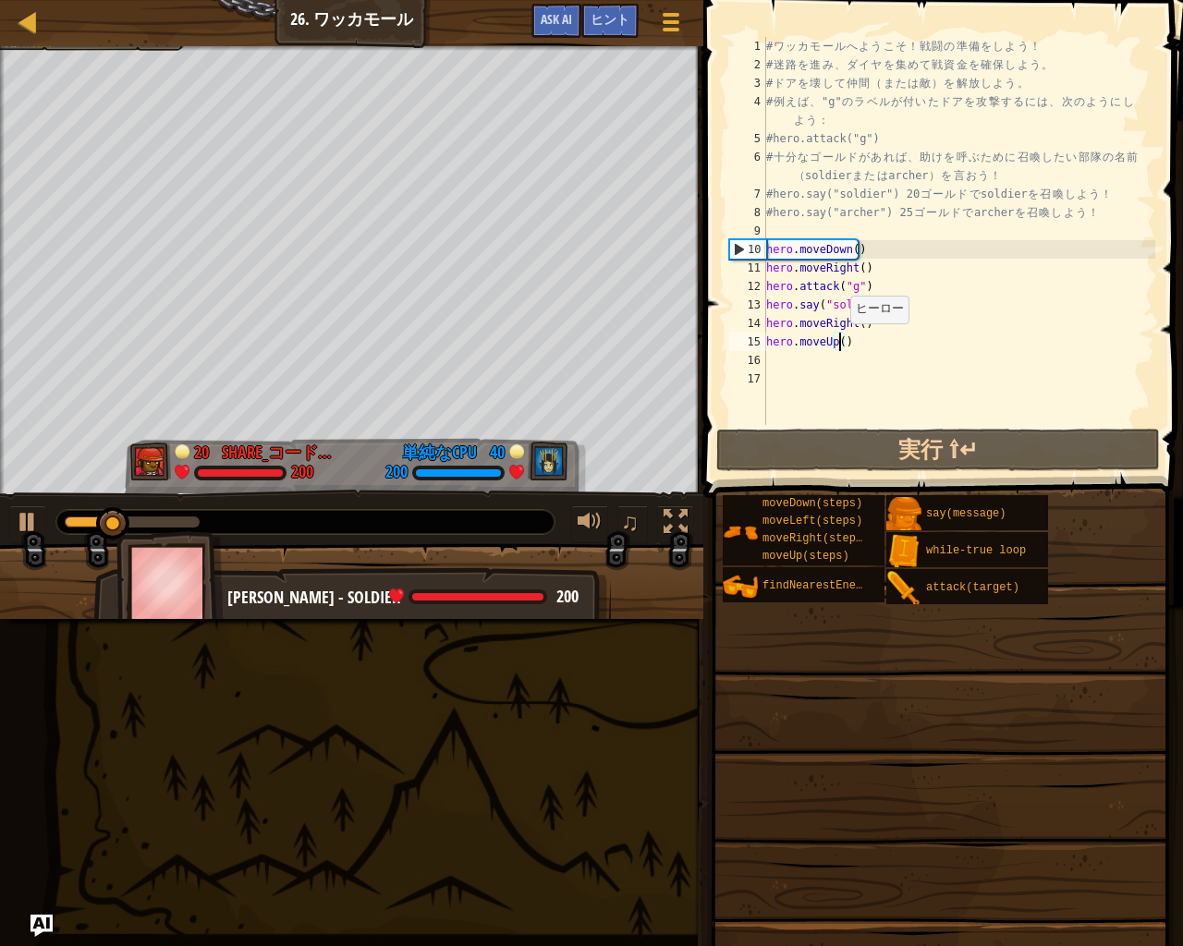
click at [841, 342] on div "# ワ ッ カ モ ー ル へ よ う こ そ ！ 戦 闘 の 準 備 を し よ う ！ # 迷 路 を 進 み 、 ダ イ ヤ を 集 め て 戦 資 金…" at bounding box center [958, 249] width 393 height 425
type textarea "hero.moveUp(2)"
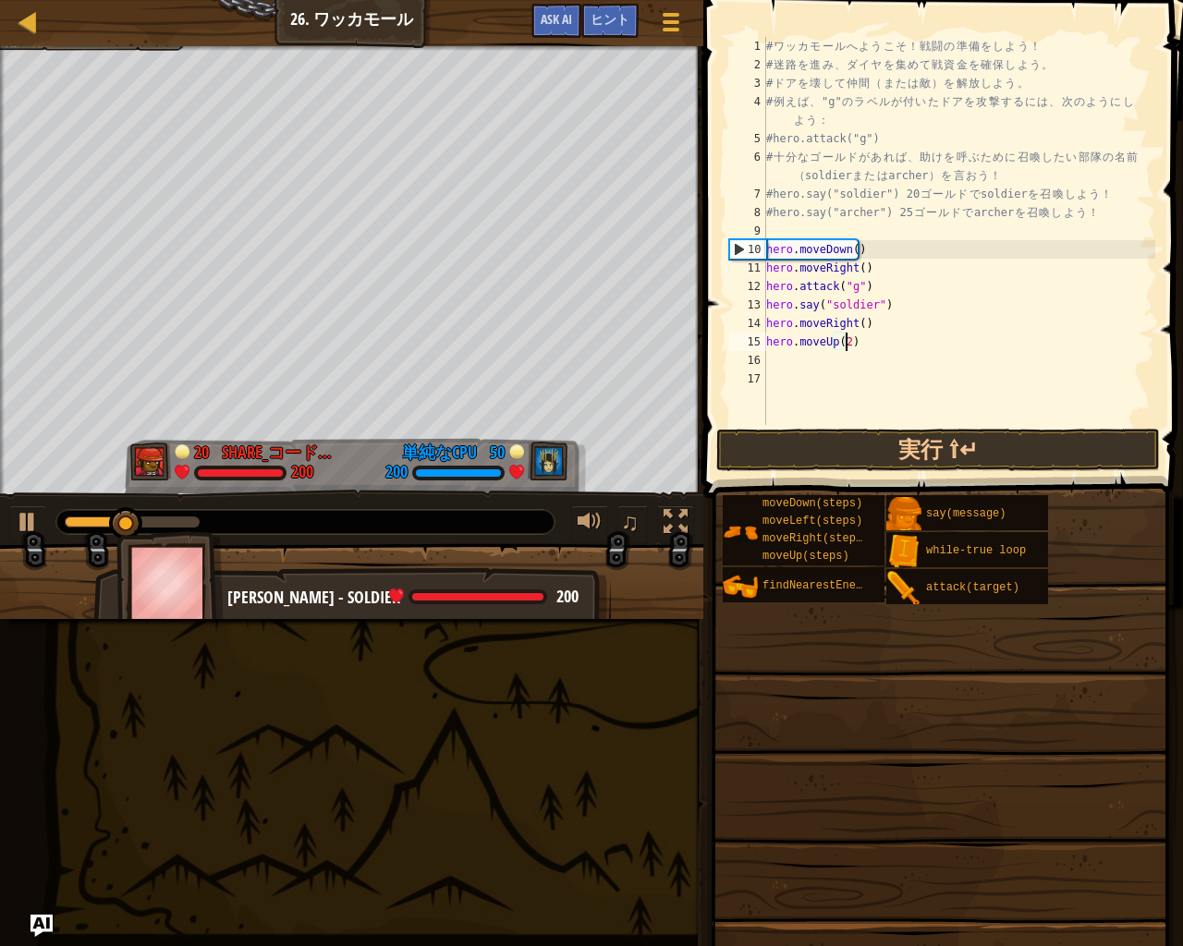
scroll to position [8, 6]
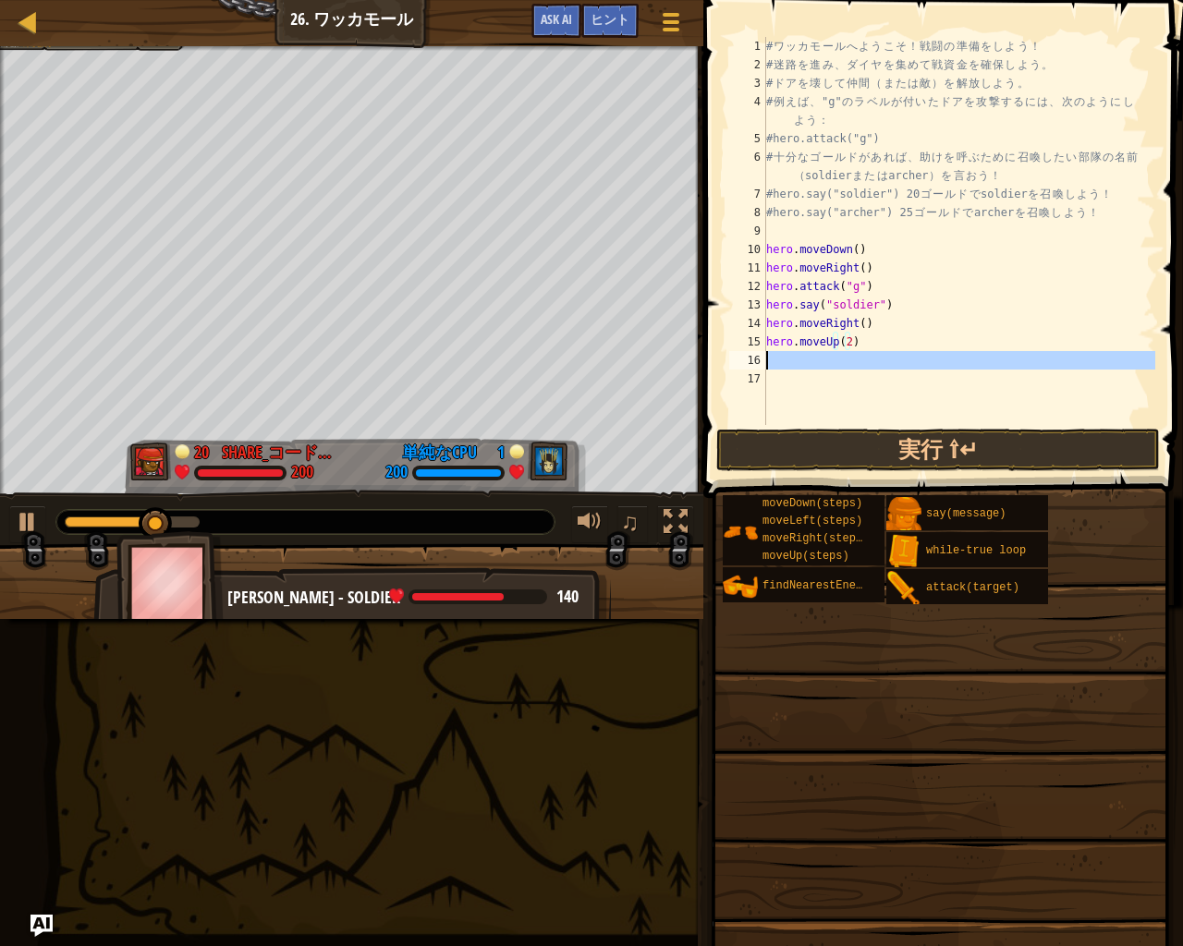
click at [766, 360] on div "hero.moveUp(2) 1 2 3 4 5 6 7 8 9 10 11 12 13 14 15 16 17 # ワ ッ カ モ ー ル へ よ う こ …" at bounding box center [940, 231] width 430 height 388
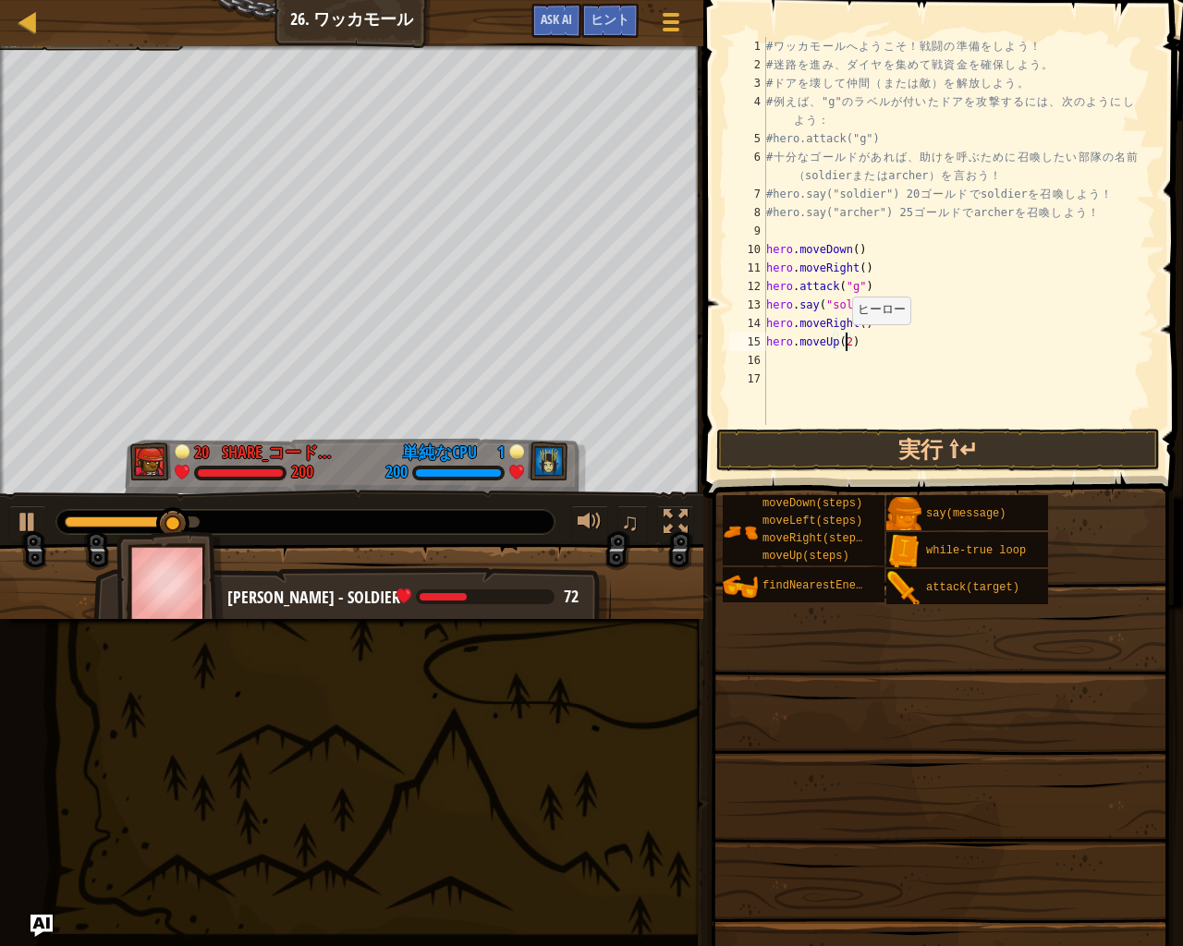
click at [843, 343] on div "# ワ ッ カ モ ー ル へ よ う こ そ ！ 戦 闘 の 準 備 を し よ う ！ # 迷 路 を 進 み 、 ダ イ ヤ を 集 め て 戦 資 金…" at bounding box center [958, 249] width 393 height 425
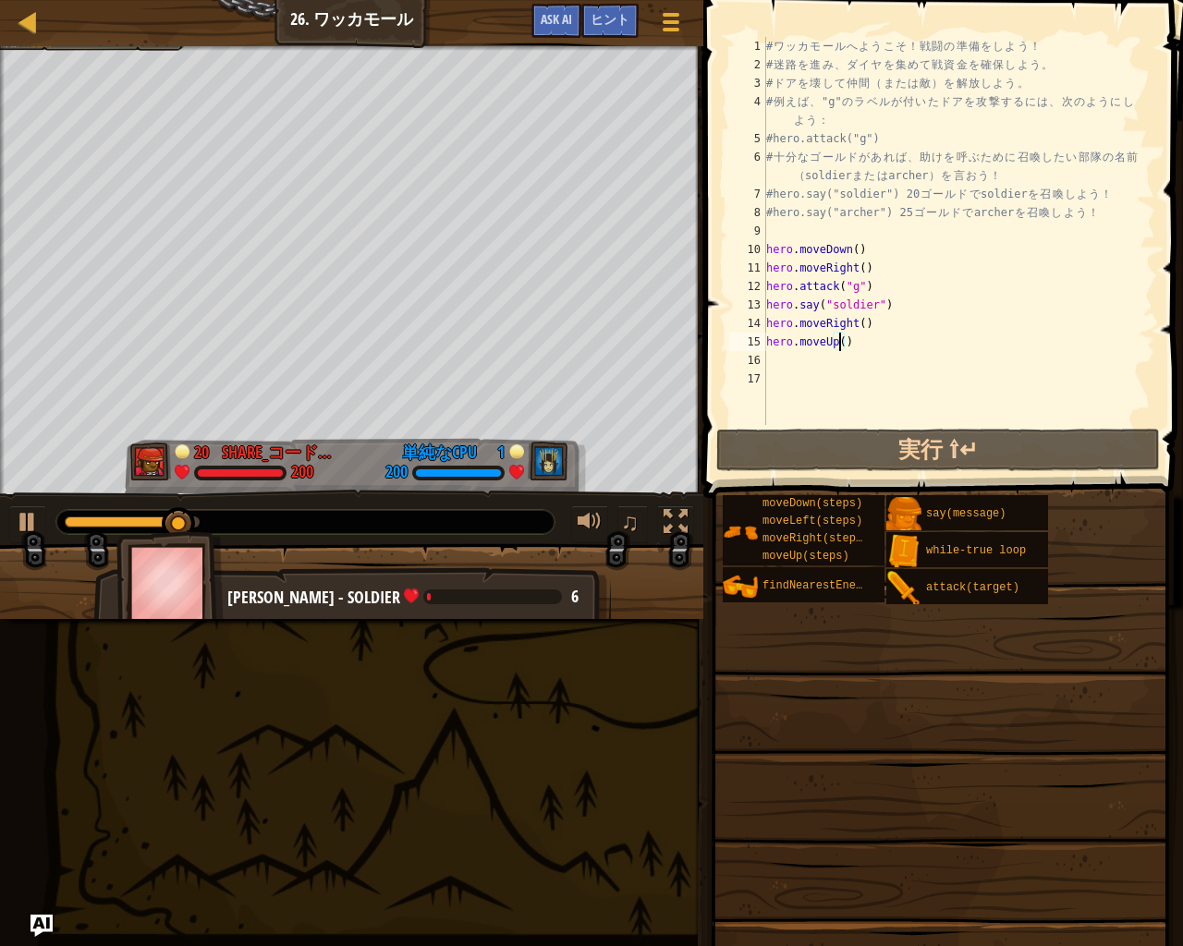
type textarea "hero.moveUp(3)"
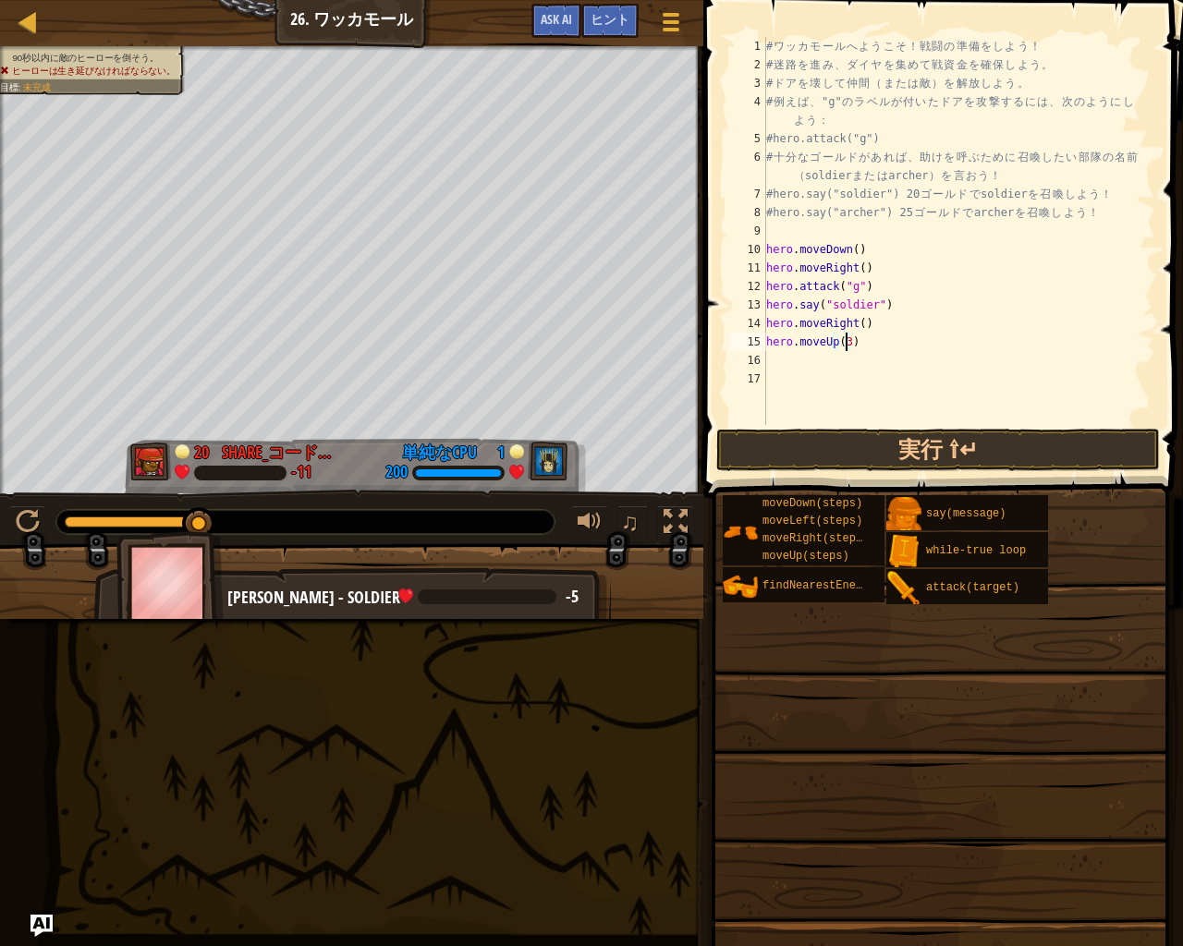
click at [798, 366] on div "# ワ ッ カ モ ー ル へ よ う こ そ ！ 戦 闘 の 準 備 を し よ う ！ # 迷 路 を 進 み 、 ダ イ ヤ を 集 め て 戦 資 金…" at bounding box center [958, 249] width 393 height 425
type textarea "h"
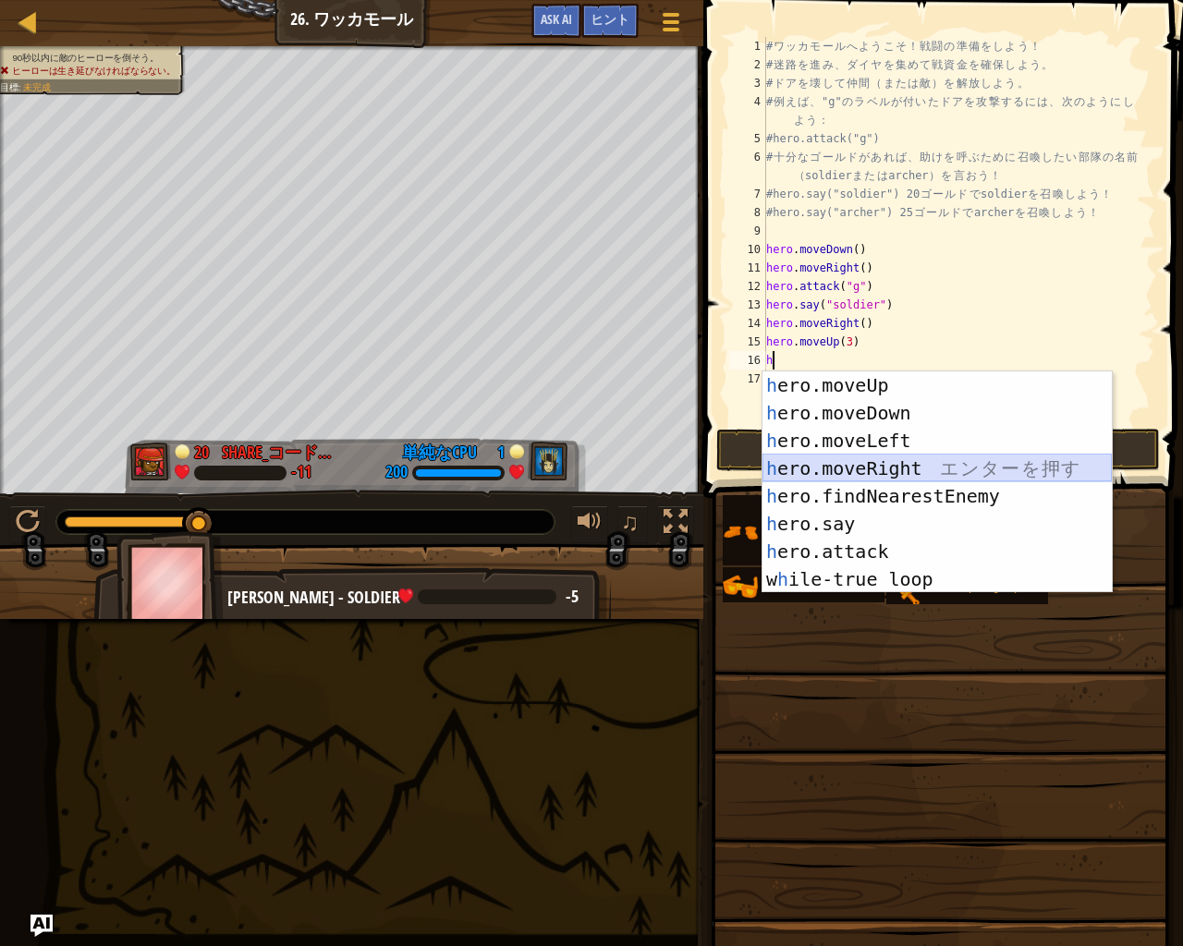
click at [879, 463] on div "h ero.moveUp エ ン タ ー を 押 す h ero.moveDown エ ン タ ー を 押 す h ero.moveLeft エ ン タ ー …" at bounding box center [936, 509] width 349 height 277
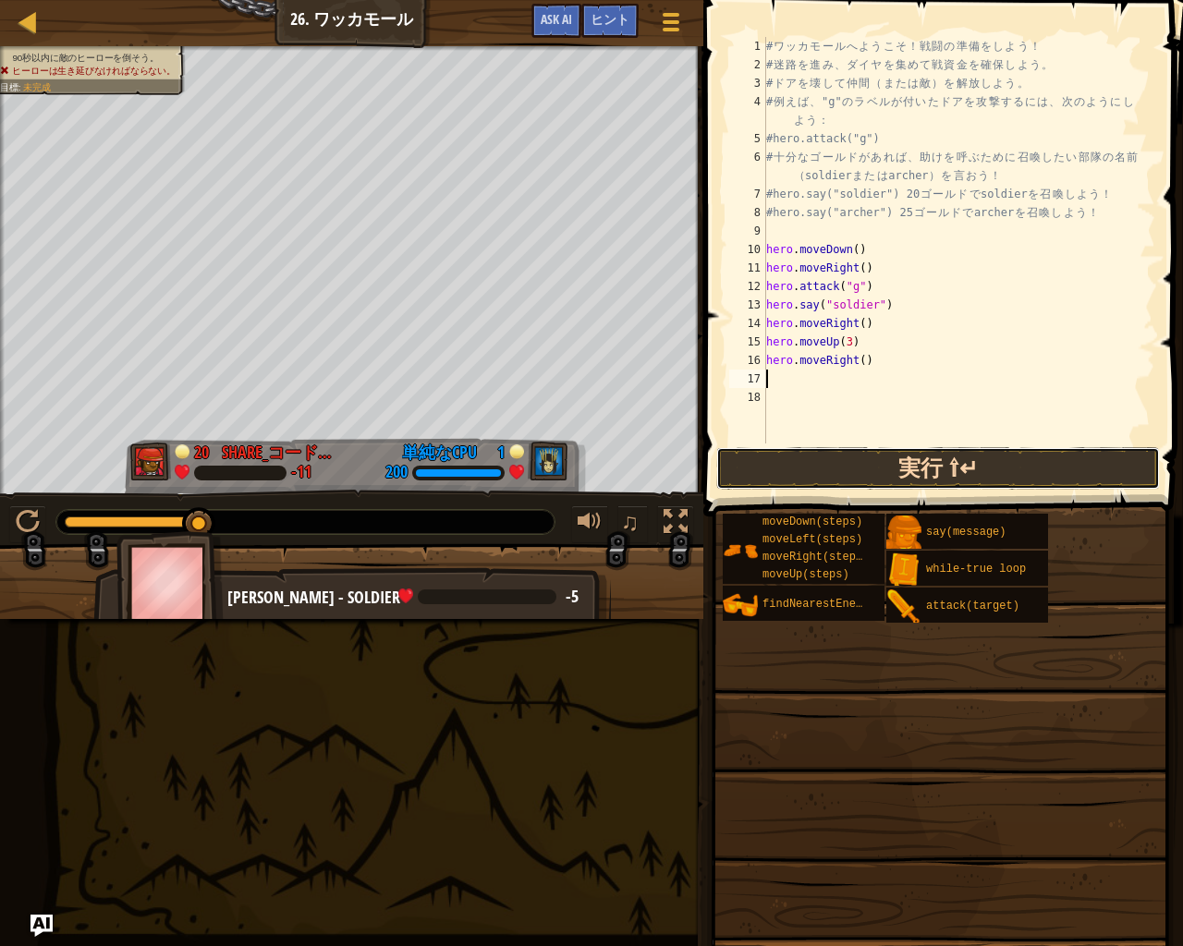
click at [910, 456] on button "実行 ⇧↵" at bounding box center [937, 468] width 443 height 43
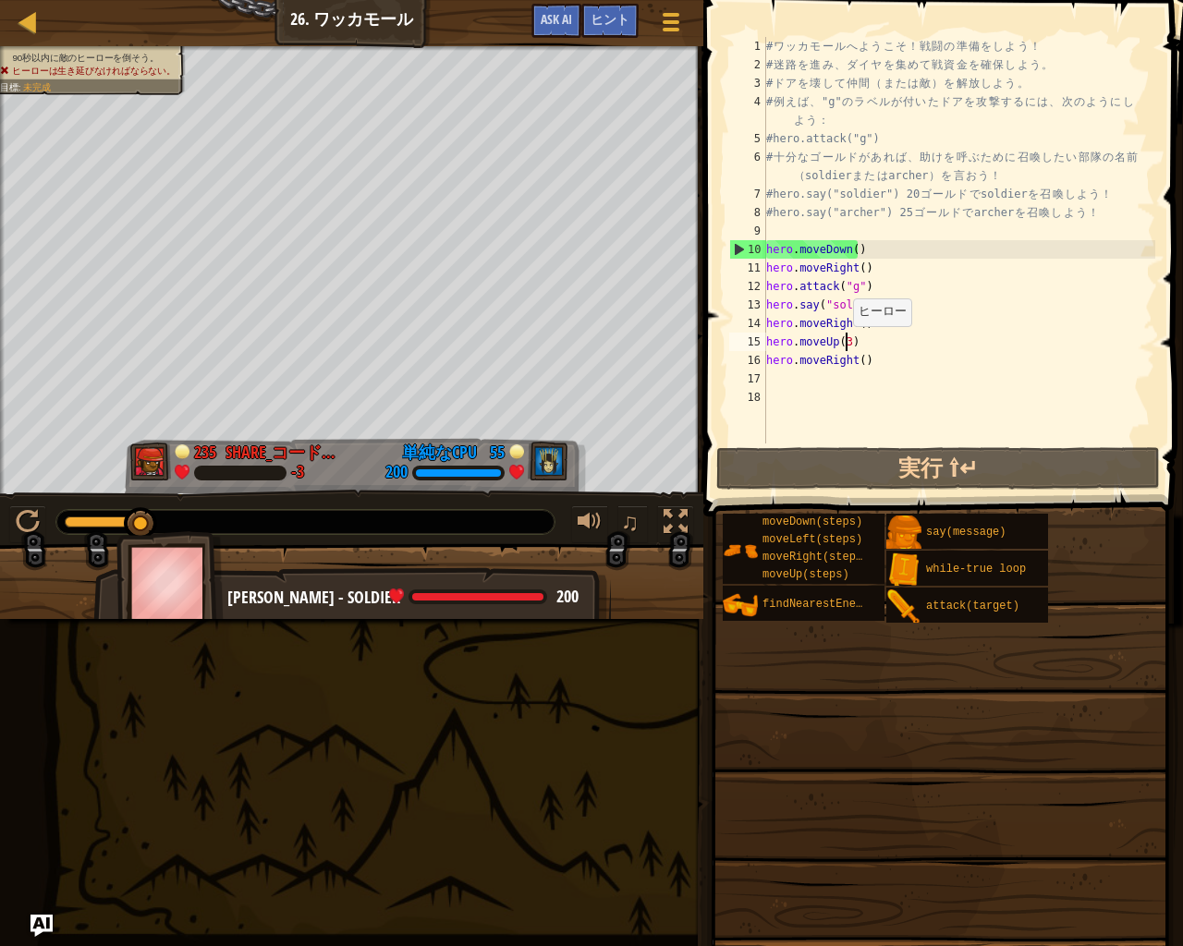
drag, startPoint x: 844, startPoint y: 345, endPoint x: 855, endPoint y: 343, distance: 11.2
click at [844, 344] on div "# ワ ッ カ モ ー ル へ よ う こ そ ！ 戦 闘 の 準 備 を し よ う ！ # 迷 路 を 進 み 、 ダ イ ヤ を 集 め て 戦 資 金…" at bounding box center [958, 258] width 393 height 443
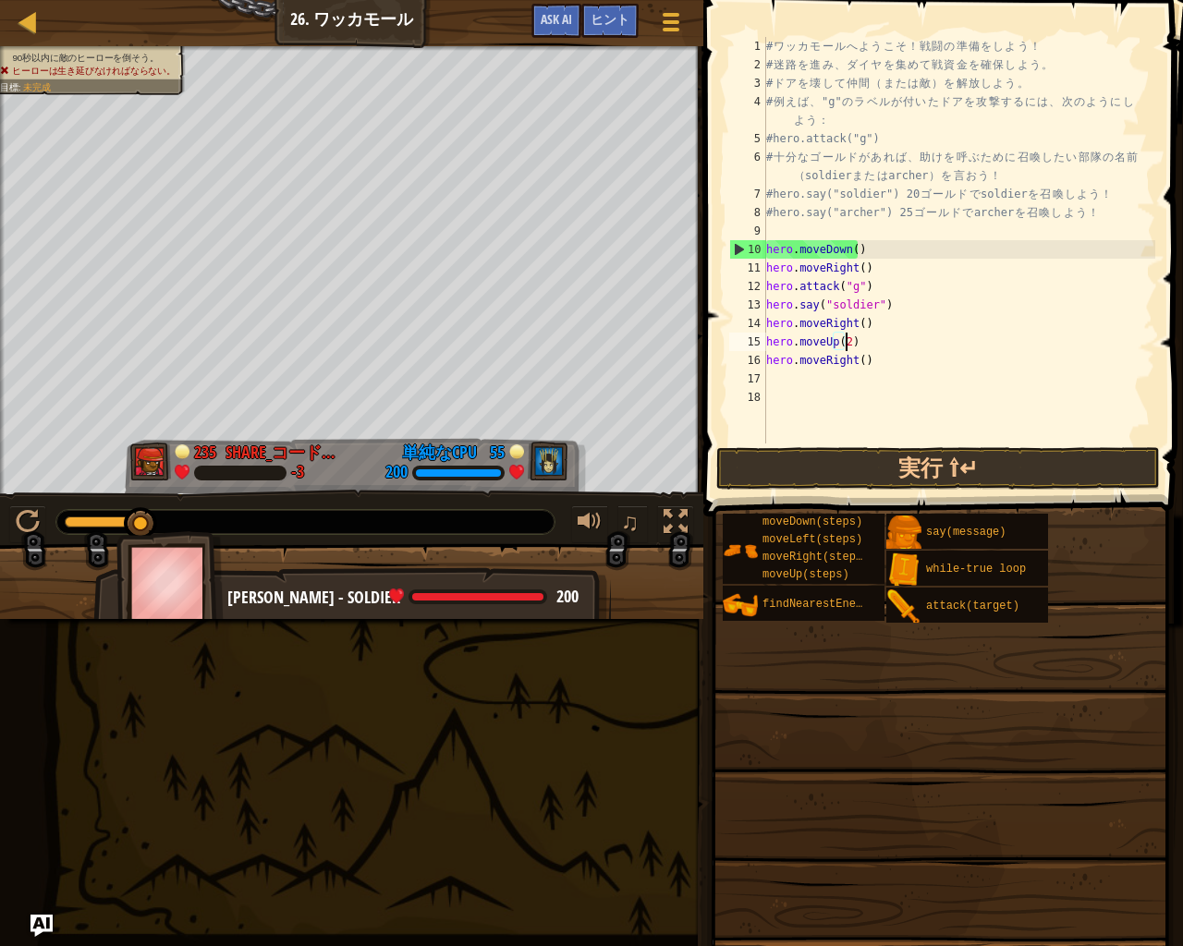
scroll to position [8, 6]
type textarea "hero.moveUp(2)"
click at [897, 461] on button "実行 ⇧↵" at bounding box center [937, 468] width 443 height 43
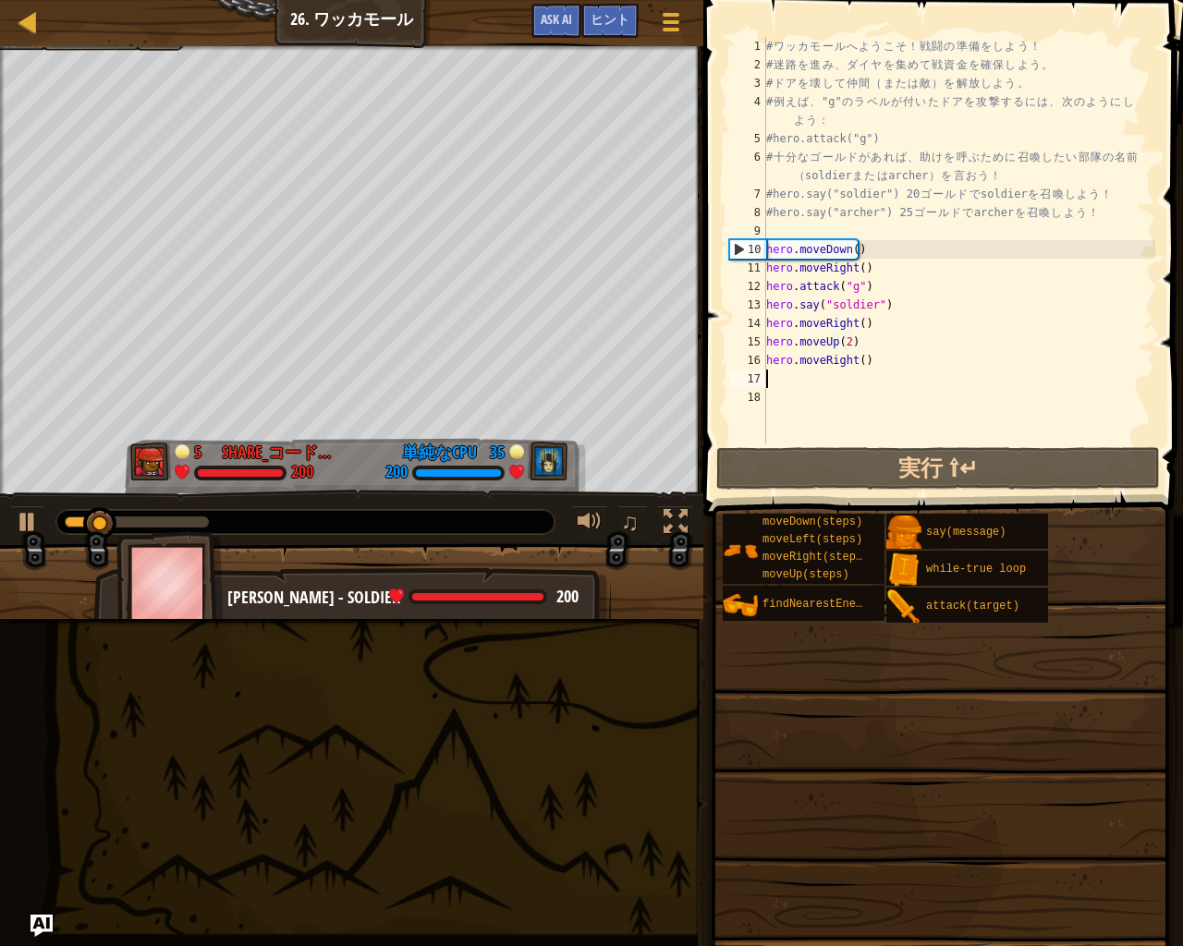
click at [815, 381] on div "# ワ ッ カ モ ー ル へ よ う こ そ ！ 戦 闘 の 準 備 を し よ う ！ # 迷 路 を 進 み 、 ダ イ ヤ を 集 め て 戦 資 金…" at bounding box center [958, 258] width 393 height 443
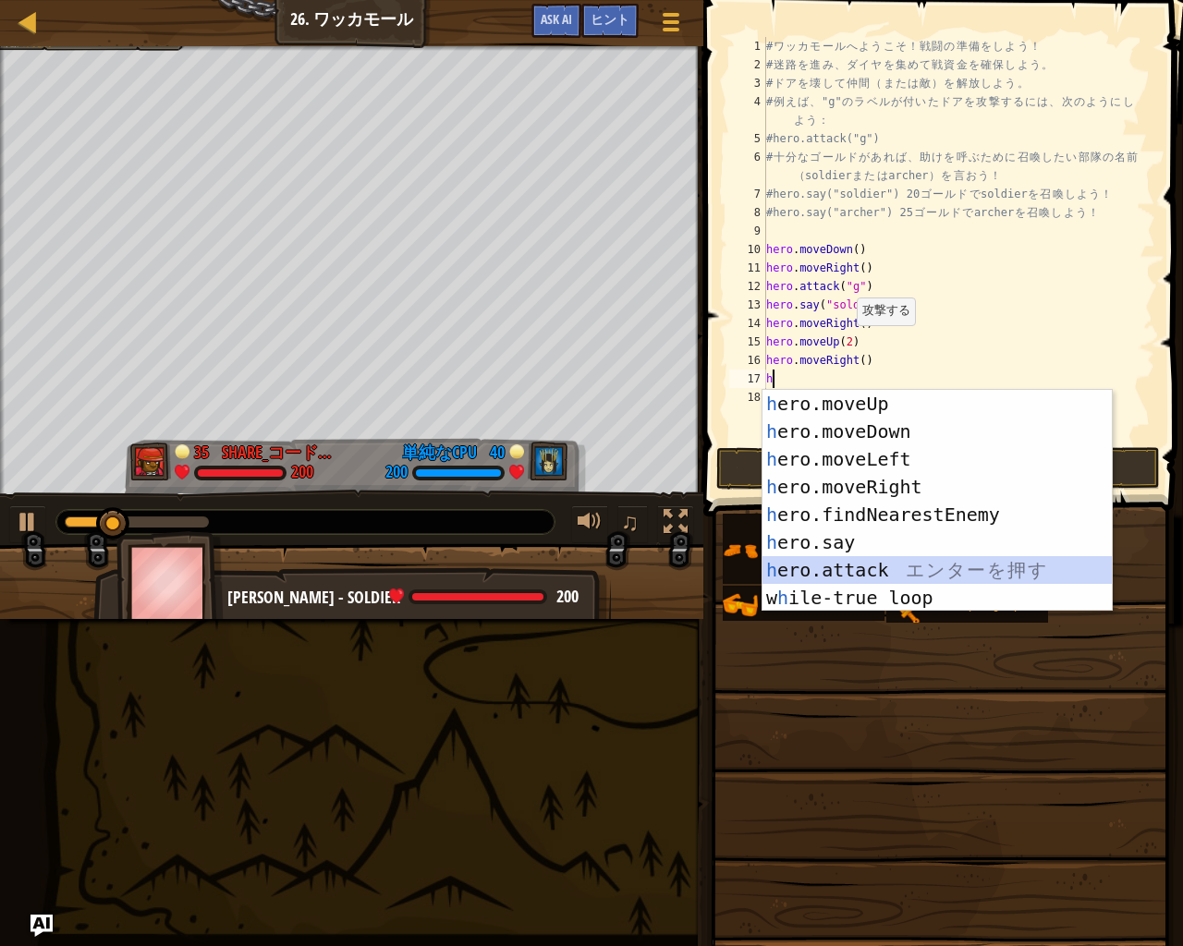
click at [897, 570] on div "h ero.moveUp エ ン タ ー を 押 す h ero.moveDown エ ン タ ー を 押 す h ero.moveLeft エ ン タ ー …" at bounding box center [936, 528] width 349 height 277
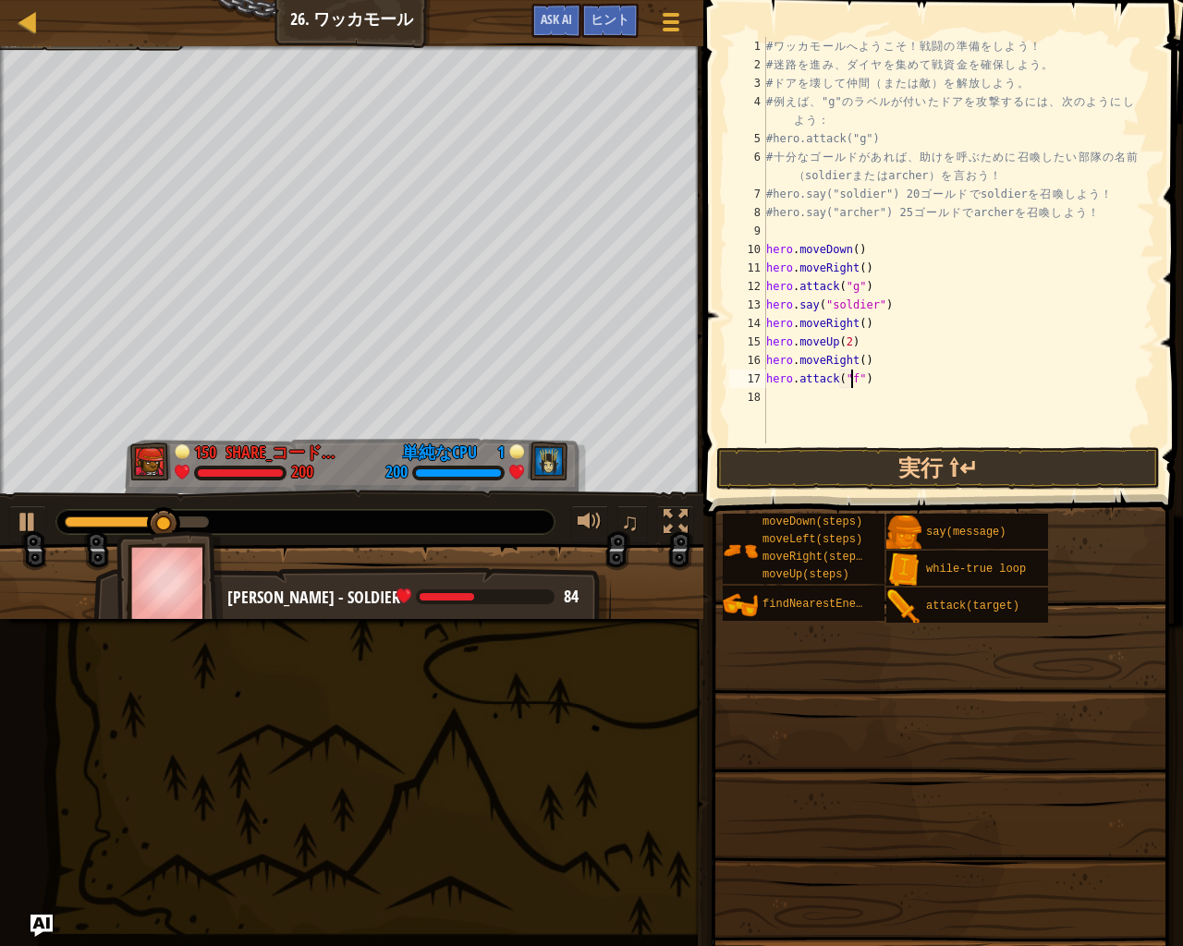
scroll to position [8, 7]
type textarea "hero.attack("f")"
click at [784, 408] on div "# ワ ッ カ モ ー ル へ よ う こ そ ！ 戦 闘 の 準 備 を し よ う ！ # 迷 路 を 進 み 、 ダ イ ヤ を 集 め て 戦 資 金…" at bounding box center [958, 258] width 393 height 443
type textarea "h"
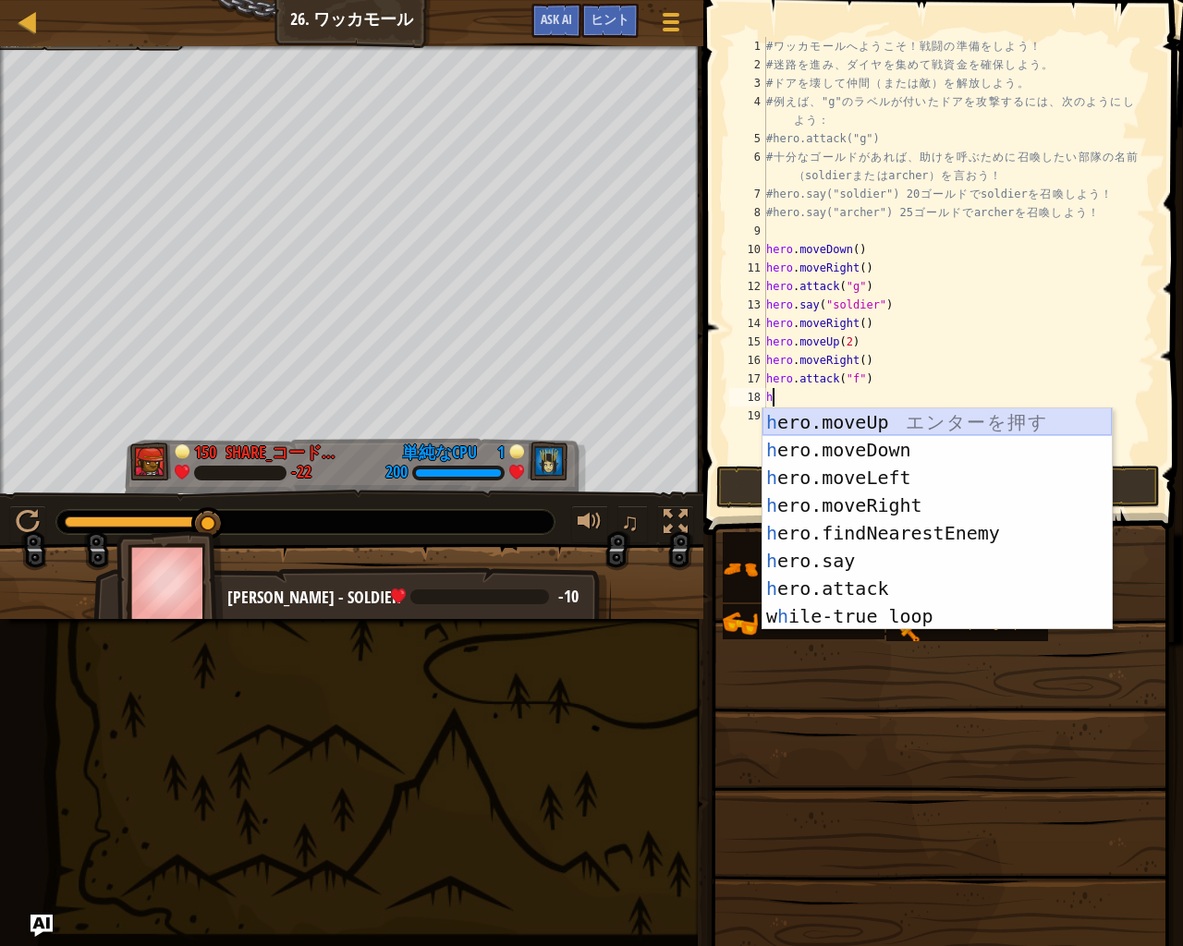
click at [856, 424] on div "h ero.moveUp エ ン タ ー を 押 す h ero.moveDown エ ン タ ー を 押 す h ero.moveLeft エ ン タ ー …" at bounding box center [936, 546] width 349 height 277
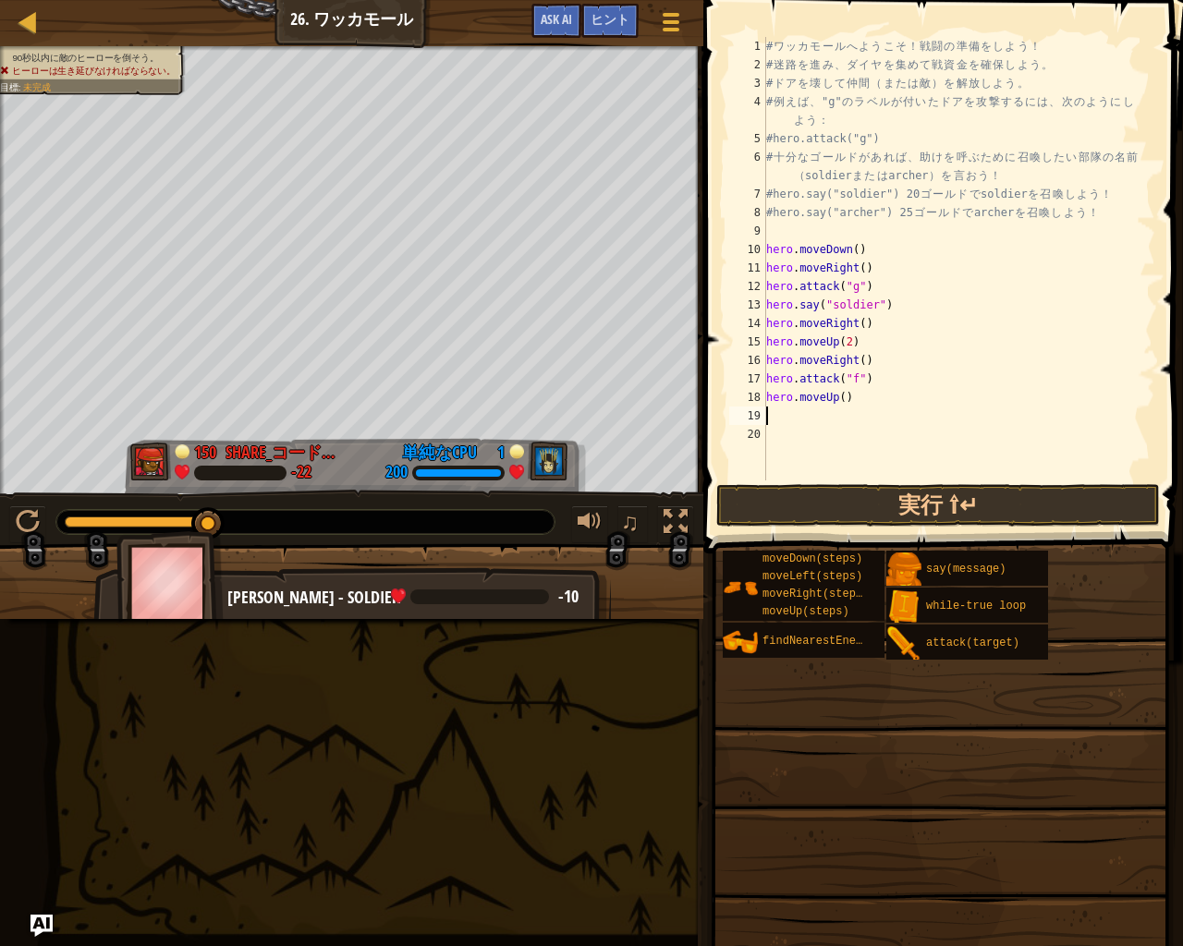
type textarea "h"
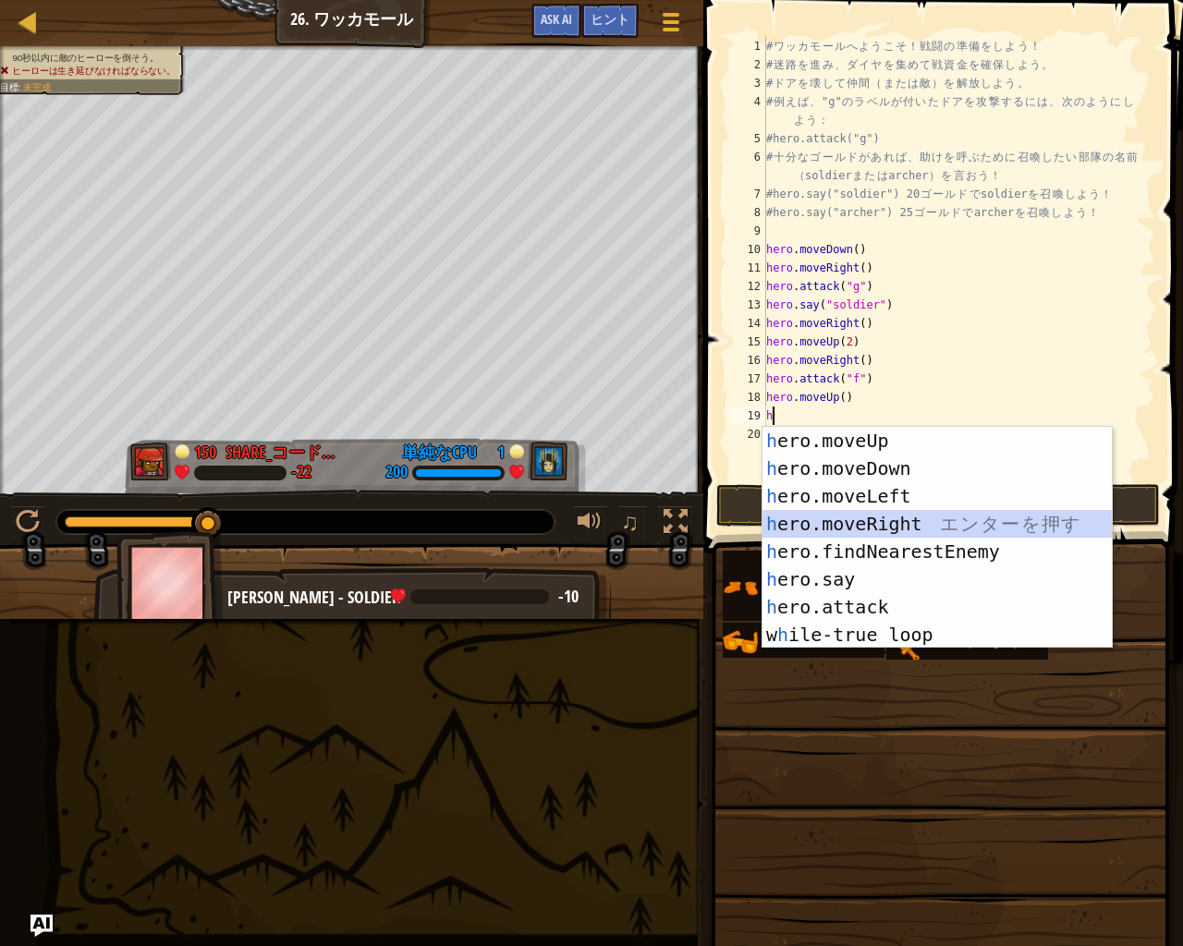
click at [874, 521] on div "h ero.moveUp エ ン タ ー を 押 す h ero.moveDown エ ン タ ー を 押 す h ero.moveLeft エ ン タ ー …" at bounding box center [936, 565] width 349 height 277
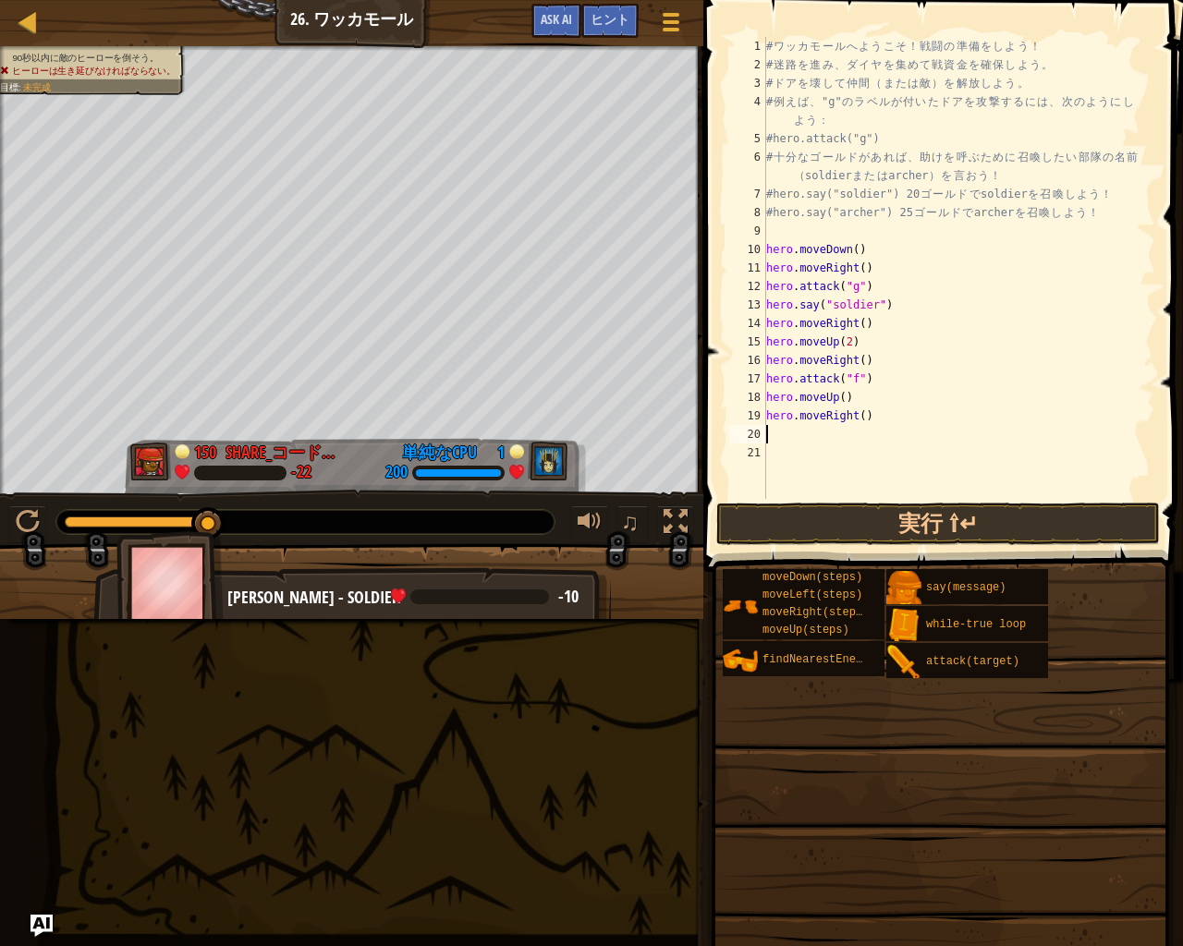
click at [867, 426] on div "# ワ ッ カ モ ー ル へ よ う こ そ ！ 戦 闘 の 準 備 を し よ う ！ # 迷 路 を 進 み 、 ダ イ ヤ を 集 め て 戦 資 金…" at bounding box center [958, 286] width 393 height 499
click at [871, 418] on div "# ワ ッ カ モ ー ル へ よ う こ そ ！ 戦 闘 の 準 備 を し よ う ！ # 迷 路 を 進 み 、 ダ イ ヤ を 集 め て 戦 資 金…" at bounding box center [958, 286] width 393 height 499
type textarea "hero.moveRight(2)"
click at [803, 437] on div "# ワ ッ カ モ ー ル へ よ う こ そ ！ 戦 闘 の 準 備 を し よ う ！ # 迷 路 を 進 み 、 ダ イ ヤ を 集 め て 戦 資 金…" at bounding box center [958, 286] width 393 height 499
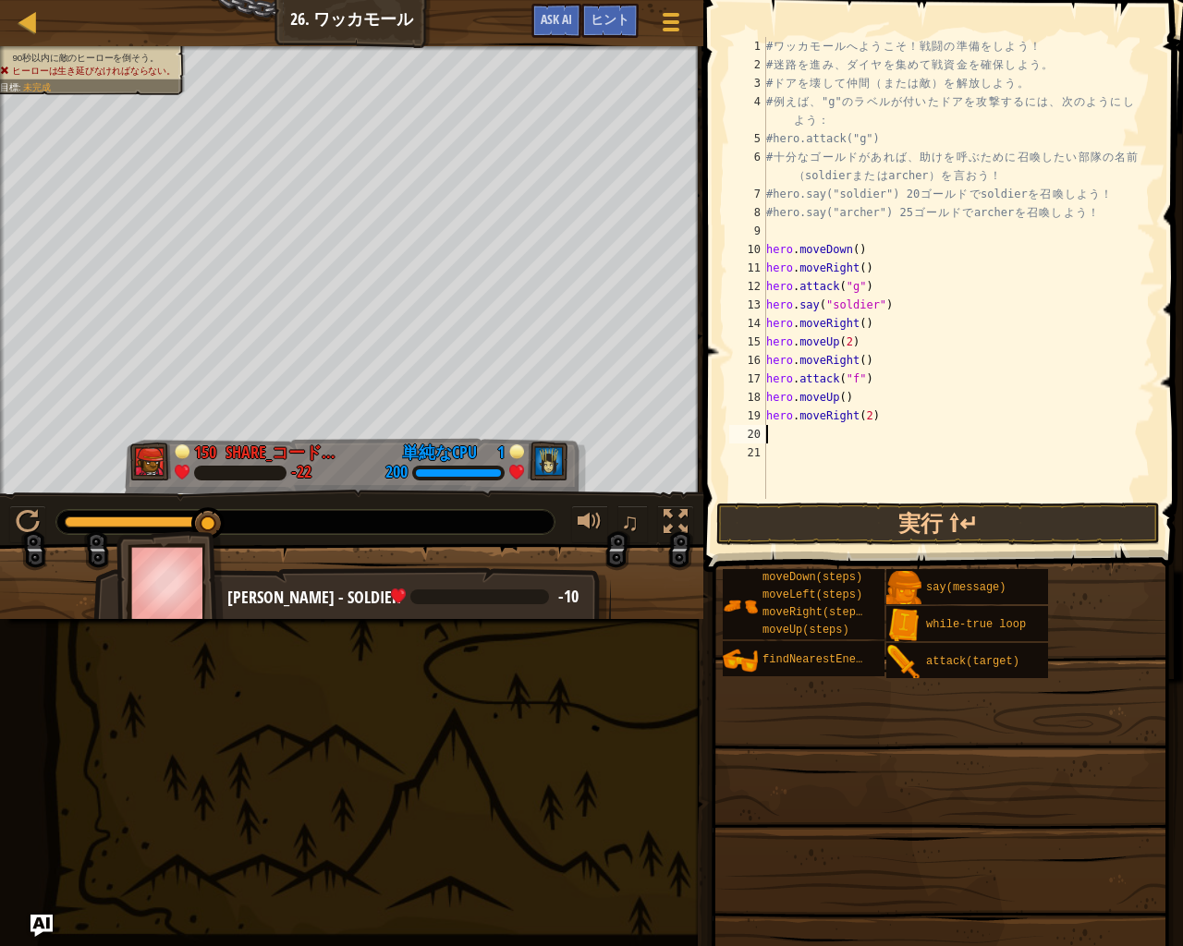
scroll to position [8, 0]
click at [812, 535] on button "実行 ⇧↵" at bounding box center [937, 524] width 443 height 43
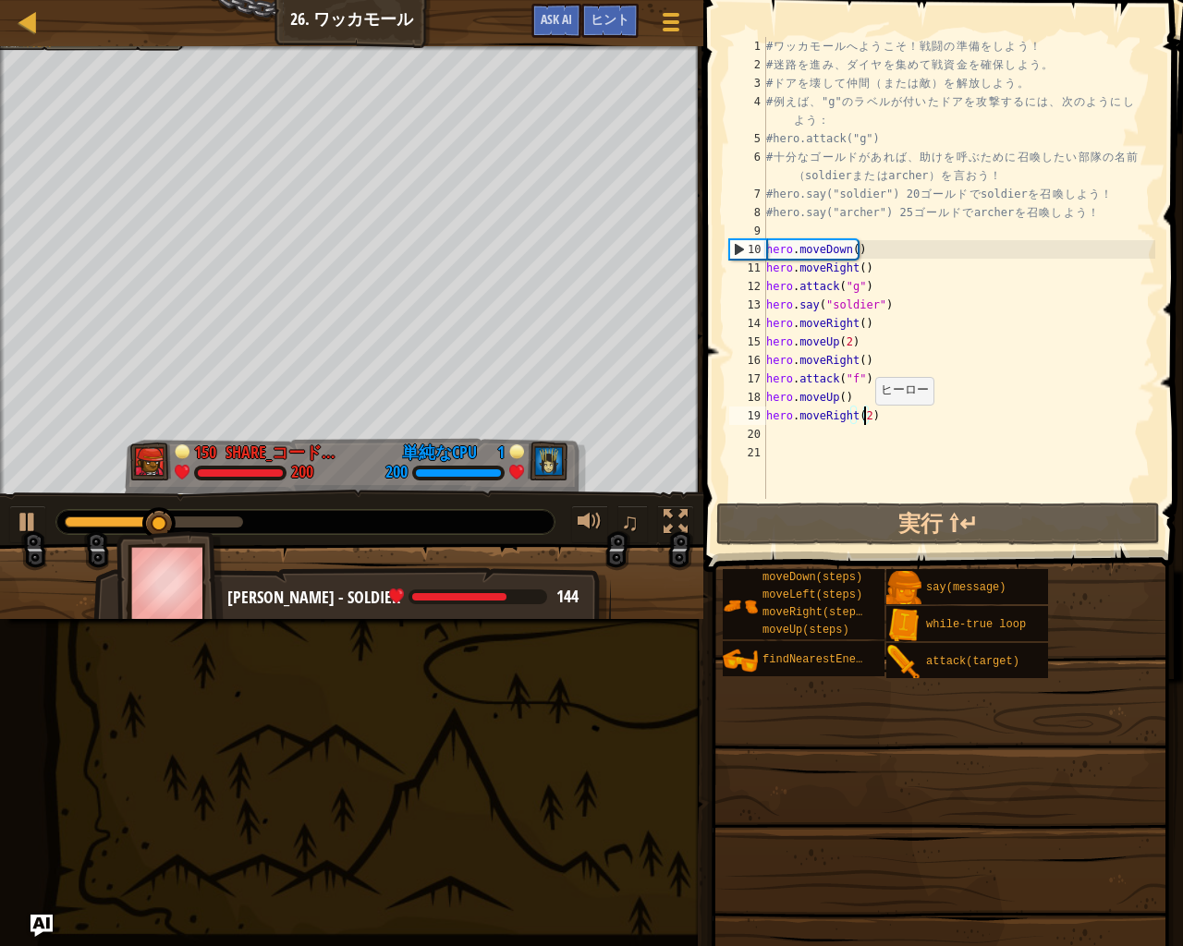
click at [866, 423] on div "# ワ ッ カ モ ー ル へ よ う こ そ ！ 戦 闘 の 準 備 を し よ う ！ # 迷 路 を 進 み 、 ダ イ ヤ を 集 め て 戦 資 金…" at bounding box center [958, 286] width 393 height 499
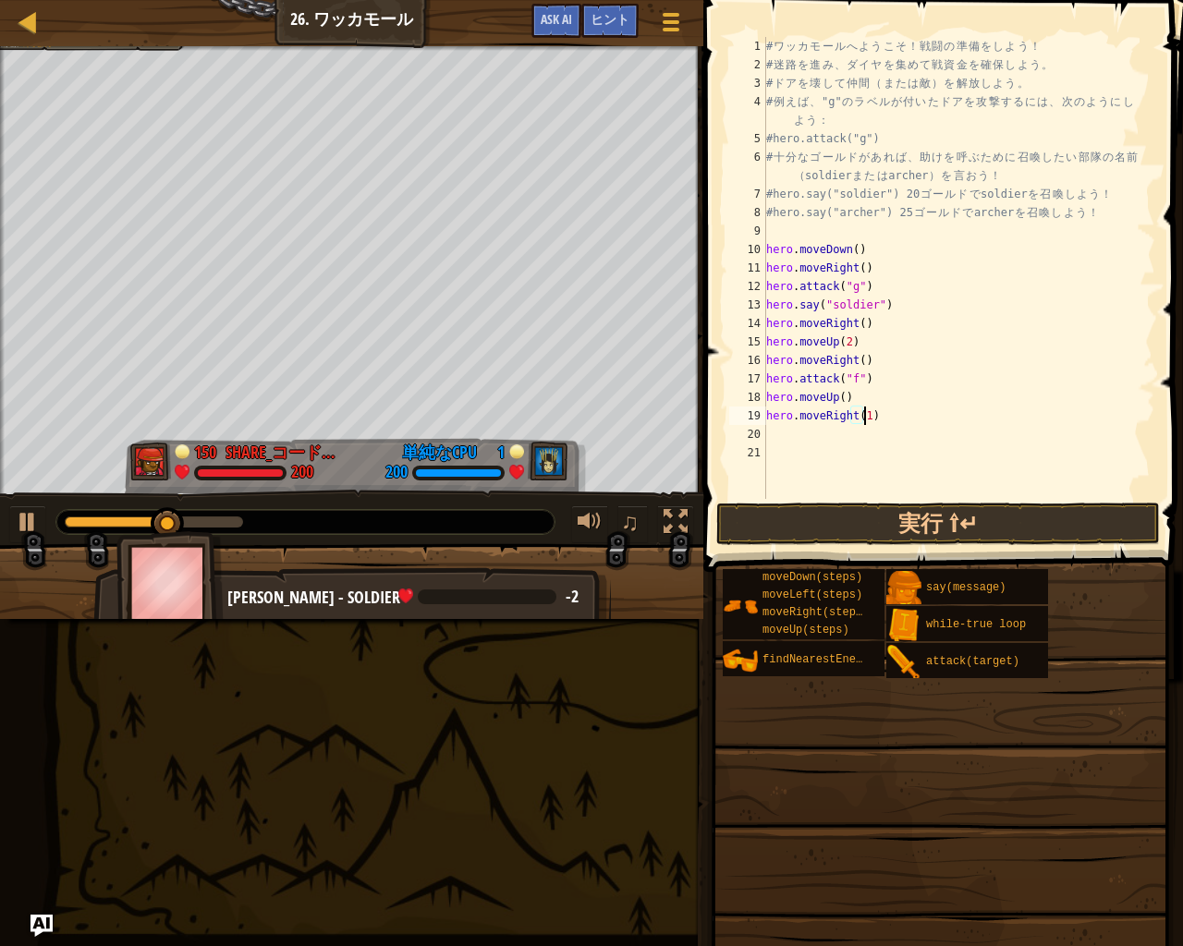
type textarea "hero.moveRight(1)"
click at [815, 433] on div "# ワ ッ カ モ ー ル へ よ う こ そ ！ 戦 闘 の 準 備 を し よ う ！ # 迷 路 を 進 み 、 ダ イ ヤ を 集 め て 戦 資 金…" at bounding box center [958, 286] width 393 height 499
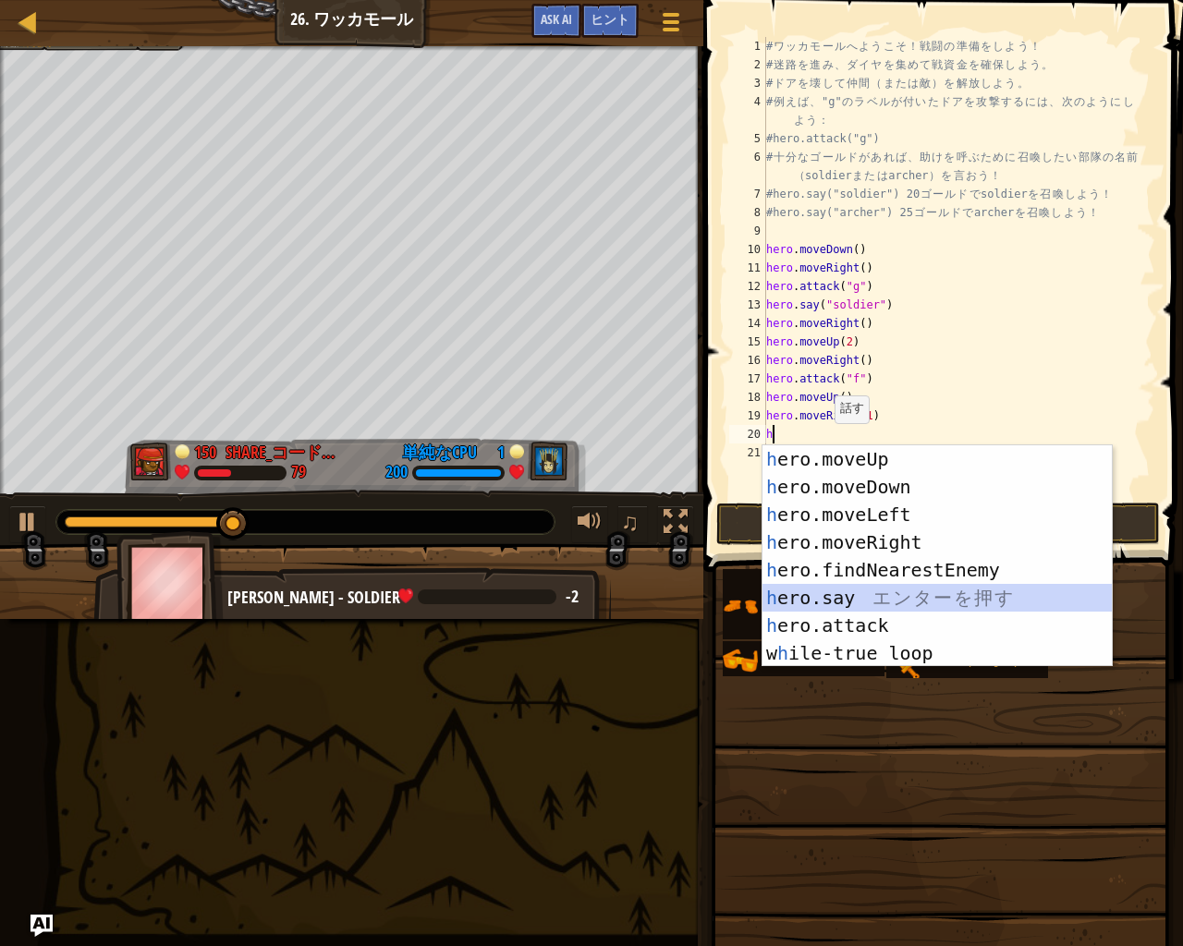
click at [844, 597] on div "h ero.moveUp エ ン タ ー を 押 す h ero.moveDown エ ン タ ー を 押 す h ero.moveLeft エ ン タ ー …" at bounding box center [936, 583] width 349 height 277
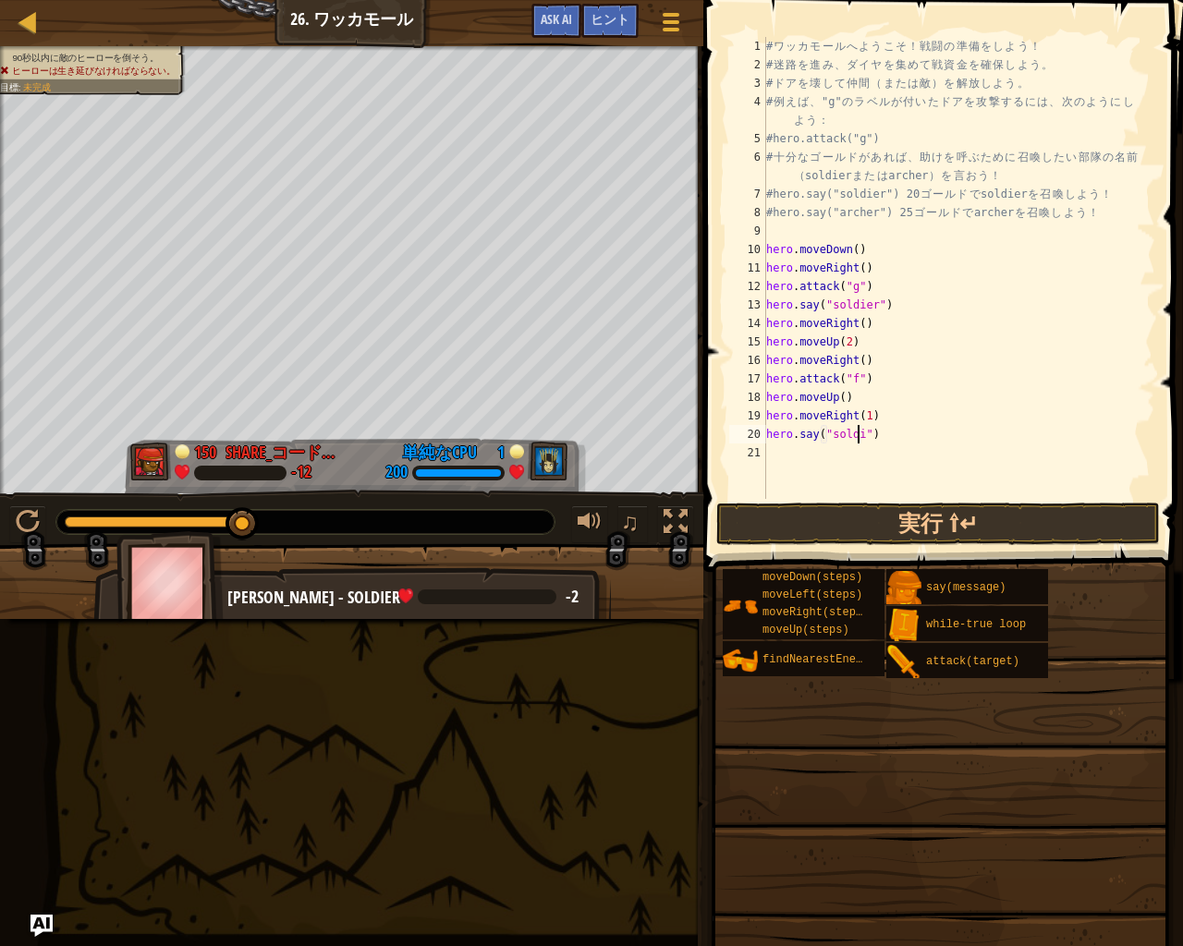
scroll to position [8, 8]
type textarea "hero.say("soldier")"
click at [881, 527] on button "実行 ⇧↵" at bounding box center [937, 524] width 443 height 43
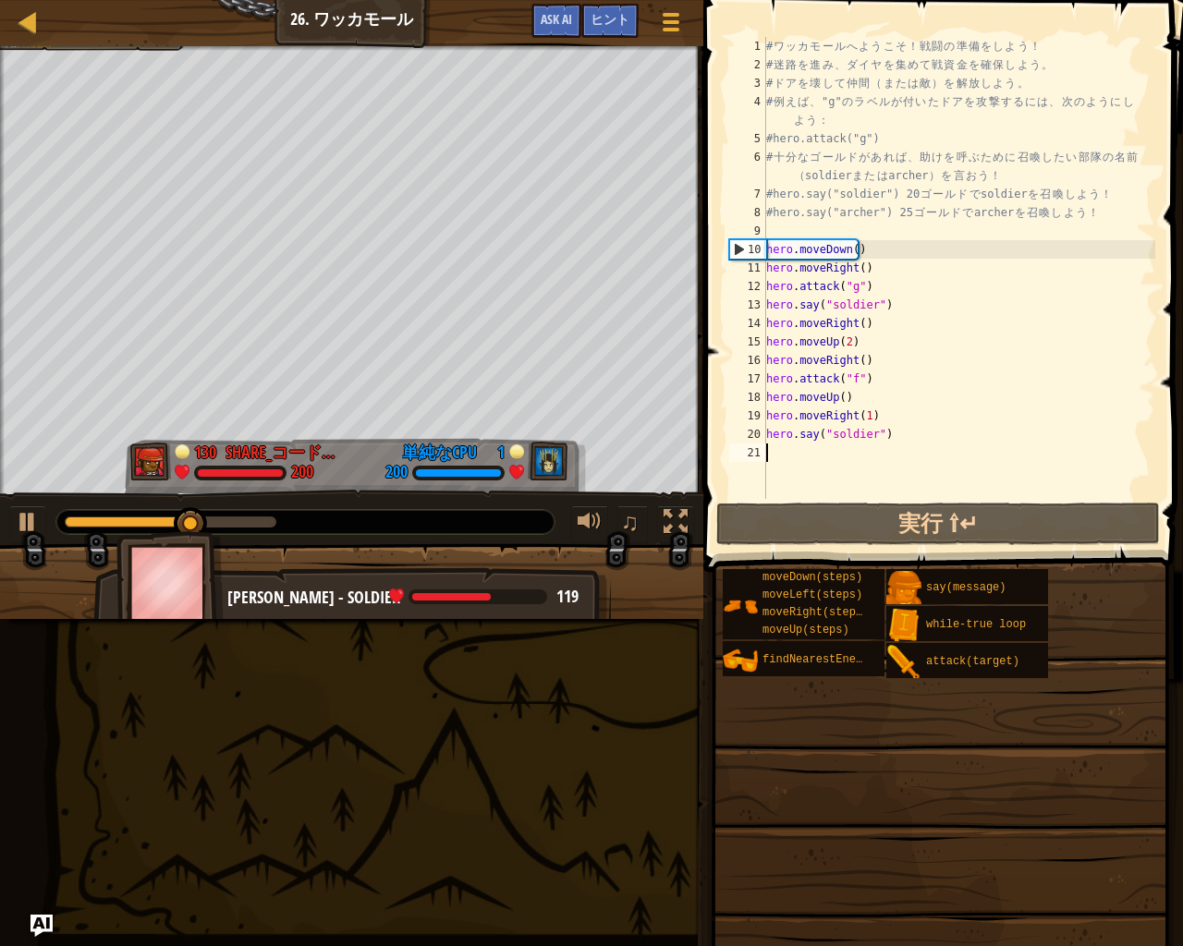
click at [793, 461] on div "# ワ ッ カ モ ー ル へ よ う こ そ ！ 戦 闘 の 準 備 を し よ う ！ # 迷 路 を 進 み 、 ダ イ ヤ を 集 め て 戦 資 金…" at bounding box center [958, 286] width 393 height 499
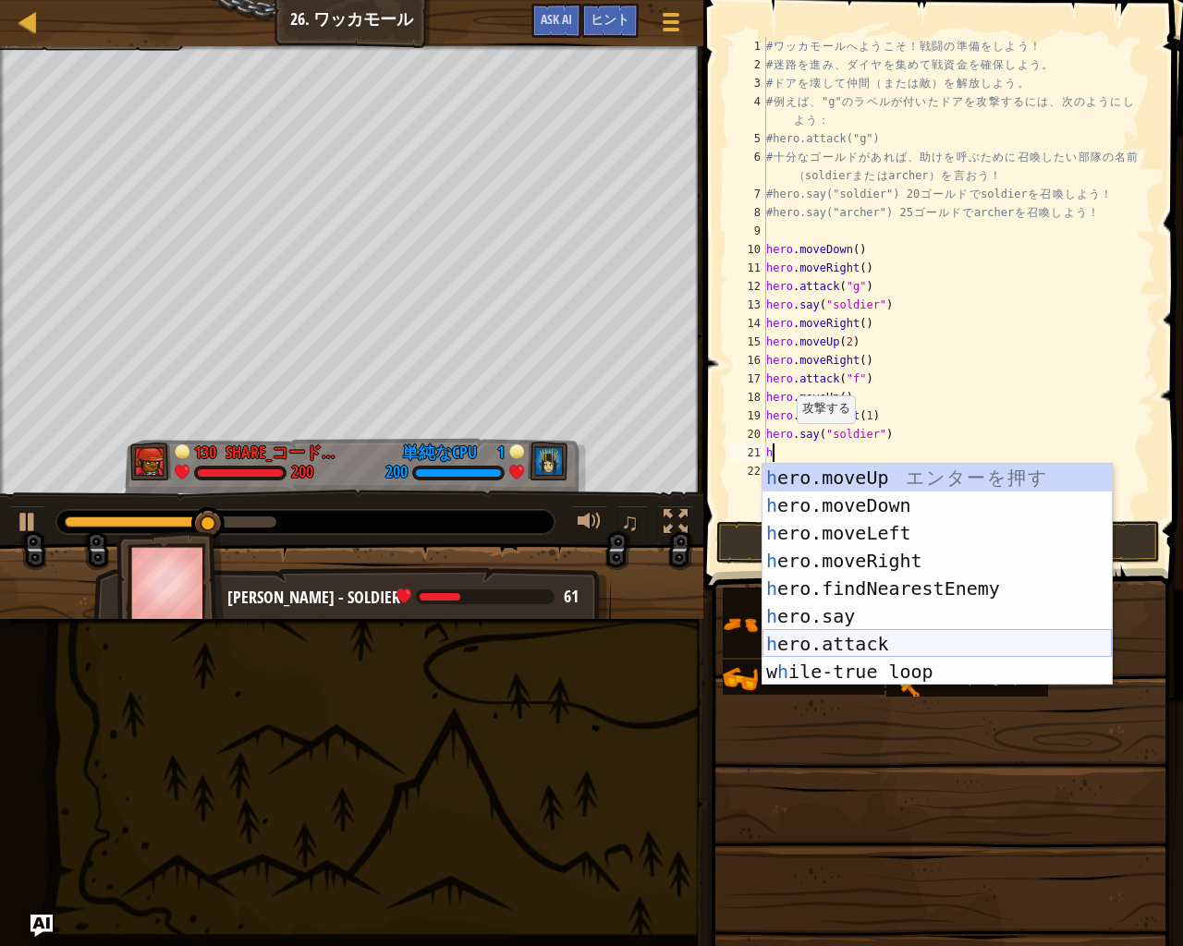
click at [896, 641] on div "h ero.moveUp エ ン タ ー を 押 す h ero.moveDown エ ン タ ー を 押 す h ero.moveLeft エ ン タ ー …" at bounding box center [936, 602] width 349 height 277
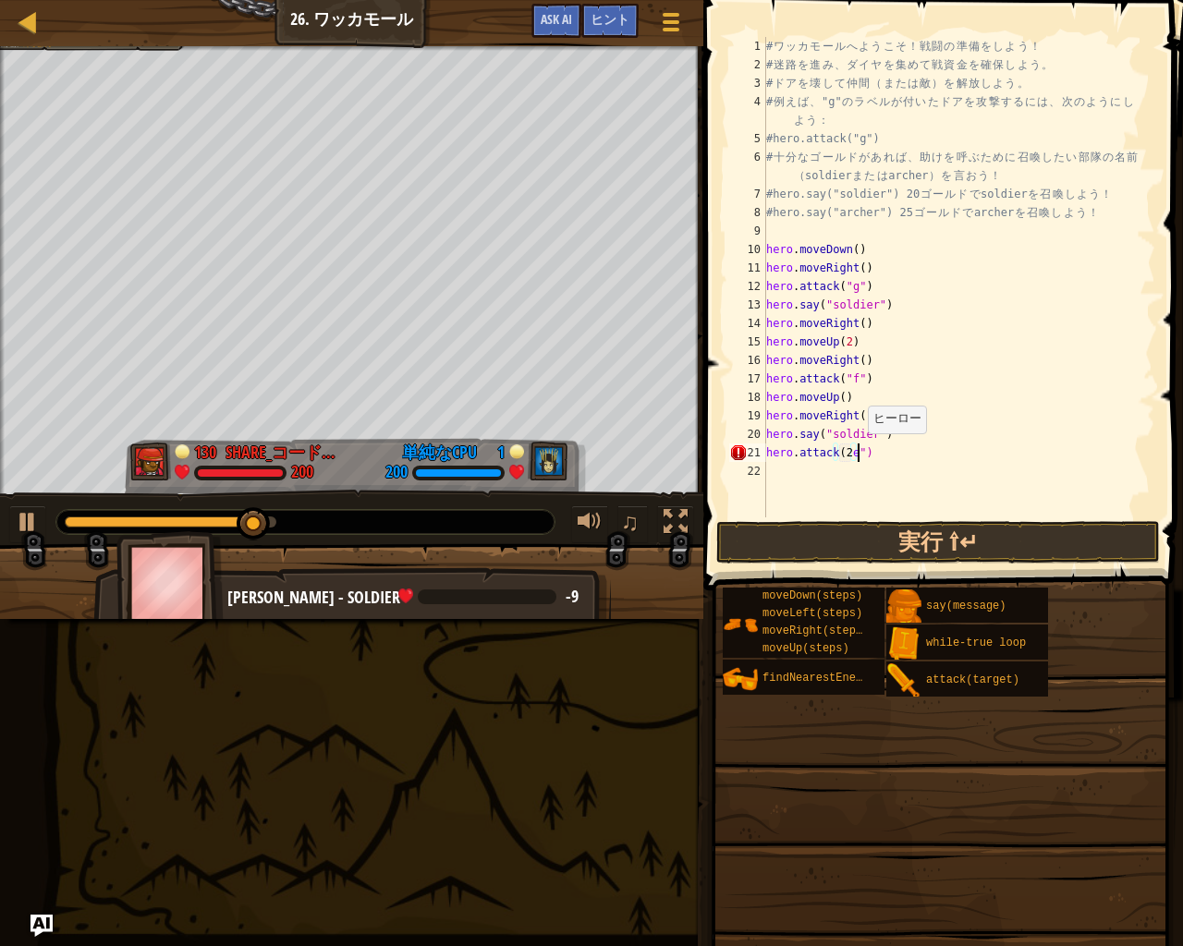
scroll to position [8, 7]
type textarea "hero.attack("e")"
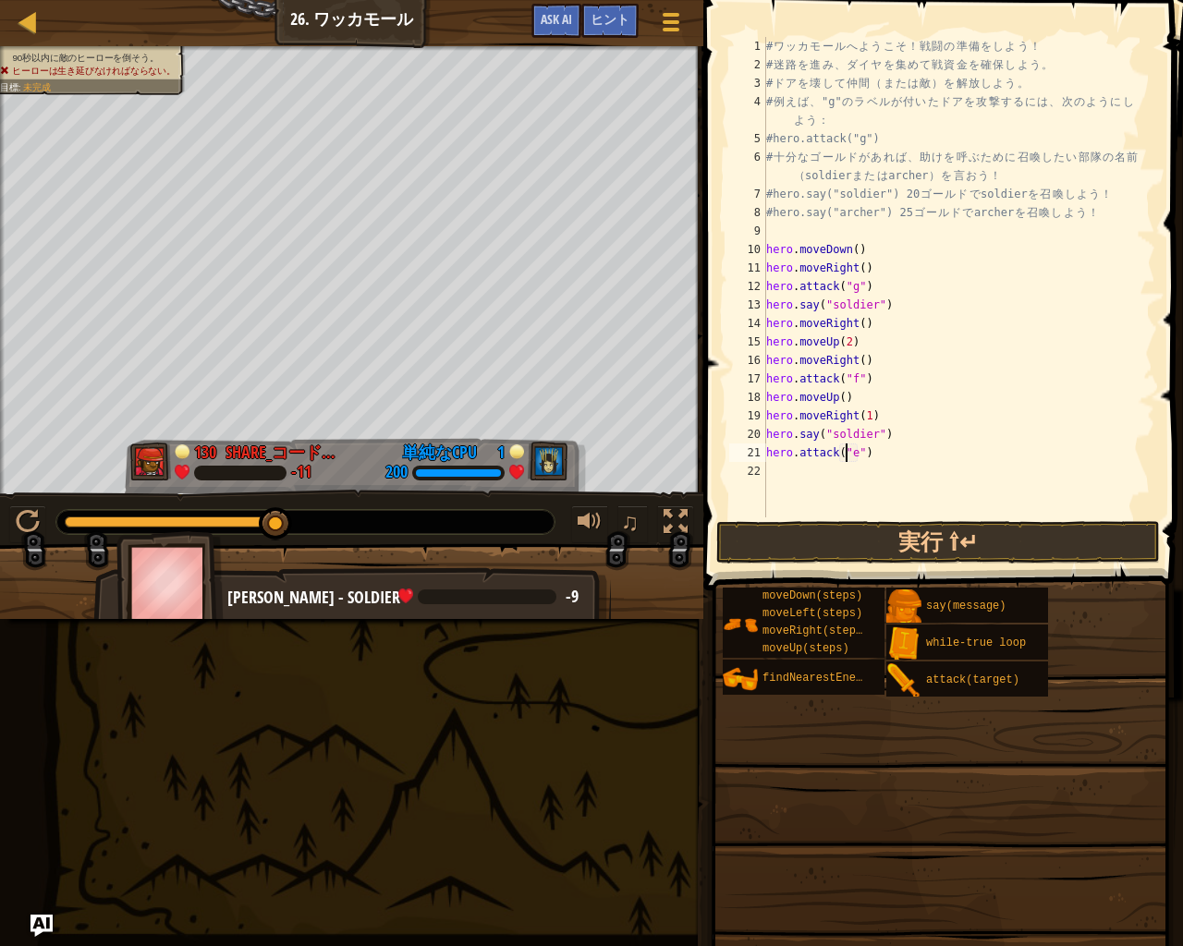
click at [827, 480] on div "# ワ ッ カ モ ー ル へ よ う こ そ ！ 戦 闘 の 準 備 を し よ う ！ # 迷 路 を 進 み 、 ダ イ ヤ を 集 め て 戦 資 金…" at bounding box center [958, 295] width 393 height 517
type textarea "h"
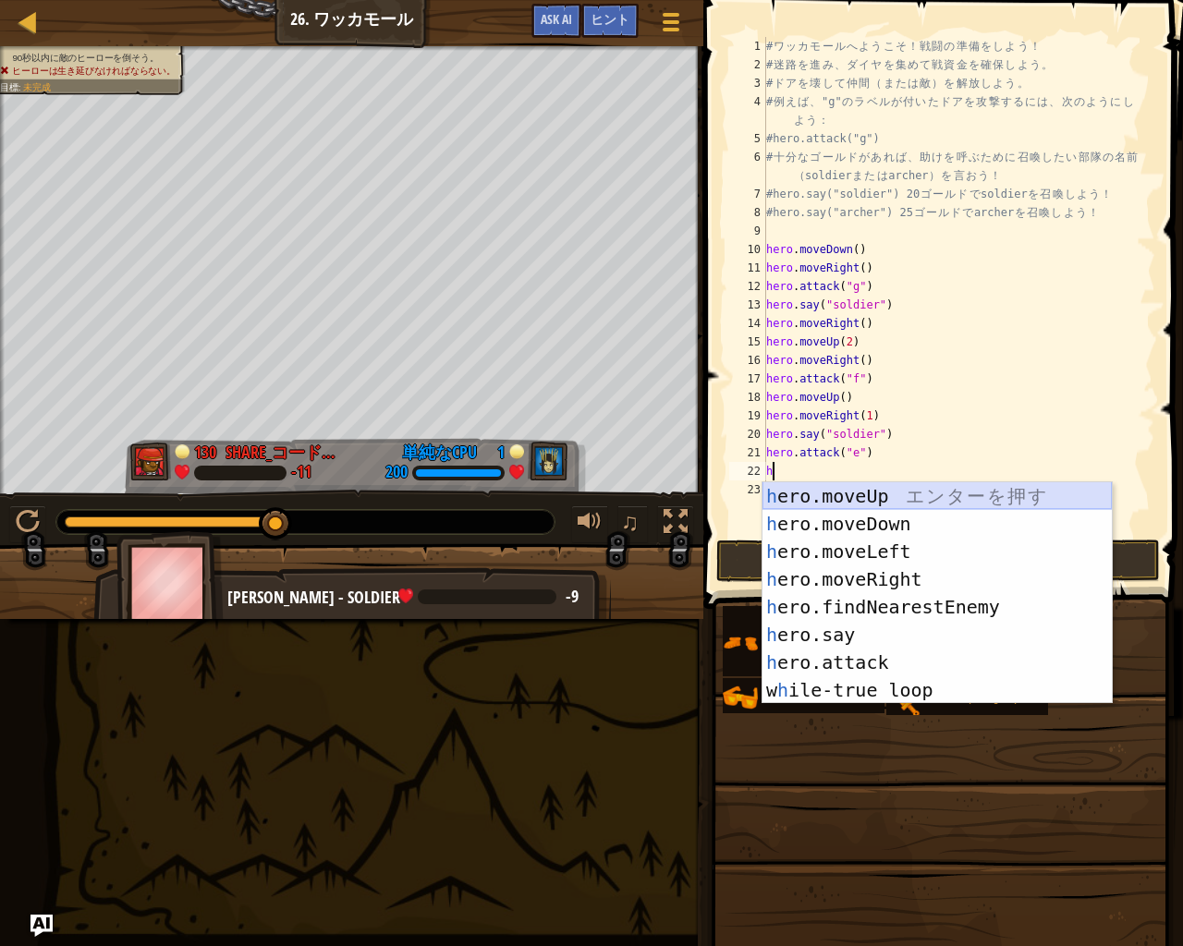
click at [855, 492] on div "h ero.moveUp エ ン タ ー を 押 す h ero.moveDown エ ン タ ー を 押 す h ero.moveLeft エ ン タ ー …" at bounding box center [936, 620] width 349 height 277
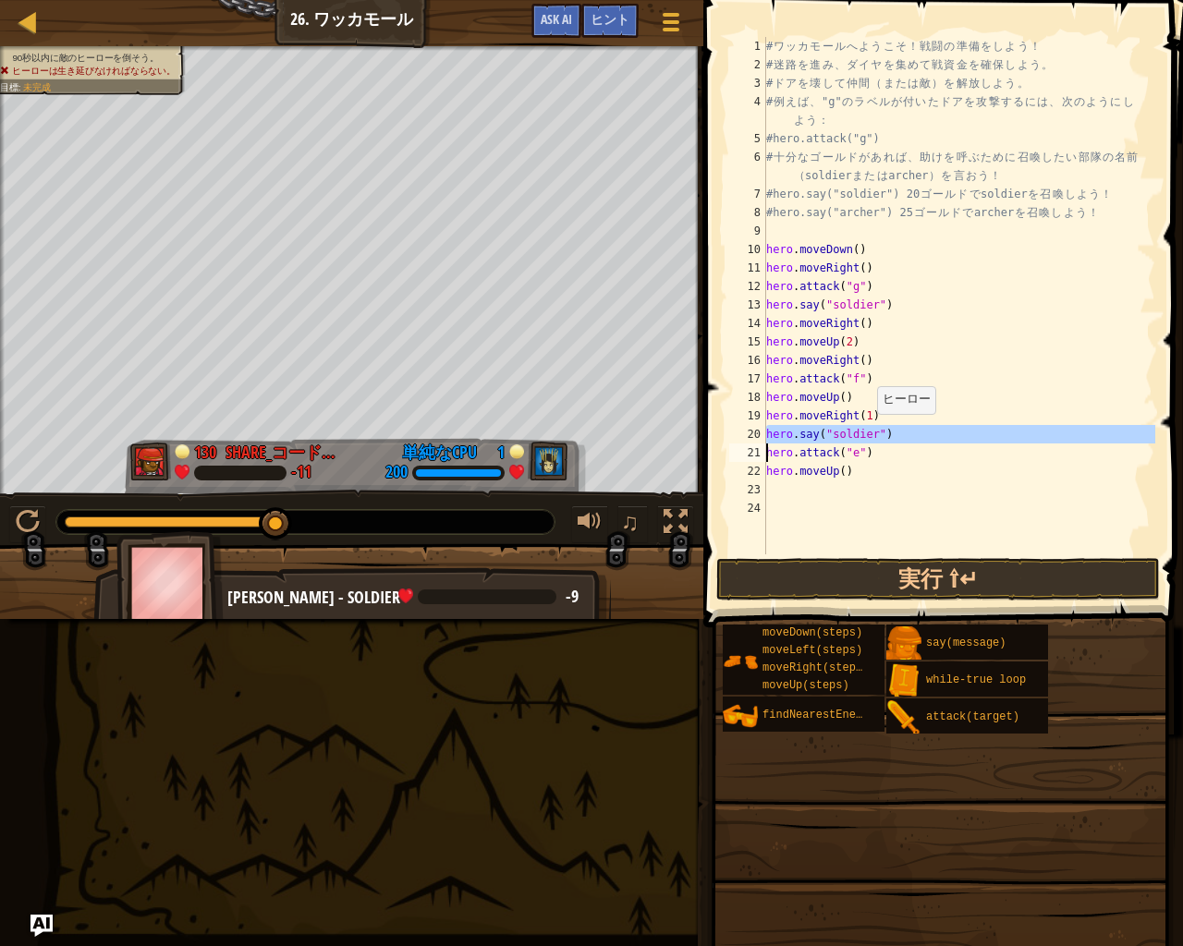
drag, startPoint x: 763, startPoint y: 436, endPoint x: 868, endPoint y: 431, distance: 104.6
click at [868, 431] on div "1 2 3 4 5 6 7 8 9 10 11 12 13 14 15 16 17 18 19 20 21 22 23 24 # ワ ッ カ モ ー ル へ …" at bounding box center [940, 295] width 430 height 517
type textarea "hero.say("soldier") hero.attack("e")"
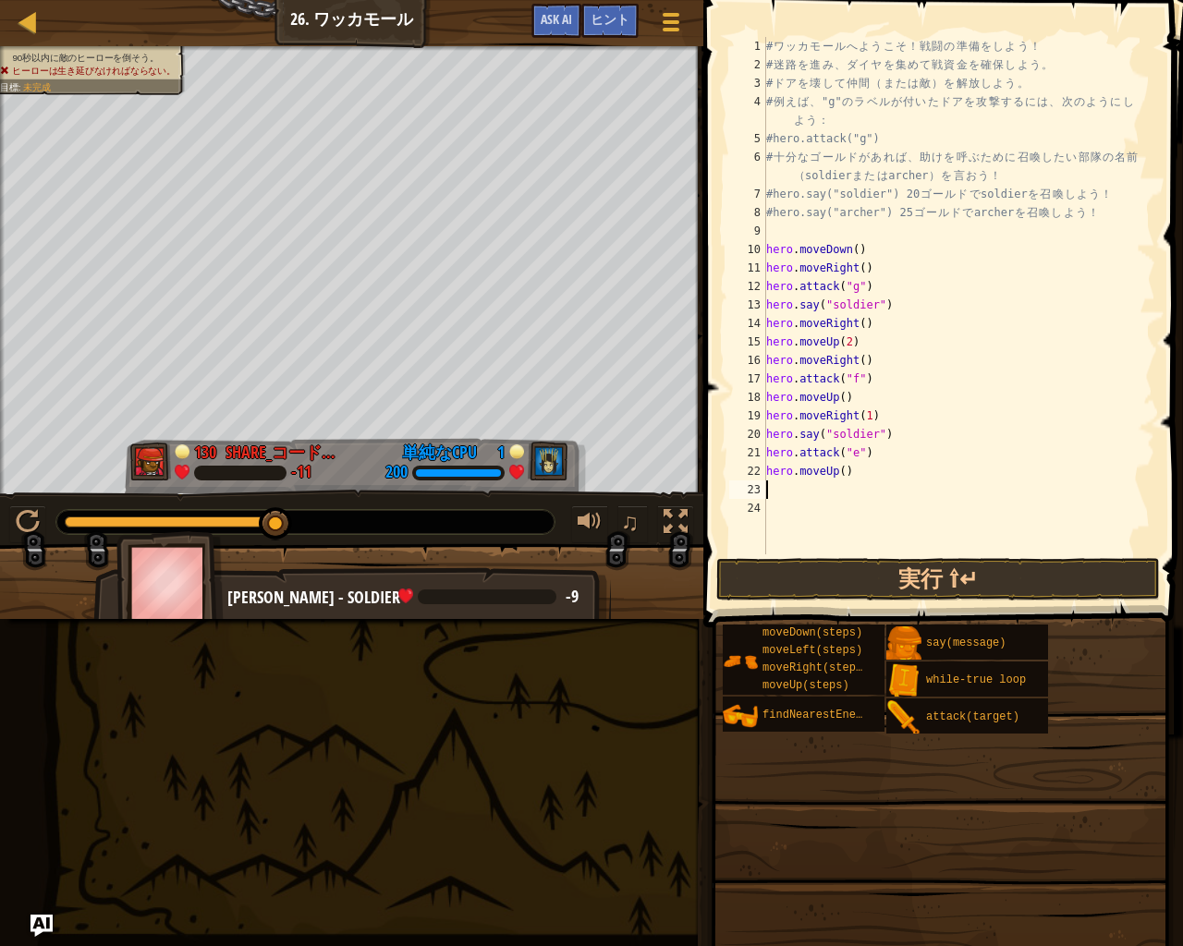
click at [883, 497] on div "# ワ ッ カ モ ー ル へ よ う こ そ ！ 戦 闘 の 準 備 を し よ う ！ # 迷 路 を 進 み 、 ダ イ ヤ を 集 め て 戦 資 金…" at bounding box center [958, 314] width 393 height 554
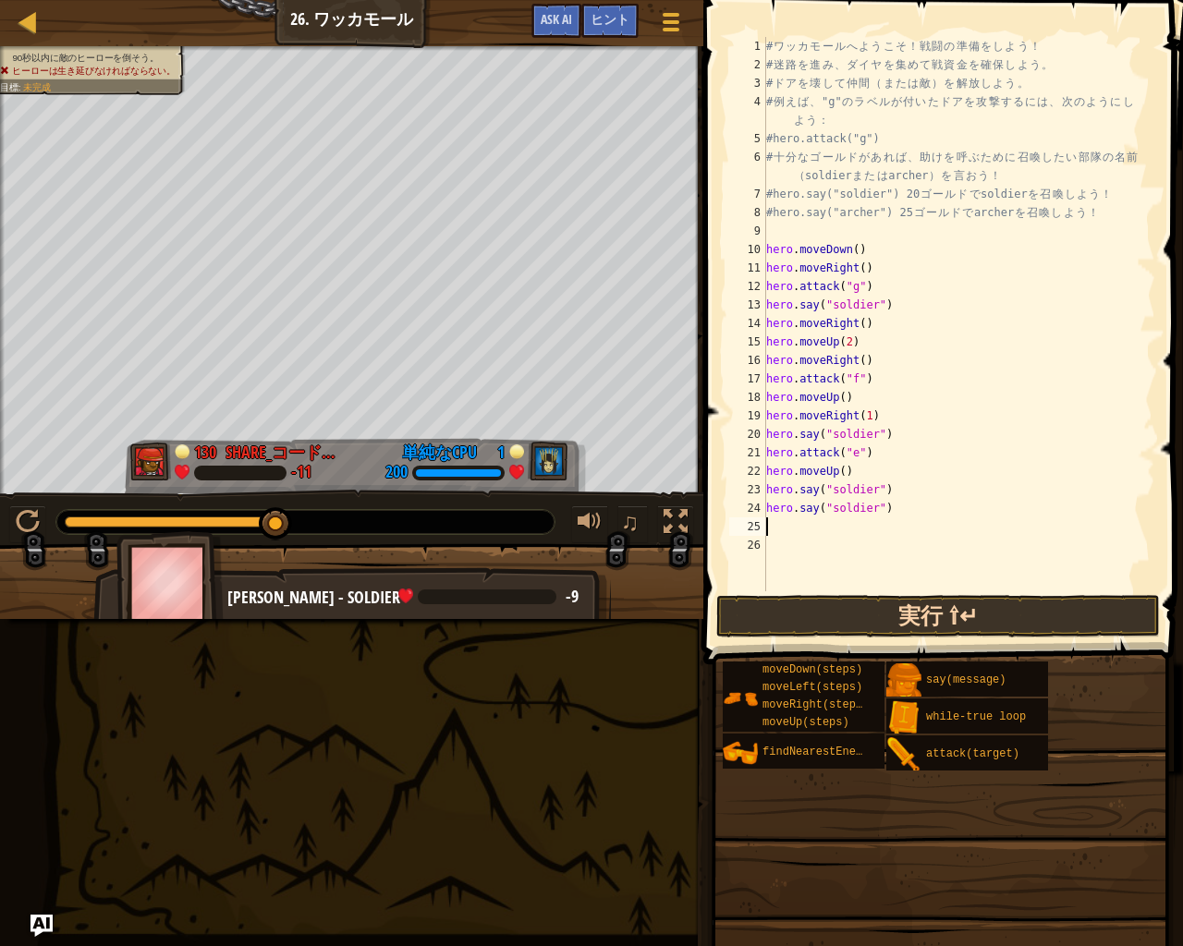
type textarea "h"
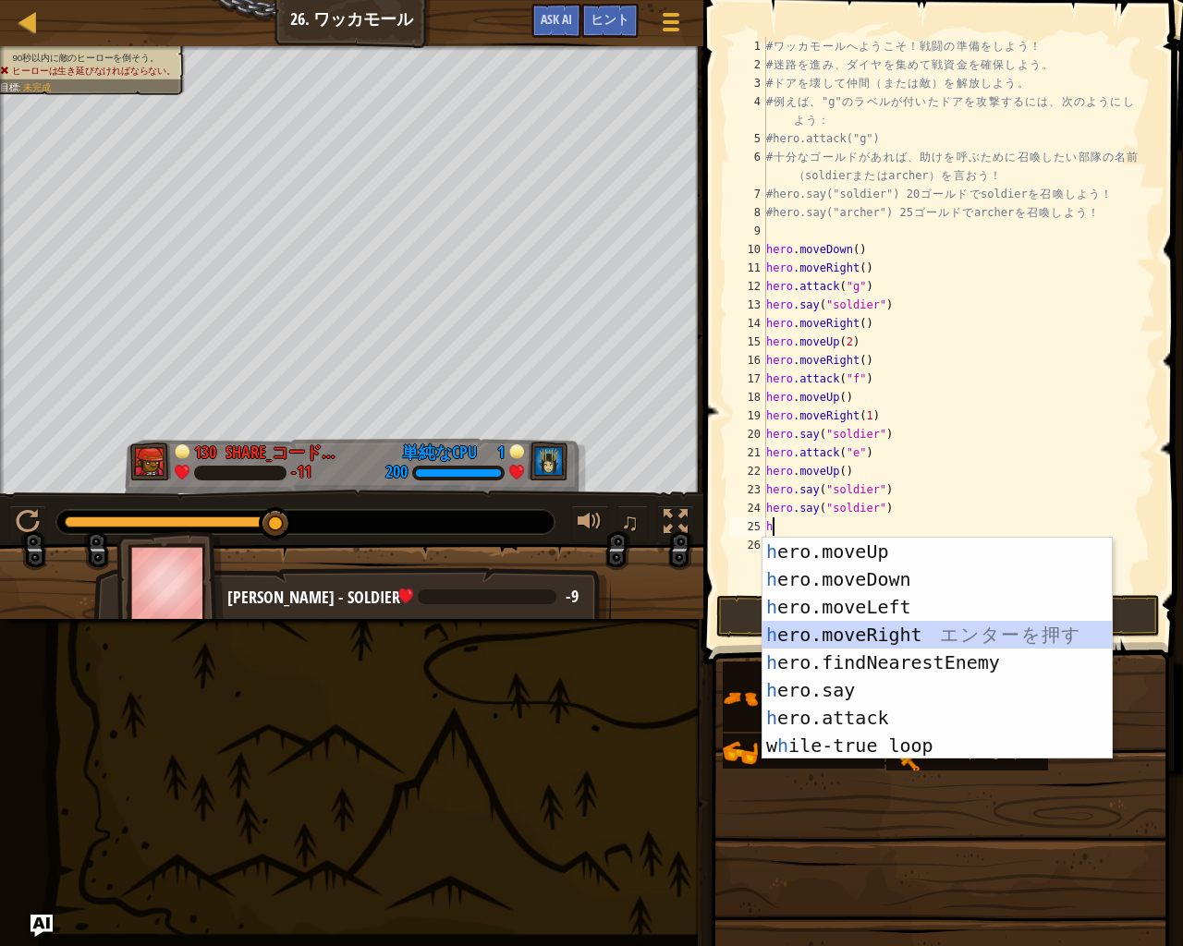
click at [877, 626] on div "h ero.moveUp エ ン タ ー を 押 す h ero.moveDown エ ン タ ー を 押 す h ero.moveLeft エ ン タ ー …" at bounding box center [936, 676] width 349 height 277
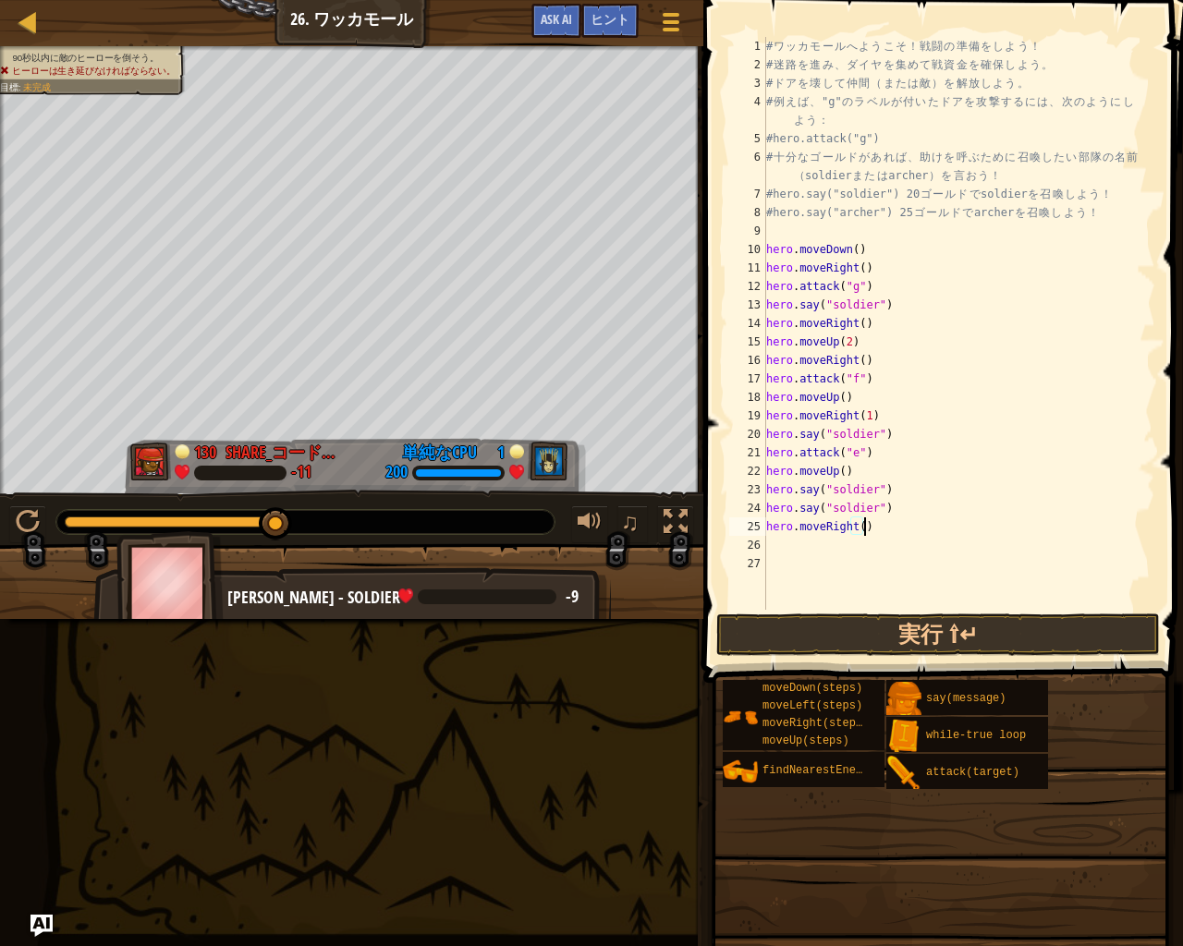
click at [903, 518] on div "# ワ ッ カ モ ー ル へ よ う こ そ ！ 戦 闘 の 準 備 を し よ う ！ # 迷 路 を 進 み 、 ダ イ ヤ を 集 め て 戦 資 金…" at bounding box center [958, 342] width 393 height 610
click at [865, 631] on button "実行 ⇧↵" at bounding box center [937, 635] width 443 height 43
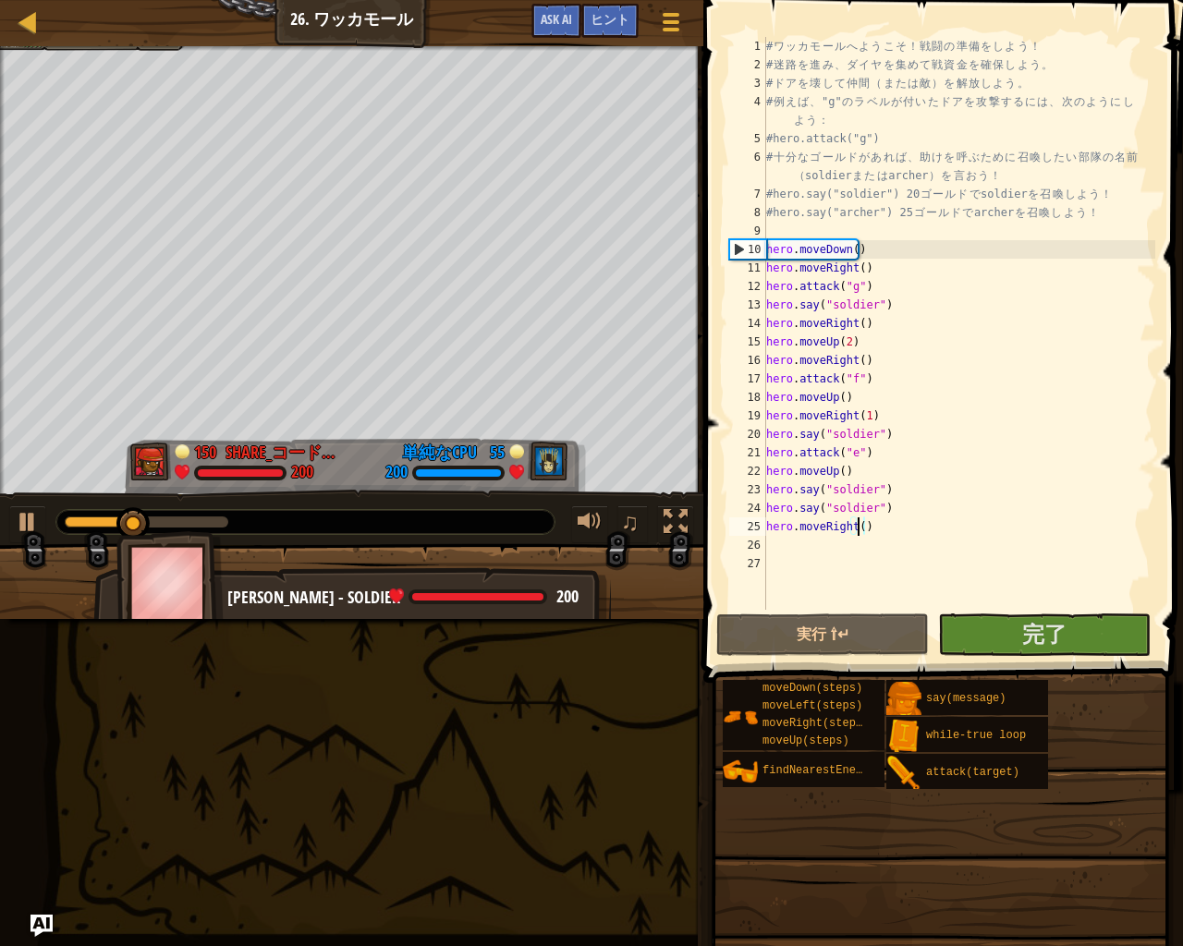
type textarea "hero.moveRight()"
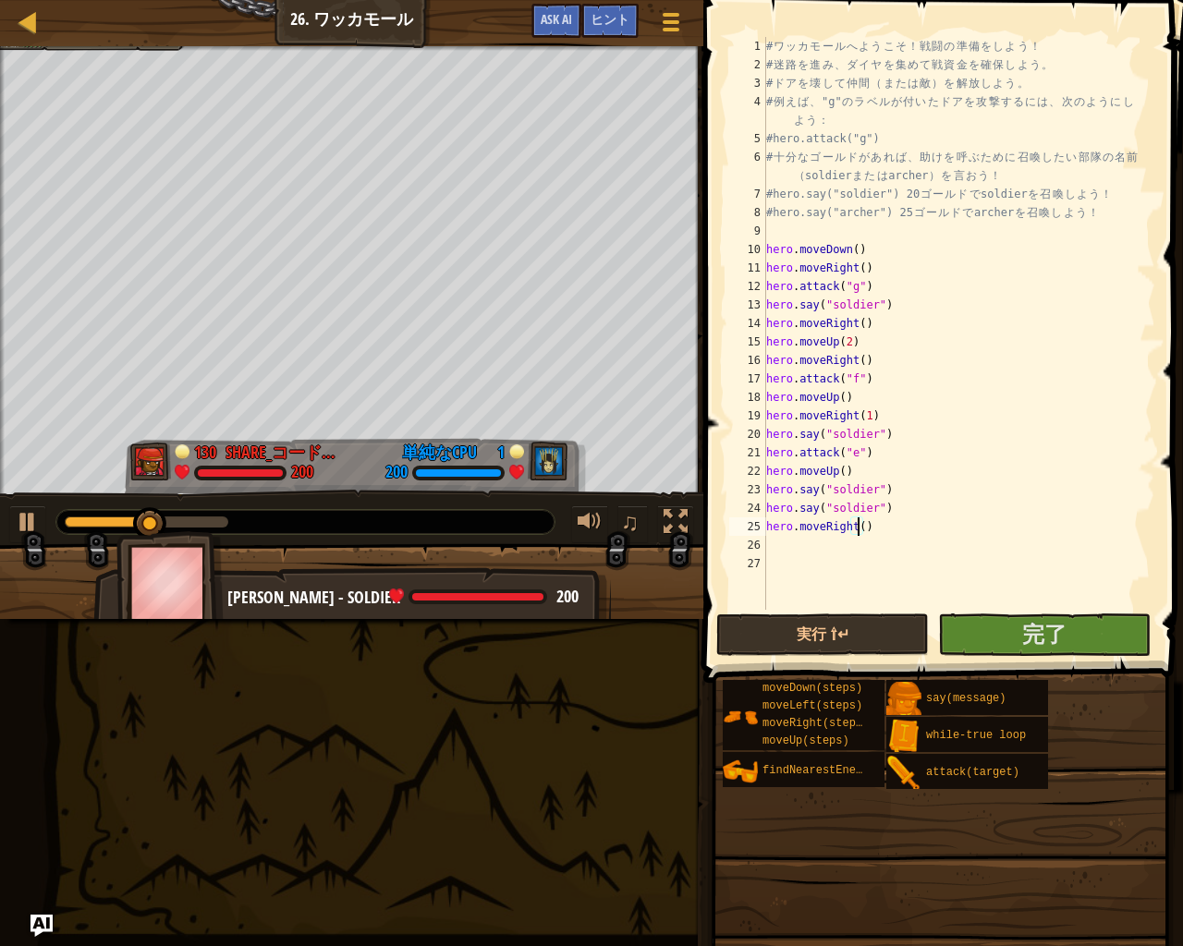
click at [985, 569] on div "# ワ ッ カ モ ー ル へ よ う こ そ ！ 戦 闘 の 準 備 を し よ う ！ # 迷 路 を 進 み 、 ダ イ ヤ を 集 め て 戦 資 金…" at bounding box center [958, 342] width 393 height 610
click at [843, 538] on div "# ワ ッ カ モ ー ル へ よ う こ そ ！ 戦 闘 の 準 備 を し よ う ！ # 迷 路 を 進 み 、 ダ イ ヤ を 集 め て 戦 資 金…" at bounding box center [958, 342] width 393 height 610
type textarea "h"
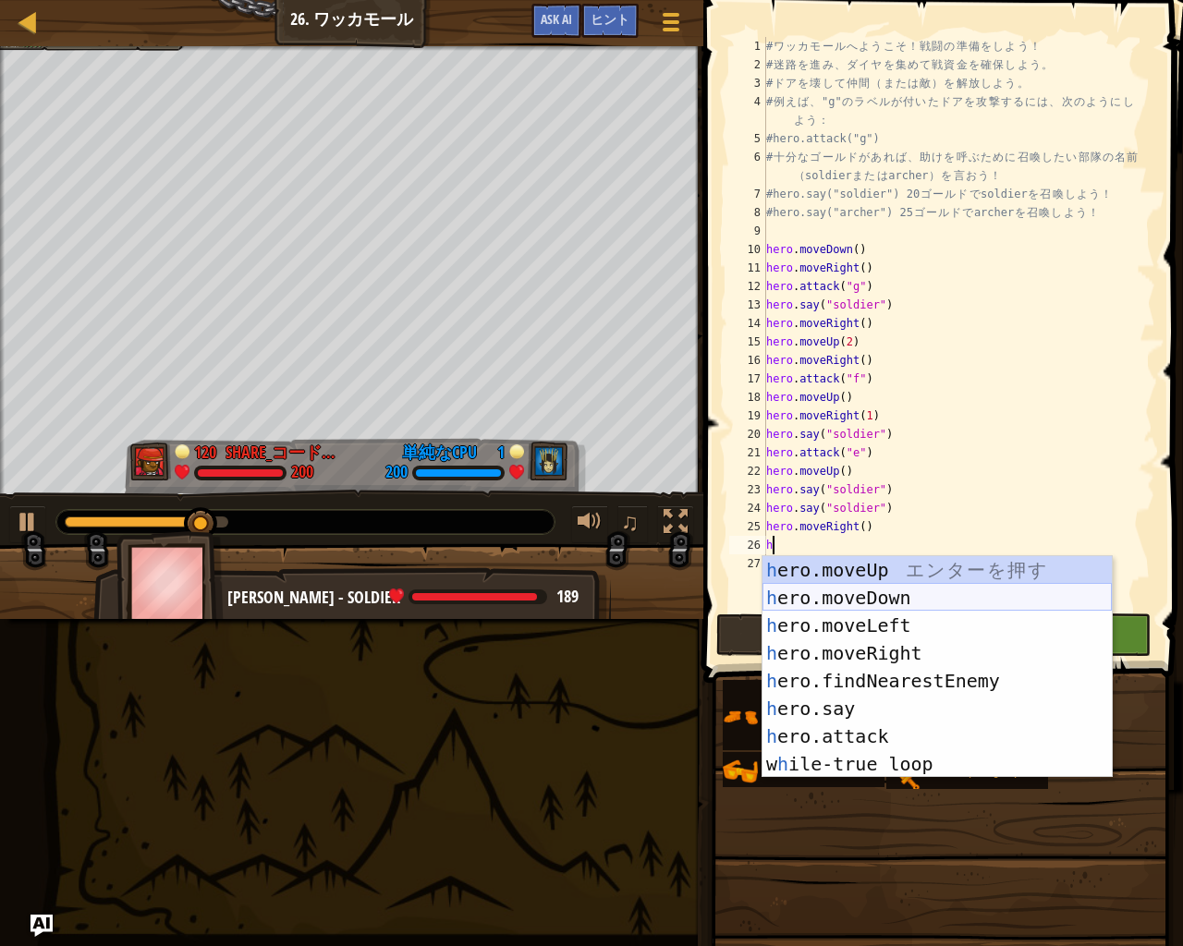
click at [869, 601] on div "h ero.moveUp エ ン タ ー を 押 す h ero.moveDown エ ン タ ー を 押 す h ero.moveLeft エ ン タ ー …" at bounding box center [936, 694] width 349 height 277
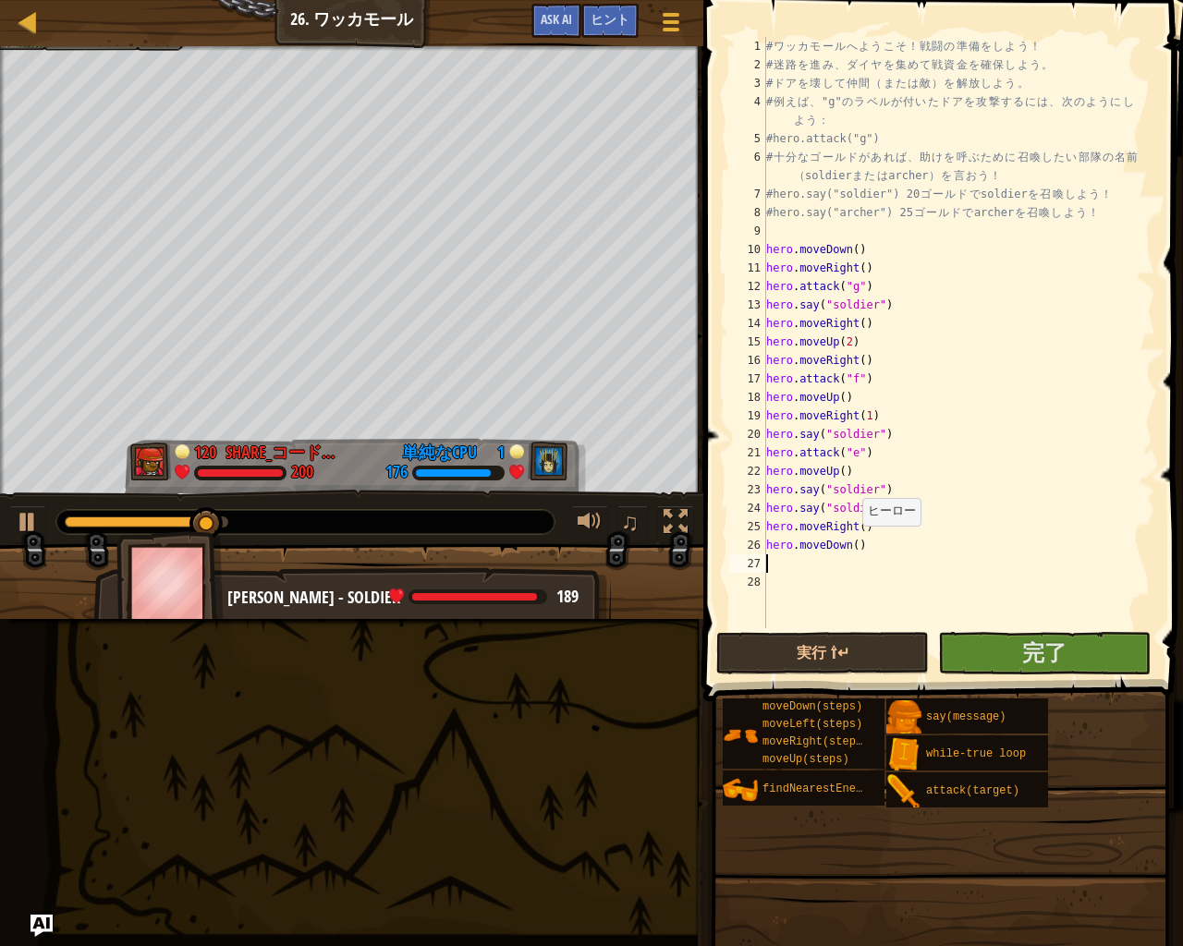
click at [853, 544] on div "# ワ ッ カ モ ー ル へ よ う こ そ ！ 戦 闘 の 準 備 を し よ う ！ # 迷 路 を 進 み 、 ダ イ ヤ を 集 め て 戦 資 金…" at bounding box center [958, 351] width 393 height 628
type textarea "hero.moveDown(2)"
click at [860, 568] on div "# ワ ッ カ モ ー ル へ よ う こ そ ！ 戦 闘 の 準 備 を し よ う ！ # 迷 路 を 進 み 、 ダ イ ヤ を 集 め て 戦 資 金…" at bounding box center [958, 351] width 393 height 628
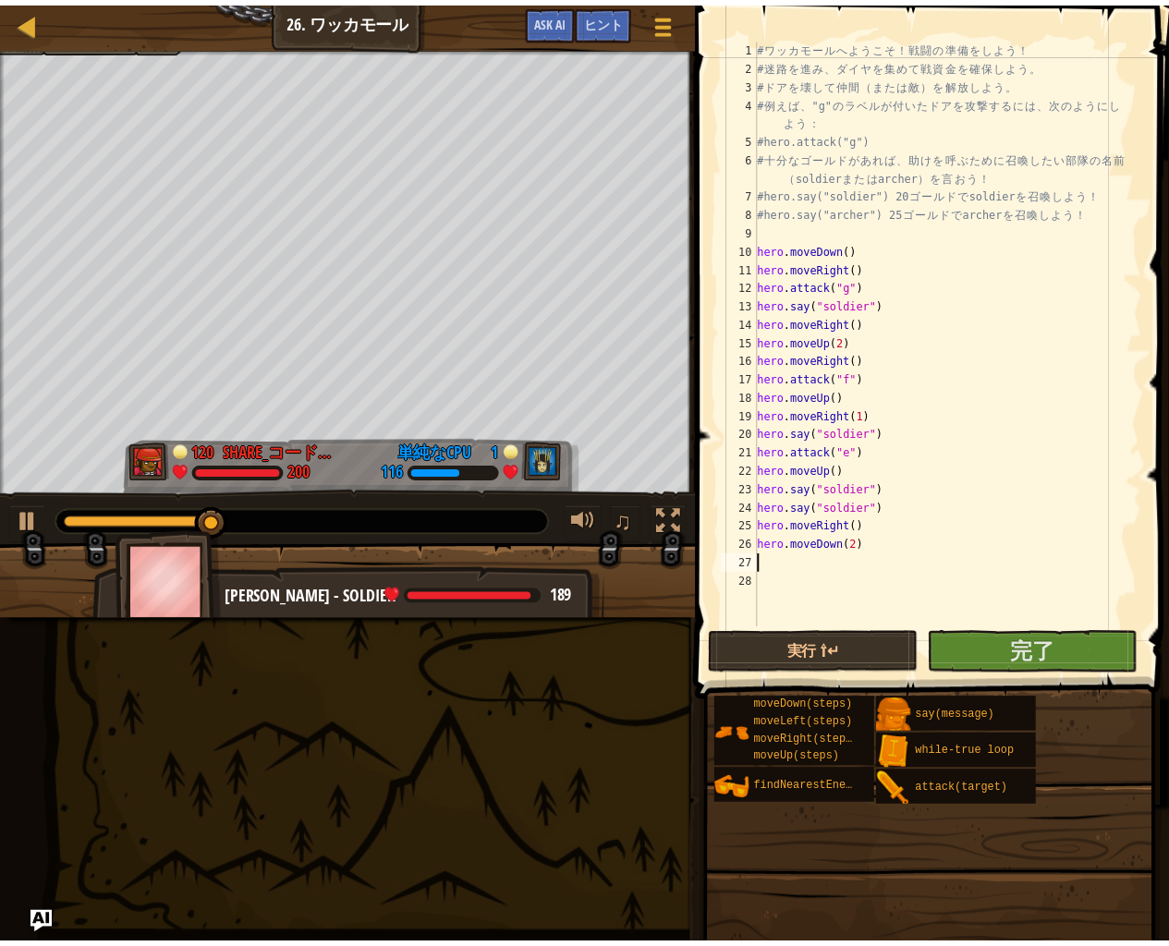
scroll to position [8, 0]
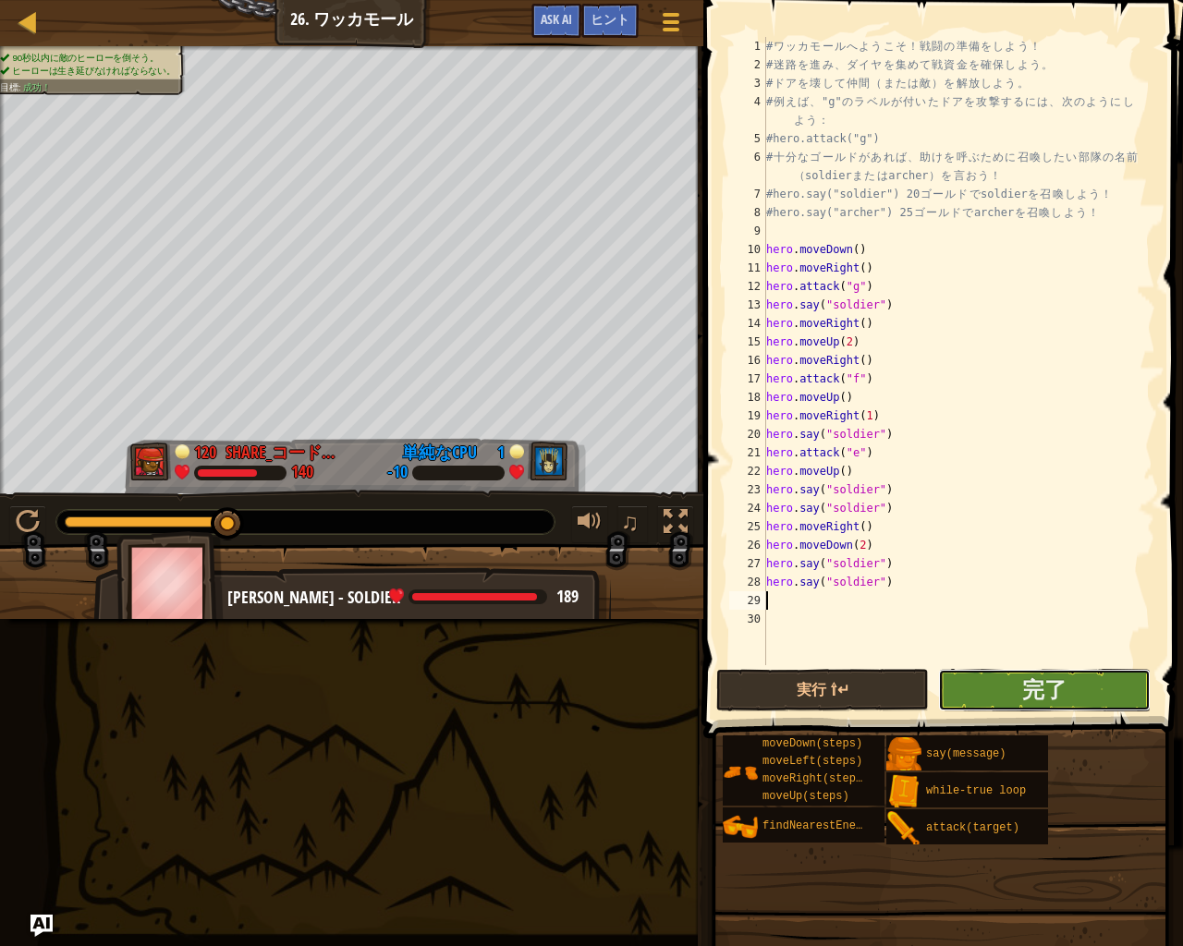
click at [983, 683] on button "完了" at bounding box center [1044, 690] width 213 height 43
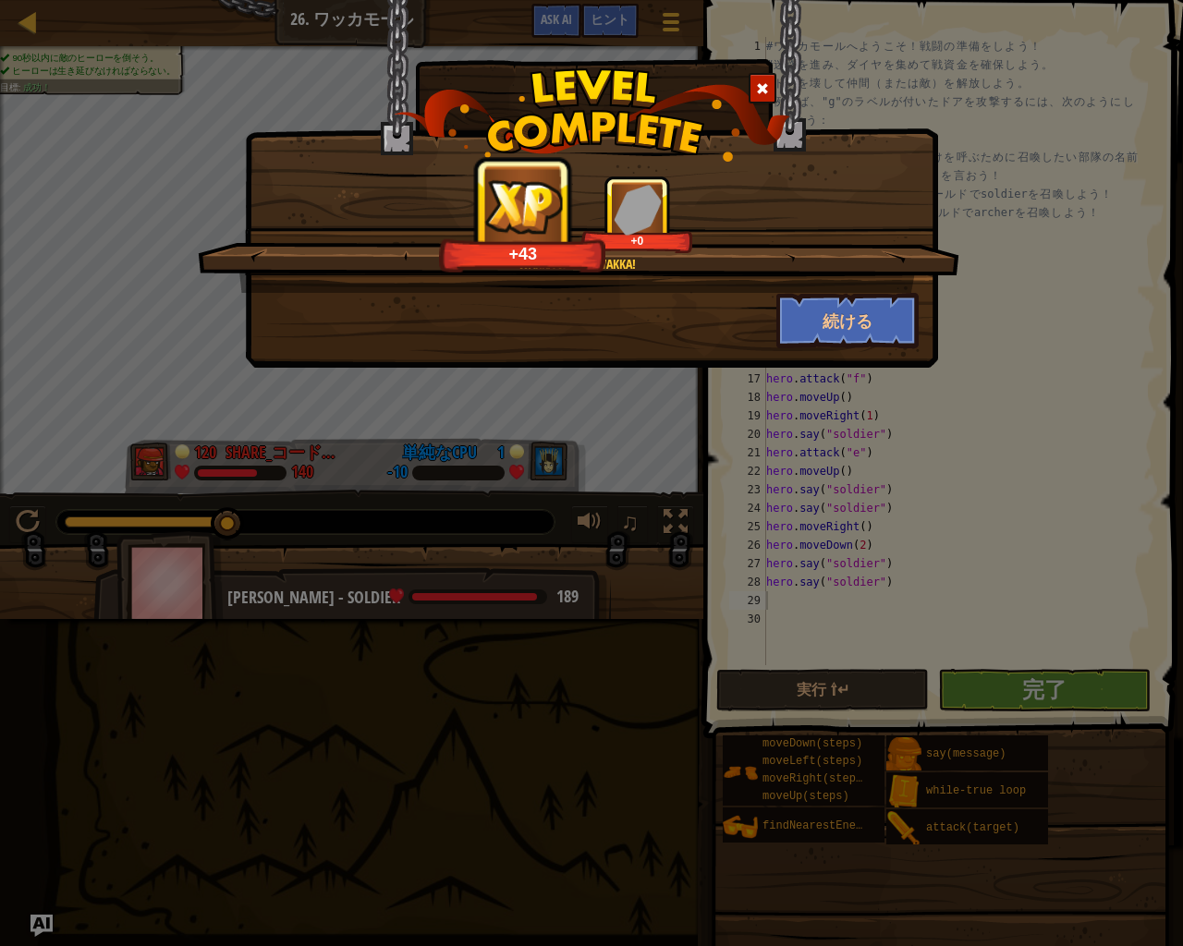
click at [756, 86] on span at bounding box center [762, 88] width 13 height 13
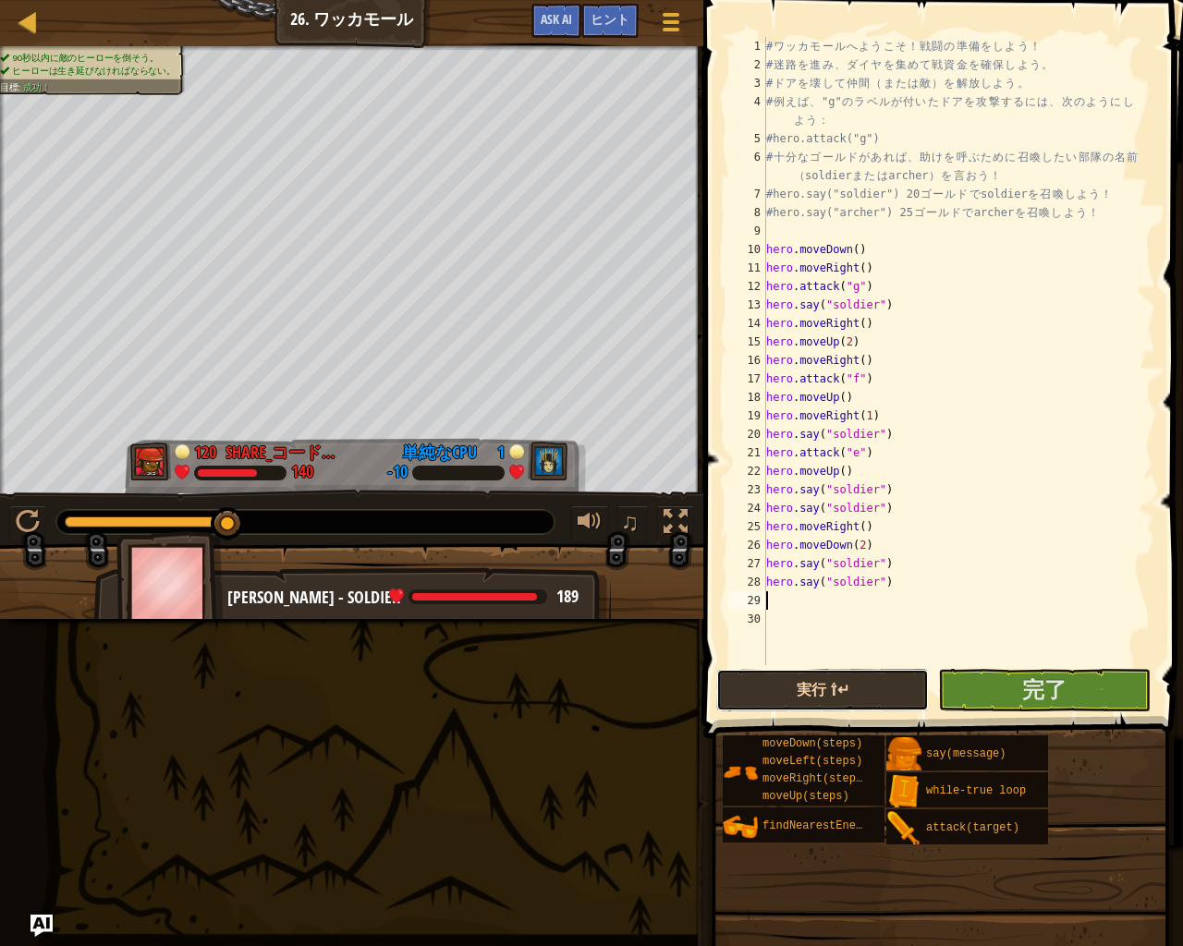
click at [767, 683] on button "実行 ⇧↵" at bounding box center [822, 690] width 213 height 43
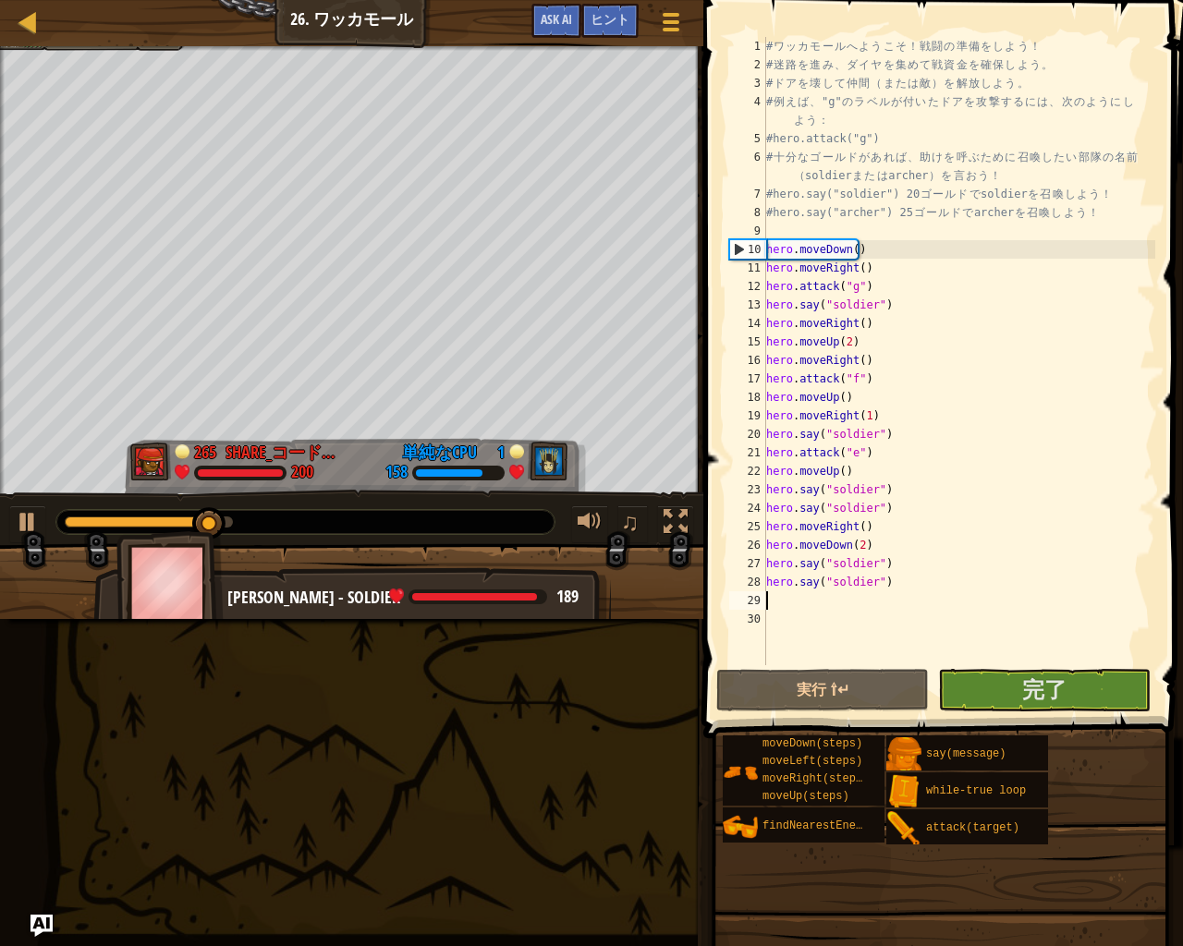
type textarea "h"
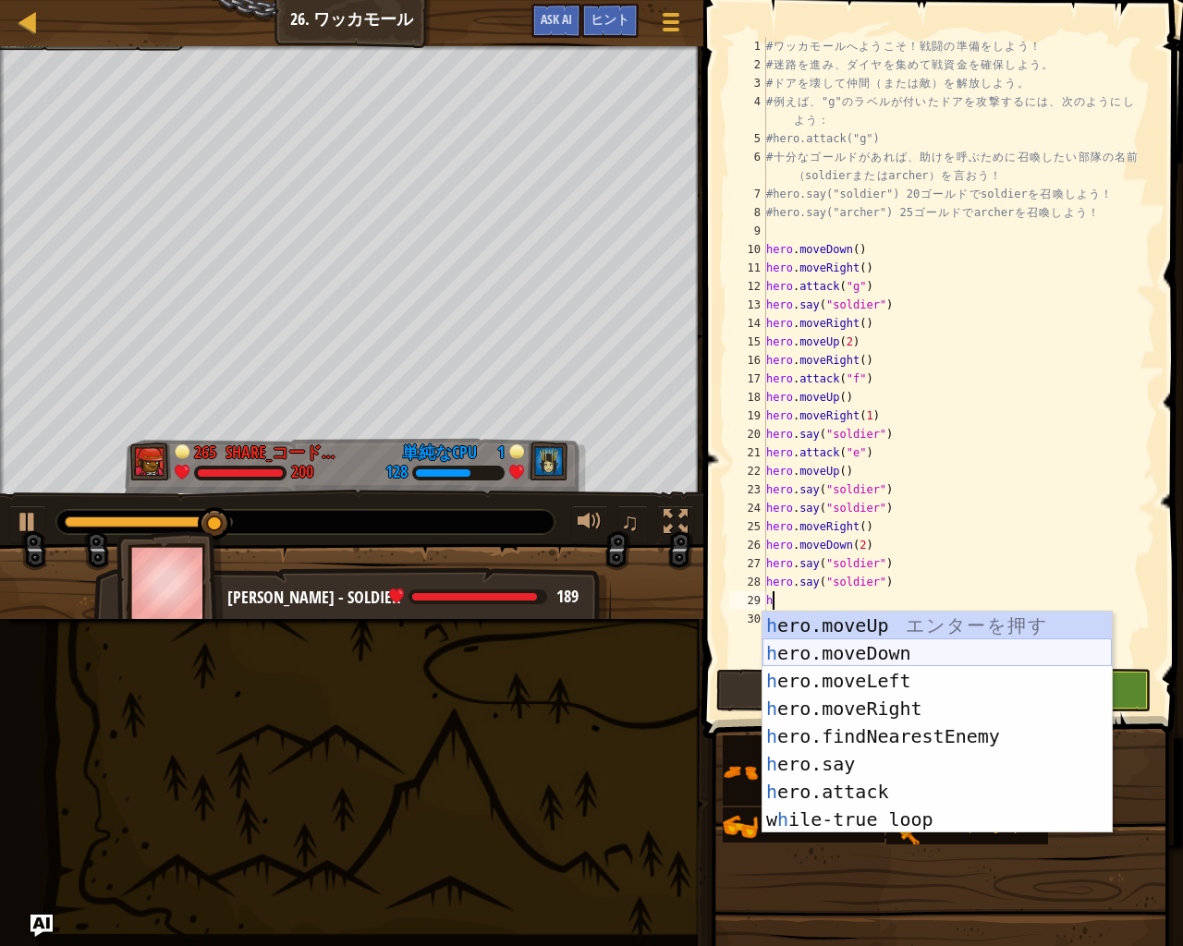
click at [921, 656] on div "h ero.moveUp エ ン タ ー を 押 す h ero.moveDown エ ン タ ー を 押 す h ero.moveLeft エ ン タ ー …" at bounding box center [936, 750] width 349 height 277
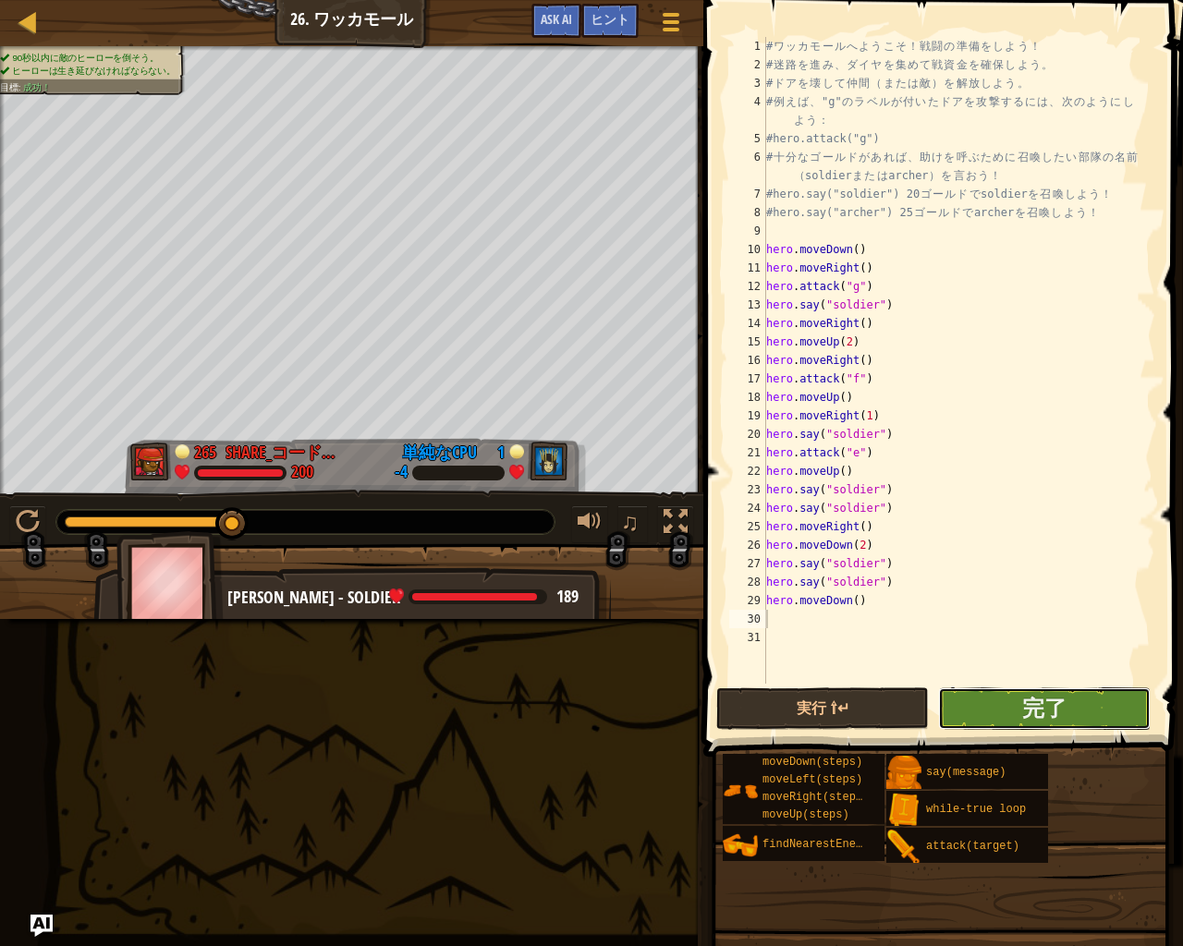
click at [1017, 712] on button "完了" at bounding box center [1044, 708] width 213 height 43
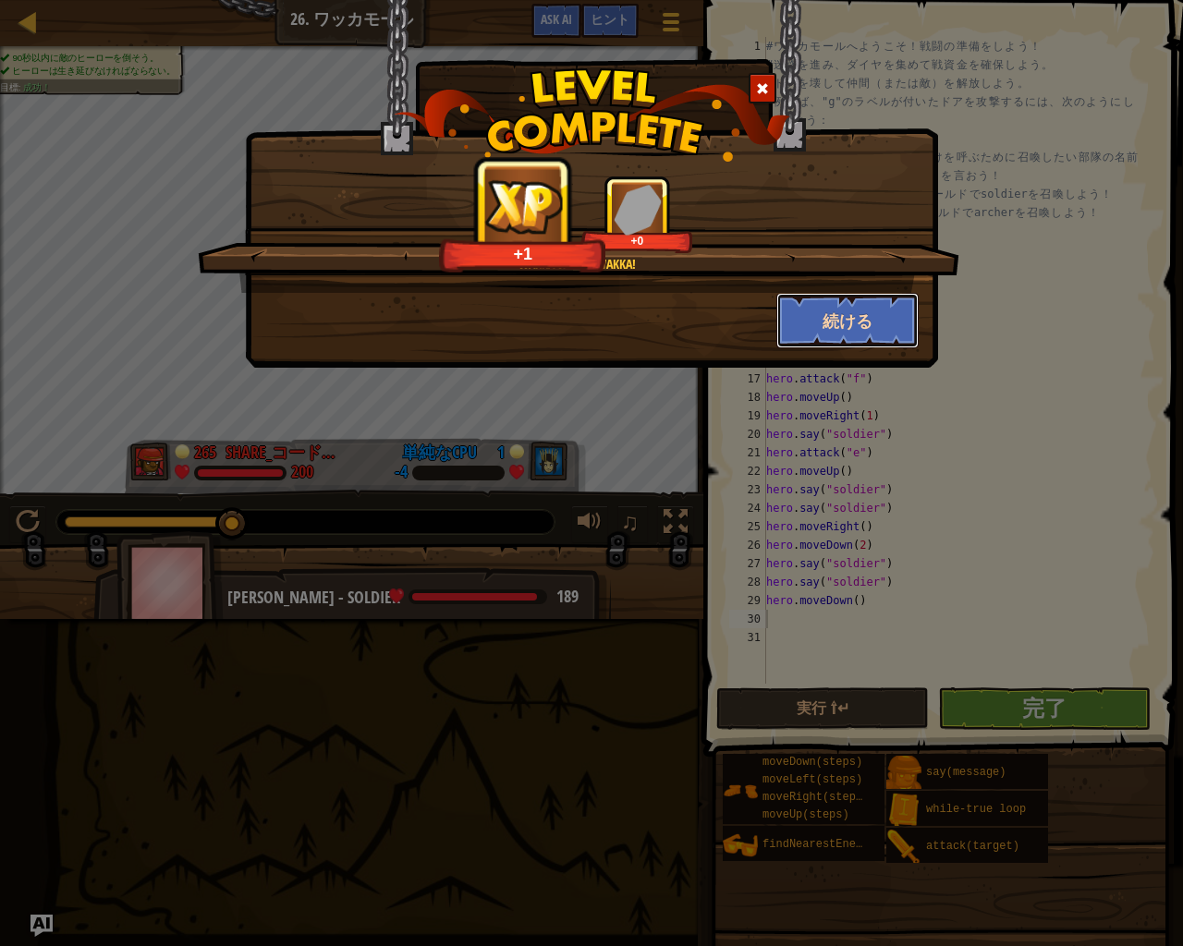
click at [837, 324] on button "続ける" at bounding box center [847, 320] width 143 height 55
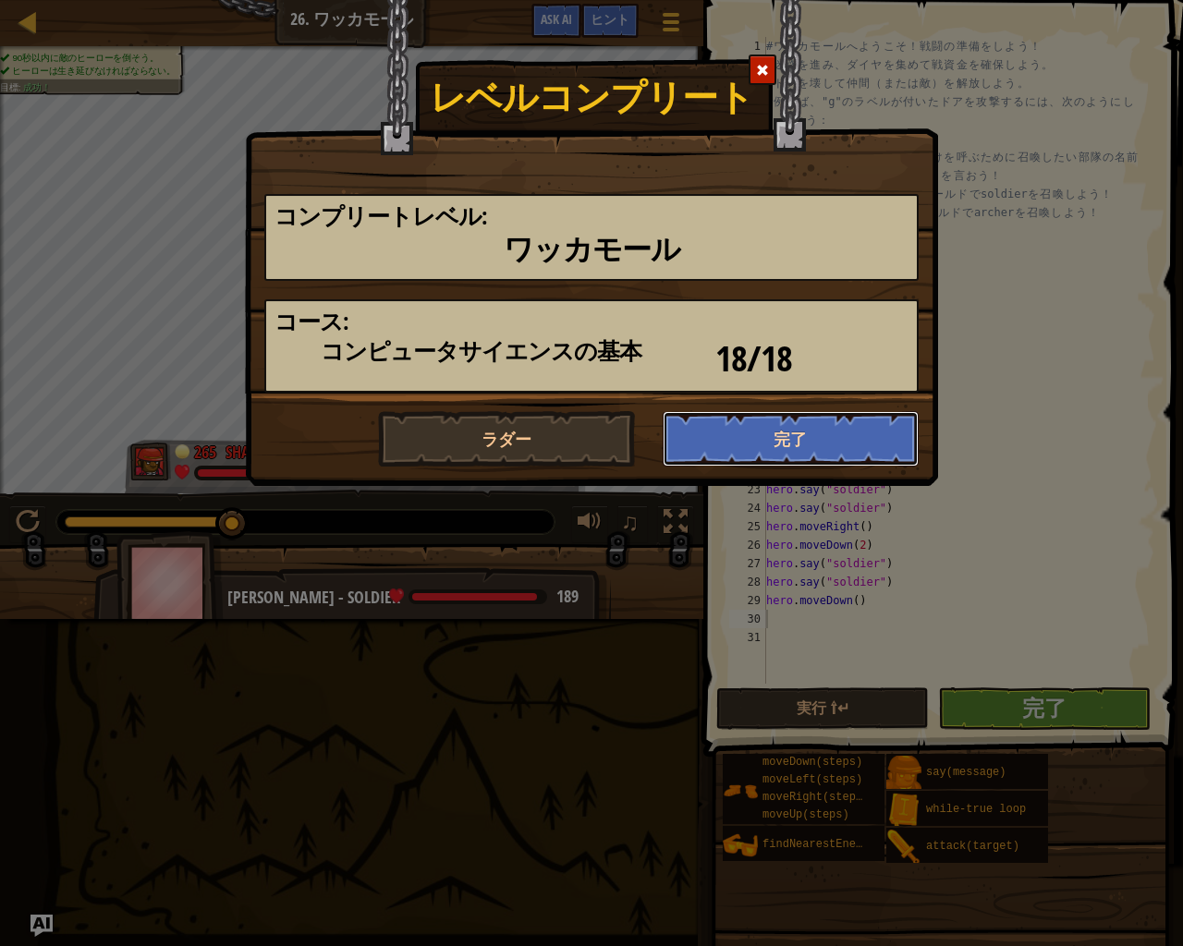
click at [679, 441] on button "完了" at bounding box center [790, 438] width 257 height 55
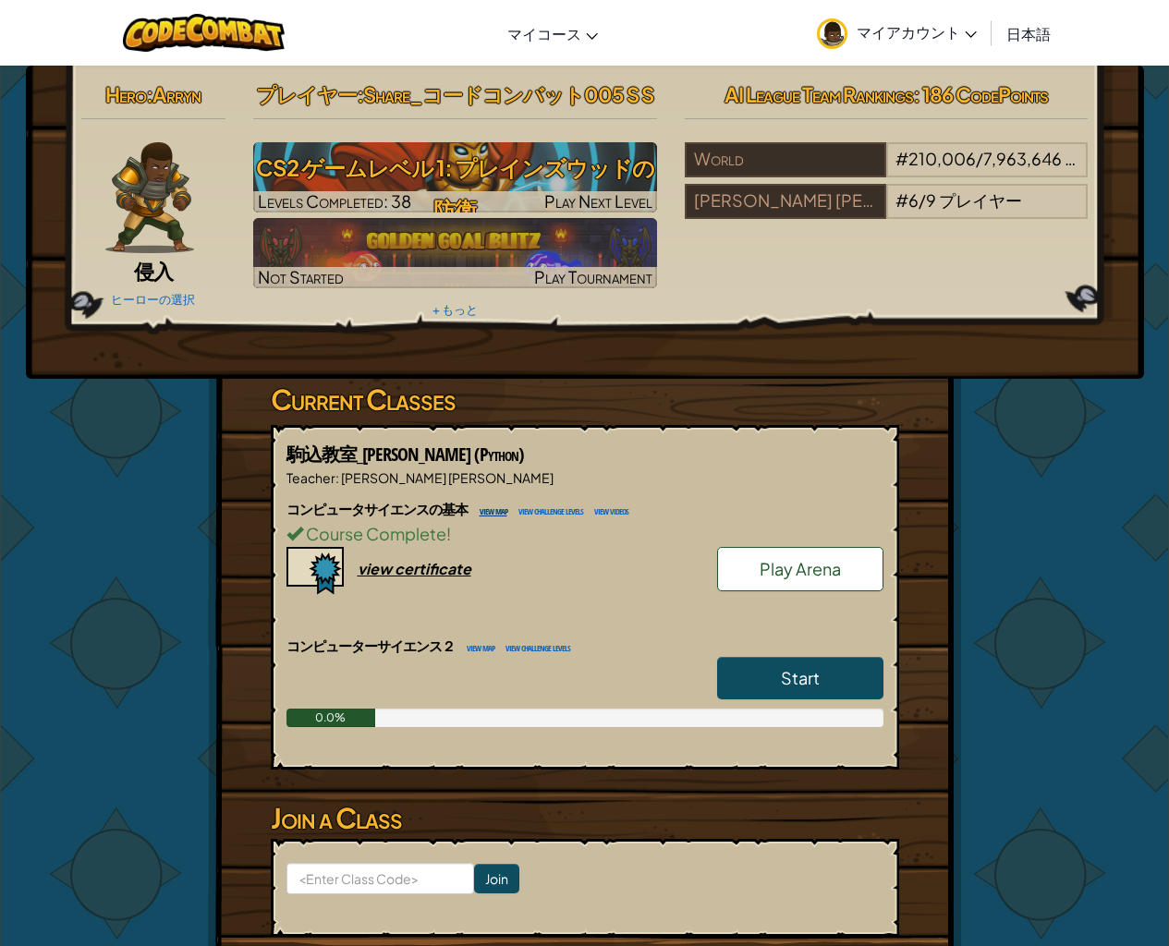
click at [507, 506] on link "view map" at bounding box center [488, 510] width 37 height 17
select select "ja"
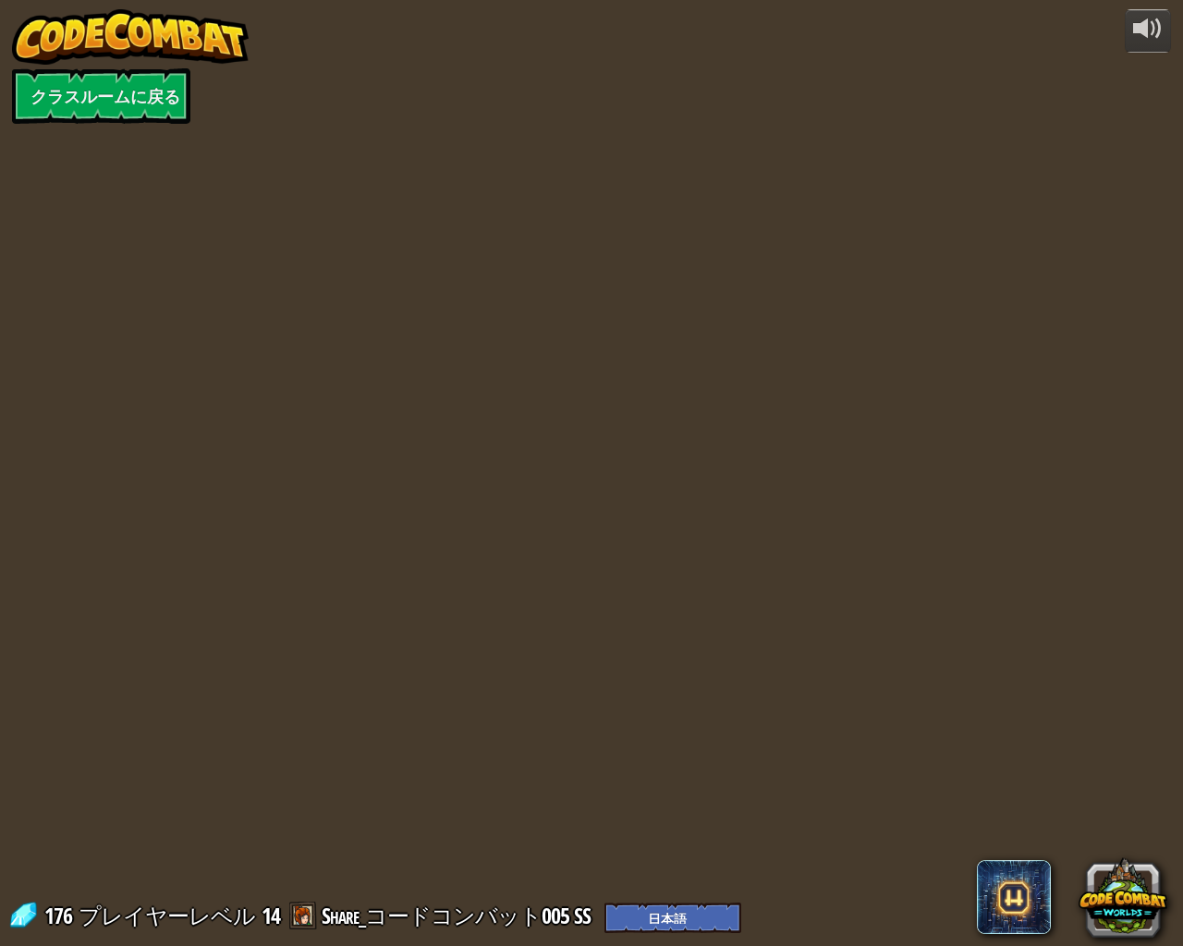
select select "ja"
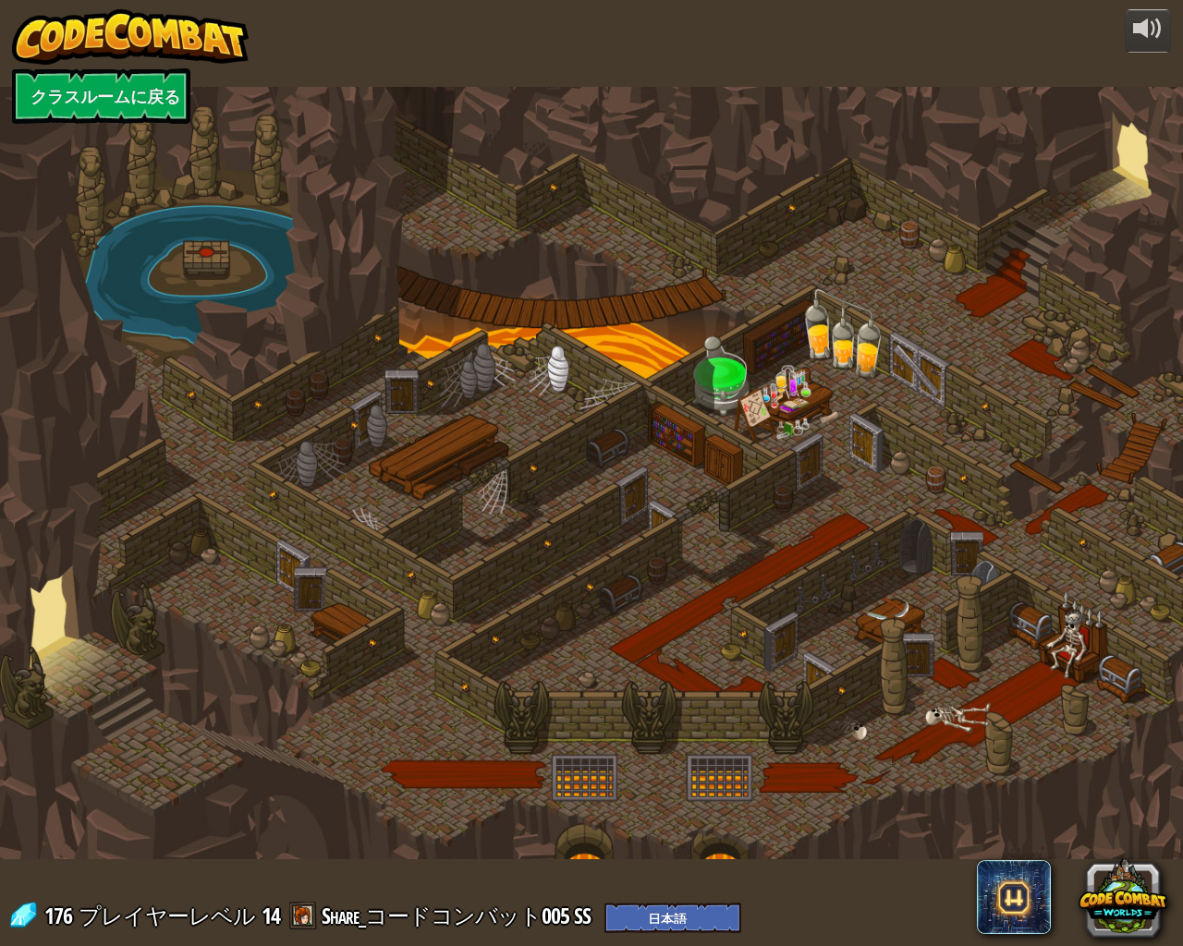
select select "ja"
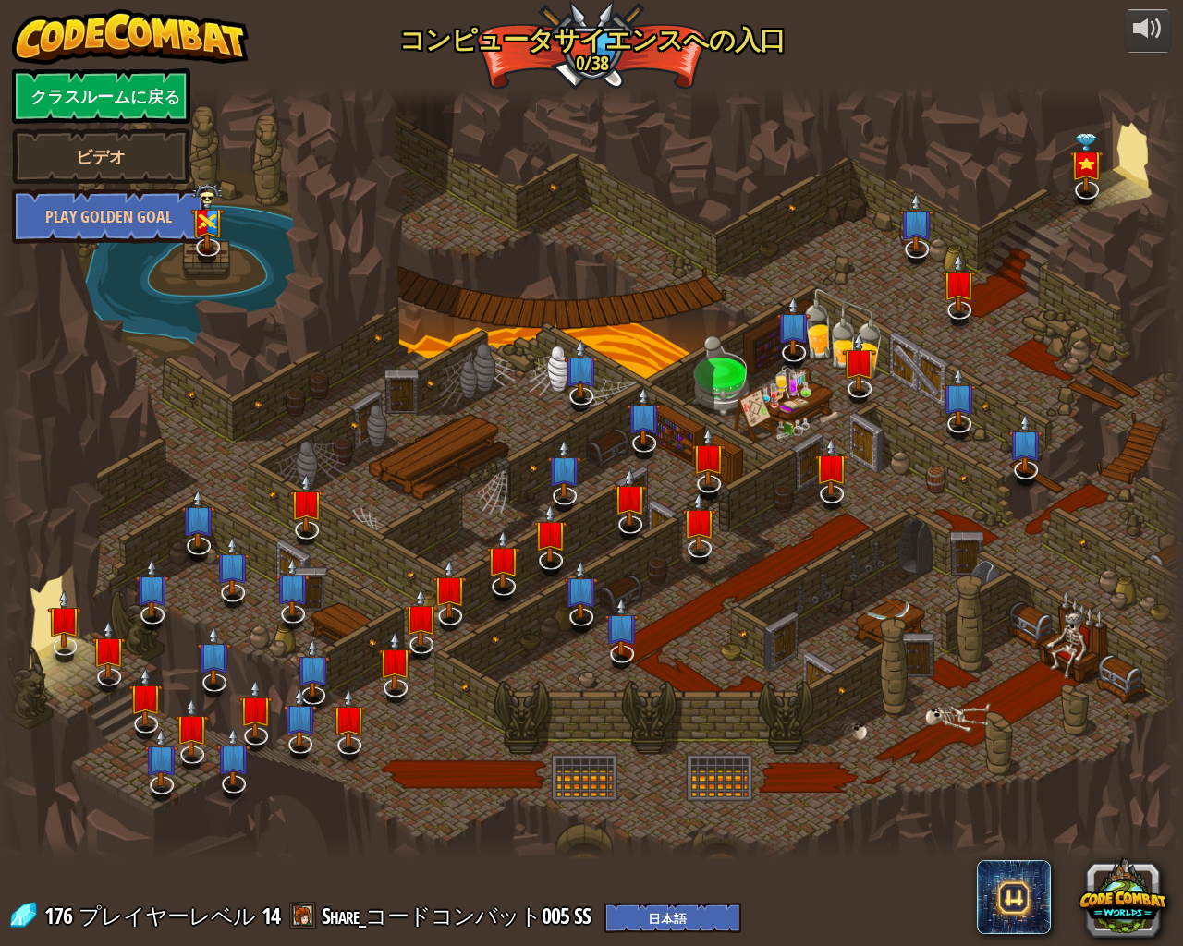
select select "ja"
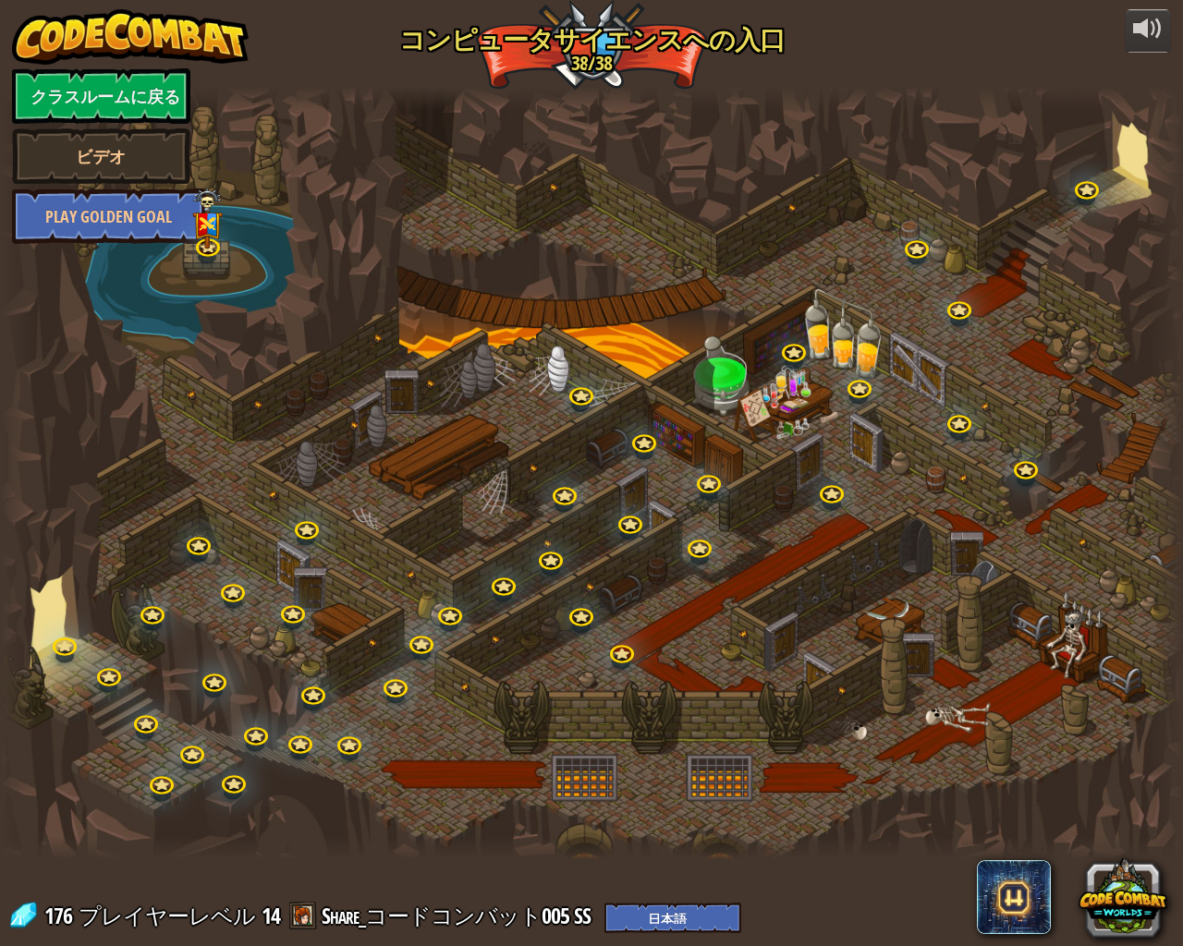
select select "ja"
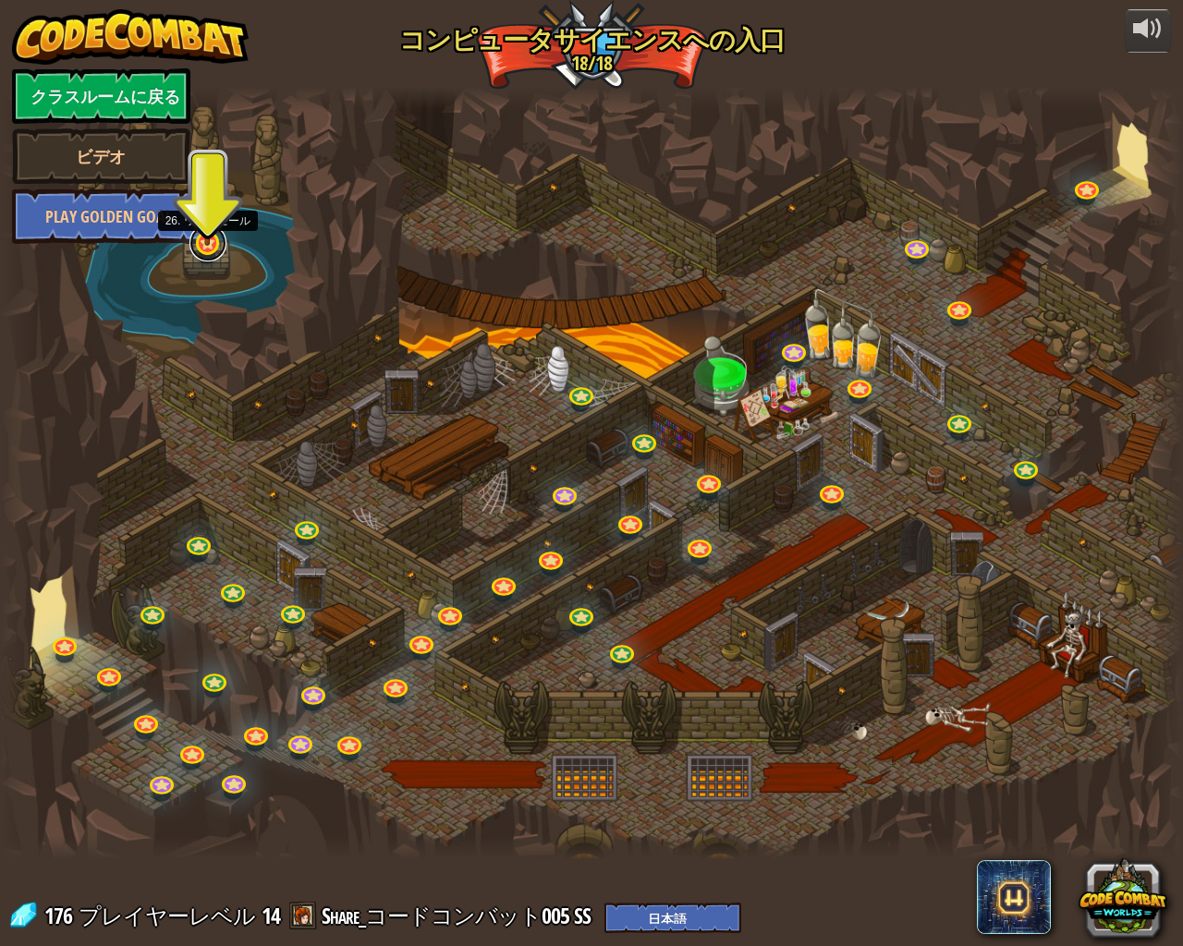
click at [218, 246] on link at bounding box center [207, 243] width 37 height 37
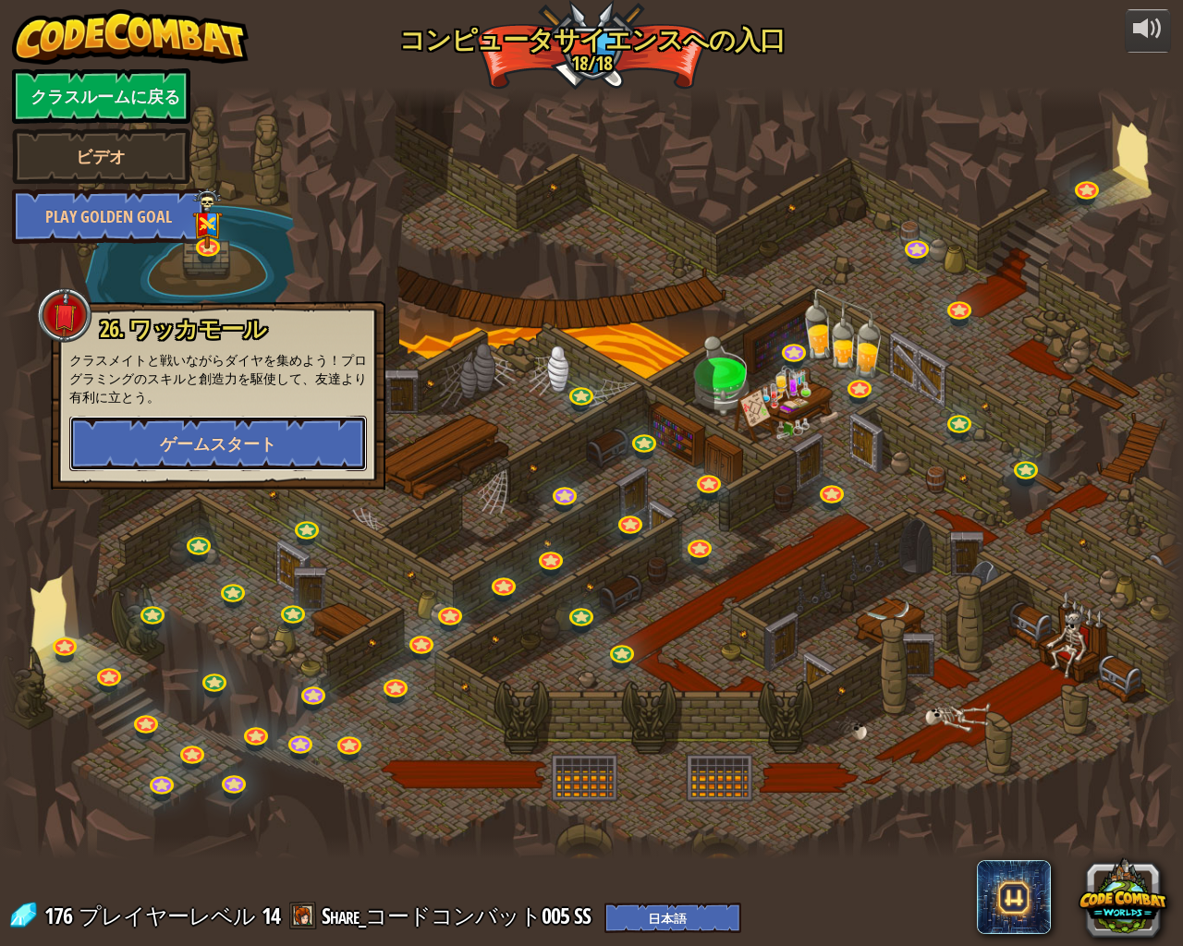
drag, startPoint x: 200, startPoint y: 437, endPoint x: 201, endPoint y: 450, distance: 13.0
click at [201, 450] on span "ゲームスタート" at bounding box center [218, 443] width 116 height 23
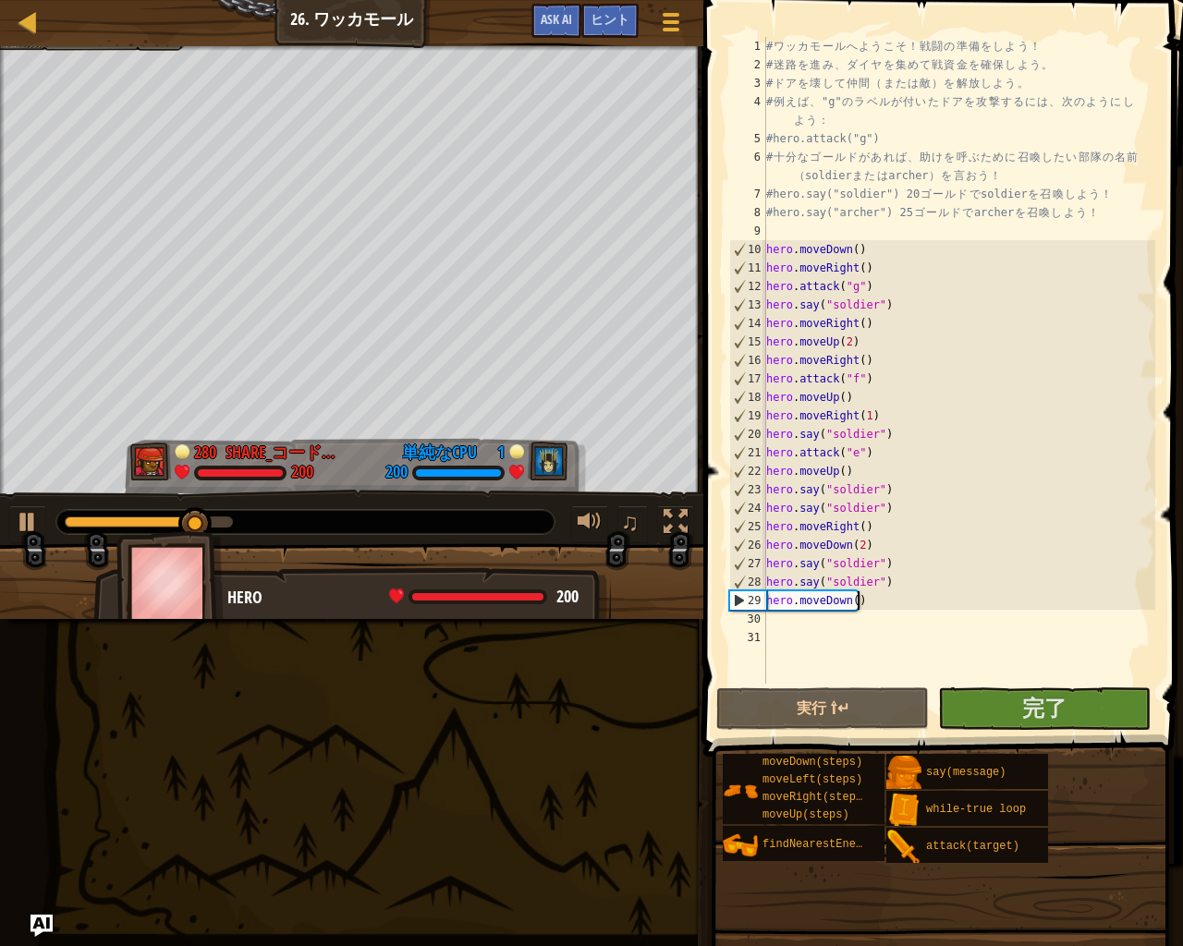
click at [874, 606] on div "# ワ ッ カ モ ー ル へ よ う こ そ ！ 戦 闘 の 準 備 を し よ う ！ # 迷 路 を 進 み 、 ダ イ ヤ を 集 め て 戦 資 金…" at bounding box center [958, 379] width 393 height 684
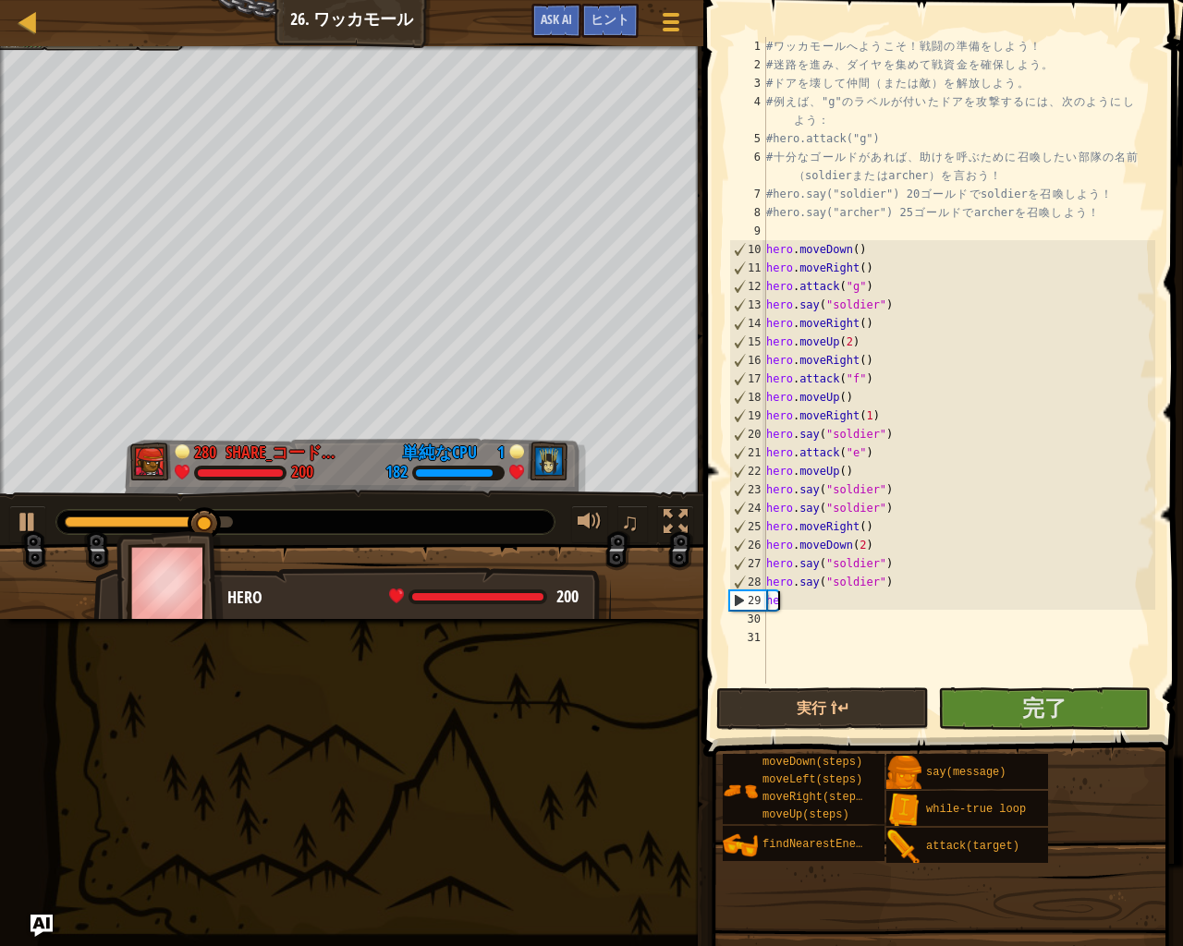
type textarea "h"
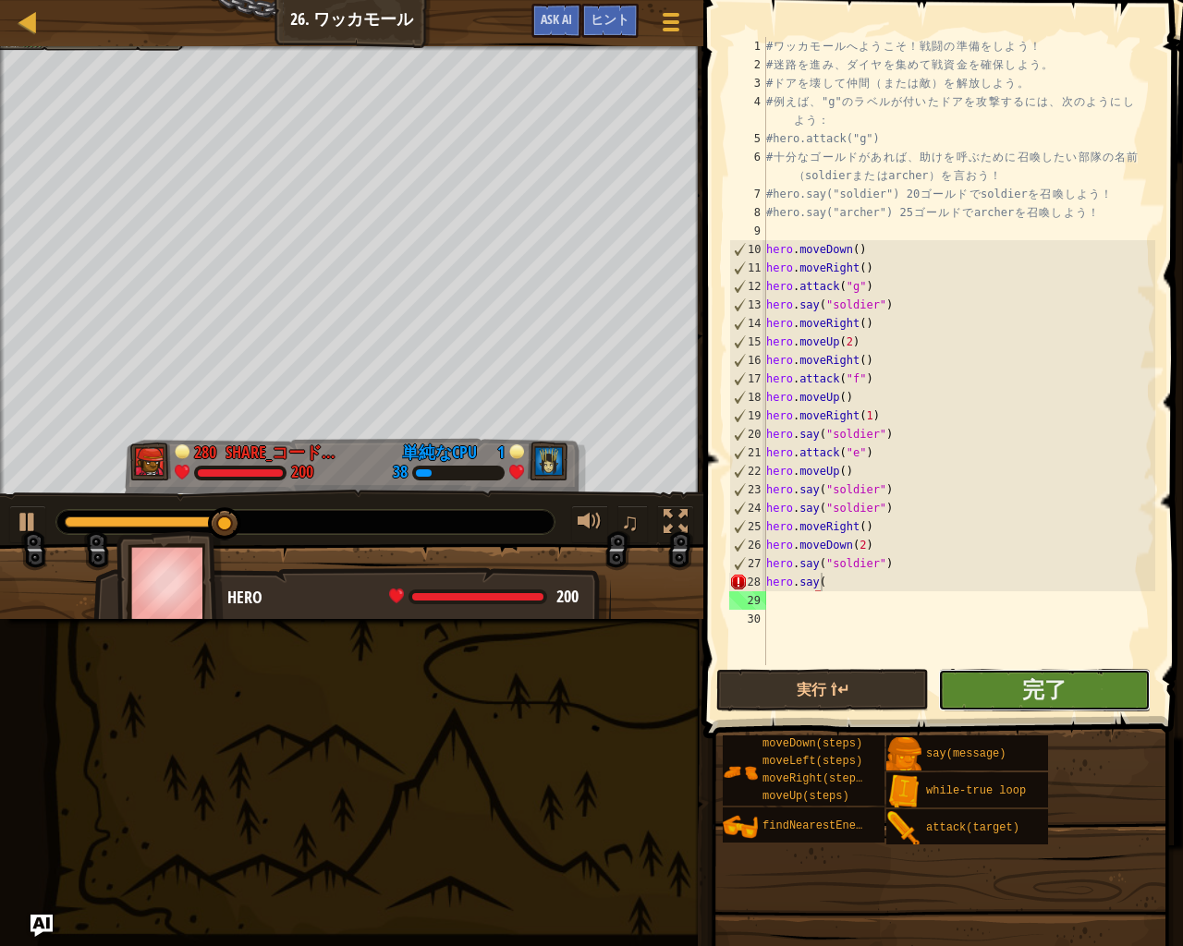
click at [968, 691] on button "完了" at bounding box center [1044, 690] width 213 height 43
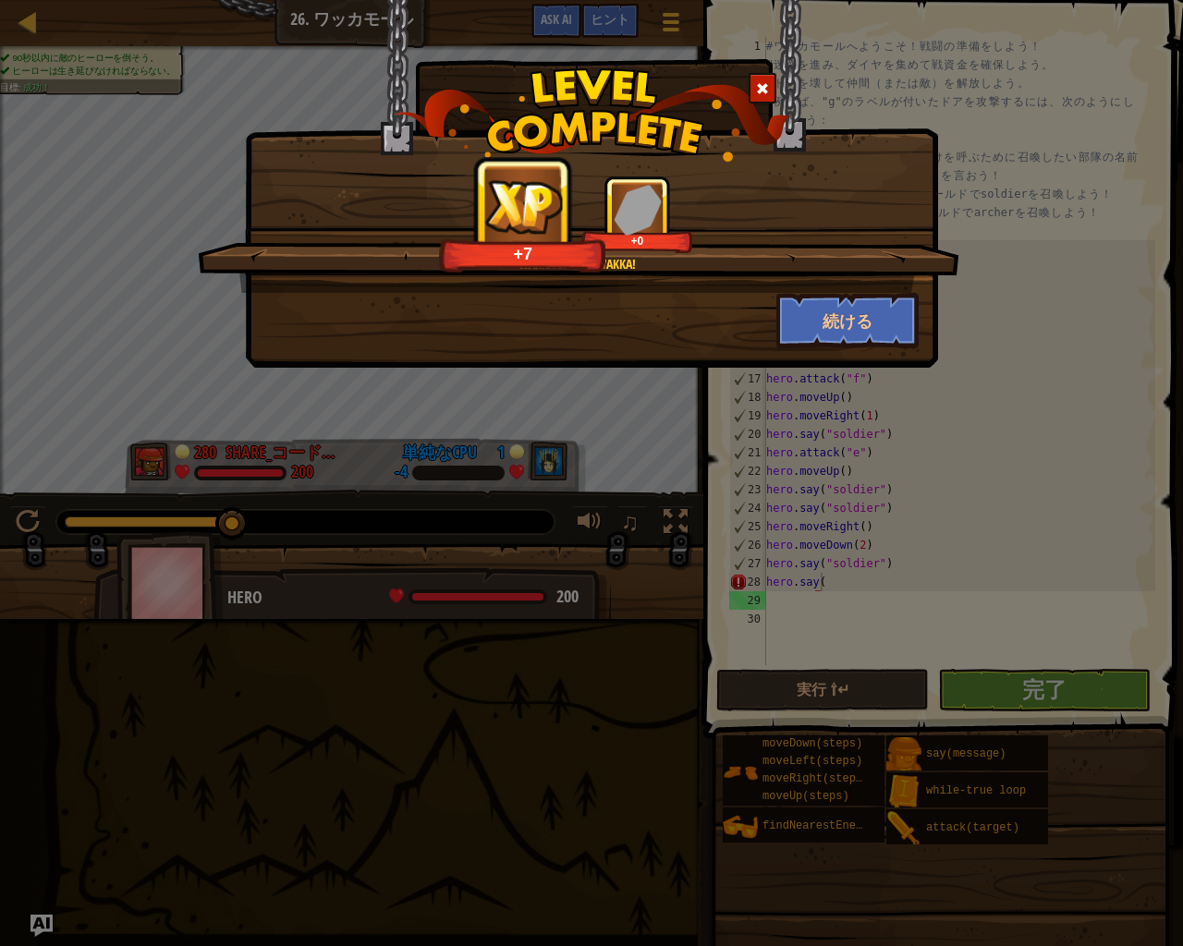
click at [759, 86] on span at bounding box center [762, 88] width 13 height 13
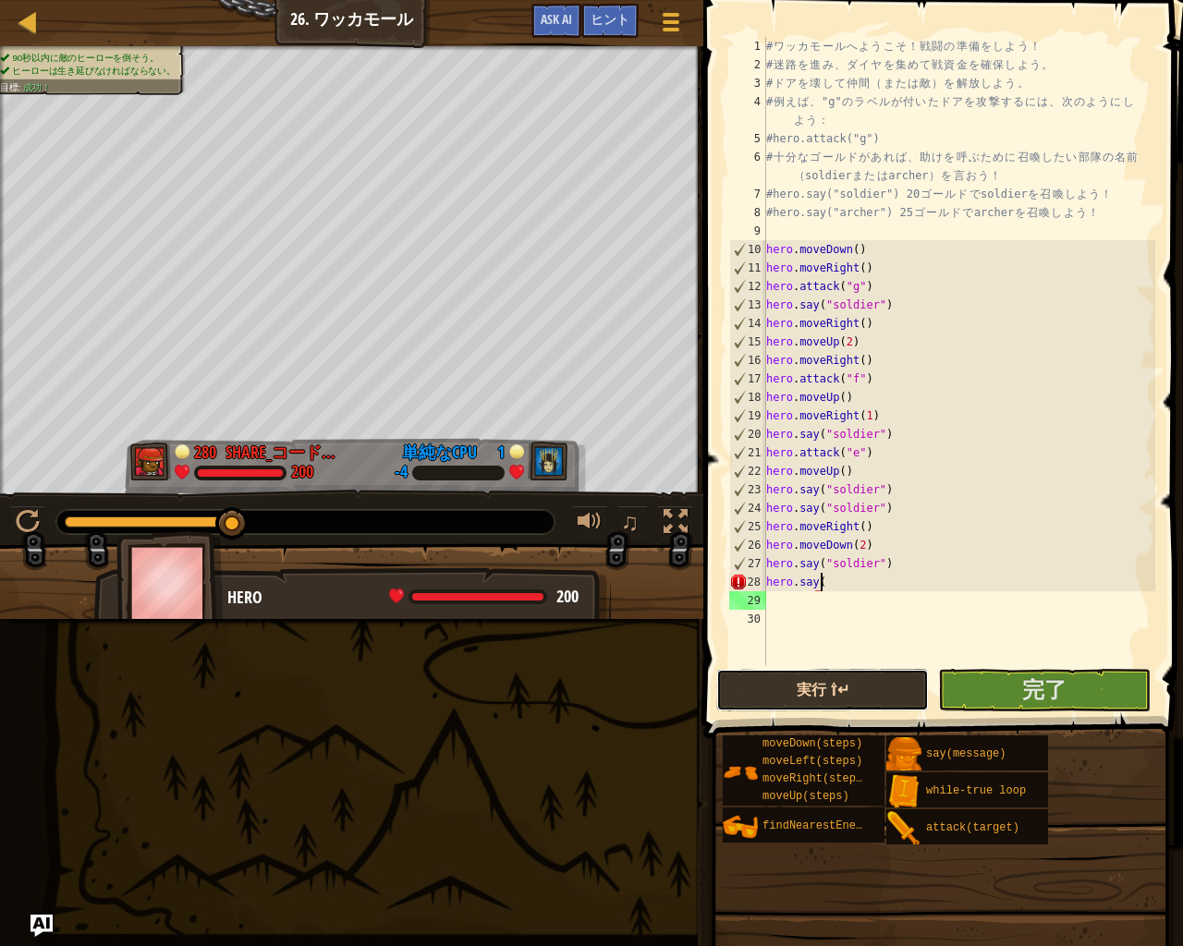
click at [823, 688] on button "実行 ⇧↵" at bounding box center [822, 690] width 213 height 43
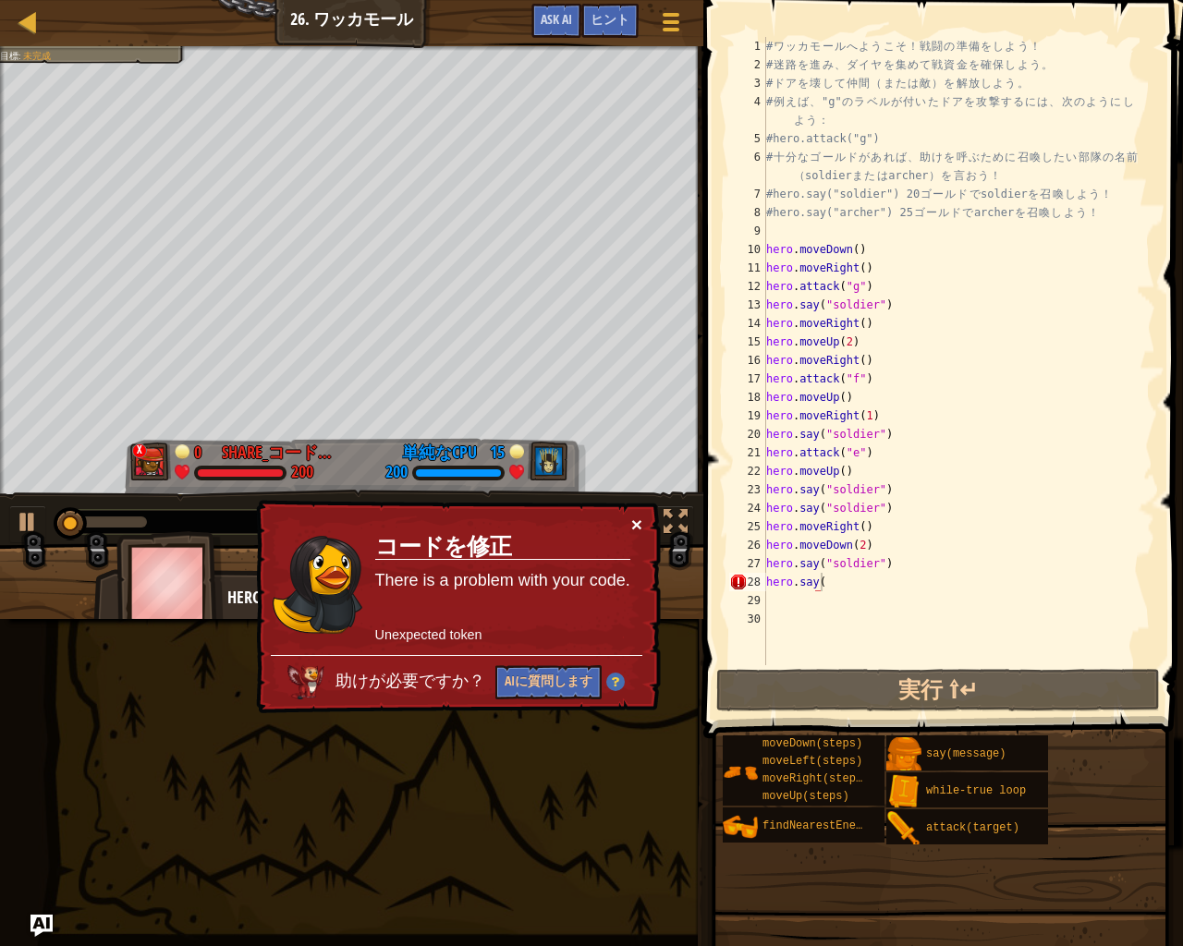
click at [640, 522] on button "×" at bounding box center [636, 524] width 11 height 19
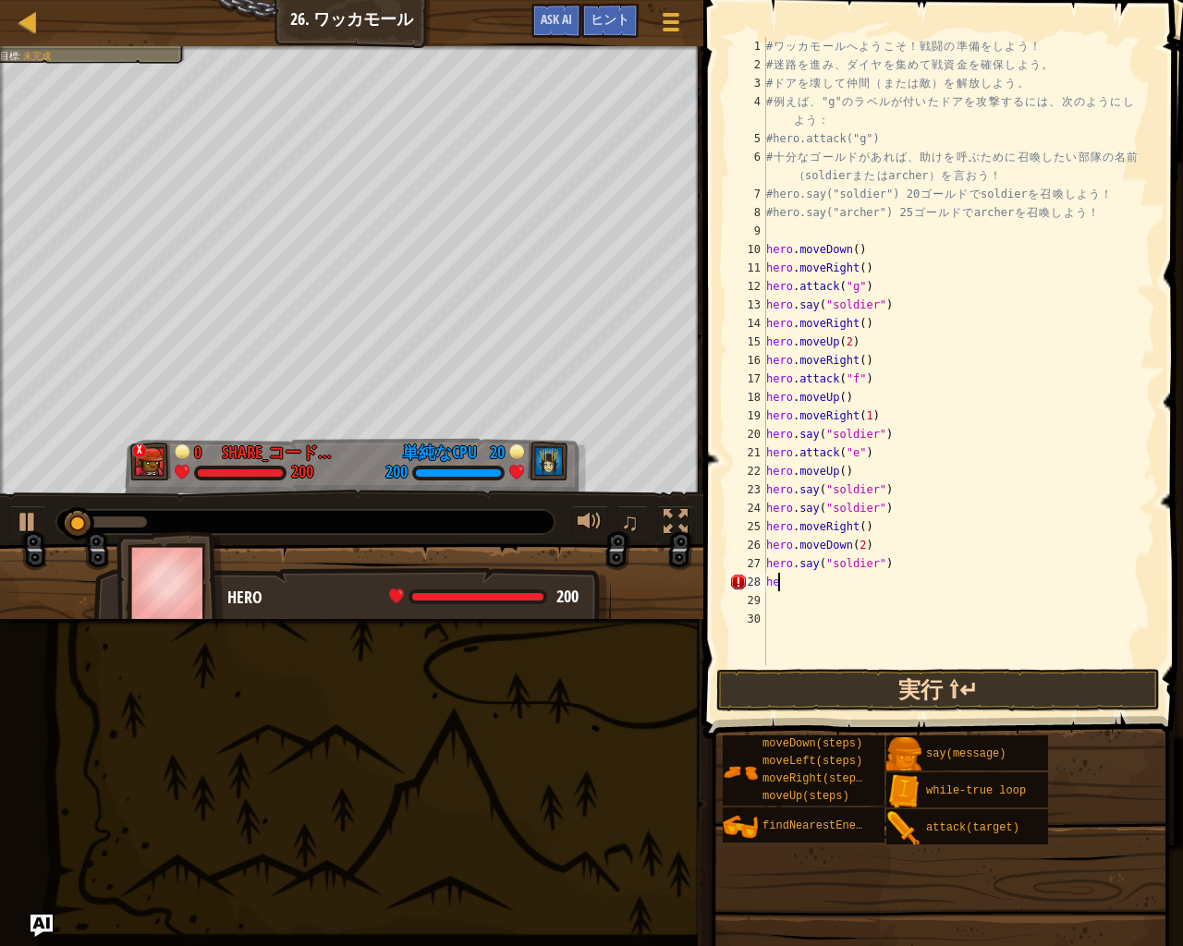
type textarea "h"
click at [901, 681] on button "実行 ⇧↵" at bounding box center [937, 690] width 443 height 43
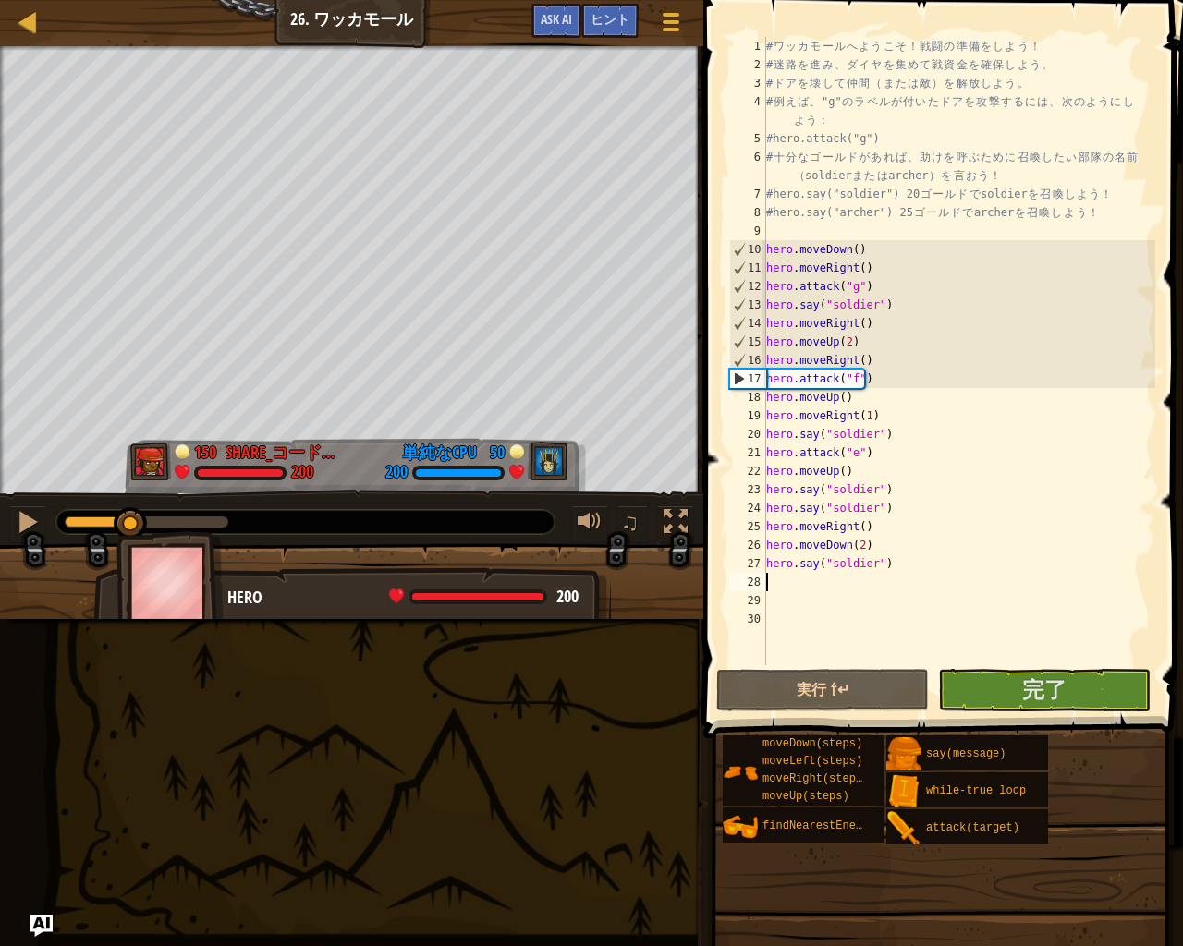
drag, startPoint x: 70, startPoint y: 518, endPoint x: 136, endPoint y: 532, distance: 67.0
click at [136, 532] on div "90秒以内に敵のヒーローを倒そう。 ヒーローは生き延びなければならない。 目標 : 成功！ 150 Share_コードコンバット005 S S 200 50 …" at bounding box center [591, 332] width 1183 height 573
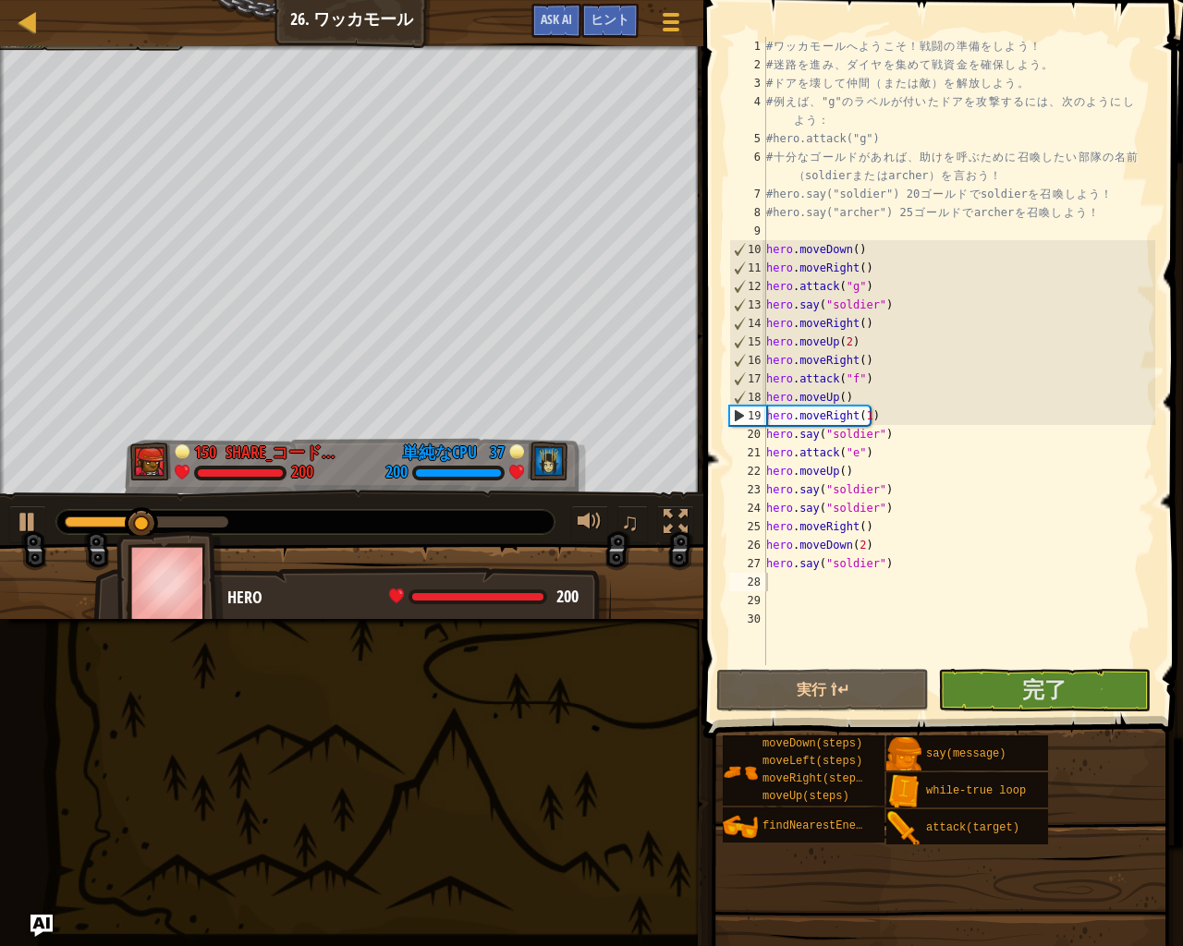
drag, startPoint x: 137, startPoint y: 533, endPoint x: 161, endPoint y: 539, distance: 24.7
click at [161, 539] on img at bounding box center [169, 582] width 107 height 103
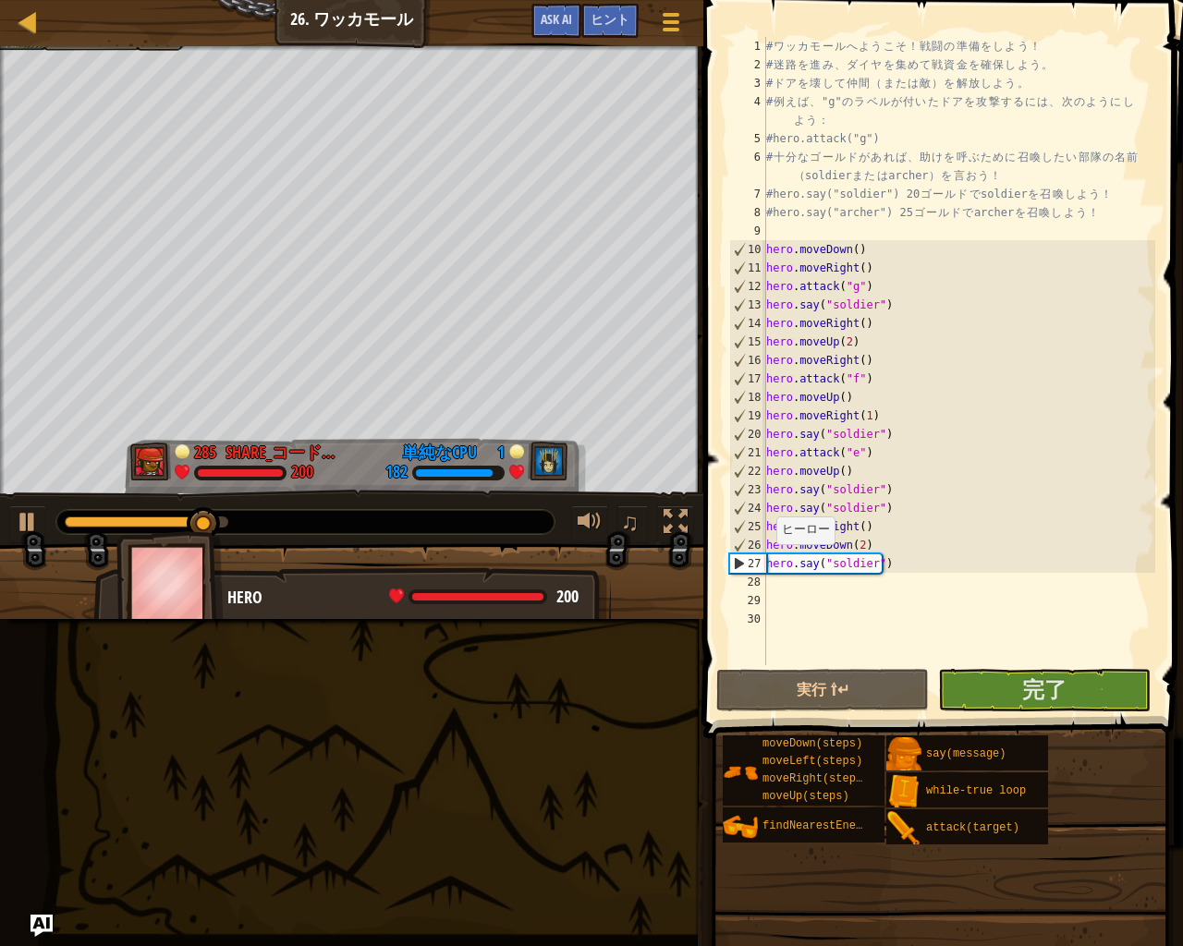
click at [767, 563] on div "# ワ ッ カ モ ー ル へ よ う こ そ ！ 戦 闘 の 準 備 を し よ う ！ # 迷 路 を 進 み 、 ダ イ ヤ を 集 め て 戦 資 金…" at bounding box center [958, 369] width 393 height 665
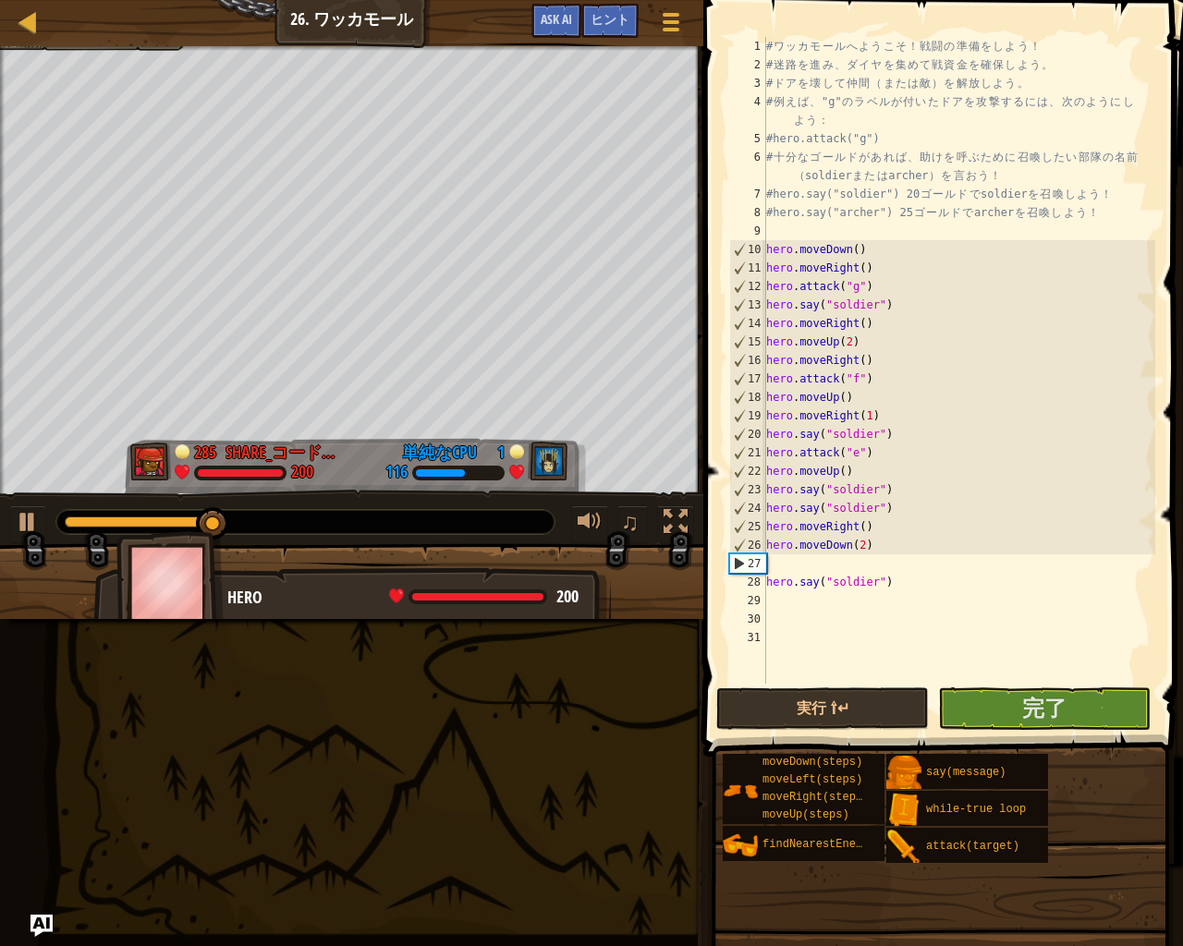
drag, startPoint x: 785, startPoint y: 568, endPoint x: 785, endPoint y: 581, distance: 12.9
click at [785, 577] on div "# ワ ッ カ モ ー ル へ よ う こ そ ！ 戦 闘 の 準 備 を し よ う ！ # 迷 路 を 進 み 、 ダ イ ヤ を 集 め て 戦 資 金…" at bounding box center [958, 379] width 393 height 684
type textarea "hero.say("soldier")"
click at [785, 571] on div "# ワ ッ カ モ ー ル へ よ う こ そ ！ 戦 闘 の 準 備 を し よ う ！ # 迷 路 を 進 み 、 ダ イ ヤ を 集 め て 戦 資 金…" at bounding box center [958, 360] width 393 height 647
click at [784, 568] on div "# ワ ッ カ モ ー ル へ よ う こ そ ！ 戦 闘 の 準 備 を し よ う ！ # 迷 路 を 進 み 、 ダ イ ヤ を 集 め て 戦 資 金…" at bounding box center [958, 379] width 393 height 684
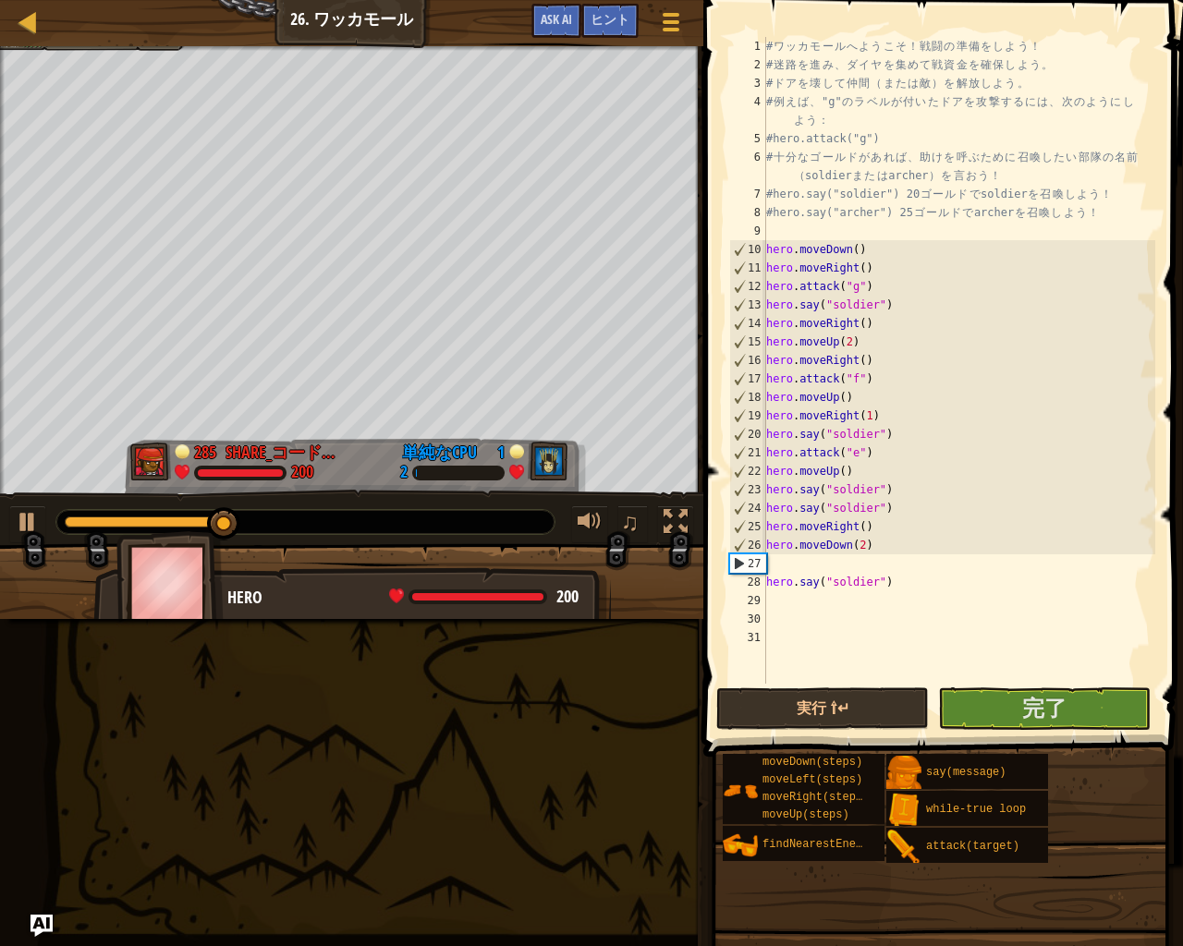
type textarea "h"
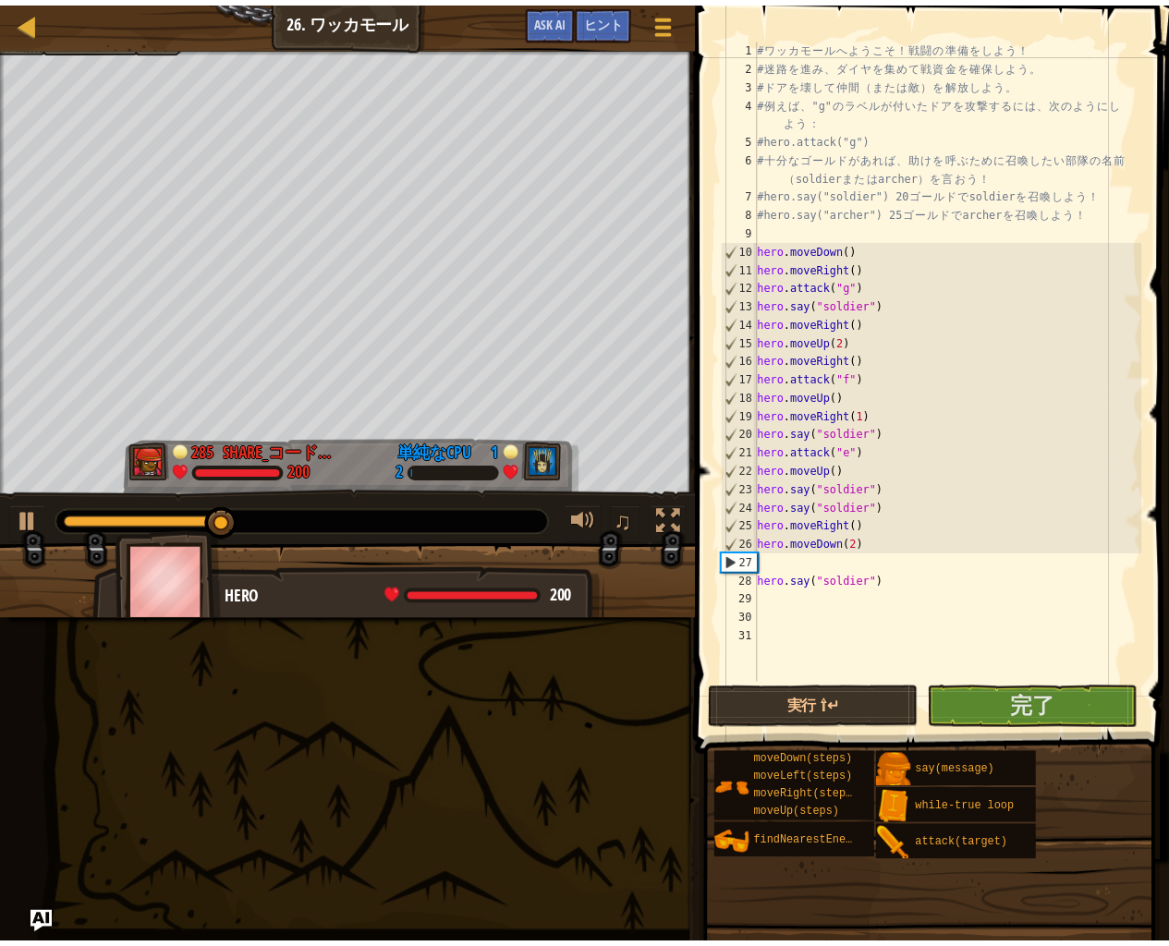
scroll to position [8, 0]
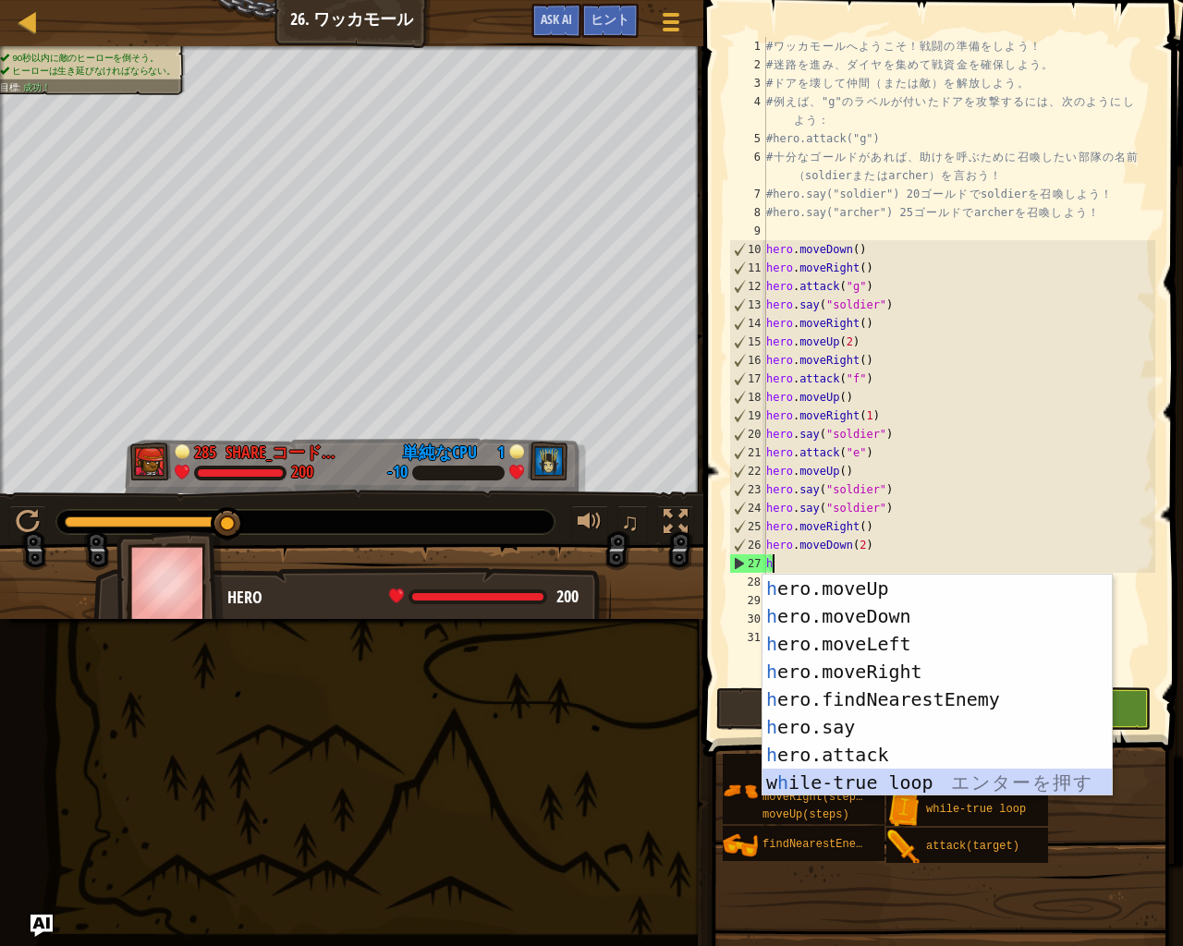
click at [837, 777] on div "h ero.moveUp エ ン タ ー を 押 す h ero.moveDown エ ン タ ー を 押 す h ero.moveLeft エ ン タ ー …" at bounding box center [936, 713] width 349 height 277
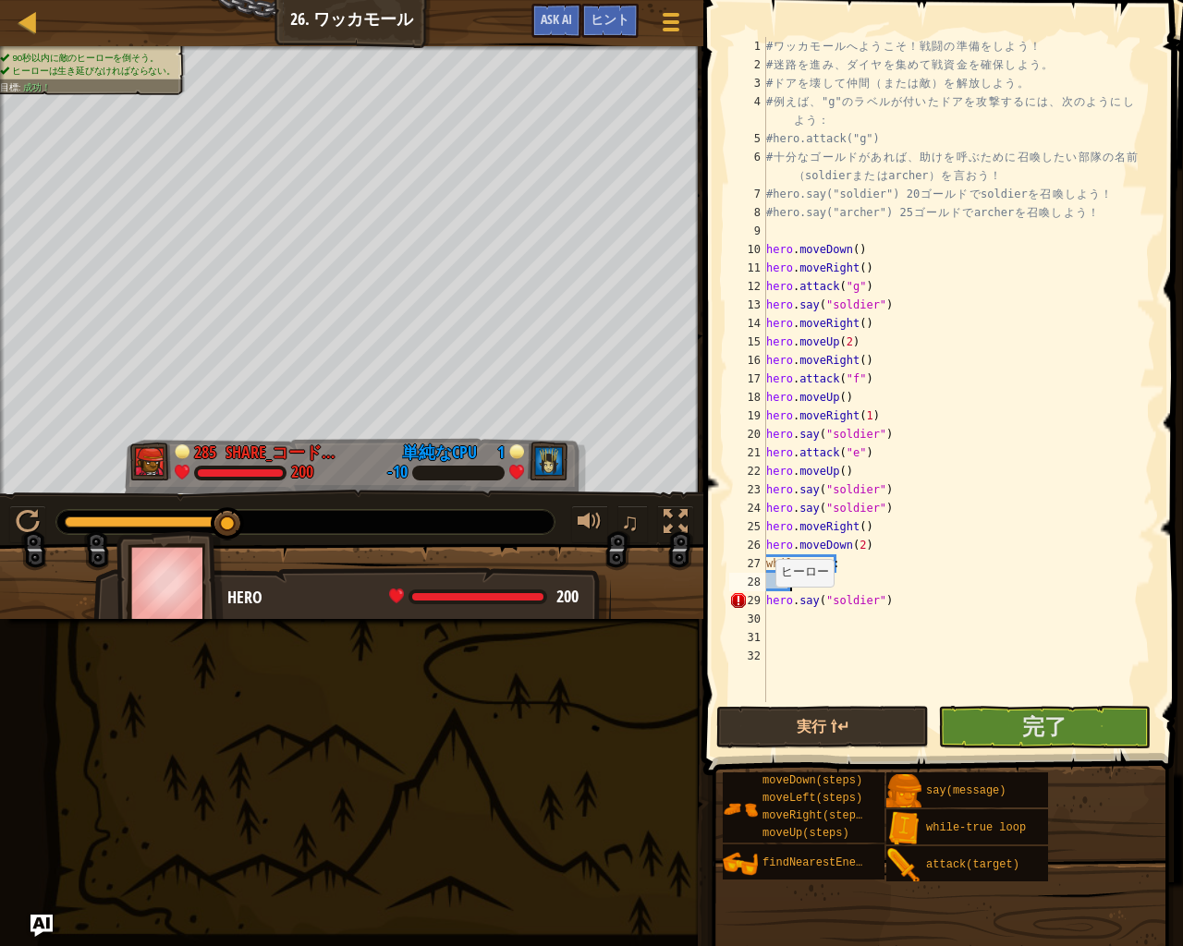
click at [766, 605] on div "# ワ ッ カ モ ー ル へ よ う こ そ ！ 戦 闘 の 準 備 を し よ う ！ # 迷 路 を 進 み 、 ダ イ ヤ を 集 め て 戦 資 金…" at bounding box center [958, 388] width 393 height 702
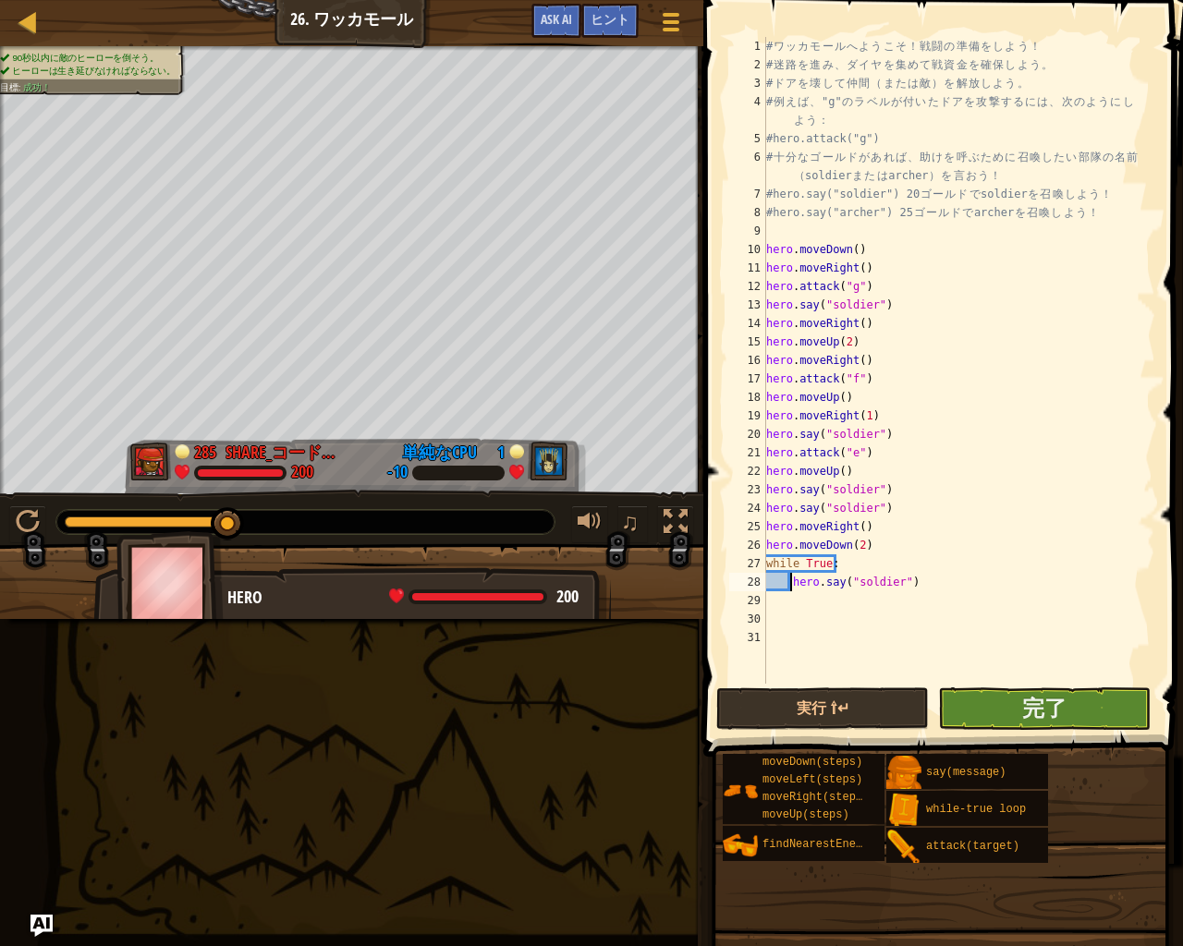
type textarea "hero.say("soldier")"
click at [975, 692] on button "完了" at bounding box center [1044, 708] width 213 height 43
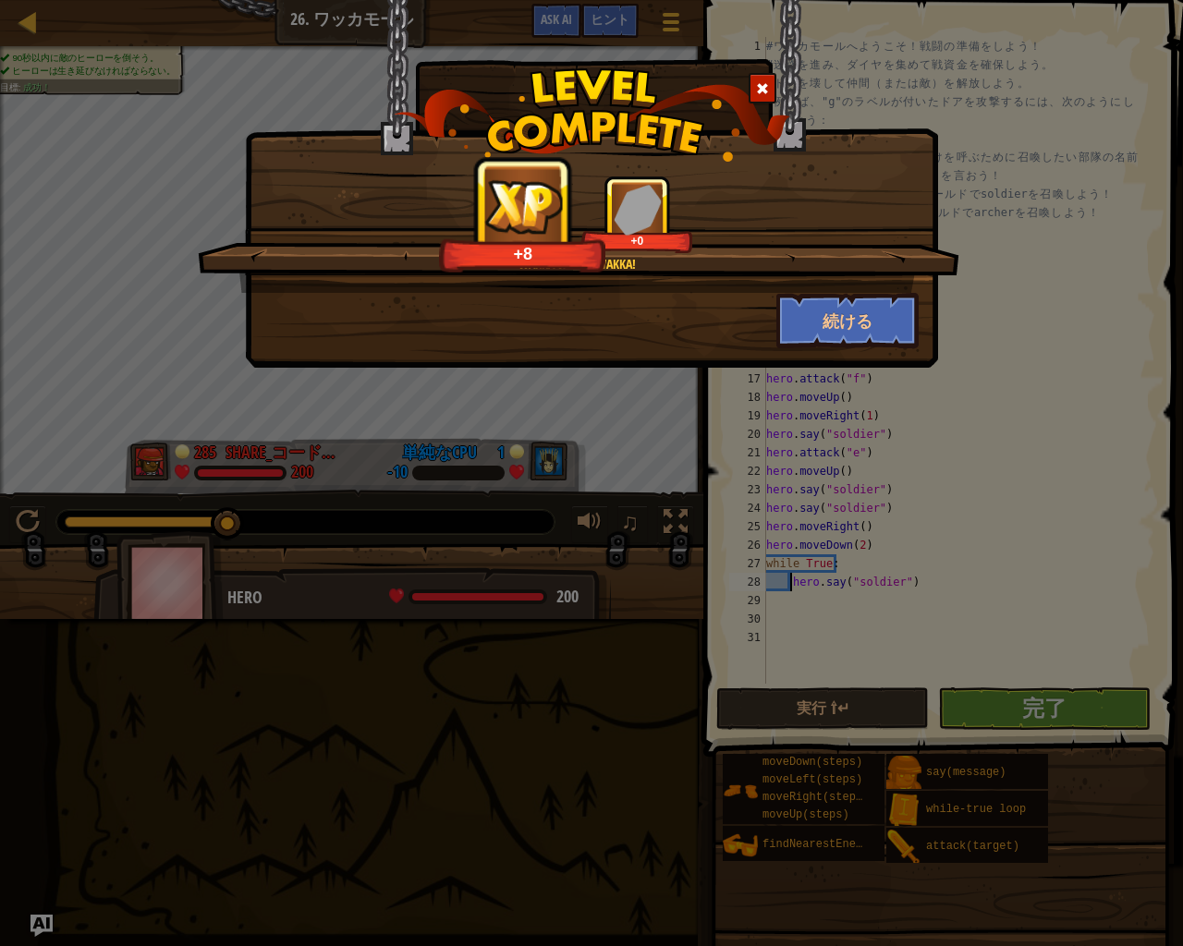
click at [763, 93] on span at bounding box center [762, 88] width 13 height 13
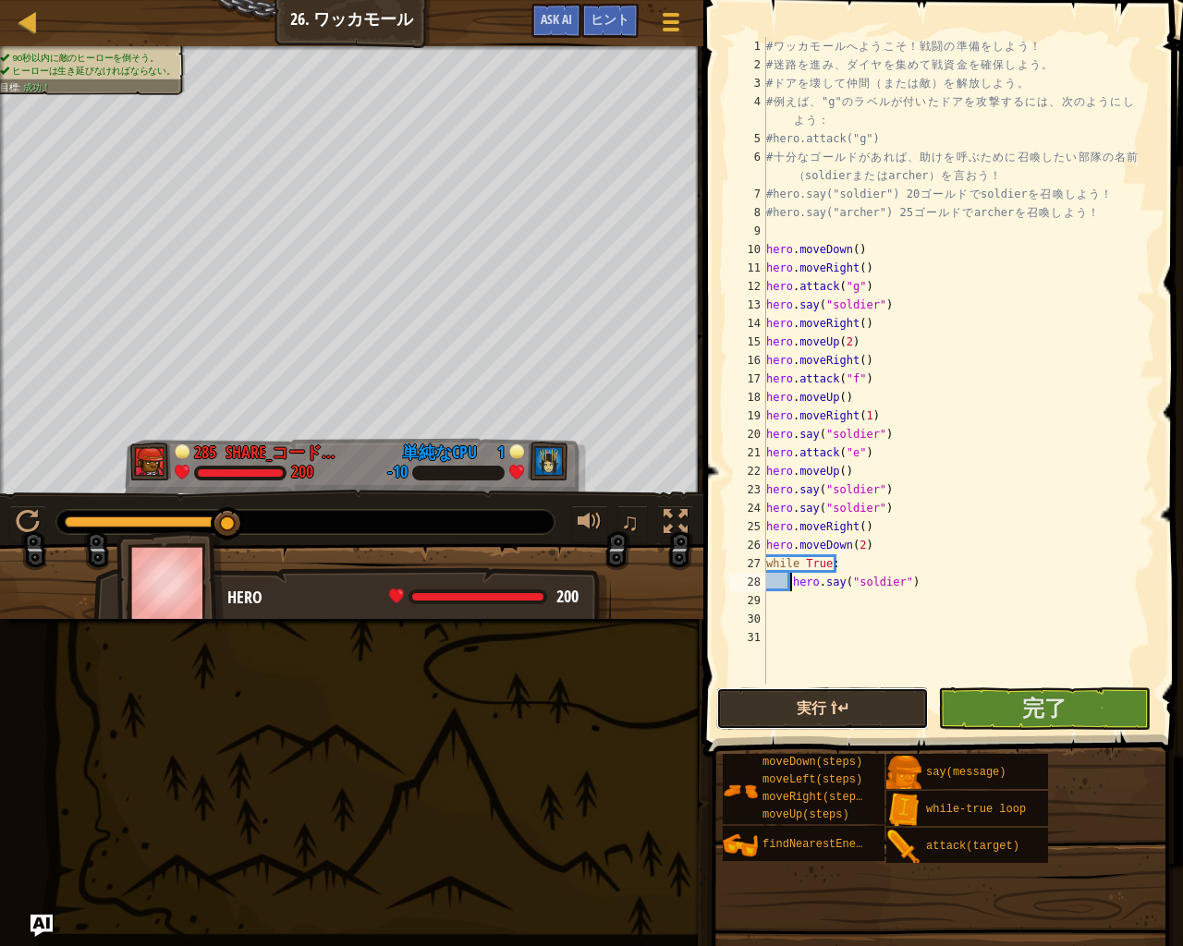
click at [821, 718] on button "実行 ⇧↵" at bounding box center [822, 708] width 213 height 43
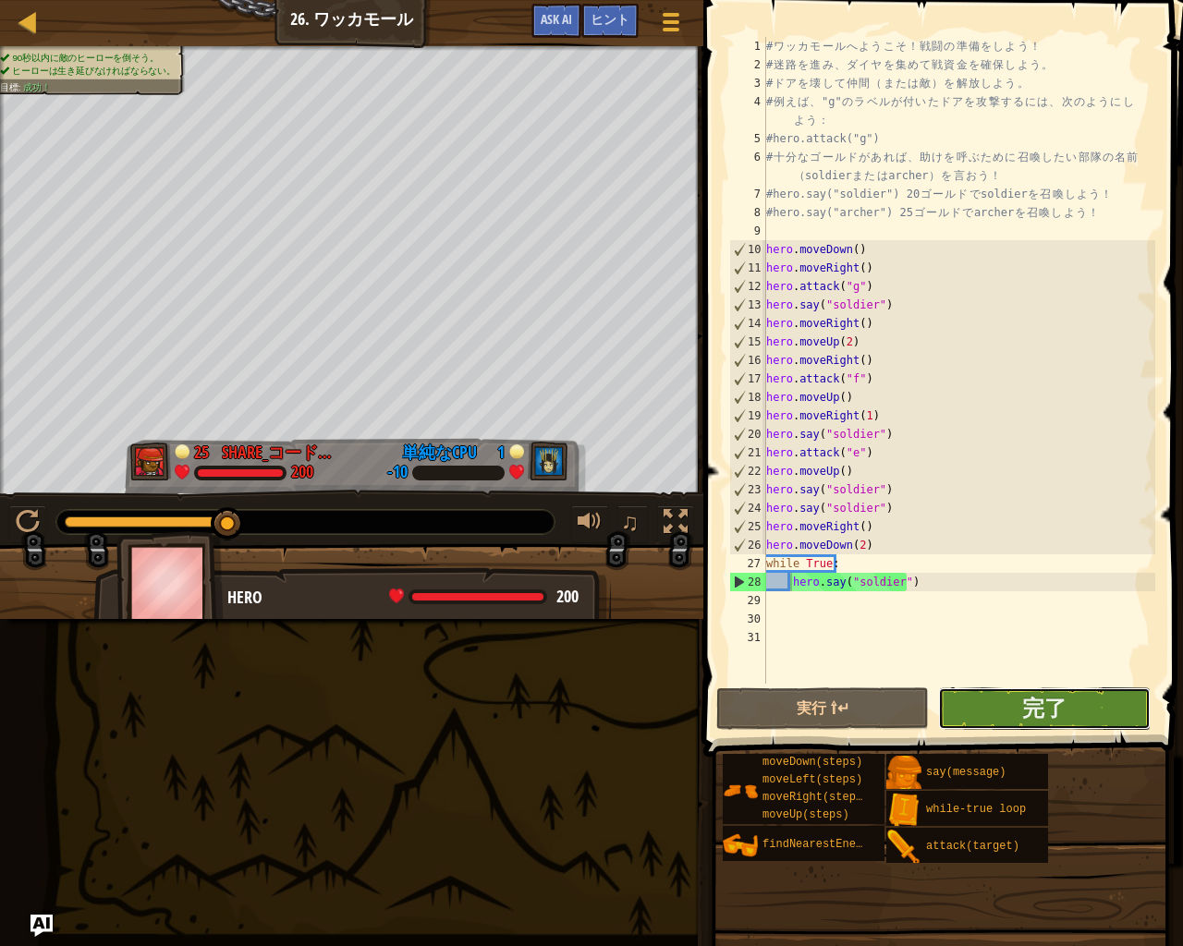
click at [960, 716] on button "完了" at bounding box center [1044, 708] width 213 height 43
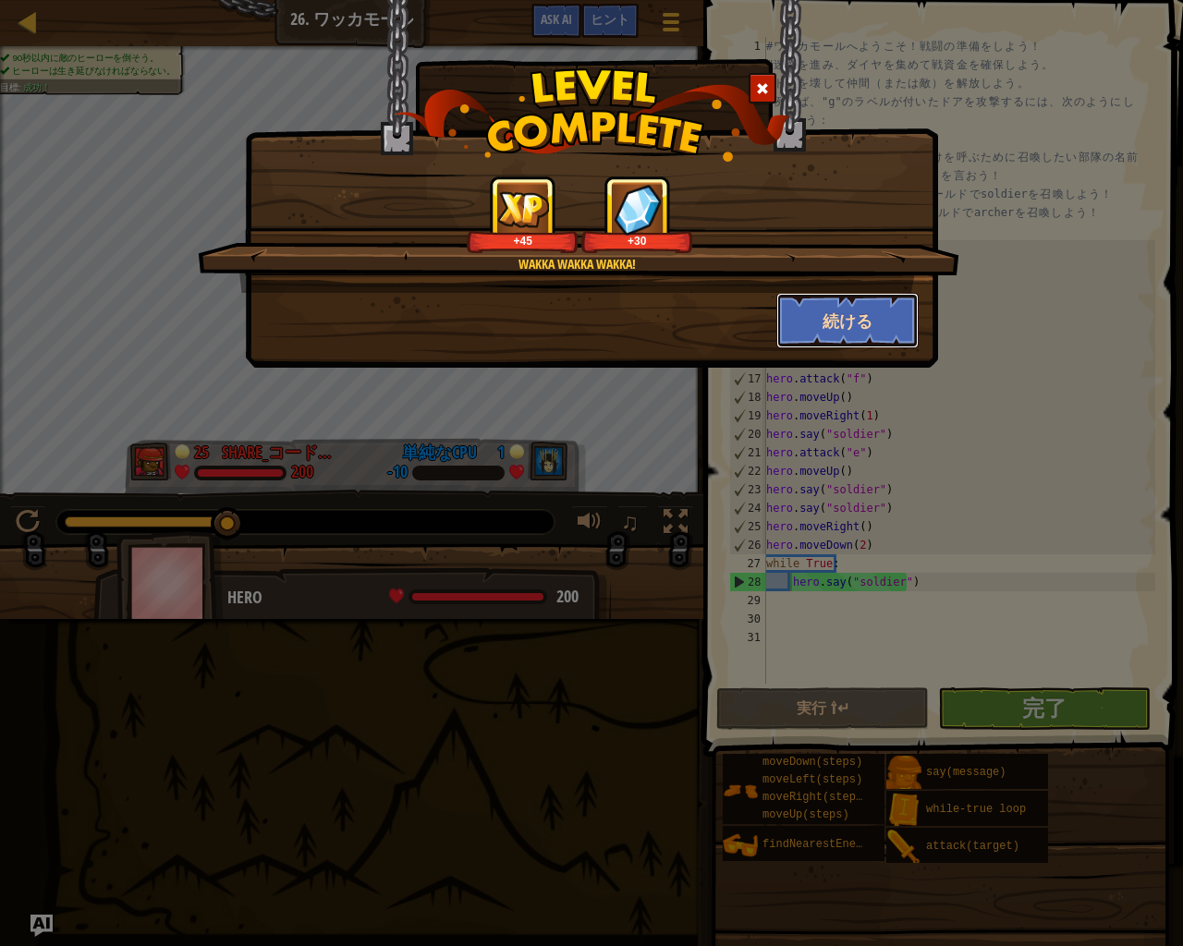
click at [807, 328] on button "続ける" at bounding box center [847, 320] width 143 height 55
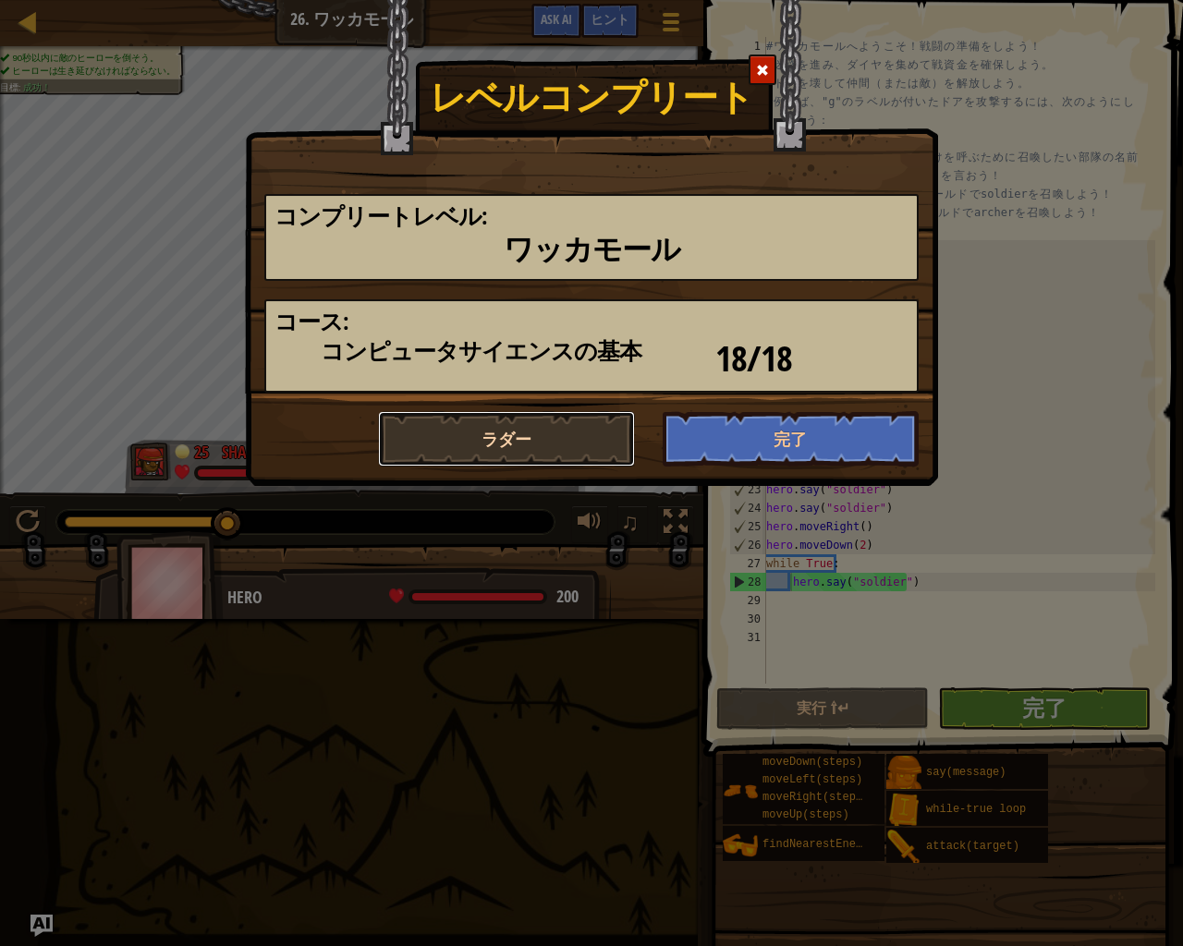
click at [490, 444] on button "ラダー" at bounding box center [506, 438] width 257 height 55
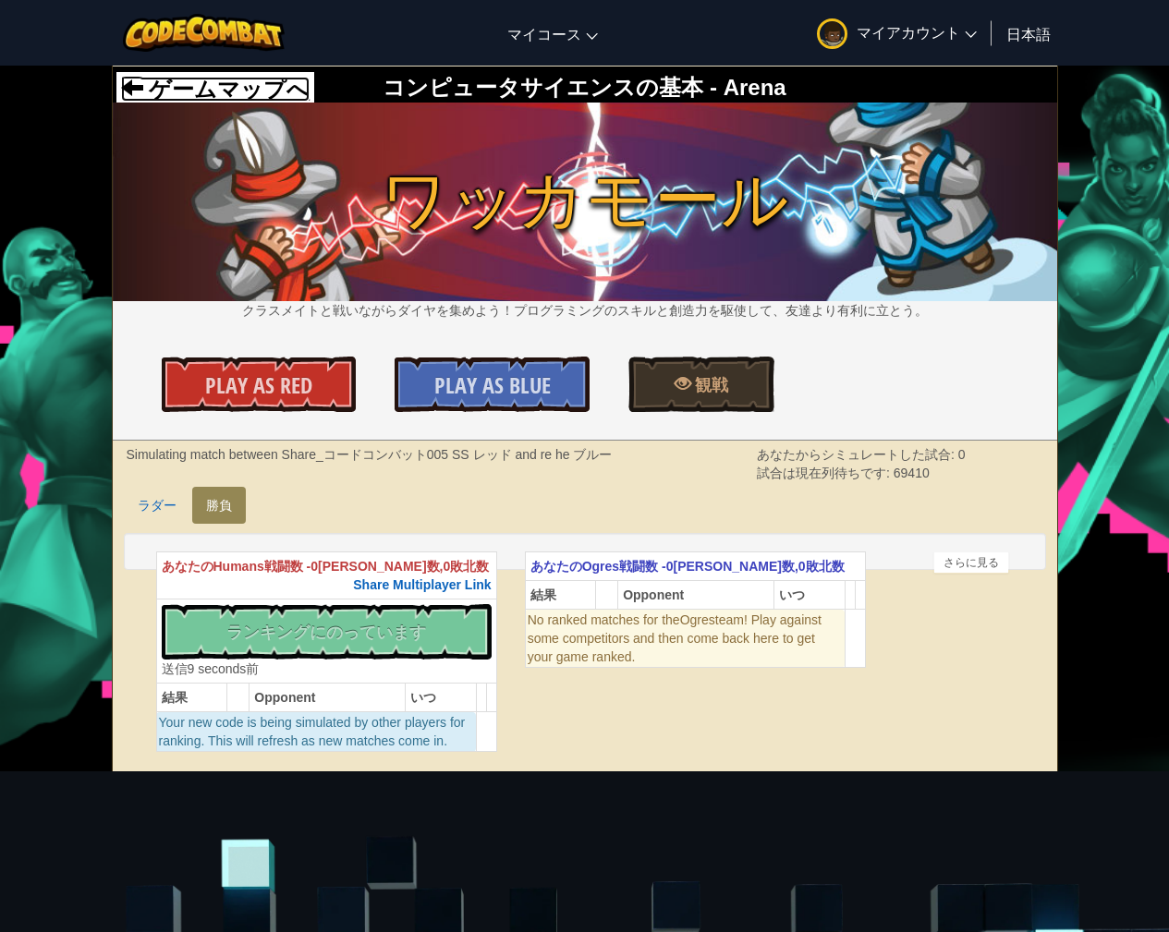
click at [177, 92] on span "ゲームマップへ" at bounding box center [226, 89] width 167 height 25
select select "ja"
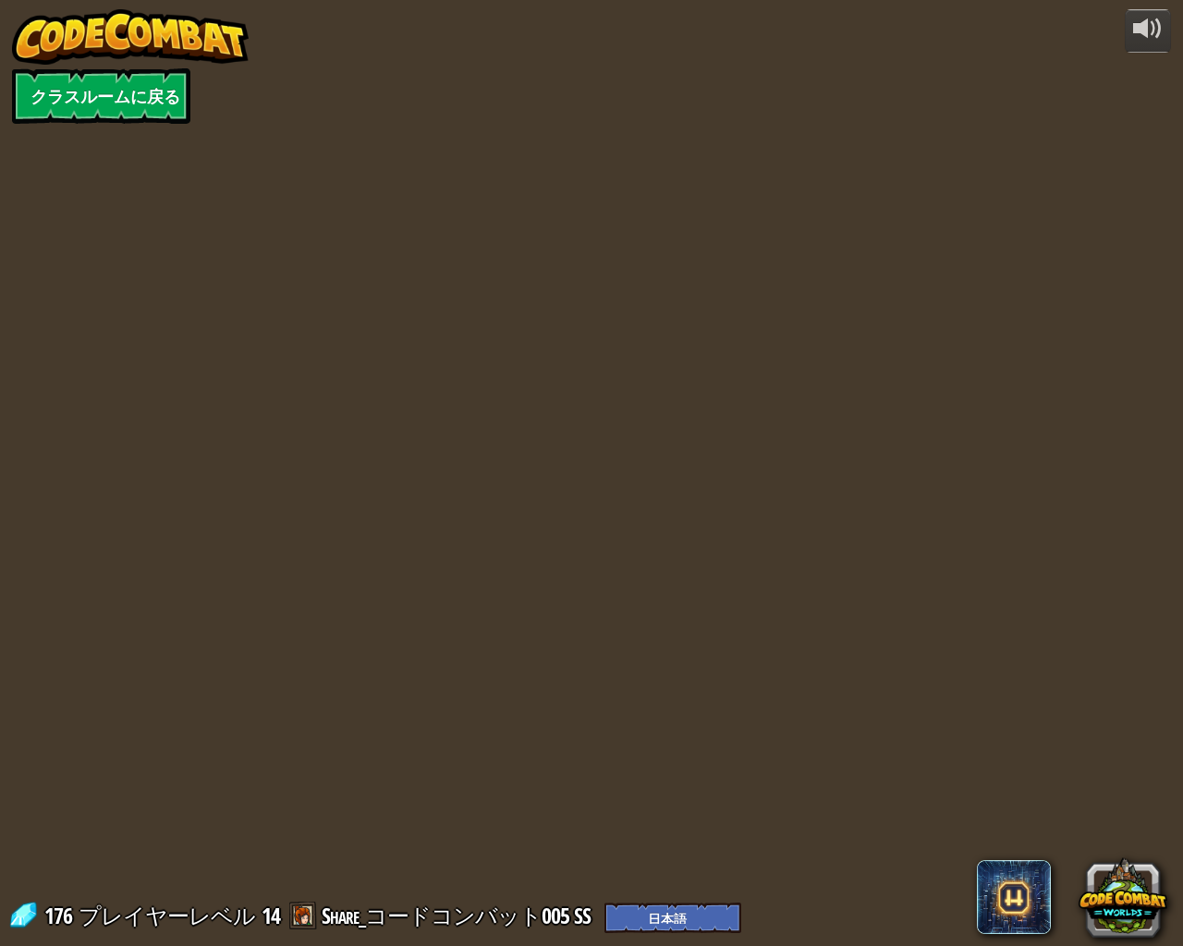
select select "ja"
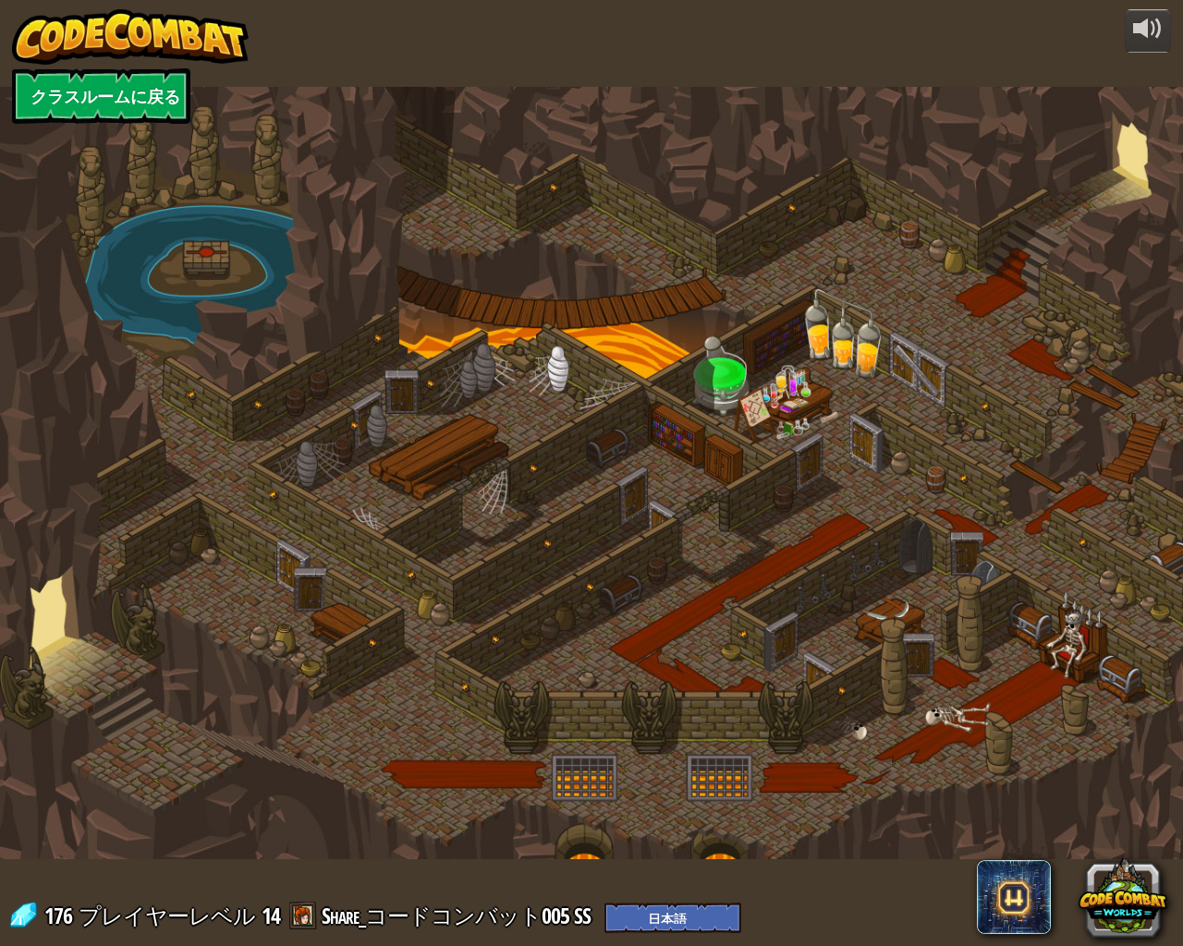
select select "ja"
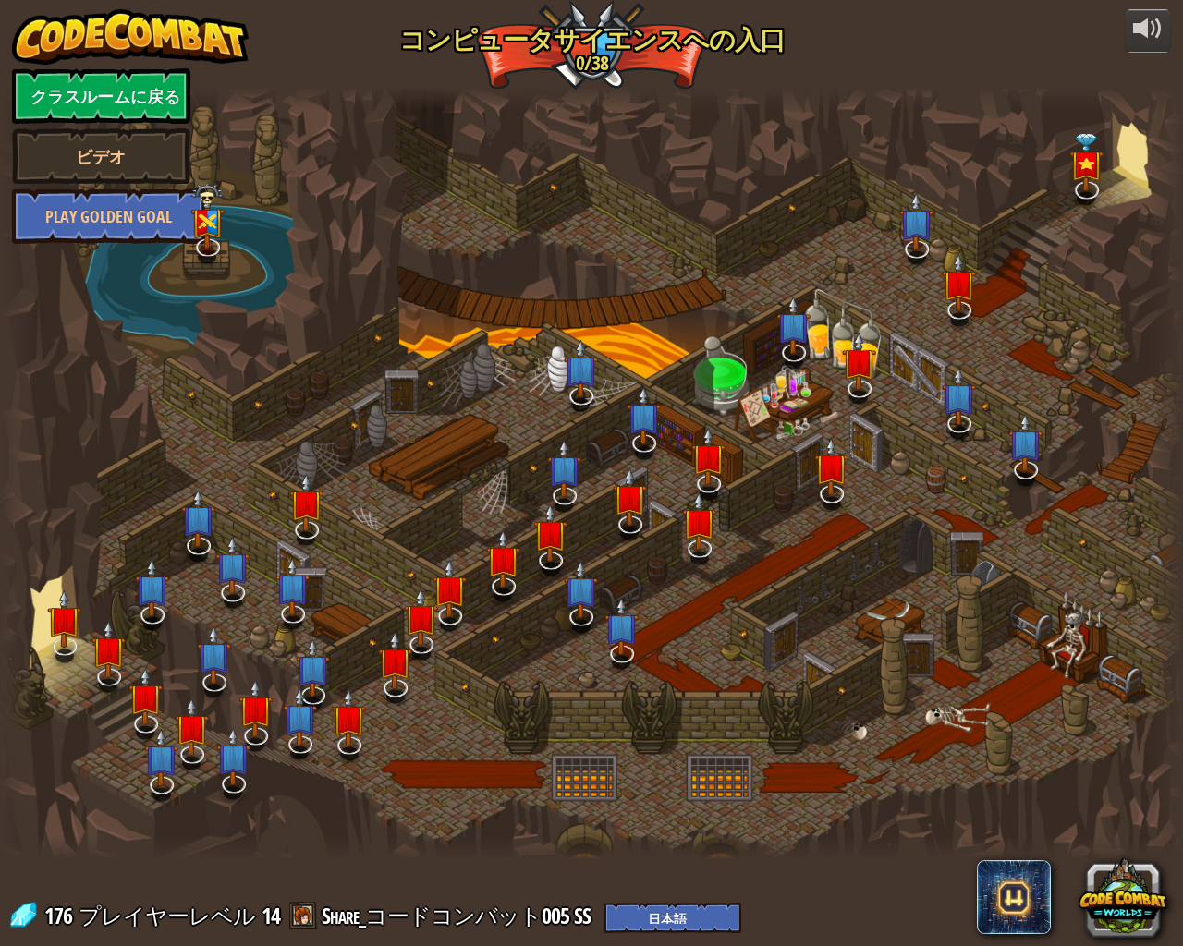
select select "ja"
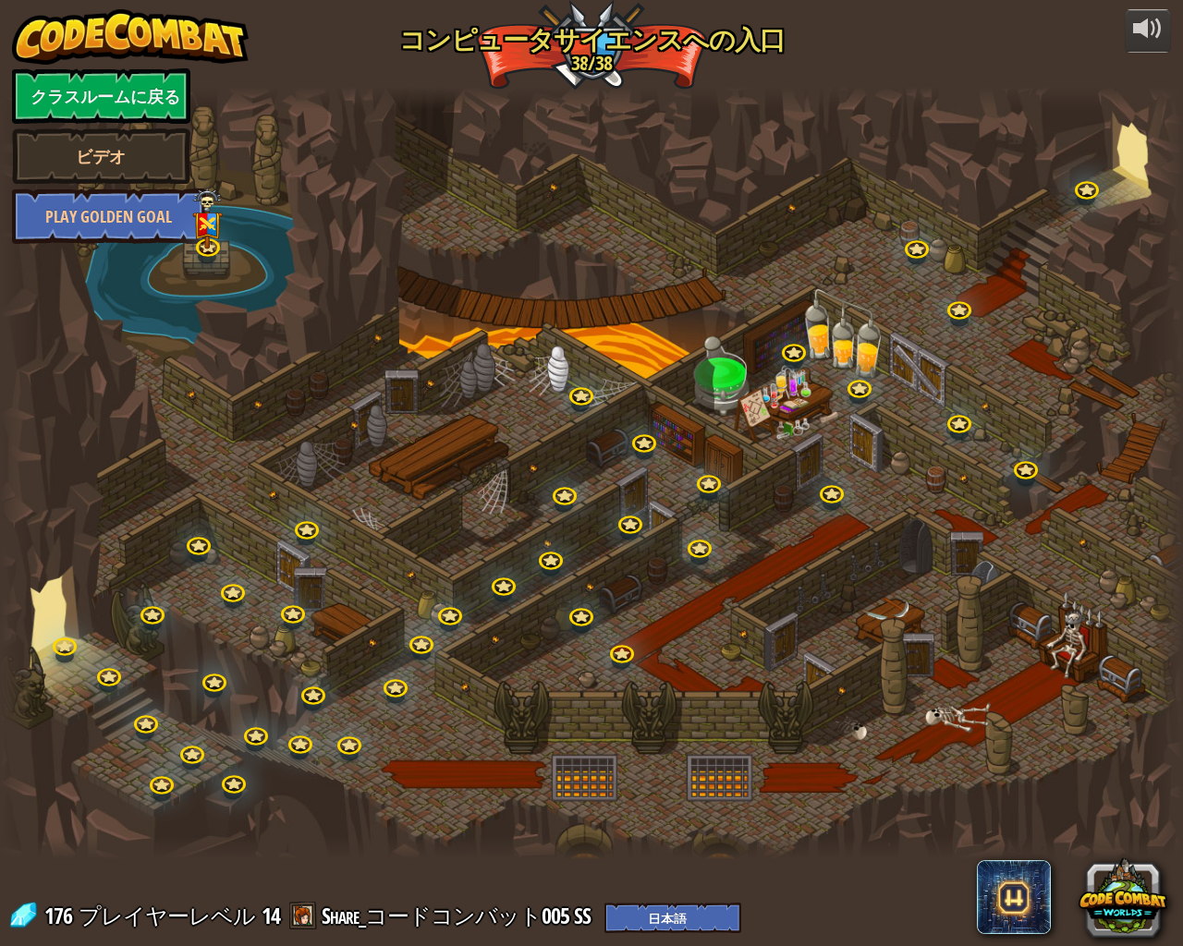
select select "ja"
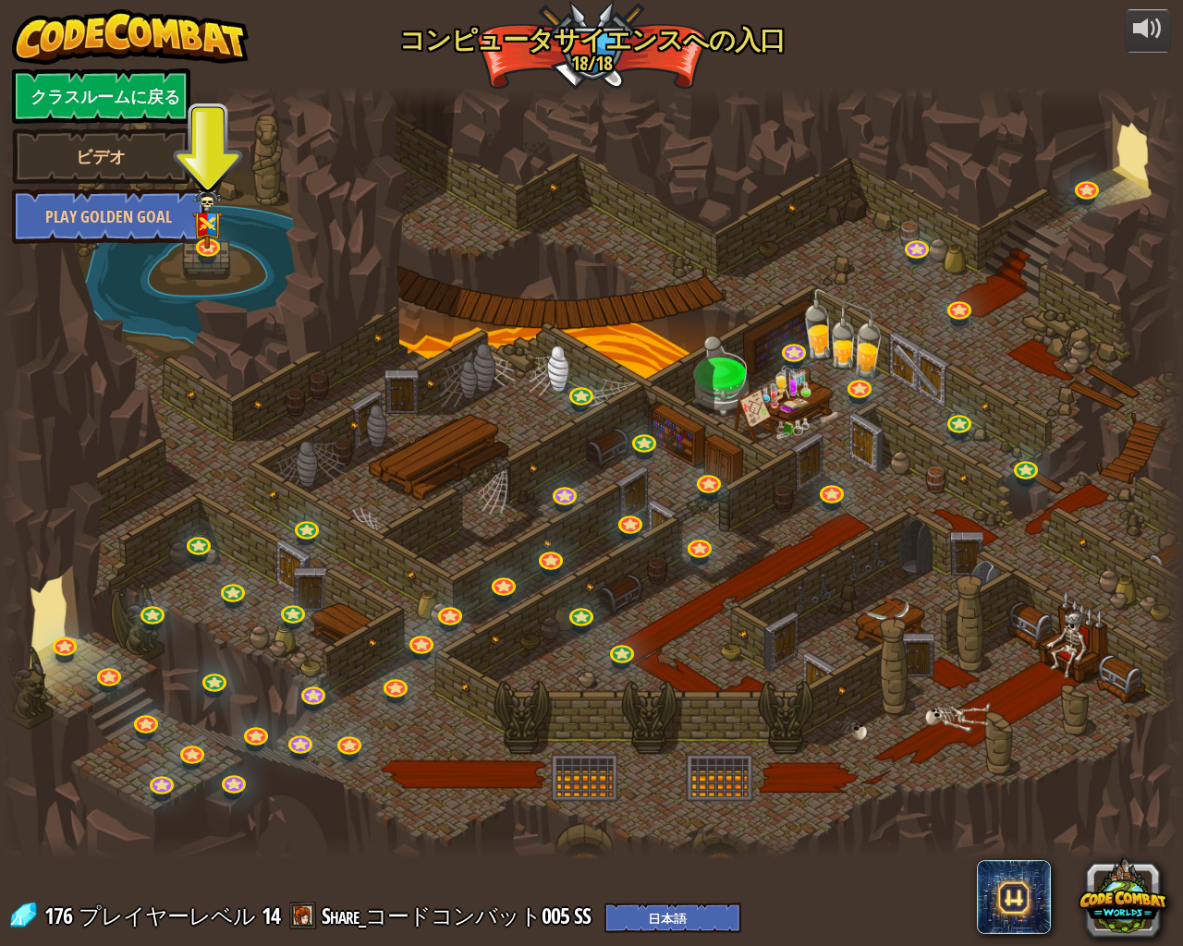
click at [227, 261] on div at bounding box center [591, 473] width 1183 height 773
click at [215, 259] on div "25. キスガードの門 キスガードのダンジョンから脱出して、ガーディアンに捕まらないようにしよう。 ゲームスタート 26. ワッカモール クラスメイトと戦いな…" at bounding box center [591, 473] width 1183 height 773
click at [212, 251] on link at bounding box center [207, 243] width 37 height 37
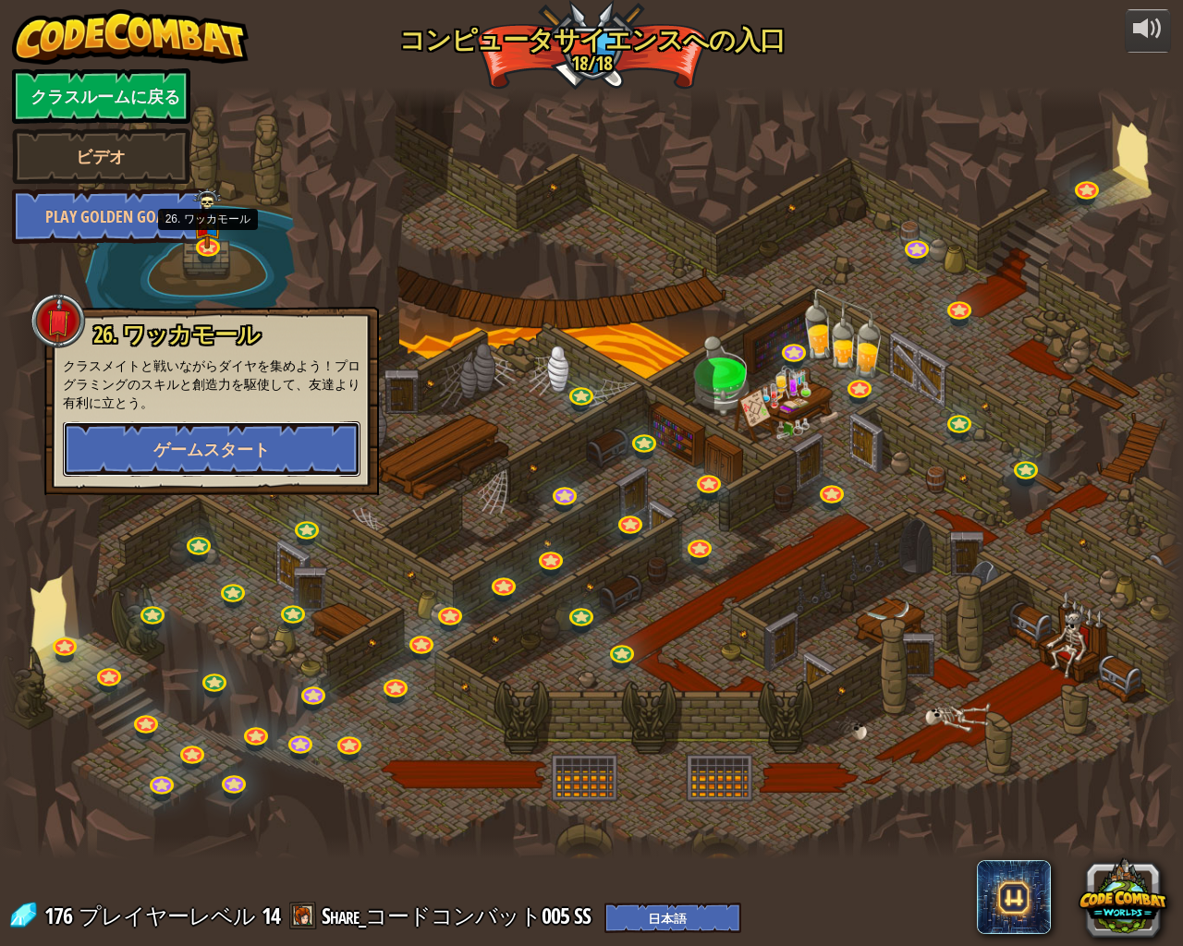
click at [253, 436] on button "ゲームスタート" at bounding box center [212, 448] width 298 height 55
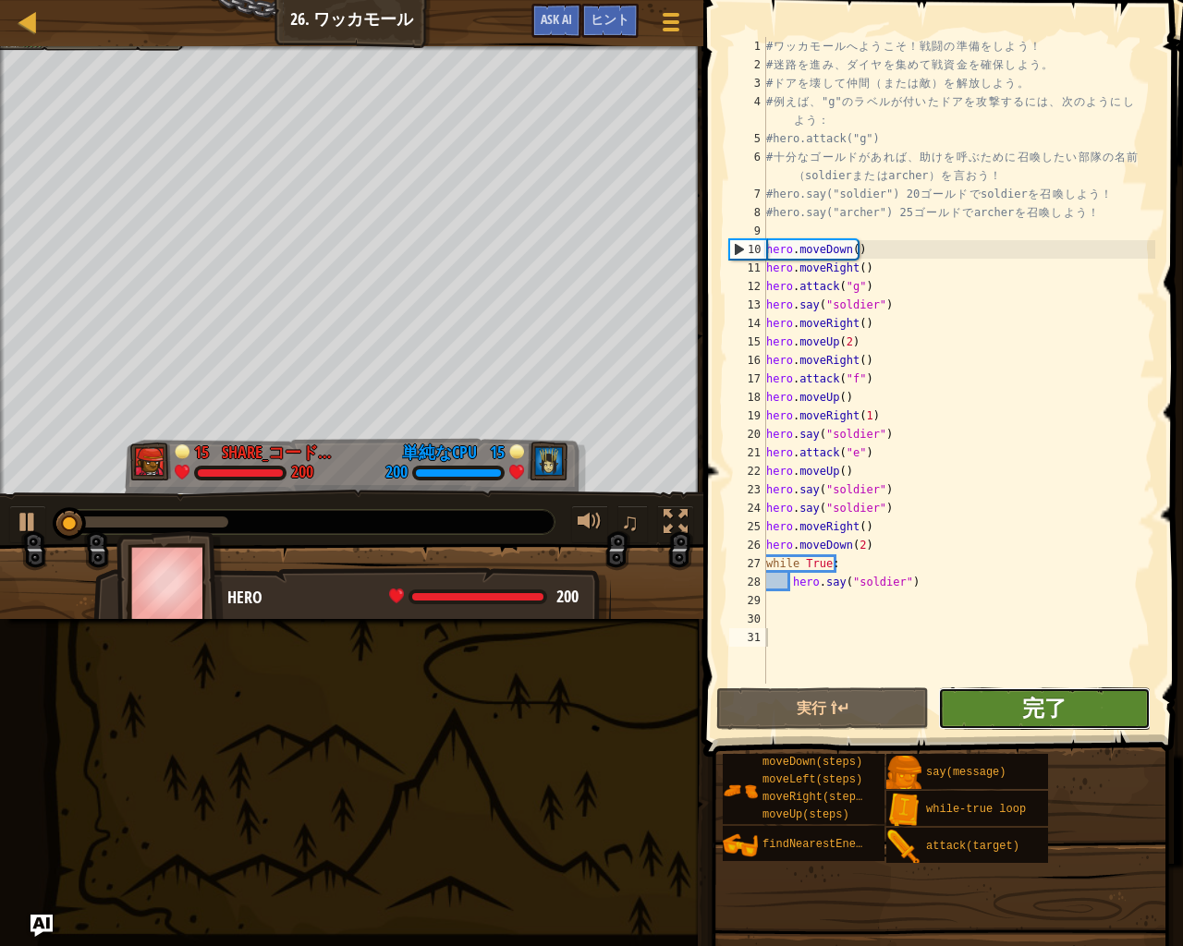
click at [1024, 687] on button "完了" at bounding box center [1044, 708] width 213 height 43
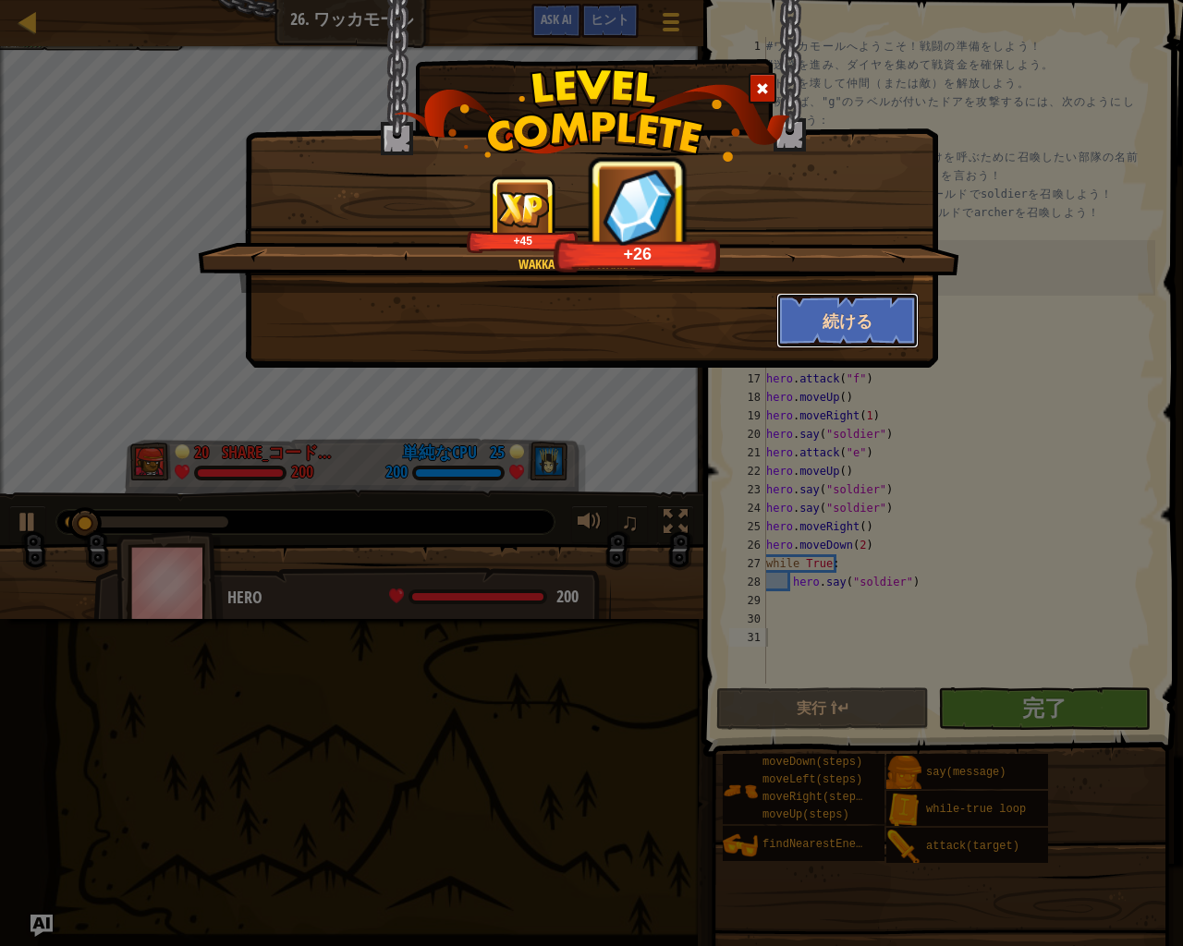
click at [820, 313] on button "続ける" at bounding box center [847, 320] width 143 height 55
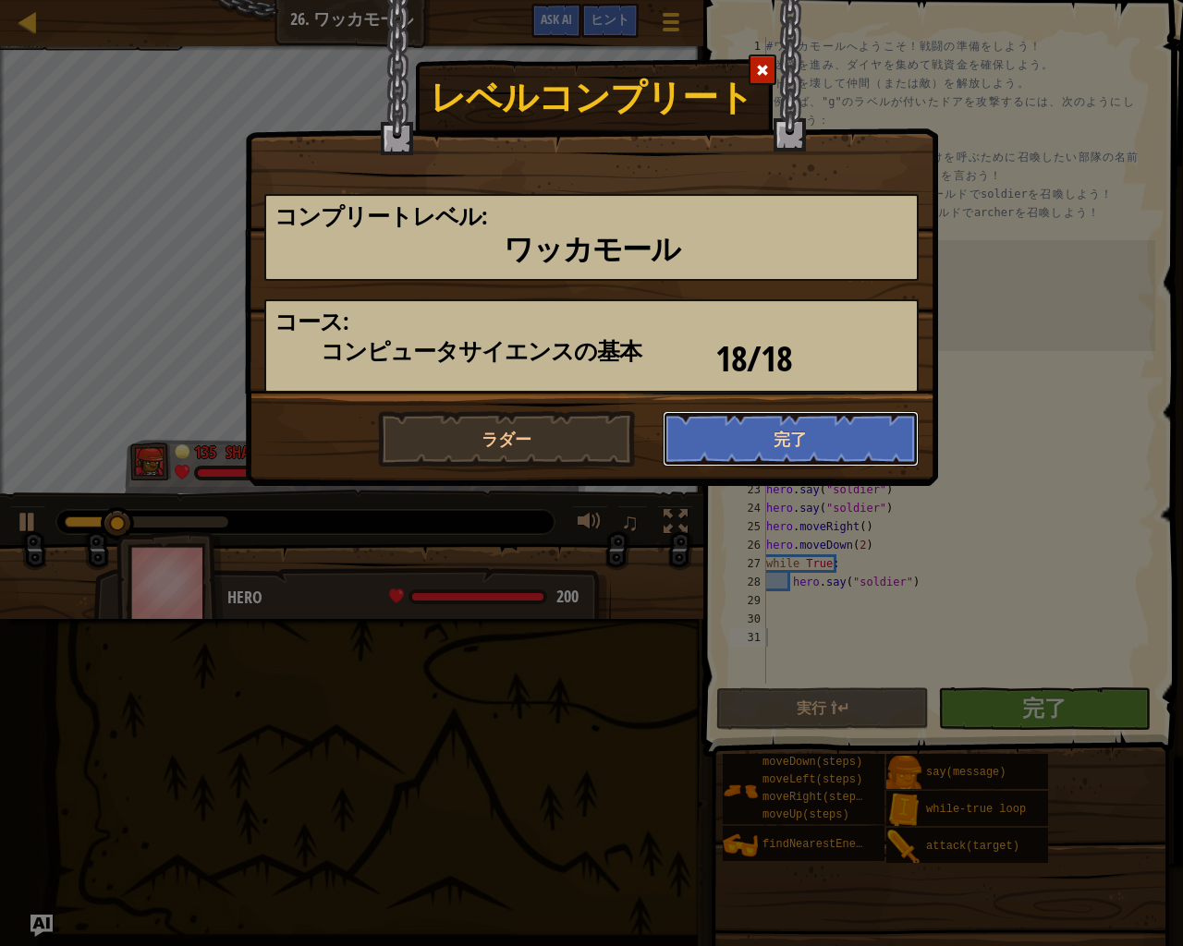
click at [820, 431] on button "完了" at bounding box center [790, 438] width 257 height 55
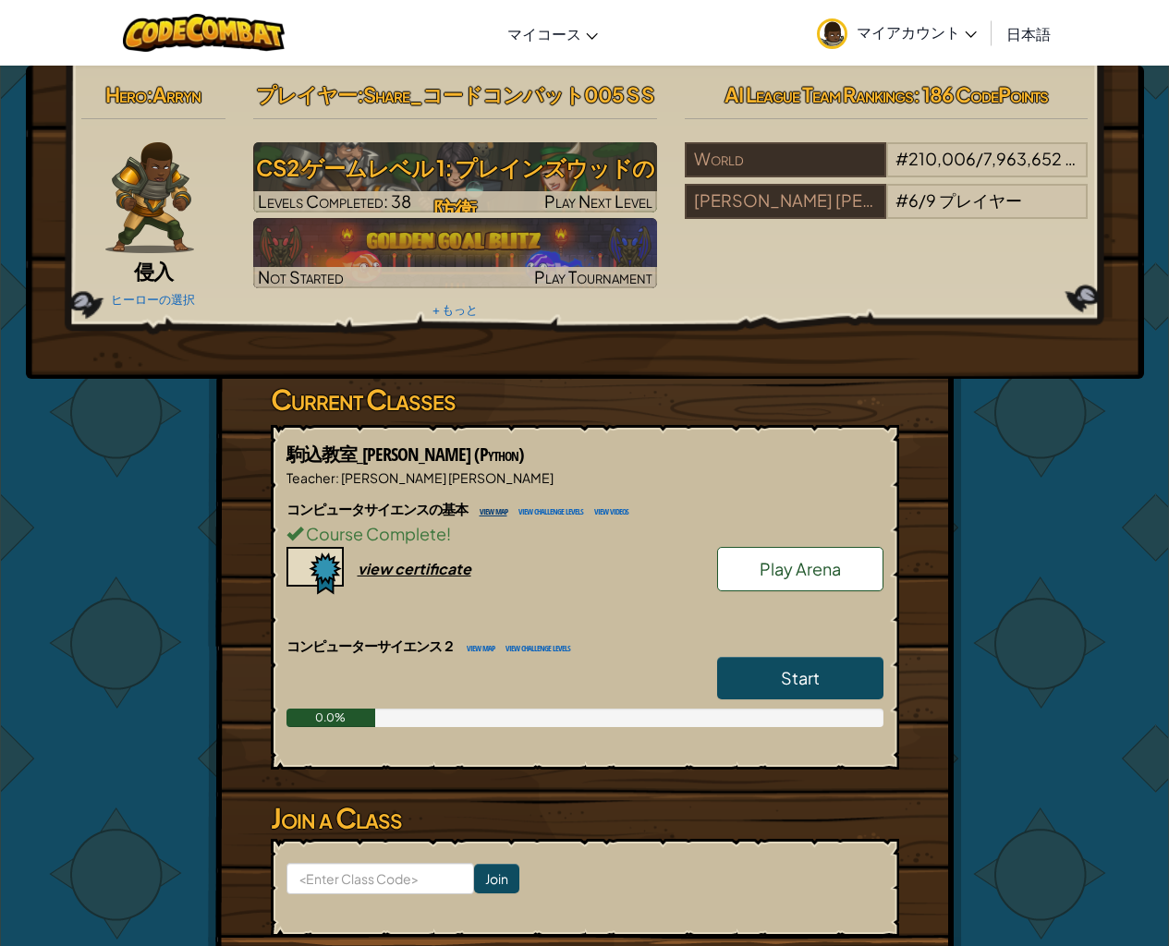
click at [500, 509] on link "view map" at bounding box center [488, 510] width 37 height 17
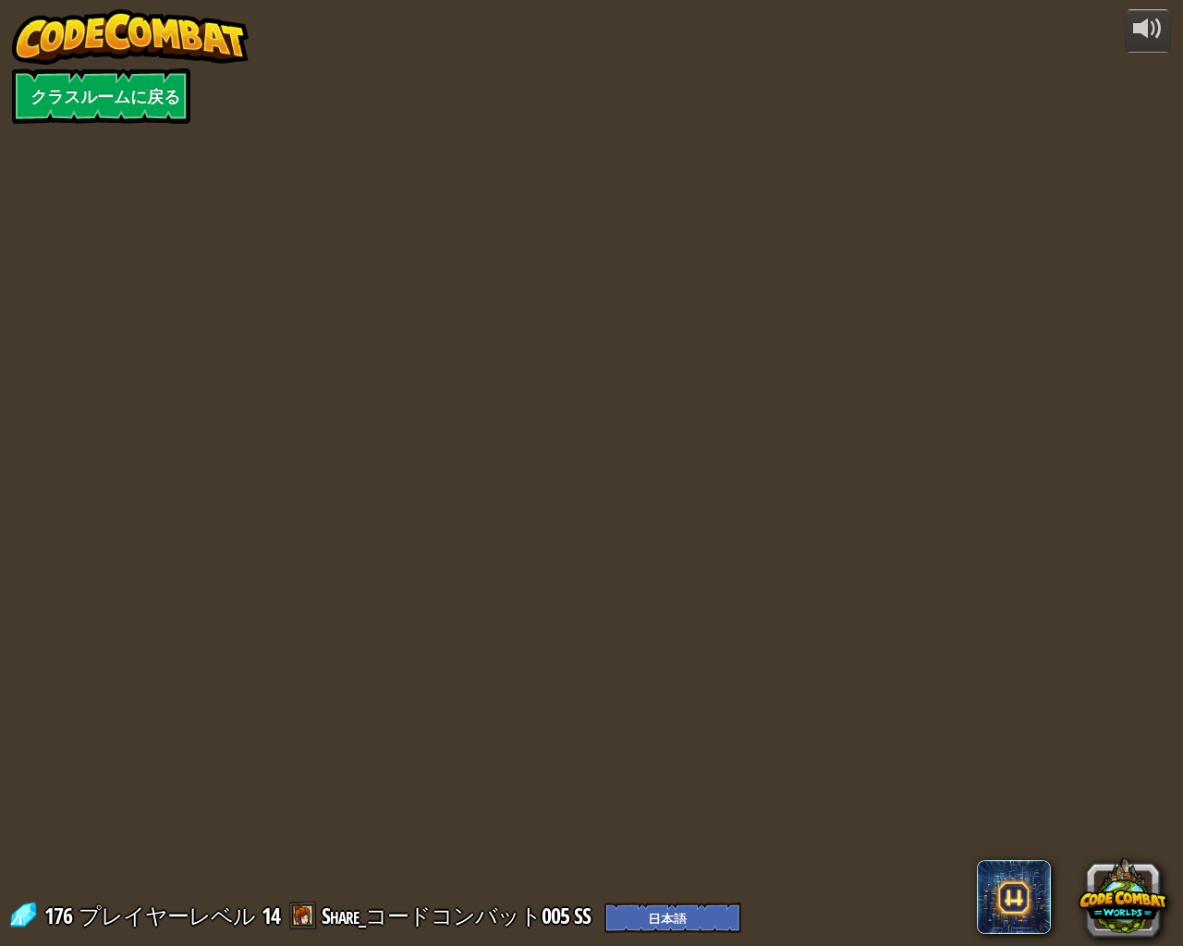
select select "ja"
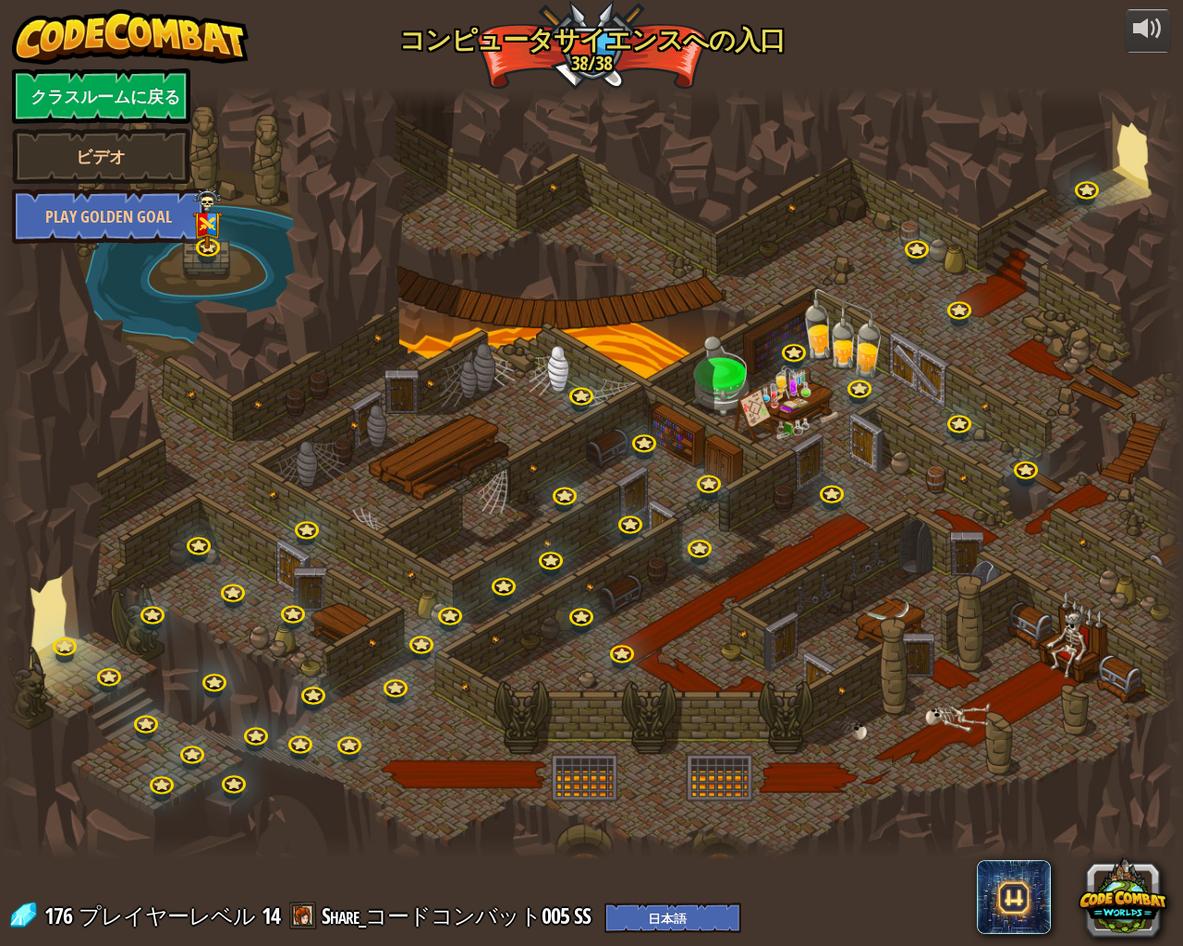
select select "ja"
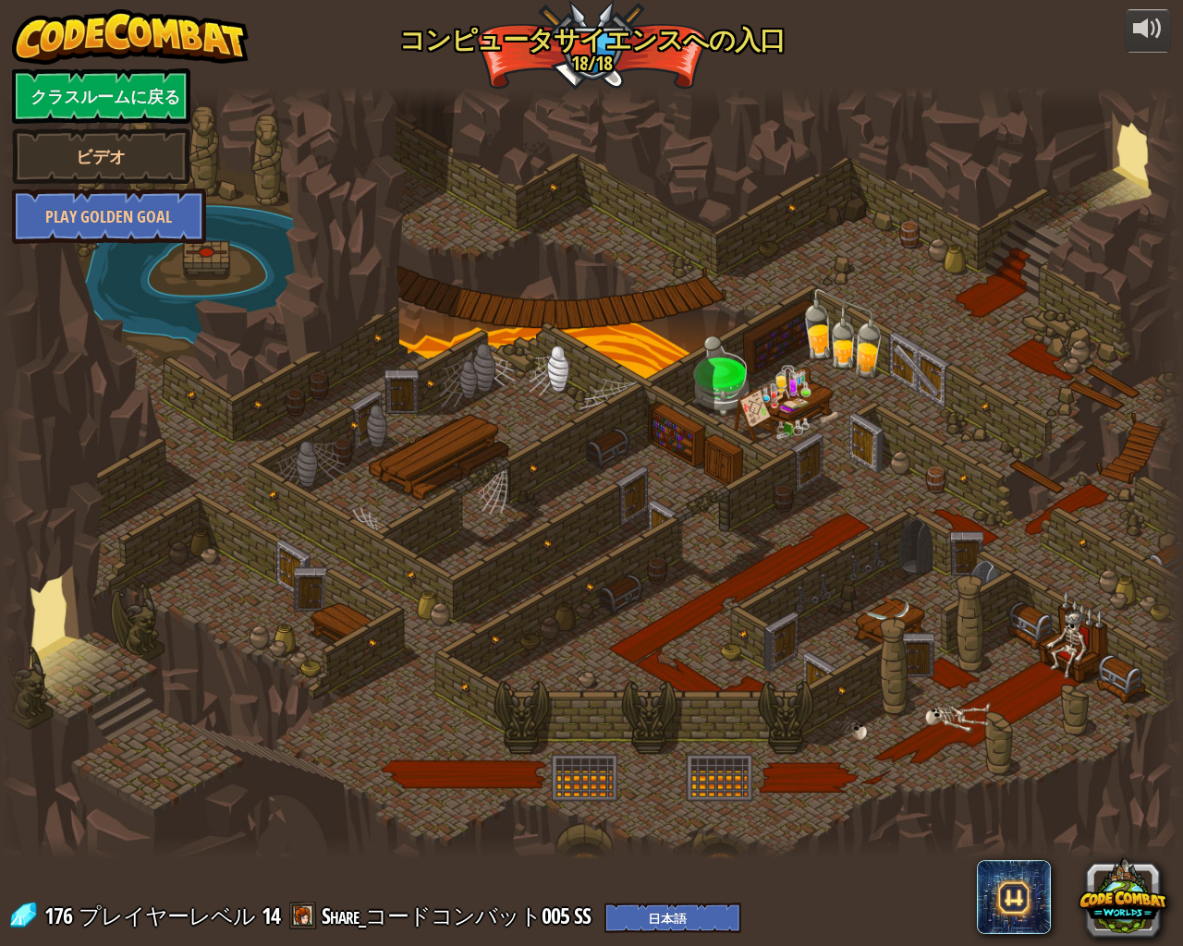
select select "ja"
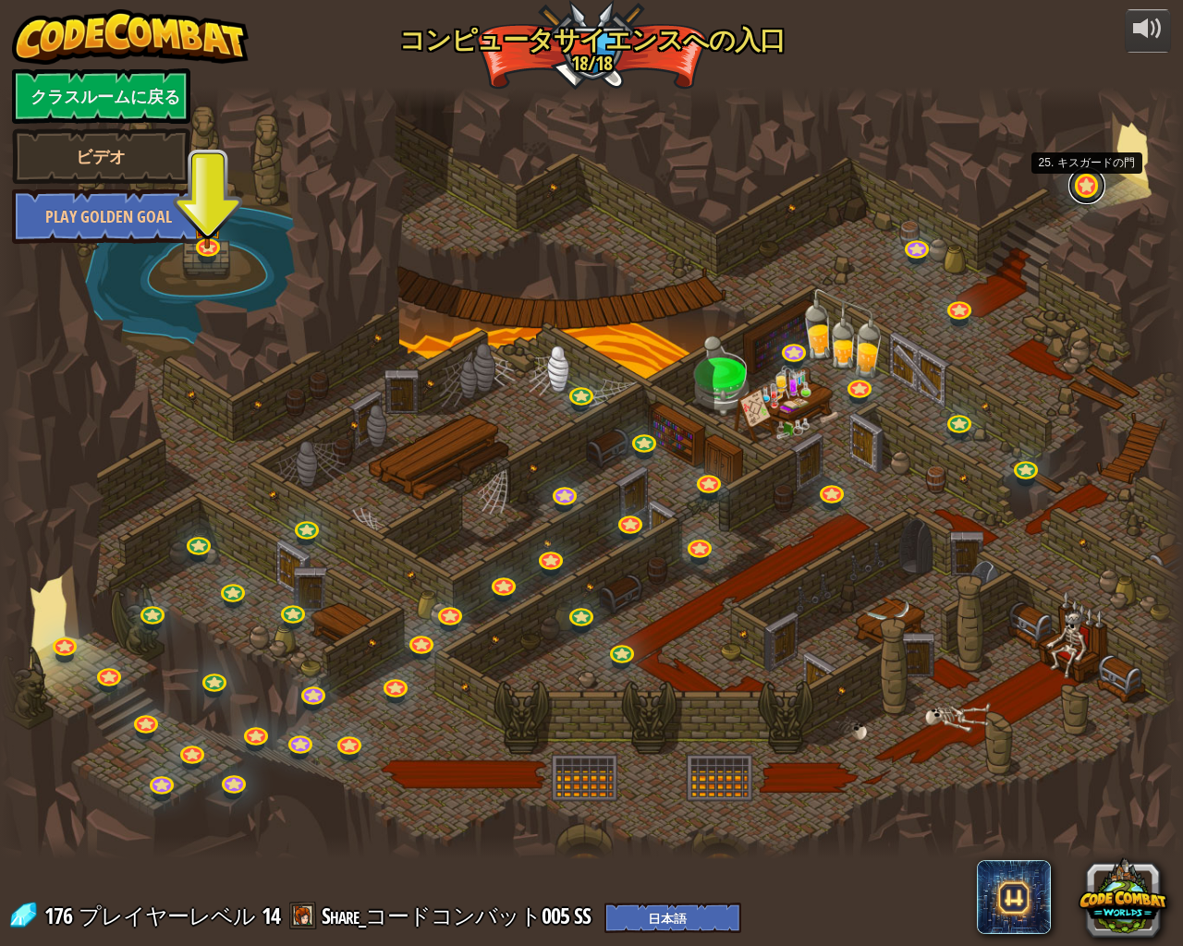
click at [1075, 193] on link at bounding box center [1086, 185] width 37 height 37
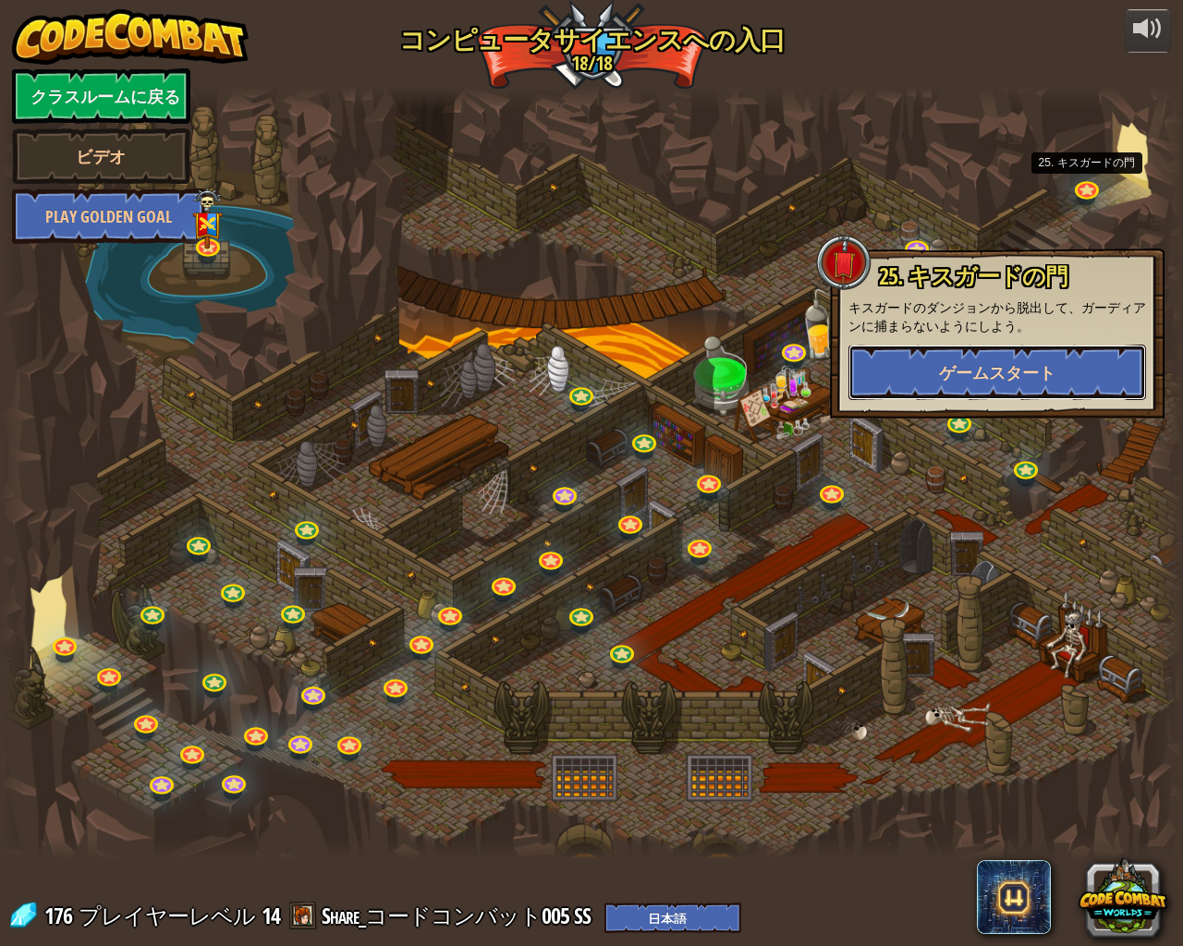
click at [1022, 363] on span "ゲームスタート" at bounding box center [997, 372] width 116 height 23
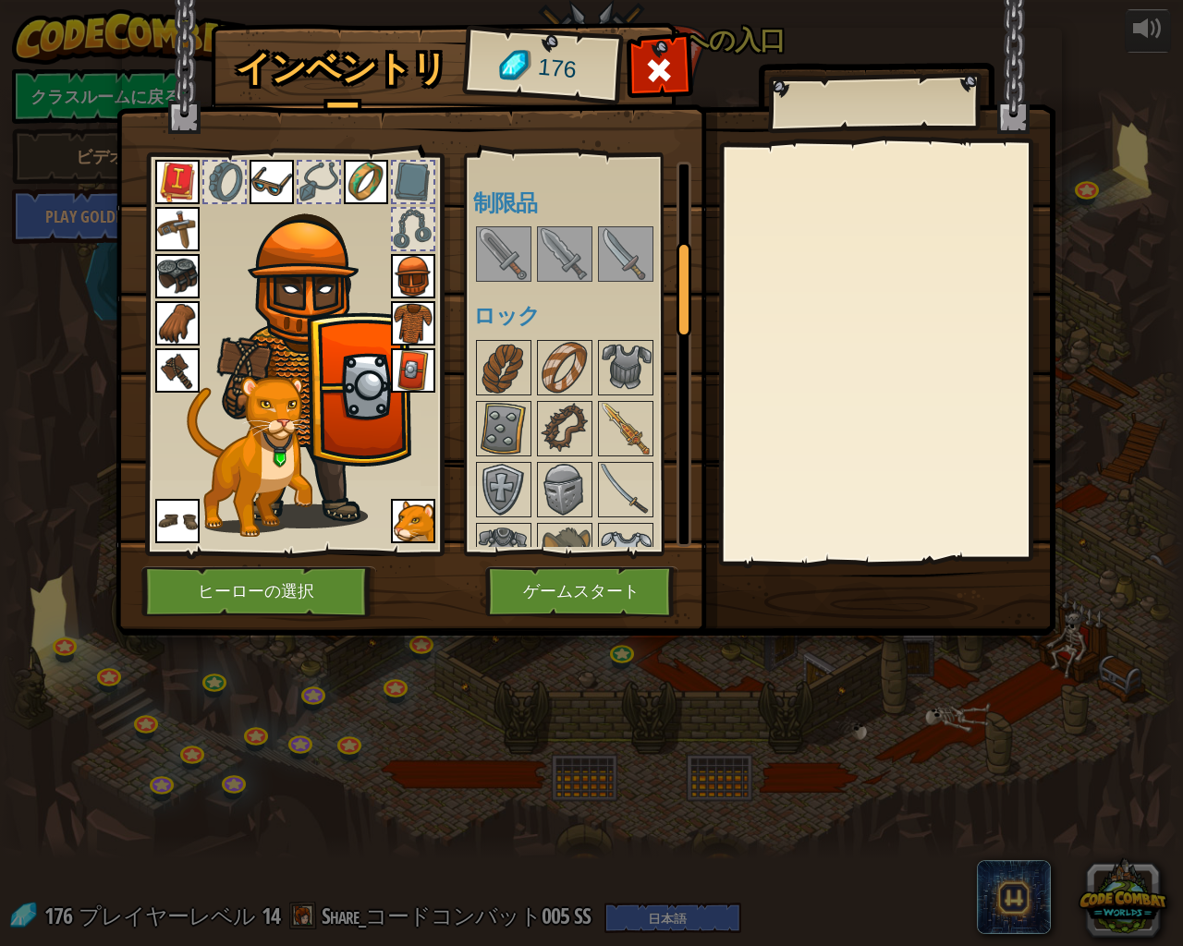
scroll to position [277, 0]
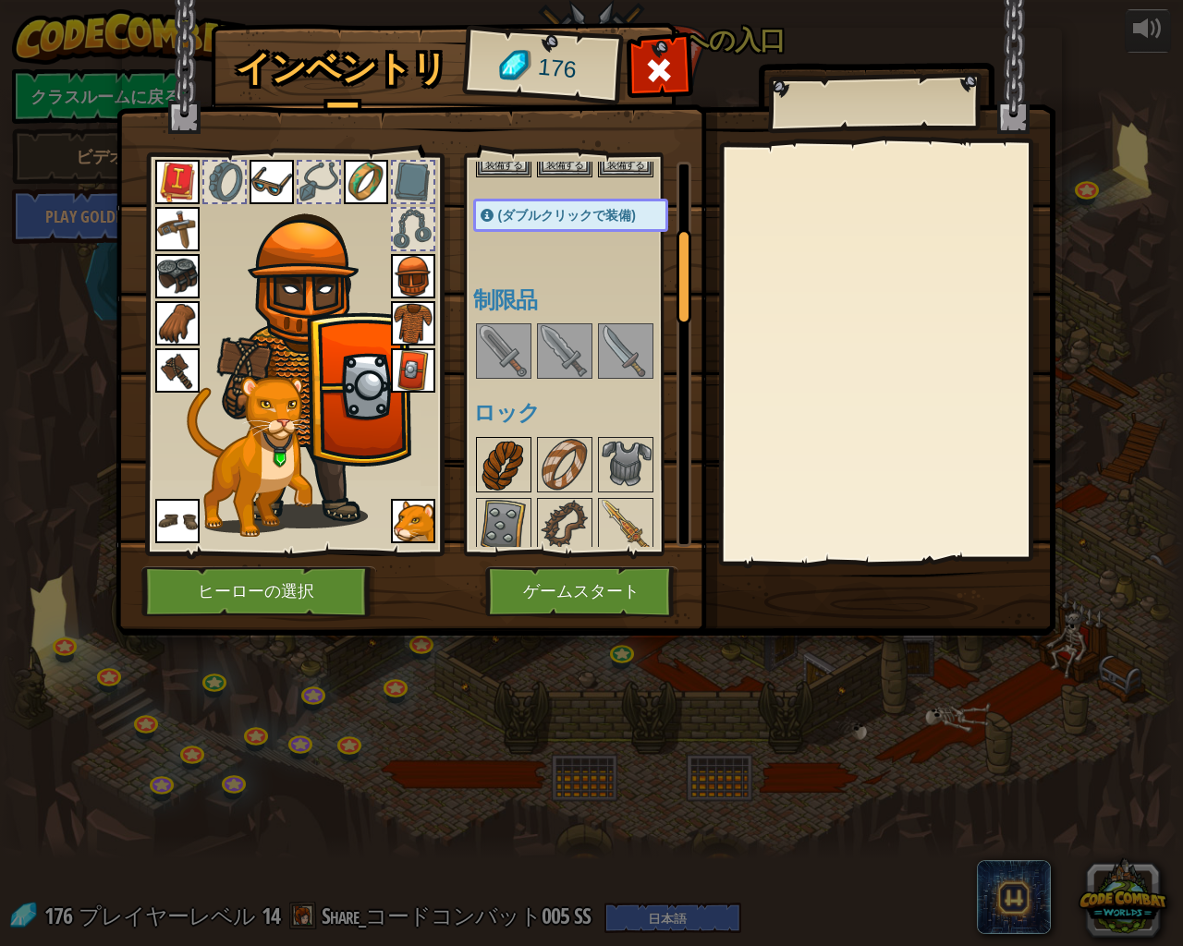
click at [519, 448] on img at bounding box center [504, 465] width 52 height 52
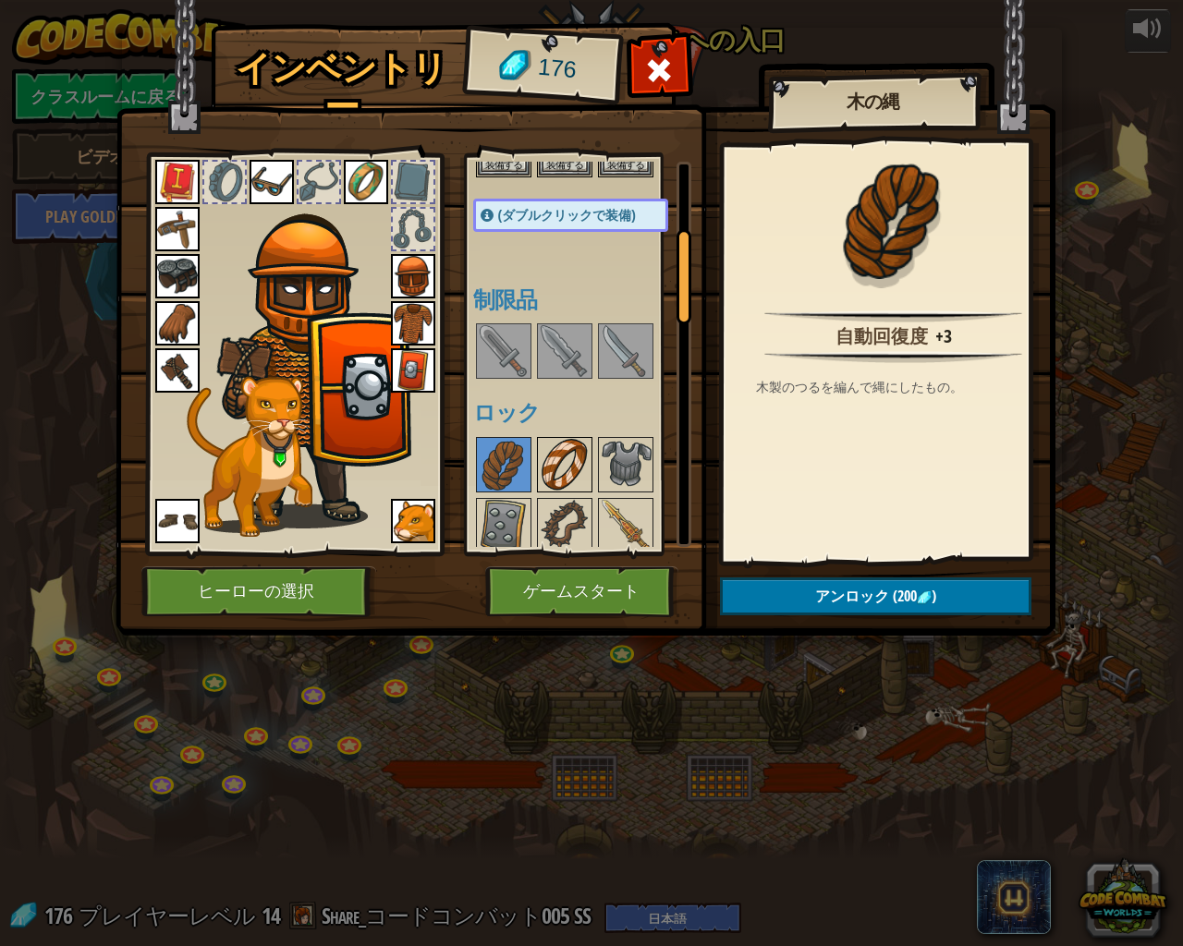
click at [548, 451] on img at bounding box center [565, 465] width 52 height 52
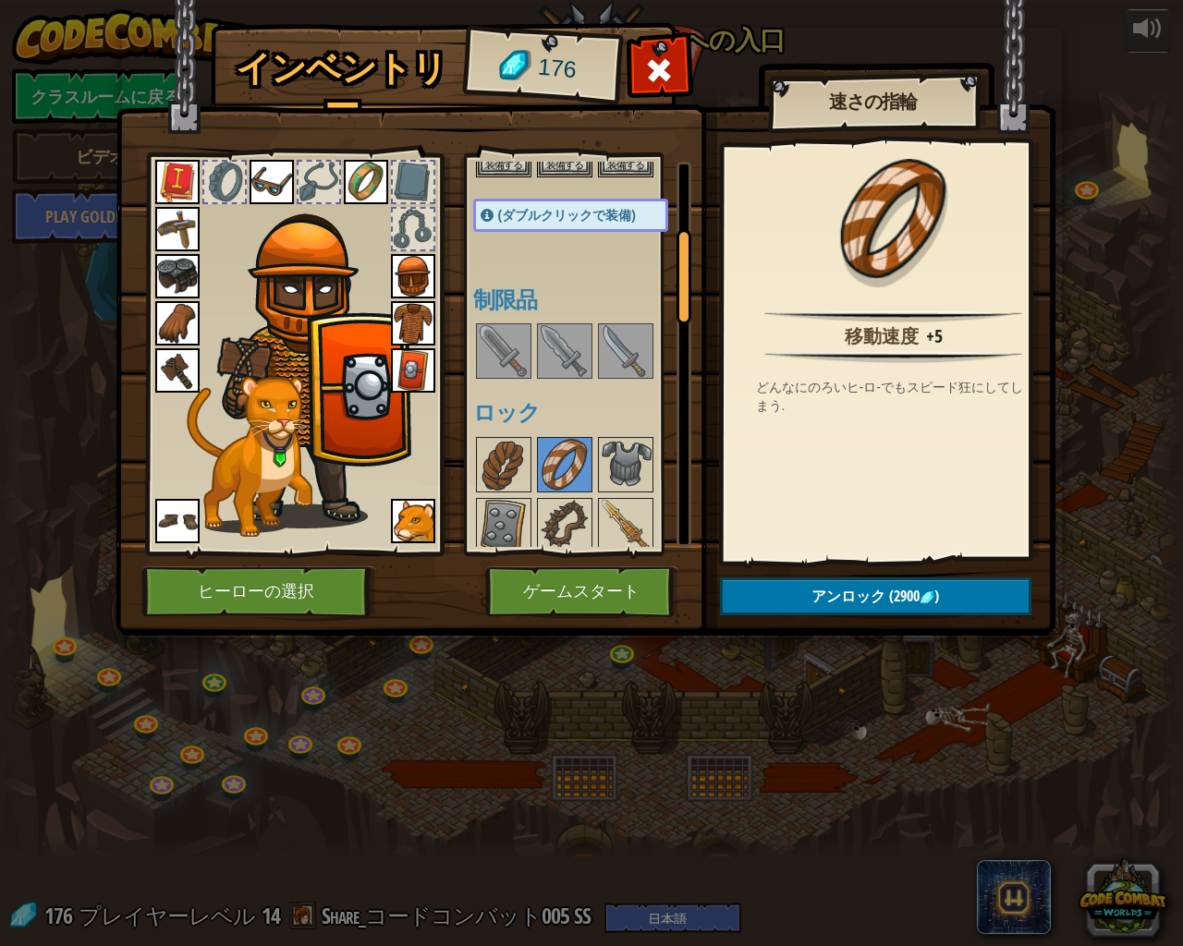
click at [609, 439] on img at bounding box center [626, 465] width 52 height 52
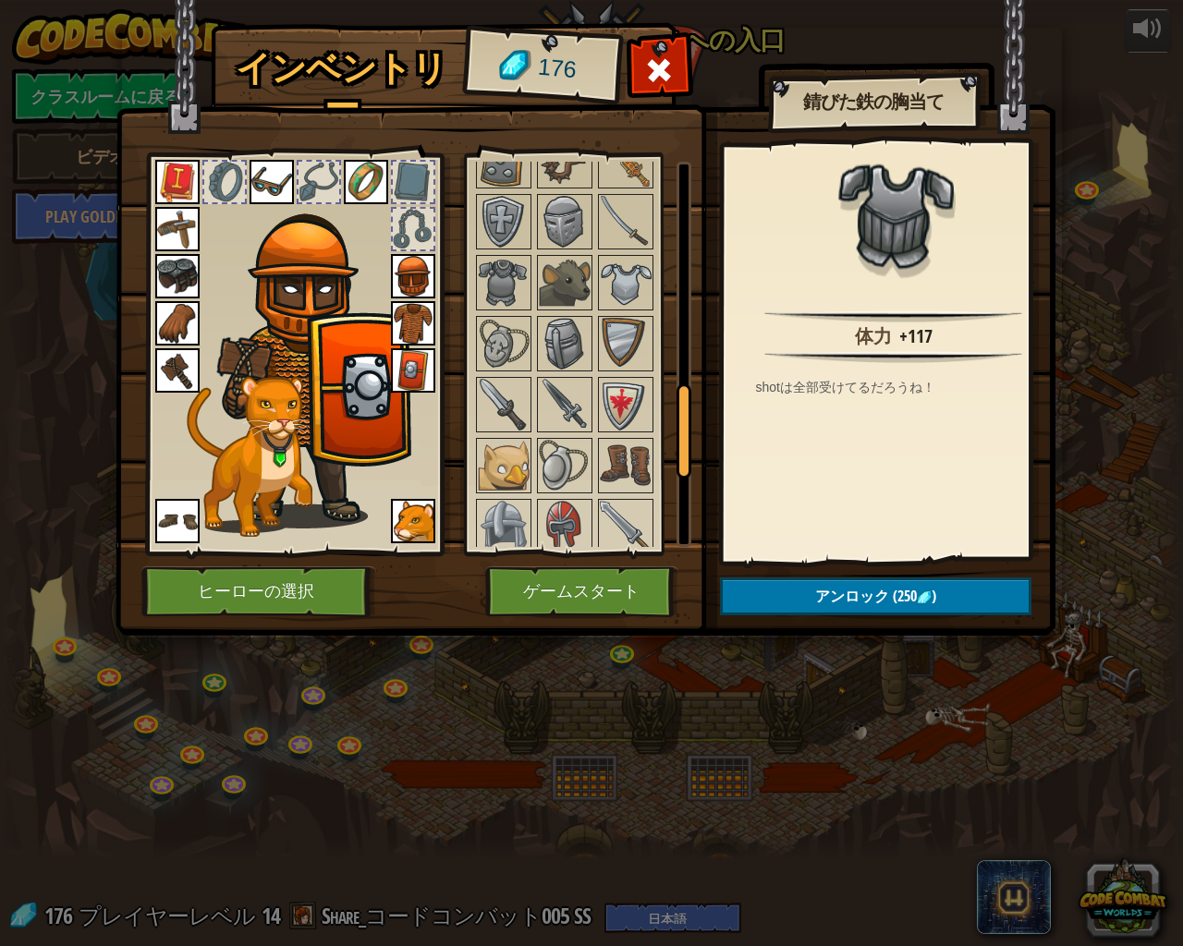
scroll to position [1016, 0]
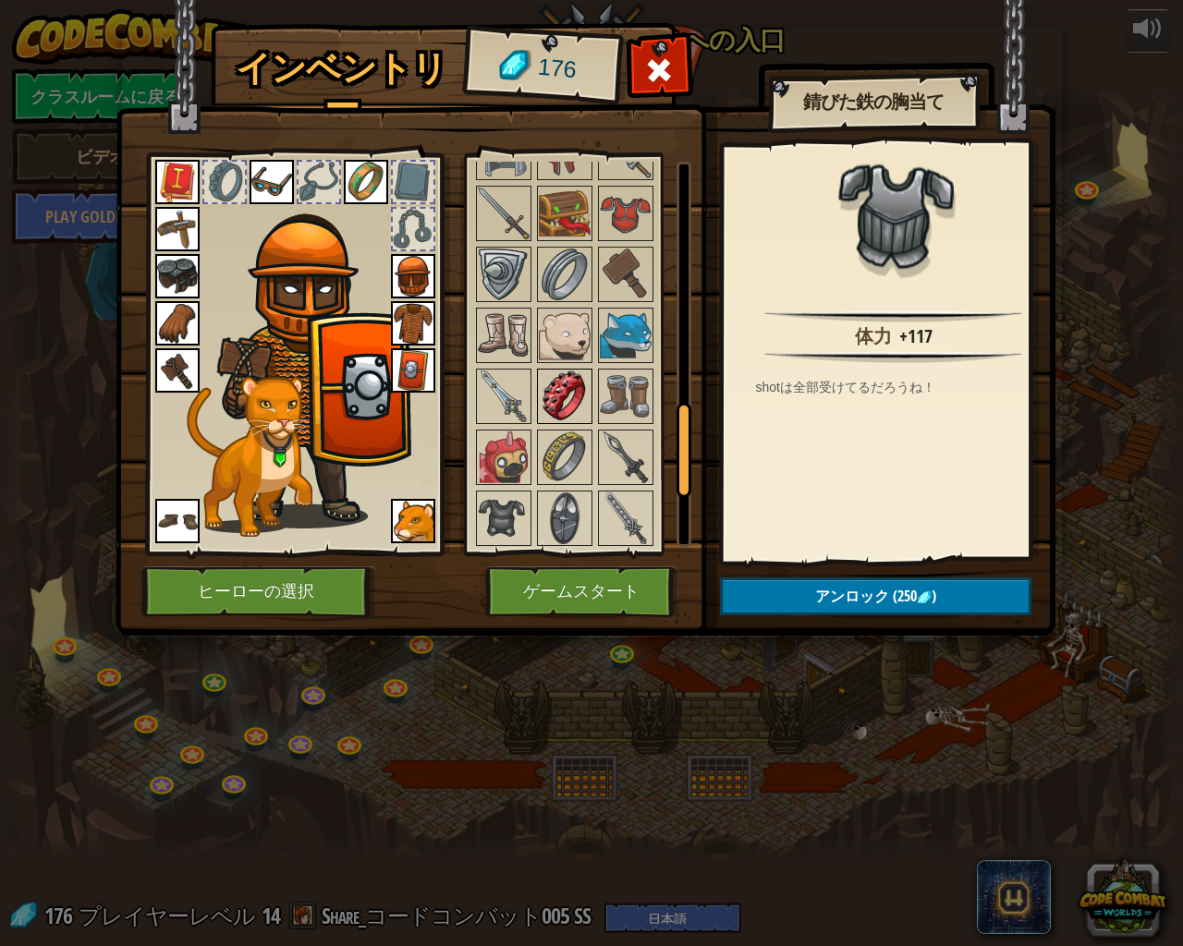
click at [563, 371] on img at bounding box center [565, 397] width 52 height 52
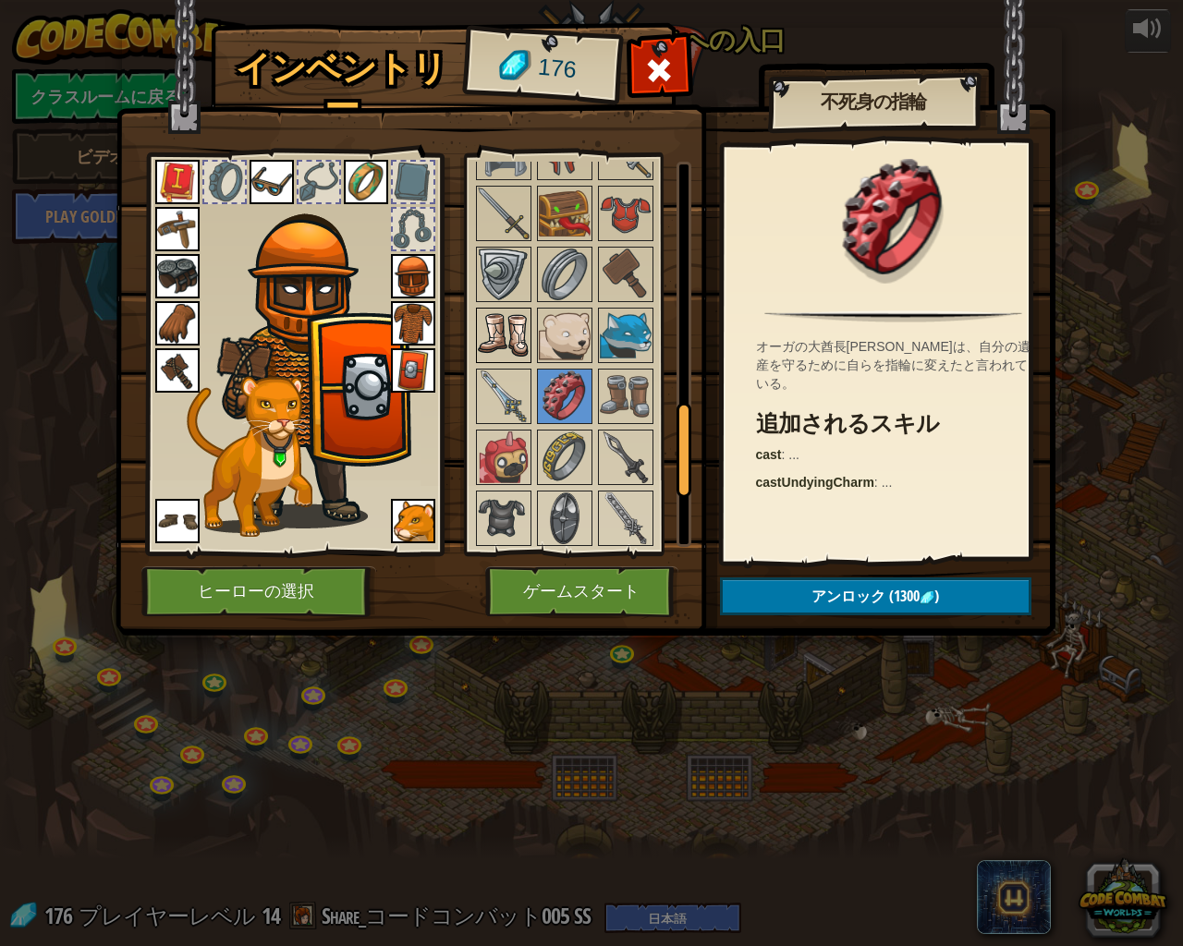
click at [522, 339] on img at bounding box center [504, 336] width 52 height 52
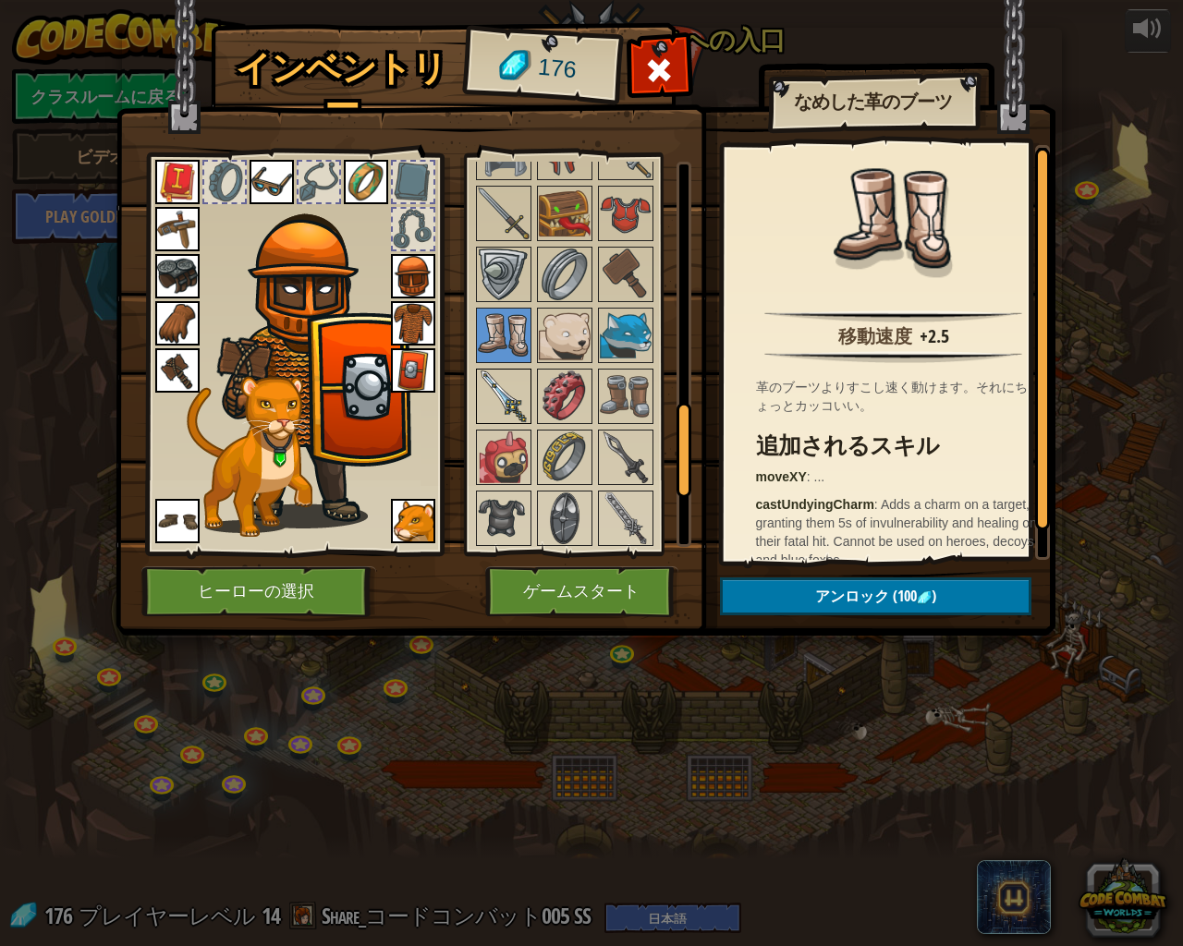
click at [523, 369] on div at bounding box center [503, 396] width 55 height 55
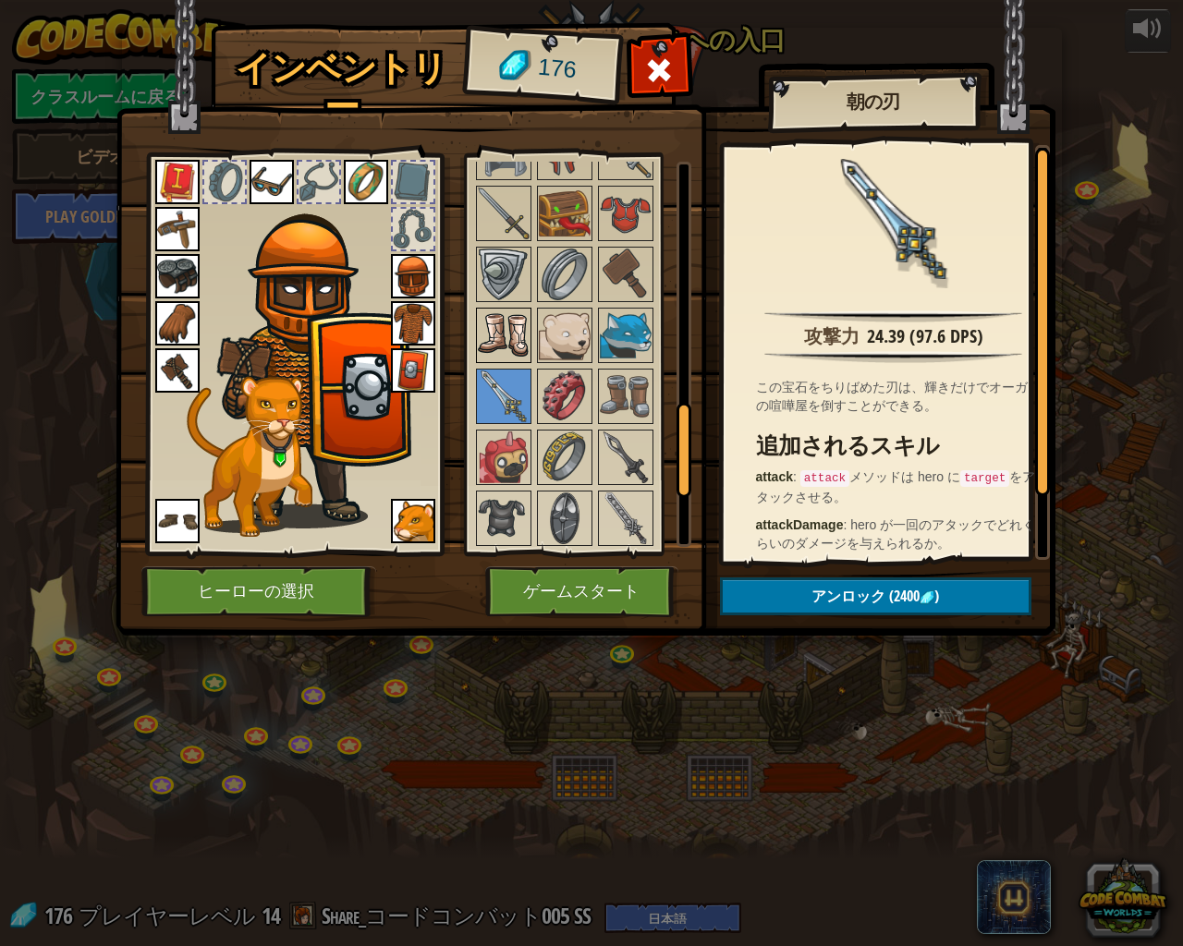
click at [503, 356] on img at bounding box center [504, 336] width 52 height 52
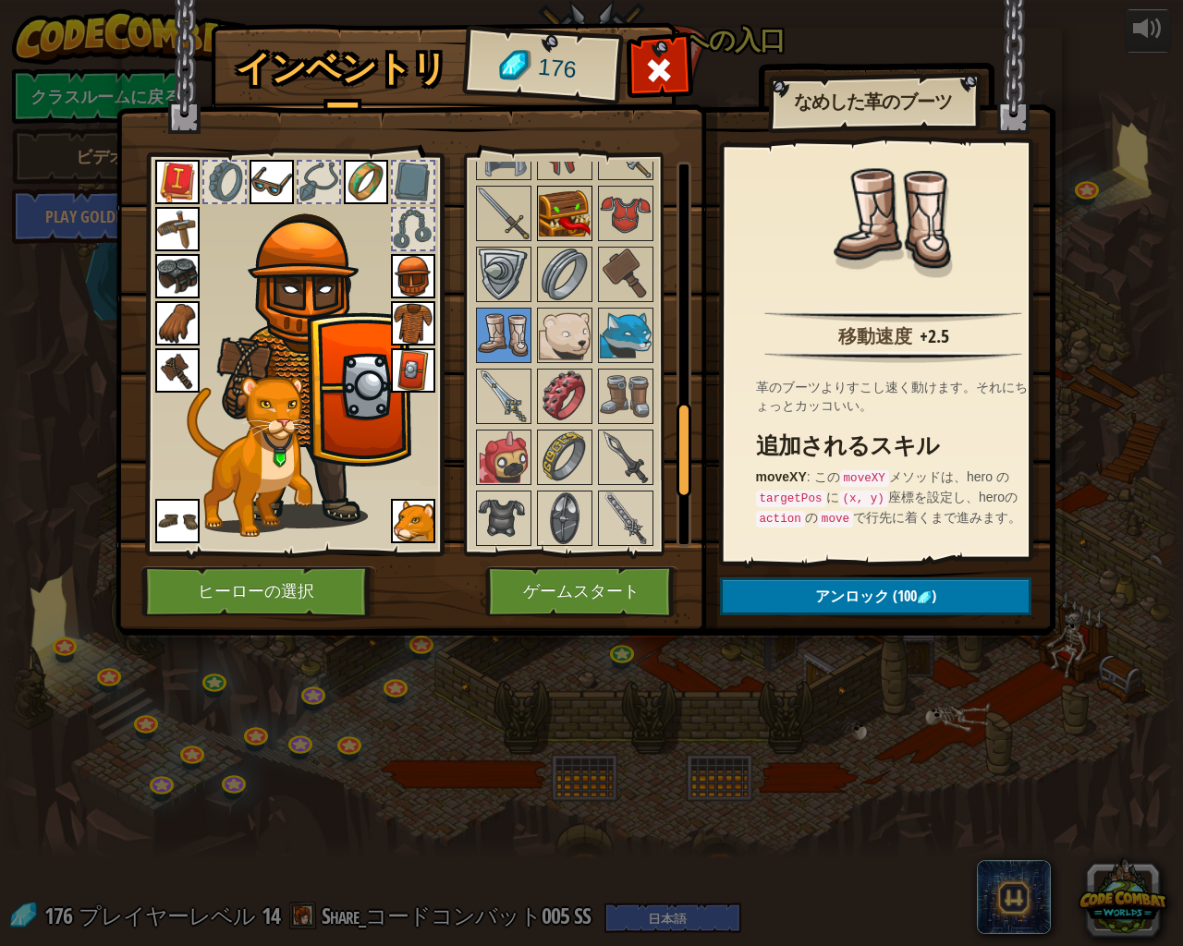
click at [560, 234] on img at bounding box center [565, 214] width 52 height 52
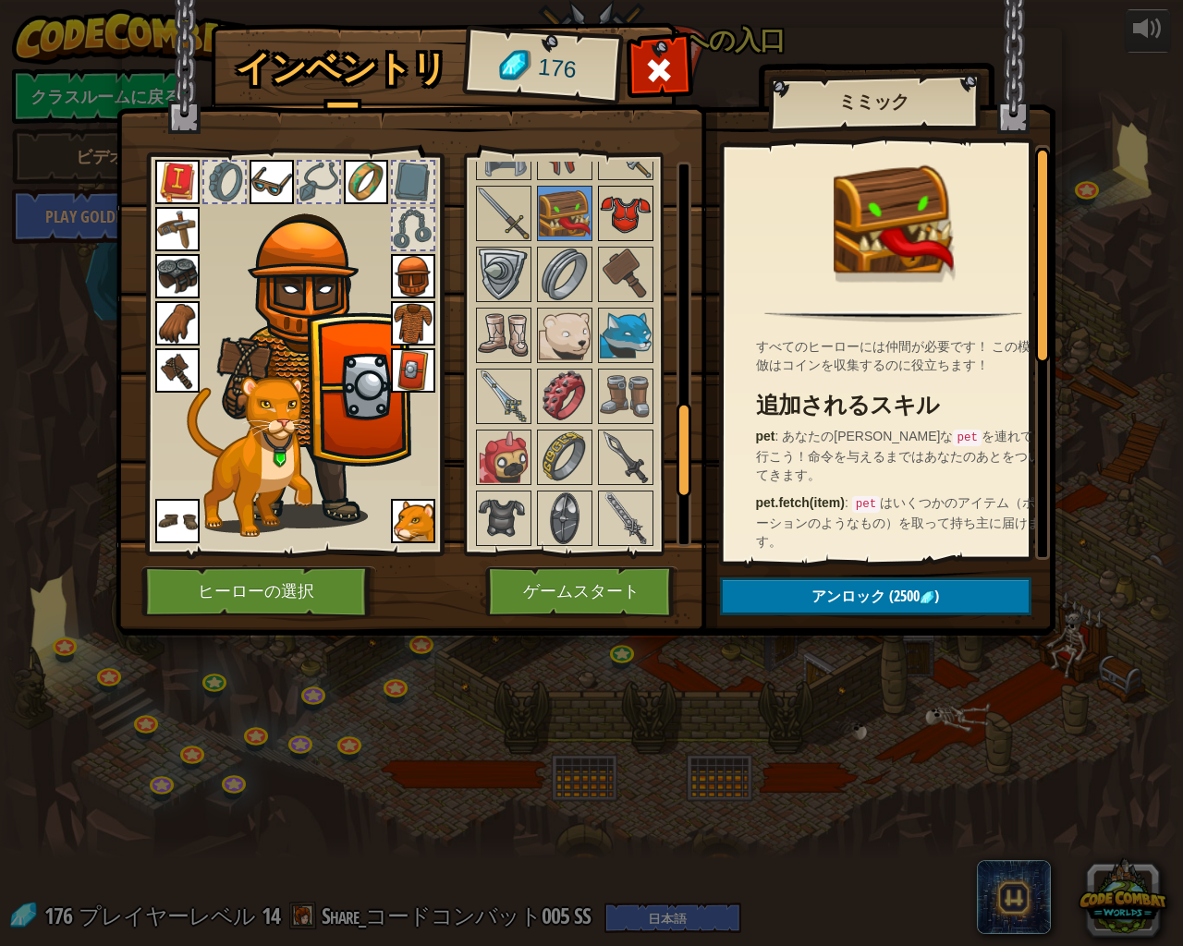
click at [601, 219] on img at bounding box center [626, 214] width 52 height 52
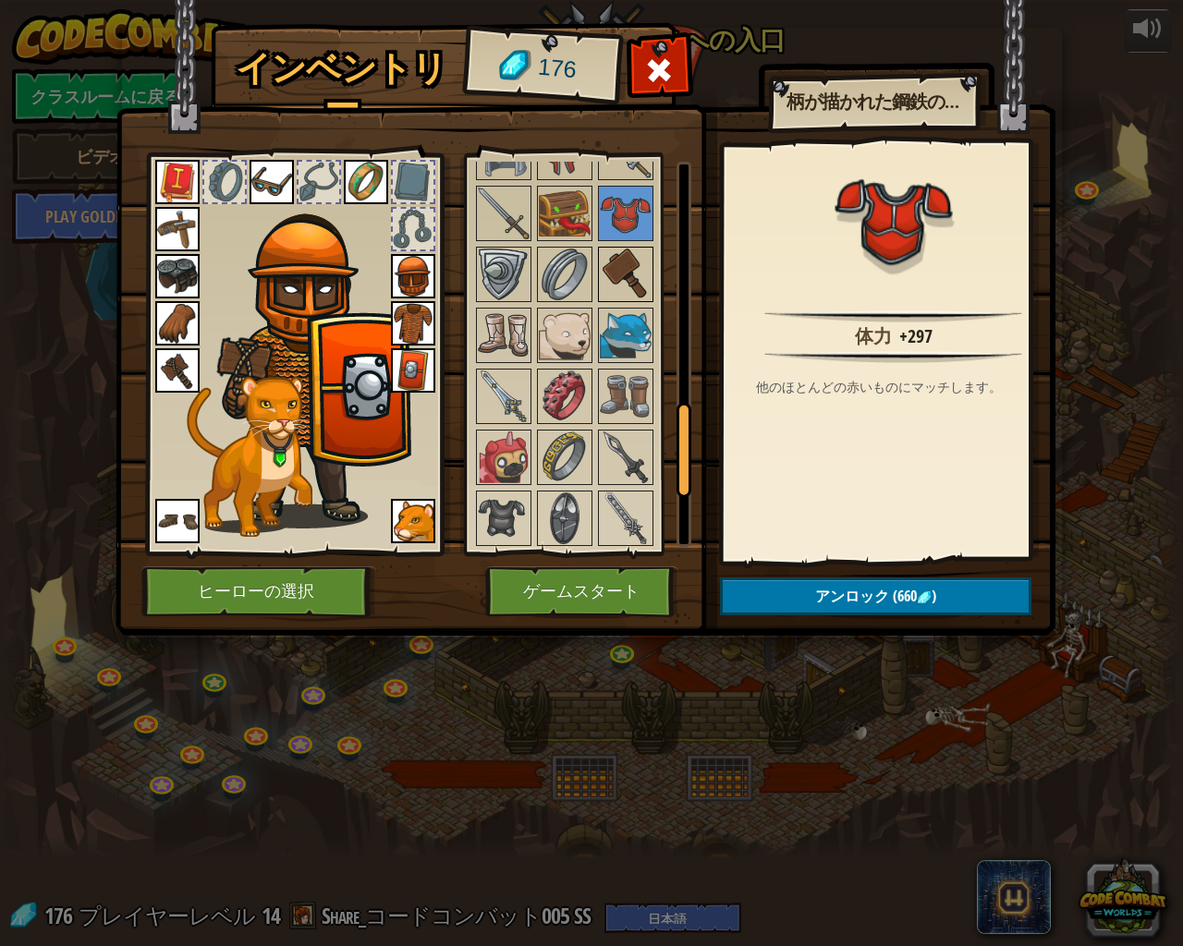
click at [621, 256] on img at bounding box center [626, 275] width 52 height 52
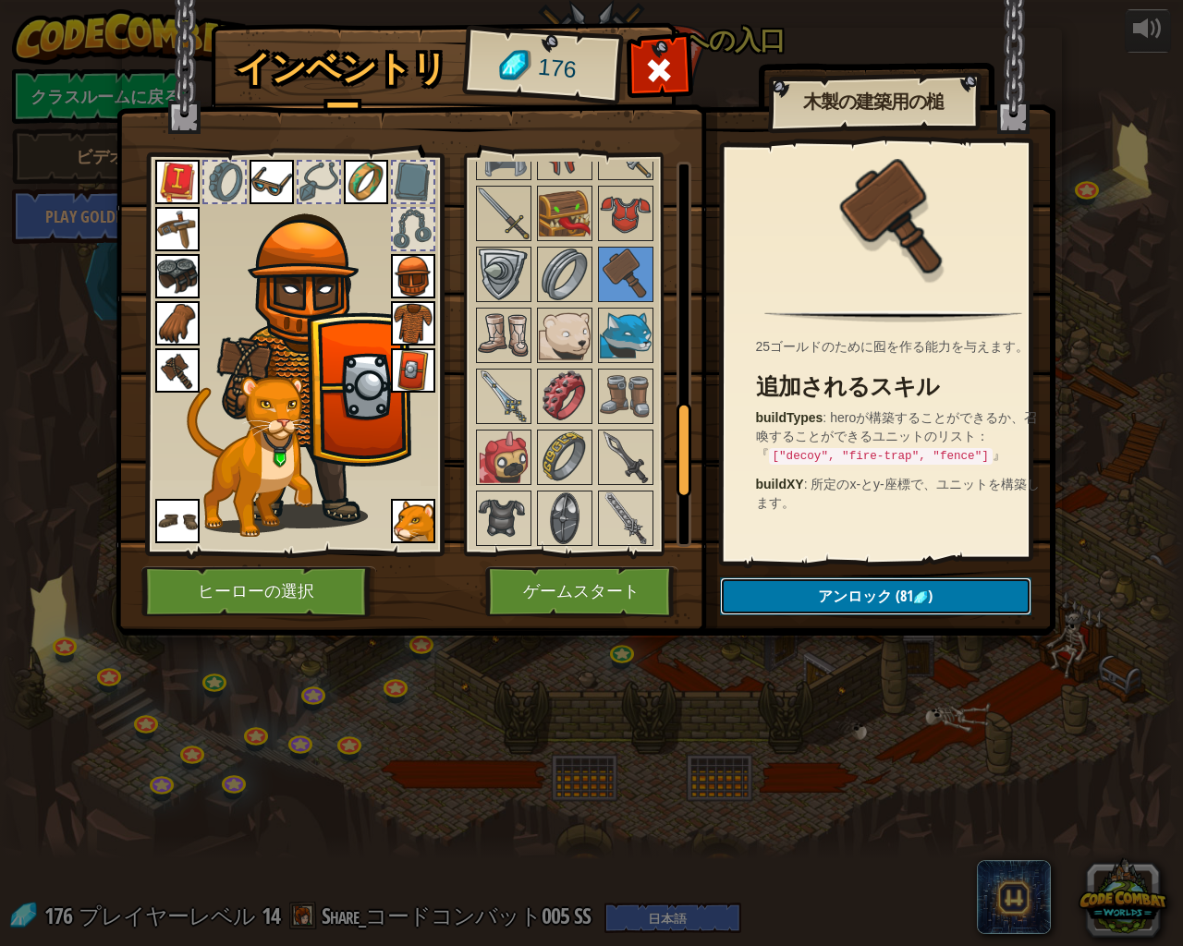
click at [827, 597] on span "アンロック" at bounding box center [855, 596] width 74 height 20
click at [827, 597] on button "ロックを解除？" at bounding box center [875, 596] width 311 height 38
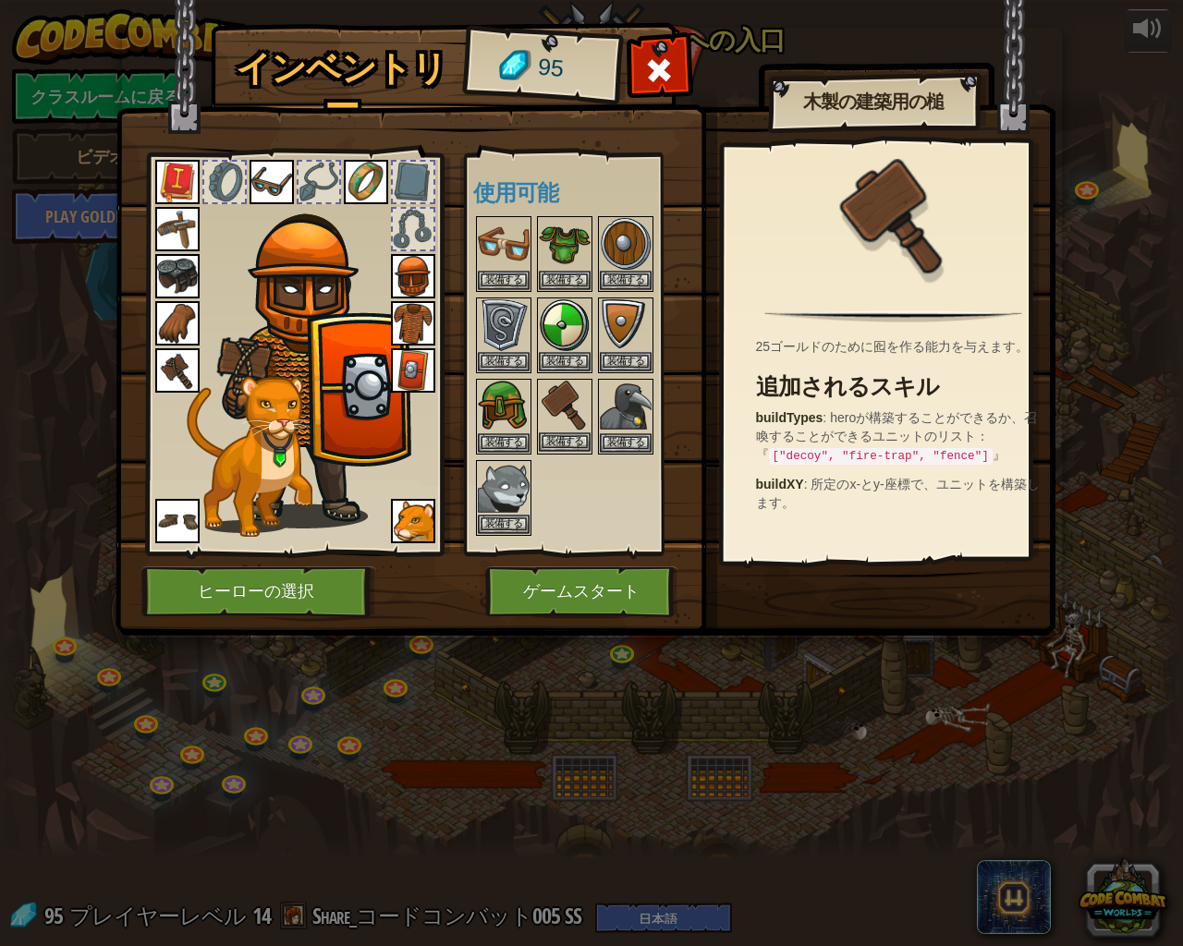
click at [570, 431] on img at bounding box center [565, 407] width 52 height 52
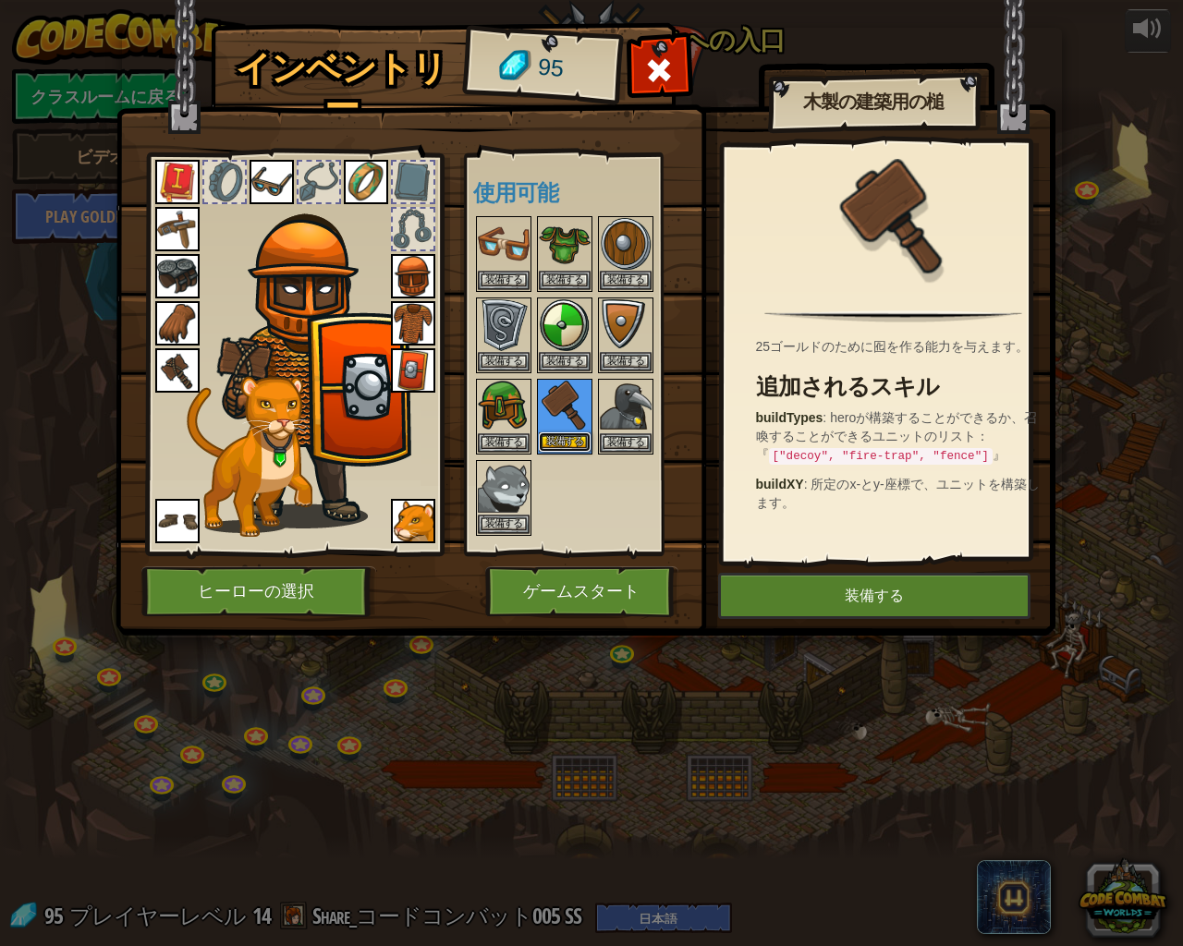
click at [571, 439] on button "装備する" at bounding box center [565, 441] width 52 height 19
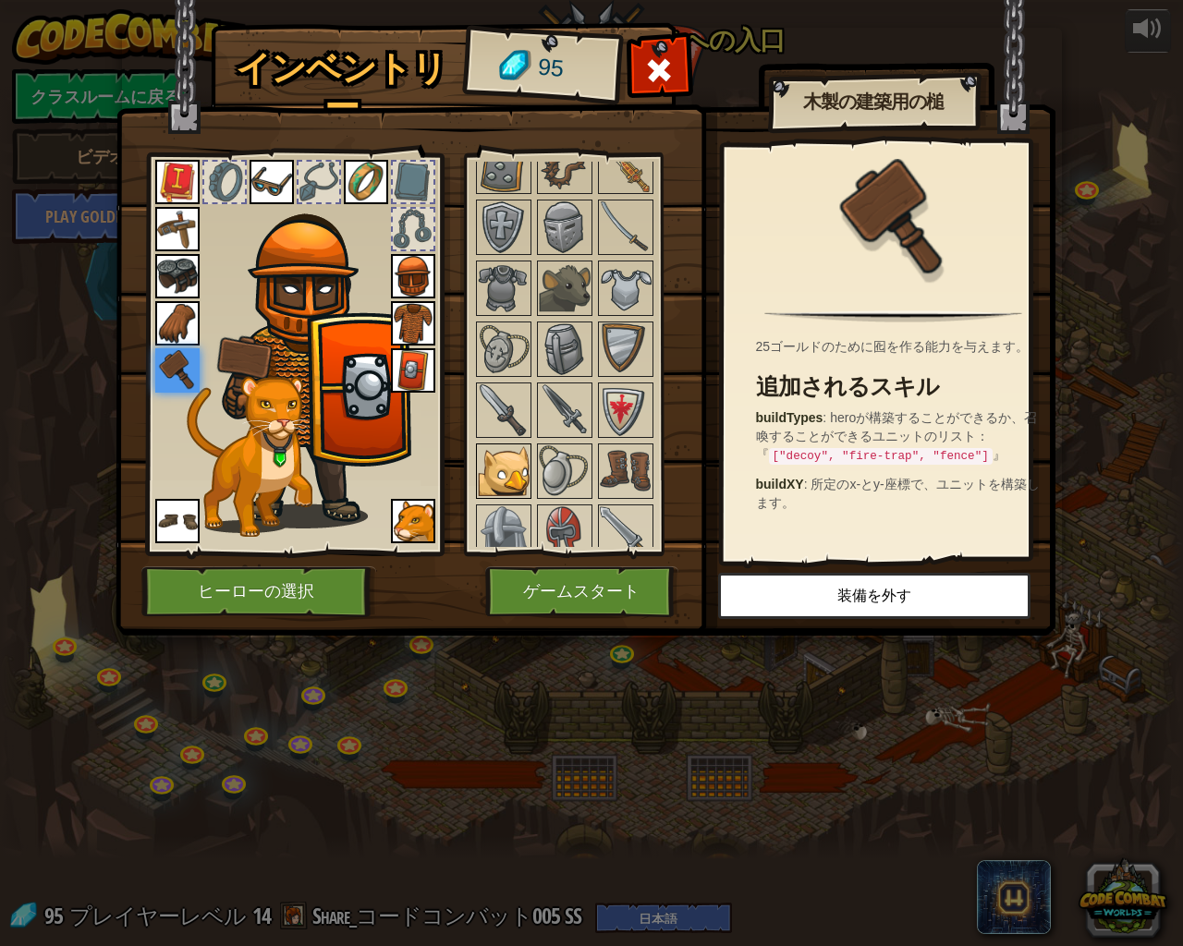
scroll to position [924, 0]
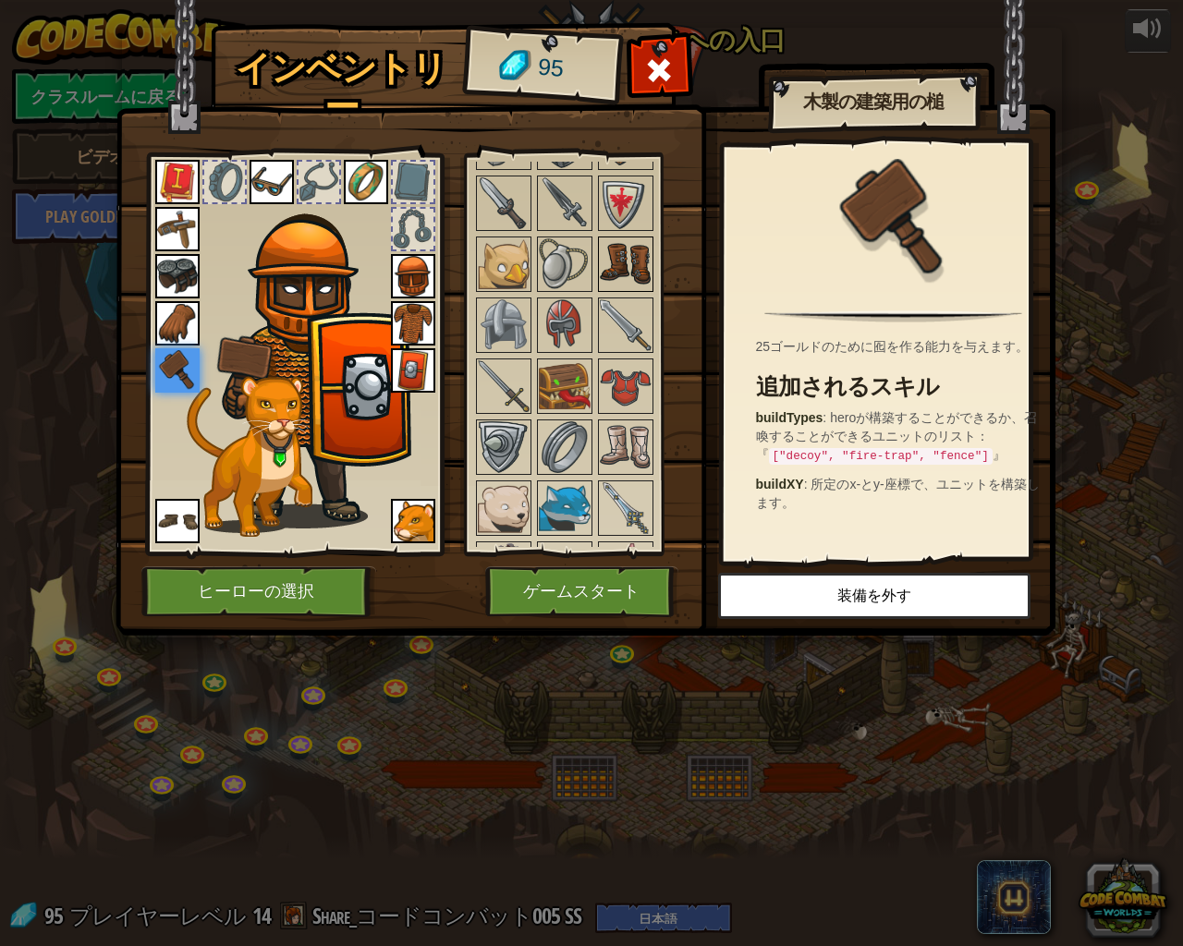
click at [605, 259] on img at bounding box center [626, 264] width 52 height 52
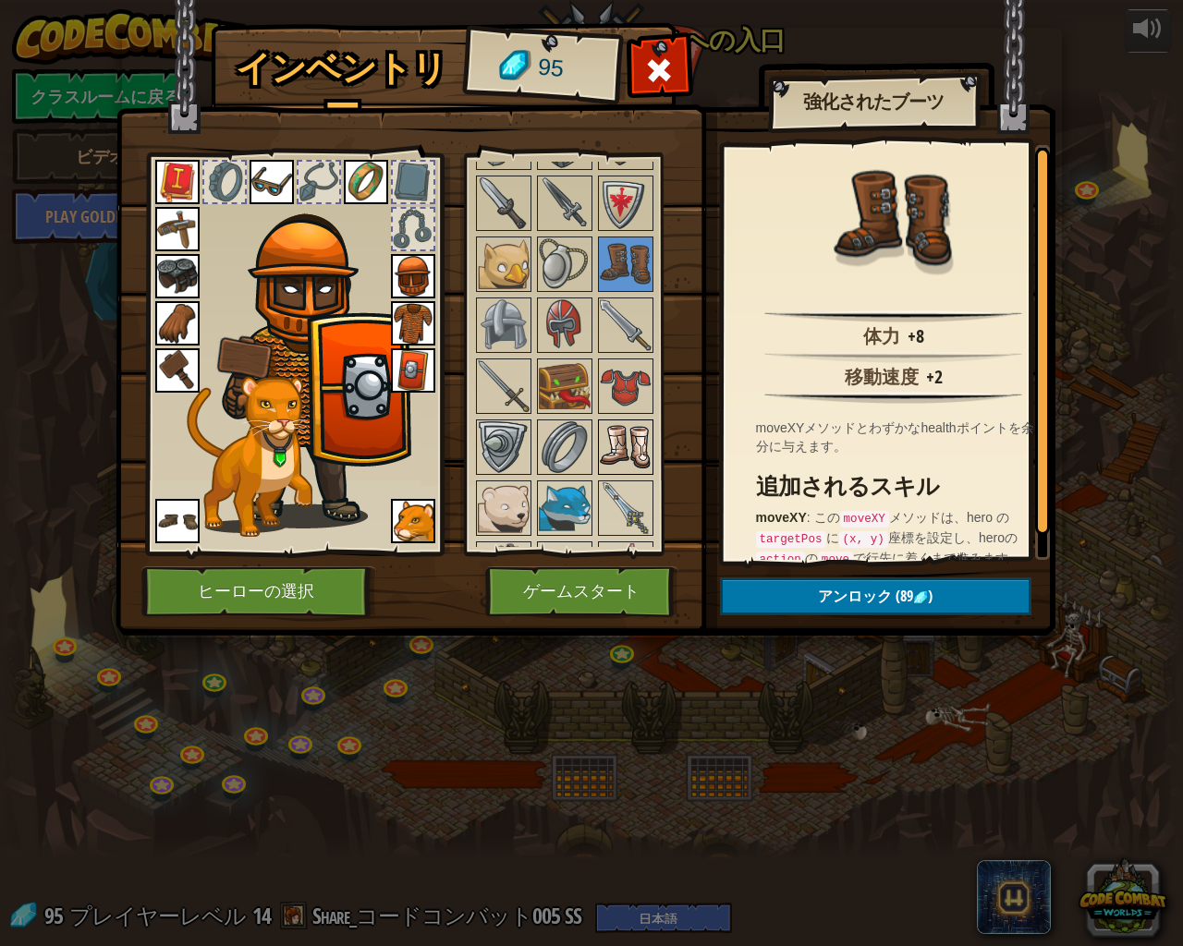
click at [652, 432] on div "使用可能 装備する 装備する 装備する 装備する 装備する 装備する 装備する 装備する 装備する 装備する 装備する 装備する 装備する 装備する 装備する…" at bounding box center [582, 354] width 218 height 385
click at [651, 433] on div at bounding box center [625, 446] width 55 height 55
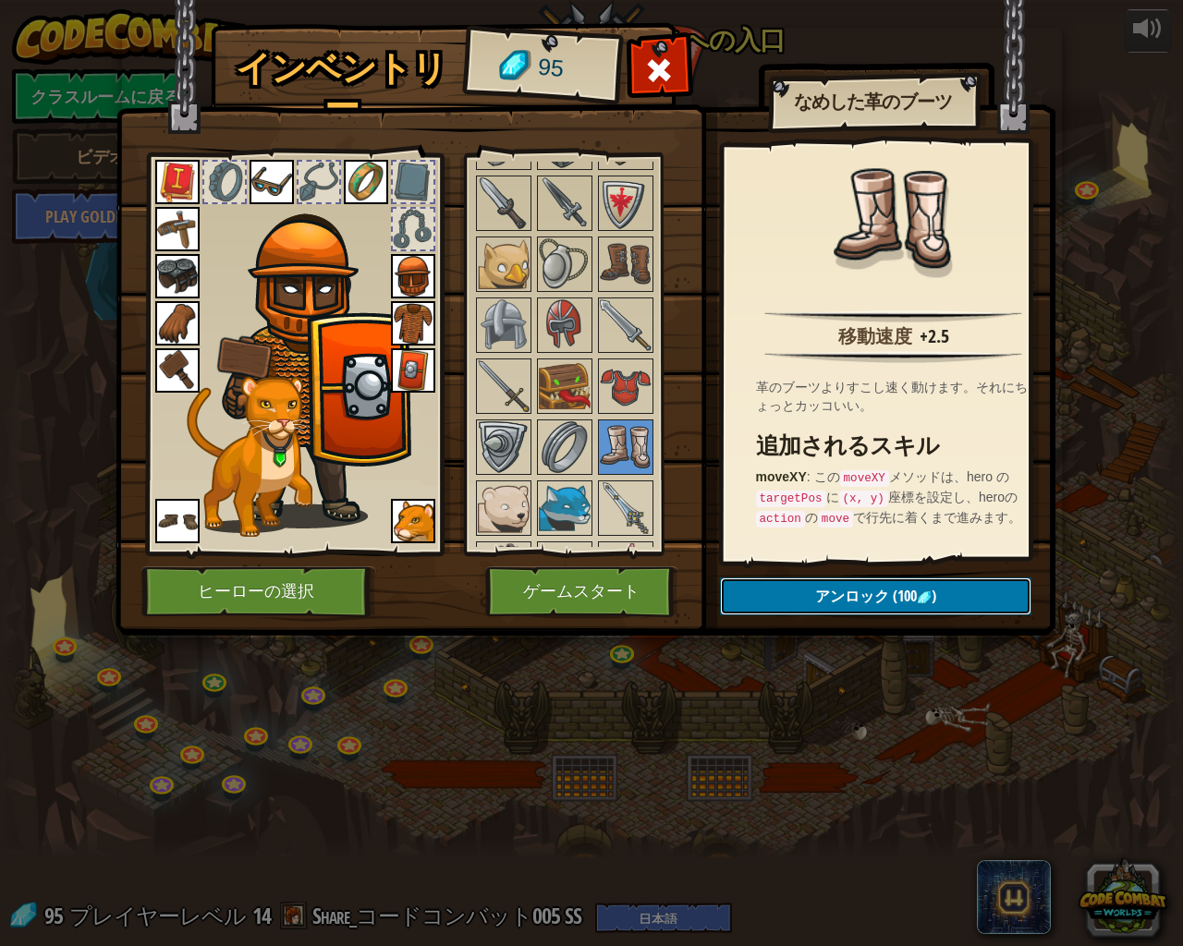
click at [822, 589] on span "アンロック" at bounding box center [852, 596] width 74 height 20
click at [633, 278] on img at bounding box center [626, 264] width 52 height 52
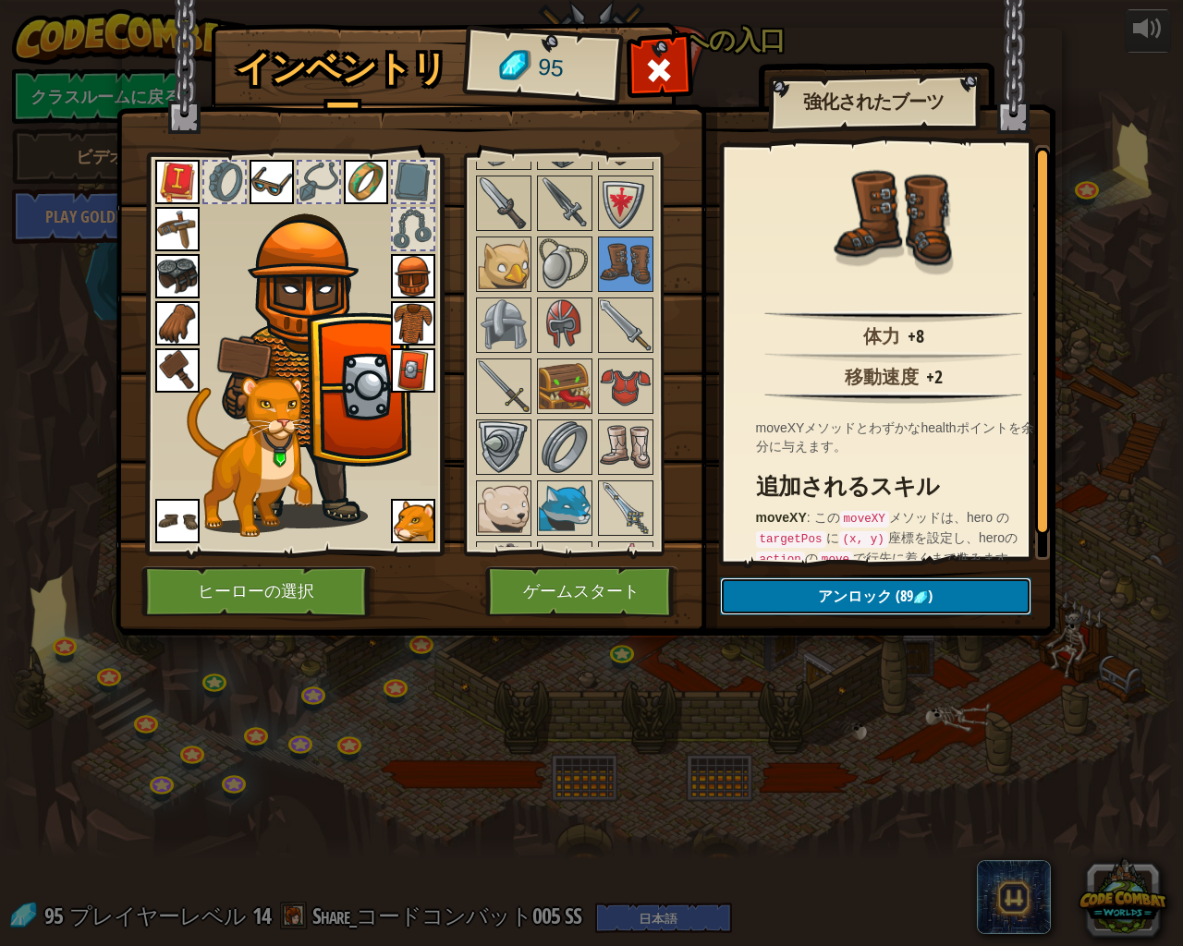
click at [843, 590] on span "アンロック" at bounding box center [855, 596] width 74 height 20
click at [825, 589] on button "ロックを解除？" at bounding box center [875, 596] width 311 height 38
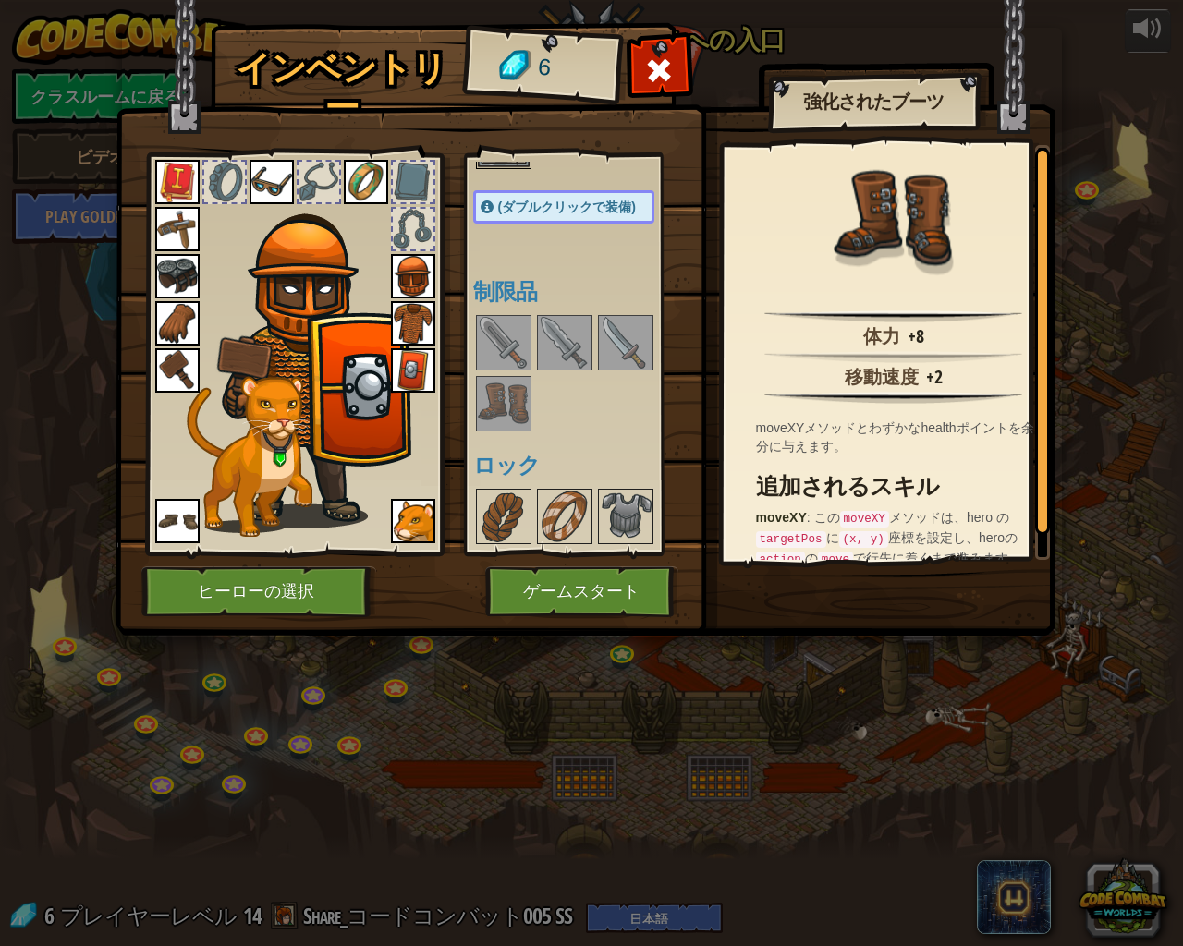
scroll to position [462, 0]
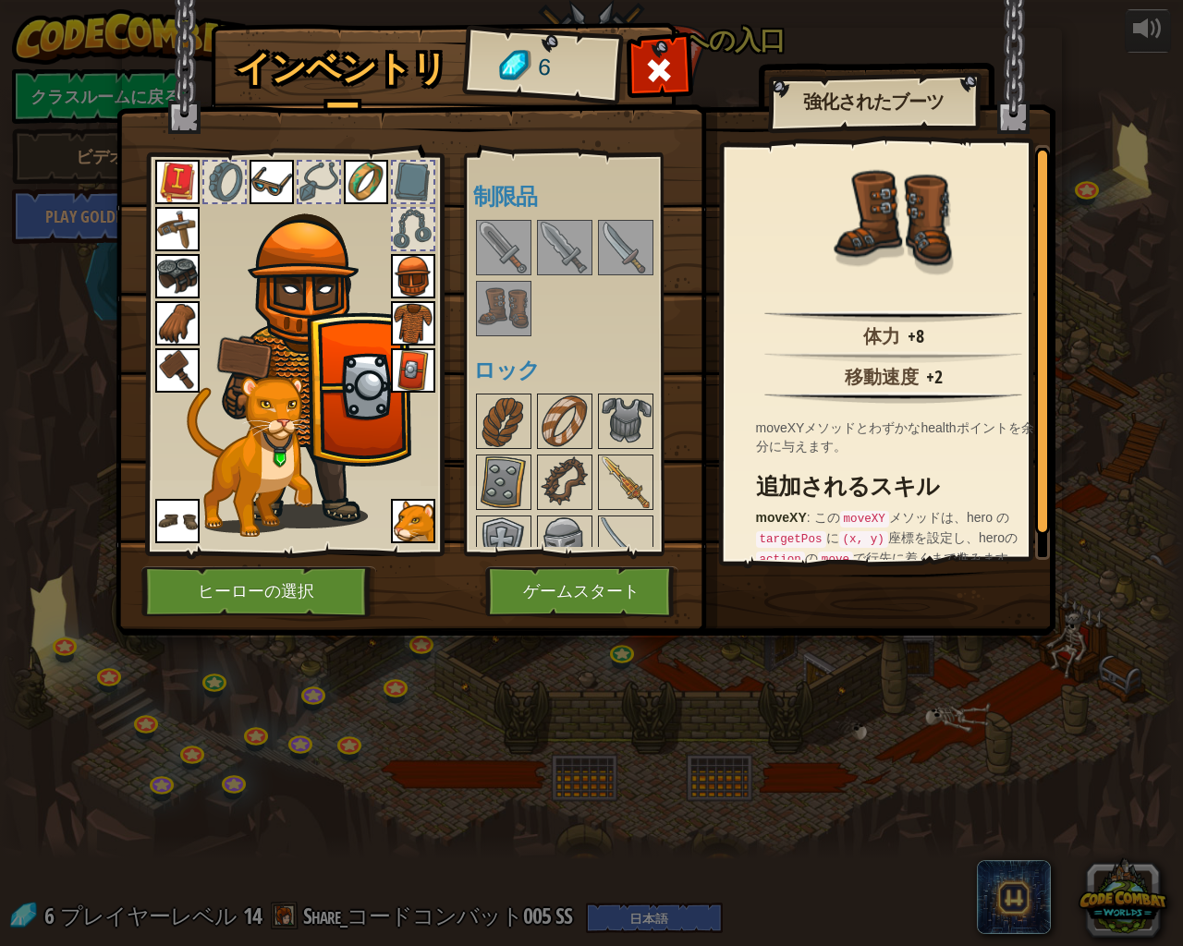
click at [510, 306] on img at bounding box center [504, 309] width 52 height 52
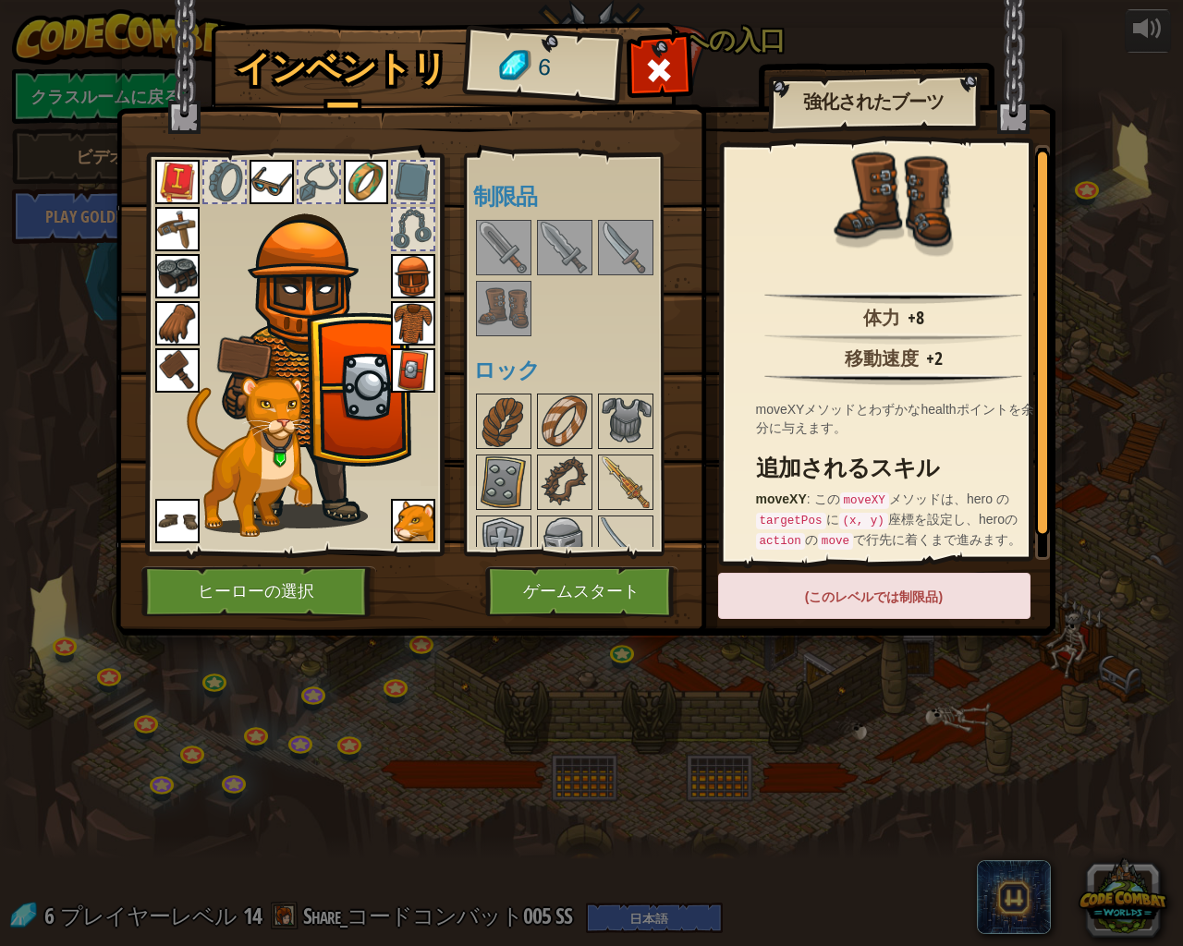
scroll to position [22, 0]
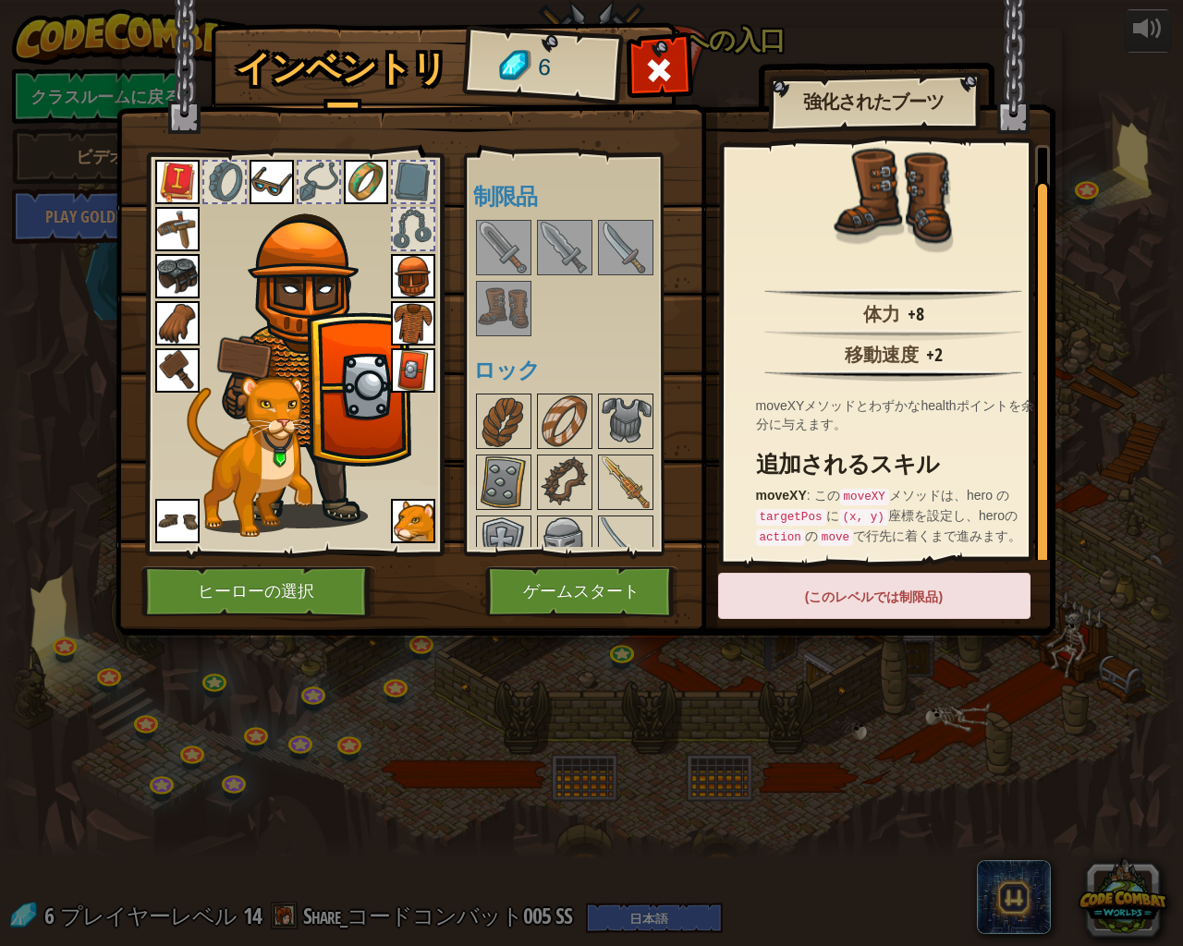
click at [186, 503] on img at bounding box center [177, 521] width 44 height 44
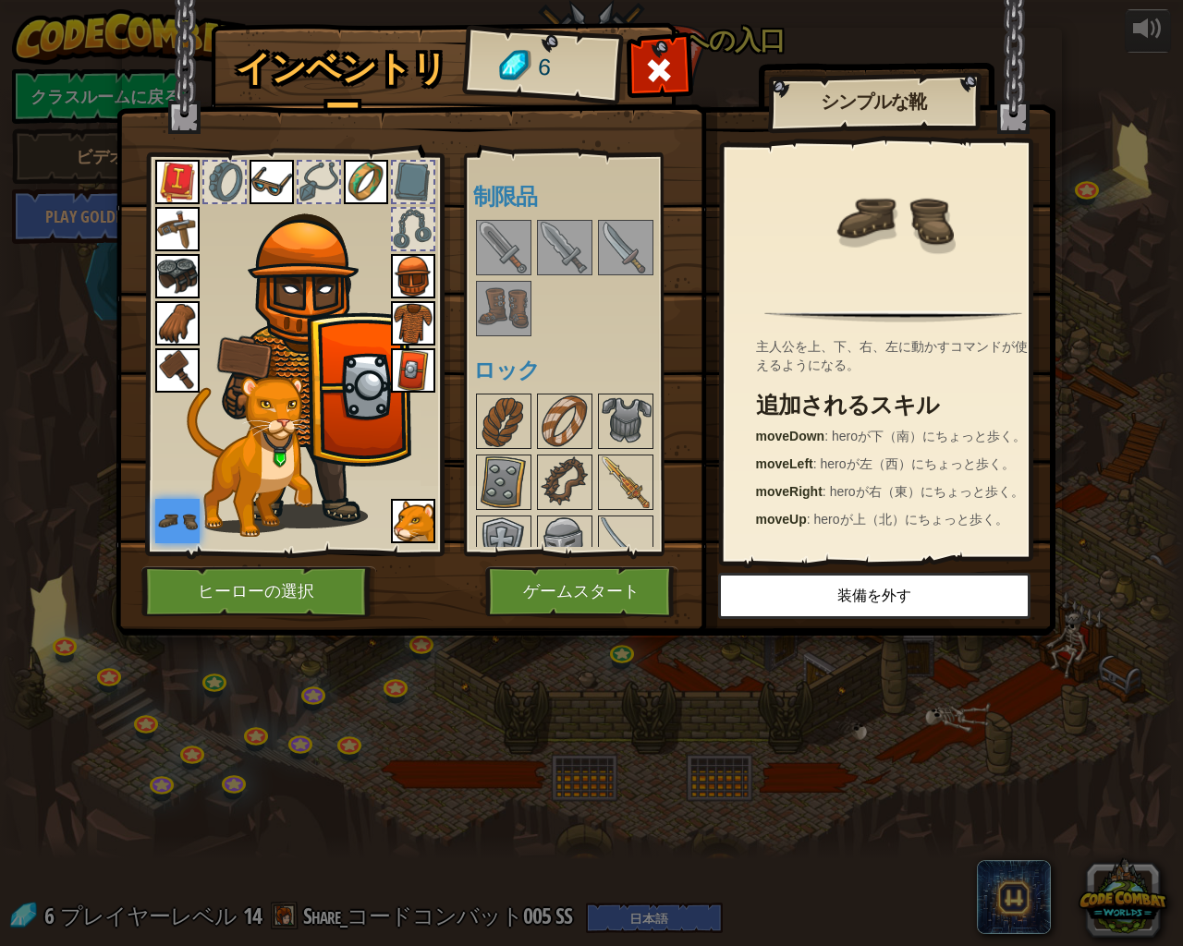
click at [524, 333] on img at bounding box center [504, 309] width 52 height 52
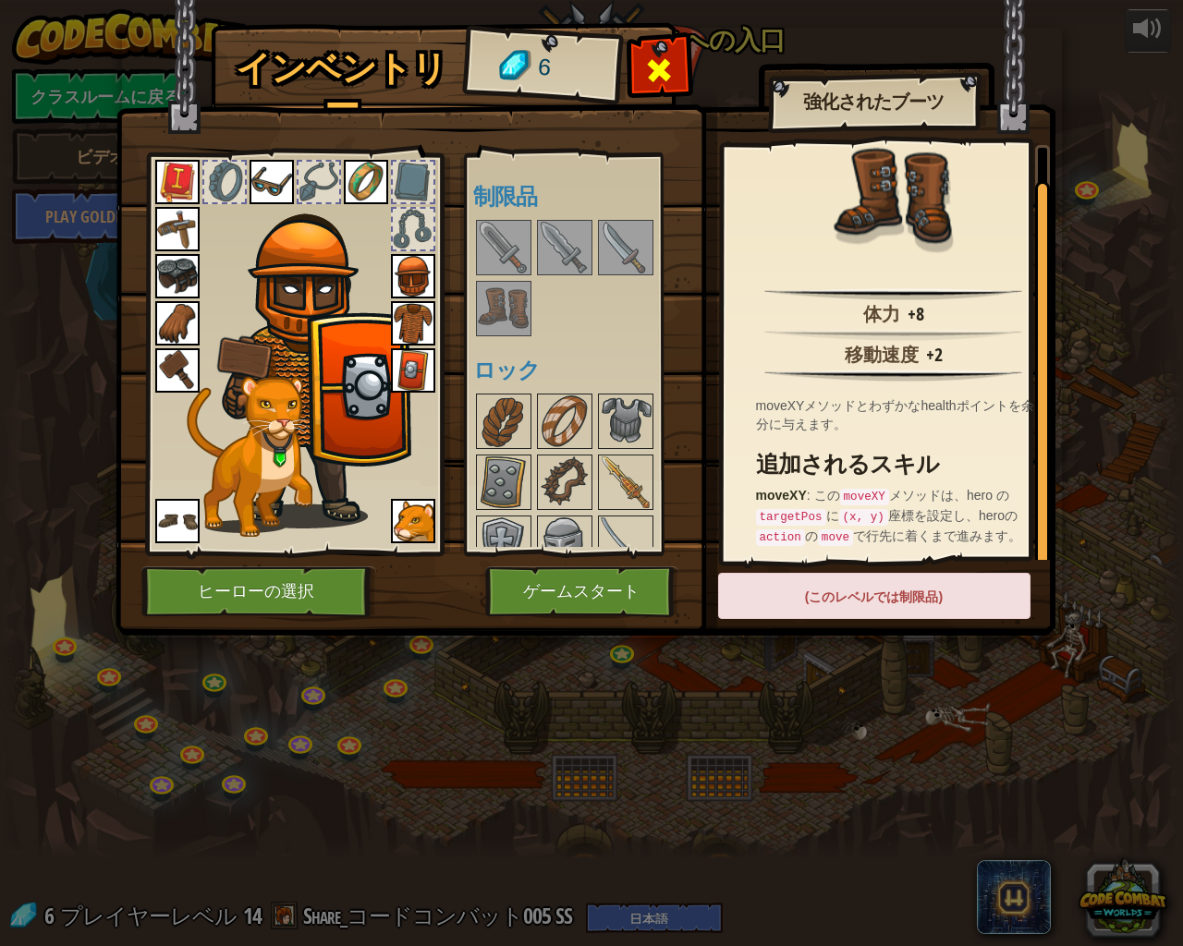
click at [660, 70] on span at bounding box center [659, 70] width 30 height 30
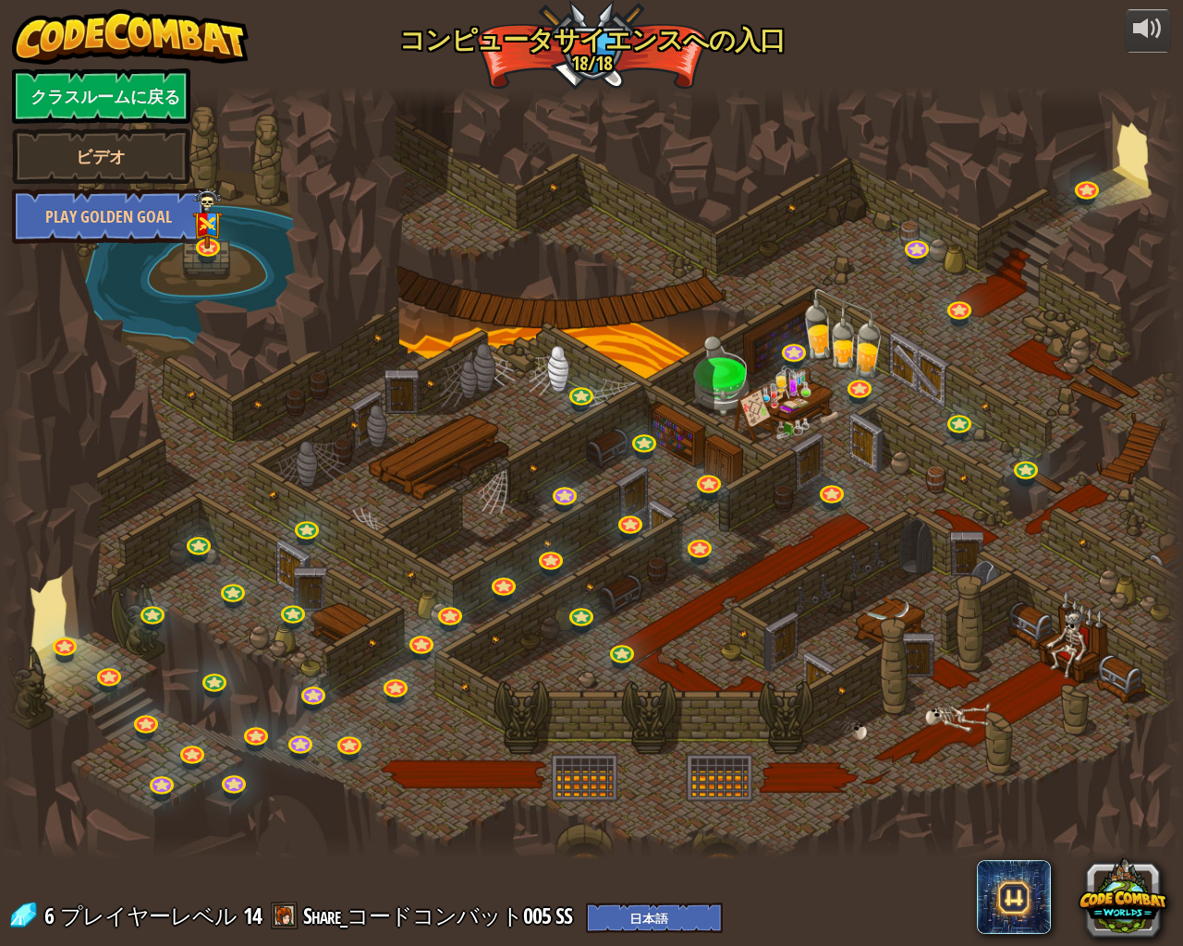
click at [824, 628] on div at bounding box center [591, 473] width 1183 height 773
drag, startPoint x: 824, startPoint y: 628, endPoint x: 843, endPoint y: 614, distance: 23.1
click at [827, 627] on div at bounding box center [591, 473] width 1183 height 773
drag, startPoint x: 843, startPoint y: 614, endPoint x: 853, endPoint y: 612, distance: 10.5
click at [844, 614] on div at bounding box center [591, 473] width 1183 height 773
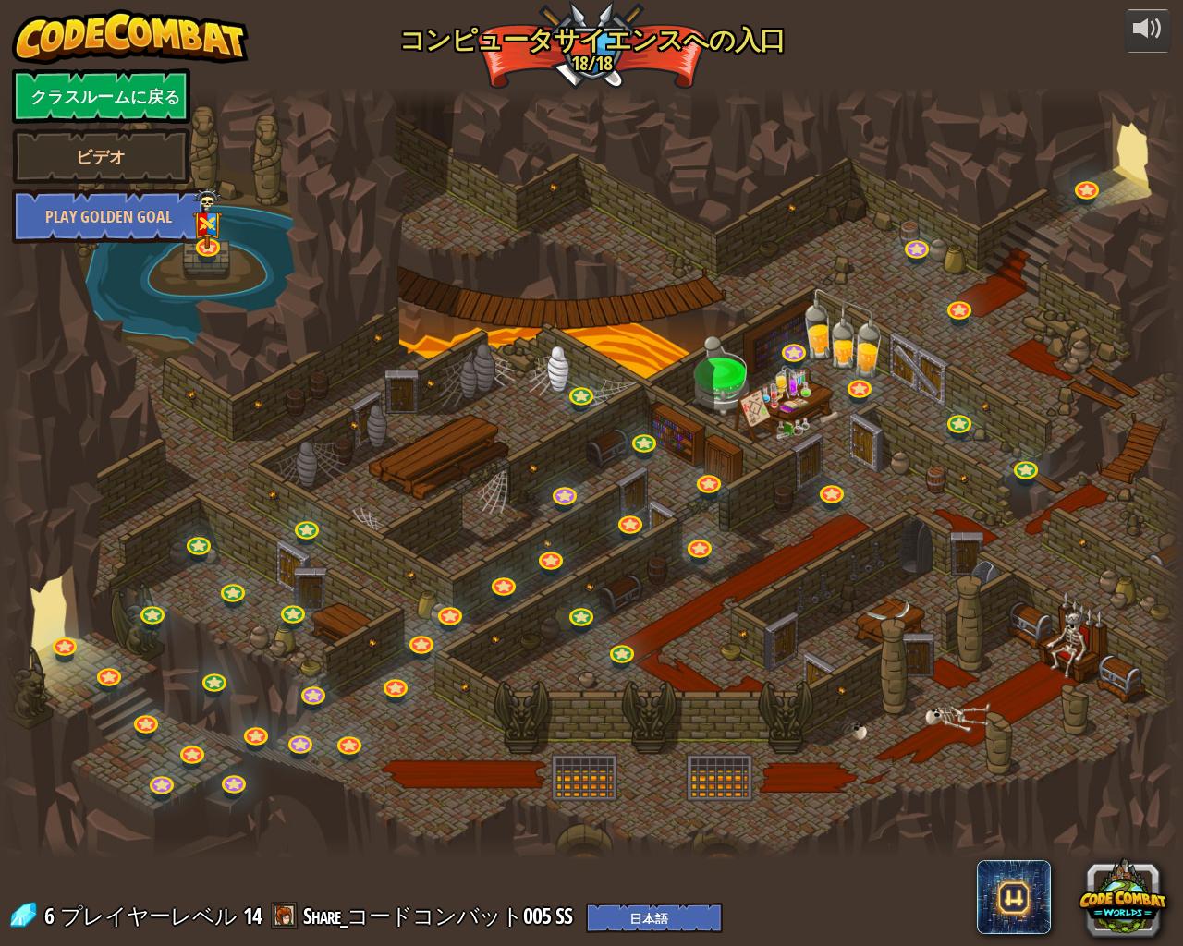
click at [853, 612] on div at bounding box center [591, 473] width 1183 height 773
click at [875, 605] on div at bounding box center [591, 473] width 1183 height 773
drag, startPoint x: 949, startPoint y: 565, endPoint x: 981, endPoint y: 553, distance: 34.8
click at [953, 565] on div at bounding box center [591, 473] width 1183 height 773
drag, startPoint x: 981, startPoint y: 553, endPoint x: 1070, endPoint y: 533, distance: 90.8
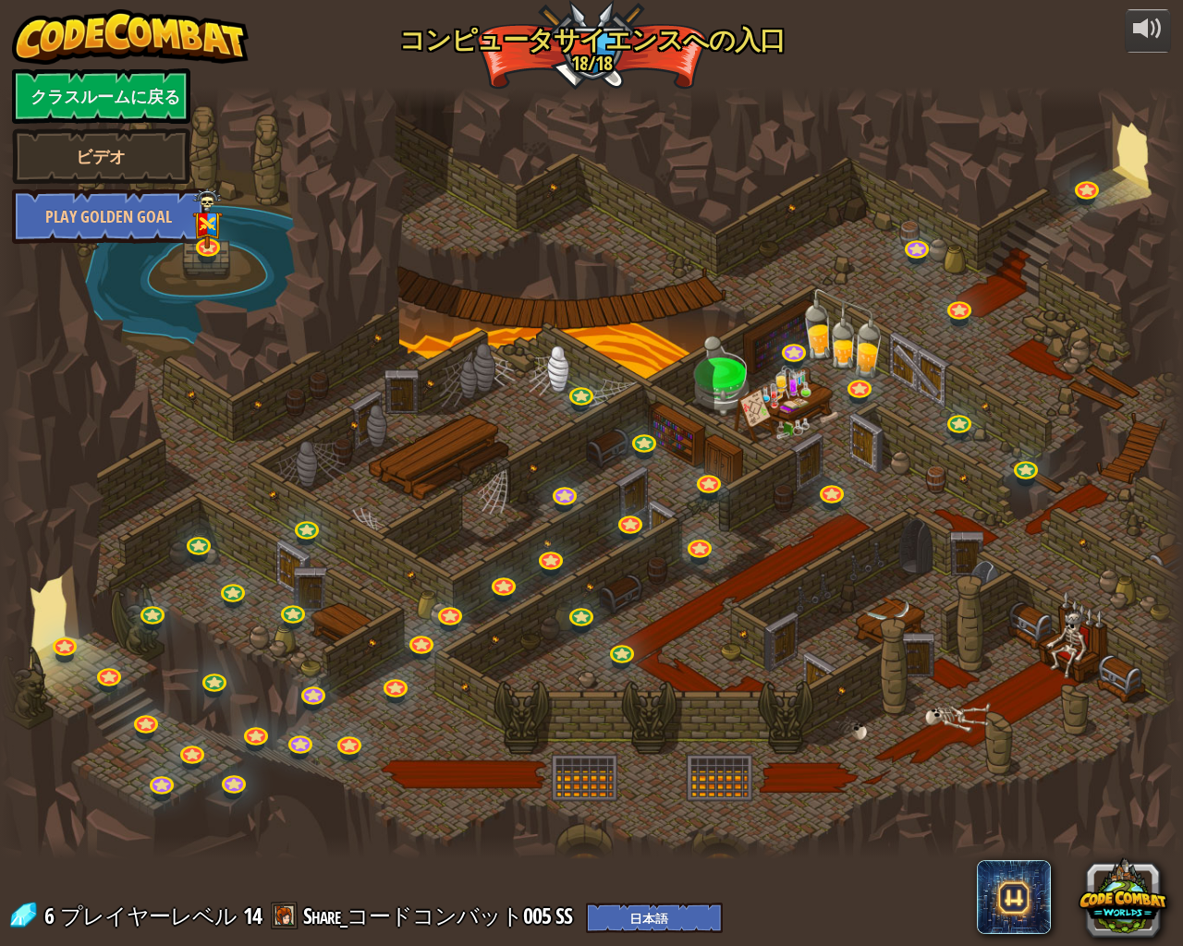
click at [1010, 549] on div at bounding box center [591, 473] width 1183 height 773
drag, startPoint x: 1080, startPoint y: 531, endPoint x: 1133, endPoint y: 538, distance: 53.1
click at [1111, 532] on div at bounding box center [591, 473] width 1183 height 773
drag, startPoint x: 1140, startPoint y: 540, endPoint x: 1157, endPoint y: 556, distance: 23.5
click at [1149, 547] on div "25. キスガードの門 キスガードのダンジョンから脱出して、ガーディアンに捕まらないようにしよう。 ゲームスタート 26. ワッカモール クラスメイトと戦いな…" at bounding box center [591, 473] width 1183 height 773
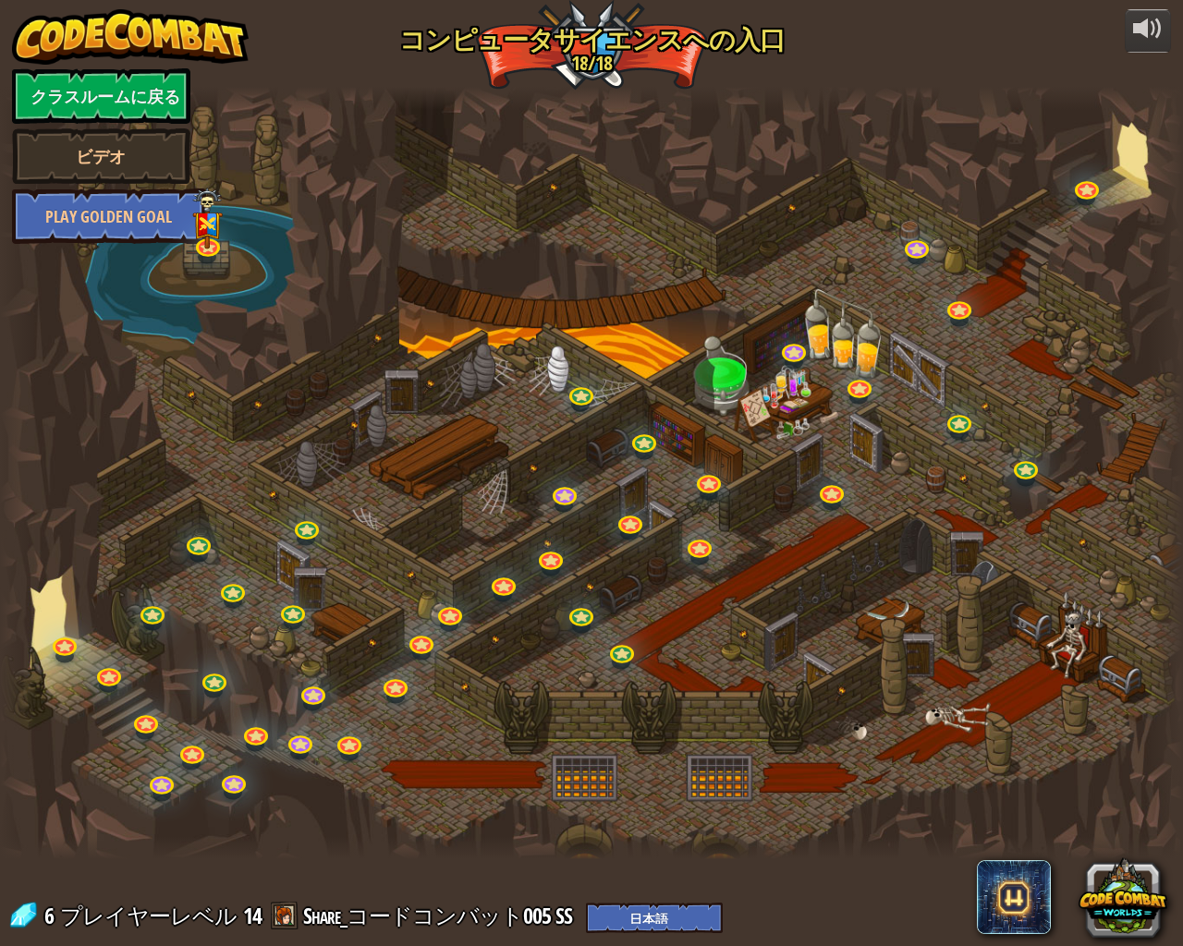
drag, startPoint x: 1164, startPoint y: 565, endPoint x: 1158, endPoint y: 614, distance: 48.5
click at [1160, 610] on div at bounding box center [1165, 473] width 35 height 773
drag, startPoint x: 1156, startPoint y: 617, endPoint x: 1100, endPoint y: 696, distance: 96.1
click at [1124, 666] on div "25. キスガードの門 キスガードのダンジョンから脱出して、ガーディアンに捕まらないようにしよう。 ゲームスタート 26. ワッカモール クラスメイトと戦いな…" at bounding box center [591, 473] width 1183 height 773
drag, startPoint x: 1096, startPoint y: 702, endPoint x: 1097, endPoint y: 688, distance: 13.9
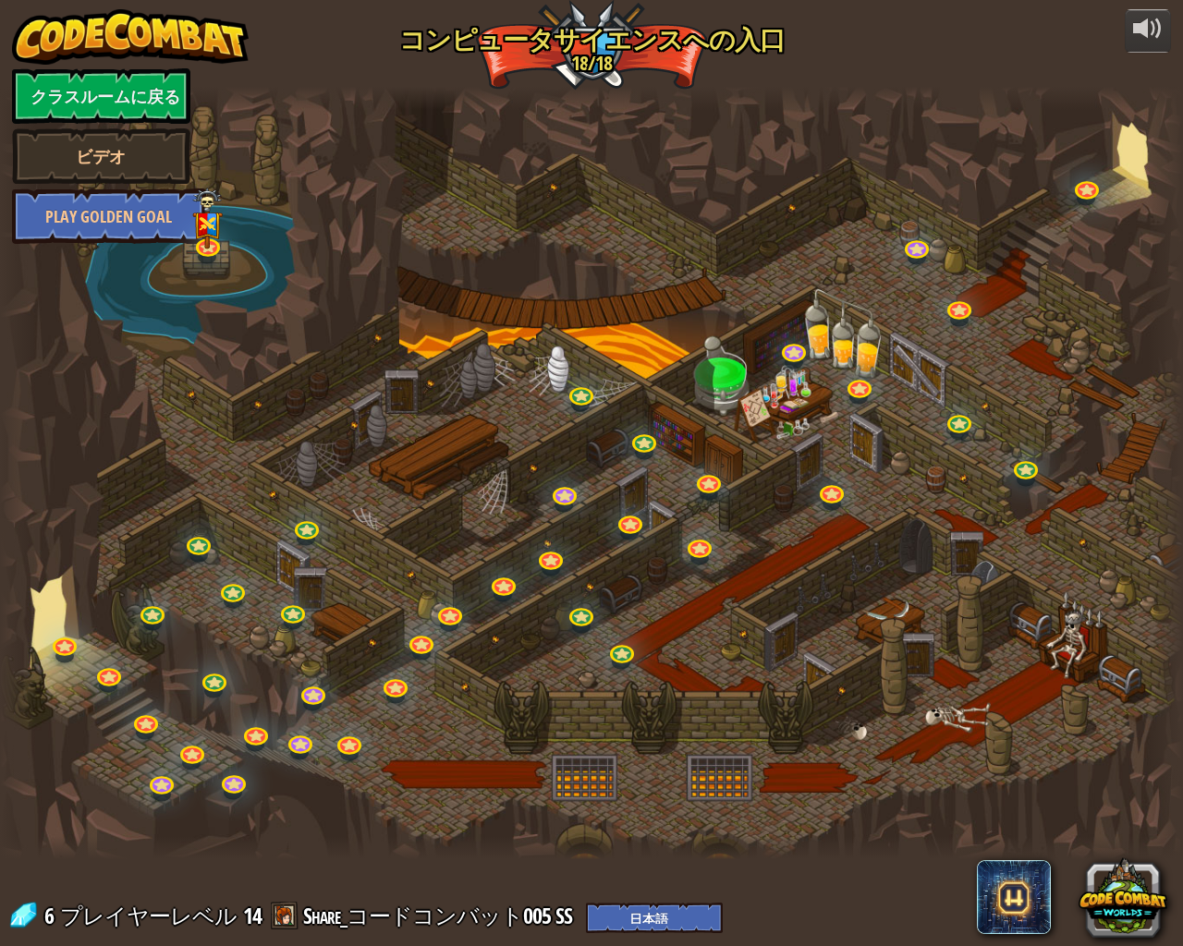
click at [1095, 702] on div at bounding box center [591, 473] width 1183 height 773
click at [1097, 688] on div at bounding box center [591, 473] width 1183 height 773
click at [1097, 680] on div at bounding box center [591, 473] width 1183 height 773
click at [1076, 655] on div at bounding box center [591, 473] width 1183 height 773
click at [1072, 653] on div at bounding box center [591, 473] width 1183 height 773
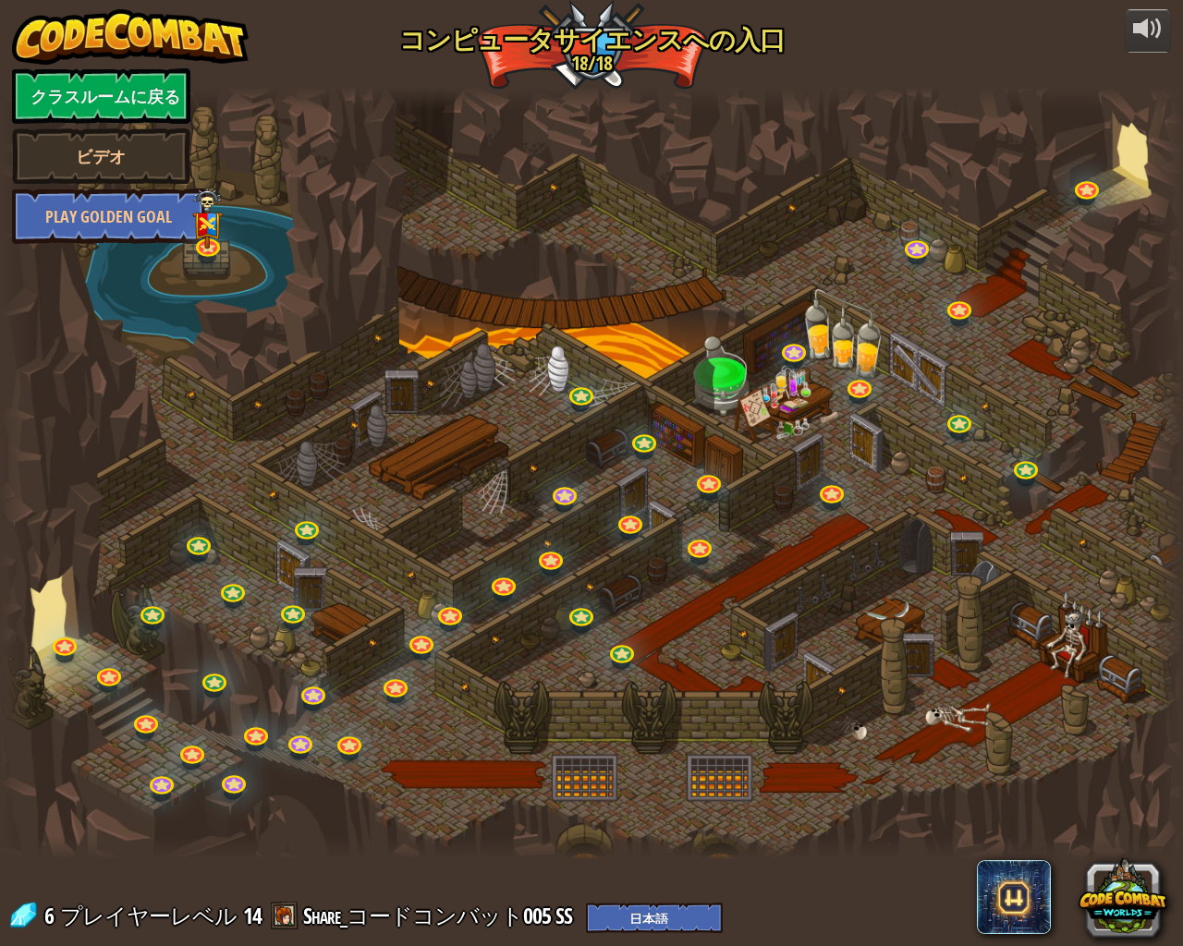
click at [1093, 664] on div at bounding box center [591, 473] width 1183 height 773
click at [1108, 662] on div at bounding box center [591, 473] width 1183 height 773
click at [1104, 662] on div at bounding box center [591, 473] width 1183 height 773
click at [1099, 662] on div at bounding box center [591, 473] width 1183 height 773
click at [1091, 660] on div at bounding box center [591, 473] width 1183 height 773
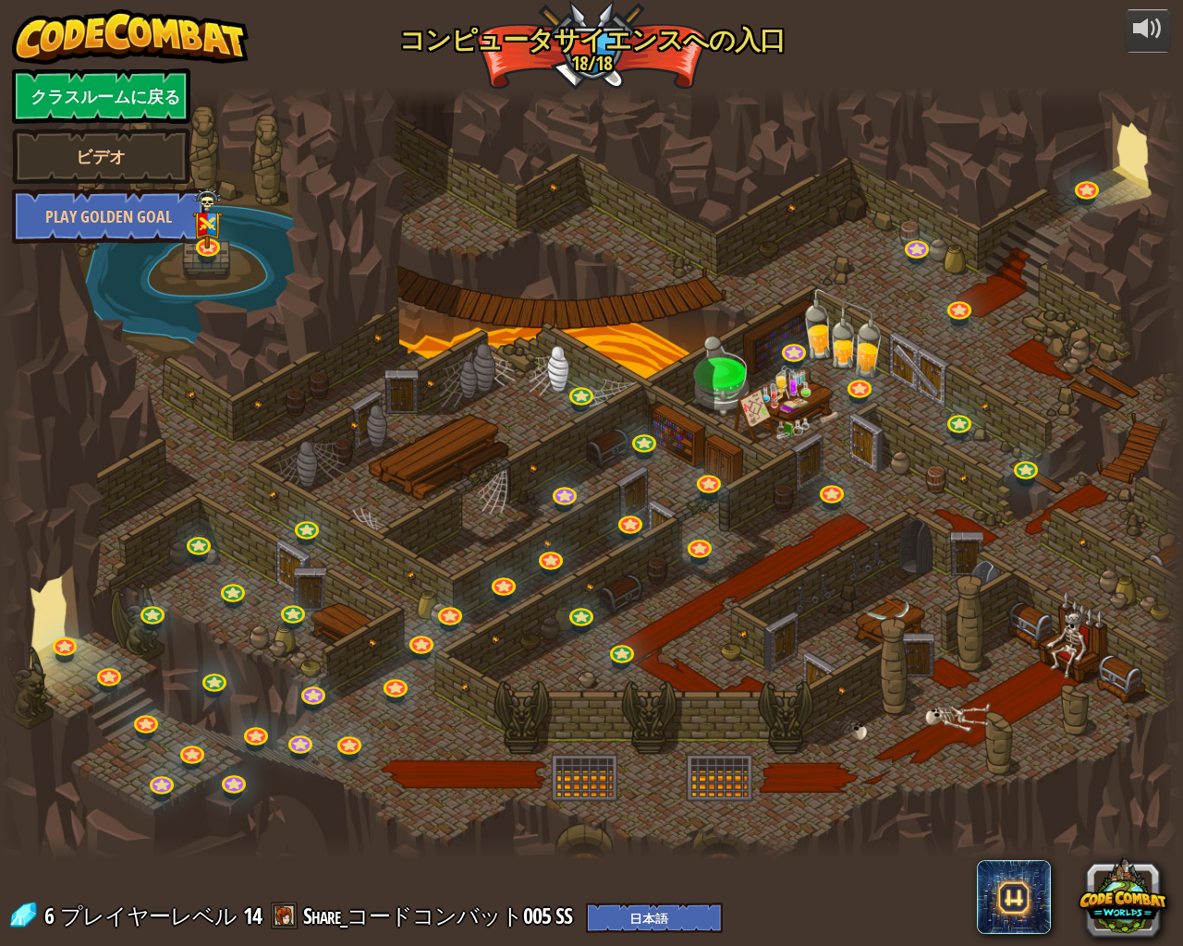
click at [1076, 651] on div at bounding box center [591, 473] width 1183 height 773
click at [1075, 651] on div at bounding box center [591, 473] width 1183 height 773
click at [1082, 654] on div at bounding box center [591, 473] width 1183 height 773
click at [1085, 662] on div at bounding box center [591, 473] width 1183 height 773
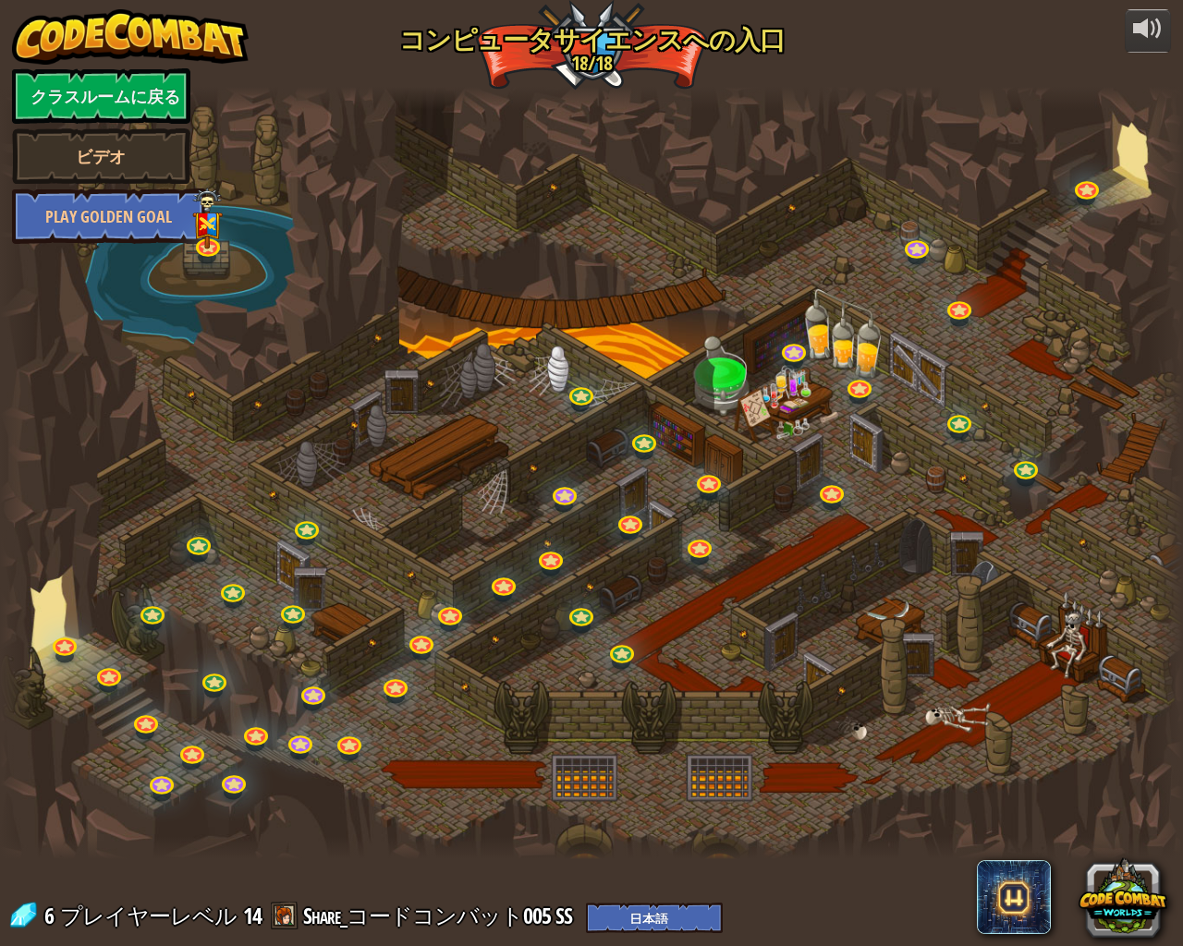
click at [1086, 666] on div at bounding box center [591, 473] width 1183 height 773
click at [1081, 662] on div at bounding box center [591, 473] width 1183 height 773
click at [1077, 655] on div at bounding box center [591, 473] width 1183 height 773
click at [1075, 651] on div at bounding box center [591, 473] width 1183 height 773
click at [1113, 650] on div at bounding box center [591, 473] width 1183 height 773
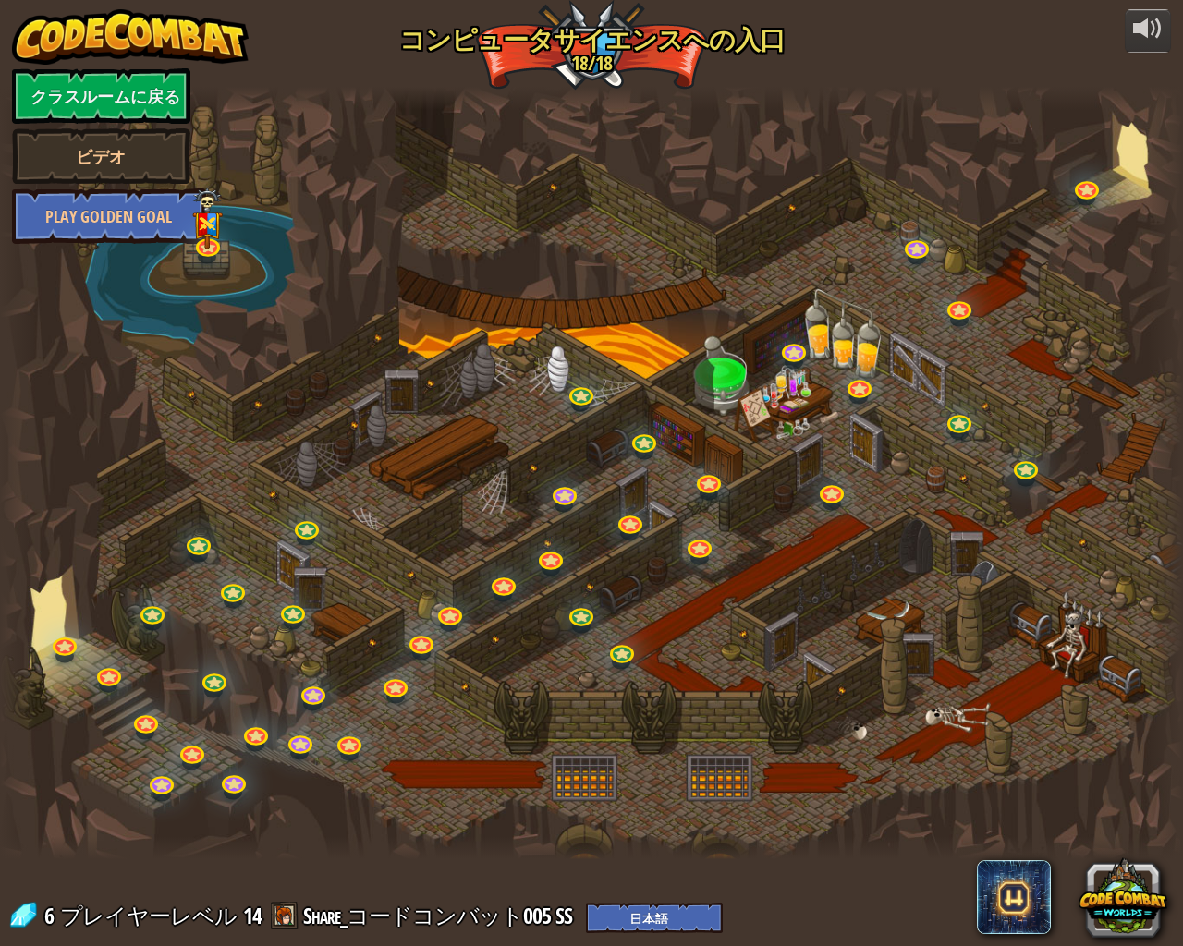
click at [1099, 664] on div at bounding box center [591, 473] width 1183 height 773
drag, startPoint x: 1099, startPoint y: 664, endPoint x: 1084, endPoint y: 662, distance: 15.0
click at [1089, 663] on div at bounding box center [591, 473] width 1183 height 773
click at [1083, 661] on div at bounding box center [591, 473] width 1183 height 773
click at [1068, 650] on div at bounding box center [591, 473] width 1183 height 773
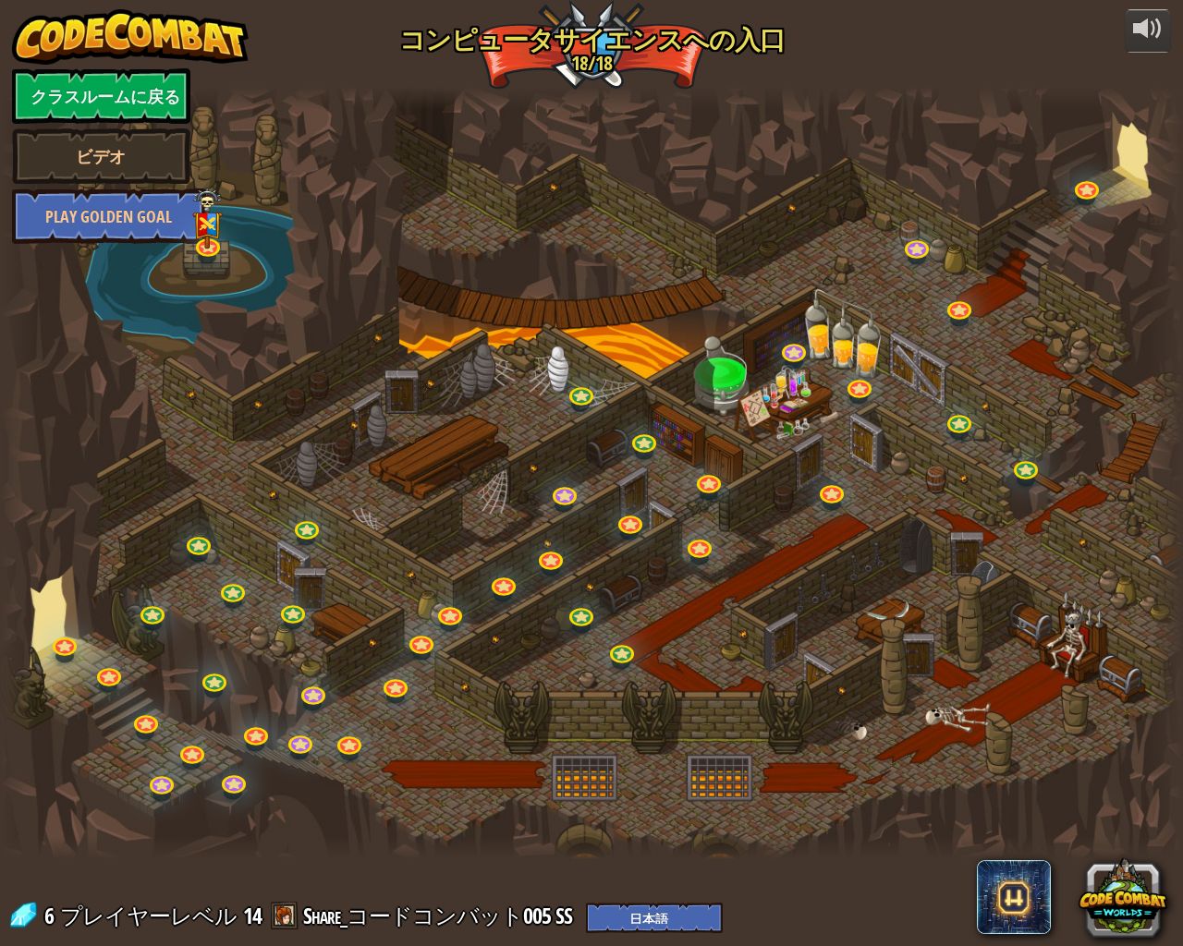
click at [1067, 650] on div at bounding box center [591, 473] width 1183 height 773
click at [1049, 637] on div at bounding box center [591, 473] width 1183 height 773
click at [955, 712] on div at bounding box center [591, 473] width 1183 height 773
drag, startPoint x: 955, startPoint y: 712, endPoint x: 927, endPoint y: 723, distance: 30.7
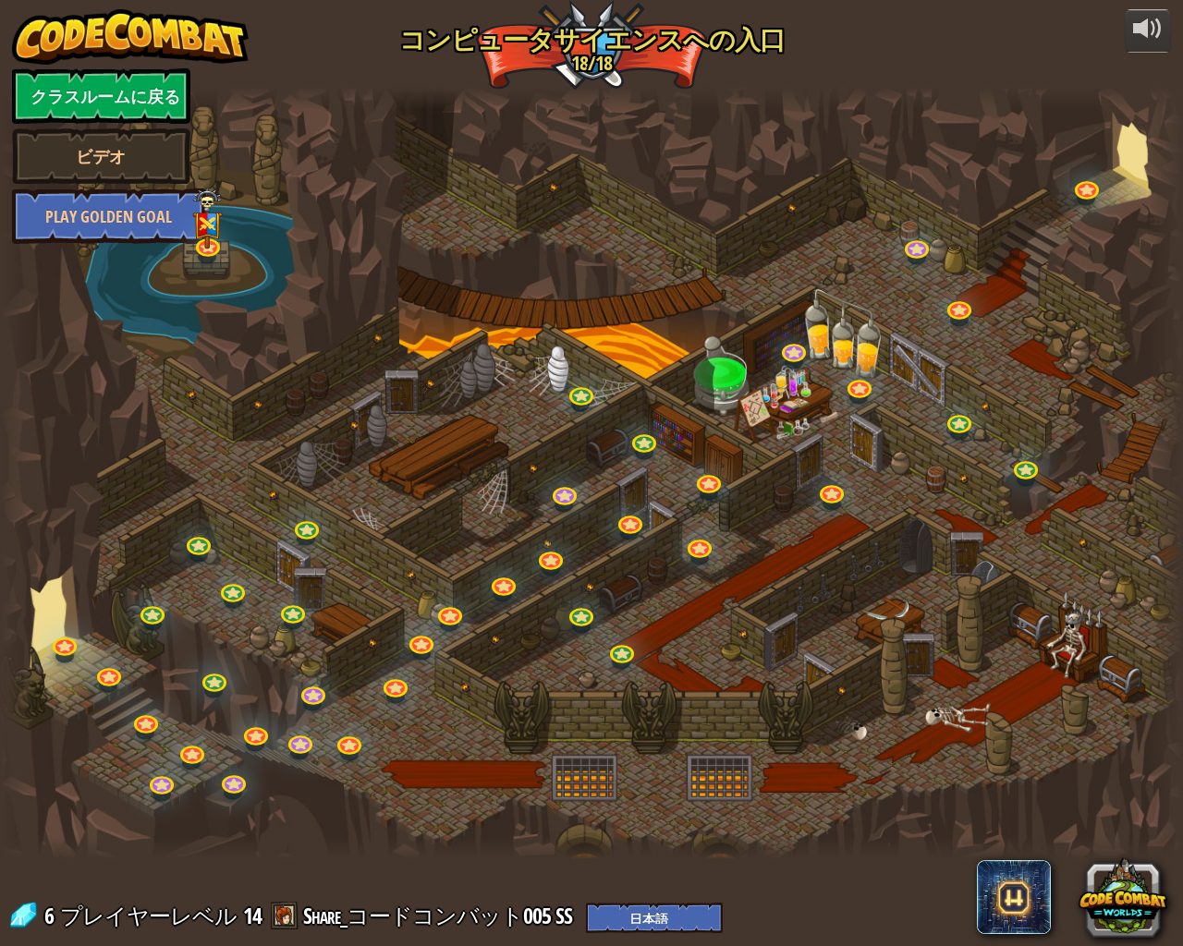
click at [929, 723] on div at bounding box center [591, 473] width 1183 height 773
click at [927, 723] on div at bounding box center [591, 473] width 1183 height 773
drag, startPoint x: 835, startPoint y: 722, endPoint x: 844, endPoint y: 727, distance: 10.8
click at [837, 722] on div at bounding box center [591, 473] width 1183 height 773
click at [846, 731] on div at bounding box center [591, 473] width 1183 height 773
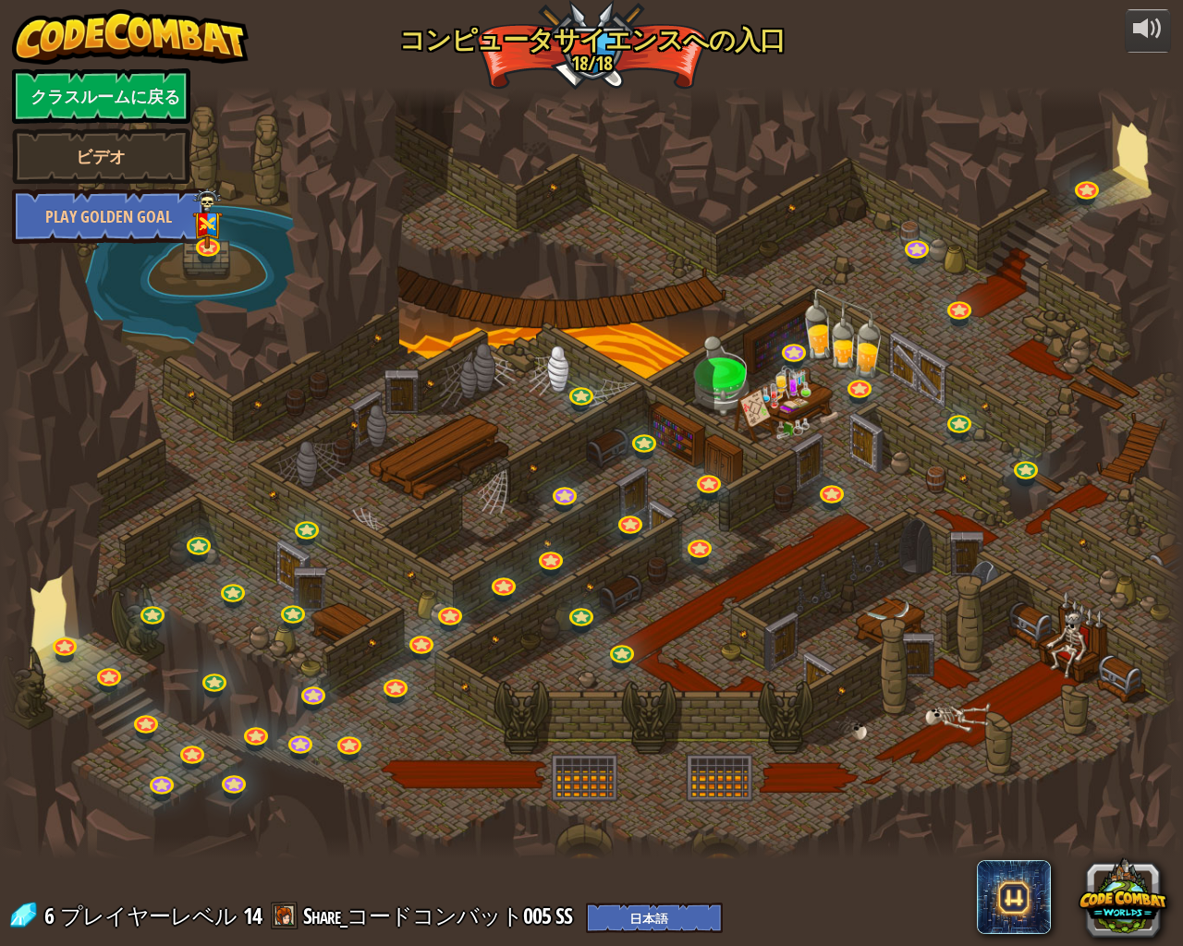
click at [730, 770] on div at bounding box center [591, 473] width 1183 height 773
click at [652, 783] on div at bounding box center [591, 473] width 1183 height 773
click at [627, 786] on div at bounding box center [591, 473] width 1183 height 773
click at [626, 786] on div at bounding box center [591, 473] width 1183 height 773
click at [627, 774] on div at bounding box center [591, 473] width 1183 height 773
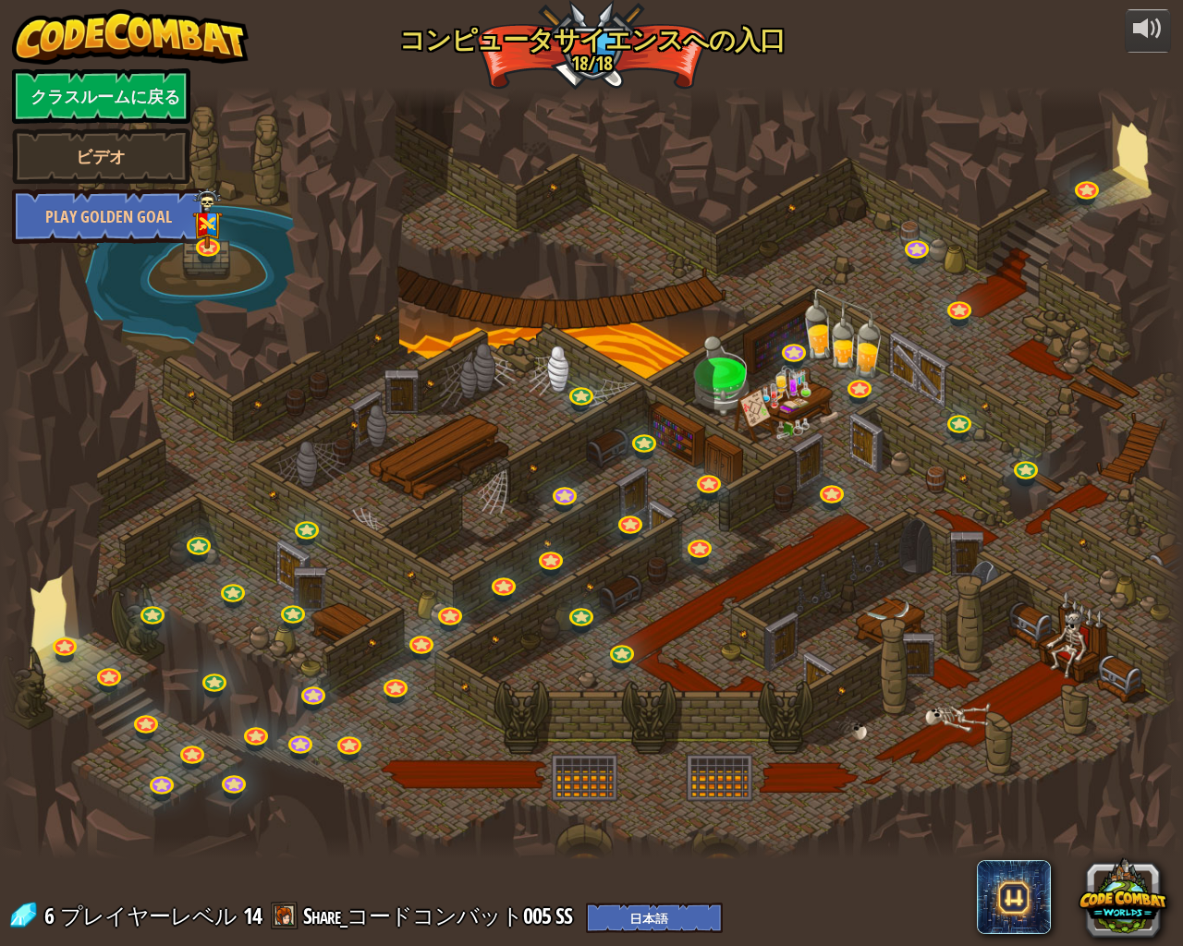
click at [635, 760] on div at bounding box center [591, 473] width 1183 height 773
click at [653, 711] on div at bounding box center [591, 473] width 1183 height 773
click at [656, 684] on div at bounding box center [591, 473] width 1183 height 773
click at [660, 678] on div at bounding box center [591, 473] width 1183 height 773
click at [638, 602] on div at bounding box center [591, 473] width 1183 height 773
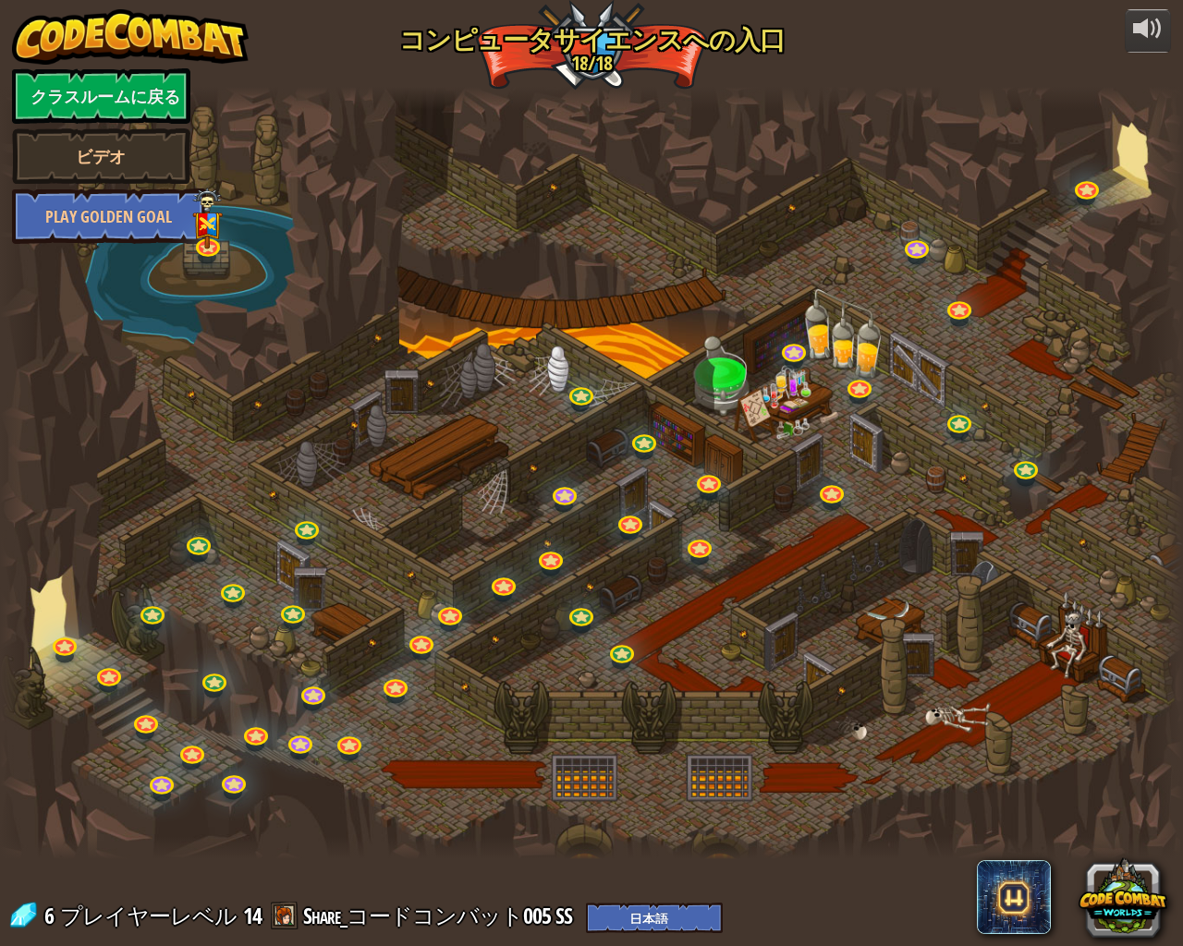
click at [808, 645] on div at bounding box center [591, 473] width 1183 height 773
drag, startPoint x: 892, startPoint y: 612, endPoint x: 904, endPoint y: 604, distance: 14.1
click at [894, 610] on div at bounding box center [591, 473] width 1183 height 773
click at [860, 249] on div at bounding box center [591, 473] width 1183 height 773
drag, startPoint x: 860, startPoint y: 249, endPoint x: 843, endPoint y: 263, distance: 23.0
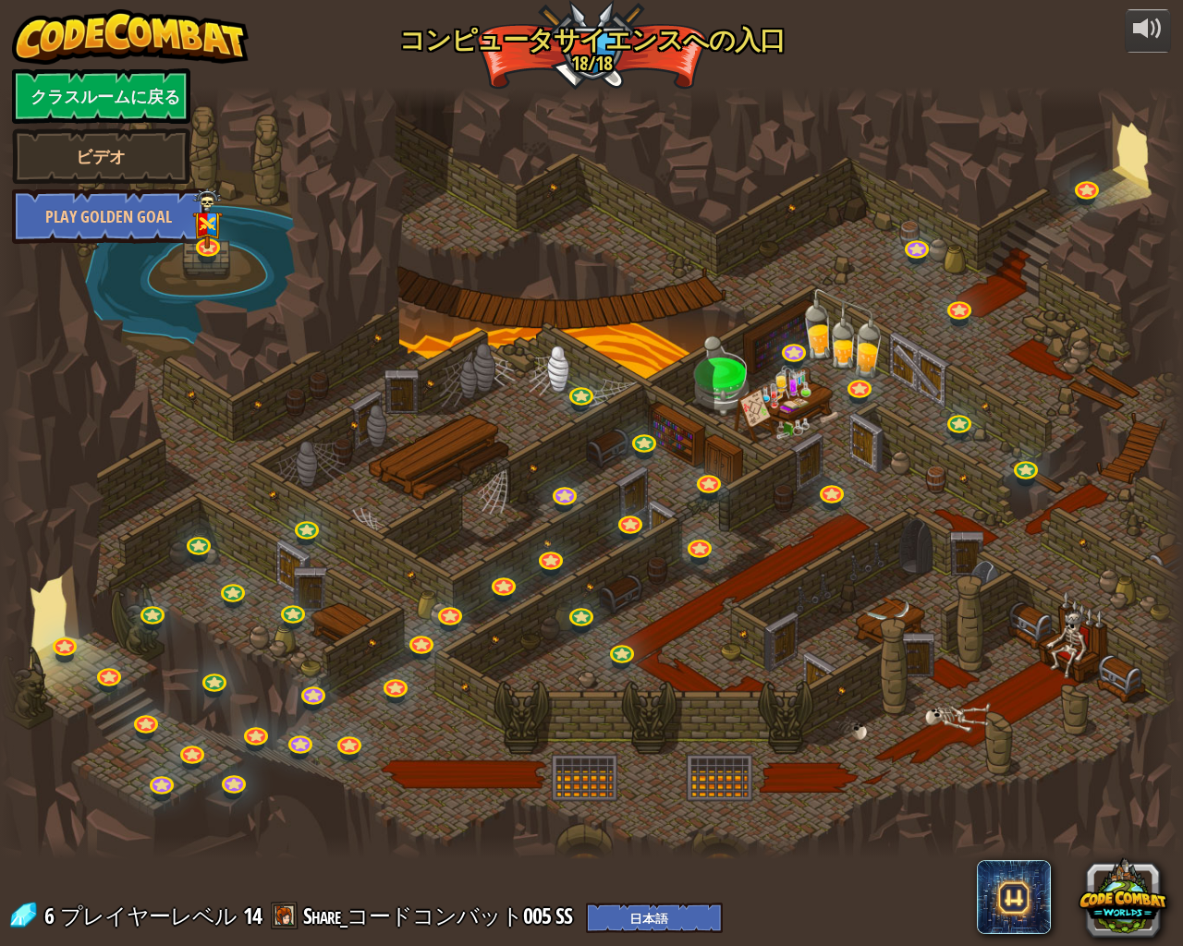
click at [849, 261] on div at bounding box center [591, 473] width 1183 height 773
click at [1124, 133] on div at bounding box center [591, 473] width 1183 height 773
click at [207, 252] on link at bounding box center [207, 243] width 37 height 37
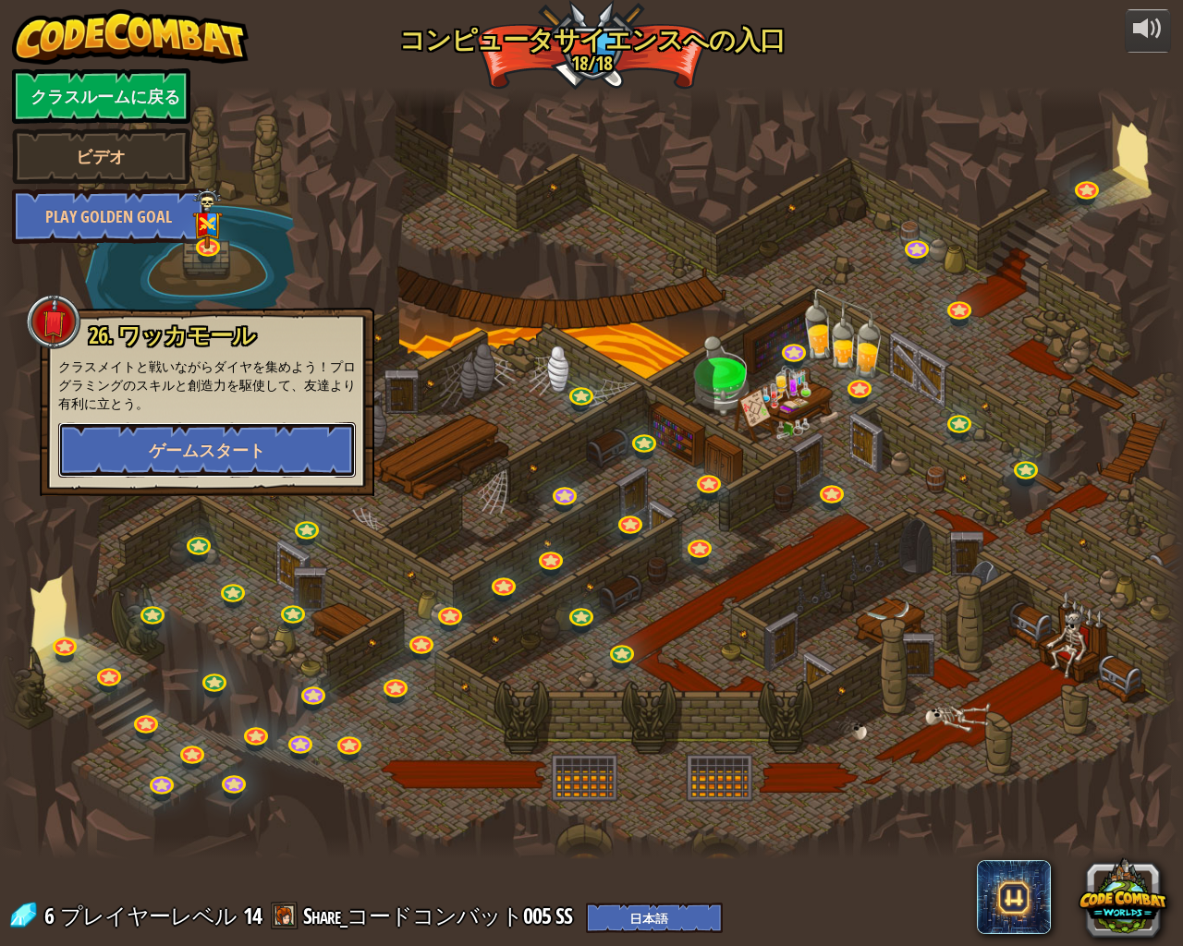
click at [236, 453] on span "ゲームスタート" at bounding box center [207, 450] width 116 height 23
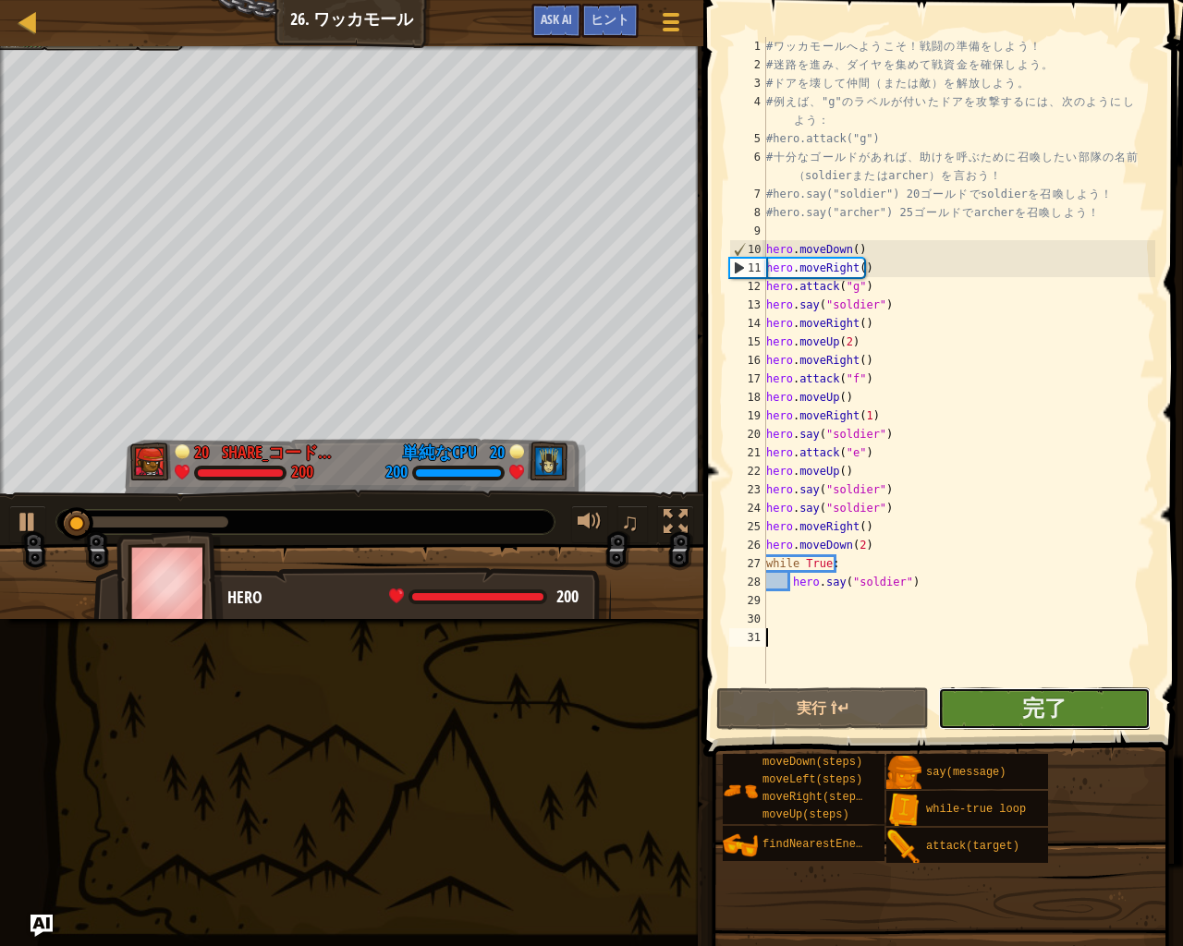
click at [1021, 720] on button "完了" at bounding box center [1044, 708] width 213 height 43
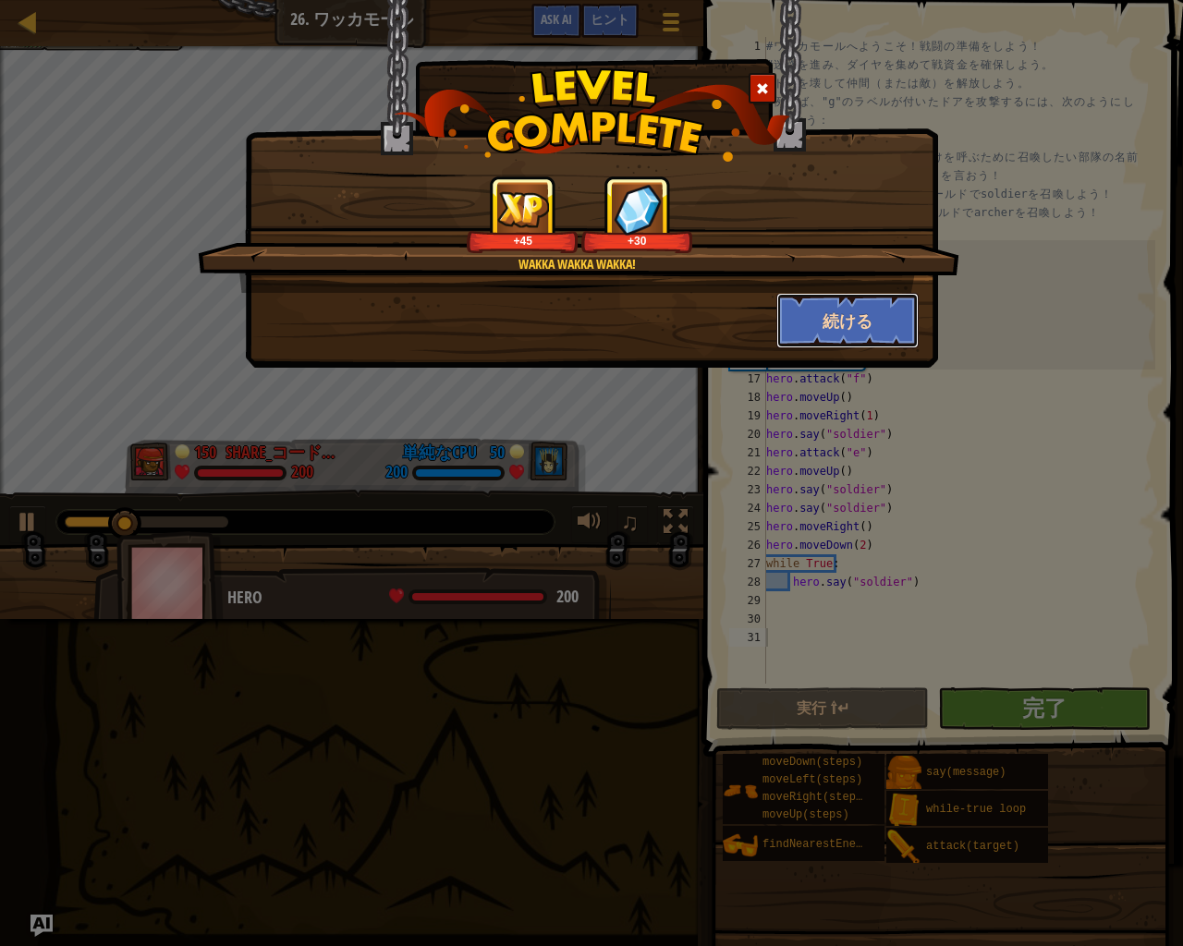
click at [851, 302] on button "続ける" at bounding box center [847, 320] width 143 height 55
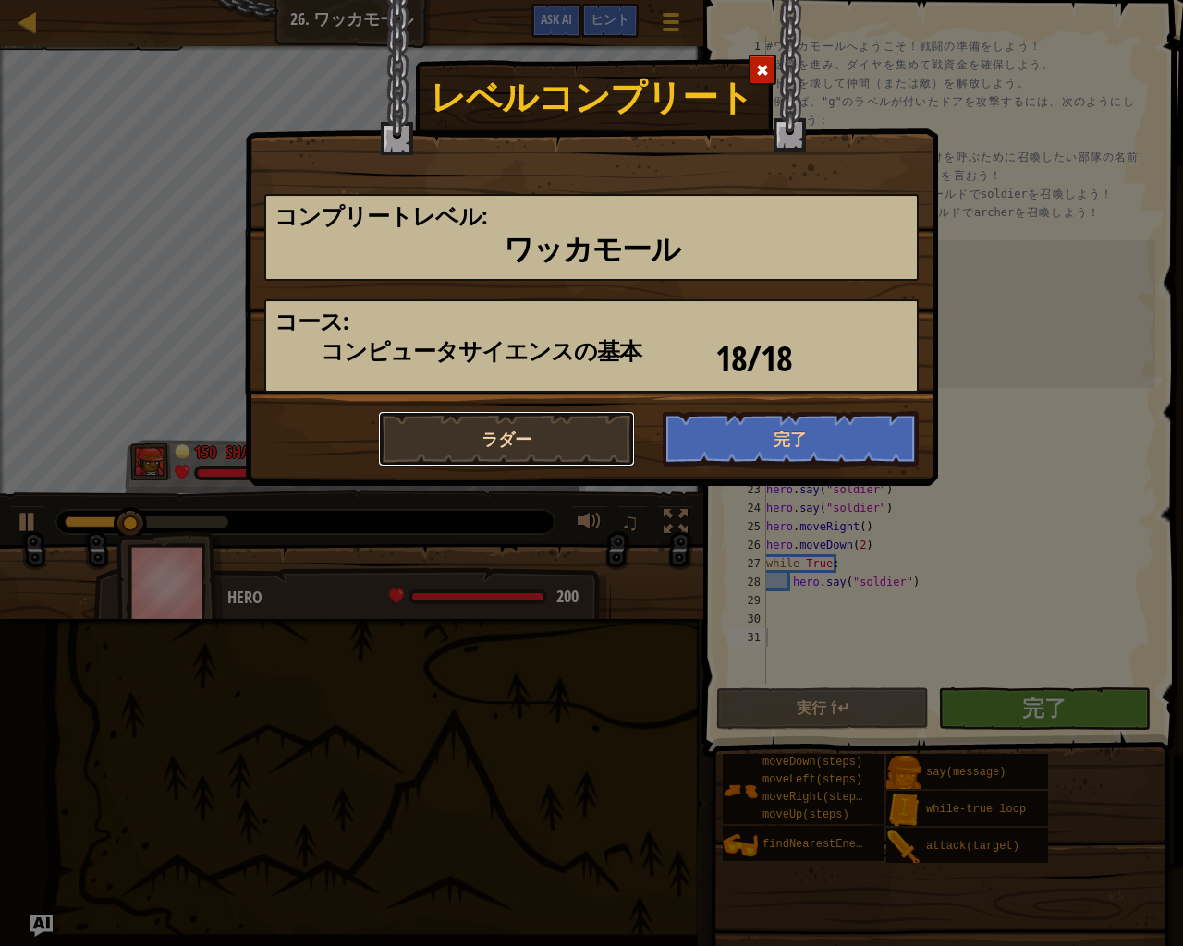
click at [606, 431] on button "ラダー" at bounding box center [506, 438] width 257 height 55
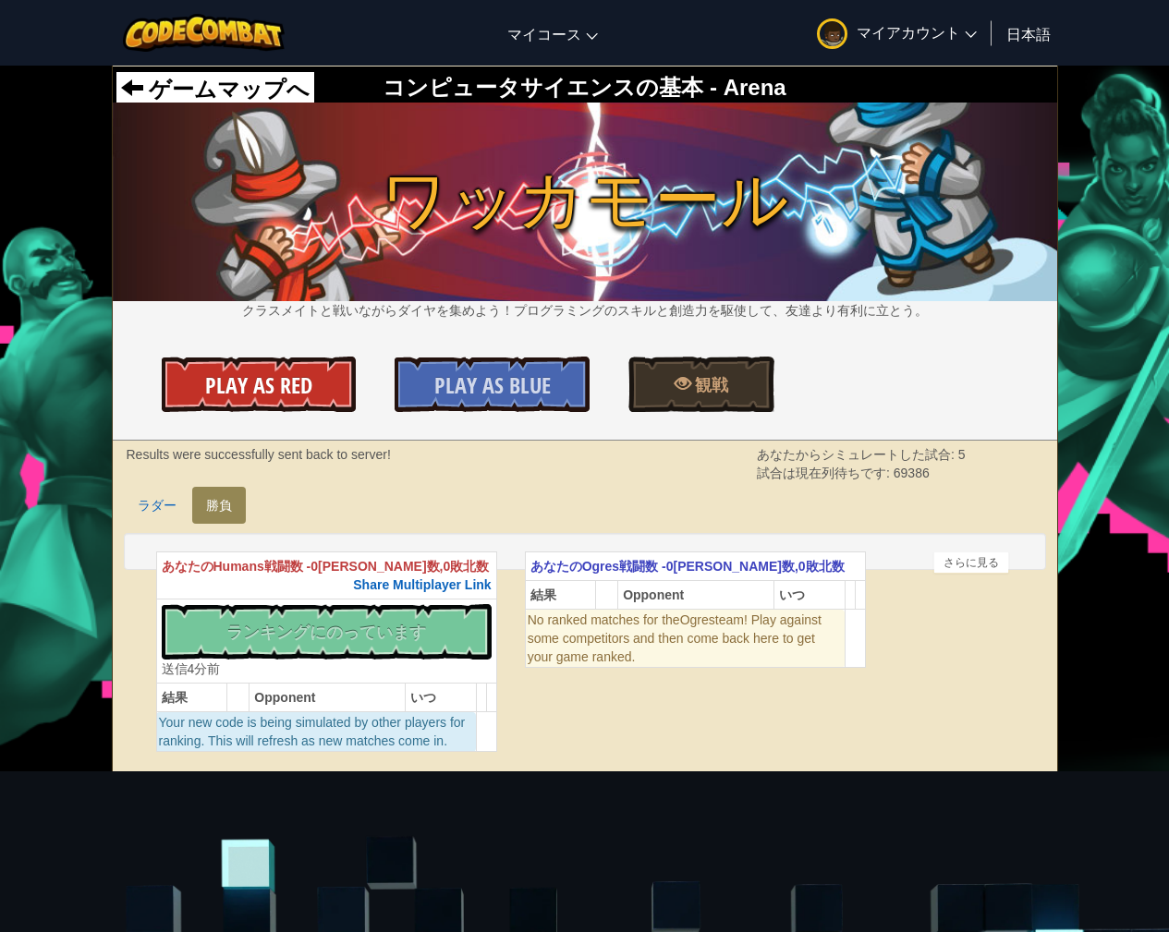
click at [347, 395] on link "Play As Red" at bounding box center [259, 384] width 194 height 55
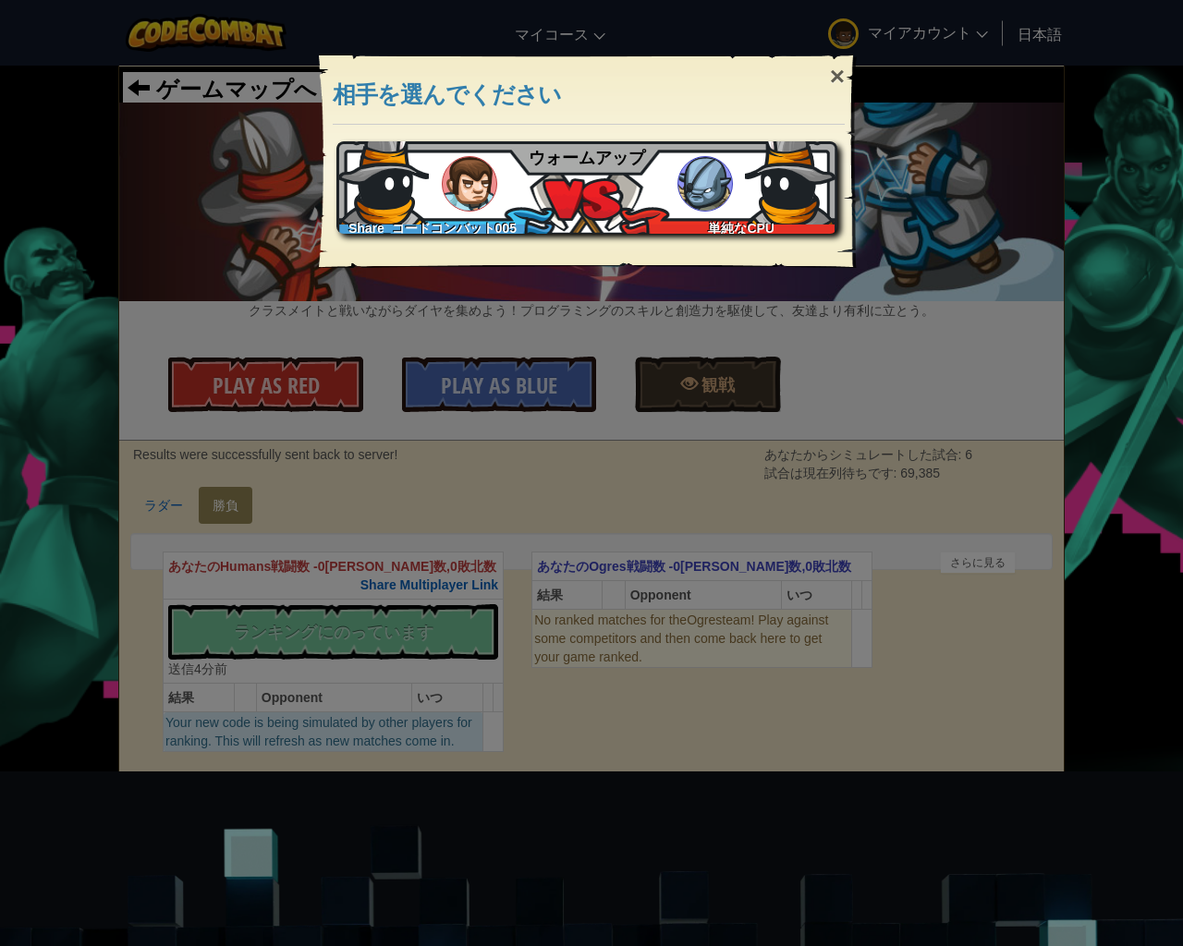
click at [735, 193] on div "Share_コードコンバット005 SS 単純なCPU ウォームアップ" at bounding box center [586, 187] width 501 height 92
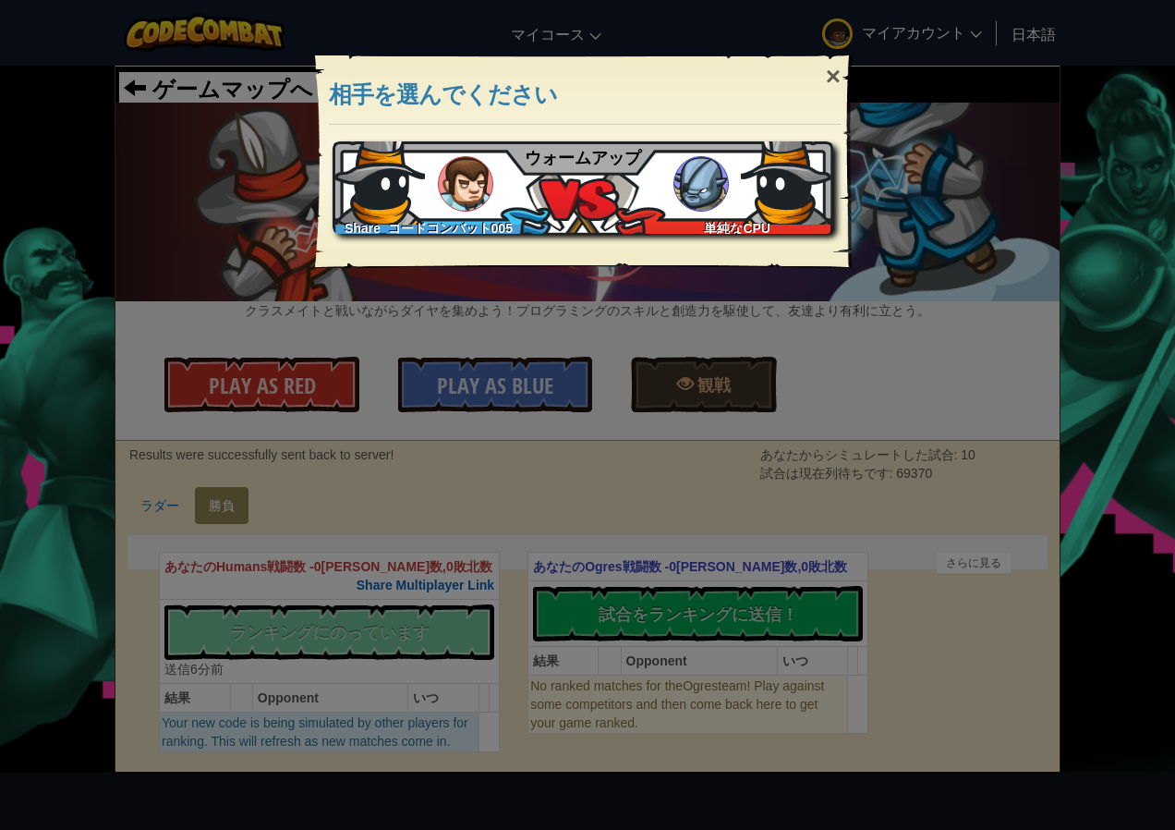
click at [792, 162] on img at bounding box center [787, 178] width 92 height 92
